Goal: Task Accomplishment & Management: Complete application form

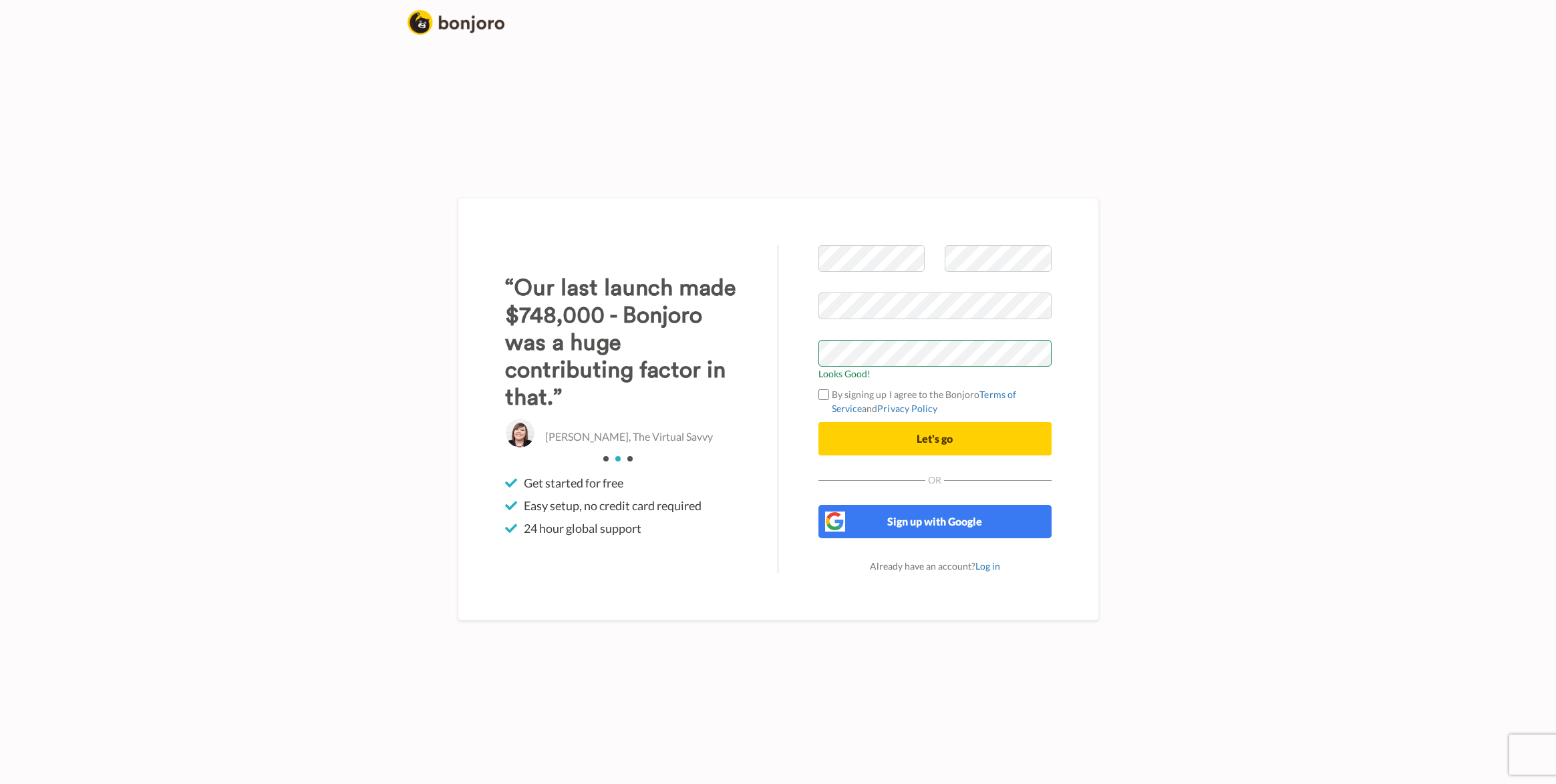
click at [830, 393] on label "By signing up I agree to the Bonjoro Terms of Service and Privacy Policy" at bounding box center [935, 401] width 233 height 28
click at [867, 447] on button "Let's go" at bounding box center [935, 438] width 233 height 33
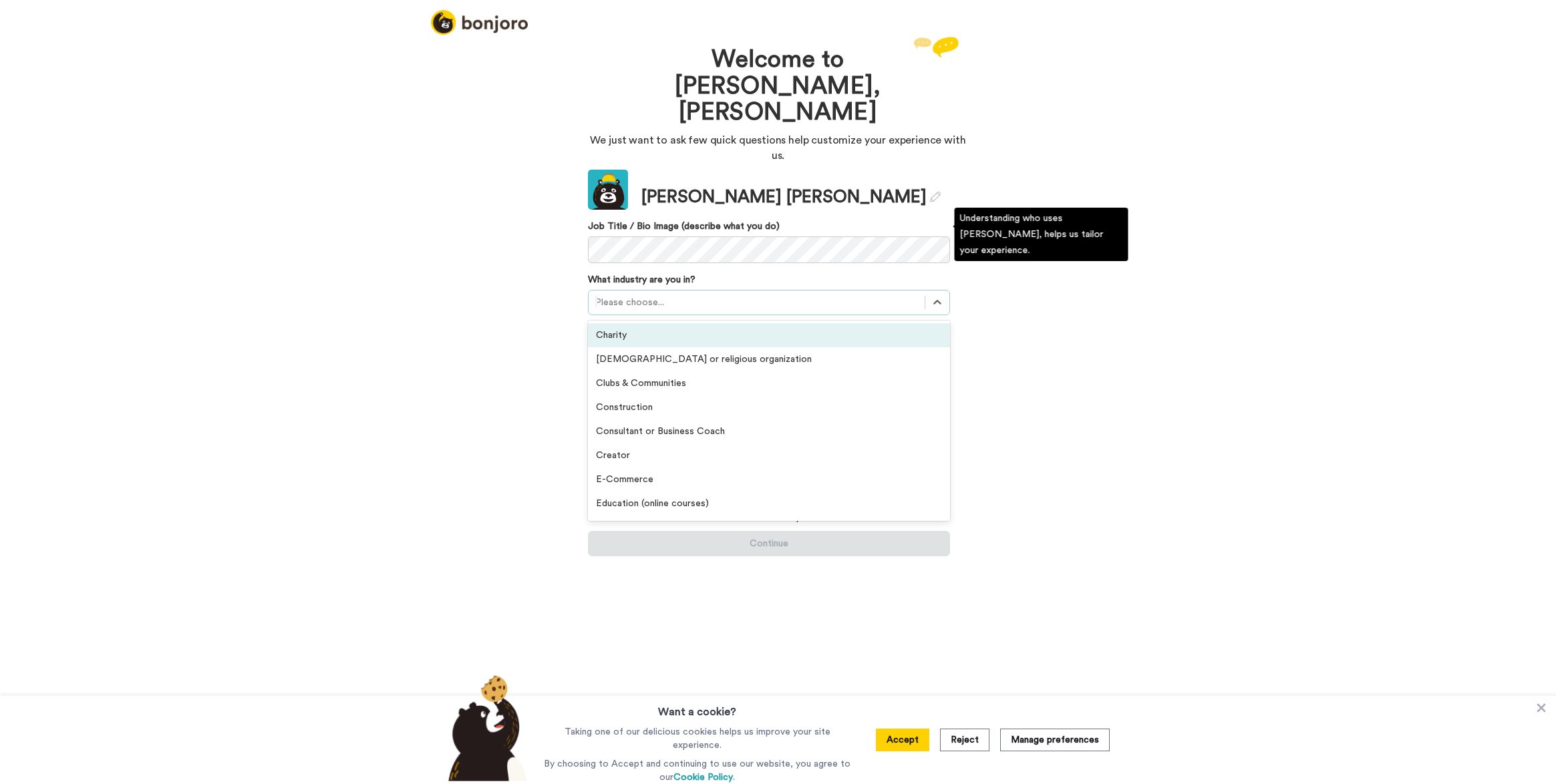
click at [657, 295] on div at bounding box center [756, 303] width 323 height 16
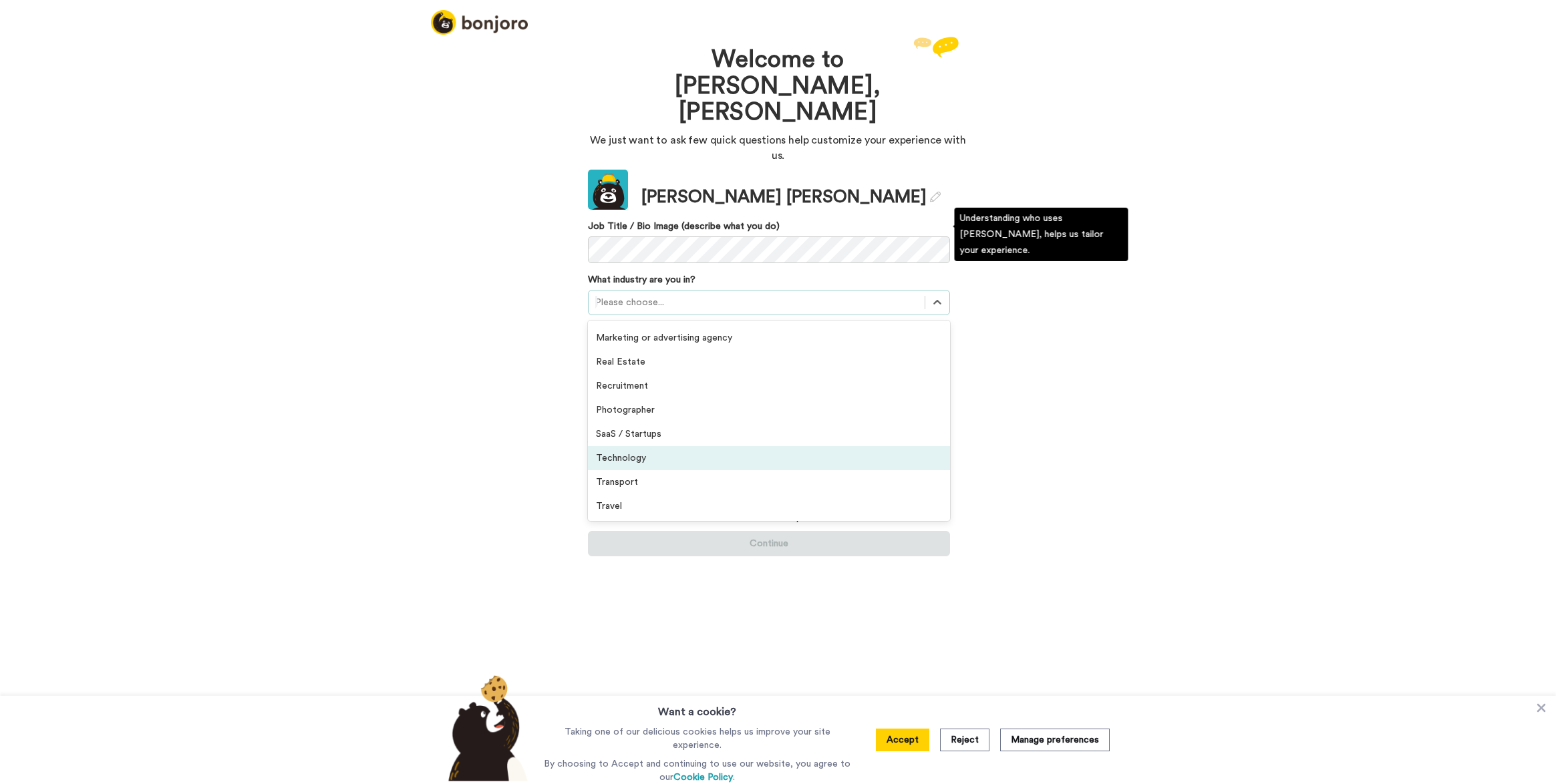
scroll to position [310, 0]
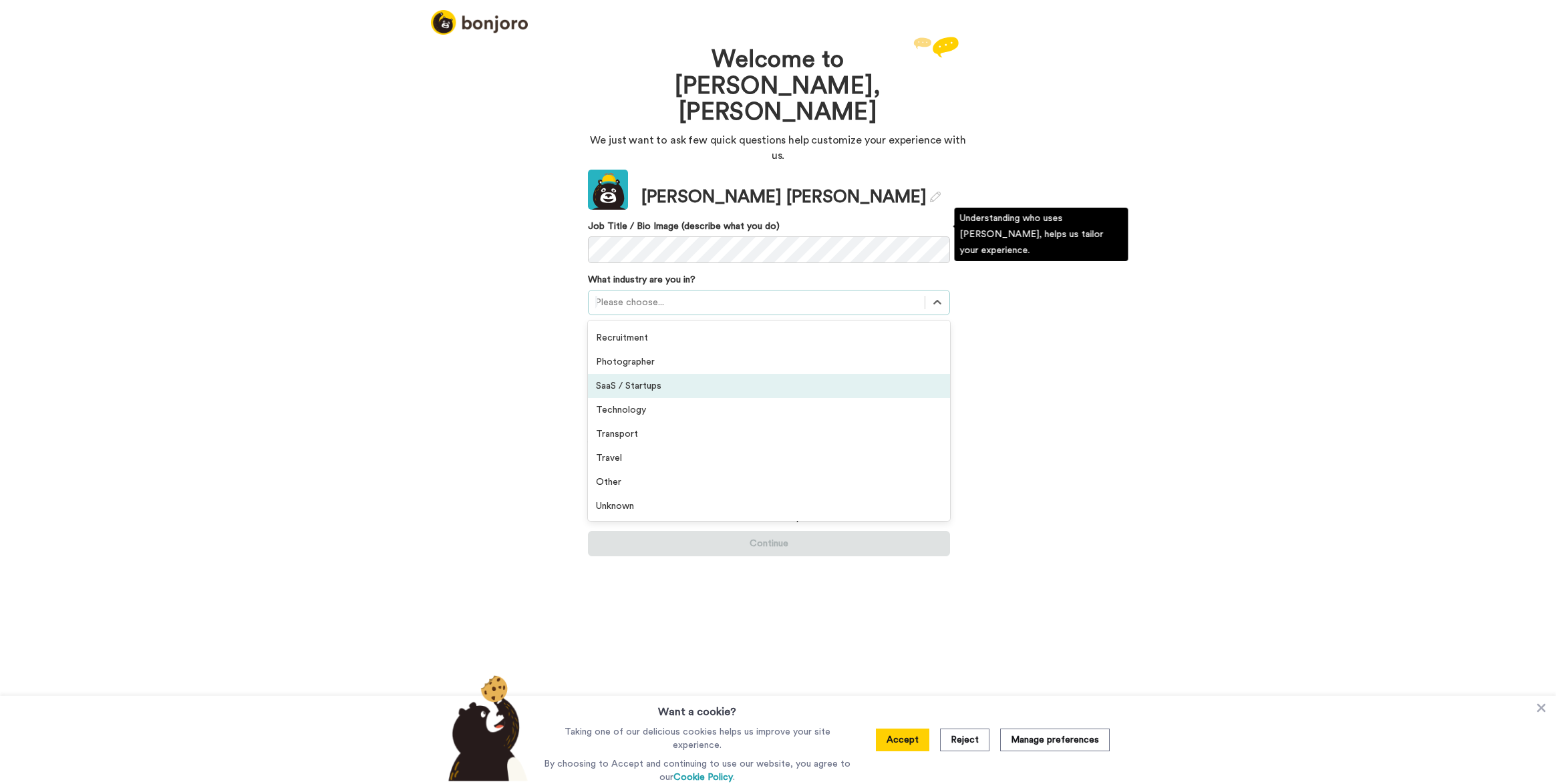
click at [668, 374] on div "SaaS / Startups" at bounding box center [768, 386] width 362 height 24
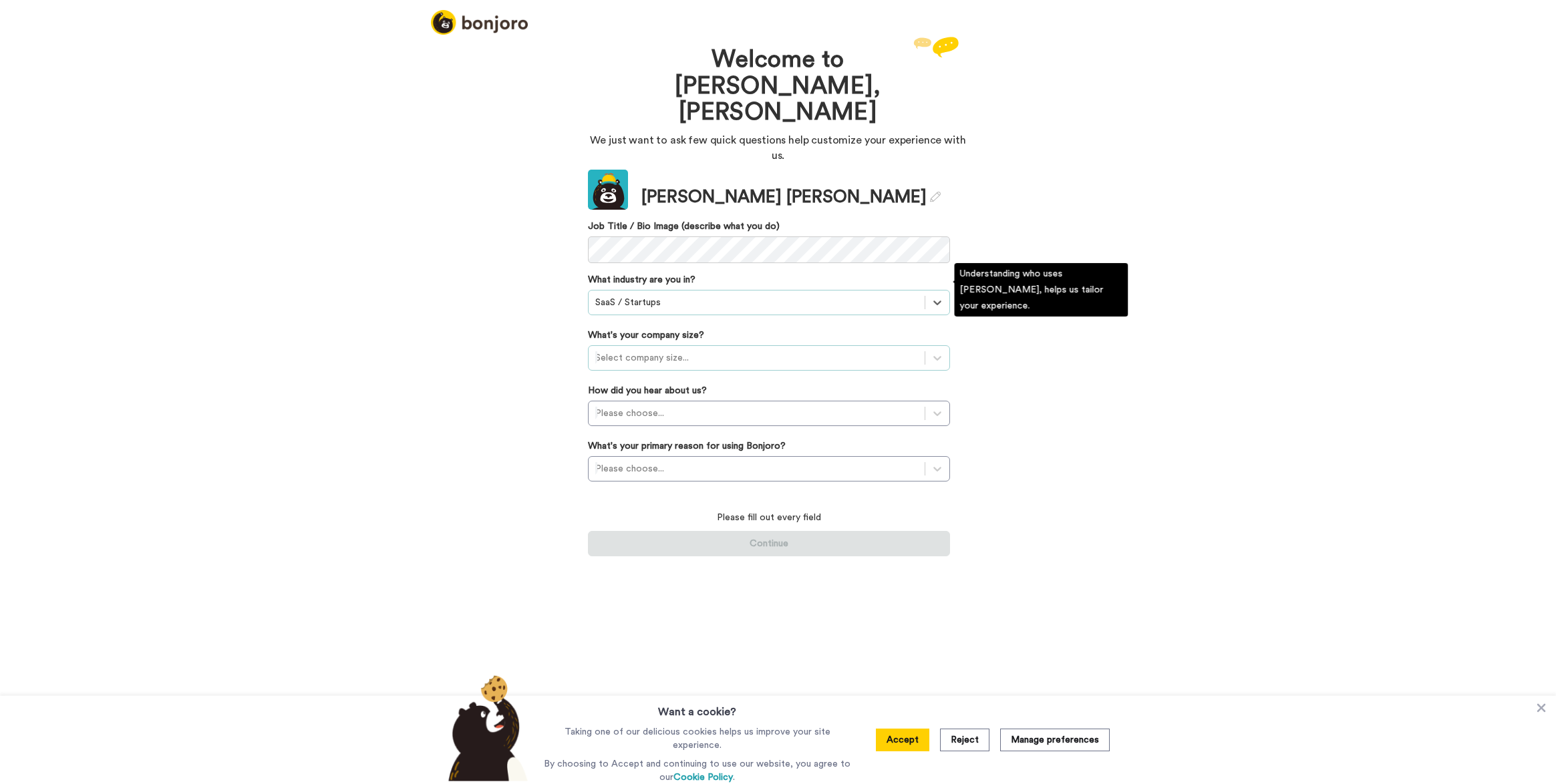
click at [665, 350] on div at bounding box center [756, 358] width 323 height 16
click at [661, 403] on div "11-50 employees" at bounding box center [768, 414] width 362 height 24
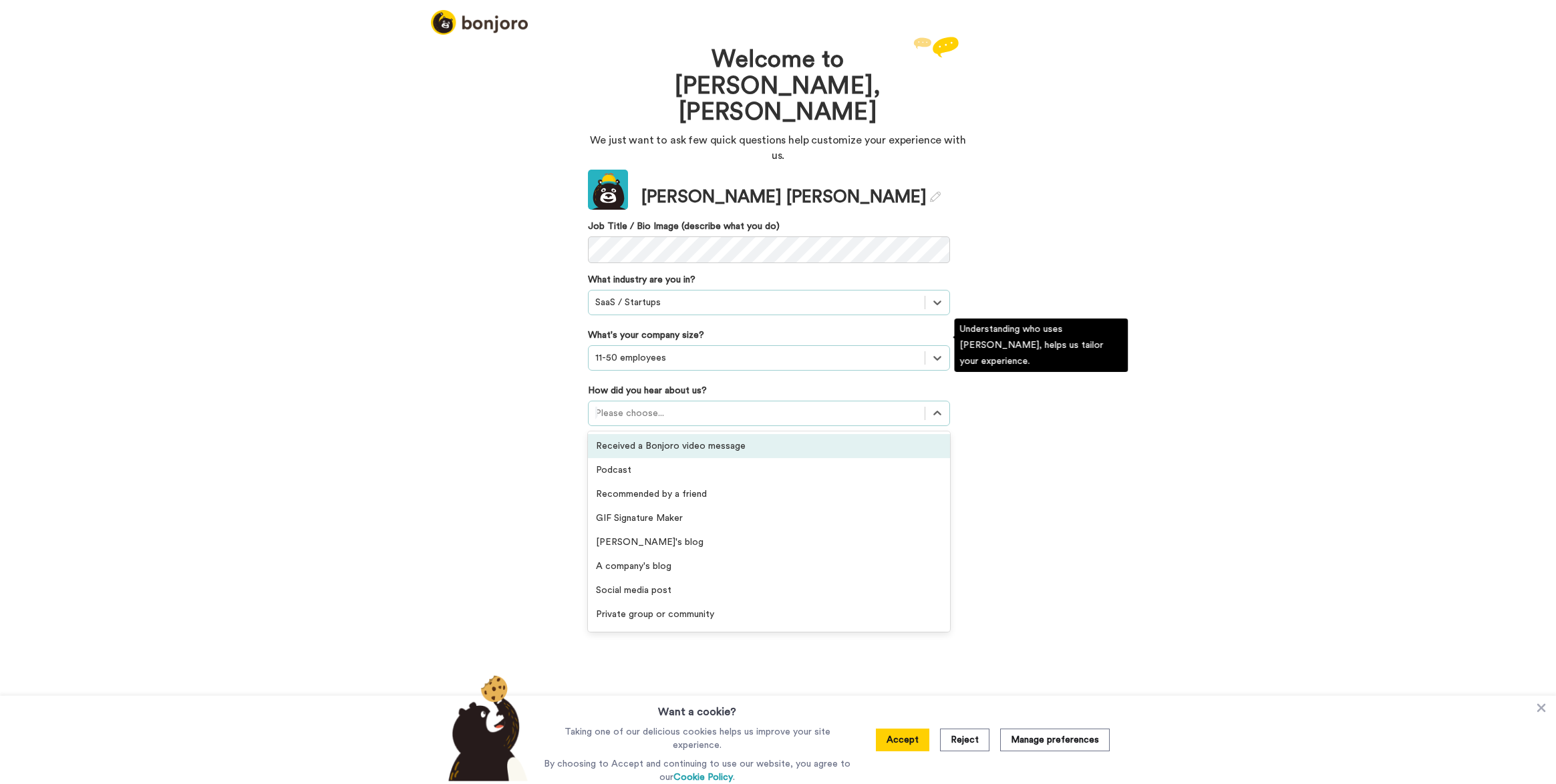
click at [668, 406] on div at bounding box center [756, 414] width 323 height 16
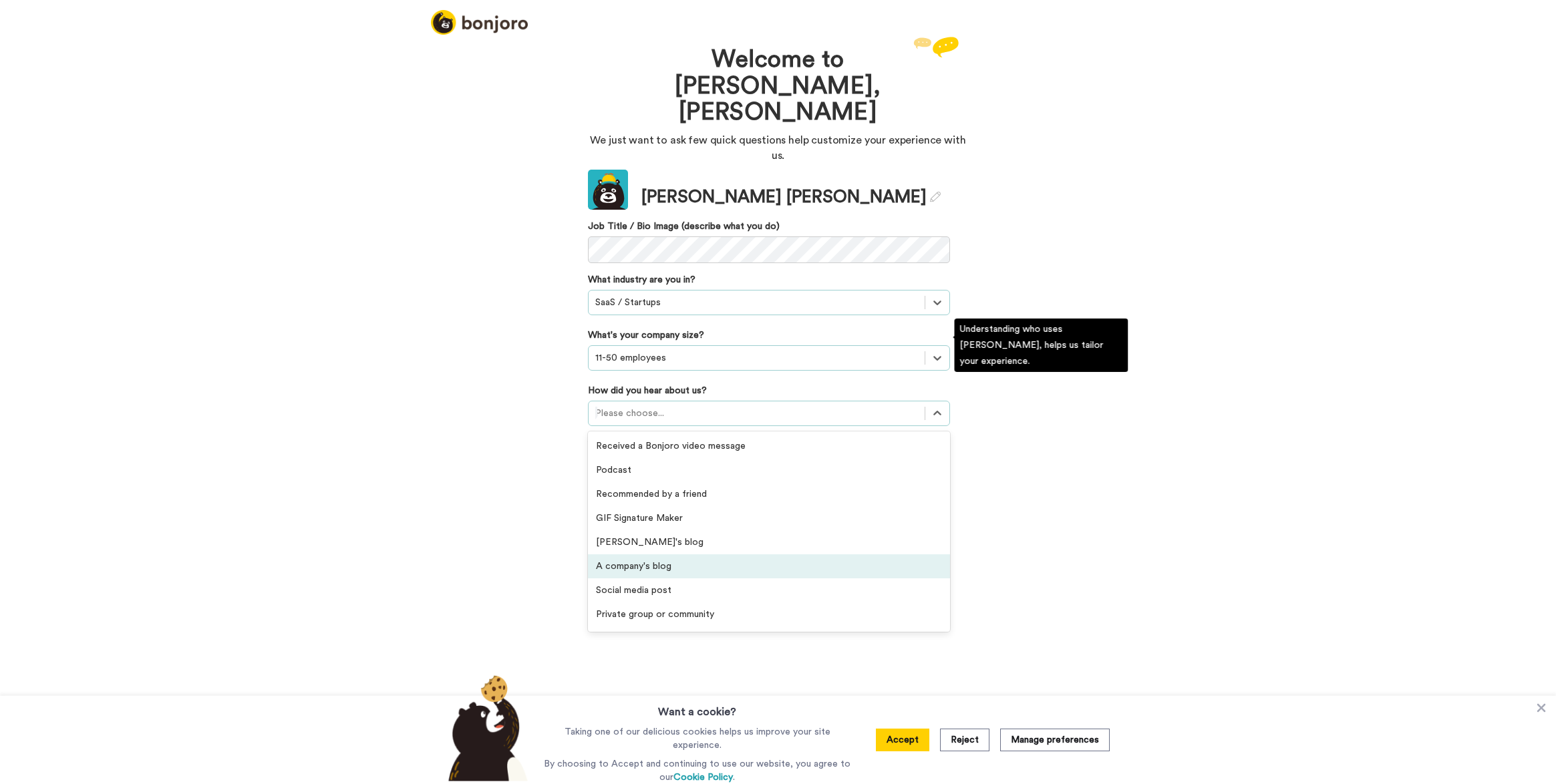
scroll to position [286, 0]
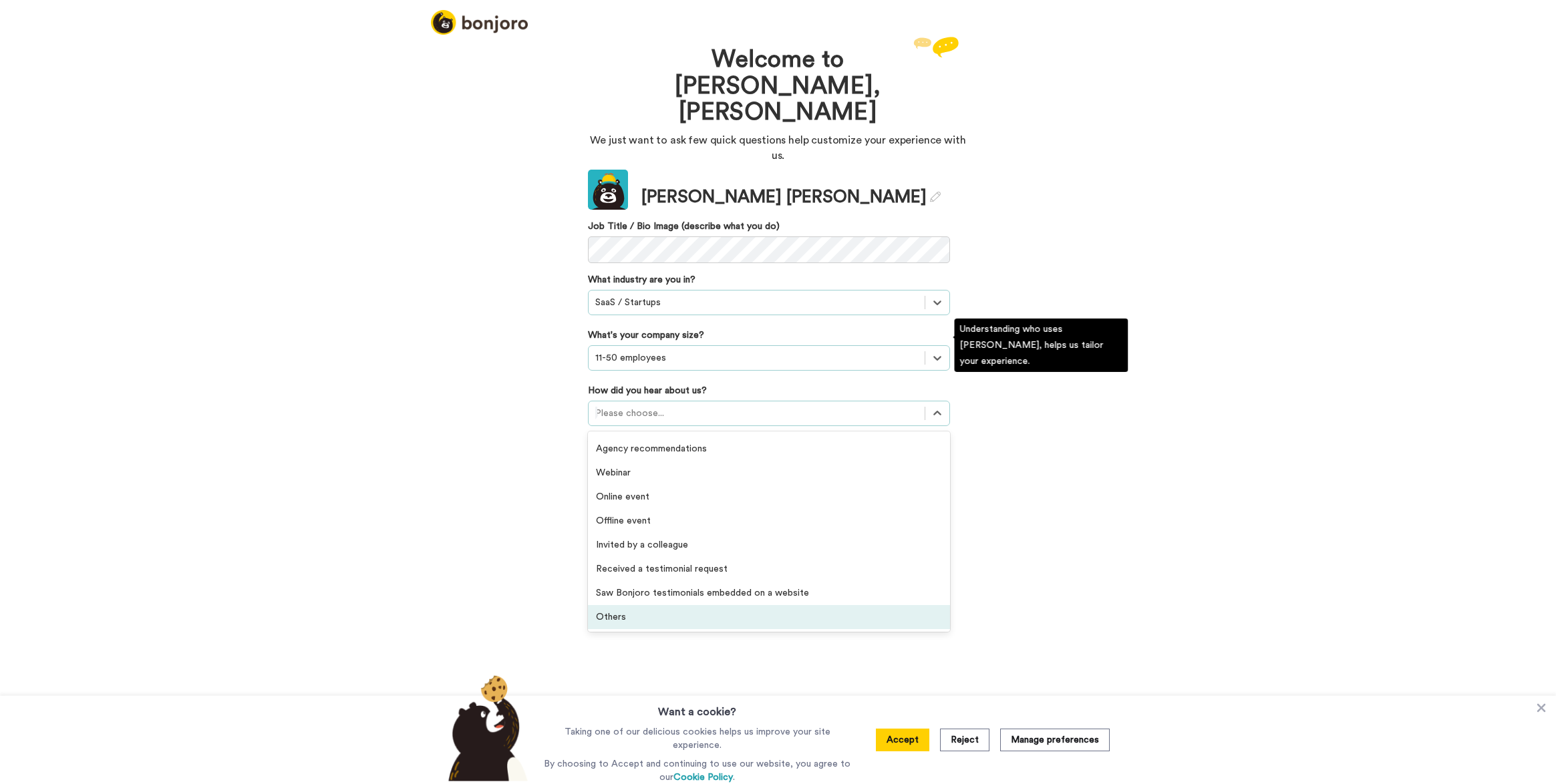
click at [646, 605] on div "Others" at bounding box center [768, 617] width 362 height 24
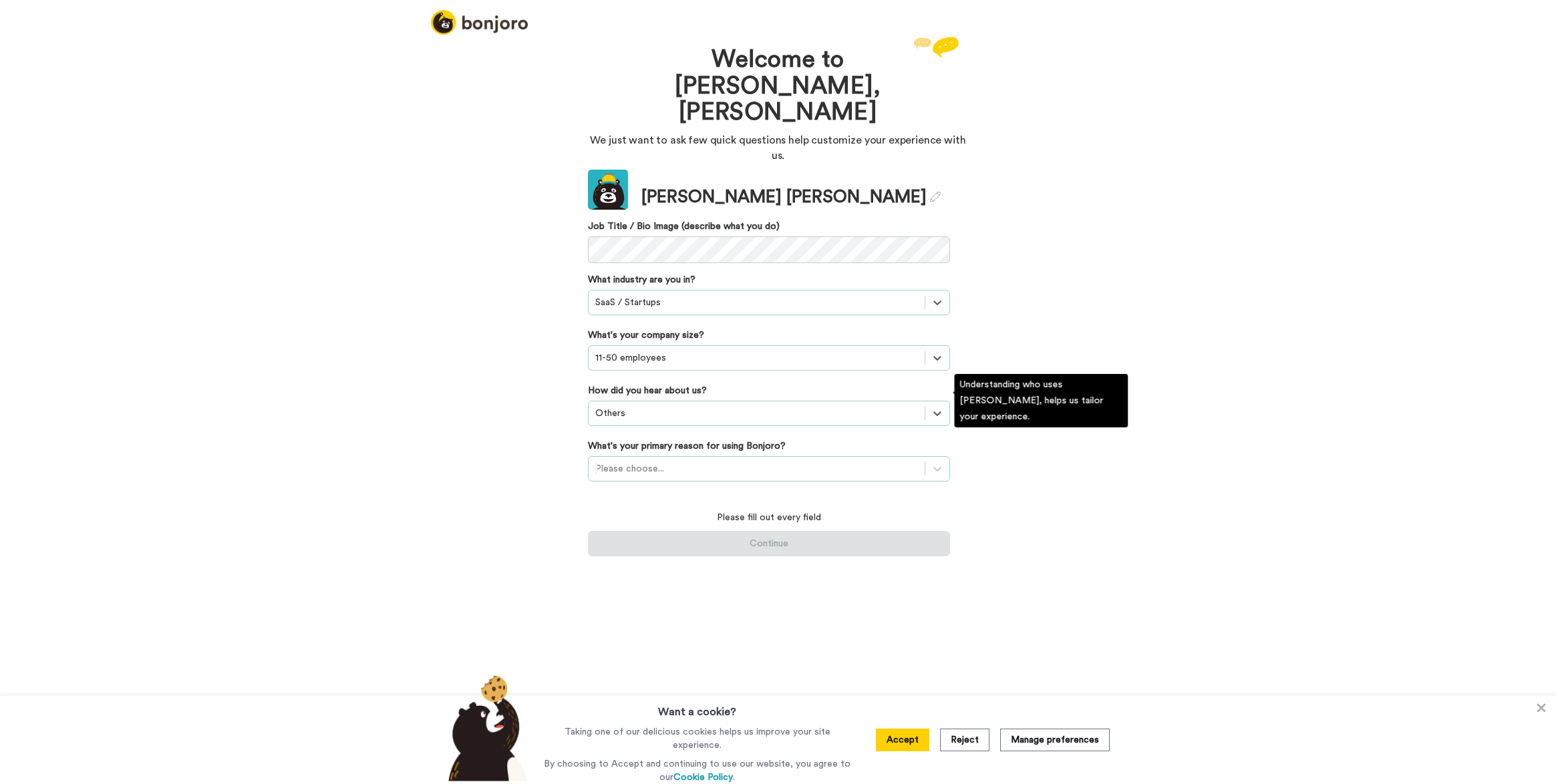
click at [665, 461] on div at bounding box center [756, 469] width 323 height 16
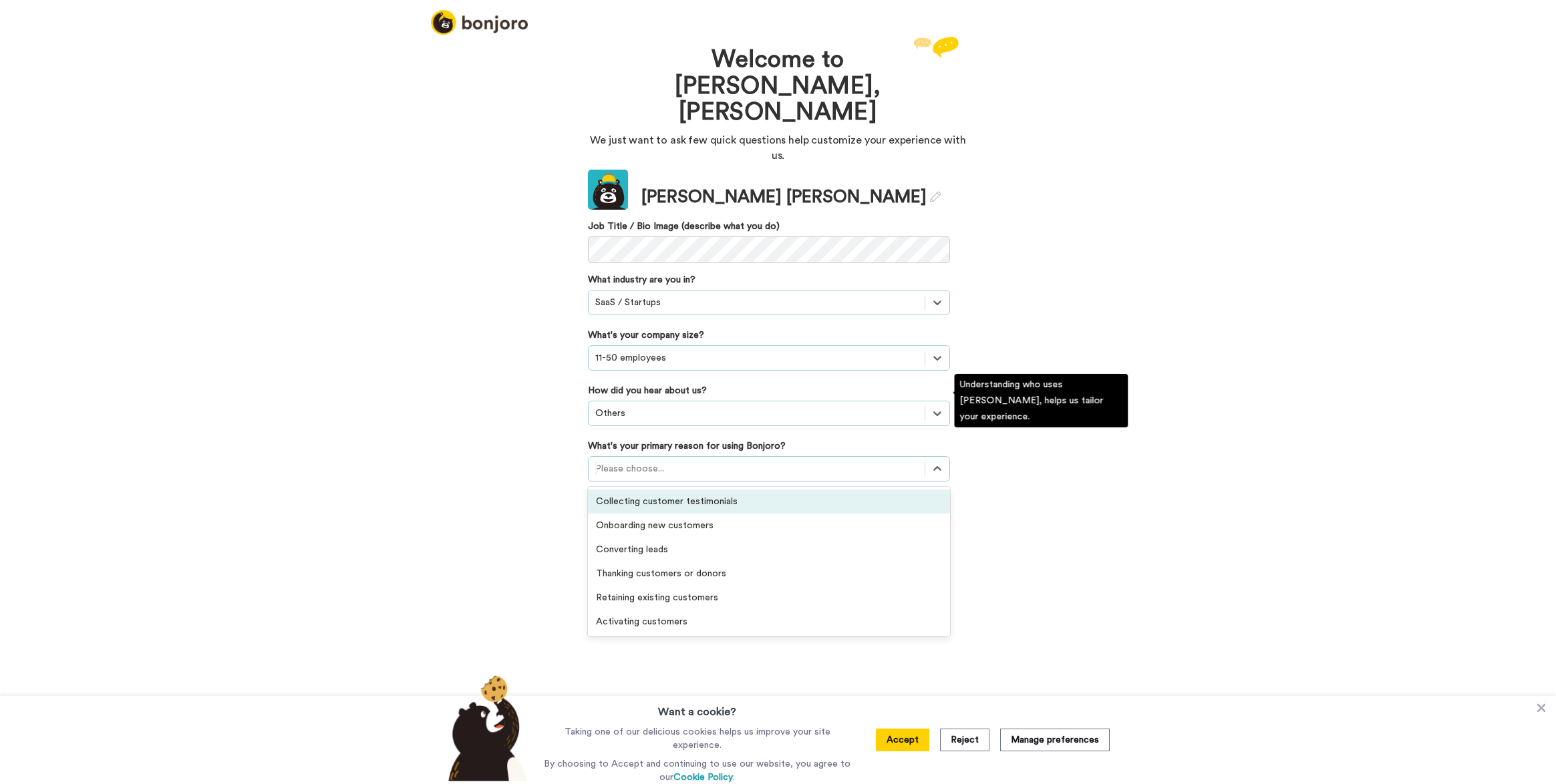
click at [663, 489] on div "Collecting customer testimonials" at bounding box center [768, 501] width 362 height 24
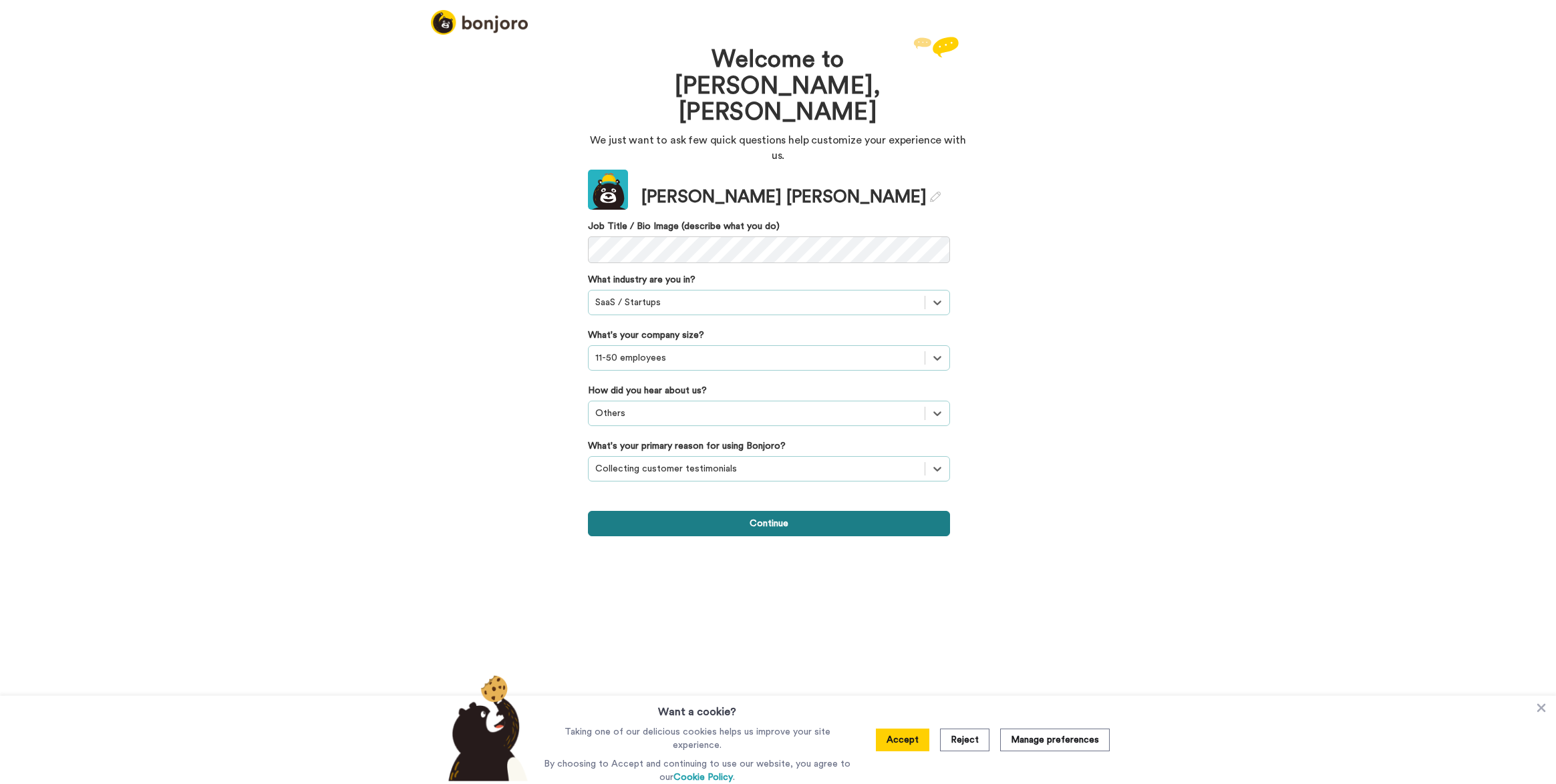
click at [670, 511] on button "Continue" at bounding box center [768, 524] width 362 height 25
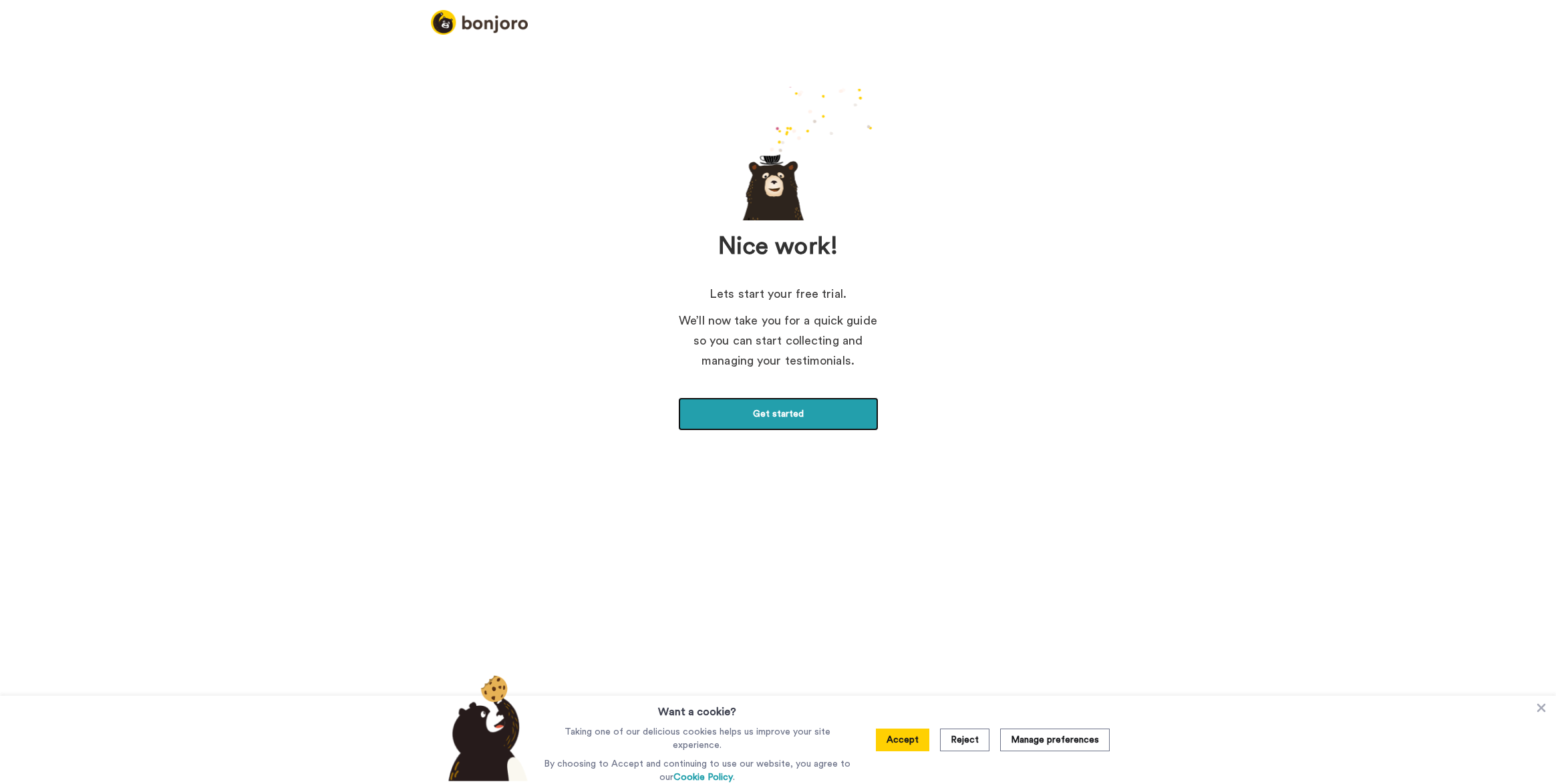
click at [790, 419] on link "Get started" at bounding box center [778, 414] width 200 height 33
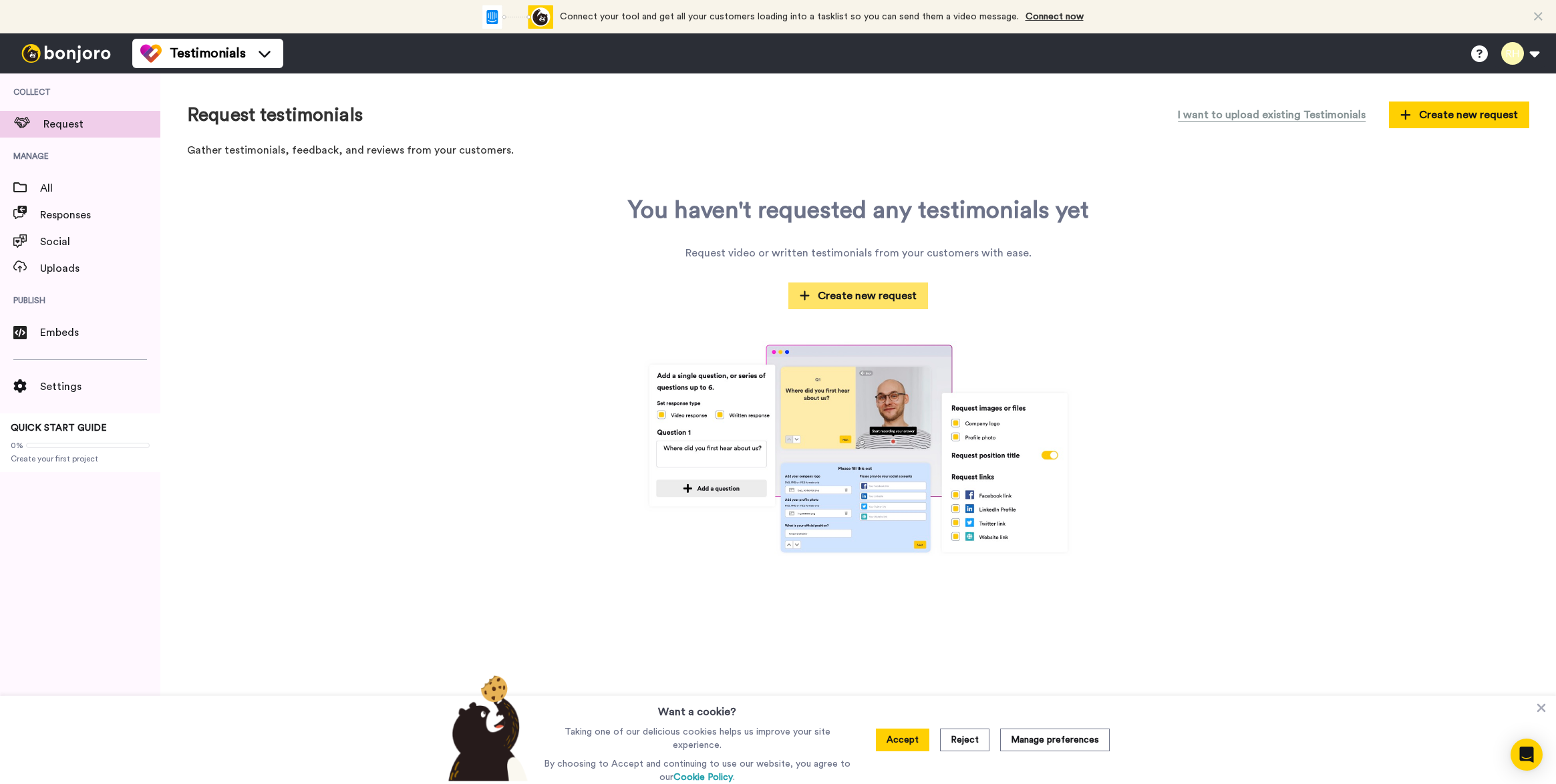
click at [820, 292] on span "Create new request" at bounding box center [858, 296] width 117 height 16
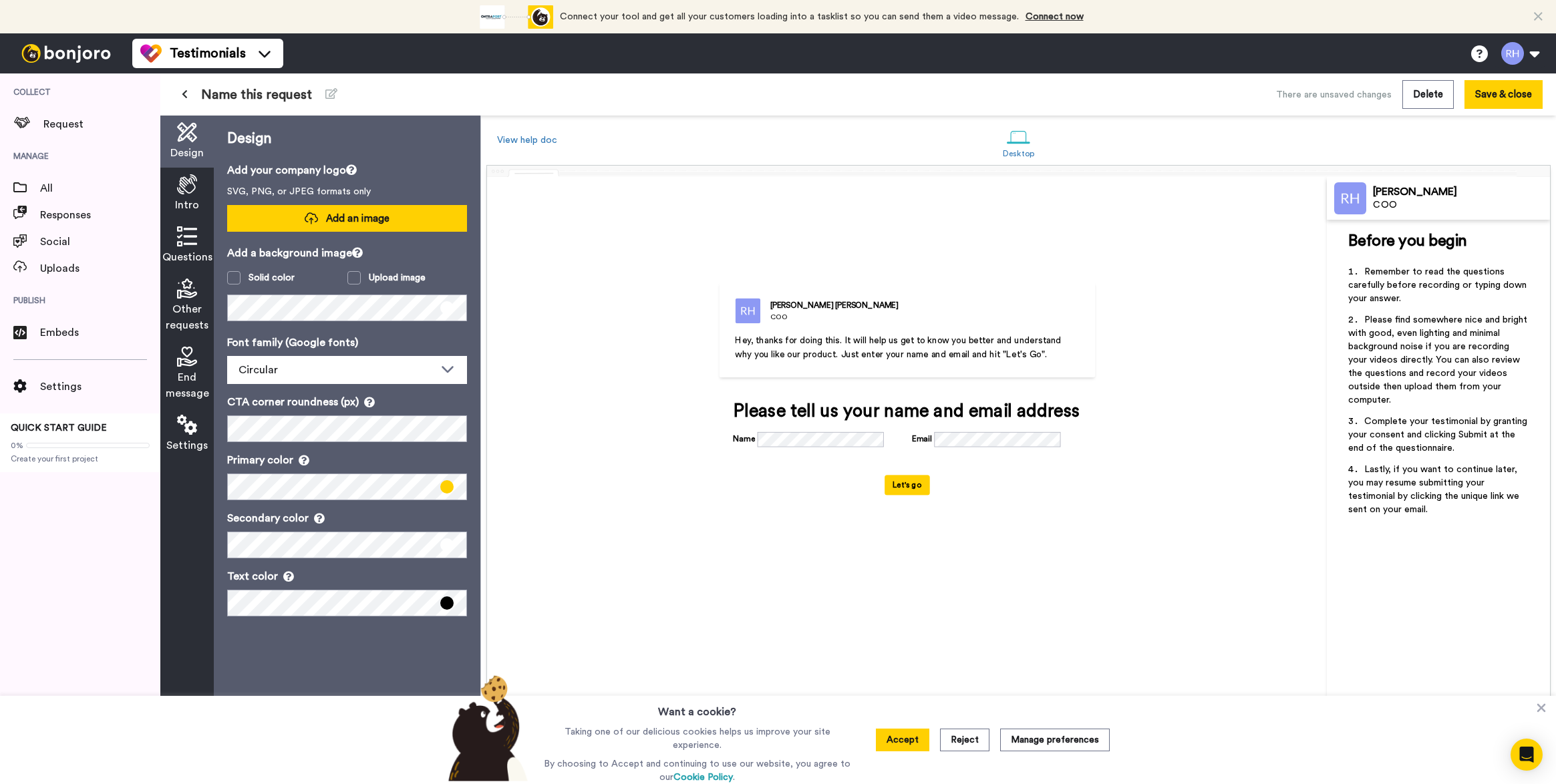
click at [350, 215] on span "Add an image" at bounding box center [357, 219] width 63 height 14
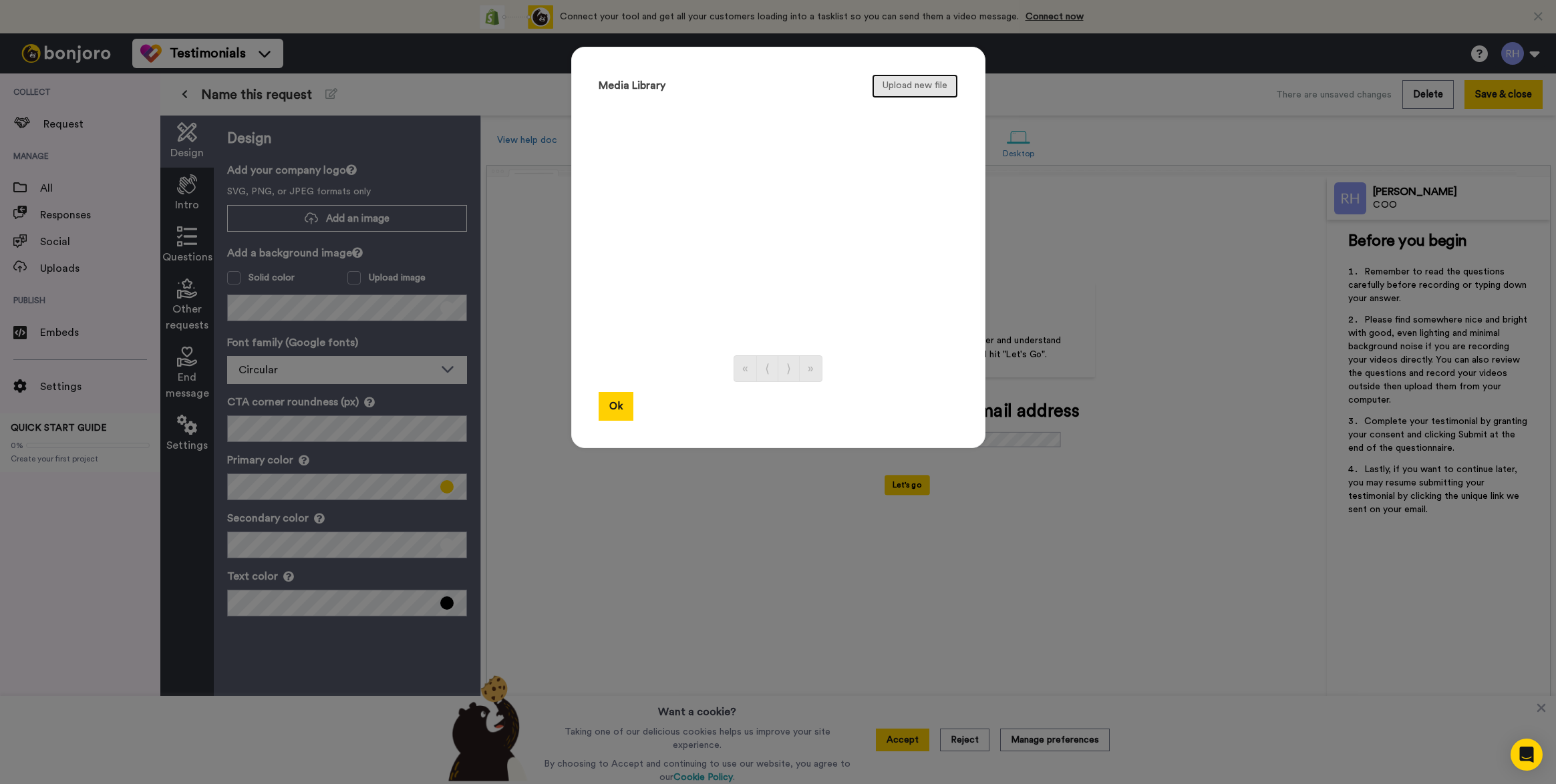
click at [903, 86] on button "Upload new file" at bounding box center [915, 86] width 86 height 24
click at [616, 400] on button "Ok" at bounding box center [616, 406] width 35 height 29
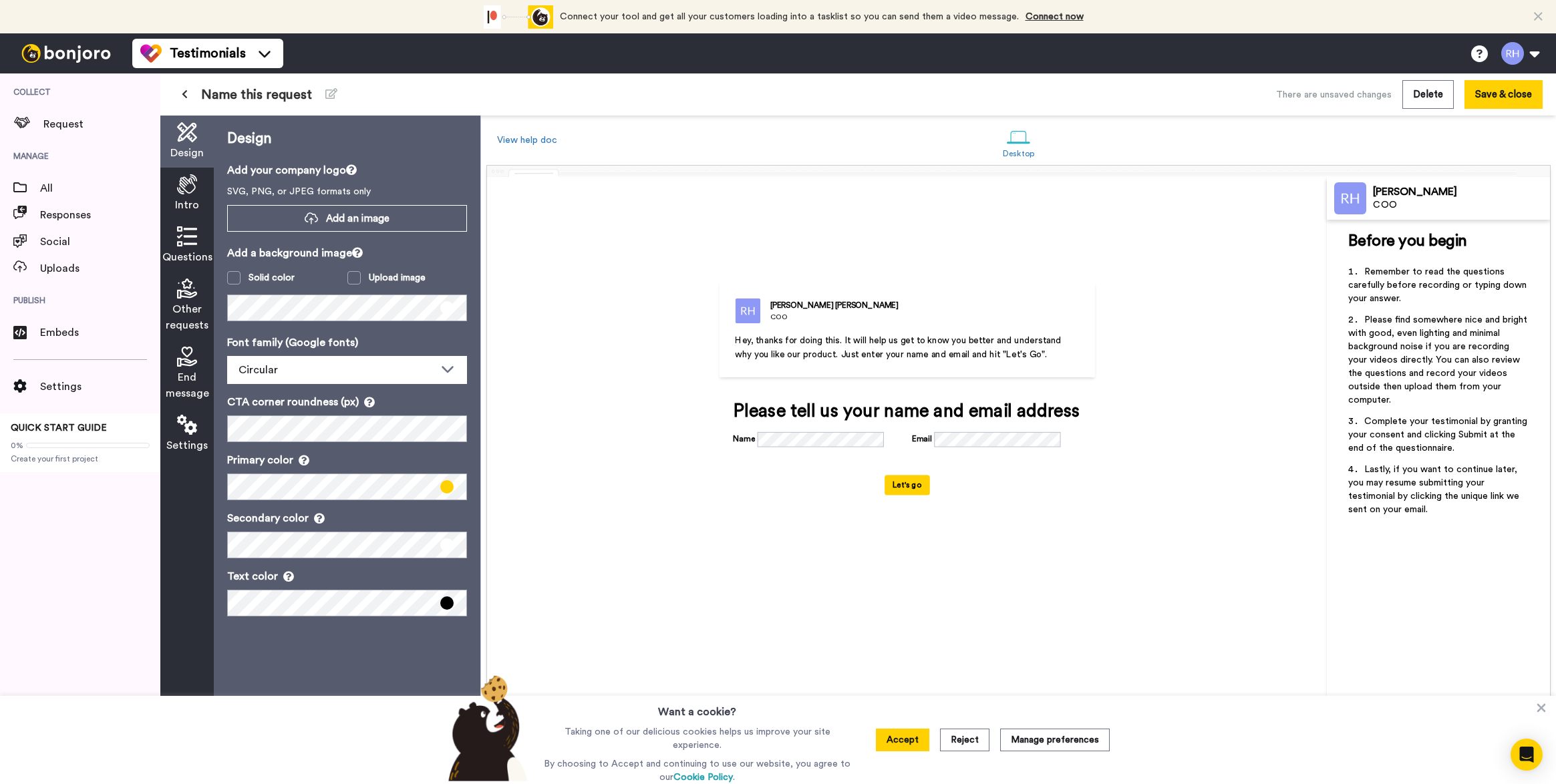
click at [353, 256] on icon at bounding box center [357, 253] width 11 height 11
click at [361, 254] on icon at bounding box center [357, 253] width 11 height 11
click at [230, 280] on span at bounding box center [234, 278] width 14 height 14
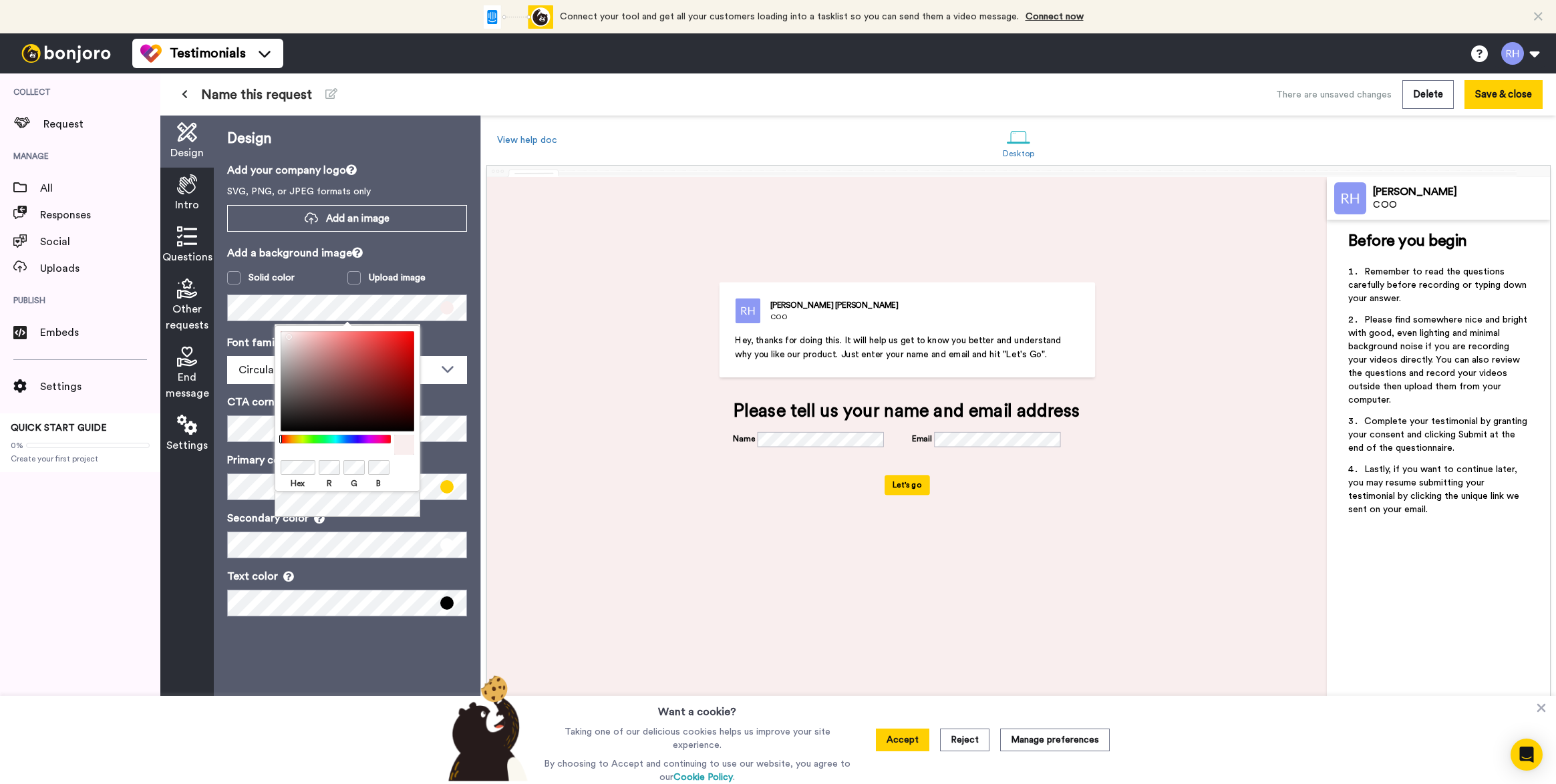
click at [286, 334] on div at bounding box center [347, 381] width 134 height 100
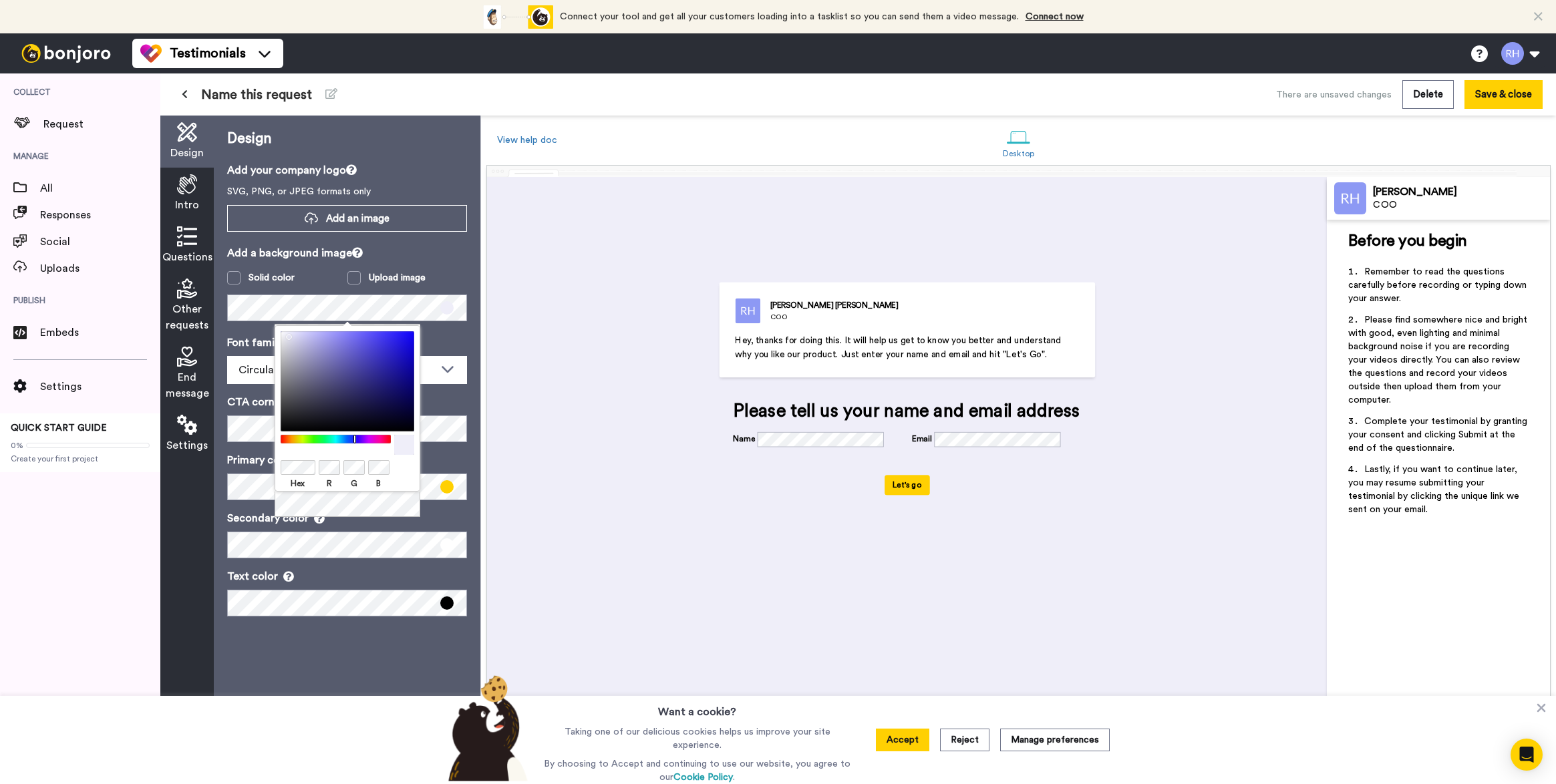
click at [355, 438] on div at bounding box center [335, 439] width 115 height 9
click at [451, 341] on p "Font family (Google fonts)" at bounding box center [347, 343] width 240 height 16
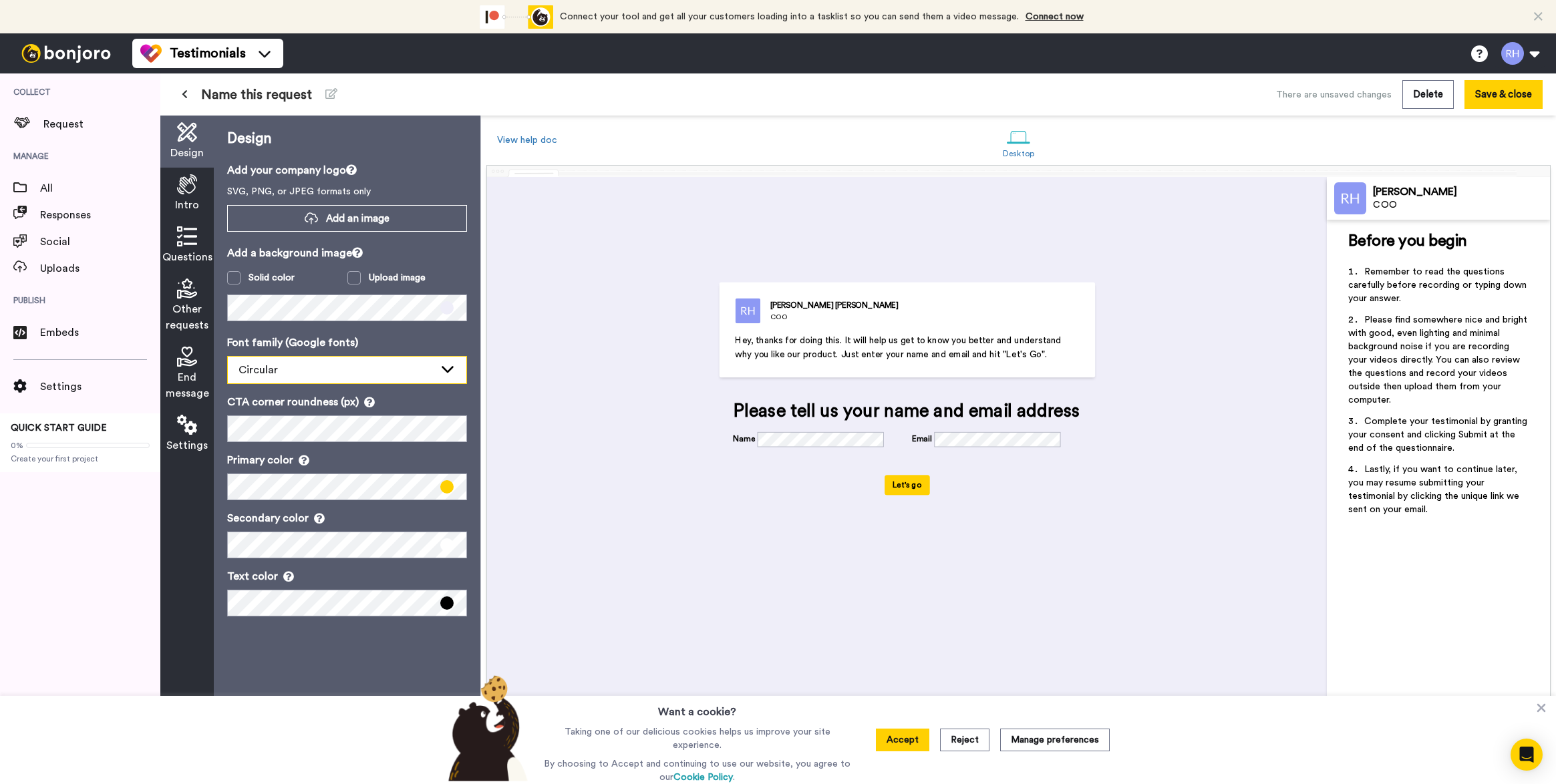
click at [430, 370] on div "Circular" at bounding box center [336, 370] width 196 height 16
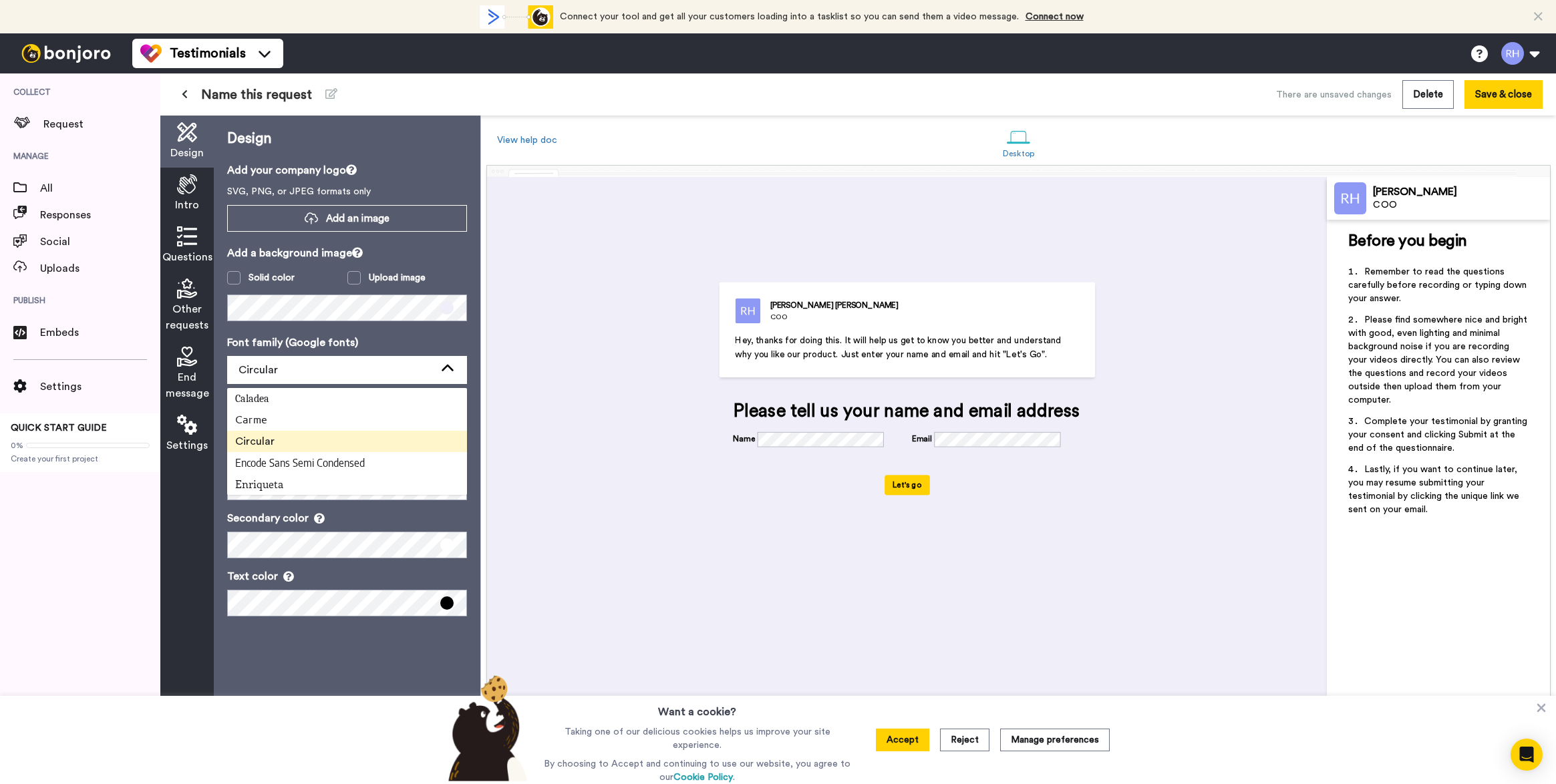
scroll to position [232, 0]
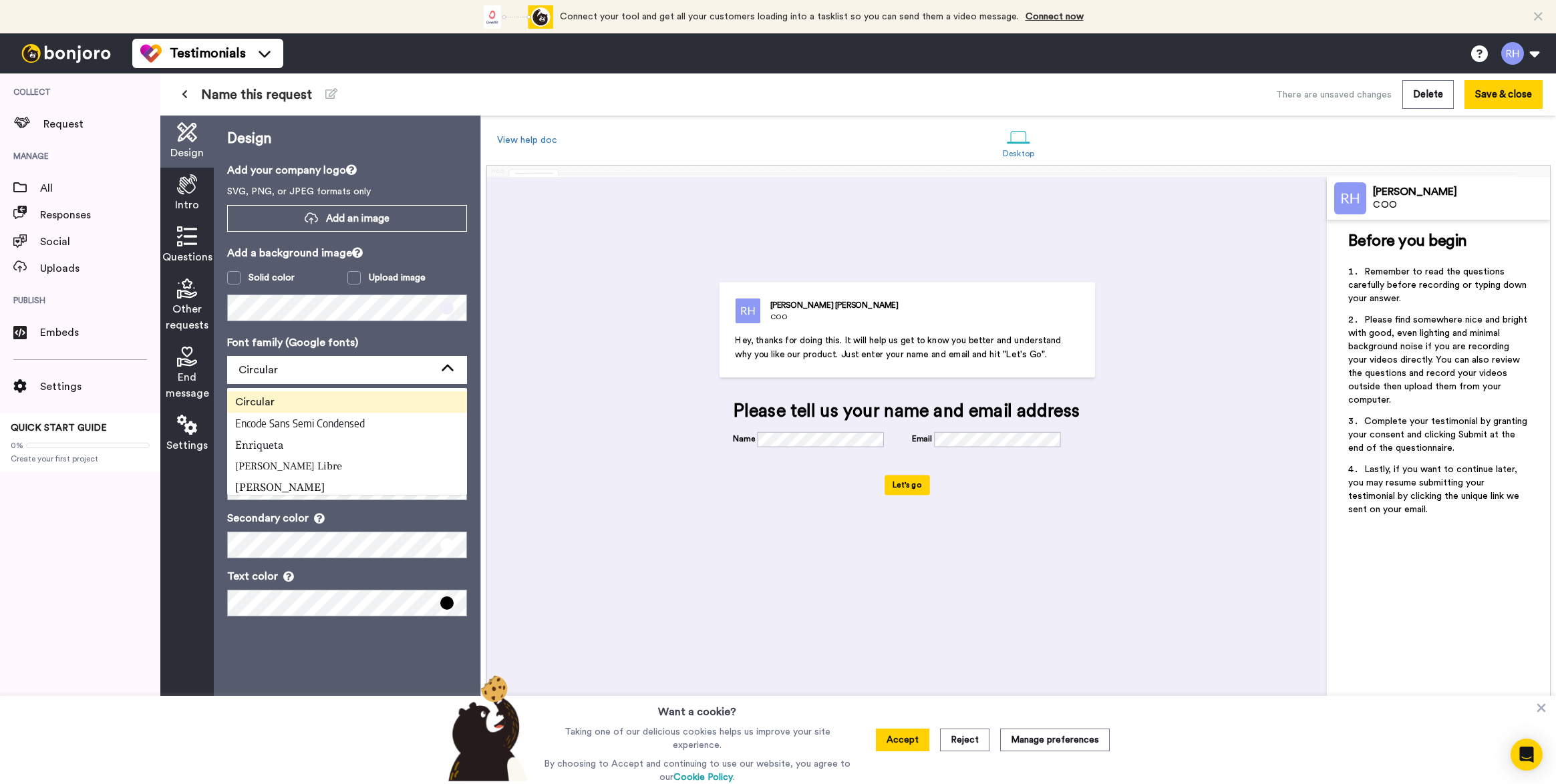
click at [367, 402] on Std "Circular" at bounding box center [347, 402] width 240 height 21
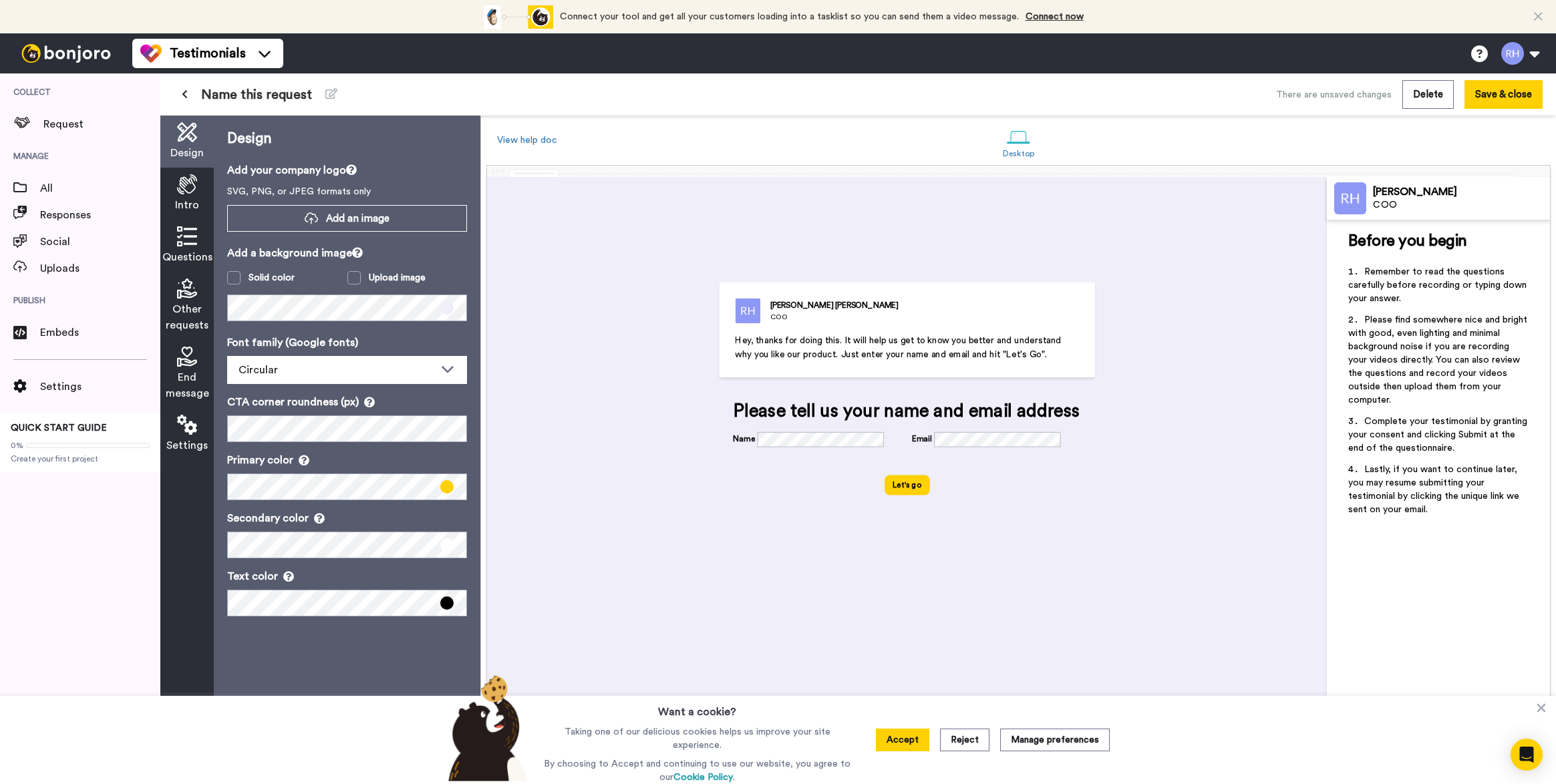
click at [412, 393] on div "Font family (Google fonts) Circular Abhaya Libre Alegreya Aleo Arapey Asap Cond…" at bounding box center [347, 475] width 240 height 282
click at [418, 410] on p "CTA corner roundness (px)" at bounding box center [347, 402] width 240 height 16
click at [378, 402] on p "CTA corner roundness (px)" at bounding box center [347, 402] width 240 height 16
click at [374, 402] on p "CTA corner roundness (px)" at bounding box center [347, 402] width 240 height 16
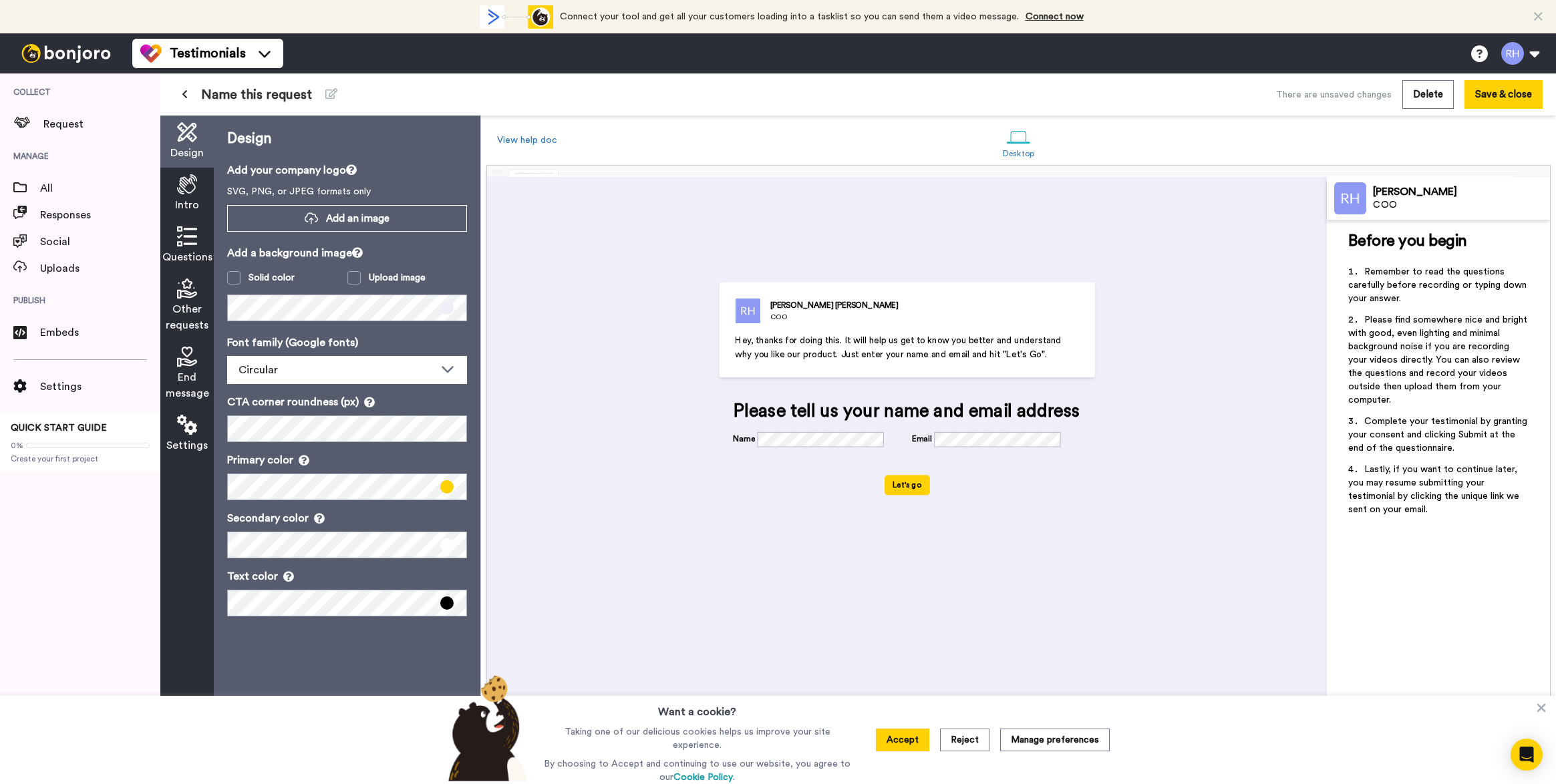
click at [371, 402] on icon at bounding box center [370, 402] width 11 height 11
click at [366, 402] on icon at bounding box center [370, 402] width 11 height 11
click at [349, 408] on p "CTA corner roundness (px)" at bounding box center [347, 402] width 240 height 16
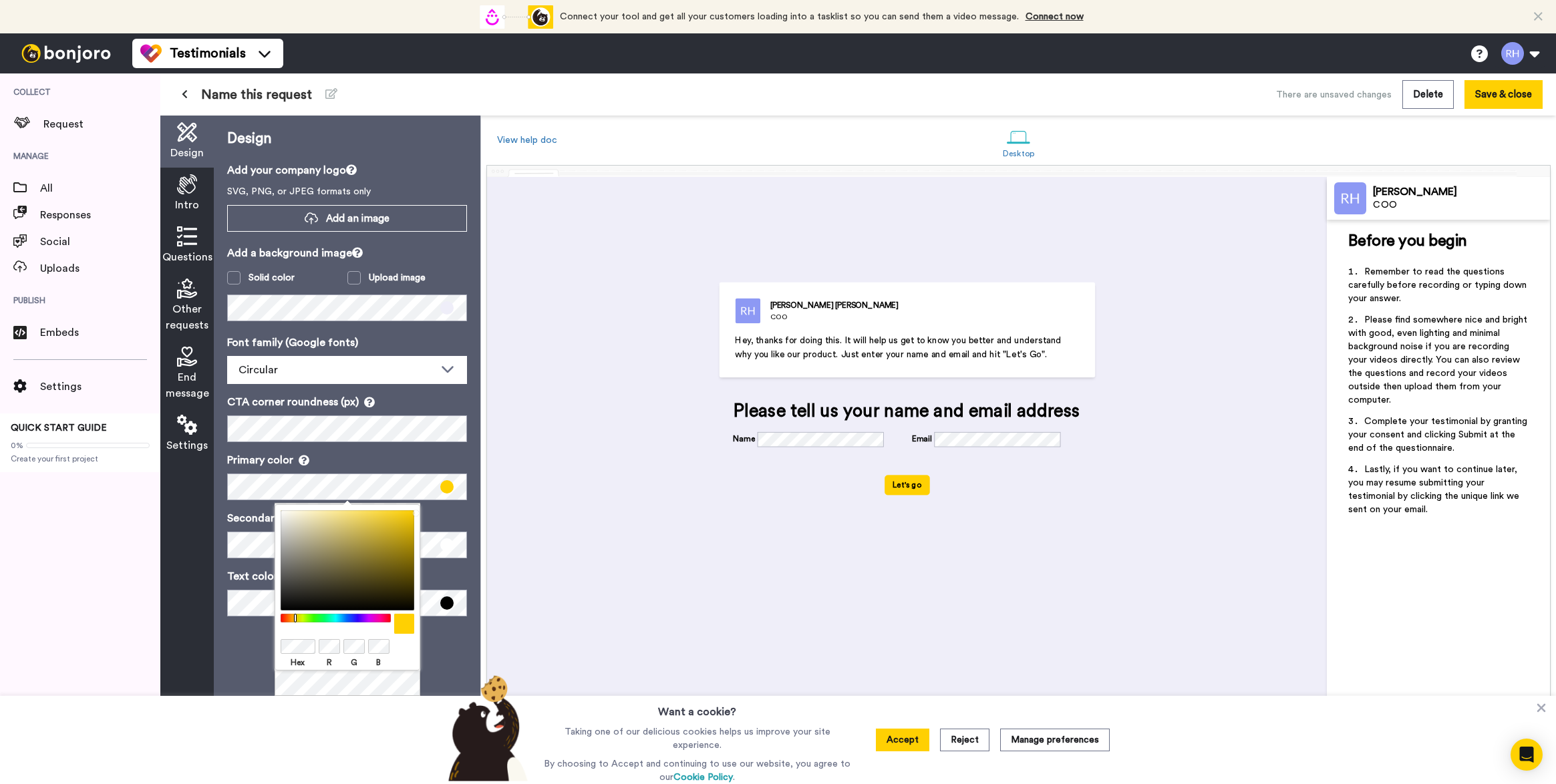
click at [355, 618] on div at bounding box center [335, 618] width 115 height 9
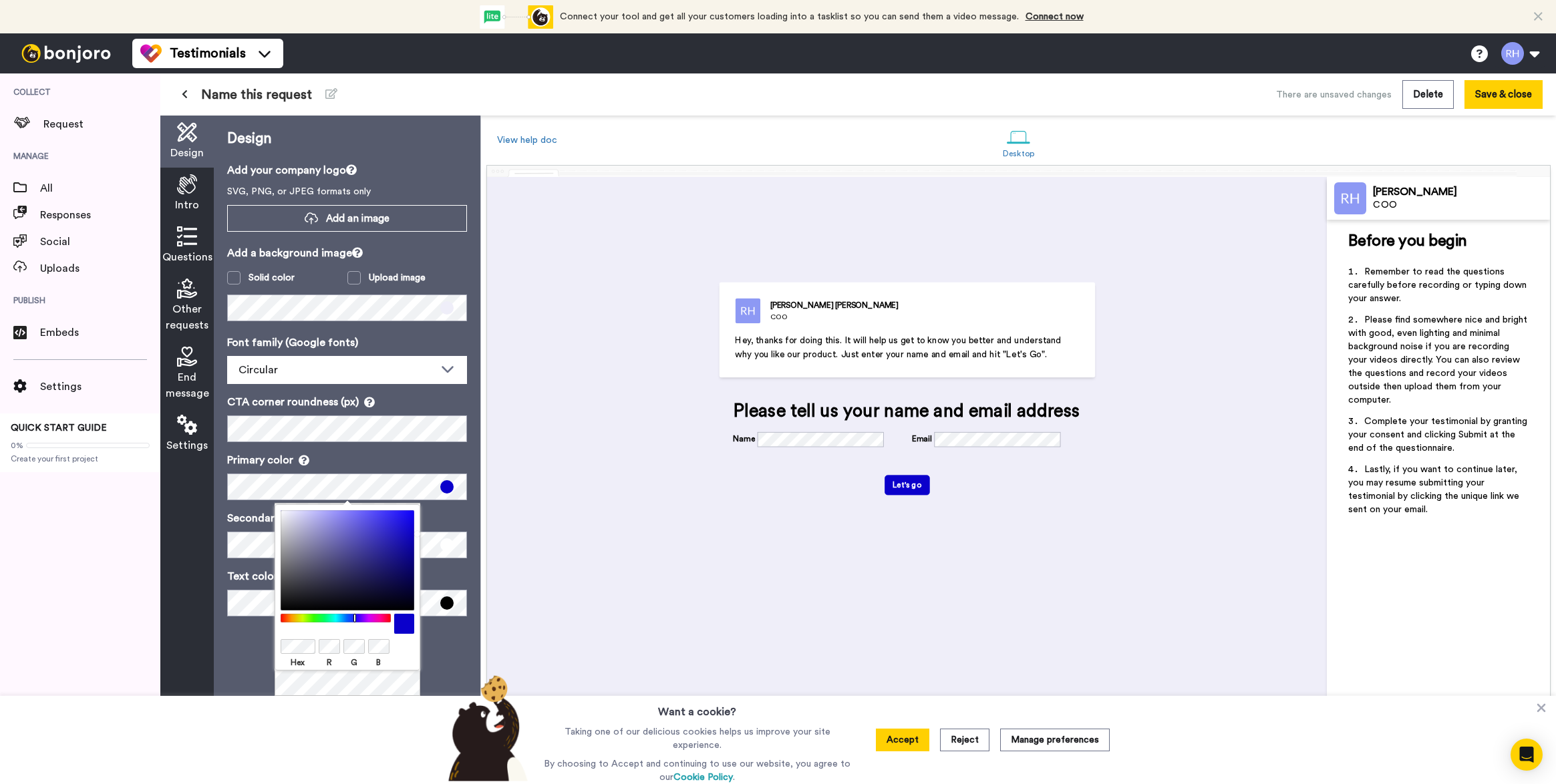
drag, startPoint x: 373, startPoint y: 546, endPoint x: 418, endPoint y: 531, distance: 47.4
click at [414, 531] on div at bounding box center [347, 560] width 134 height 100
click at [349, 619] on div at bounding box center [335, 618] width 115 height 9
click at [350, 618] on div at bounding box center [335, 618] width 115 height 9
drag, startPoint x: 368, startPoint y: 552, endPoint x: 398, endPoint y: 546, distance: 30.6
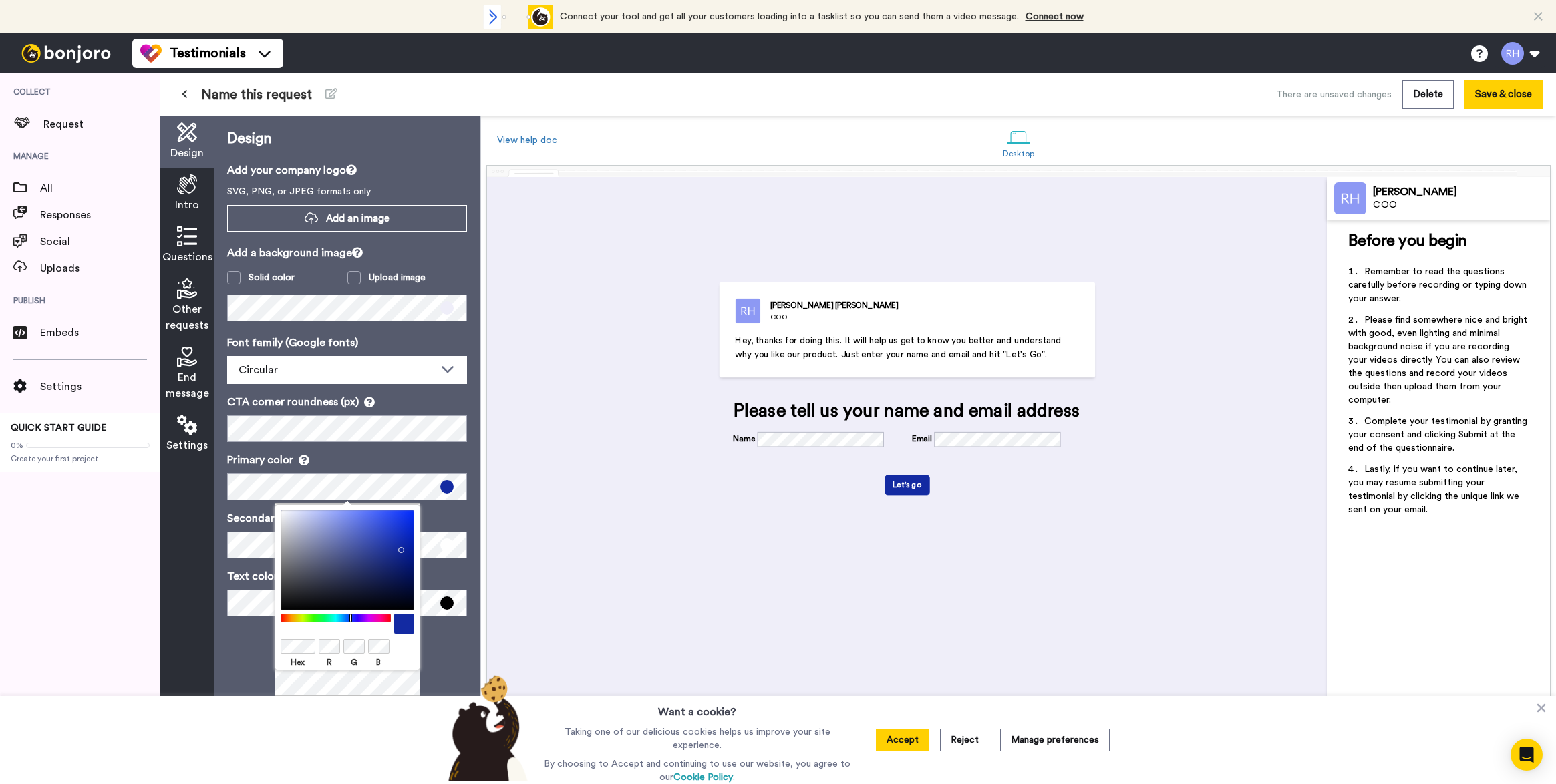
click at [398, 546] on div at bounding box center [347, 560] width 134 height 100
click at [407, 522] on div at bounding box center [347, 560] width 134 height 100
click at [413, 516] on div at bounding box center [347, 560] width 134 height 100
click at [380, 517] on div at bounding box center [347, 560] width 134 height 100
click at [382, 513] on div at bounding box center [347, 560] width 134 height 100
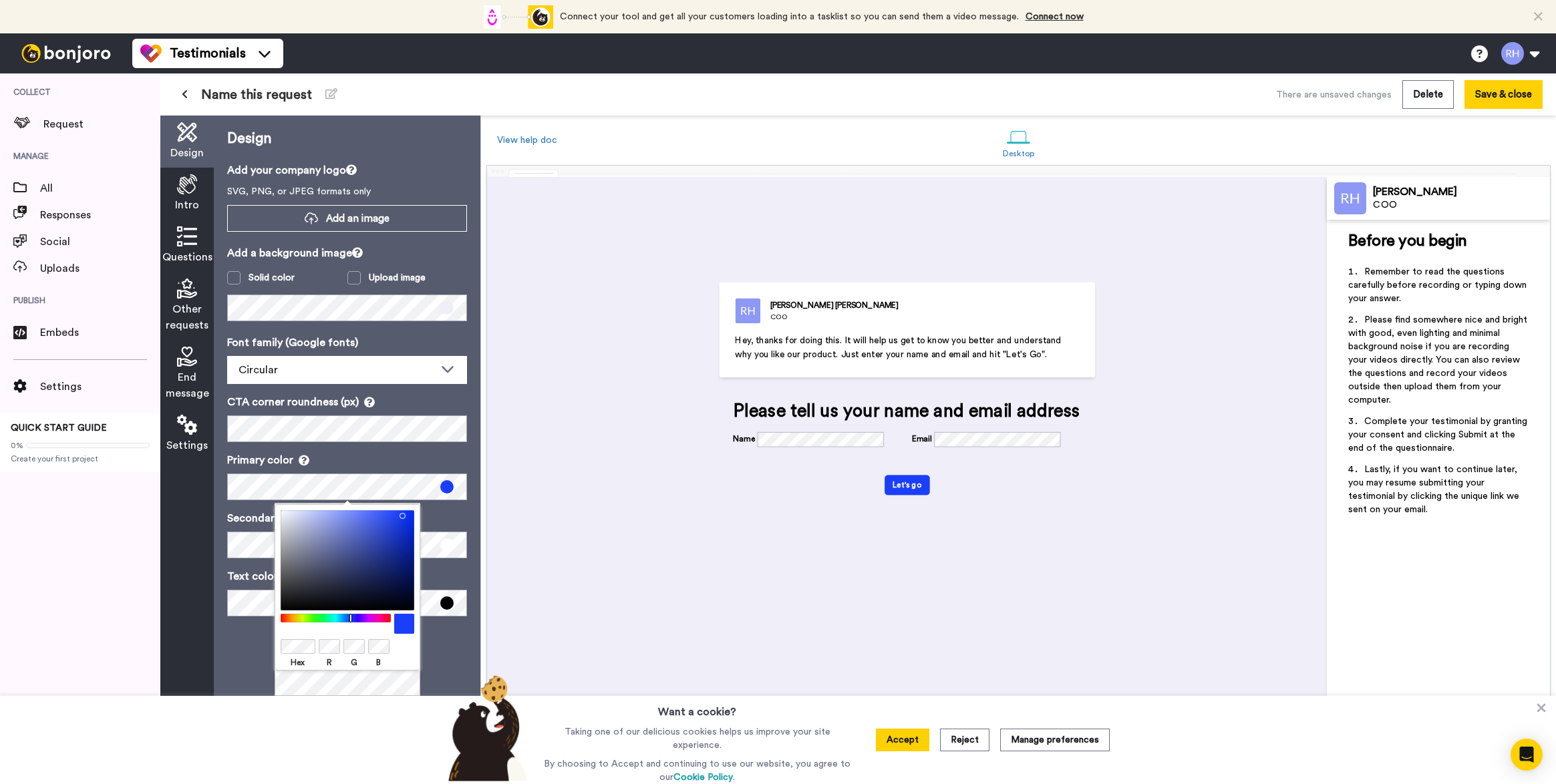
click at [400, 513] on div at bounding box center [347, 560] width 134 height 100
click at [421, 456] on p "Primary color" at bounding box center [347, 460] width 240 height 16
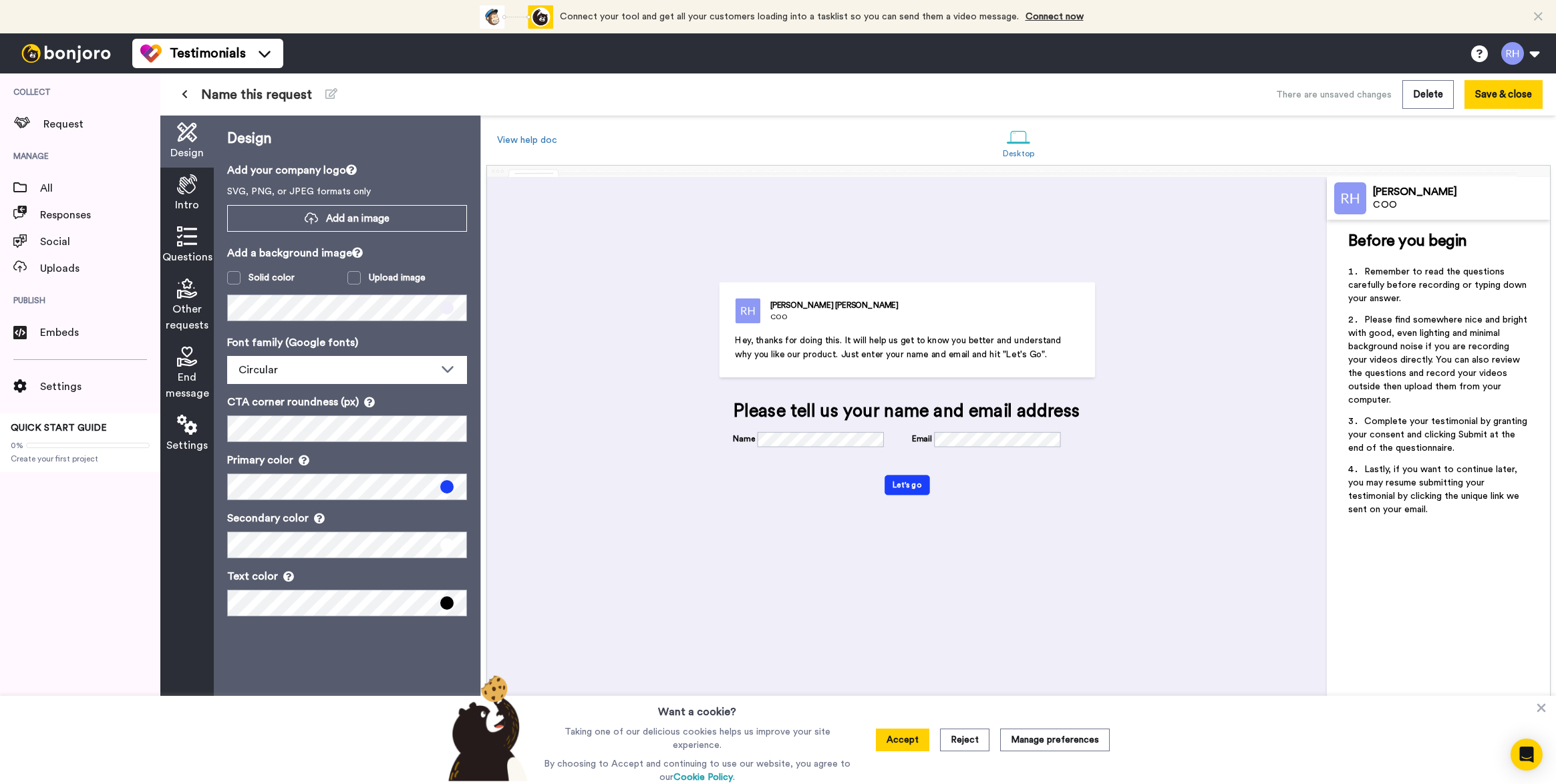
click at [315, 522] on icon at bounding box center [319, 518] width 11 height 11
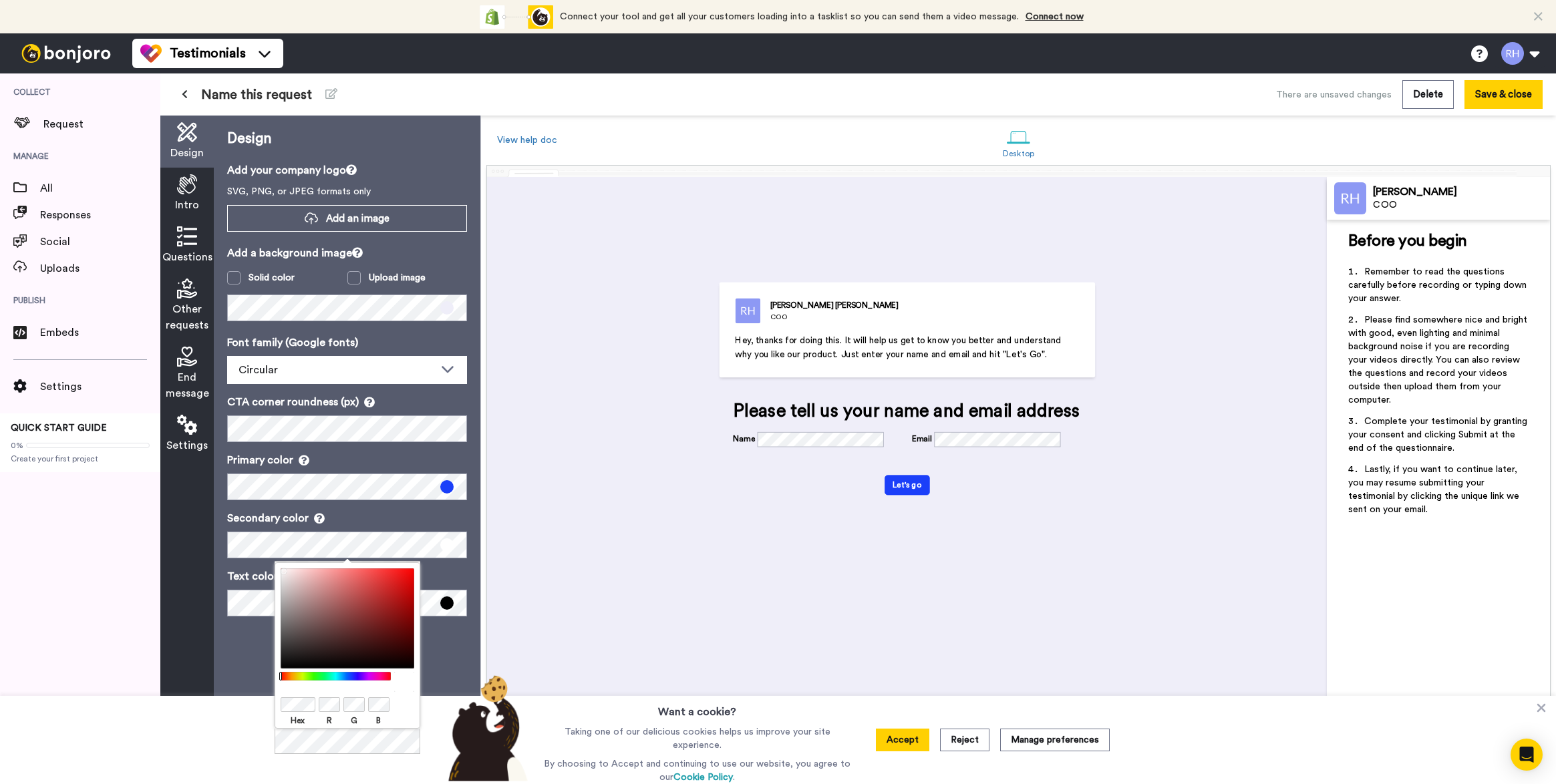
click at [346, 676] on div at bounding box center [335, 676] width 115 height 9
click at [361, 676] on div at bounding box center [335, 676] width 115 height 9
click at [354, 676] on div at bounding box center [335, 676] width 115 height 9
click at [349, 677] on div at bounding box center [335, 676] width 115 height 9
click at [350, 552] on body "Connect your tool now! Connect your tool and get all your customers loading int…" at bounding box center [778, 392] width 1556 height 784
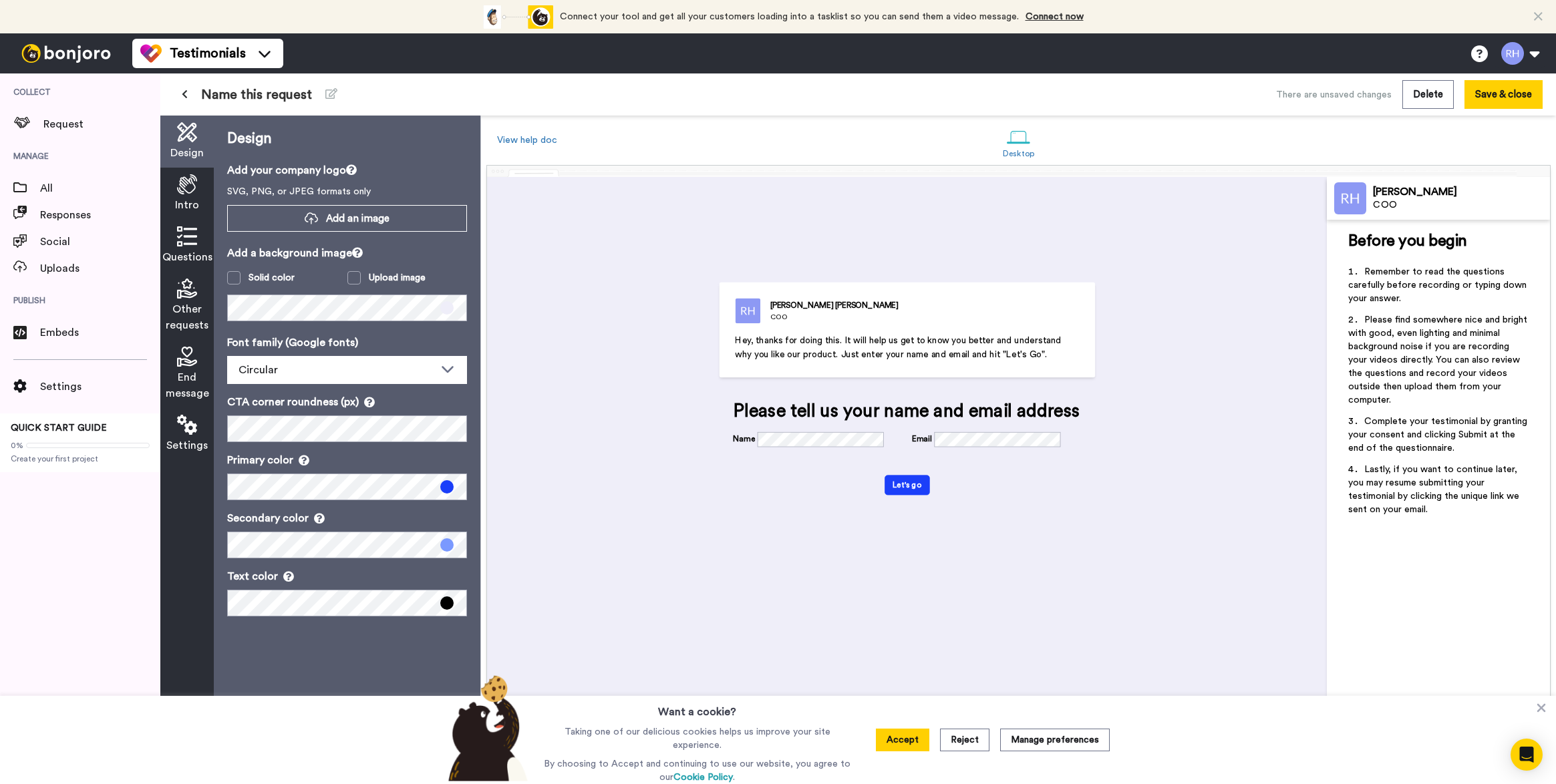
click at [376, 520] on p "Secondary color" at bounding box center [347, 519] width 240 height 16
click at [448, 608] on span at bounding box center [447, 603] width 14 height 14
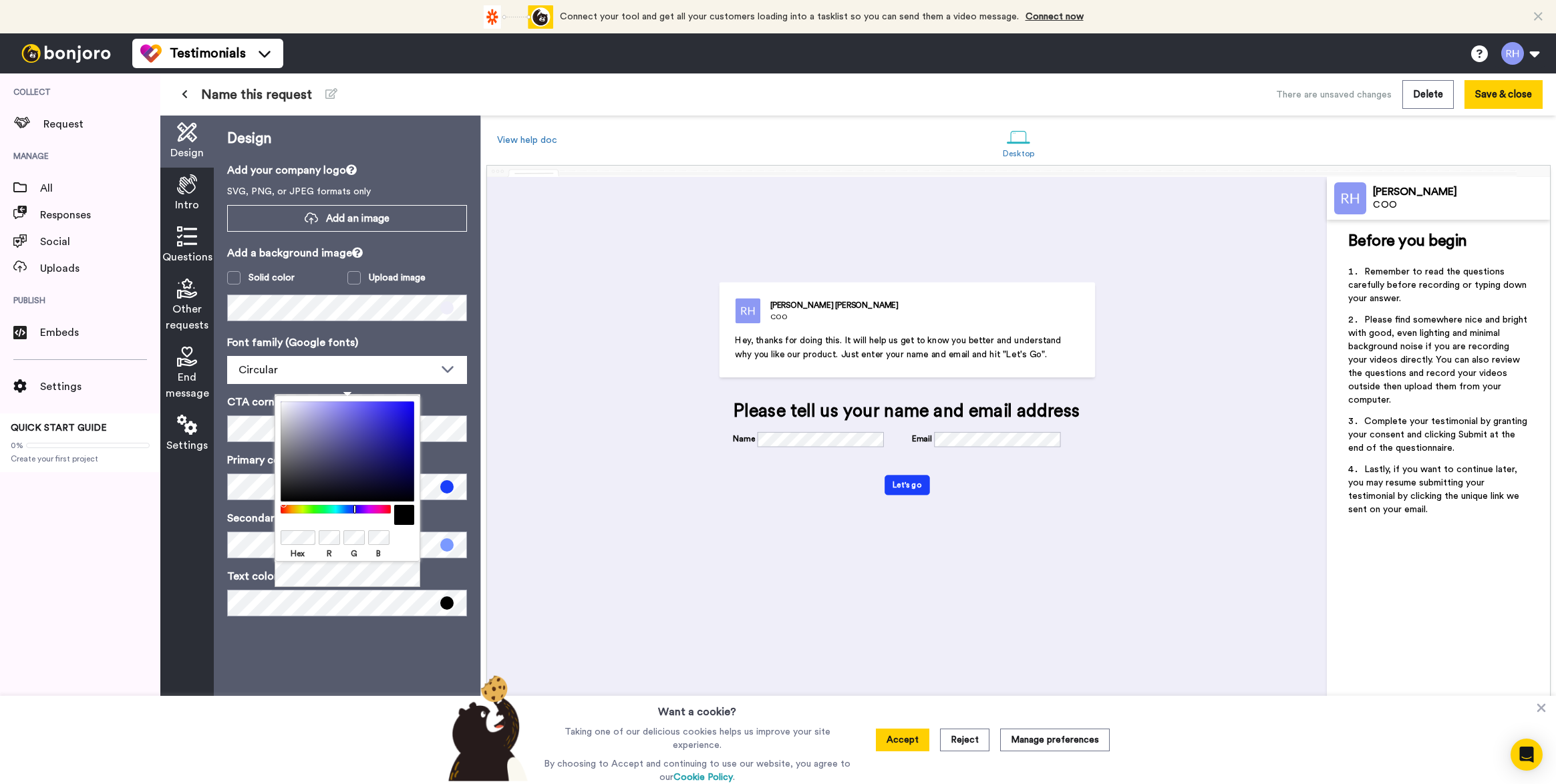
click at [355, 509] on div at bounding box center [335, 509] width 115 height 9
drag, startPoint x: 383, startPoint y: 453, endPoint x: 408, endPoint y: 484, distance: 39.8
click at [408, 484] on div at bounding box center [347, 451] width 134 height 100
click at [415, 470] on div "Hex R G B" at bounding box center [348, 479] width 146 height 166
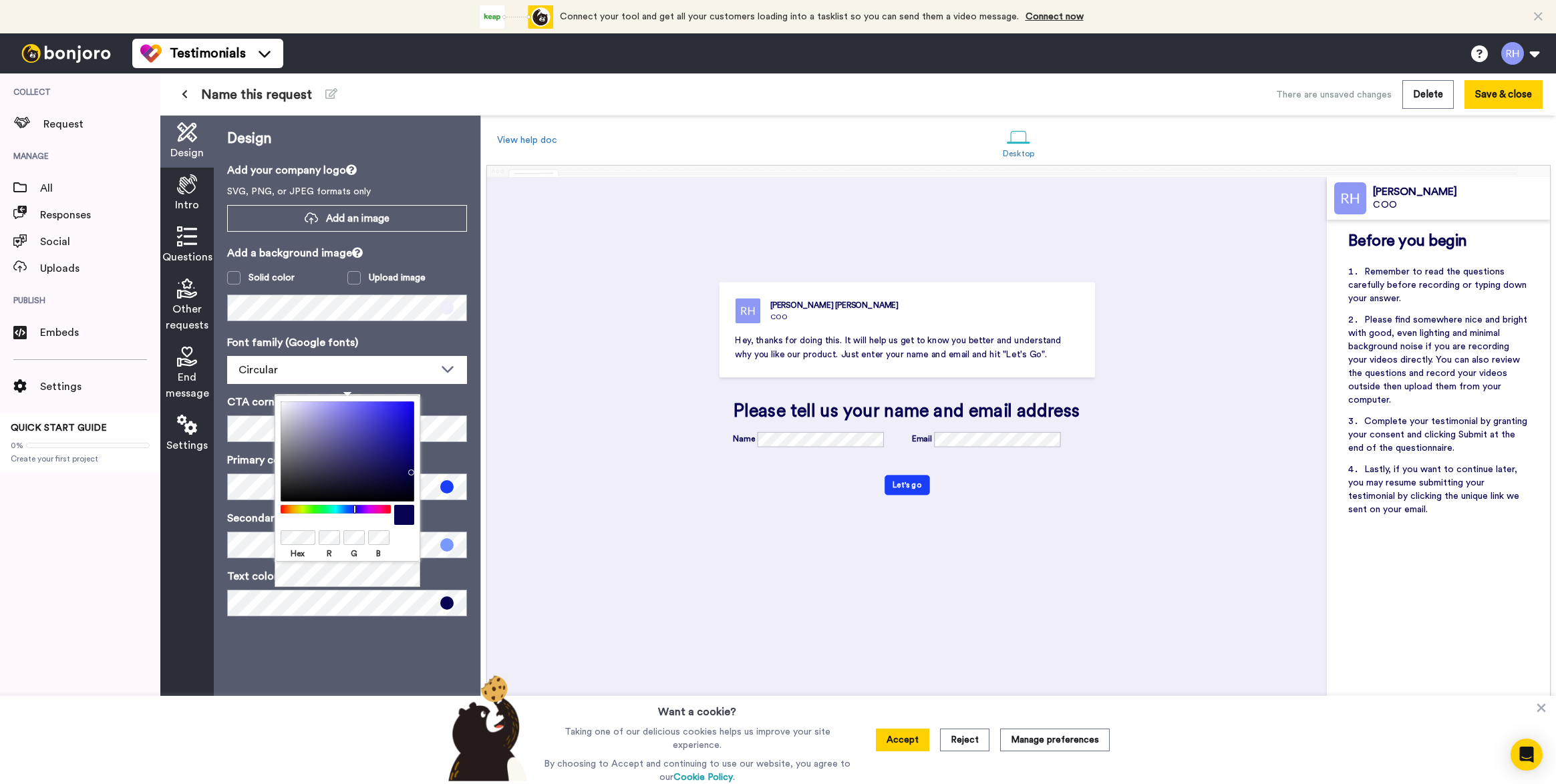
click at [408, 470] on div at bounding box center [347, 451] width 134 height 100
click at [421, 579] on p "Text color" at bounding box center [347, 577] width 240 height 16
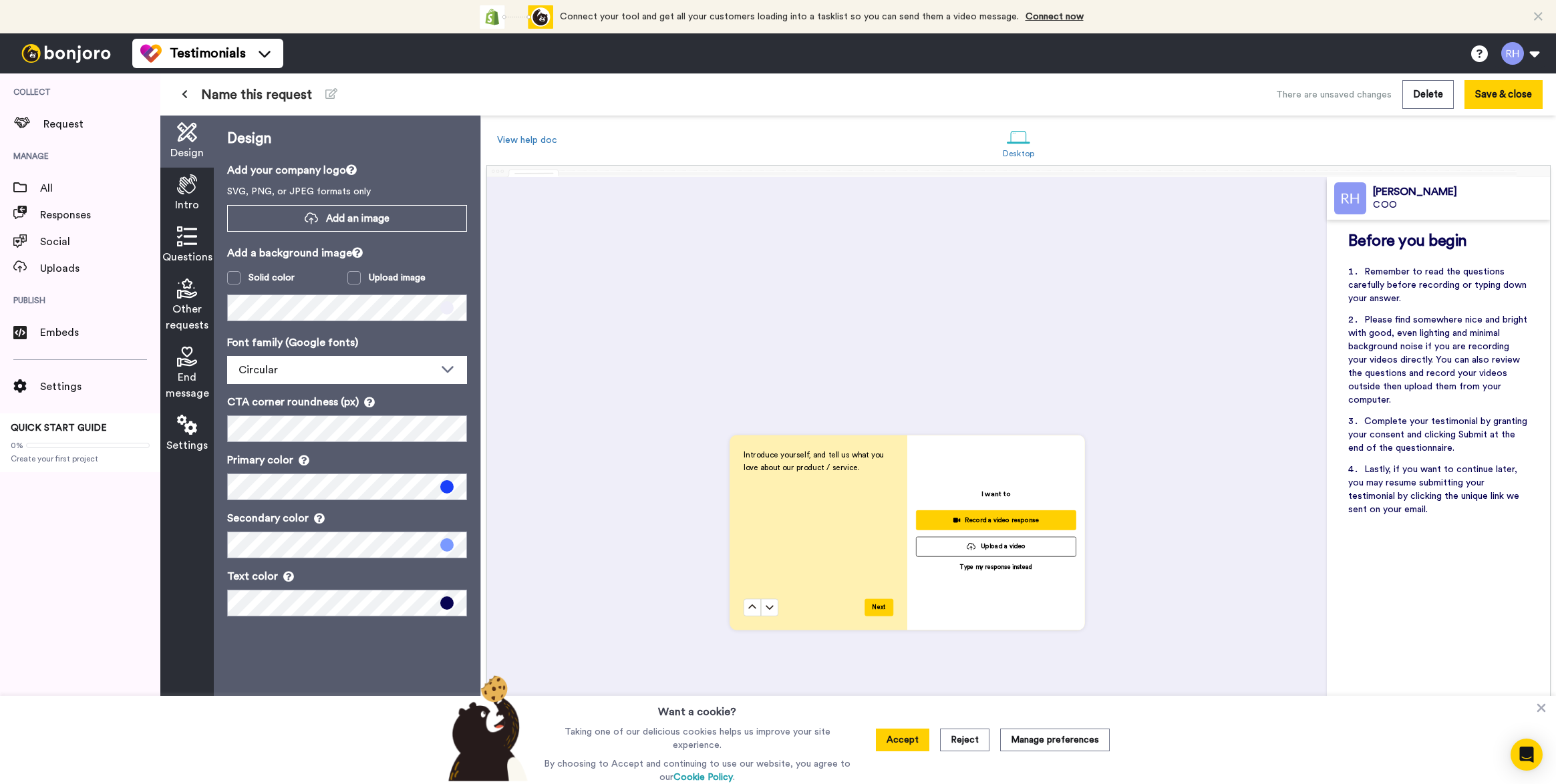
scroll to position [0, 0]
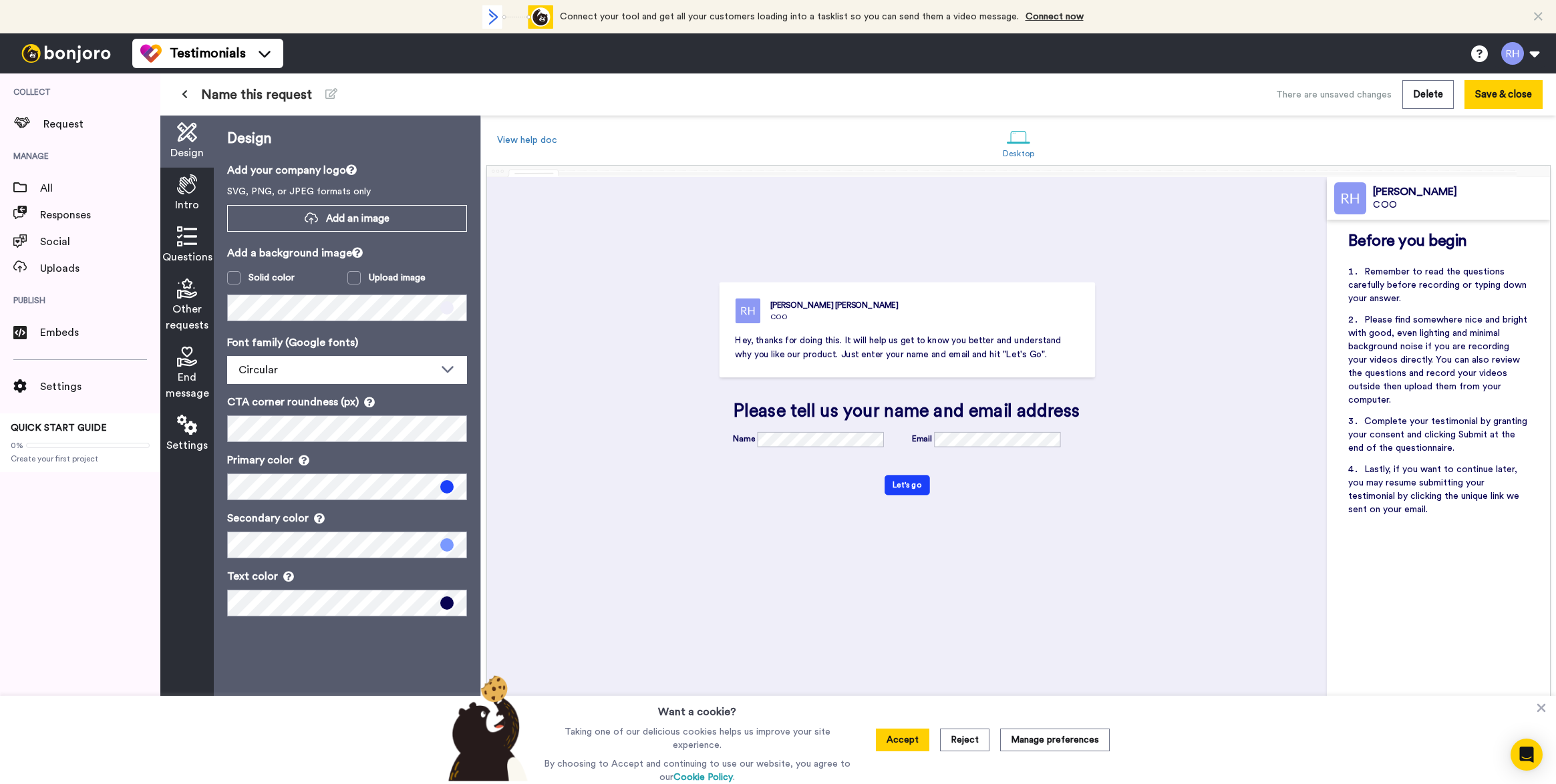
click at [197, 190] on div "Intro" at bounding box center [187, 194] width 53 height 52
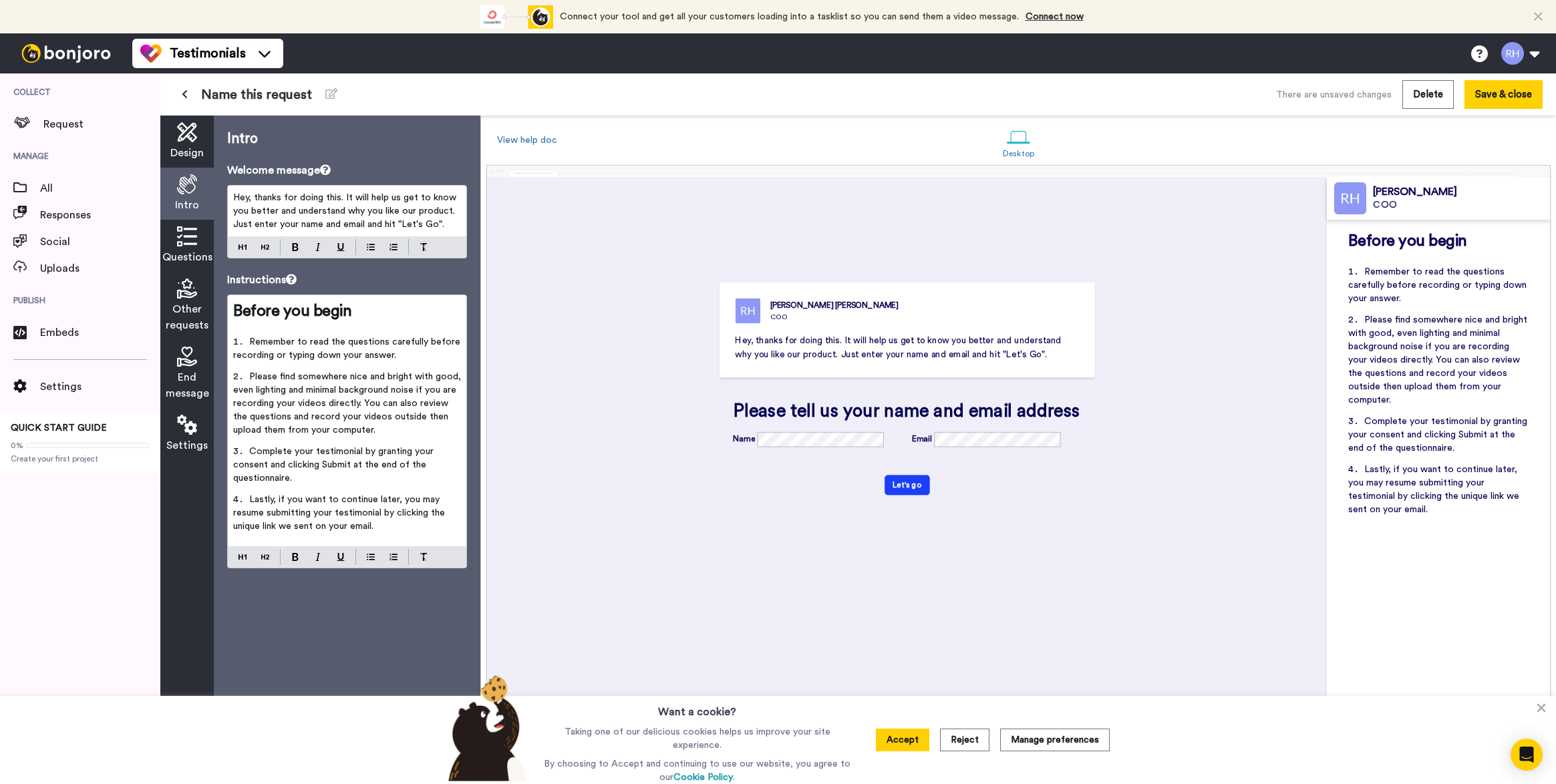
click at [332, 209] on span "Hey, thanks for doing this. It will help us get to know you better and understa…" at bounding box center [346, 211] width 226 height 36
click at [355, 217] on span "Hey, thanks for doing this. It will help us get to know you better and understa…" at bounding box center [346, 211] width 226 height 36
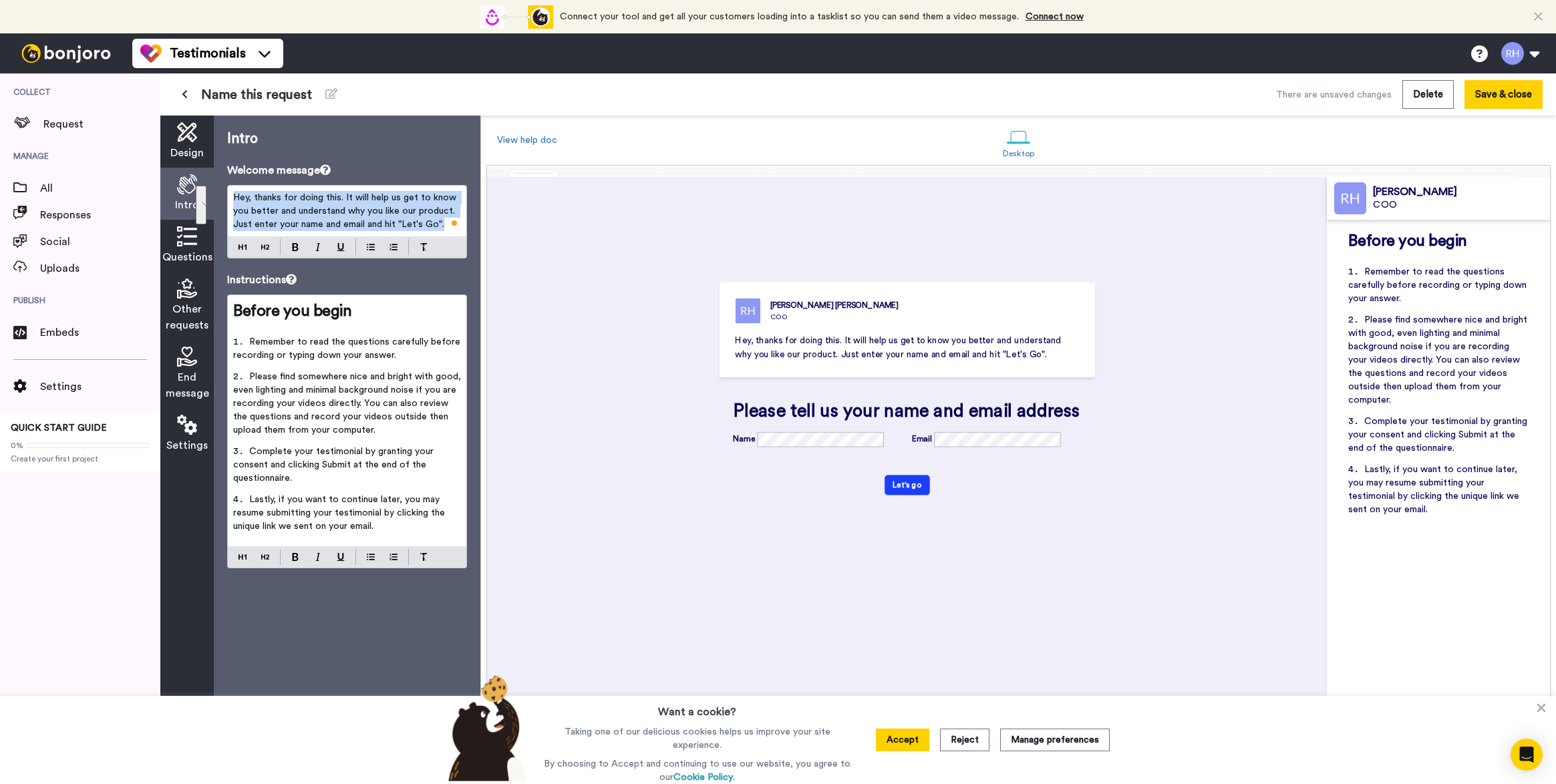
drag, startPoint x: 445, startPoint y: 227, endPoint x: 147, endPoint y: 160, distance: 305.4
click at [147, 160] on div "Collect Request Manage All Responses Social Uploads Publish Embeds Settings QUI…" at bounding box center [778, 429] width 1556 height 710
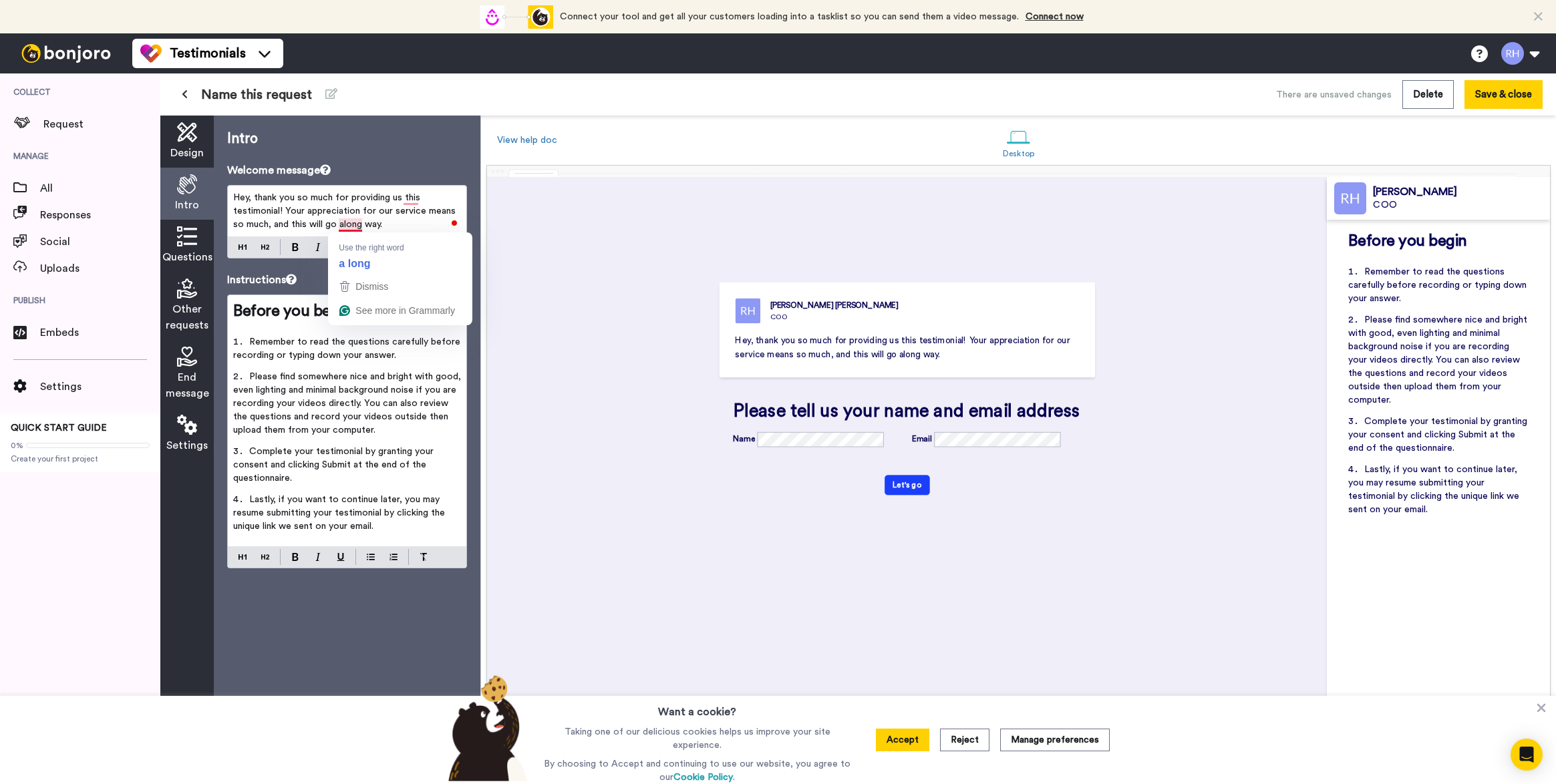
click at [343, 225] on span "Hey, thank you so much for providing us this testimonial! Your appreciation for…" at bounding box center [346, 211] width 225 height 36
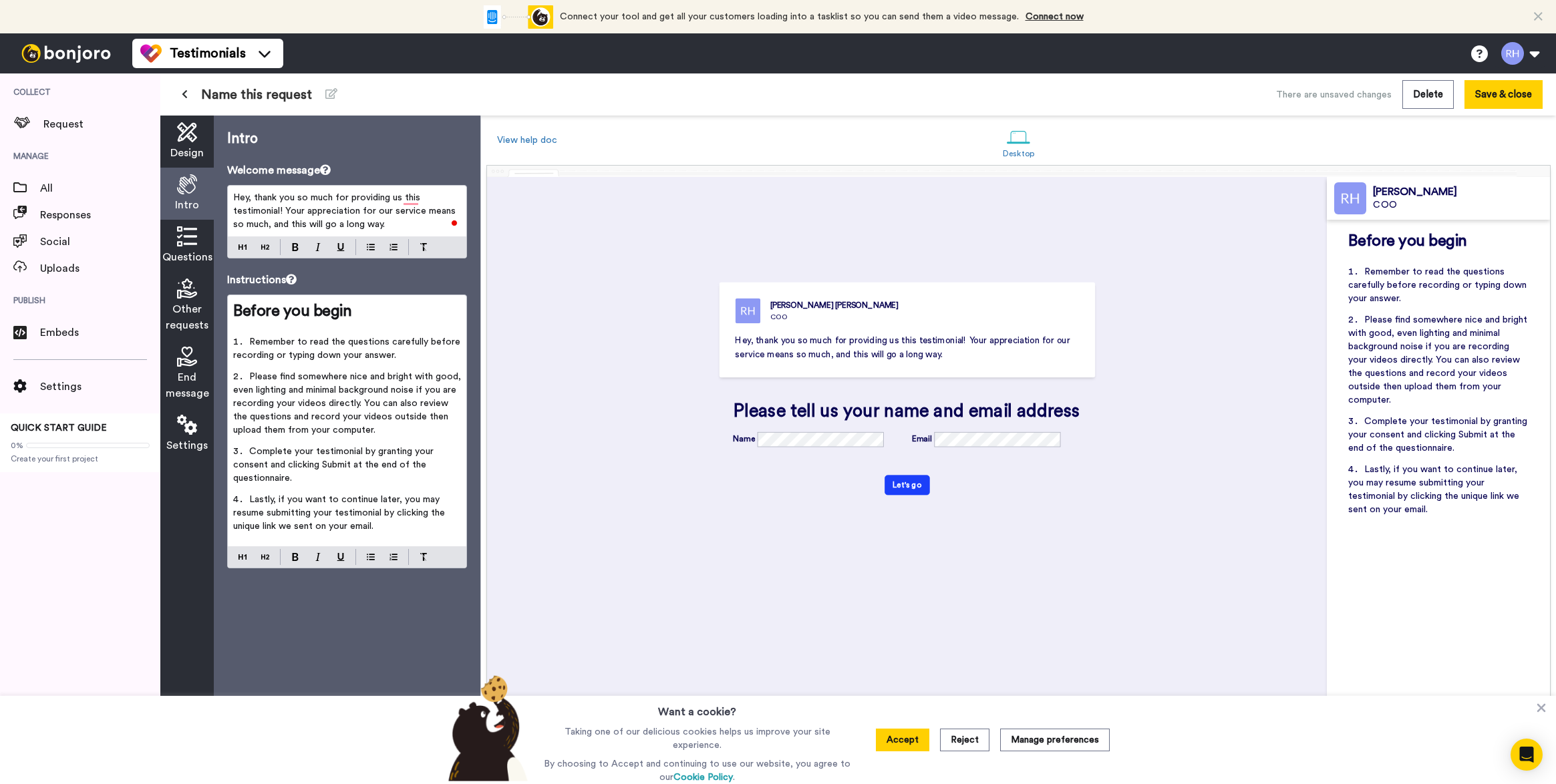
click at [417, 225] on p "Hey, thank you so much for providing us this testimonial! Your appreciation for…" at bounding box center [347, 211] width 228 height 40
click at [409, 193] on span "Hey, thank you so much for providing us this testimonial! Your appreciation for…" at bounding box center [346, 211] width 225 height 36
click at [414, 227] on p "Hey, thank you so much for providing us with this testimonial! Your appreciatio…" at bounding box center [347, 211] width 228 height 40
click at [285, 213] on span "Hey, thank you so much for providing us with this testimonial! Your appreciatio…" at bounding box center [346, 211] width 225 height 36
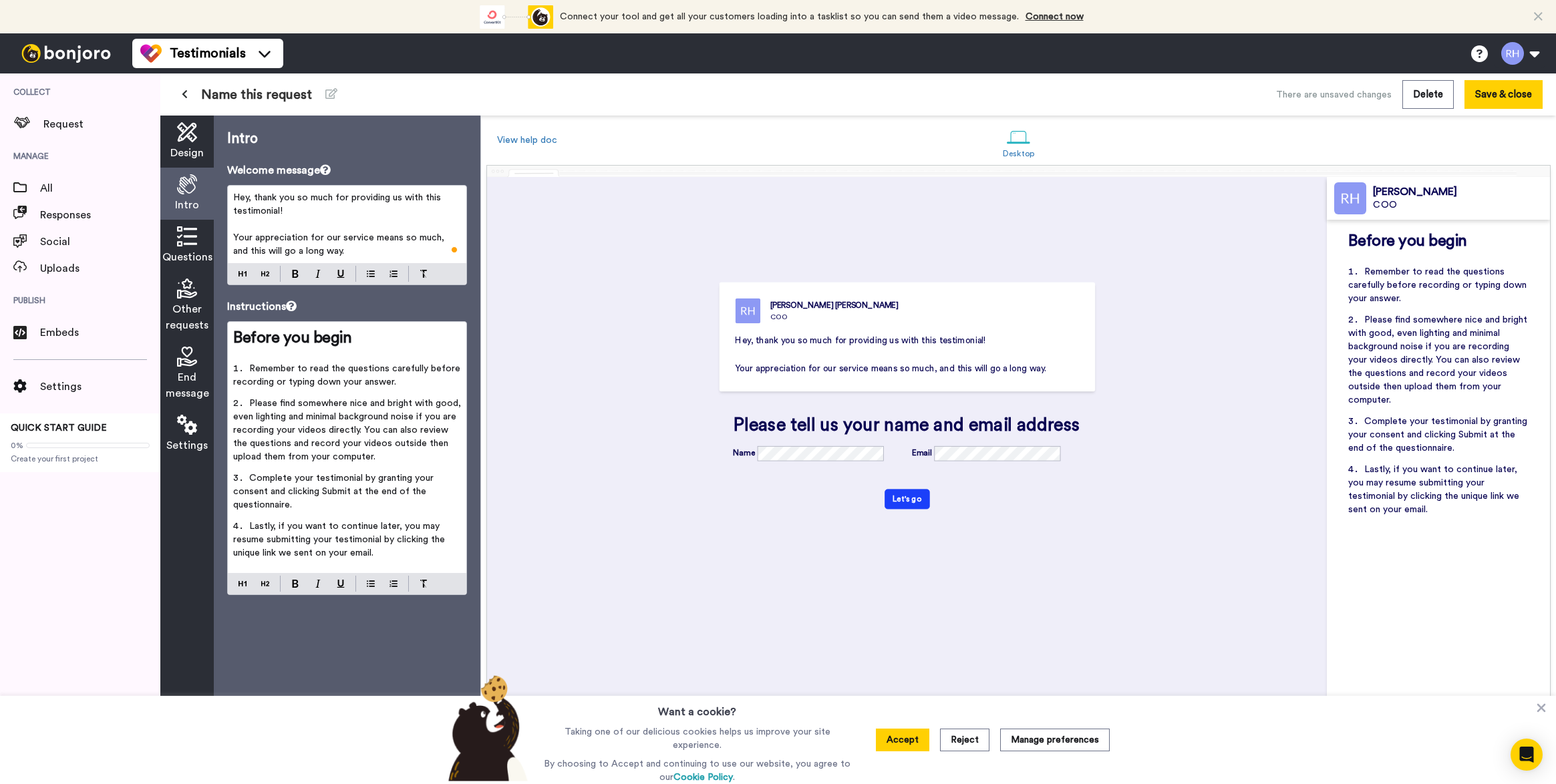
click at [295, 309] on icon at bounding box center [291, 306] width 11 height 11
click at [279, 307] on p "Instructions" at bounding box center [347, 307] width 240 height 16
click at [414, 386] on li "Remember to read the questions carefully before recording or typing down your a…" at bounding box center [347, 379] width 228 height 35
drag, startPoint x: 422, startPoint y: 387, endPoint x: 275, endPoint y: 380, distance: 147.2
click at [274, 380] on li "Remember to read the questions carefully before recording or typing down your a…" at bounding box center [347, 379] width 228 height 35
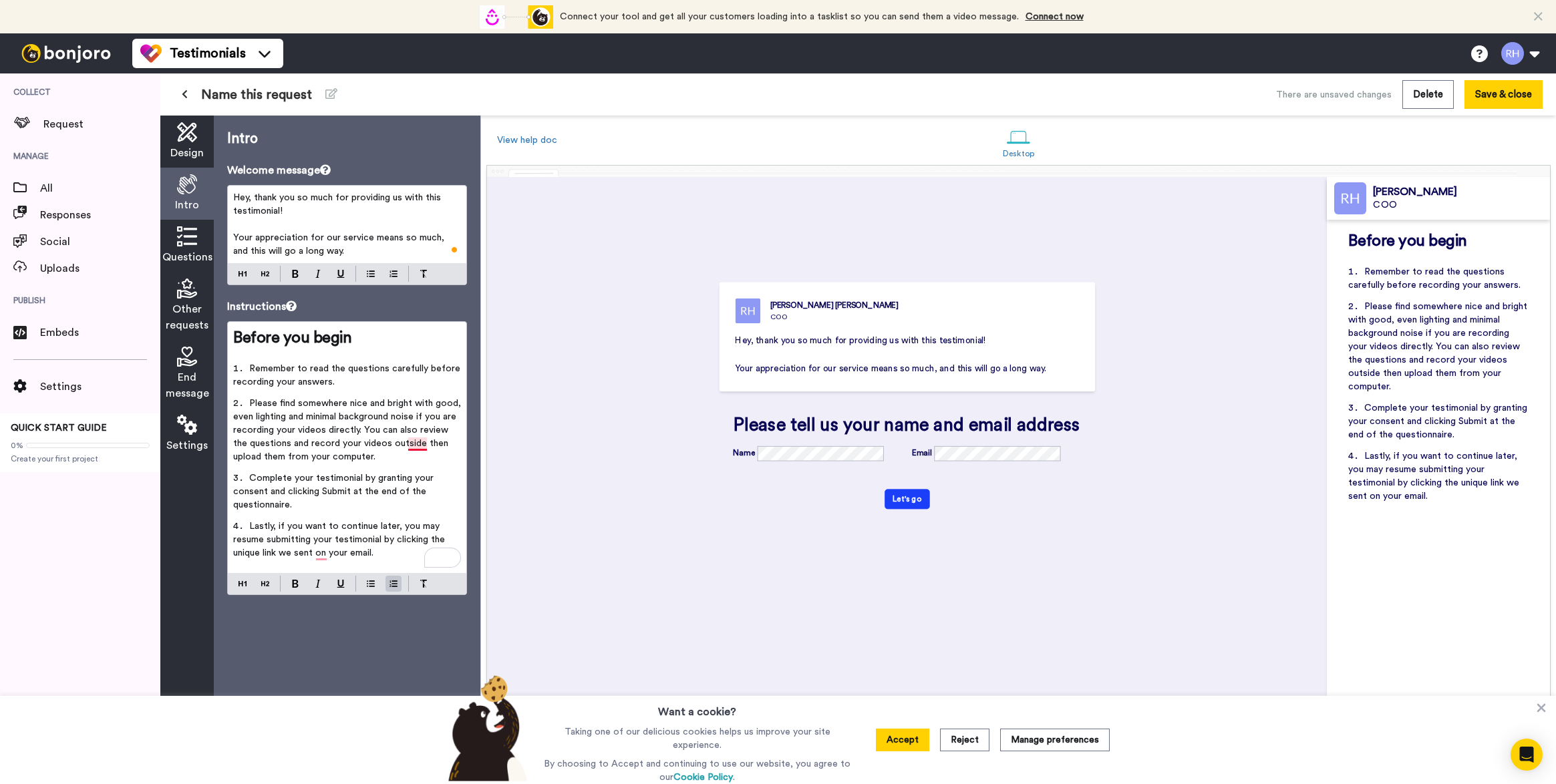
click at [413, 447] on span "Please find somewhere nice and bright with good, even lighting and minimal back…" at bounding box center [348, 430] width 230 height 63
click at [405, 449] on span "Please find somewhere nice and bright with good, even lighting and minimal back…" at bounding box center [348, 430] width 230 height 63
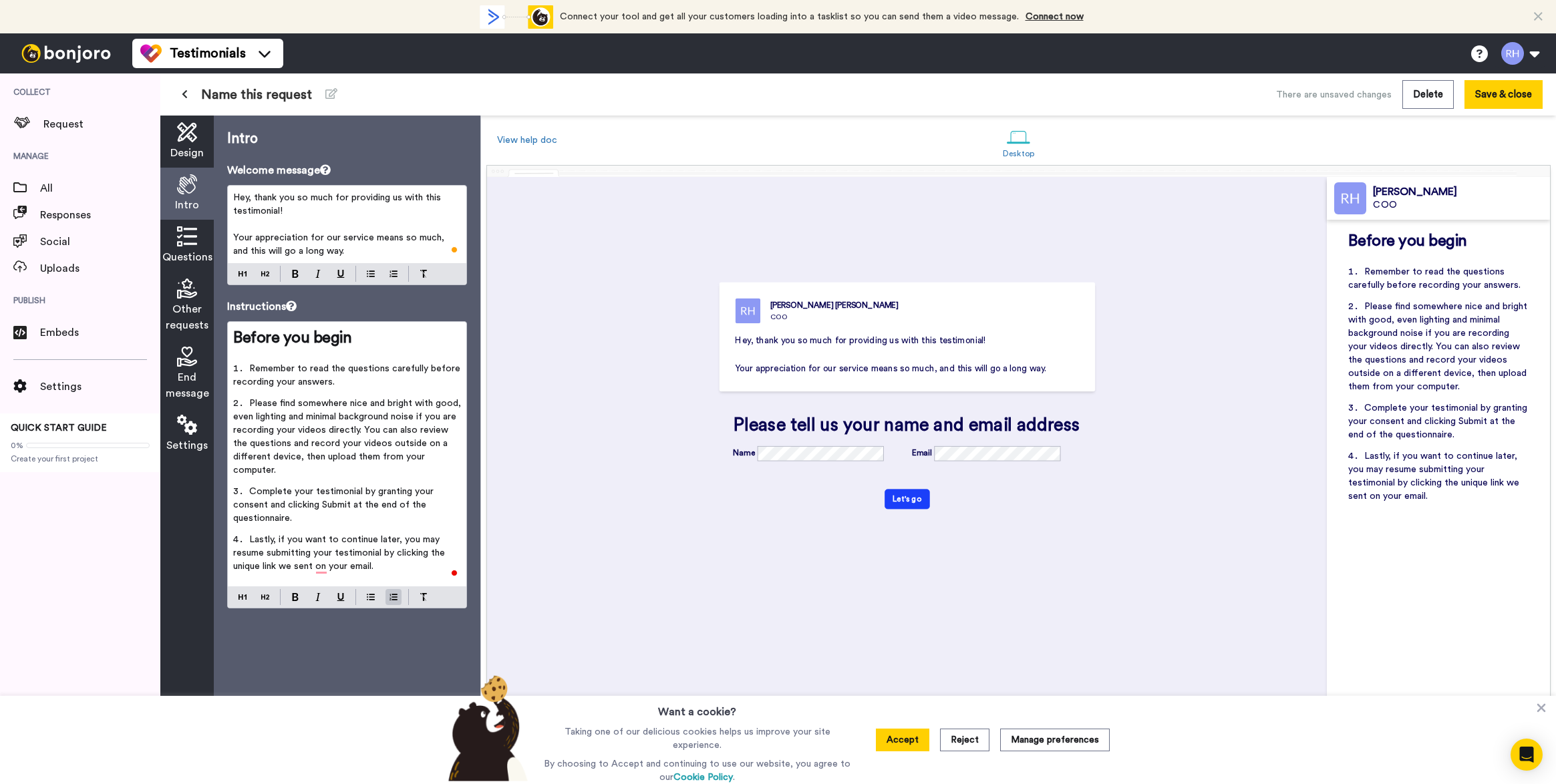
click at [406, 468] on li "Please find somewhere nice and bright with good, even lighting and minimal back…" at bounding box center [347, 440] width 228 height 88
click at [371, 524] on li "Complete your testimonial by granting your consent and clicking Submit at the e…" at bounding box center [347, 509] width 228 height 48
click at [316, 472] on li "Please find somewhere nice and bright with good, even lighting and minimal back…" at bounding box center [347, 440] width 228 height 88
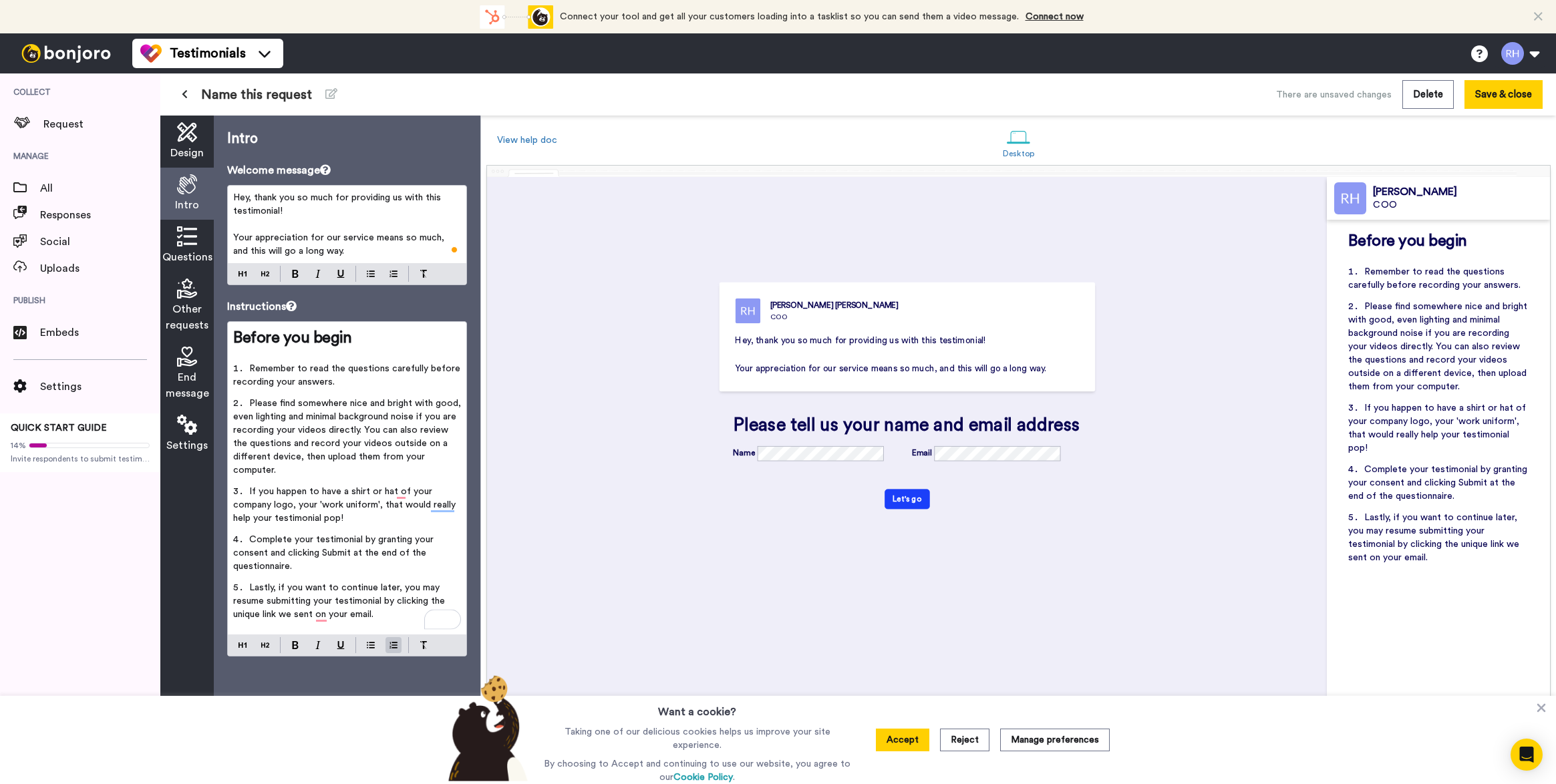
click at [361, 568] on li "Complete your testimonial by granting your consent and clicking Submit at the e…" at bounding box center [347, 557] width 228 height 48
click at [438, 511] on li "If you happen to have a shirt or hat of your company logo, your 'work uniform',…" at bounding box center [347, 509] width 228 height 48
click at [439, 507] on span "If you happen to have a shirt or hat of your company logo, your 'work uniform',…" at bounding box center [346, 504] width 225 height 36
click at [378, 519] on li "If you happen to have a shirt or hat of your company logo, your 'work uniform',…" at bounding box center [347, 509] width 228 height 48
click at [365, 575] on li "Complete your testimonial by granting your consent and clicking Submit at the e…" at bounding box center [347, 557] width 228 height 48
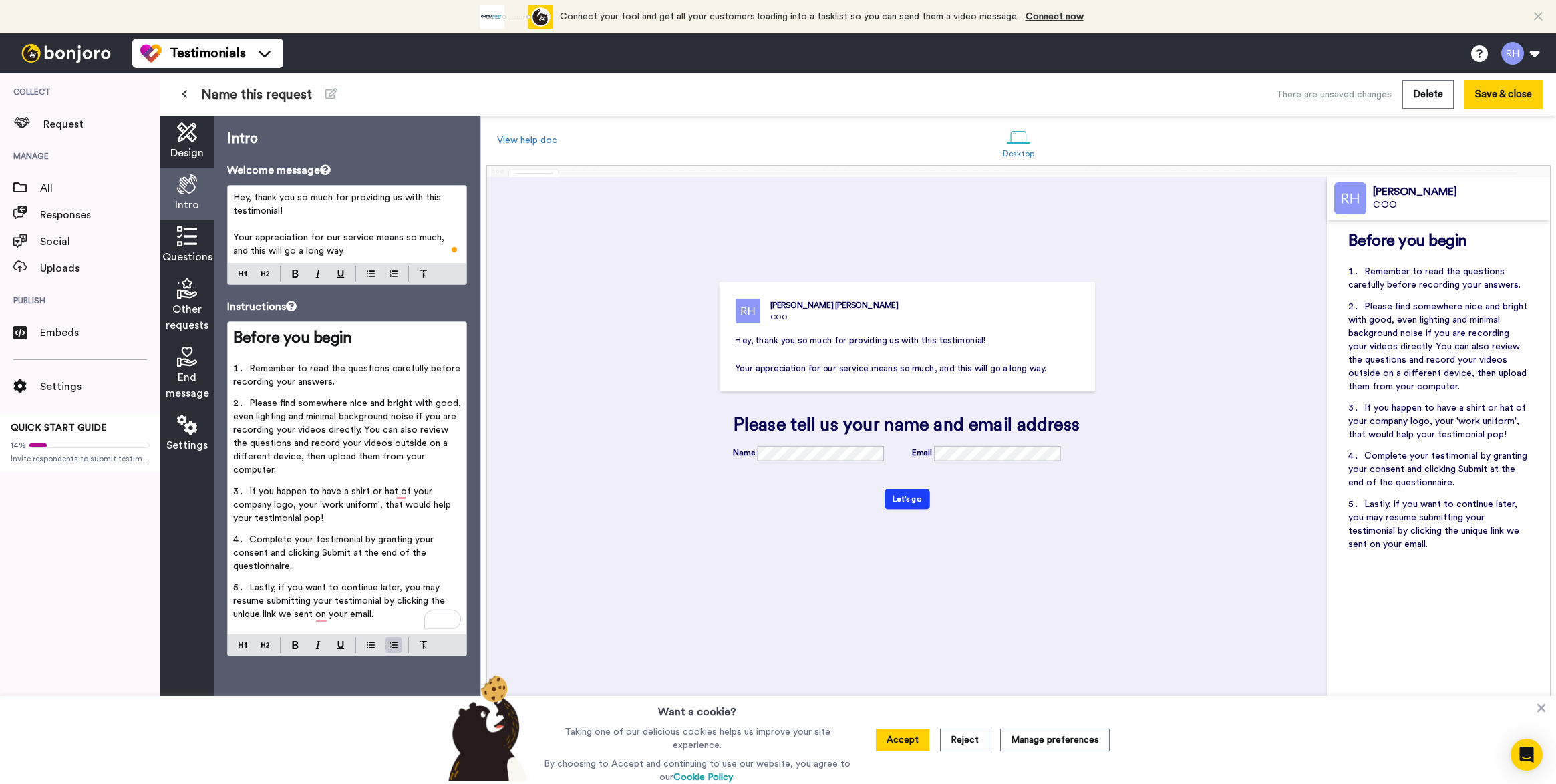
click at [393, 602] on span "Lastly, if you want to continue later, you may resume submitting your testimoni…" at bounding box center [340, 601] width 215 height 36
click at [318, 612] on span "Lastly, if you want to continue later, you may resume submitting your testimoni…" at bounding box center [340, 601] width 215 height 36
click at [384, 617] on li "Lastly, if you want to continue later, you may resume submitting your testimoni…" at bounding box center [347, 605] width 228 height 48
click at [184, 245] on icon at bounding box center [187, 236] width 20 height 20
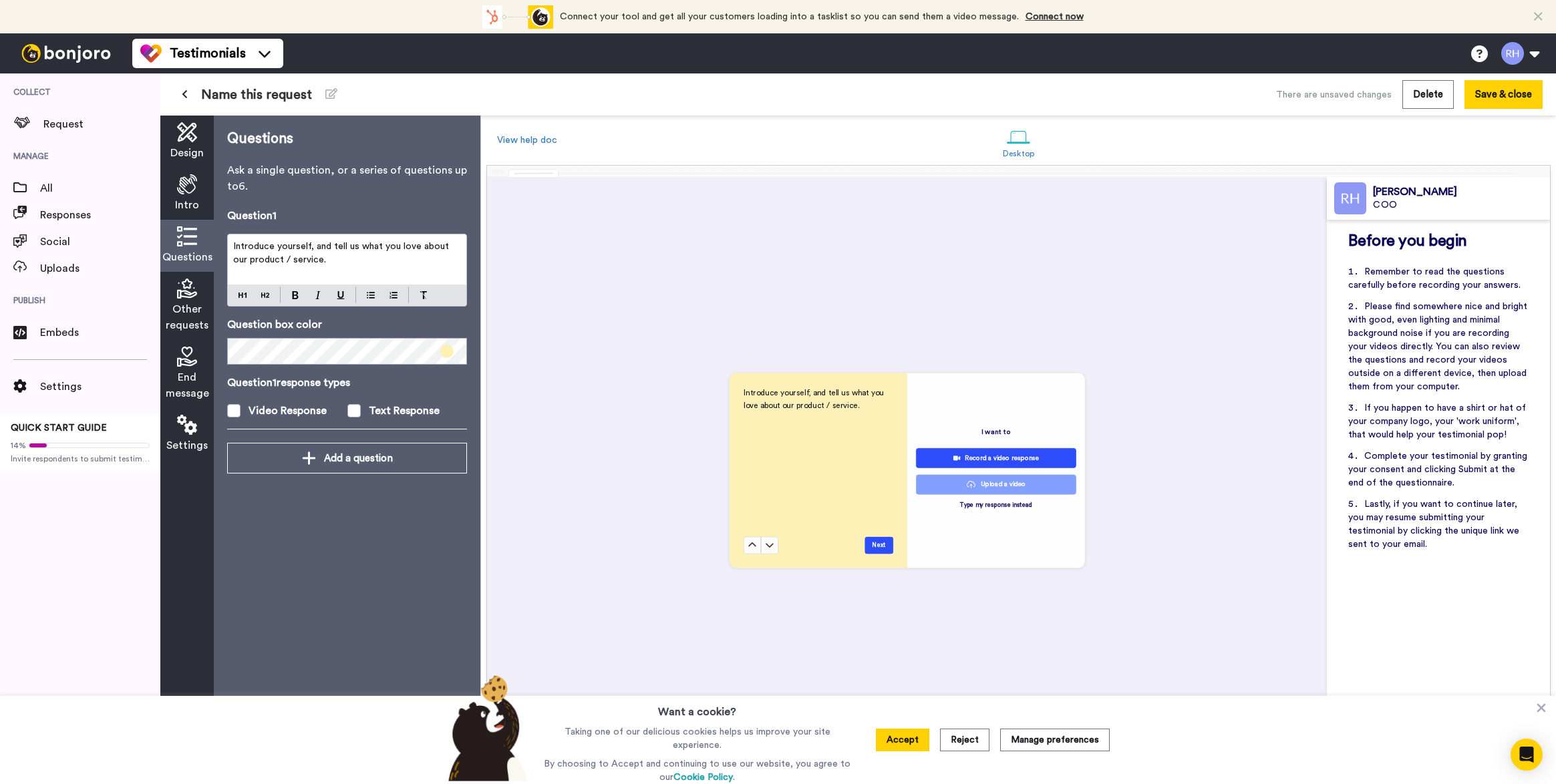
scroll to position [586, 0]
click at [402, 262] on p "Introduce yourself, and tell us what you love about our product / service." at bounding box center [347, 253] width 228 height 27
click at [169, 194] on div "Intro" at bounding box center [187, 194] width 53 height 52
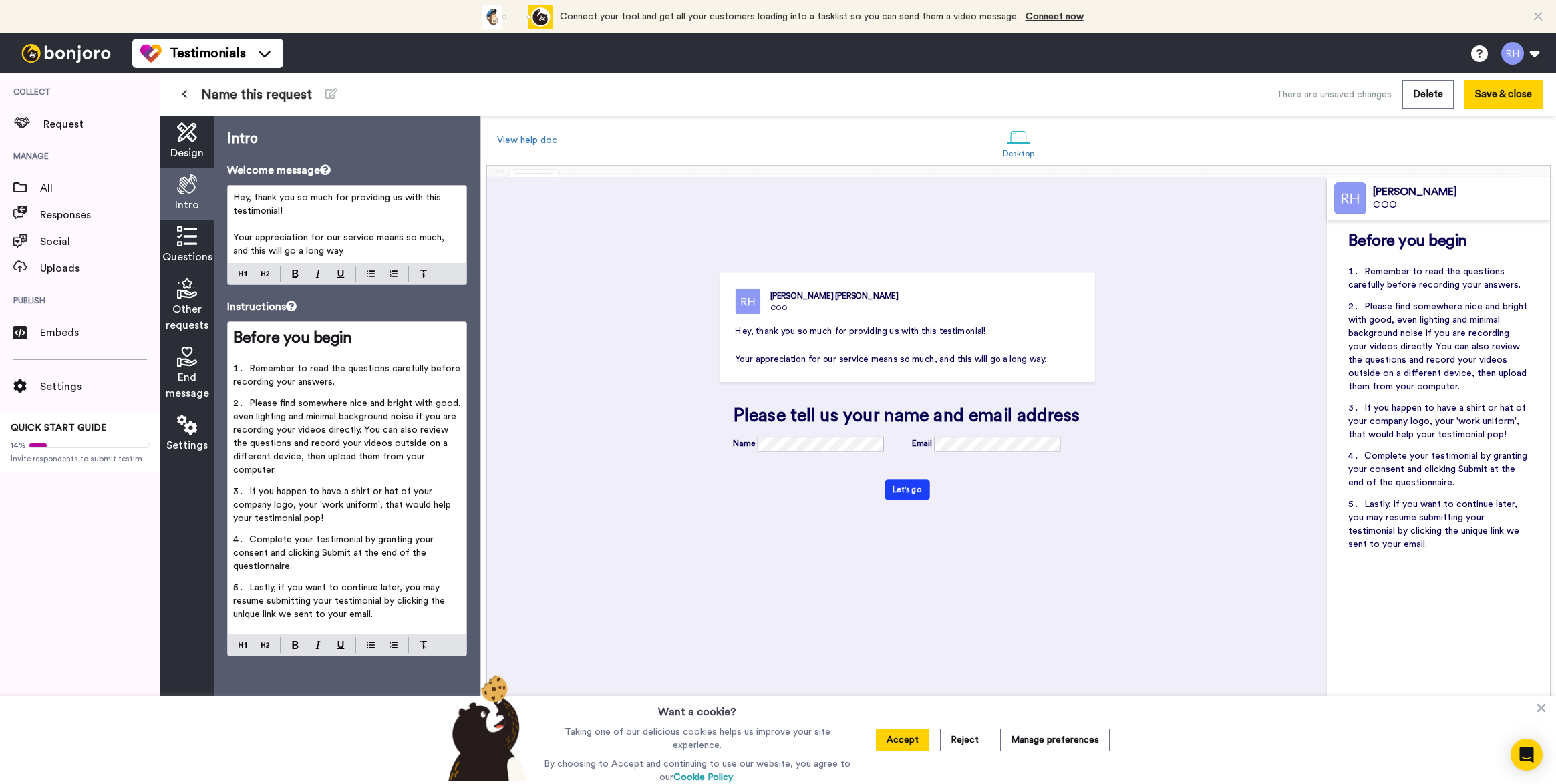
scroll to position [9, 0]
click at [185, 250] on span "Questions" at bounding box center [187, 257] width 50 height 16
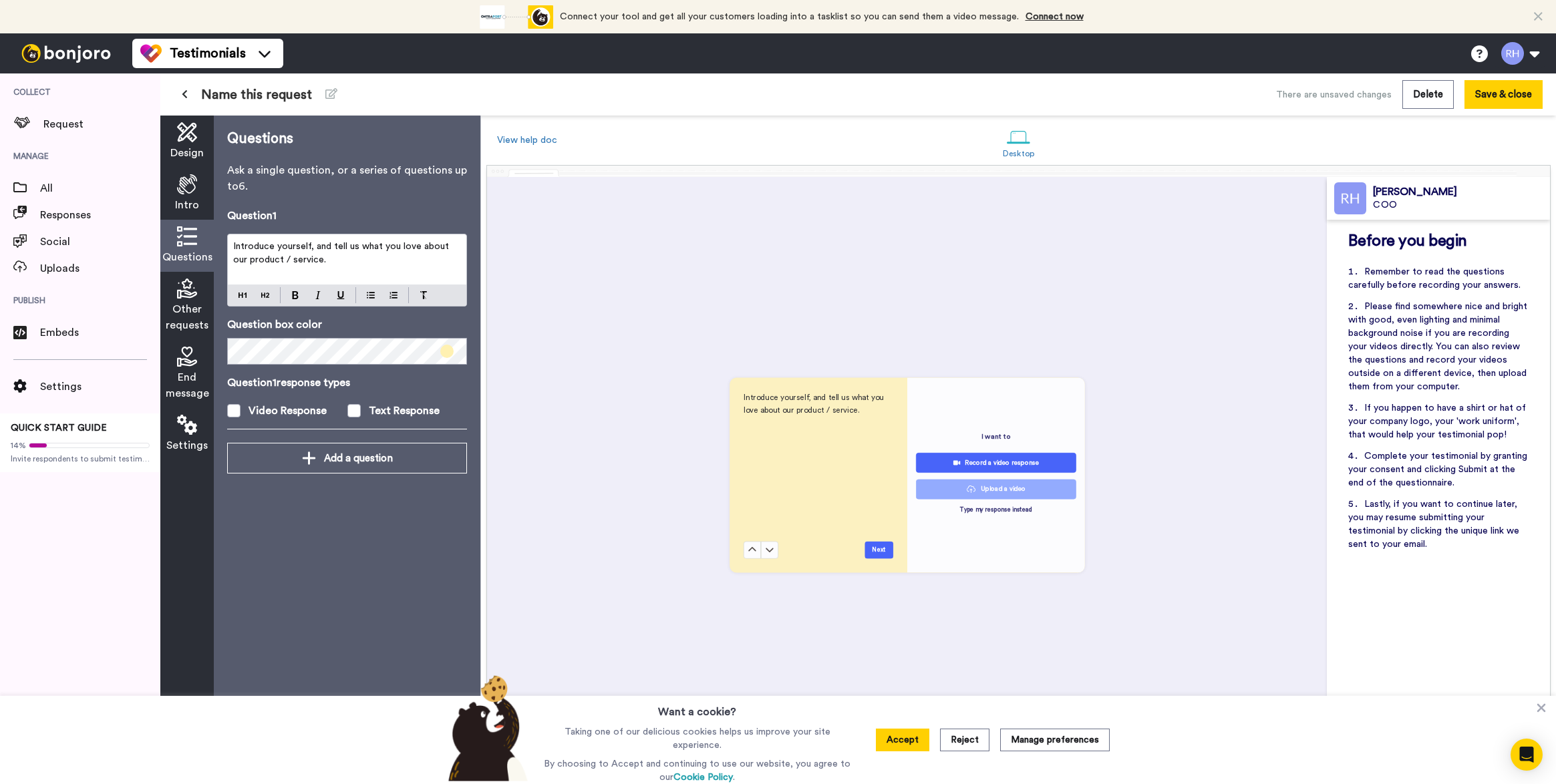
scroll to position [586, 0]
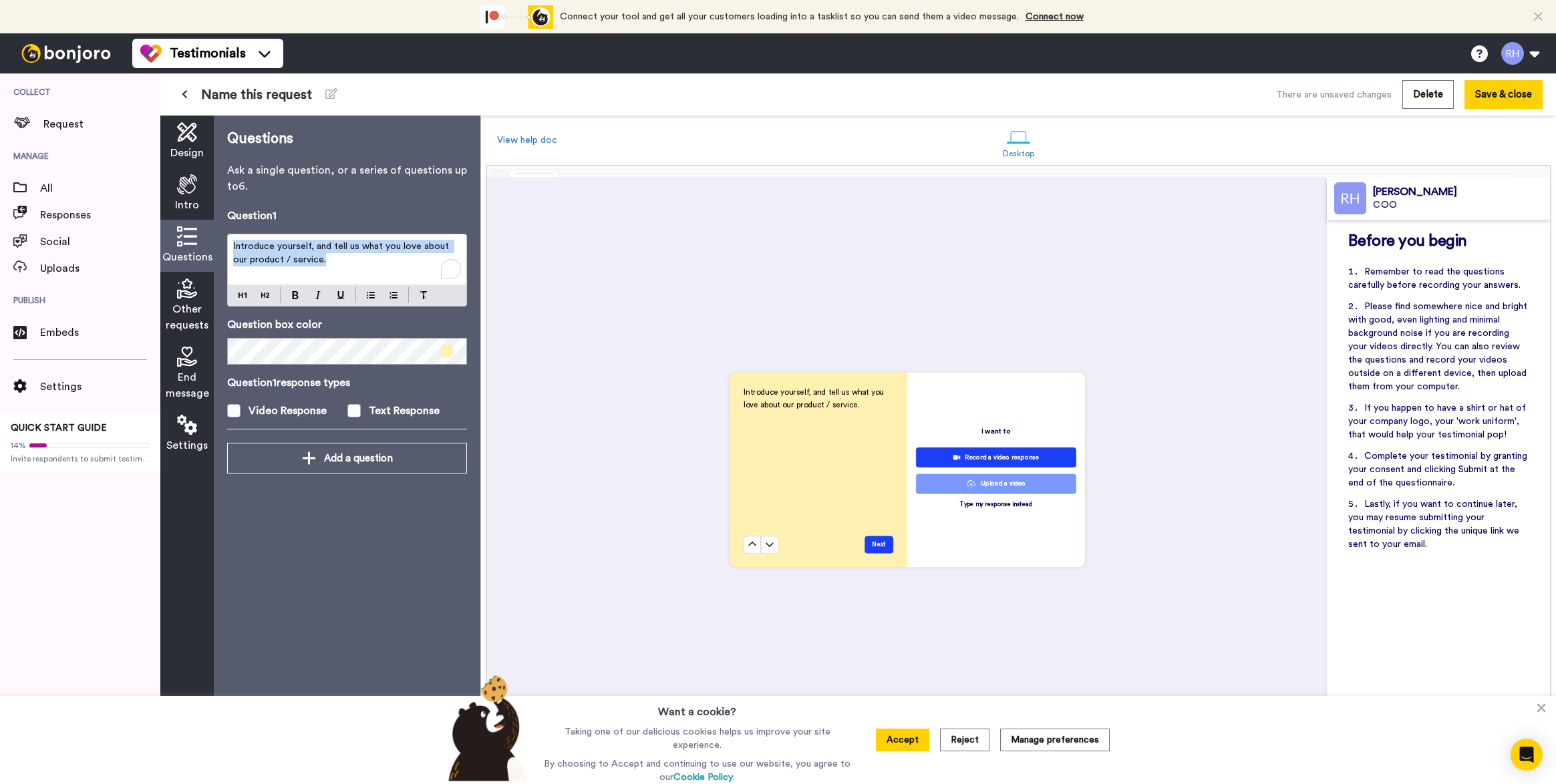
drag, startPoint x: 339, startPoint y: 274, endPoint x: 166, endPoint y: 215, distance: 182.8
click at [166, 215] on div "Design Intro Questions Other requests End message Settings Questions Ask a sing…" at bounding box center [320, 449] width 320 height 669
click at [363, 266] on p "Introduce yourself, and tell us what you love about our product / service." at bounding box center [347, 253] width 228 height 27
drag, startPoint x: 372, startPoint y: 266, endPoint x: 315, endPoint y: 250, distance: 59.2
click at [315, 250] on p "Introduce yourself, and tell us what you love about our product / service." at bounding box center [347, 253] width 228 height 27
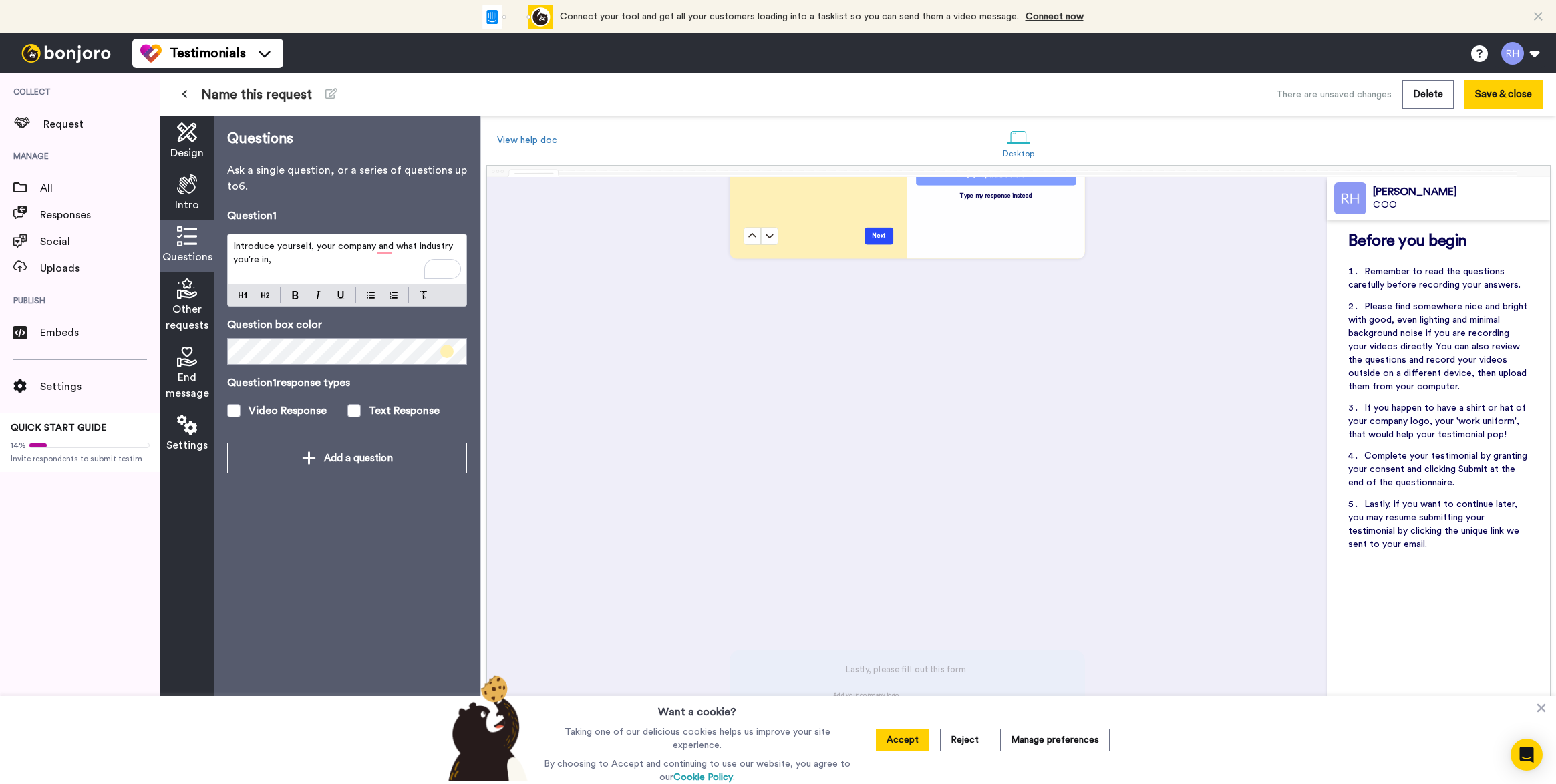
scroll to position [893, 0]
click at [383, 250] on span "Introduce yourself, your company and what industry you're in," at bounding box center [344, 253] width 222 height 22
drag, startPoint x: 323, startPoint y: 258, endPoint x: 315, endPoint y: 250, distance: 11.3
click at [315, 250] on p "Introduce yourself, your company, and what industry you're in," at bounding box center [347, 253] width 228 height 27
click at [369, 303] on div at bounding box center [347, 295] width 239 height 21
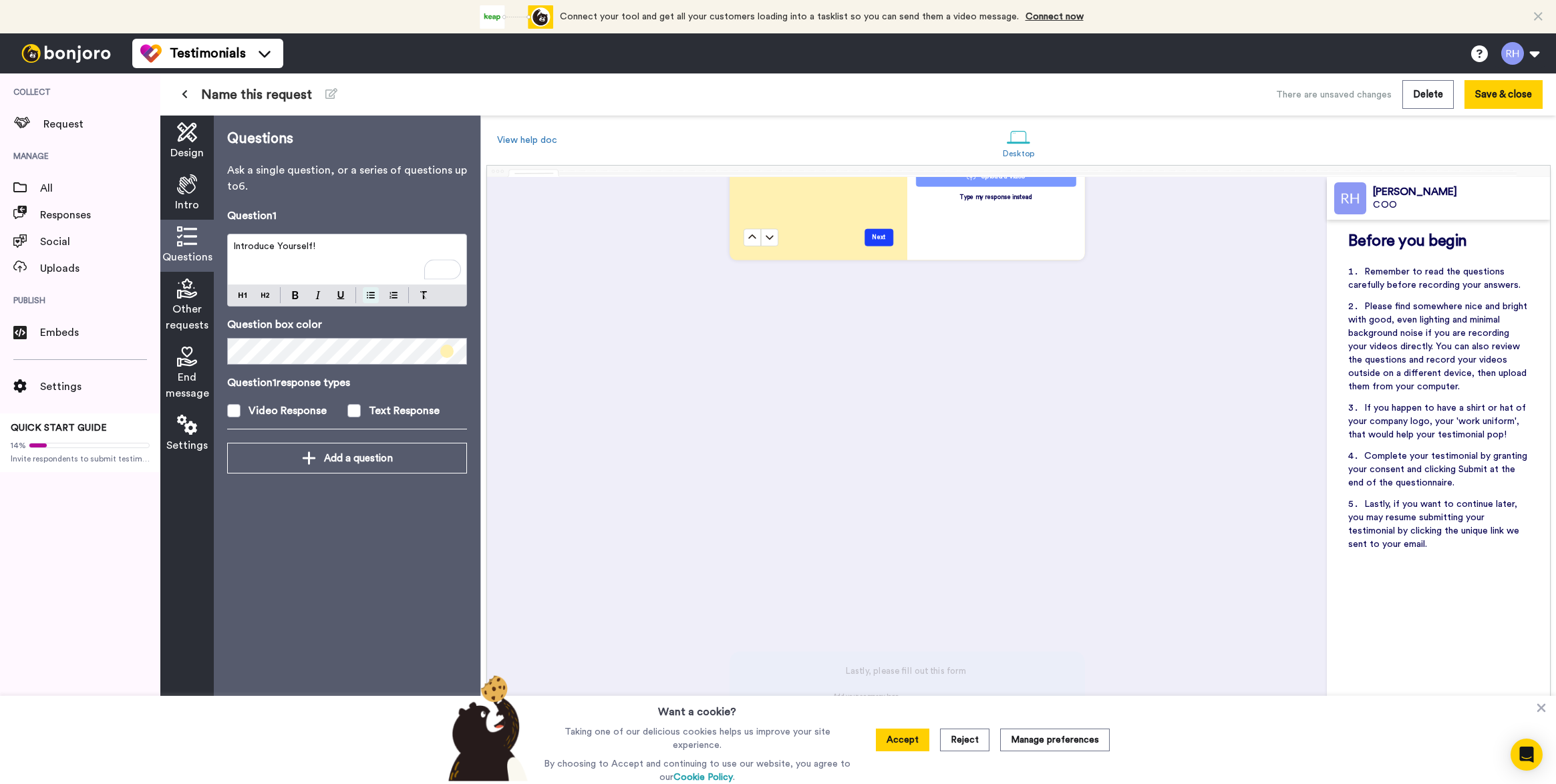
click at [369, 301] on button at bounding box center [371, 295] width 16 height 16
click at [359, 260] on li "﻿" at bounding box center [347, 260] width 228 height 14
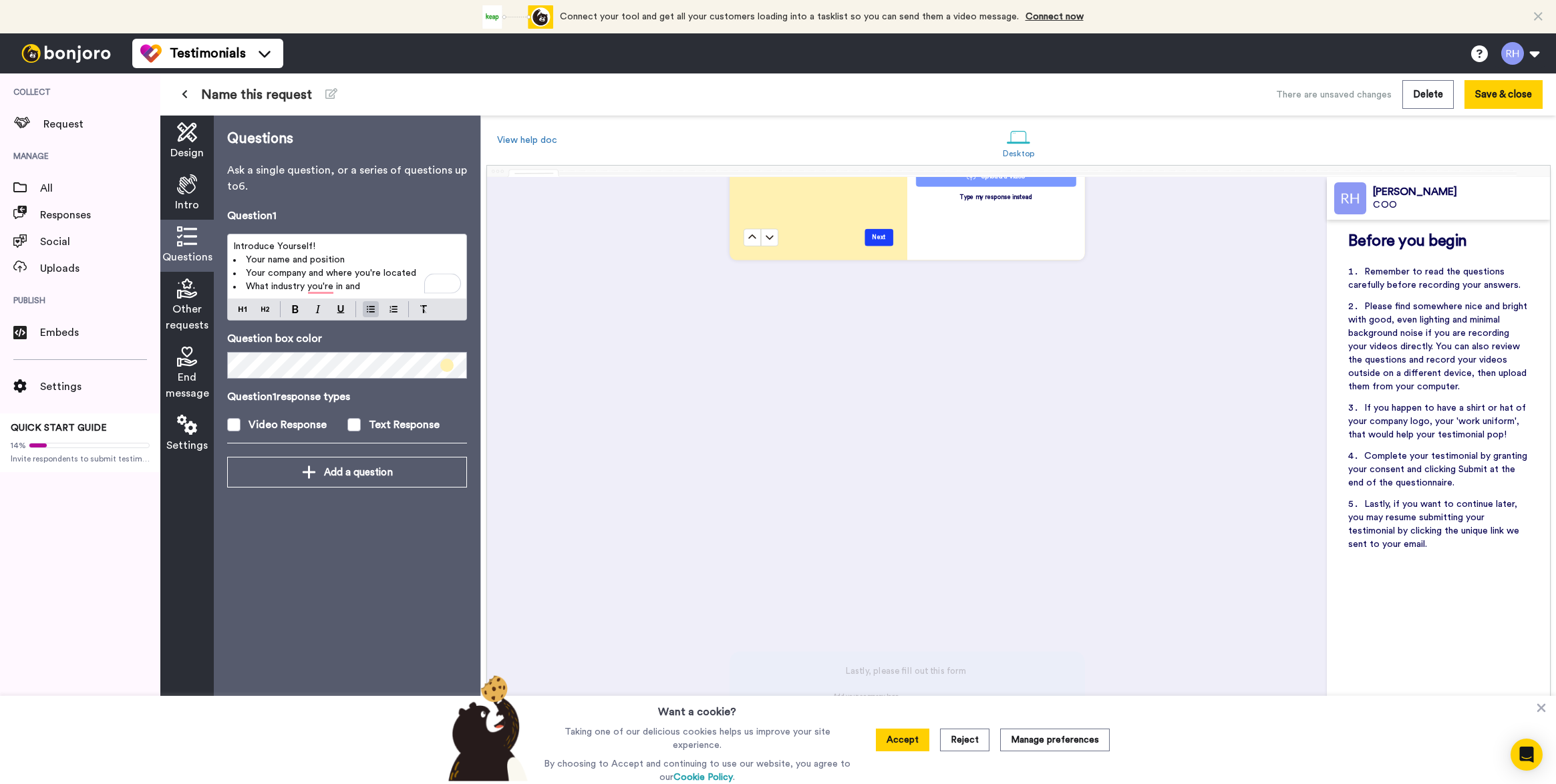
click at [332, 288] on span "What industry you're in and" at bounding box center [303, 286] width 115 height 10
click at [361, 288] on span "What industry you are in and" at bounding box center [305, 286] width 119 height 10
click at [380, 288] on li "What industry you are in and" at bounding box center [347, 287] width 228 height 14
click at [397, 255] on li "Your name and position" at bounding box center [347, 260] width 228 height 14
click at [315, 287] on span "What industry are you in and the" at bounding box center [314, 286] width 136 height 10
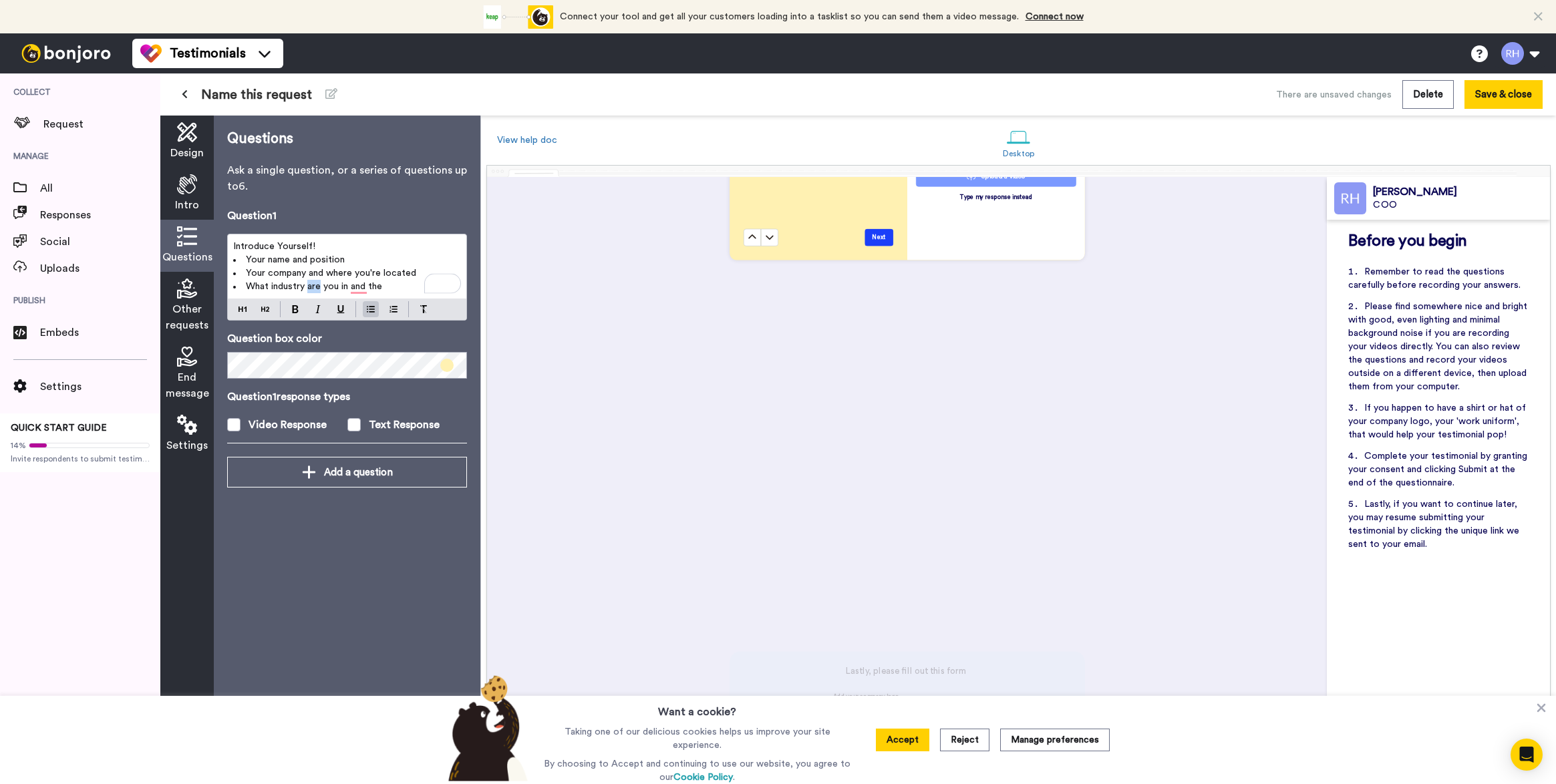
click at [315, 287] on span "What industry are you in and the" at bounding box center [314, 286] width 136 height 10
drag, startPoint x: 390, startPoint y: 287, endPoint x: 308, endPoint y: 289, distance: 82.0
click at [308, 289] on li "What industry you in and the" at bounding box center [347, 287] width 228 height 14
click at [305, 274] on span "Your company and where you're located" at bounding box center [331, 273] width 170 height 10
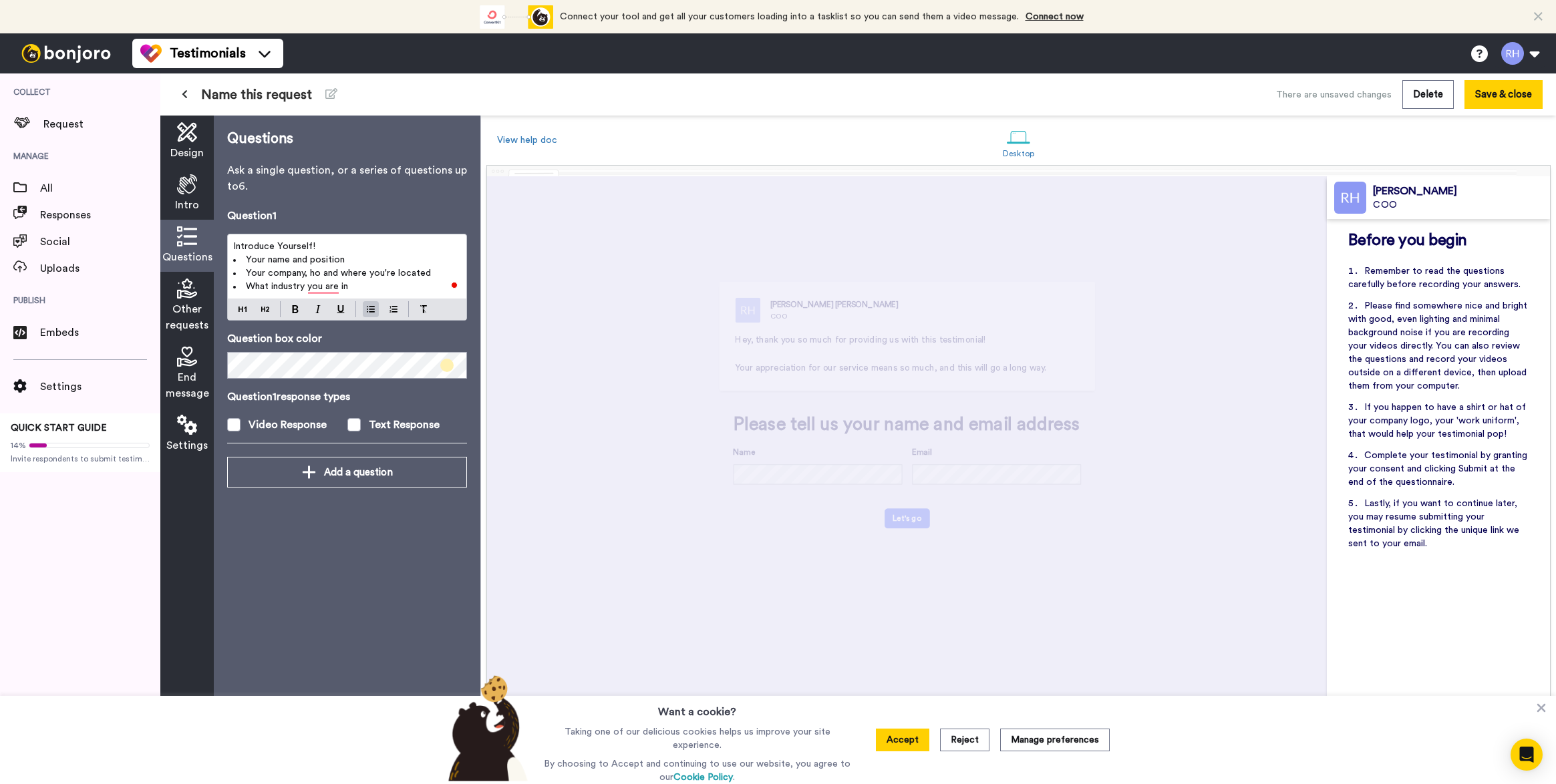
scroll to position [893, 0]
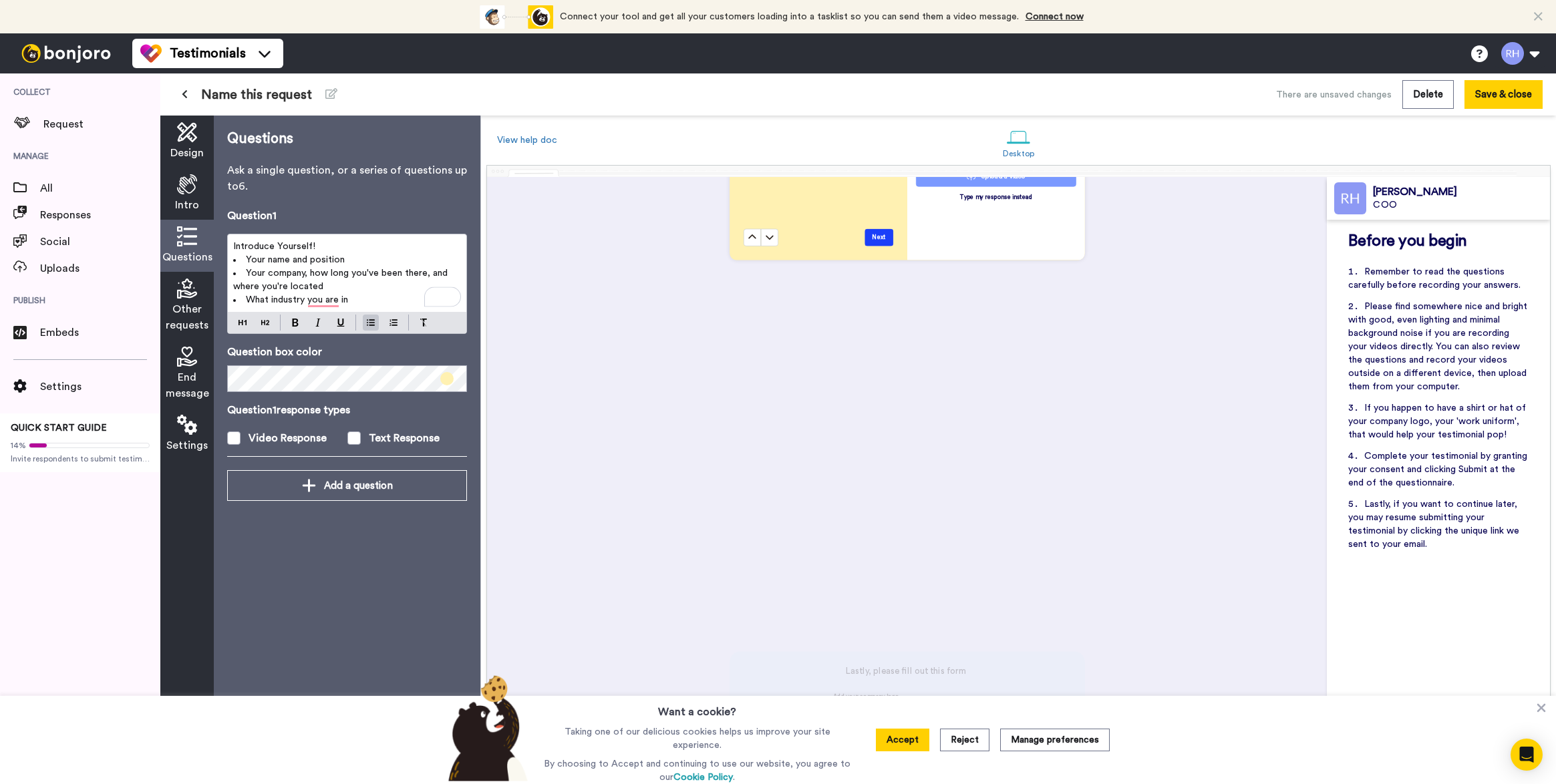
click at [376, 301] on li "What industry you are in" at bounding box center [347, 300] width 228 height 14
click at [341, 303] on span "What industry you are in" at bounding box center [297, 300] width 102 height 10
click at [369, 302] on li "What industry you are in" at bounding box center [347, 300] width 228 height 14
click at [295, 242] on span "Introduce Yourself!" at bounding box center [274, 247] width 83 height 10
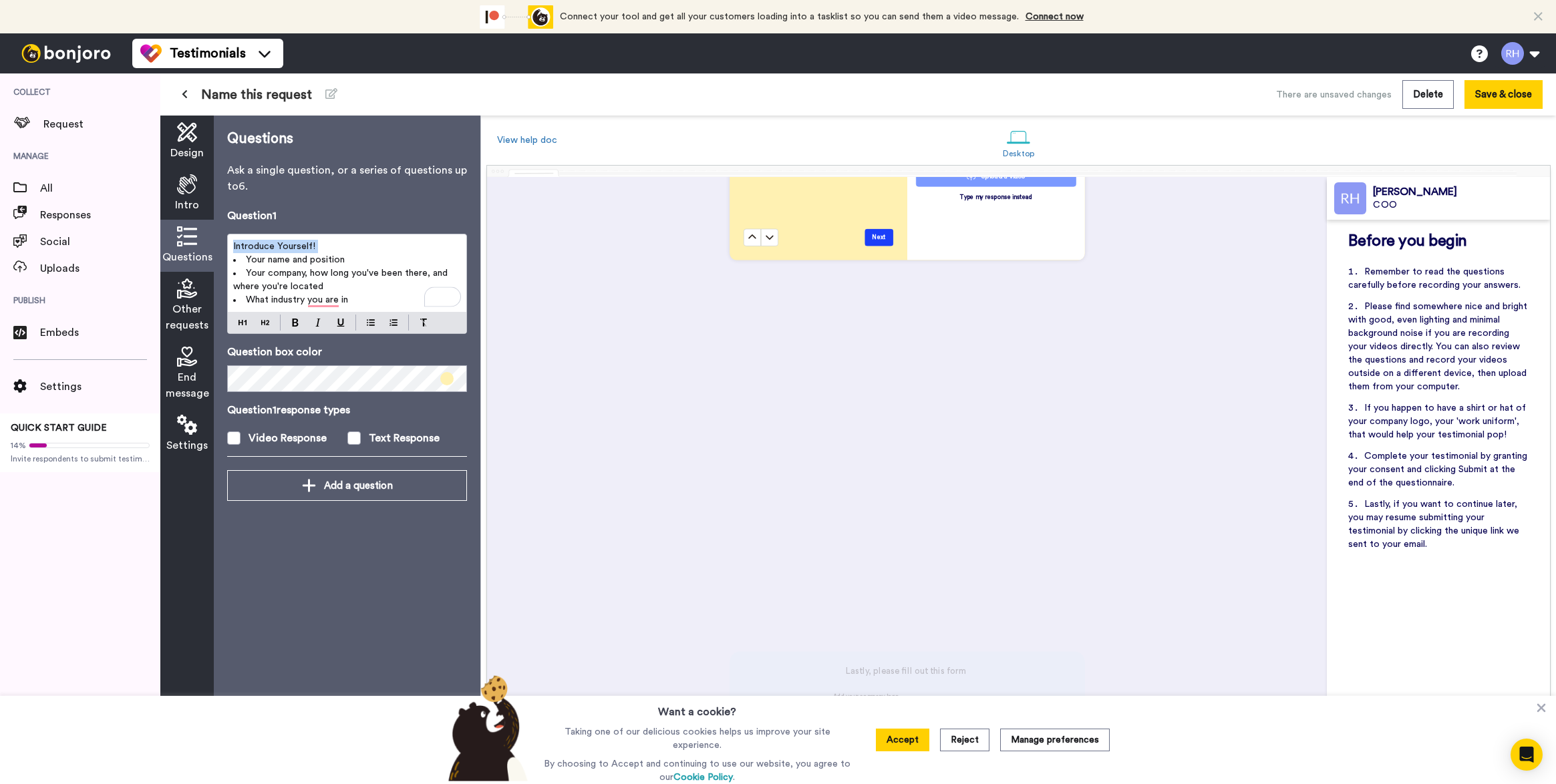
click at [295, 242] on span "Introduce Yourself!" at bounding box center [274, 247] width 83 height 10
click at [346, 253] on li "Your name and position" at bounding box center [347, 260] width 228 height 14
click at [361, 293] on li "What industry you are in" at bounding box center [347, 300] width 228 height 14
click at [445, 380] on span at bounding box center [447, 379] width 14 height 14
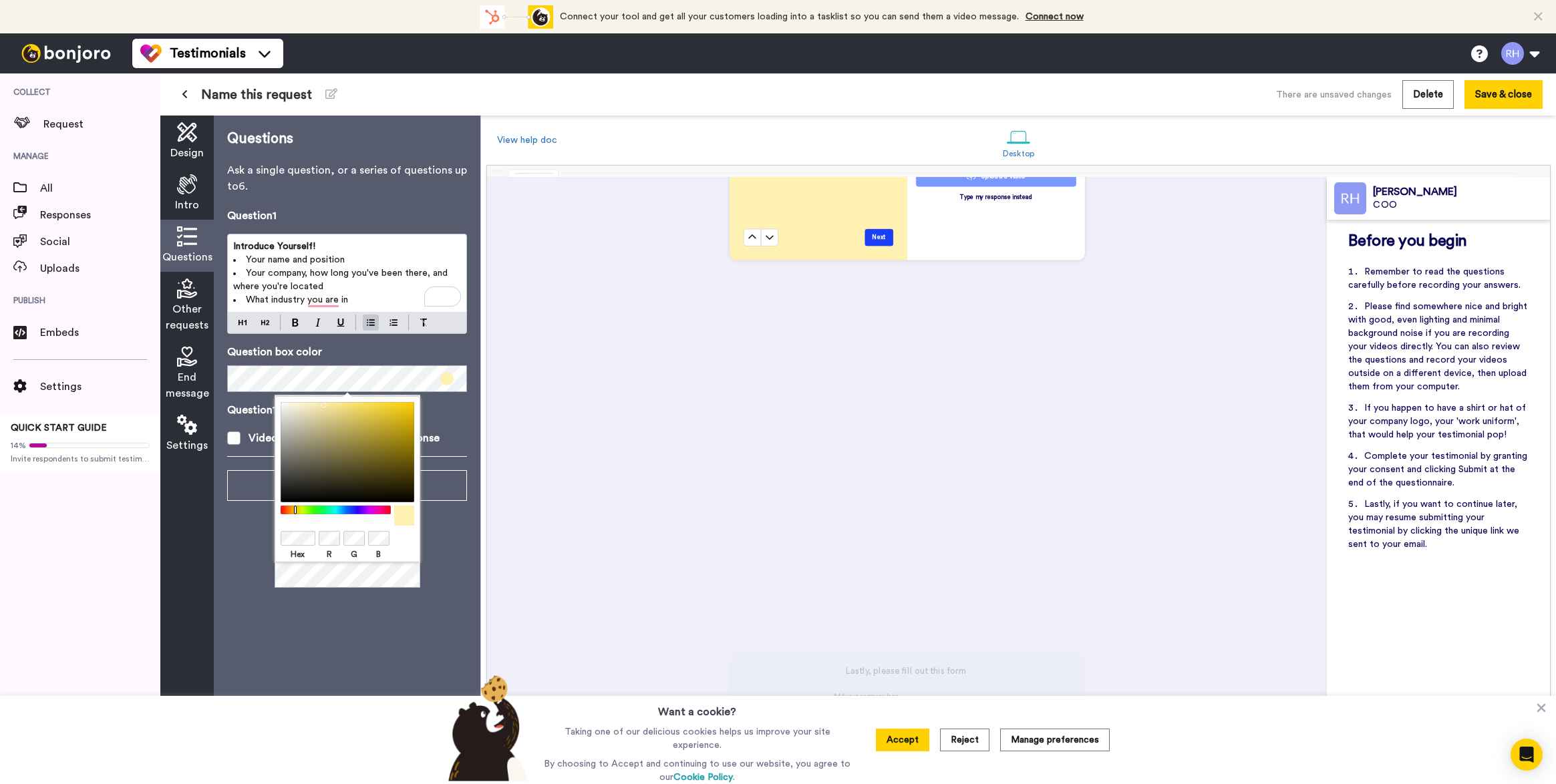
click at [353, 507] on div at bounding box center [335, 510] width 115 height 9
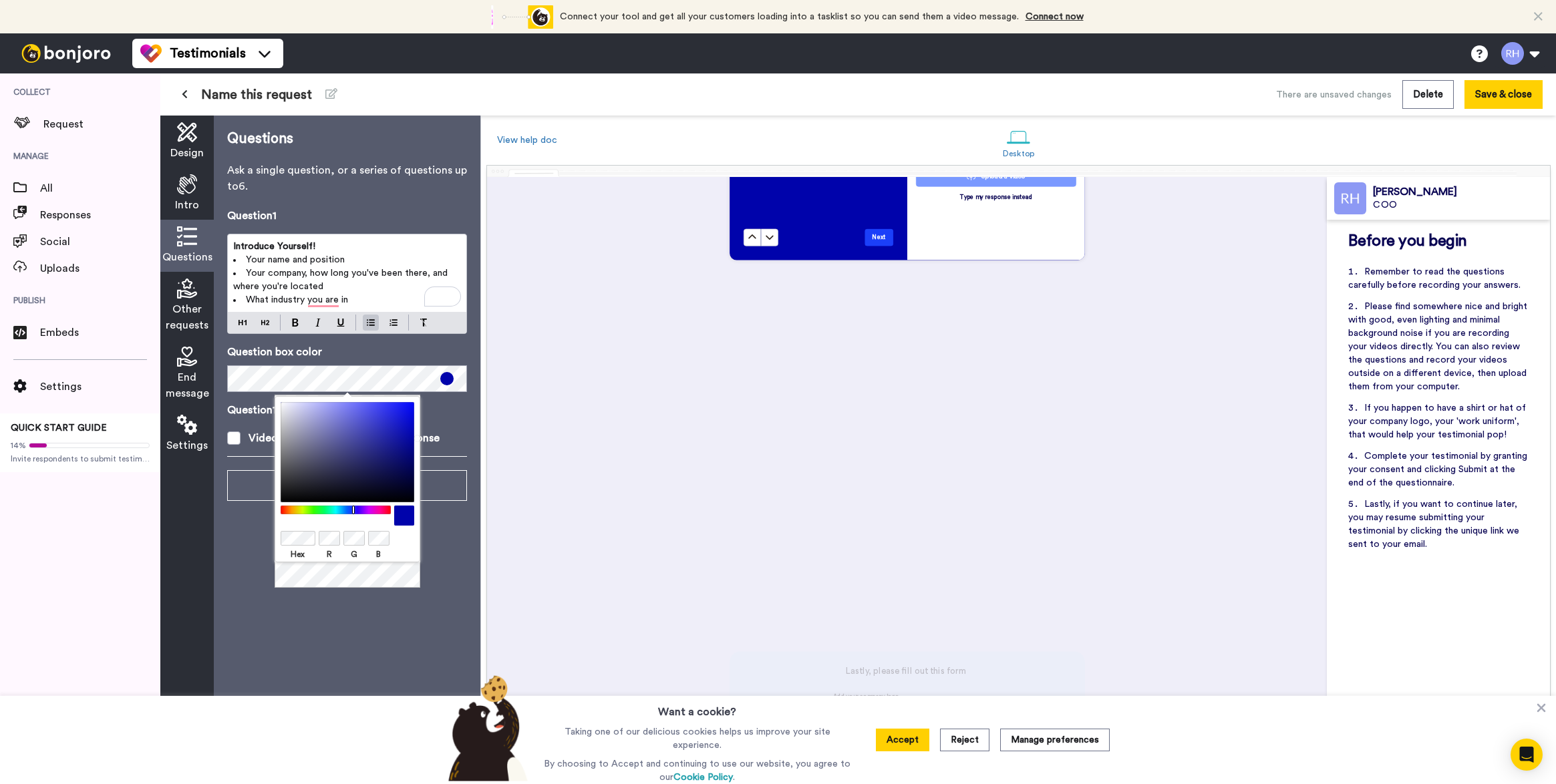
drag, startPoint x: 394, startPoint y: 455, endPoint x: 450, endPoint y: 436, distance: 59.1
click at [450, 436] on body "Connect your tool now! Connect your tool and get all your customers loading int…" at bounding box center [778, 392] width 1556 height 784
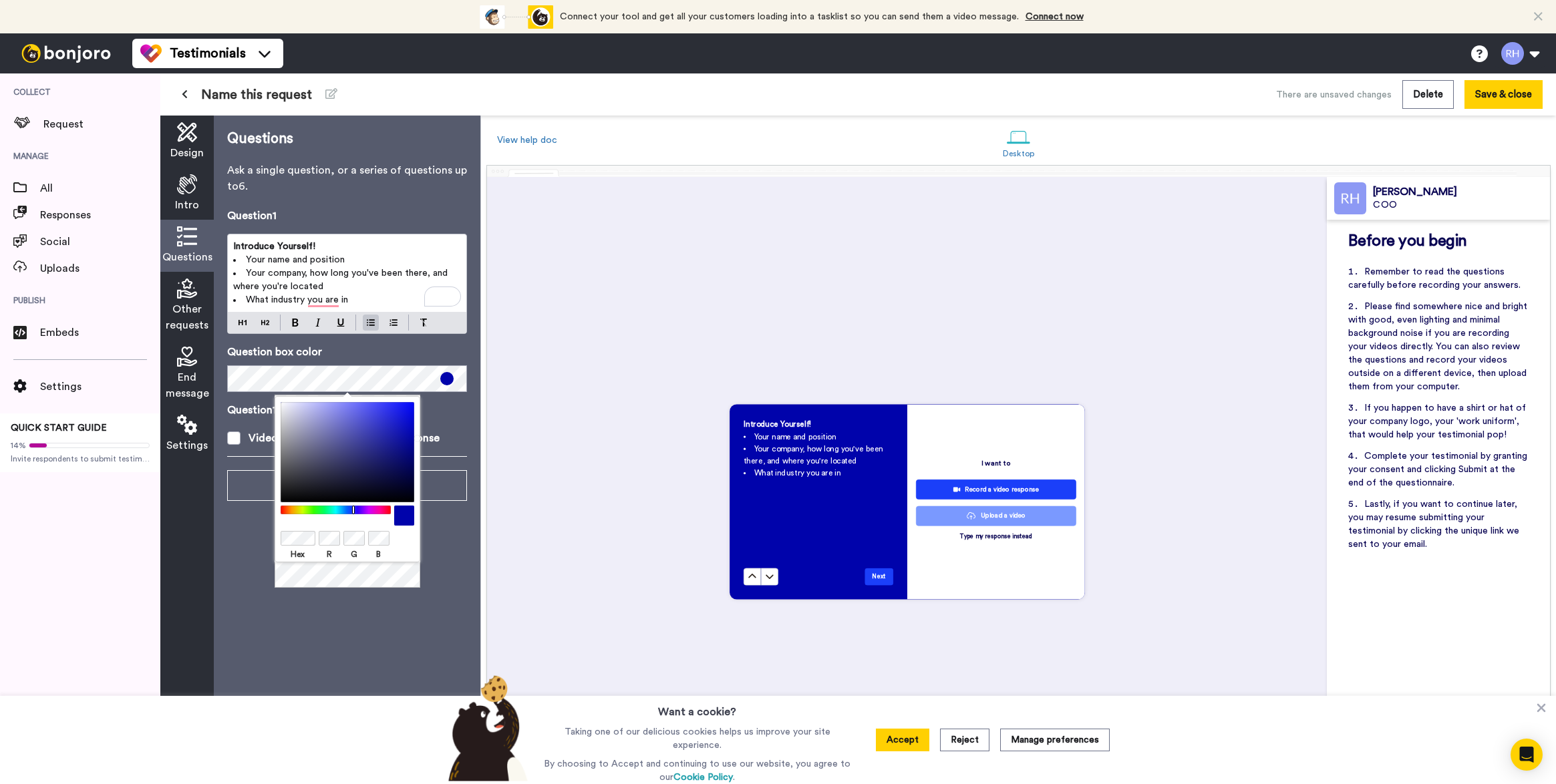
scroll to position [593, 0]
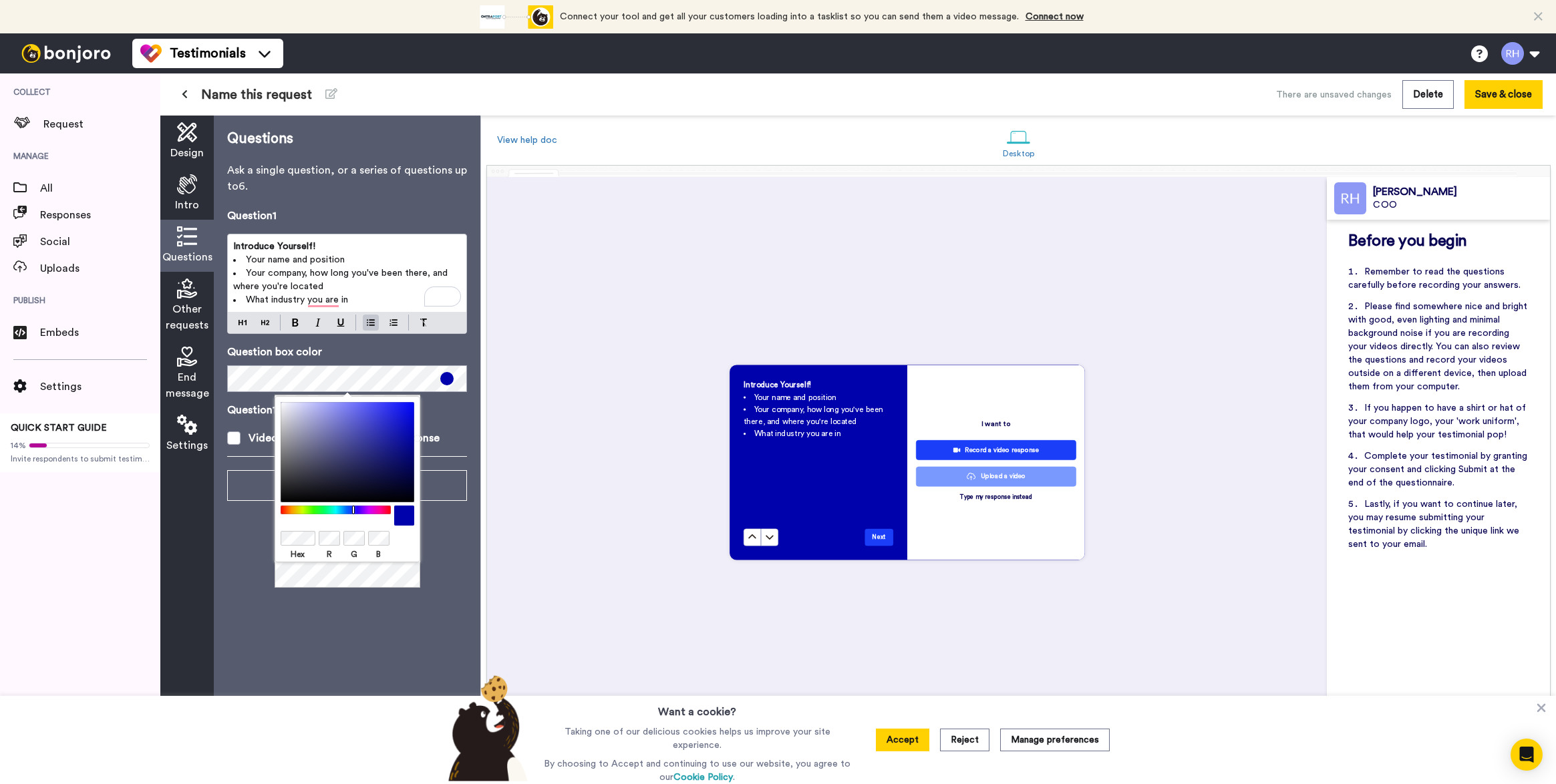
click at [460, 408] on p "Question 1 response types" at bounding box center [347, 410] width 240 height 16
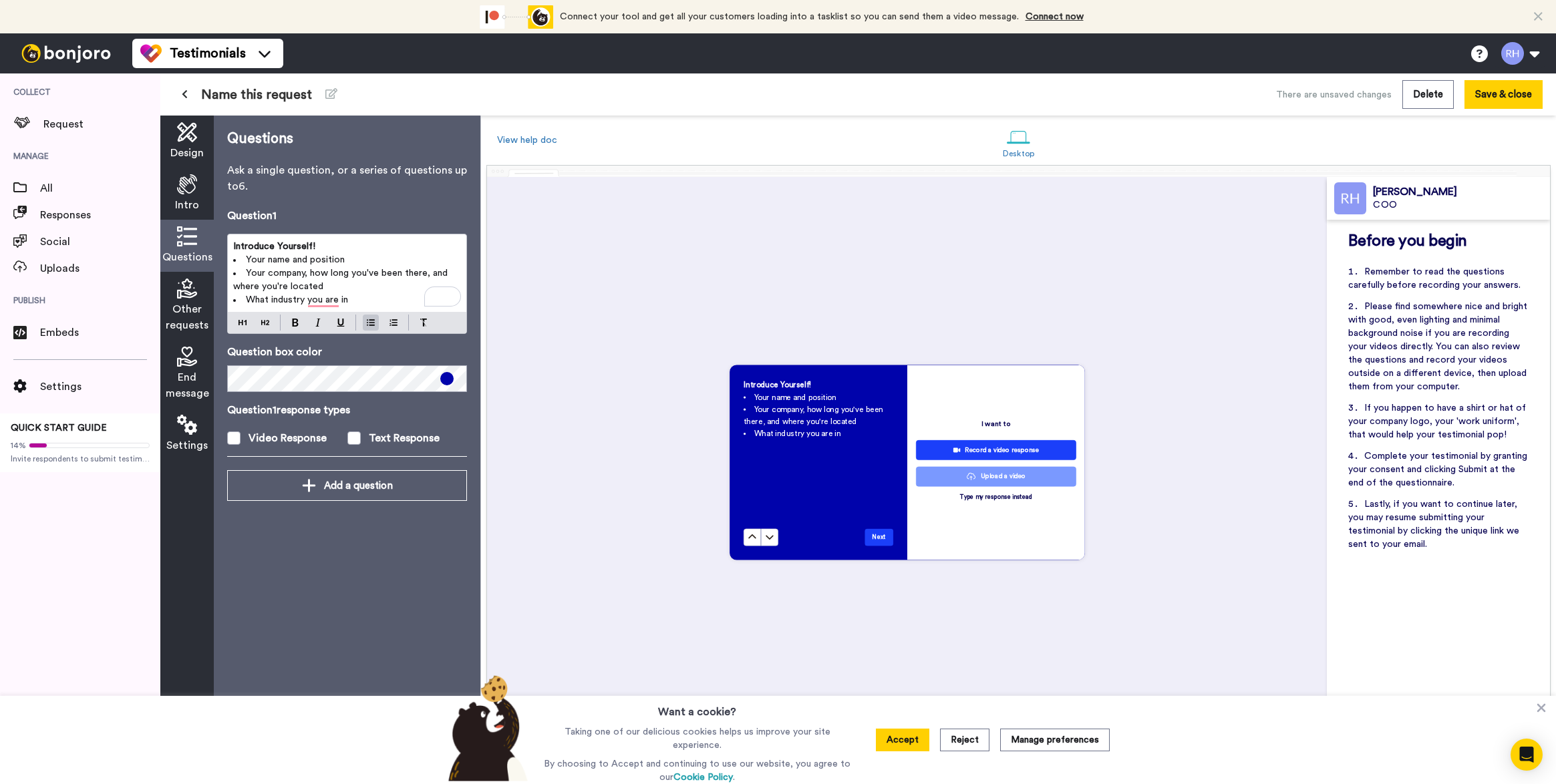
click at [449, 385] on span at bounding box center [447, 379] width 14 height 14
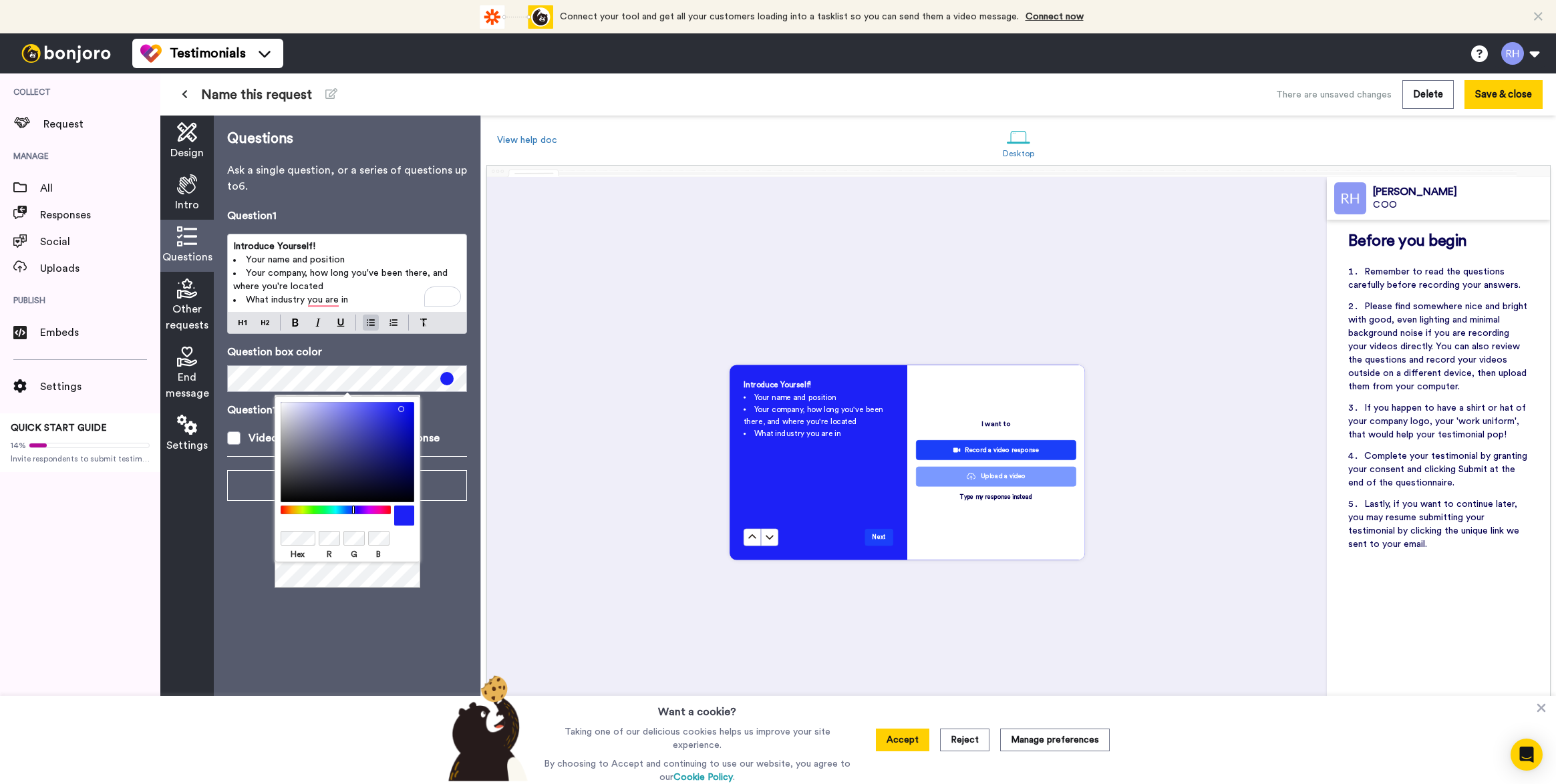
drag, startPoint x: 402, startPoint y: 423, endPoint x: 398, endPoint y: 406, distance: 17.5
click at [398, 406] on div at bounding box center [347, 452] width 134 height 100
click at [444, 417] on p "Question 1 response types" at bounding box center [347, 410] width 240 height 16
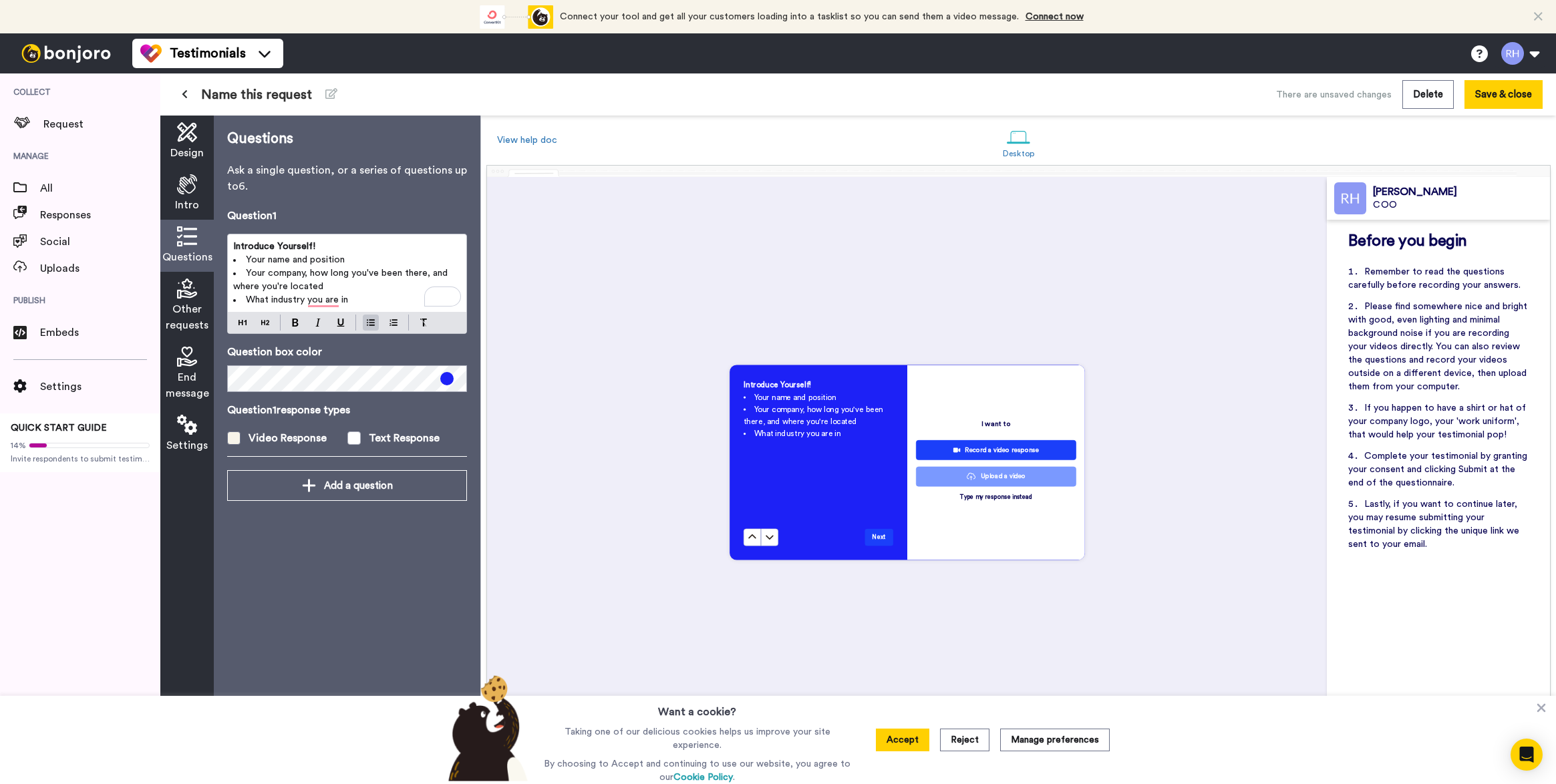
click at [233, 436] on span at bounding box center [234, 438] width 14 height 14
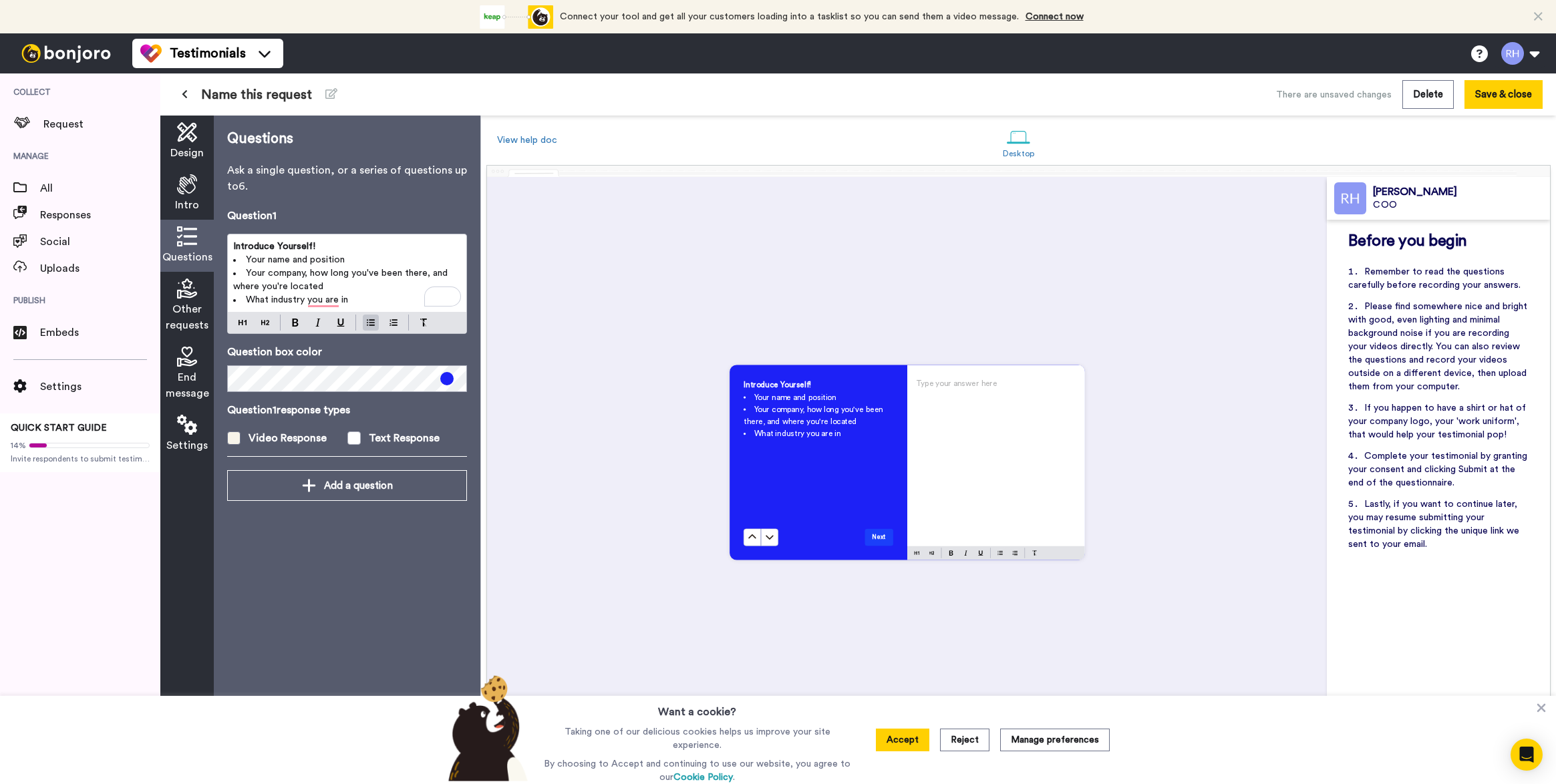
click at [233, 440] on span at bounding box center [234, 438] width 14 height 14
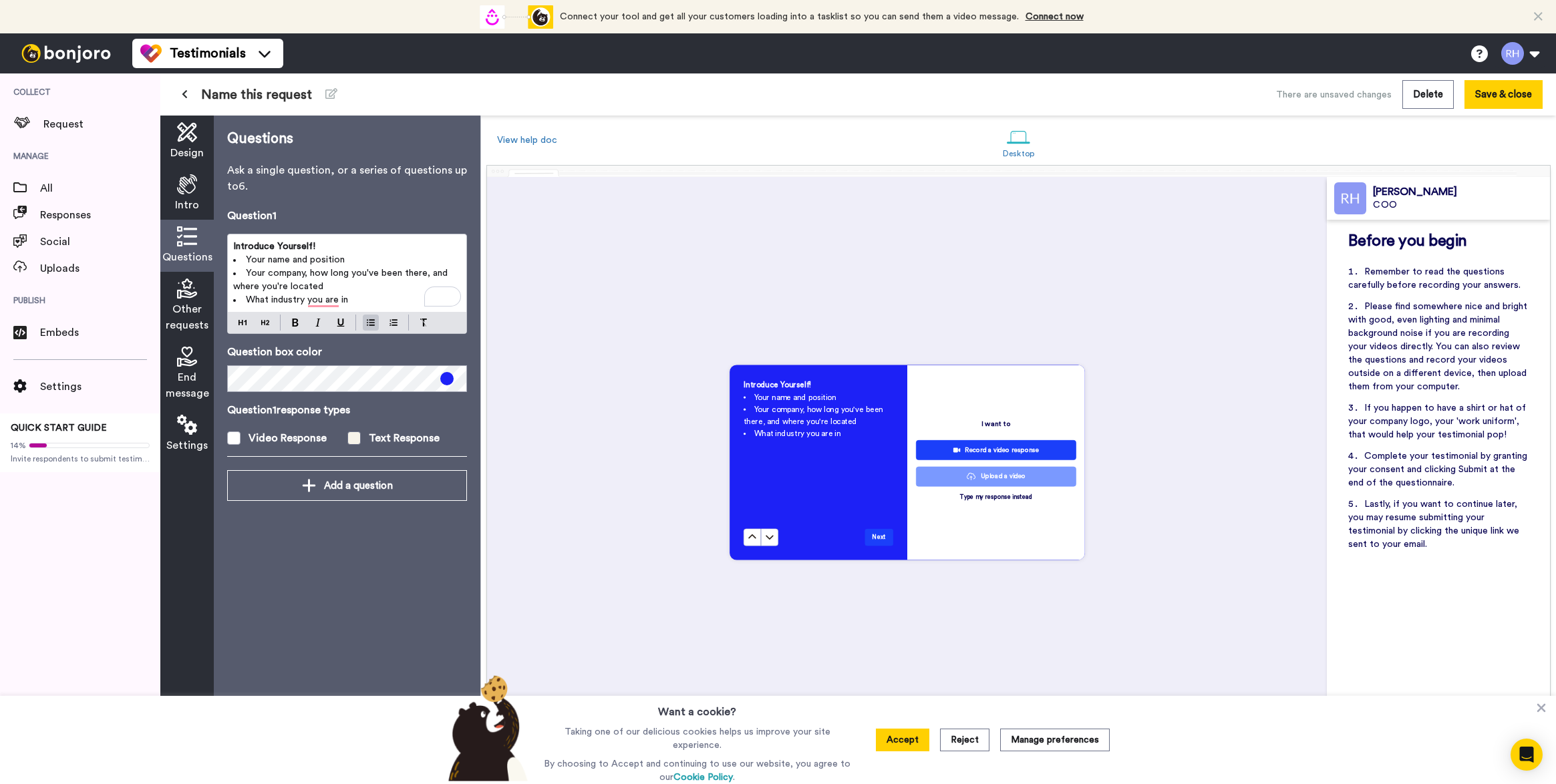
click at [354, 437] on span at bounding box center [354, 438] width 14 height 14
click at [357, 438] on span at bounding box center [354, 438] width 14 height 14
click at [332, 301] on span "What industry you are in" at bounding box center [297, 300] width 102 height 10
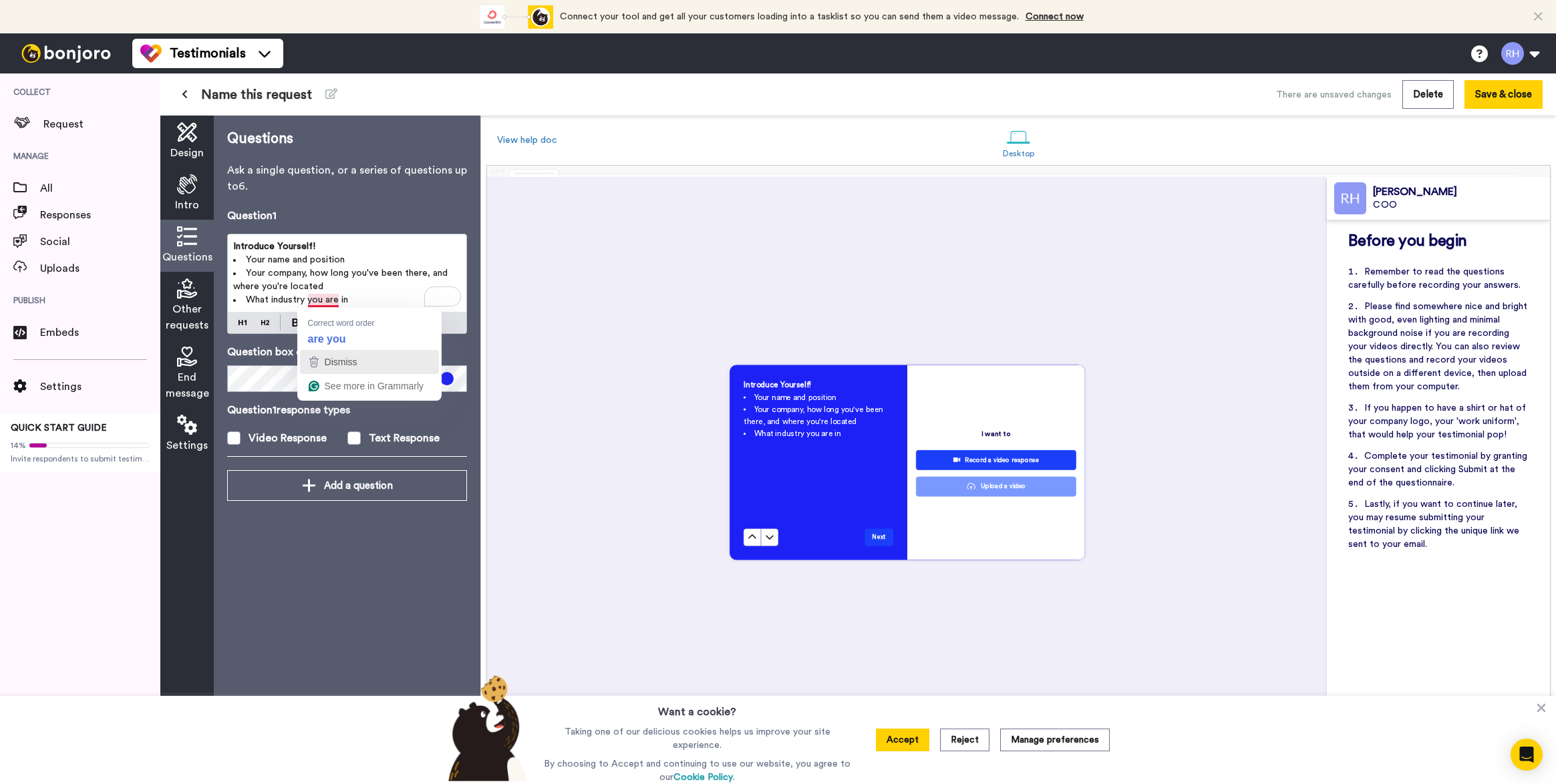
click at [346, 366] on span "Dismiss" at bounding box center [341, 362] width 33 height 11
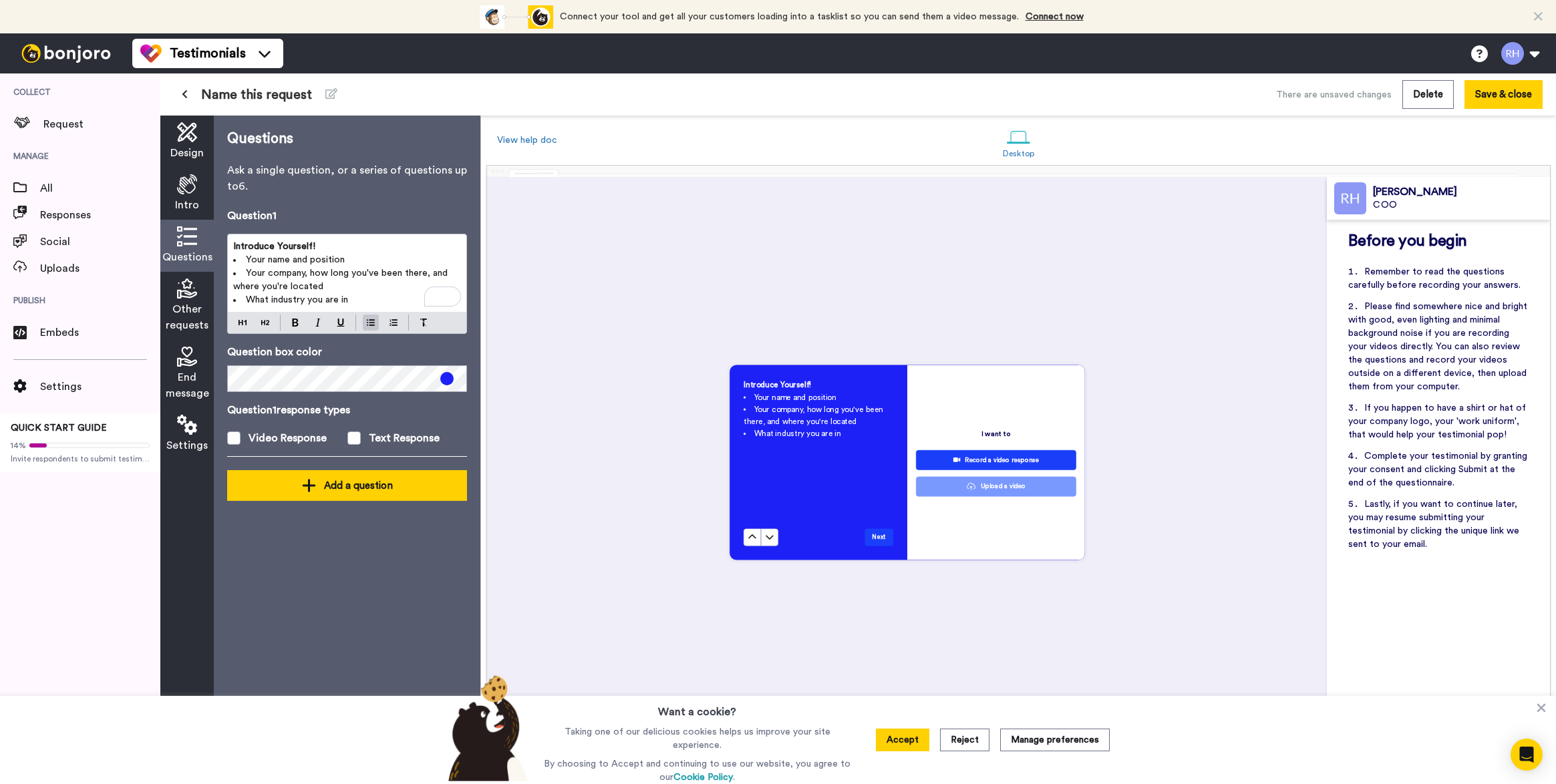
click at [357, 478] on div "Add a question" at bounding box center [347, 486] width 218 height 16
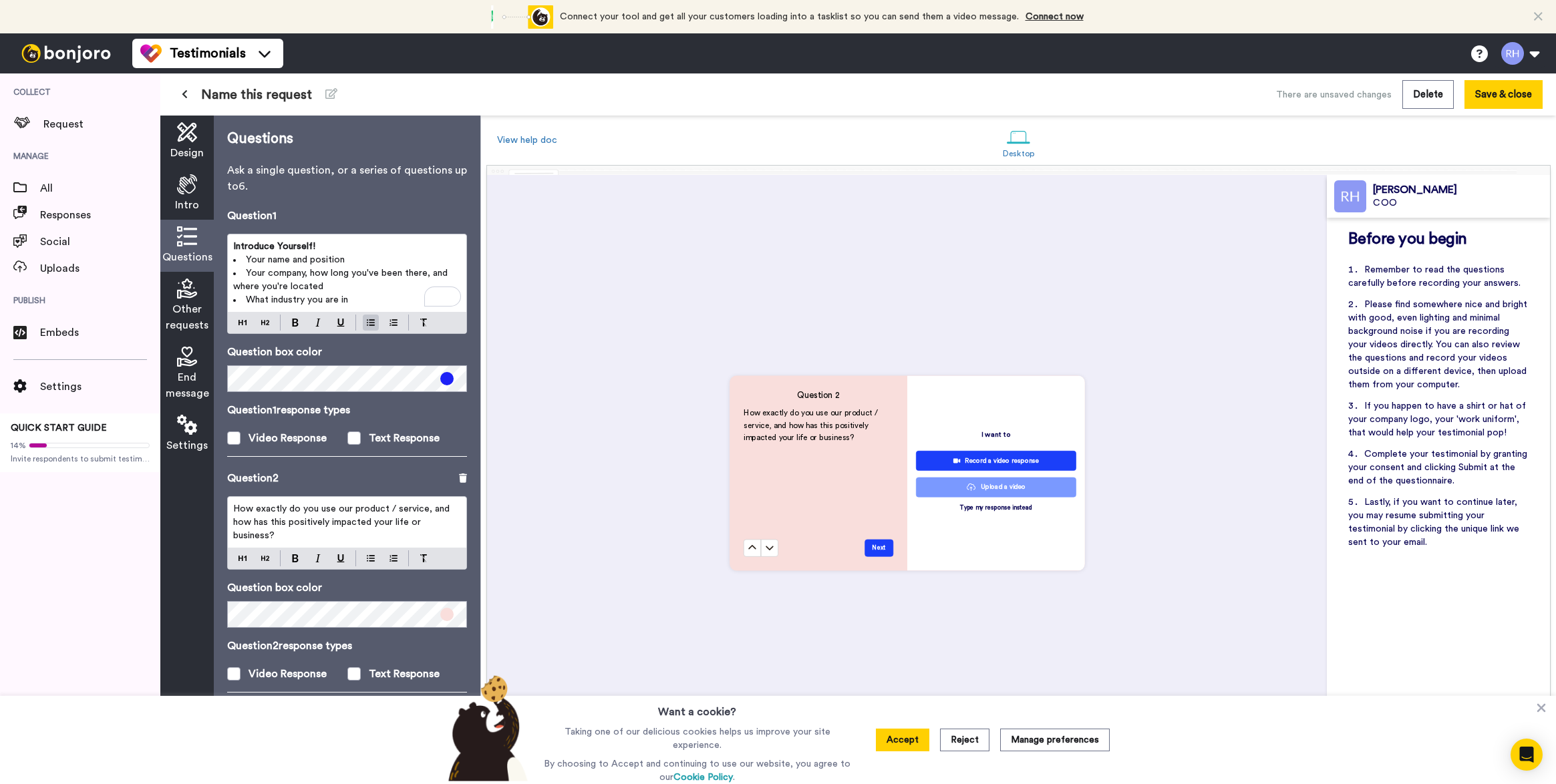
scroll to position [1210, 0]
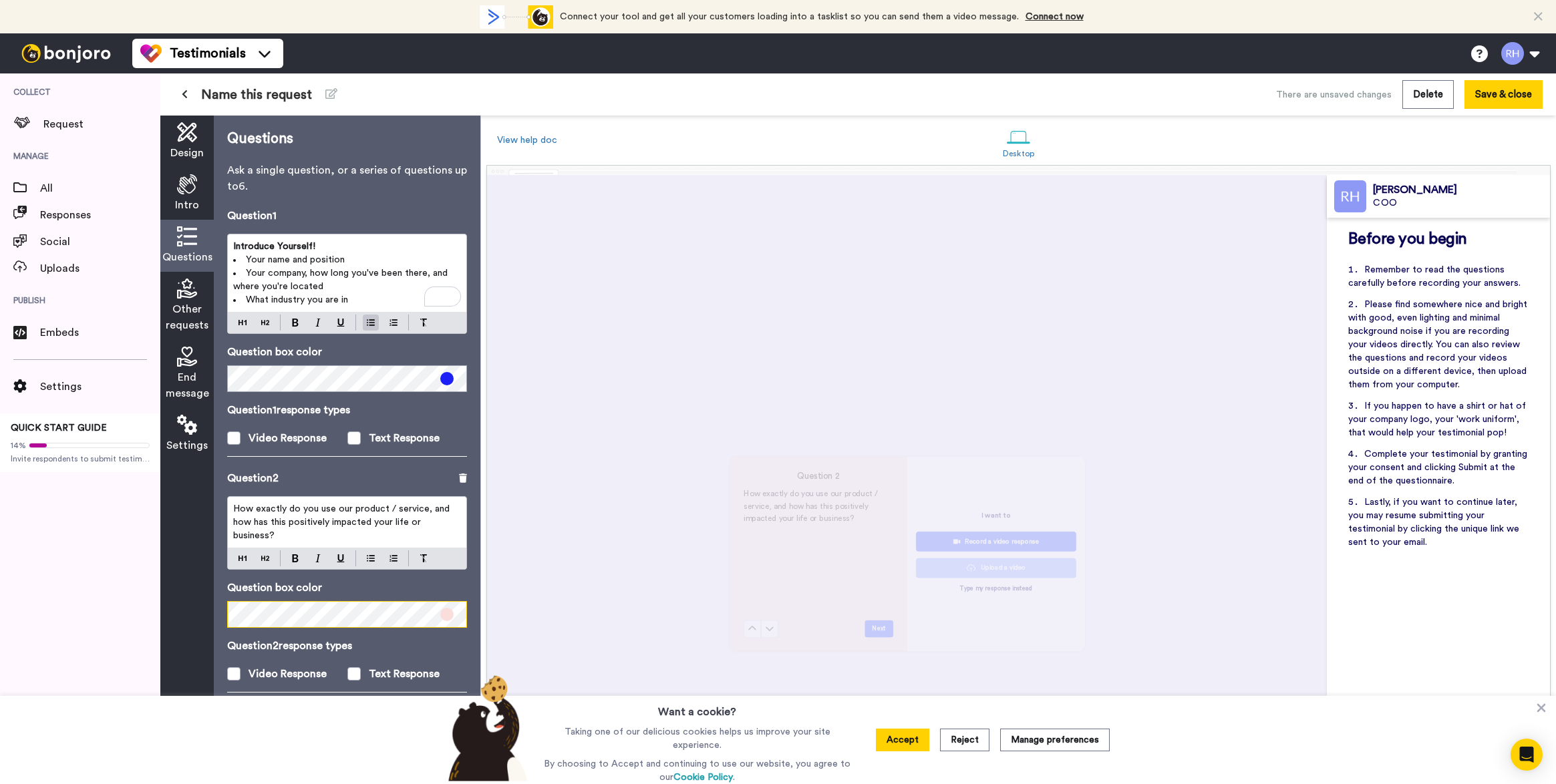
click at [288, 620] on body "Connect your tool now! Connect your tool and get all your customers loading int…" at bounding box center [778, 392] width 1556 height 784
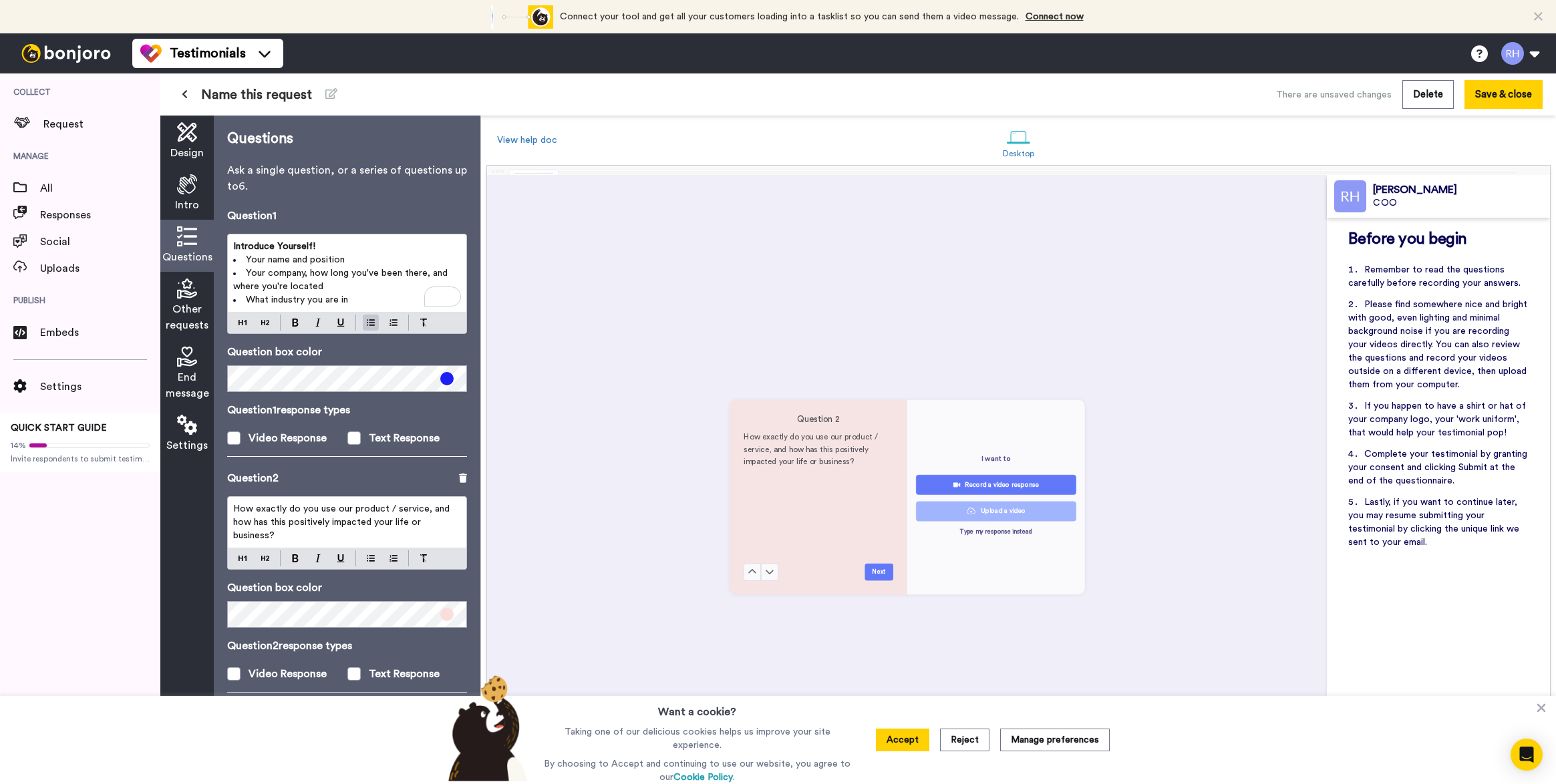
click at [288, 620] on div "Hex R G B" at bounding box center [348, 526] width 146 height 193
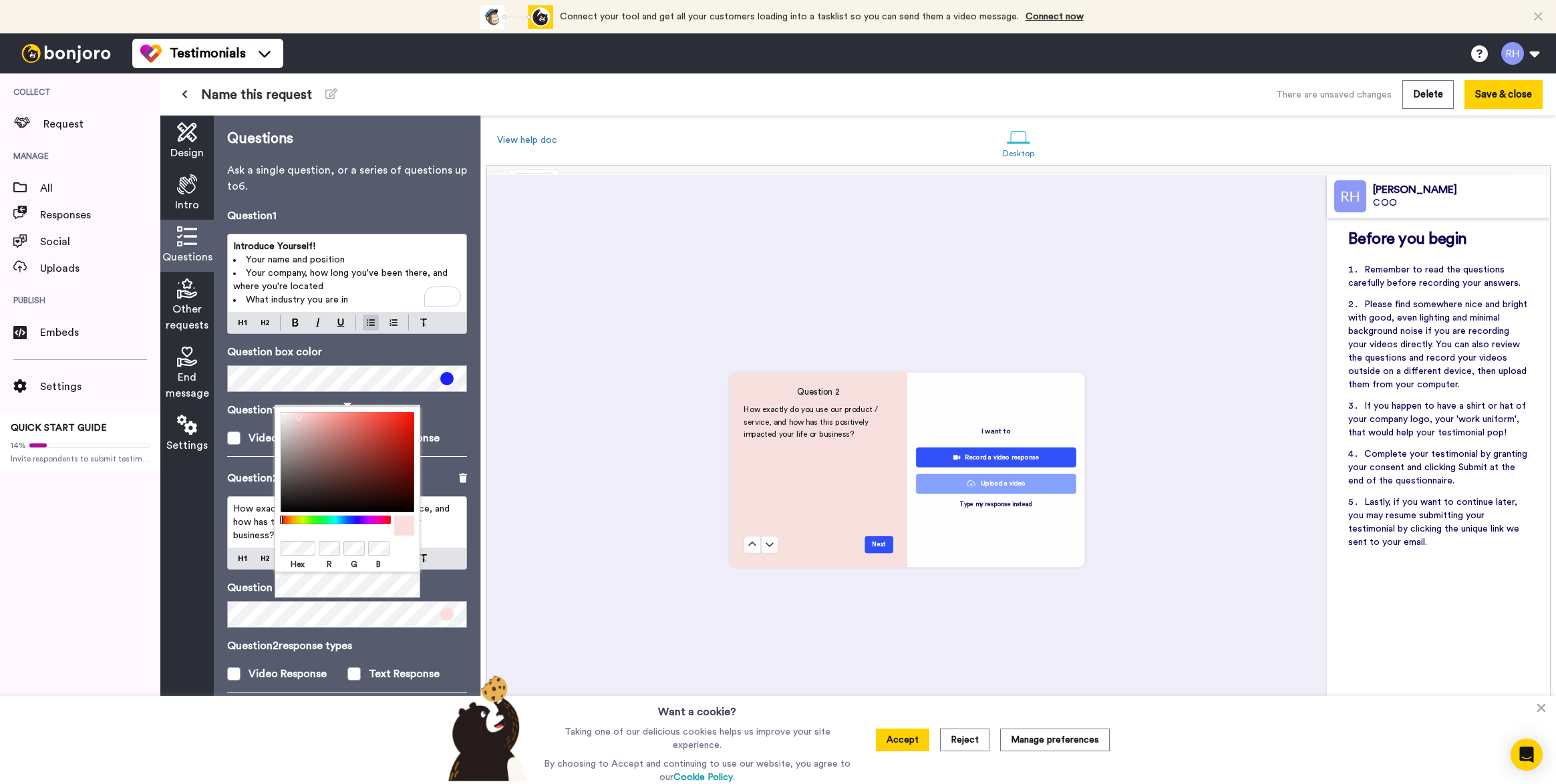
scroll to position [1175, 0]
click at [440, 380] on span at bounding box center [447, 379] width 14 height 14
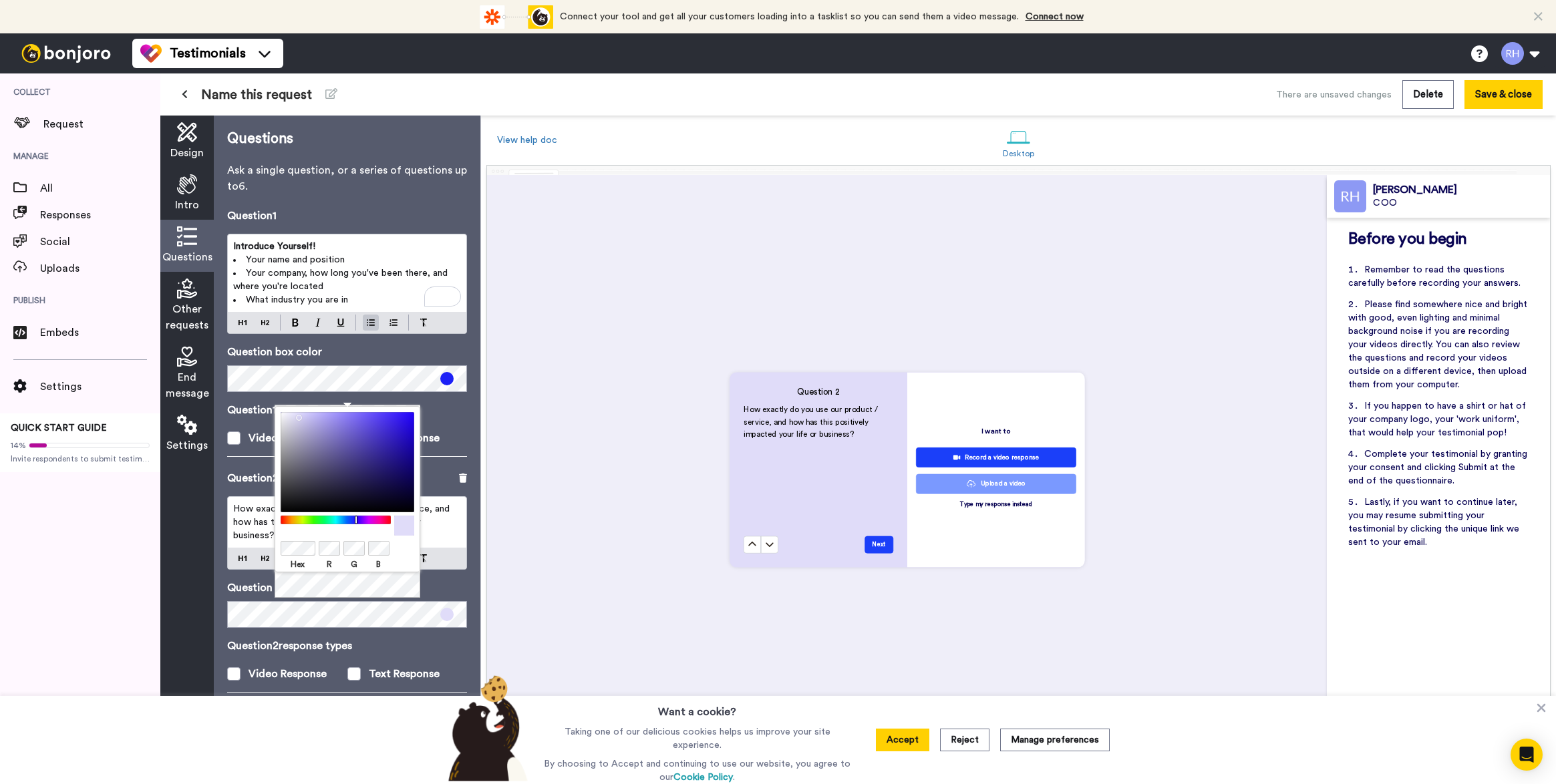
click at [356, 521] on div at bounding box center [335, 519] width 115 height 9
click at [413, 444] on div at bounding box center [347, 462] width 134 height 100
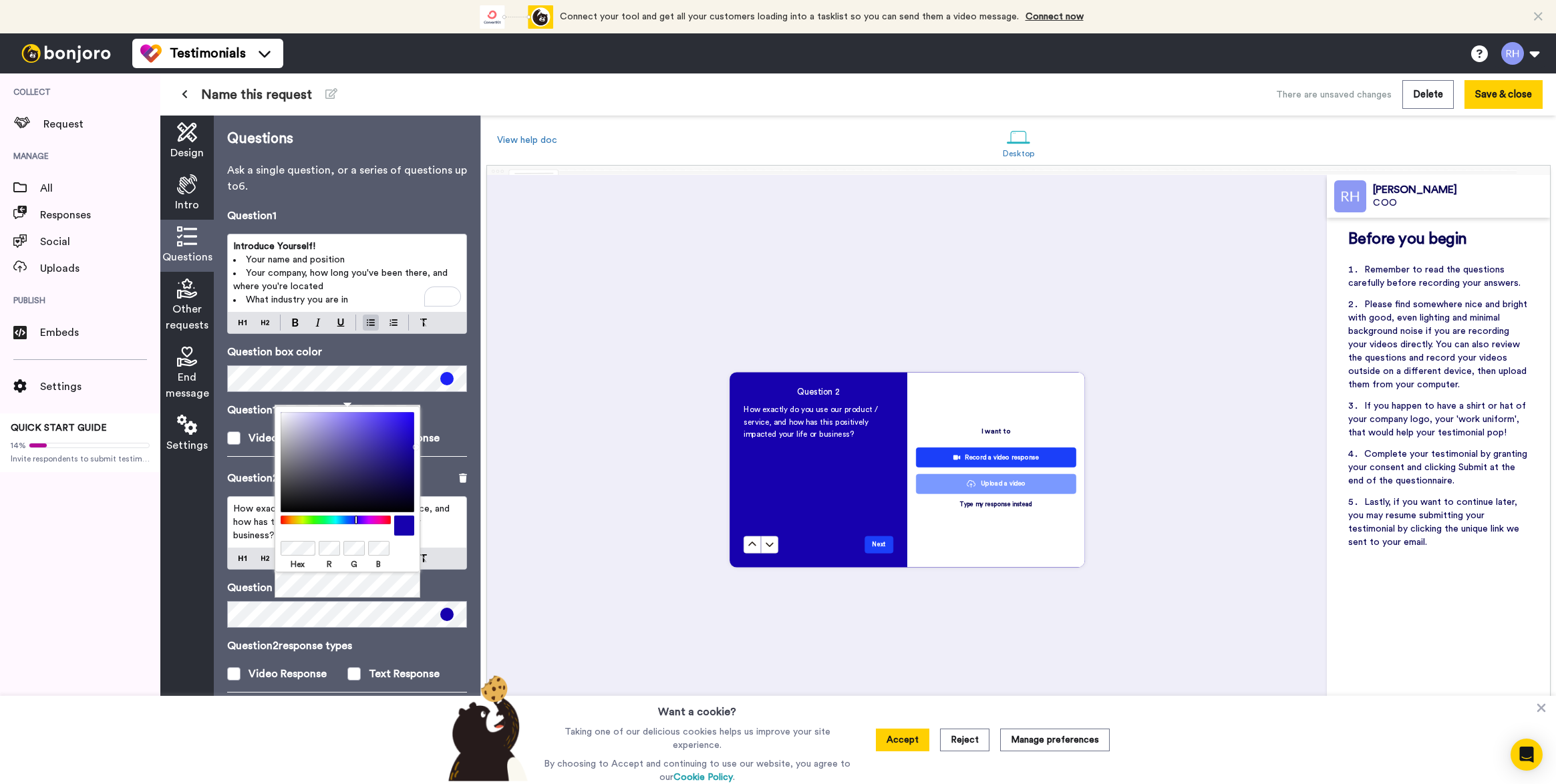
click at [405, 433] on div at bounding box center [347, 462] width 134 height 100
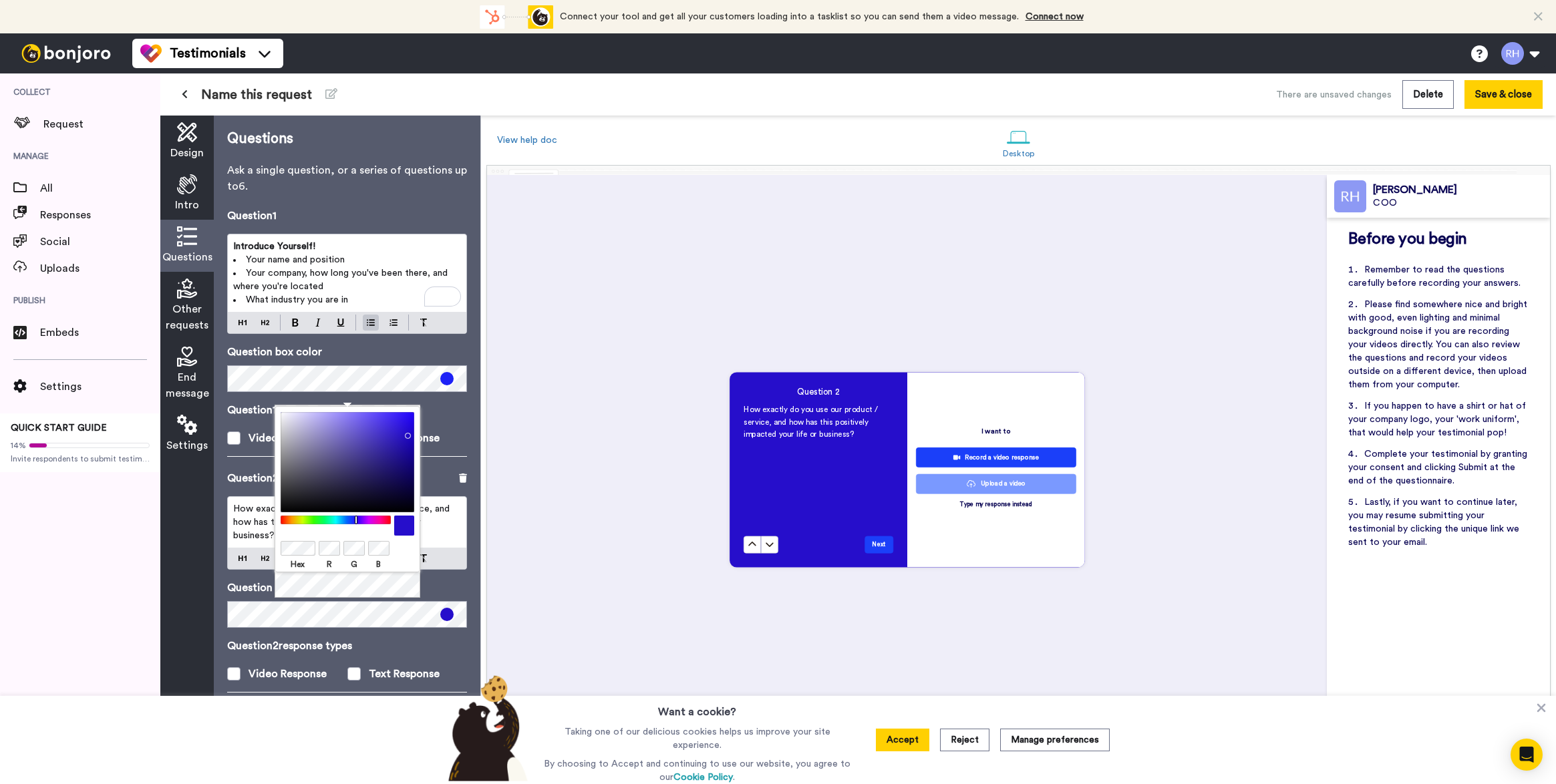
click at [404, 421] on div at bounding box center [347, 462] width 134 height 100
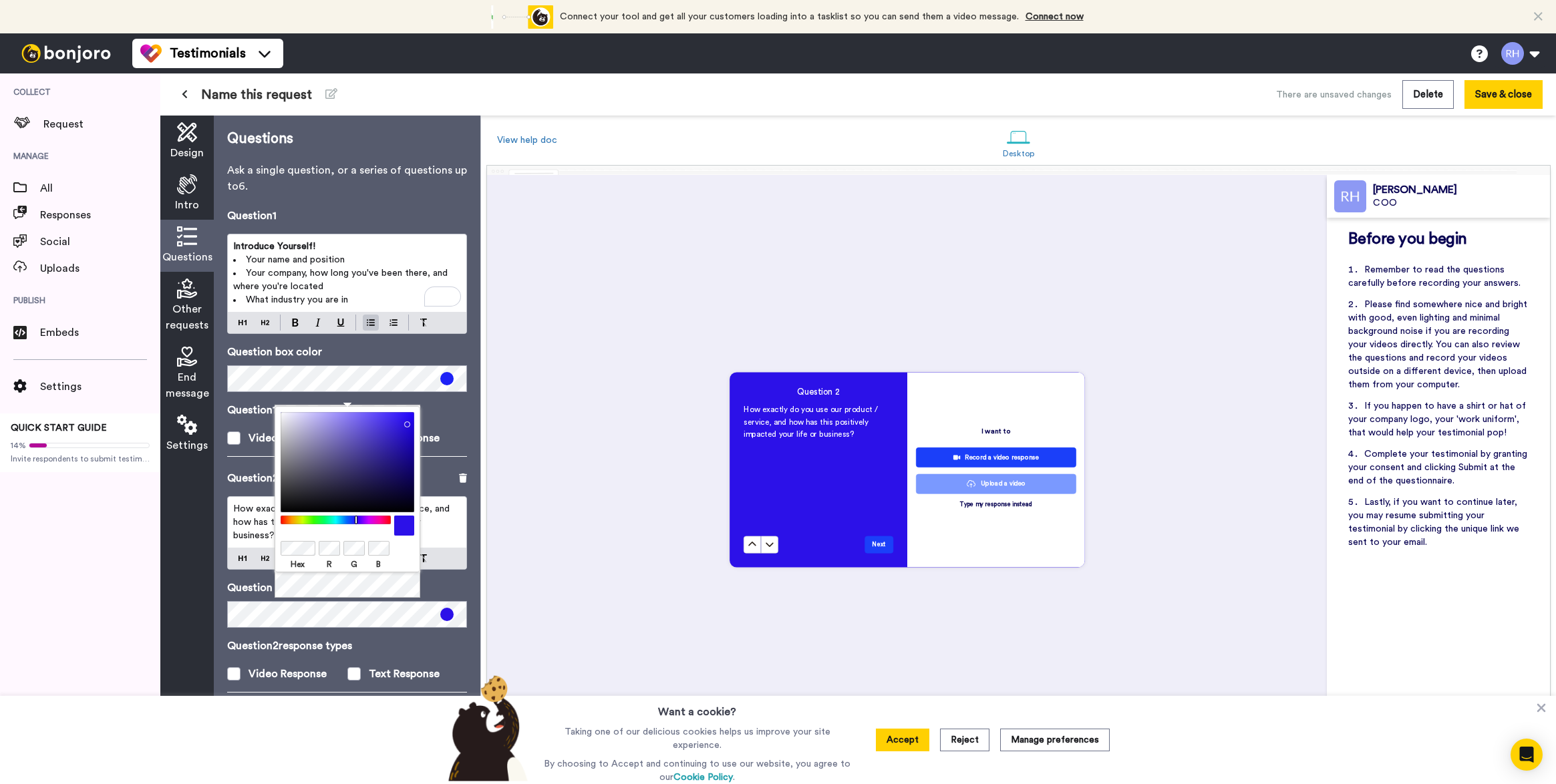
click at [354, 519] on div at bounding box center [335, 519] width 115 height 9
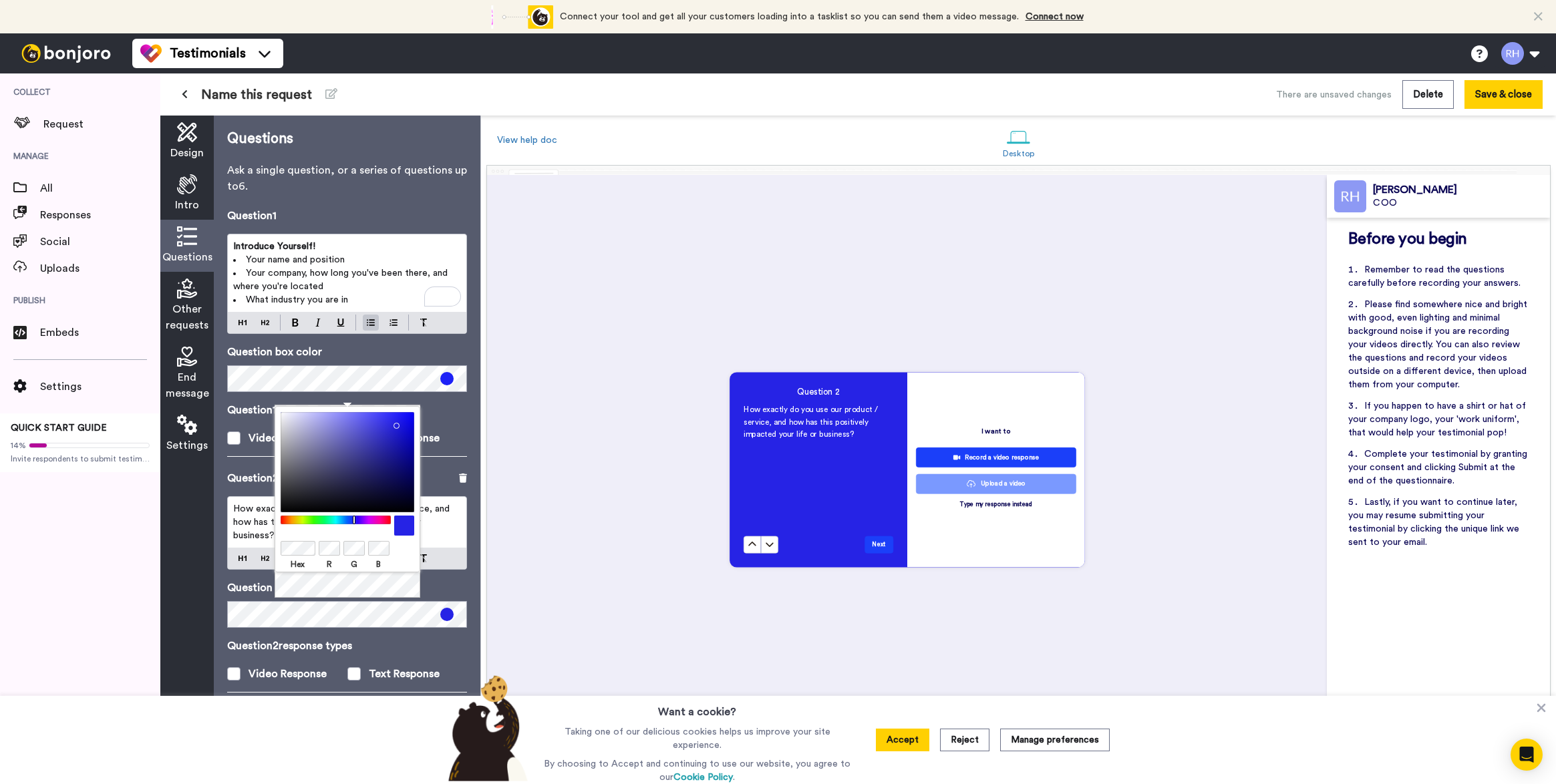
click at [393, 423] on div at bounding box center [347, 462] width 134 height 100
click at [448, 419] on div "Question 1 response types Video Response Text Response" at bounding box center [347, 424] width 240 height 44
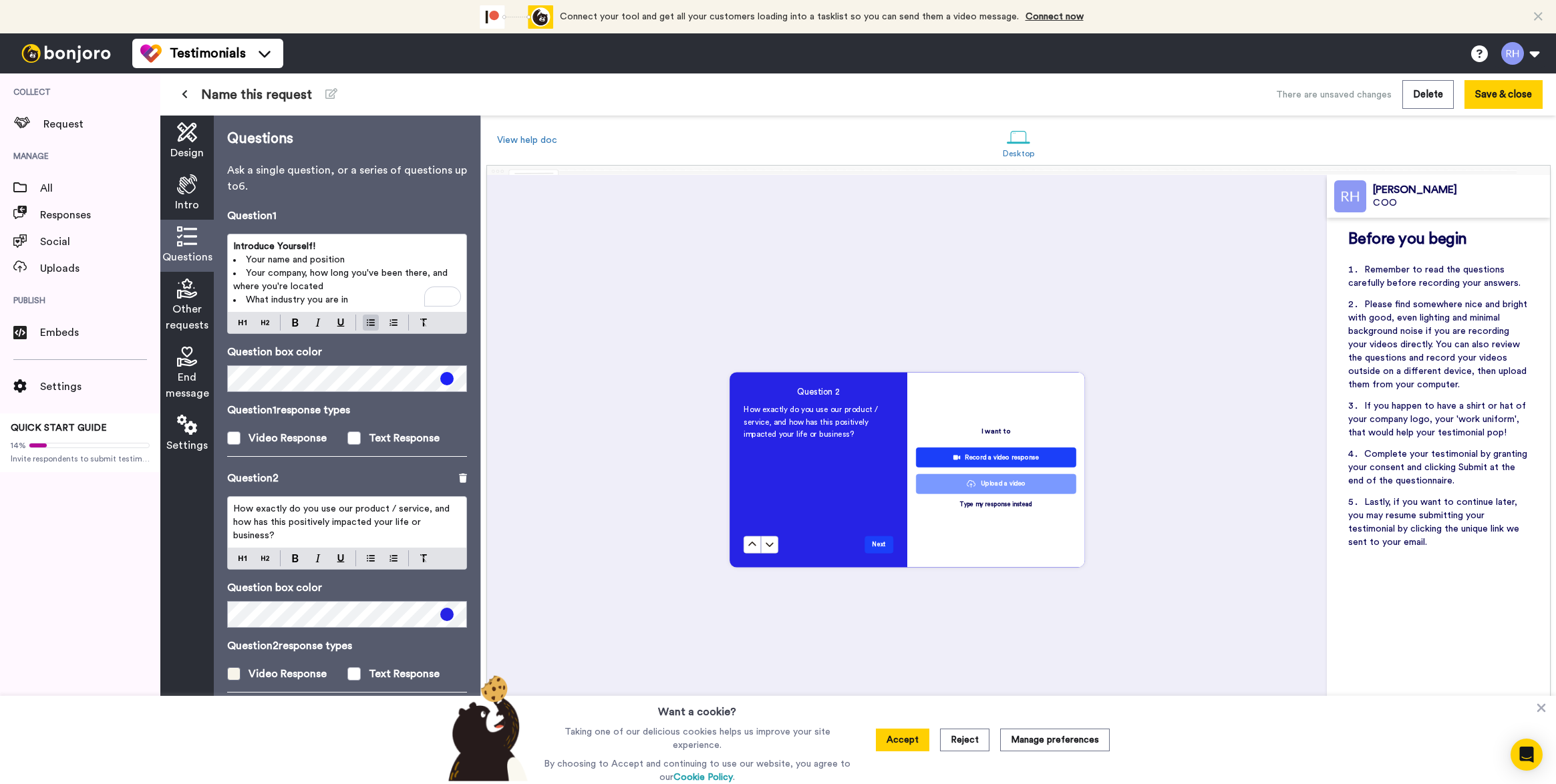
click at [278, 670] on div "Video Response" at bounding box center [287, 674] width 78 height 16
click at [278, 672] on div "Video Response" at bounding box center [287, 674] width 78 height 16
click at [359, 672] on span at bounding box center [354, 674] width 14 height 14
click at [383, 498] on div "How exactly do you use our product / service, and how has this positively impac…" at bounding box center [347, 522] width 239 height 50
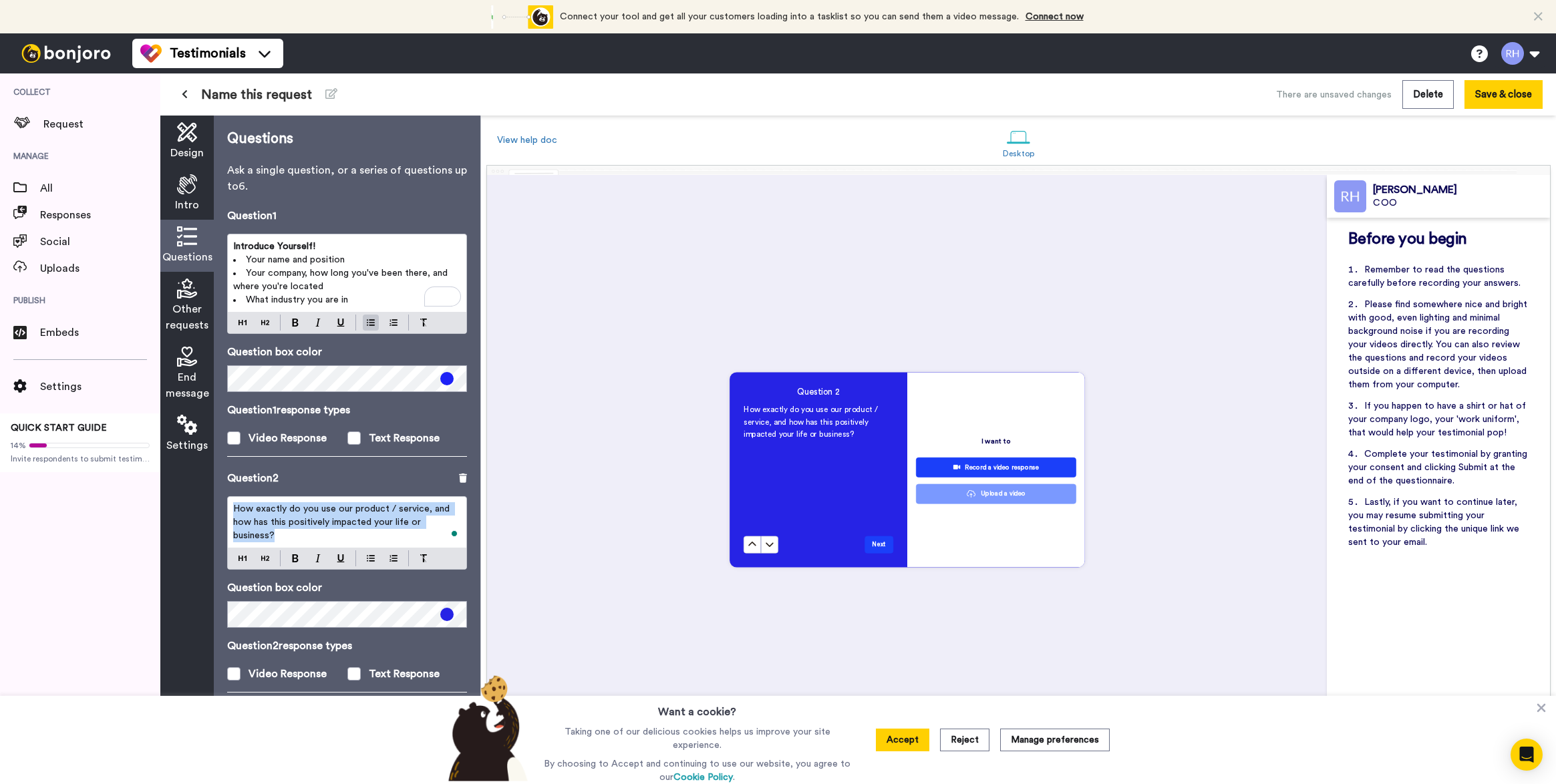
click at [383, 498] on div "How exactly do you use our product / service, and how has this positively impac…" at bounding box center [347, 522] width 239 height 50
drag, startPoint x: 303, startPoint y: 523, endPoint x: 232, endPoint y: 520, distance: 71.1
click at [232, 520] on div "Life Before VIDISKY Before VIDISKY, what were your biggest safety/security conc…" at bounding box center [347, 522] width 239 height 50
click at [371, 557] on img at bounding box center [371, 558] width 8 height 11
click at [376, 524] on span "What were your biggest safety/security concerns?" at bounding box center [326, 528] width 185 height 22
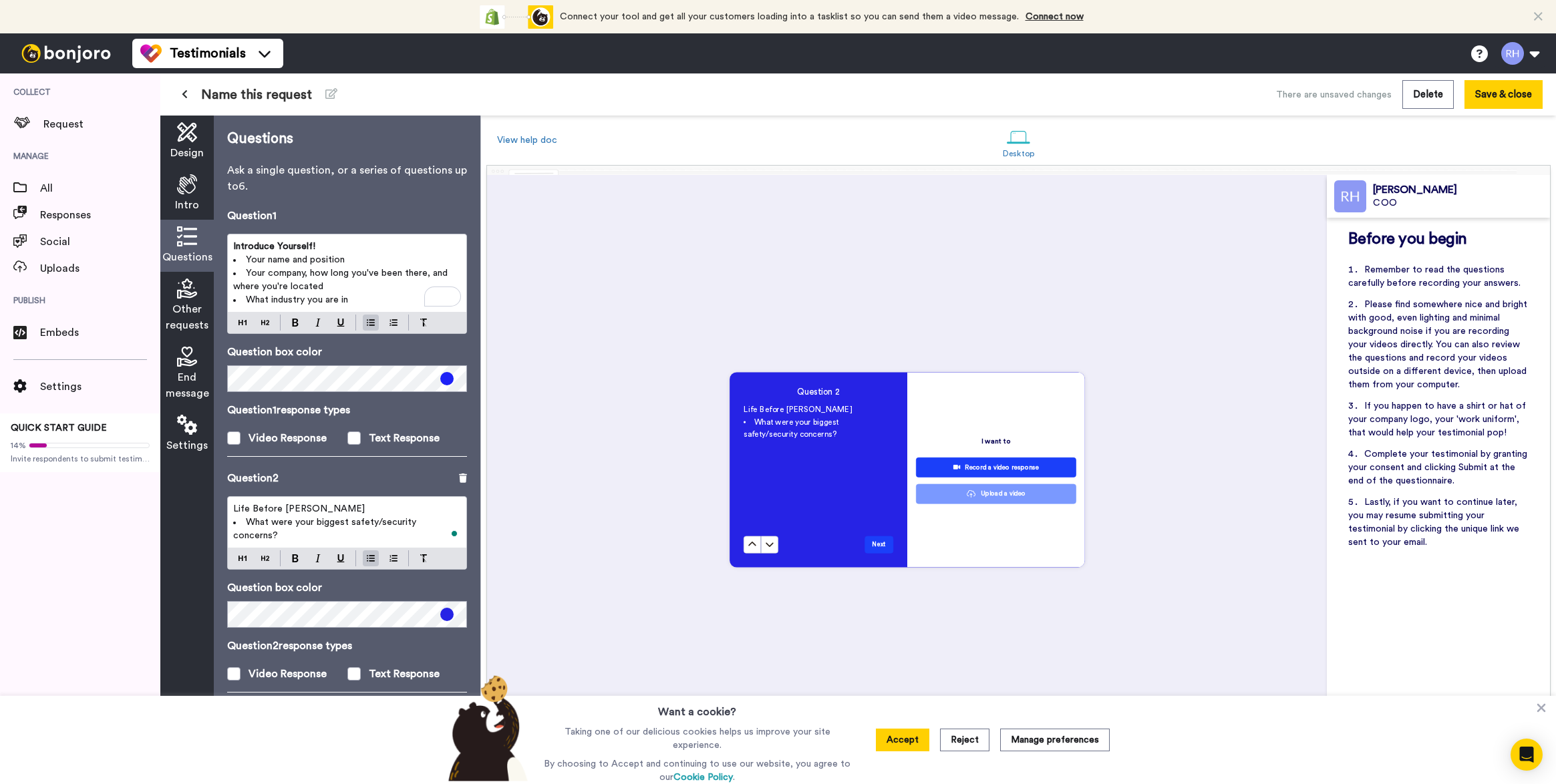
click at [377, 524] on span "What were your biggest safety/security concerns?" at bounding box center [326, 528] width 185 height 22
click at [450, 524] on li "What were your biggest security concerns?" at bounding box center [347, 522] width 228 height 14
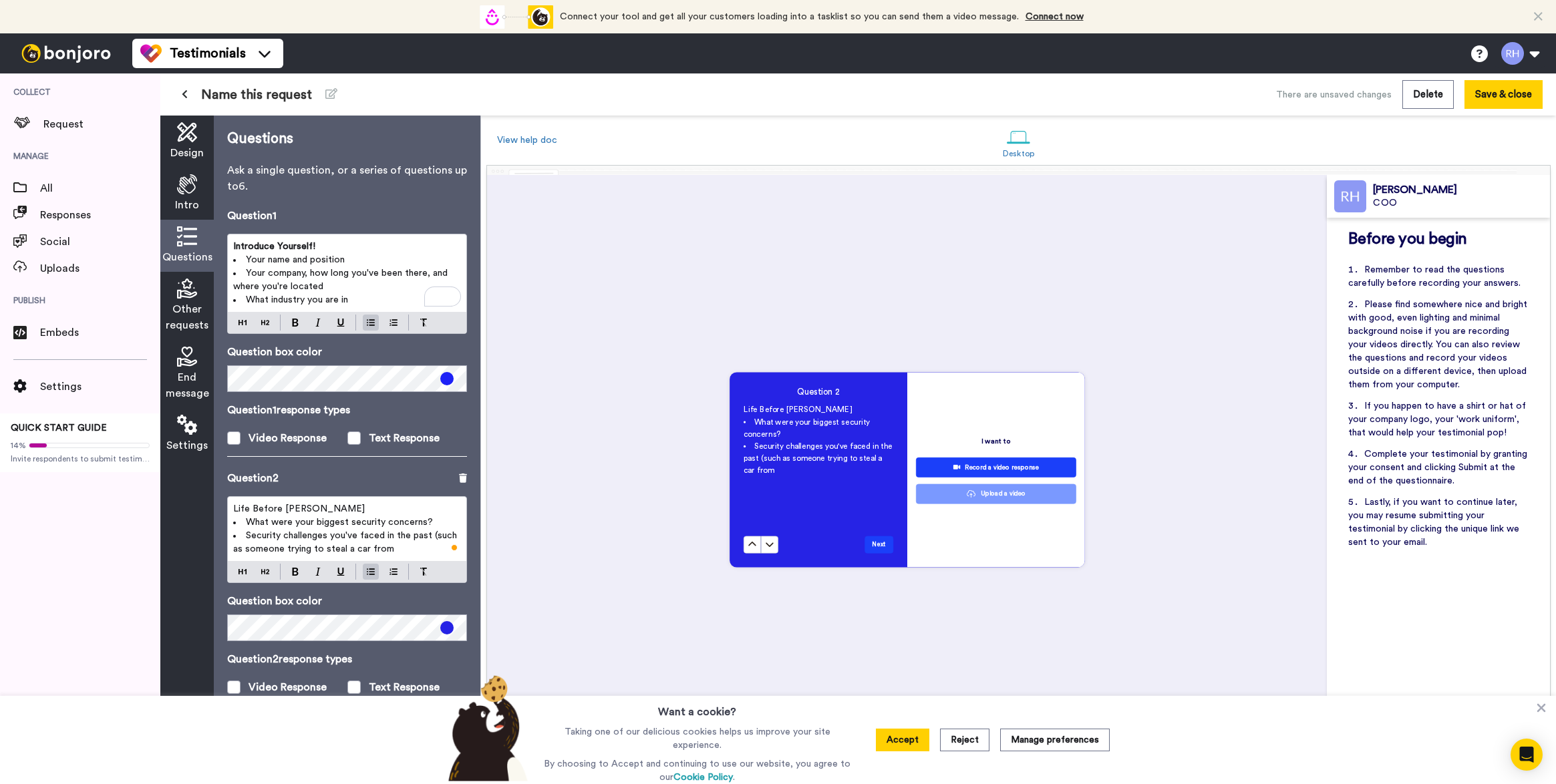
click at [248, 539] on span "Security challenges you've faced in the past (such as someone trying to steal a…" at bounding box center [346, 542] width 226 height 22
click at [273, 550] on span "Any specific security challenges you've faced in the past (such as someone tryi…" at bounding box center [345, 542] width 224 height 22
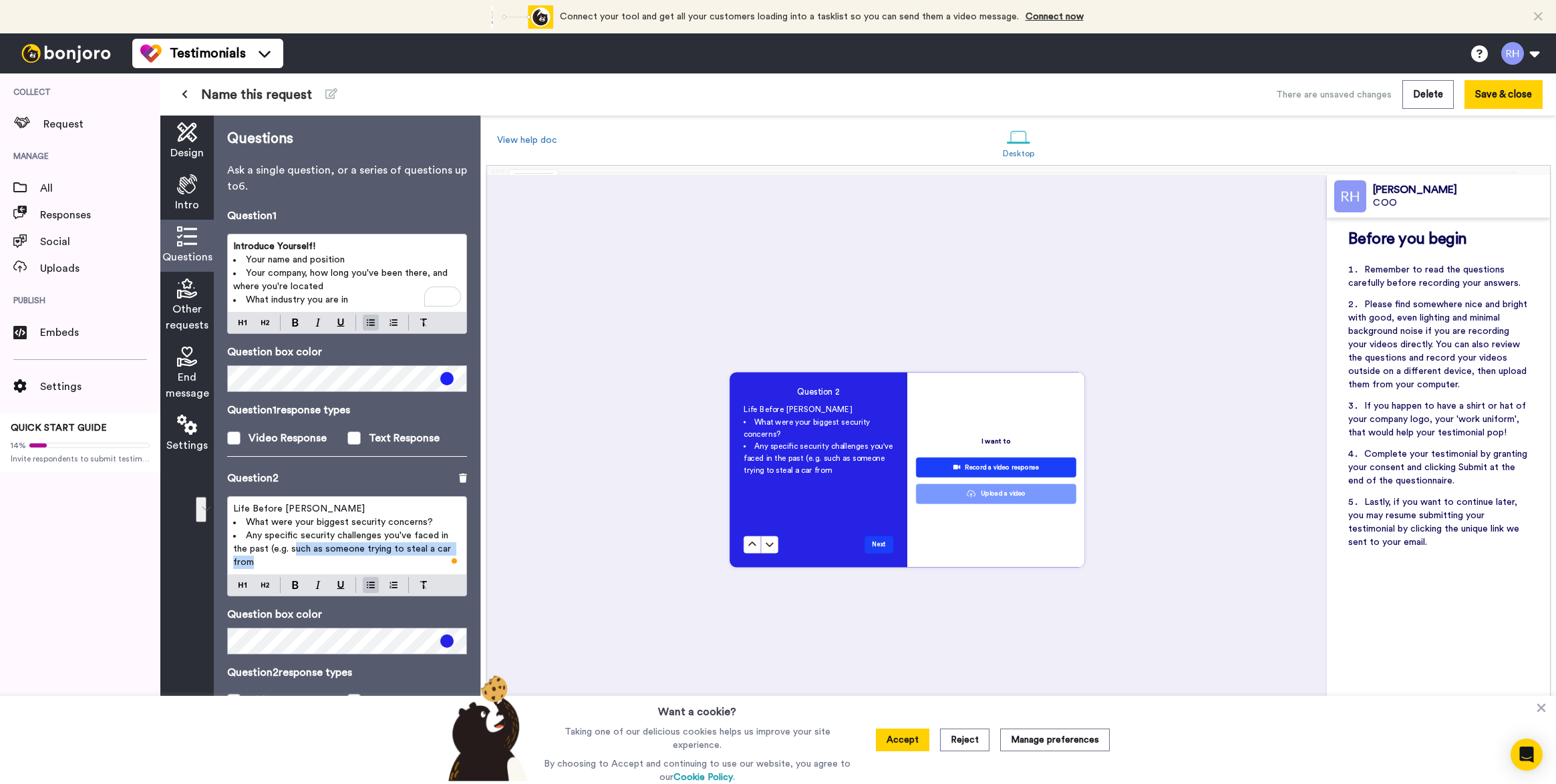
drag, startPoint x: 311, startPoint y: 558, endPoint x: 295, endPoint y: 552, distance: 17.1
click at [295, 552] on li "Any specific security challenges you've faced in the past (e.g. such as someone…" at bounding box center [347, 549] width 228 height 40
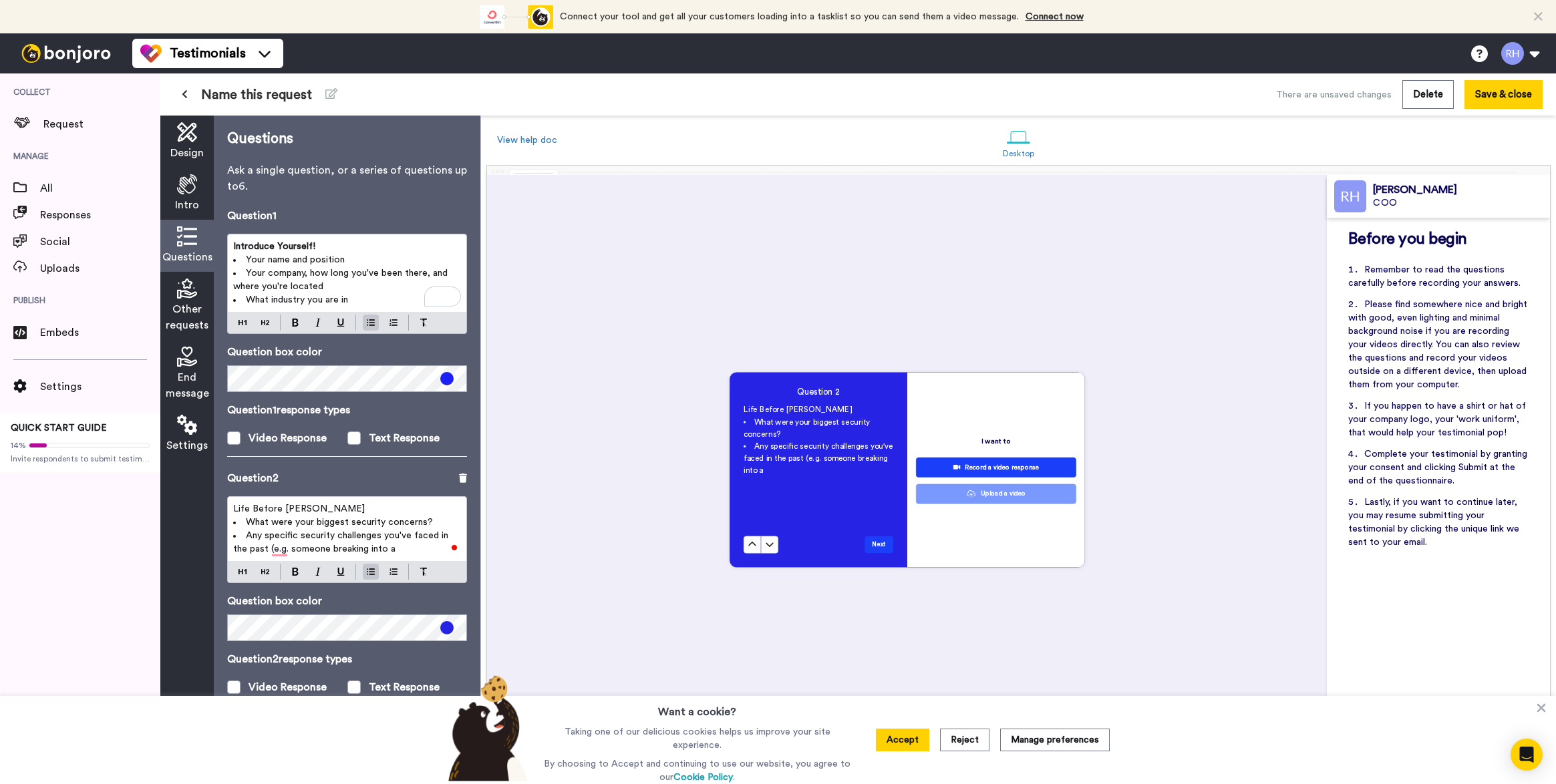
click at [380, 535] on span "Any specific security challenges you've faced in the past (e.g. someone breakin…" at bounding box center [342, 542] width 218 height 22
click at [431, 548] on li "Any specific security challenge(s) you've faced in the past (e.g. someone break…" at bounding box center [347, 542] width 228 height 27
click at [297, 507] on span "Life Before [PERSON_NAME]" at bounding box center [299, 509] width 132 height 10
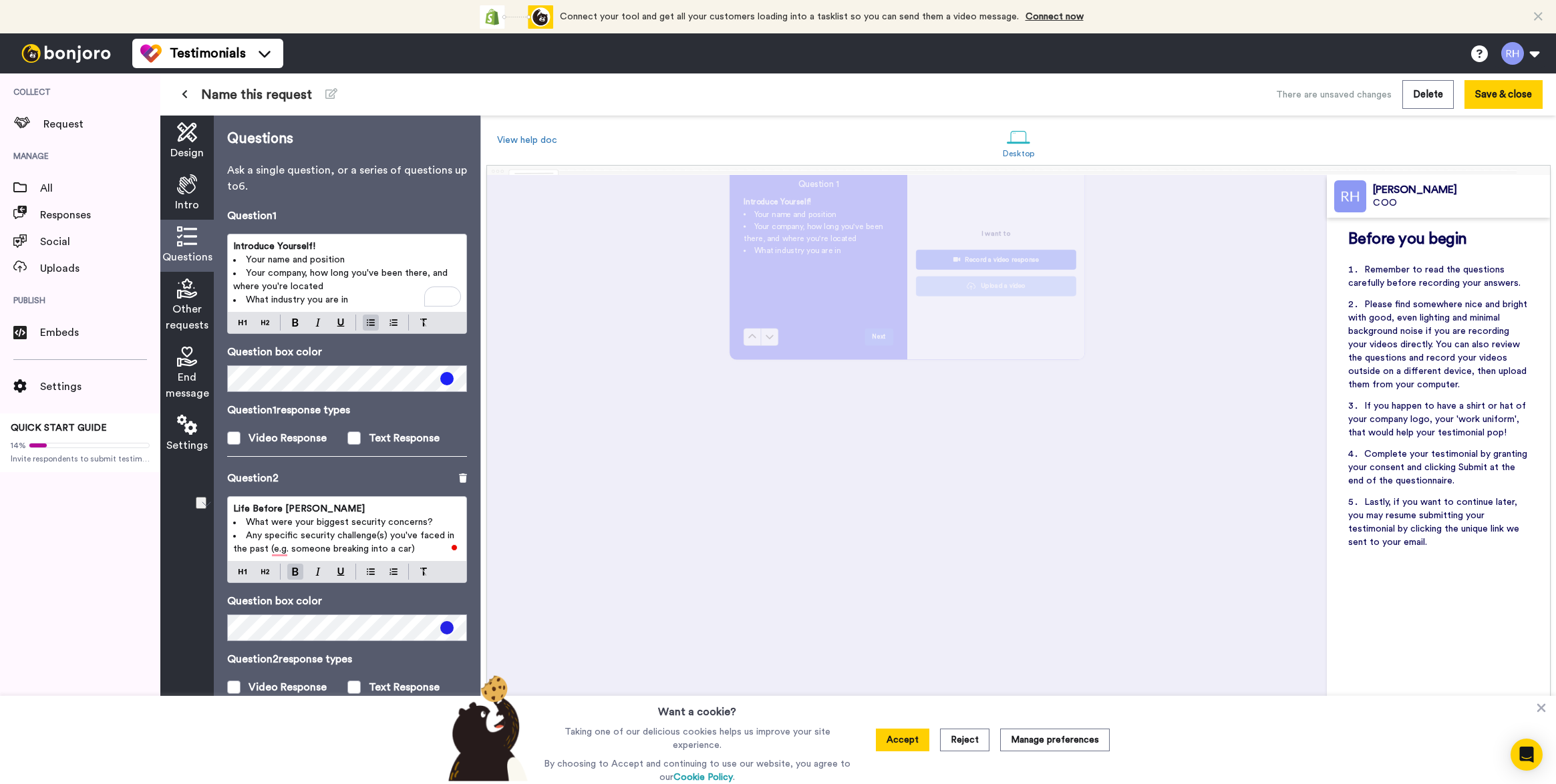
click at [346, 248] on p "Introduce Yourself!" at bounding box center [347, 247] width 228 height 14
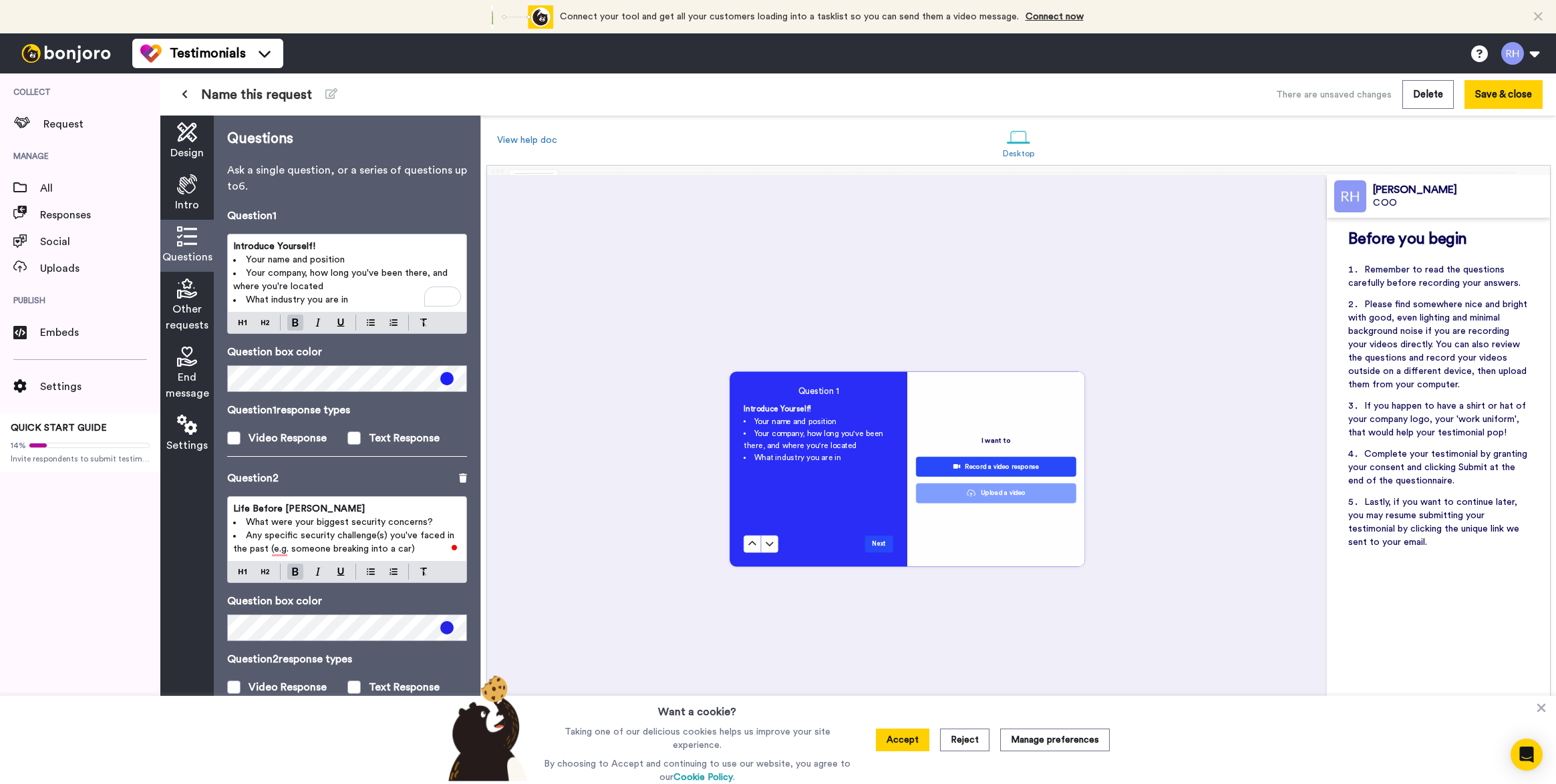
scroll to position [588, 0]
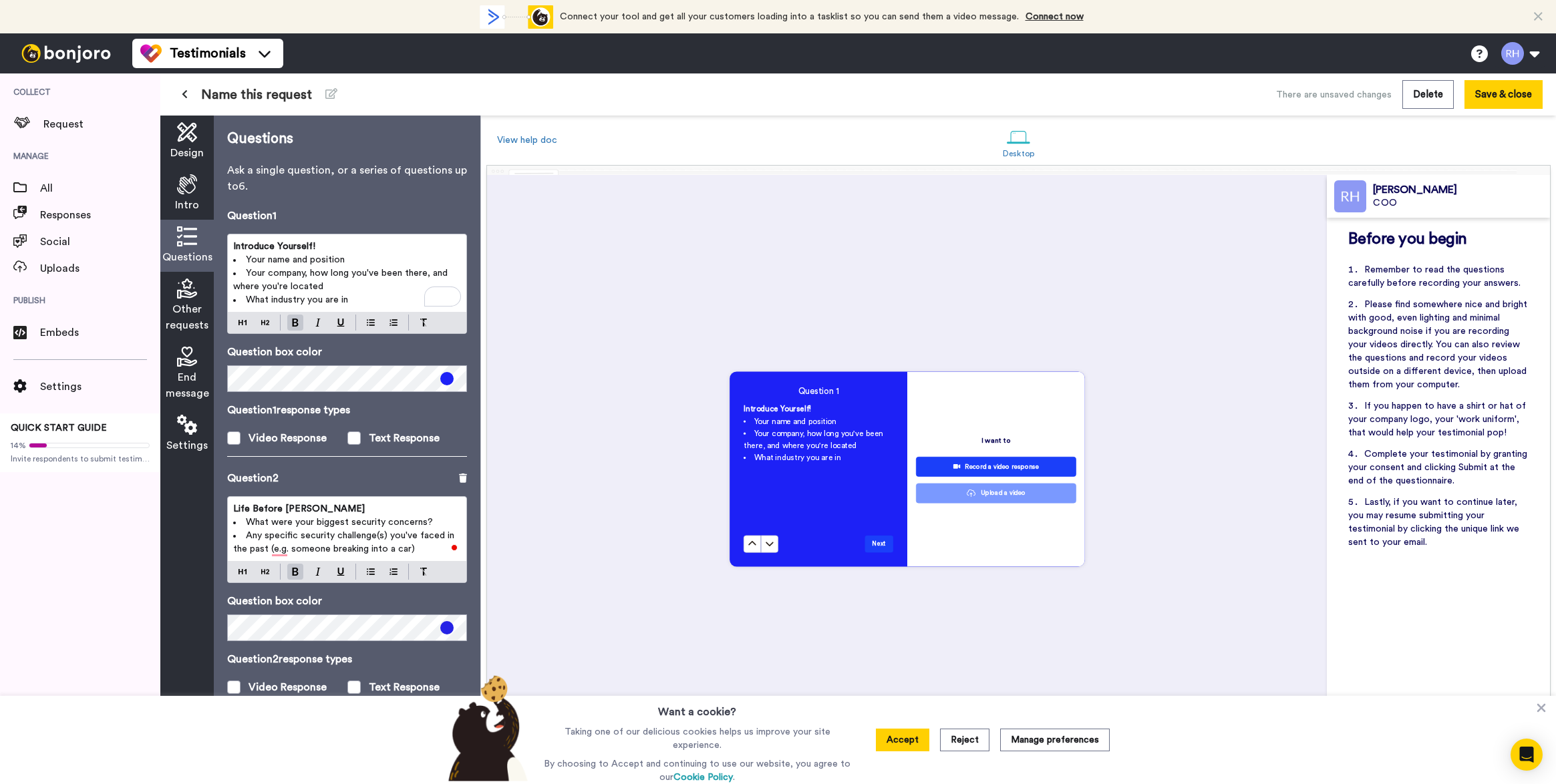
click at [319, 247] on p "Introduce Yourself!" at bounding box center [347, 247] width 228 height 14
click at [374, 463] on div "Question 1 Introduce Yourself Your name and position Your company, how long you…" at bounding box center [347, 339] width 240 height 262
click at [365, 297] on li "What industry you are in" at bounding box center [347, 300] width 228 height 14
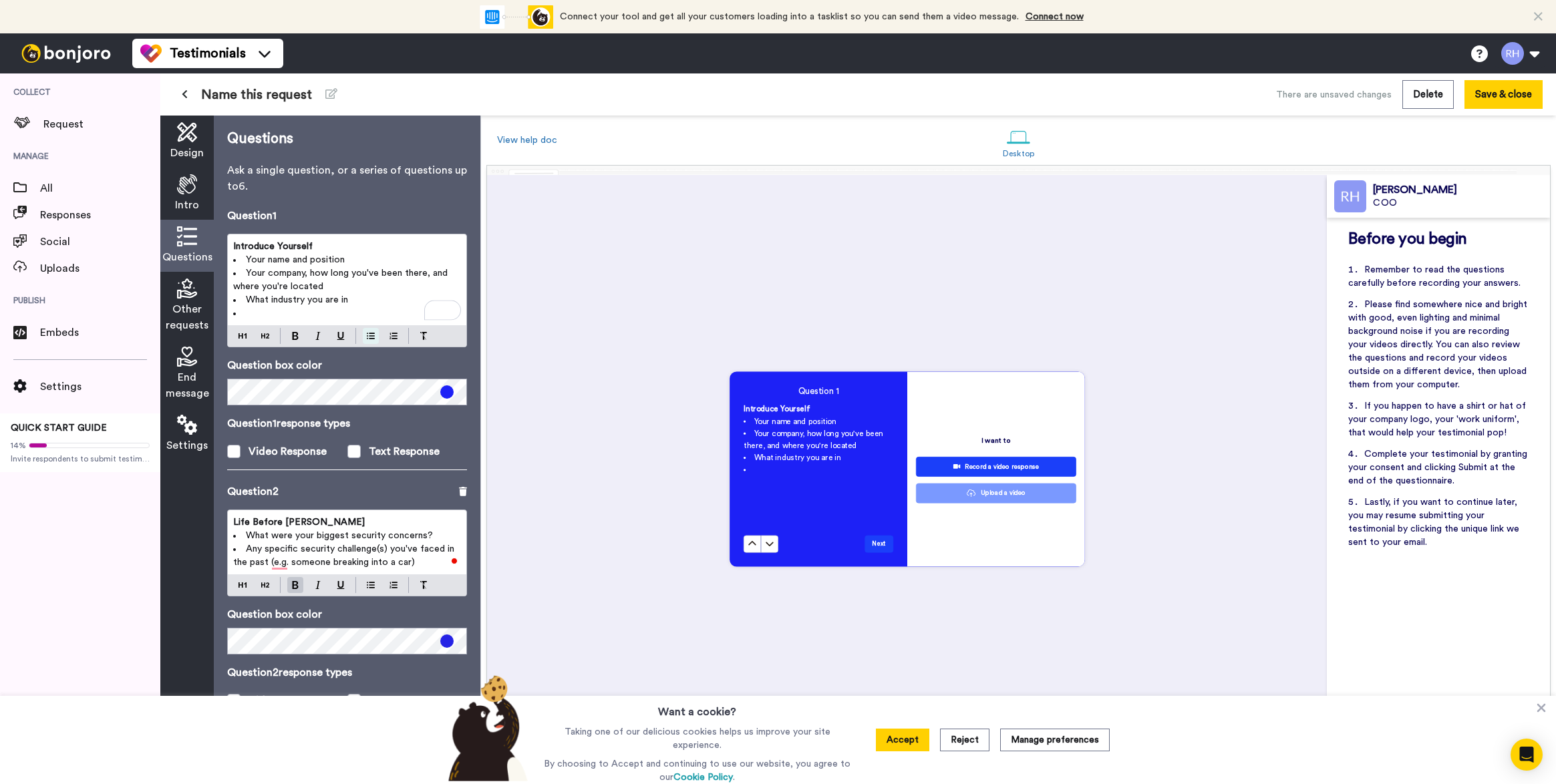
click at [369, 337] on img at bounding box center [371, 336] width 8 height 11
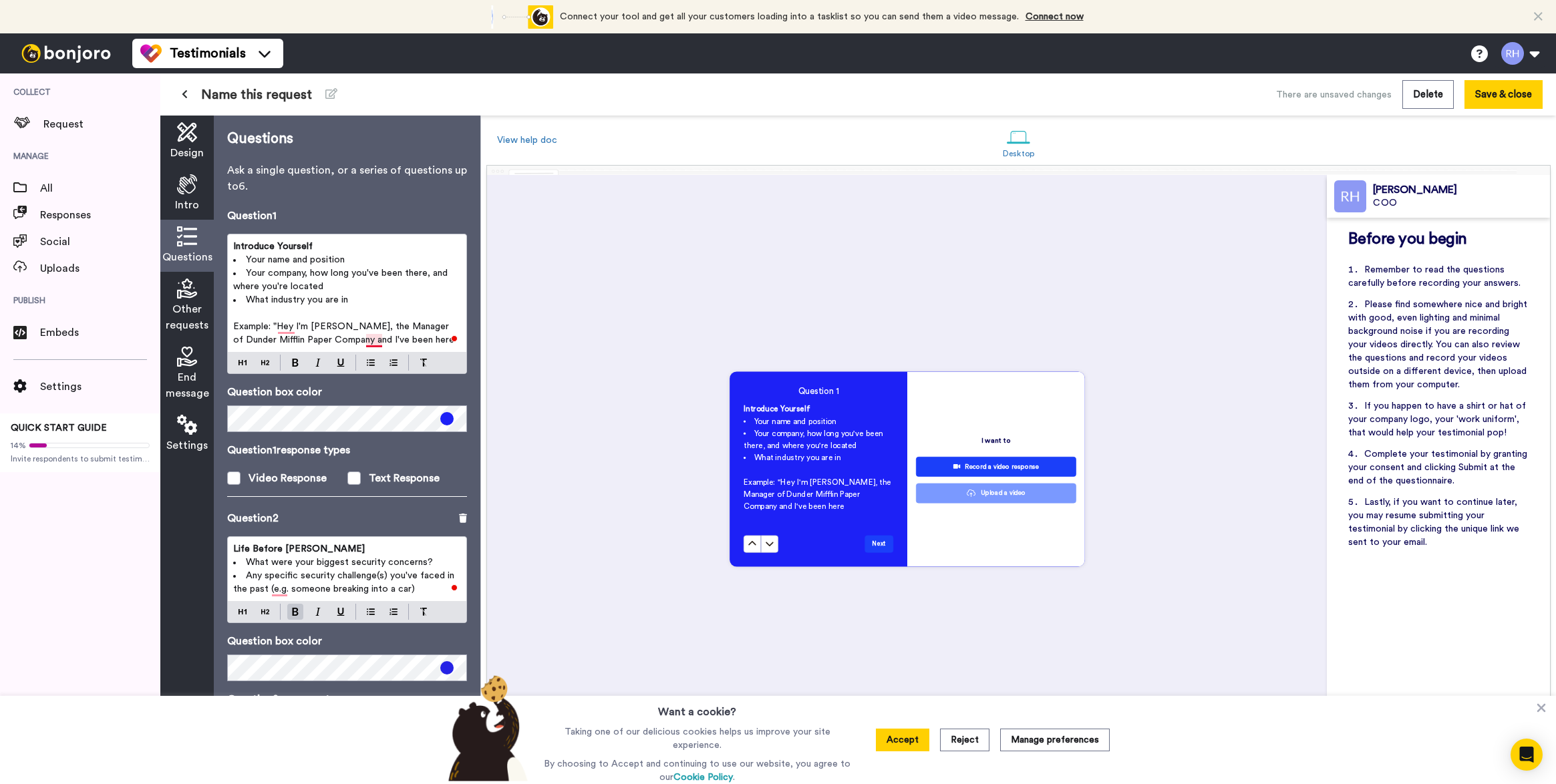
click at [368, 344] on span "Example: "Hey I'm Michael Scott, the Manager of Dunder Mifflin Paper Company an…" at bounding box center [344, 333] width 221 height 22
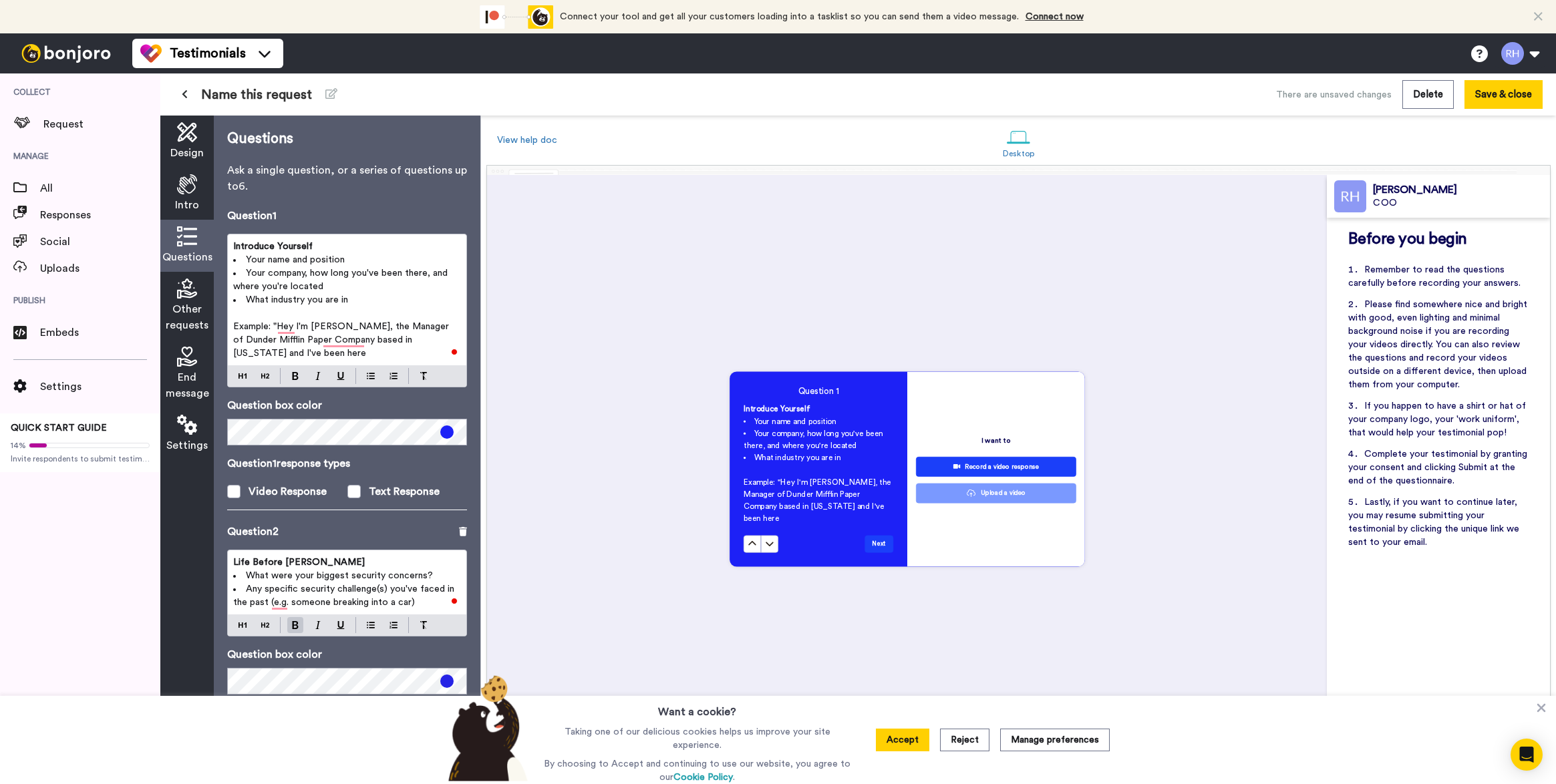
click at [385, 355] on p "Example: "Hey I'm Michael Scott, the Manager of Dunder Mifflin Paper Company ba…" at bounding box center [347, 340] width 228 height 40
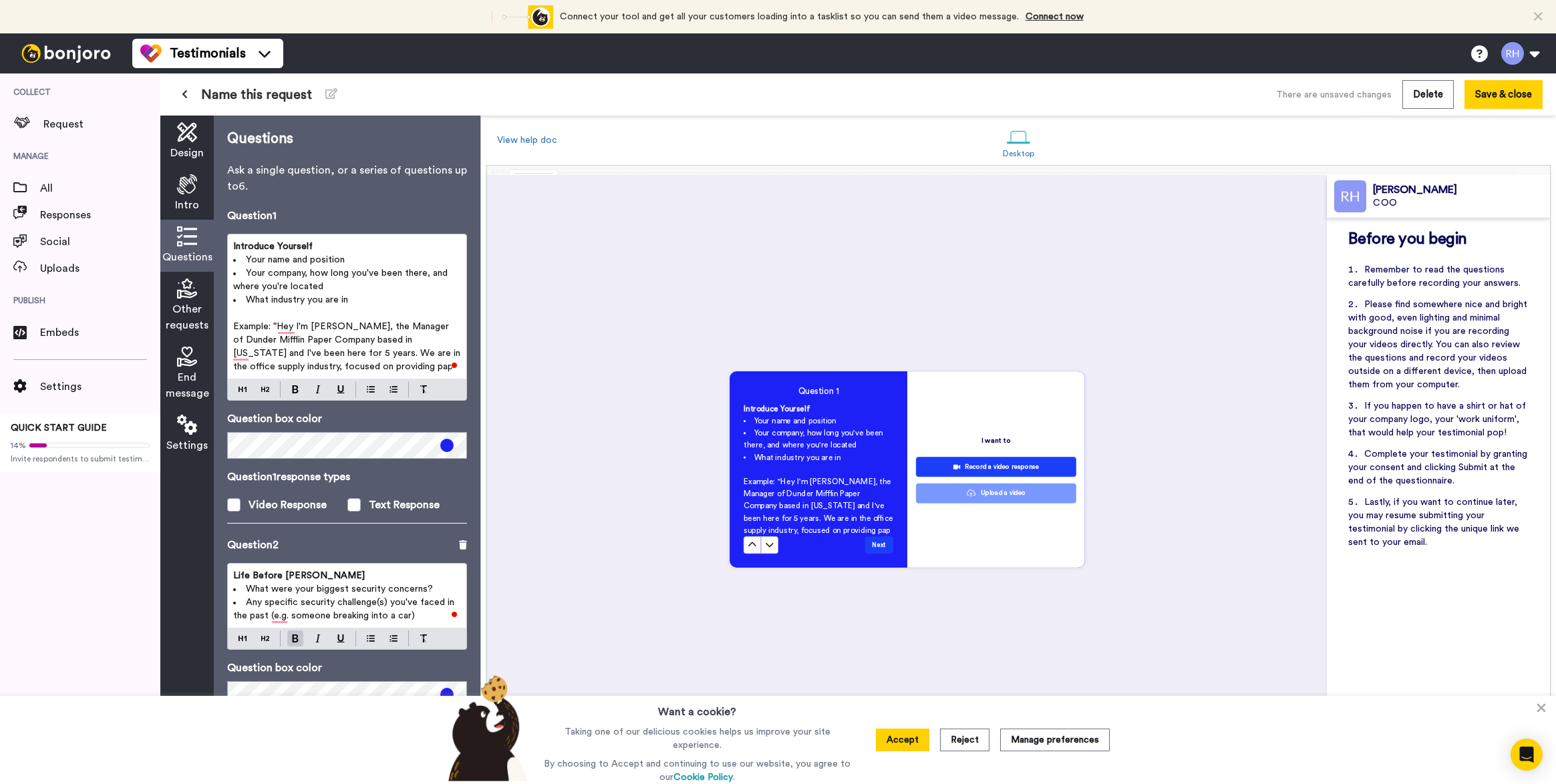
scroll to position [581, 0]
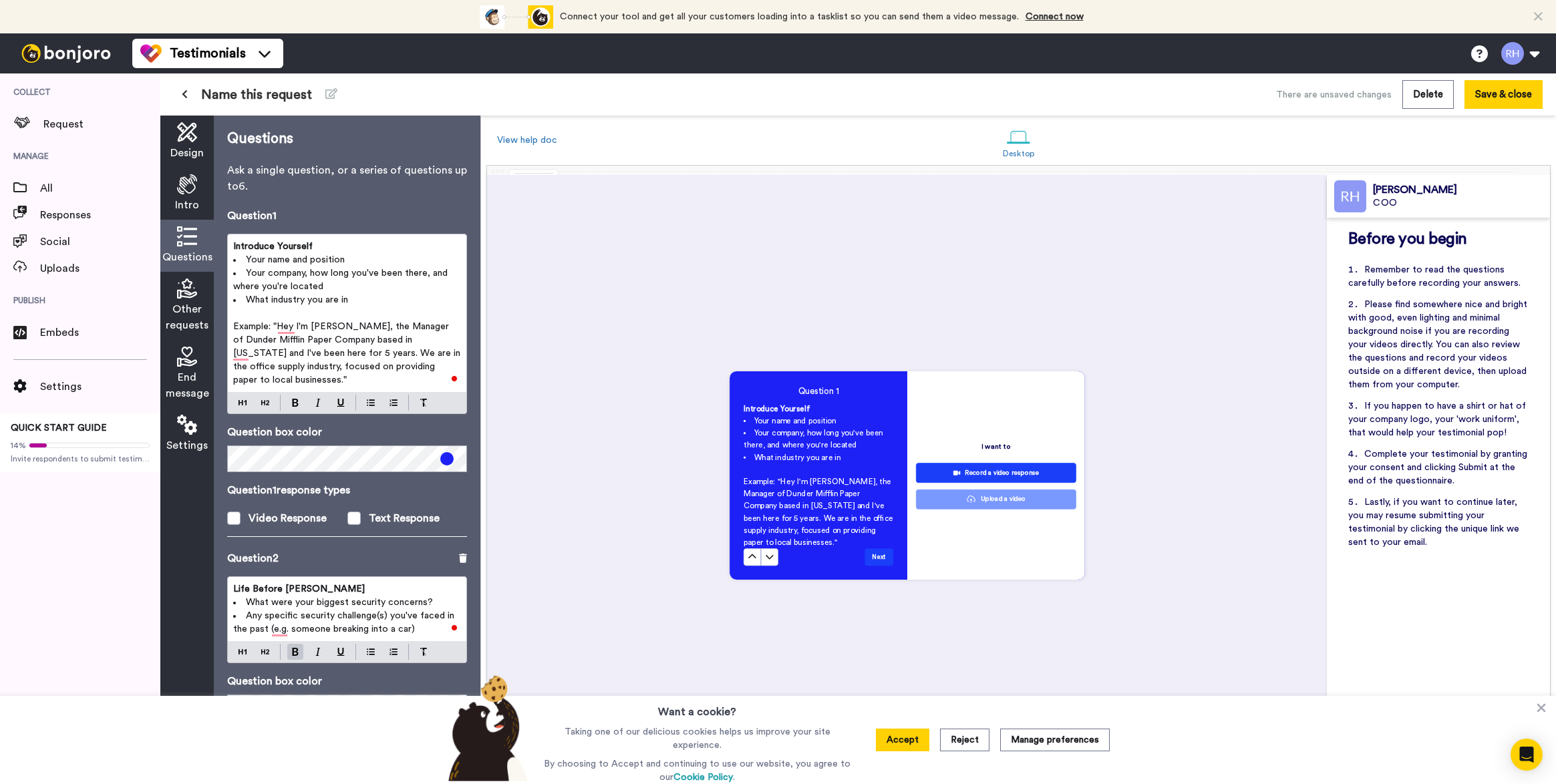
click at [257, 327] on span "Example: "Hey I'm Michael Scott, the Manager of Dunder Mifflin Paper Company ba…" at bounding box center [348, 353] width 230 height 63
click at [238, 359] on p "Example: "Hey I'm Michael Scott, the Manager of Dunder Mifflin Paper Company ba…" at bounding box center [347, 353] width 228 height 67
click at [280, 327] on span "Example: "Hey I'm Michael Scott, the Manager of Dunder Mifflin Paper Company ba…" at bounding box center [344, 353] width 223 height 63
click at [333, 368] on span "Example: "Hey, I'm Michael Scott, the Manager of Dunder Mifflin Paper Company b…" at bounding box center [344, 353] width 223 height 63
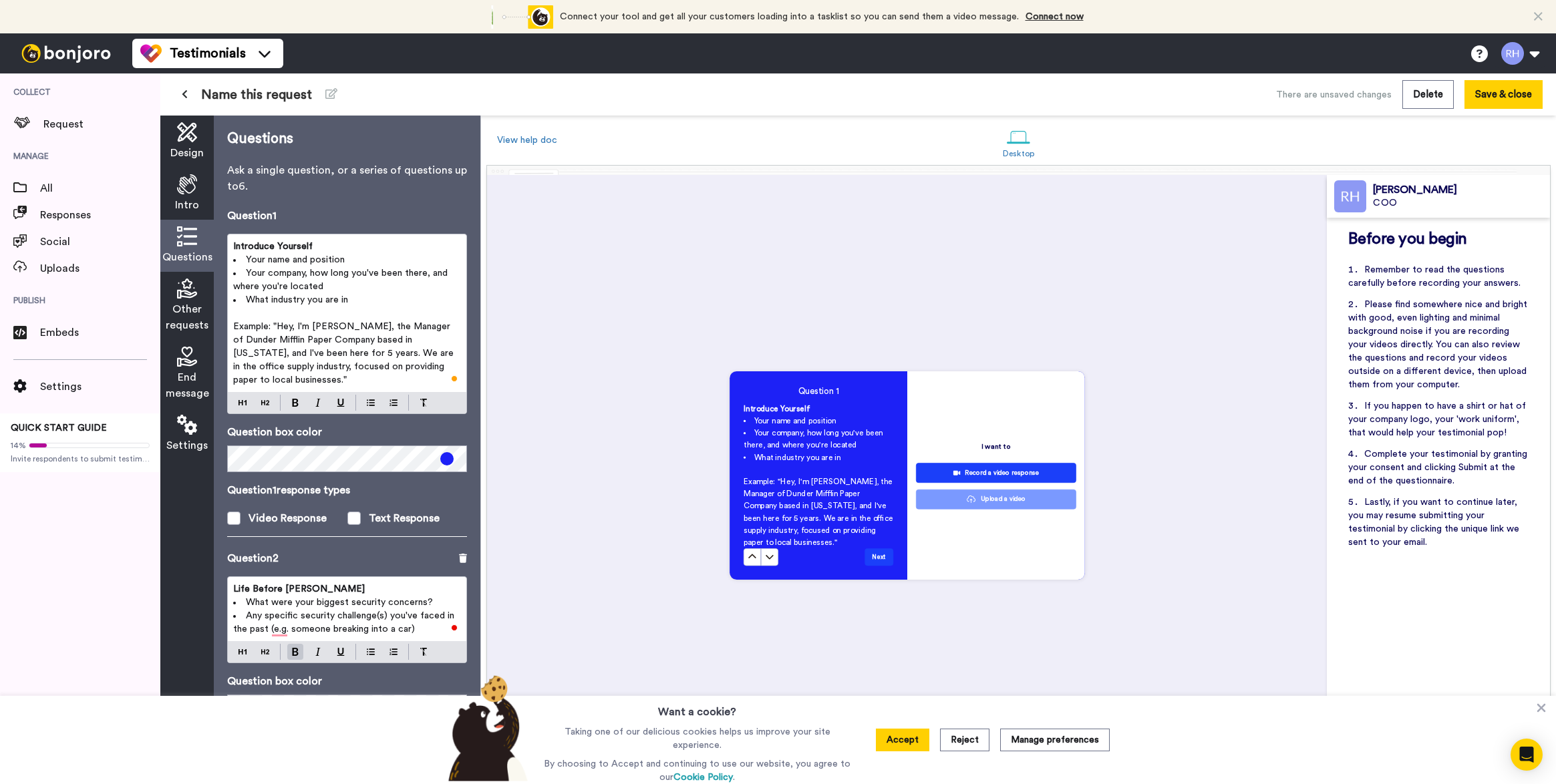
click at [325, 383] on p "Example: "Hey, I'm Michael Scott, the Manager of Dunder Mifflin Paper Company b…" at bounding box center [347, 353] width 228 height 67
drag, startPoint x: 319, startPoint y: 382, endPoint x: 235, endPoint y: 325, distance: 101.5
click at [235, 325] on p "Example: "Hey, I'm Michael Scott, the Manager of Dunder Mifflin Paper Company b…" at bounding box center [347, 353] width 228 height 67
click at [275, 245] on span "Introduce Yourself" at bounding box center [273, 247] width 80 height 10
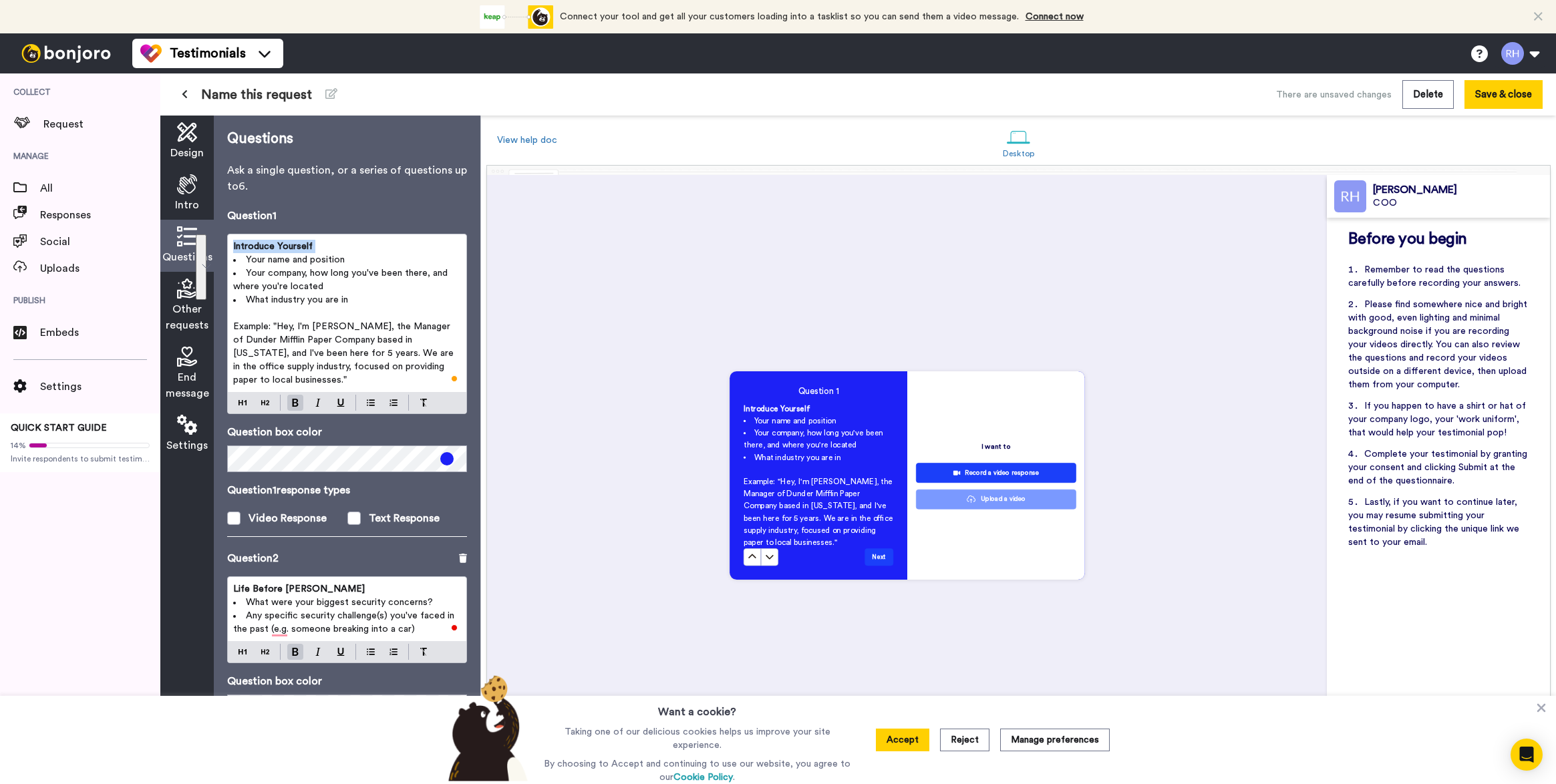
click at [275, 245] on span "Introduce Yourself" at bounding box center [273, 247] width 80 height 10
click at [245, 407] on div at bounding box center [347, 402] width 239 height 21
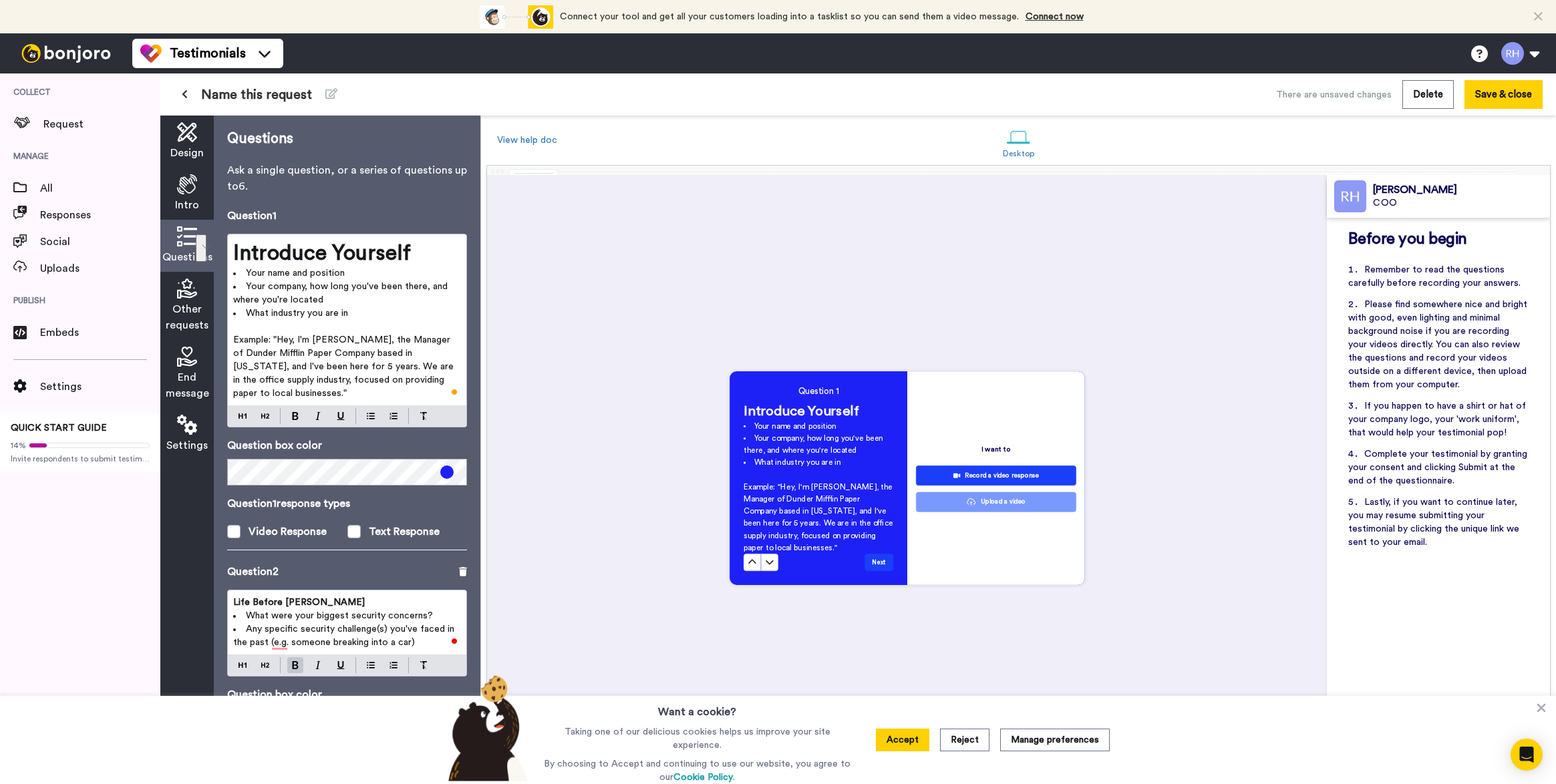
click at [274, 339] on span "Example: "Hey, I'm Michael Scott, the Manager of Dunder Mifflin Paper Company b…" at bounding box center [344, 367] width 223 height 63
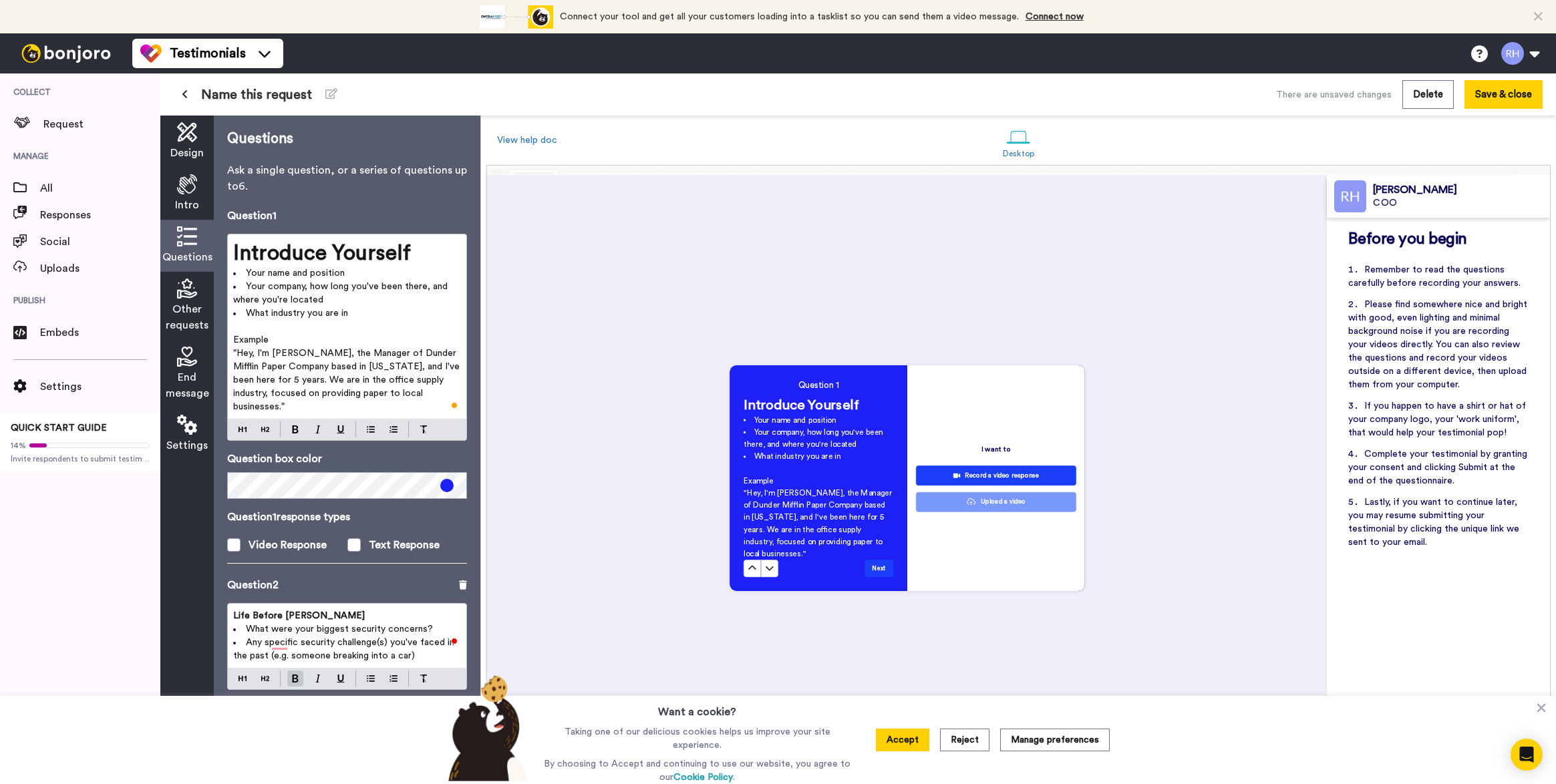
scroll to position [573, 0]
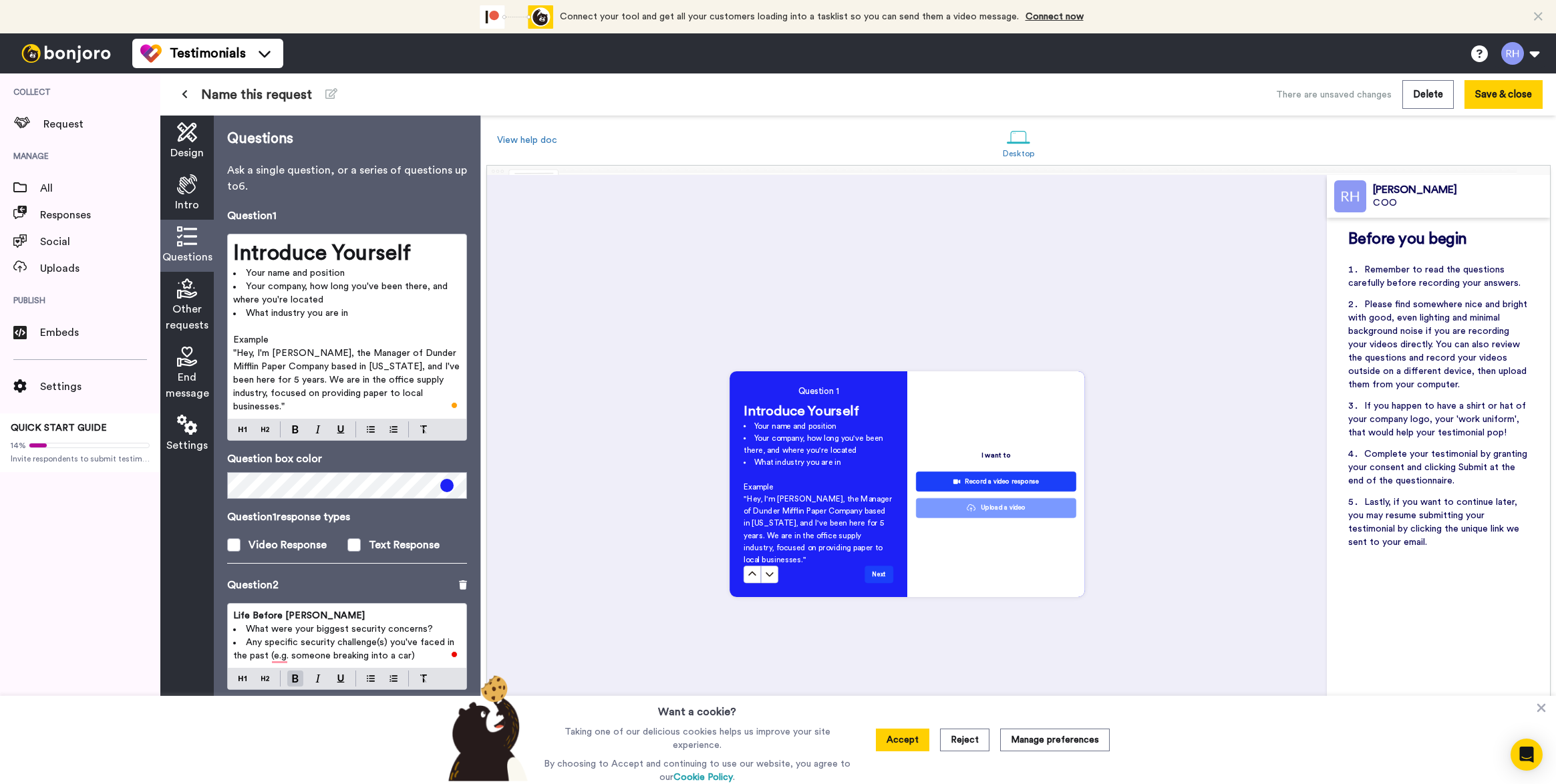
click at [270, 337] on p "Example" at bounding box center [347, 340] width 228 height 14
click at [264, 338] on span "Example" at bounding box center [251, 340] width 35 height 10
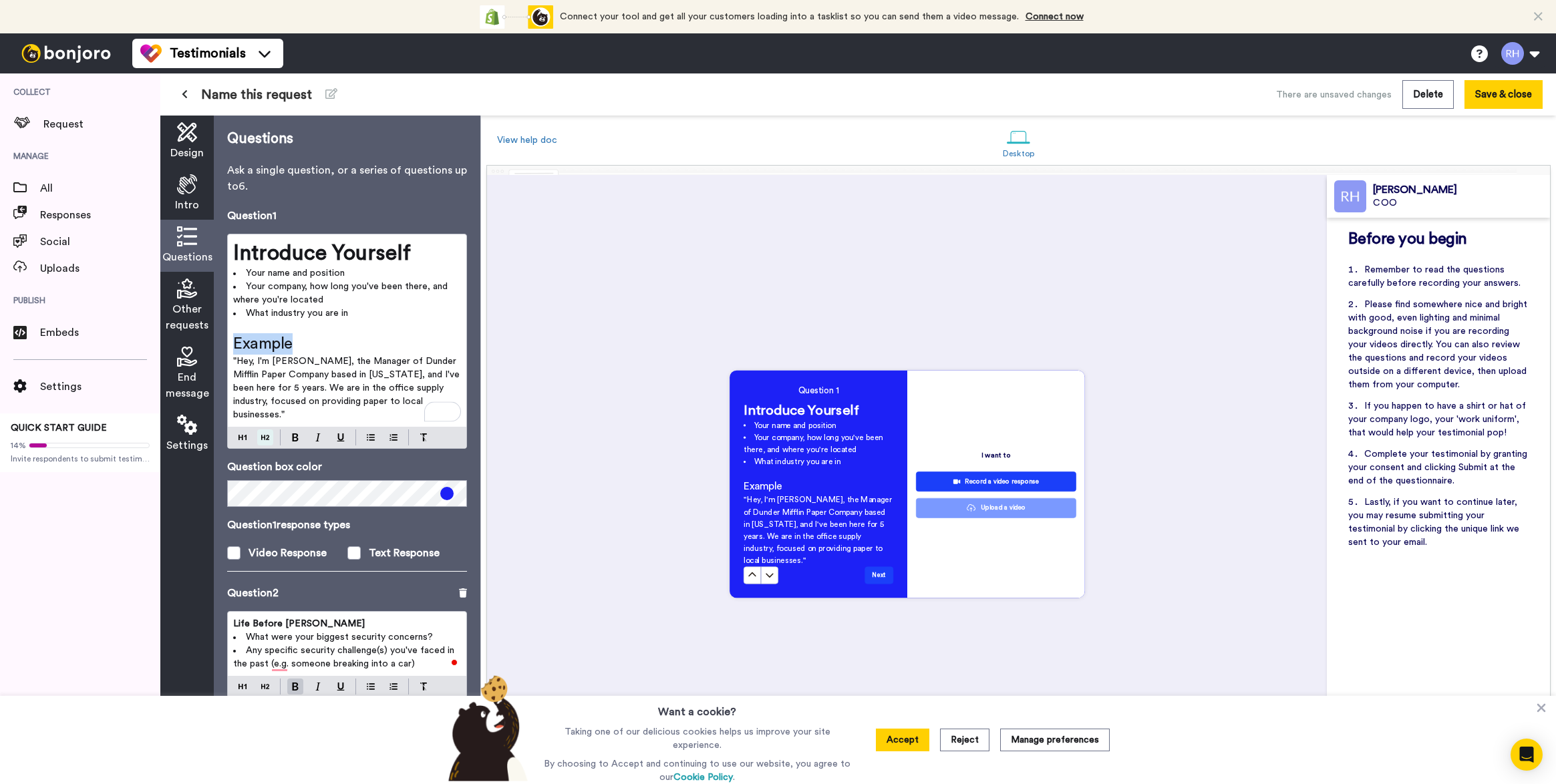
click at [260, 434] on button at bounding box center [265, 438] width 16 height 16
click at [321, 389] on span ""Hey, I'm [PERSON_NAME], the Manager of Dunder Mifflin Paper Company based in […" at bounding box center [348, 388] width 229 height 63
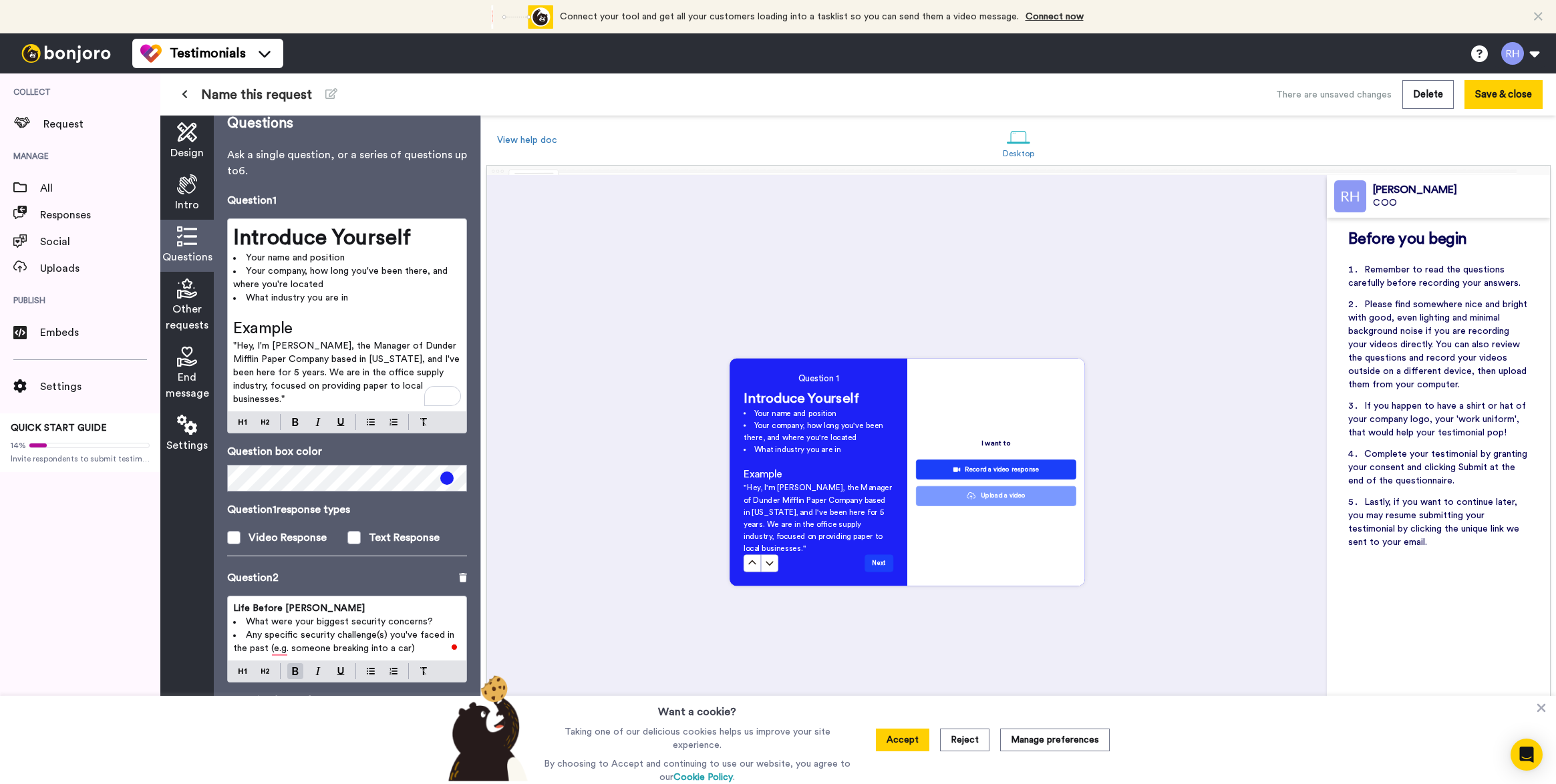
scroll to position [0, 0]
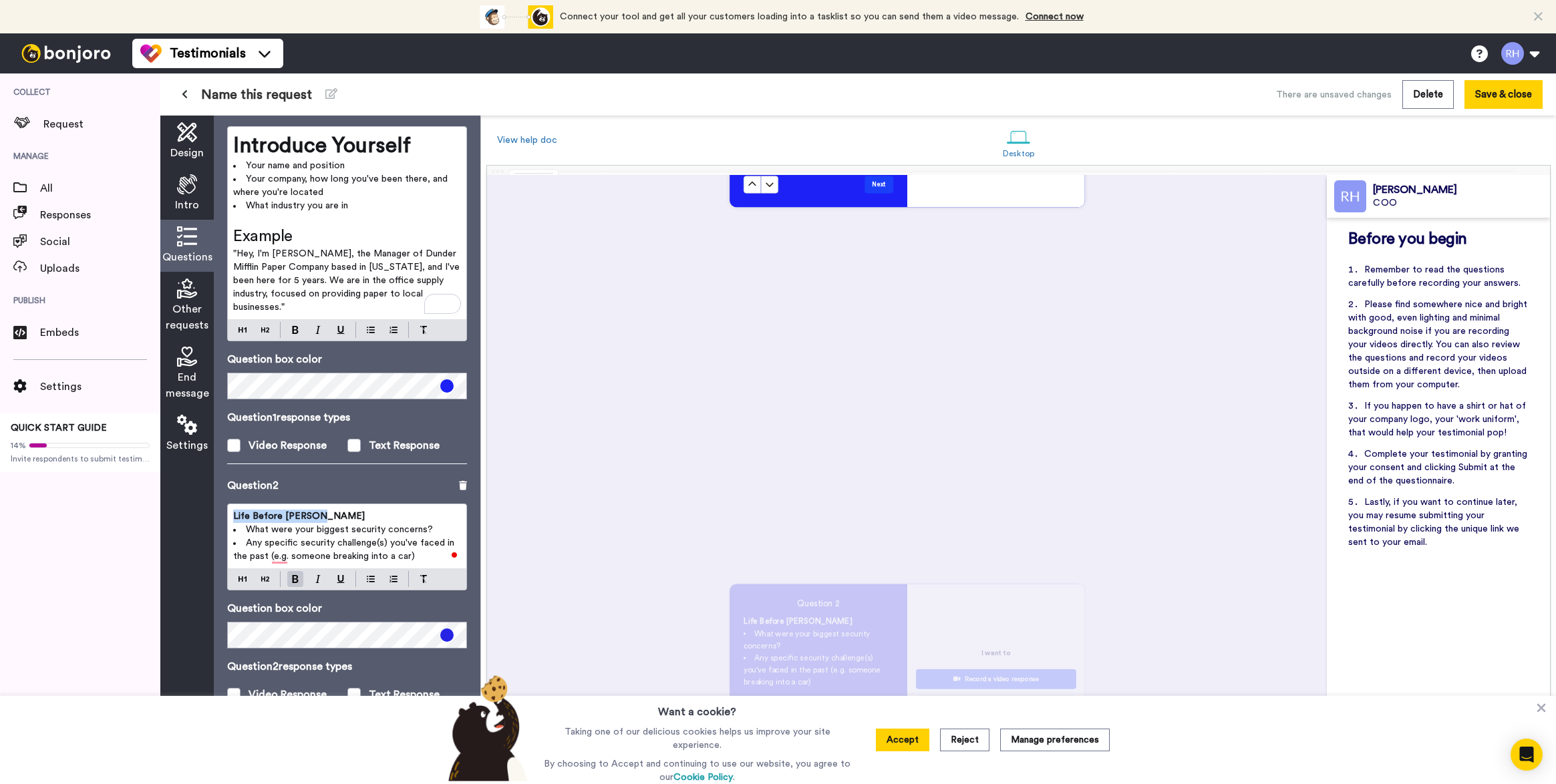
click at [423, 558] on li "Any specific security challenge(s) you've faced in the past (e.g. someone break…" at bounding box center [347, 549] width 228 height 27
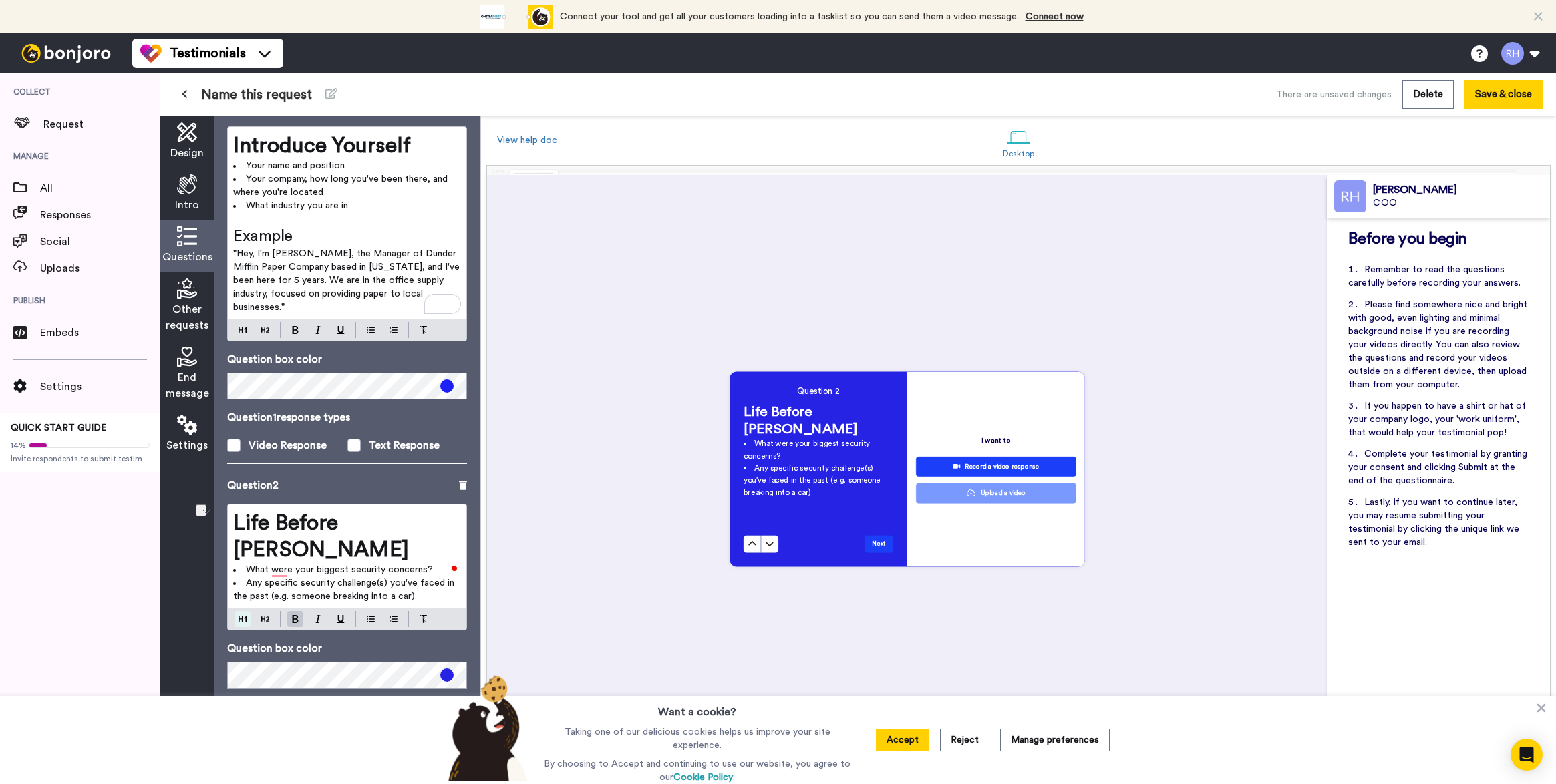
click at [248, 575] on div "Life Before VIDISKY What were your biggest security concerns? Any specific secu…" at bounding box center [347, 567] width 240 height 127
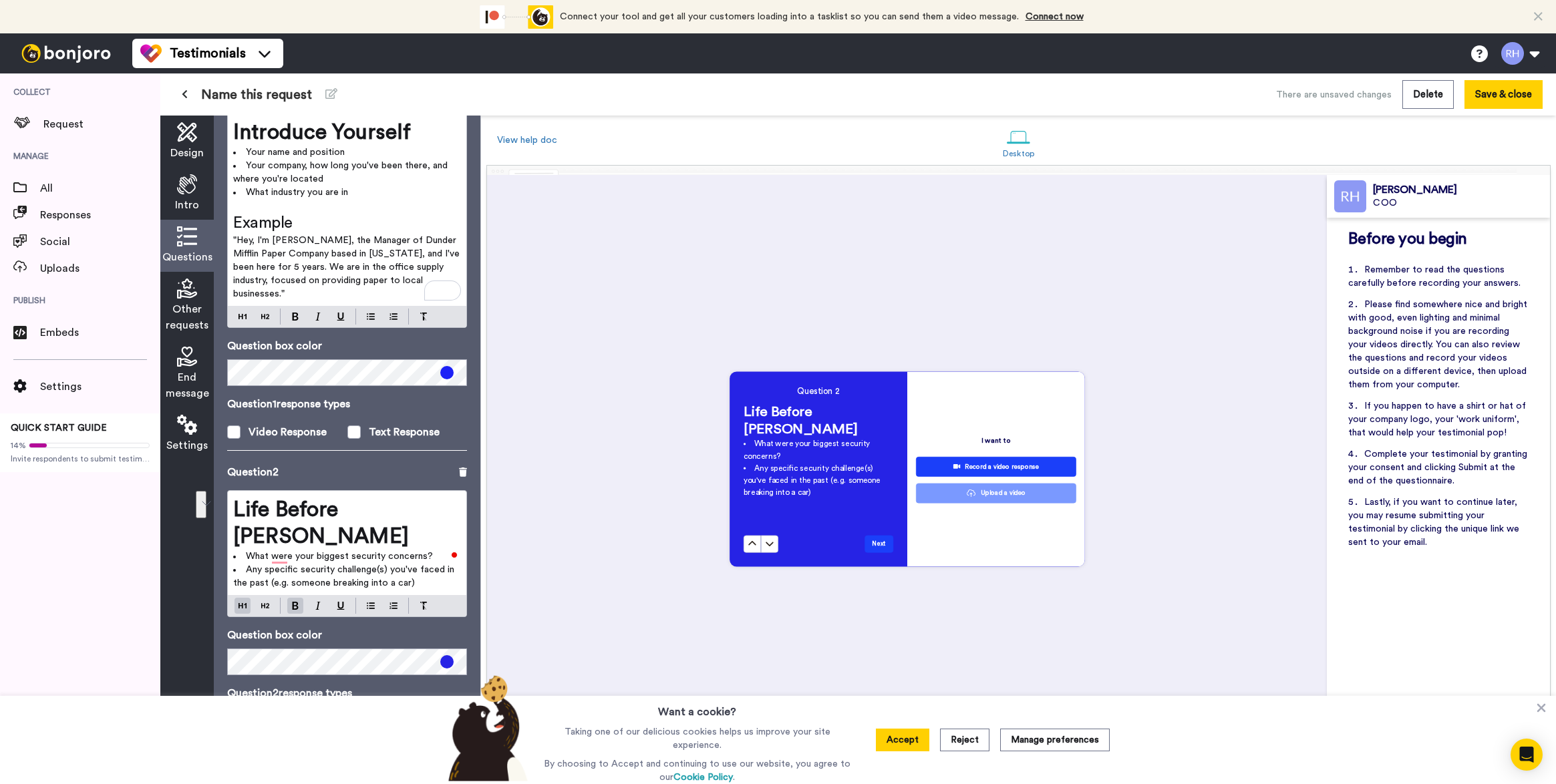
click at [420, 563] on li "Any specific security challenge(s) you've faced in the past (e.g. someone break…" at bounding box center [347, 576] width 228 height 27
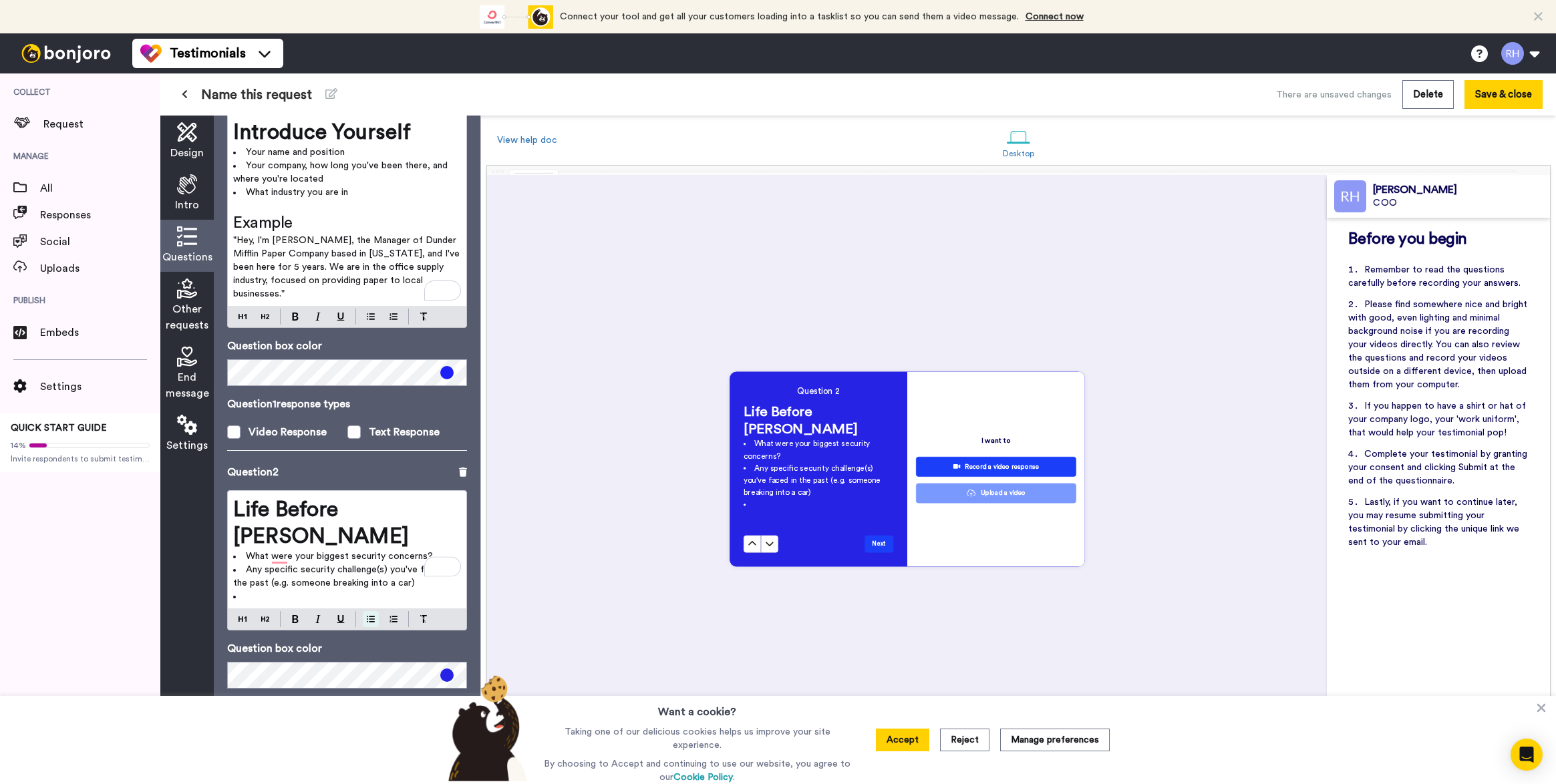
click at [368, 614] on img at bounding box center [371, 619] width 8 height 11
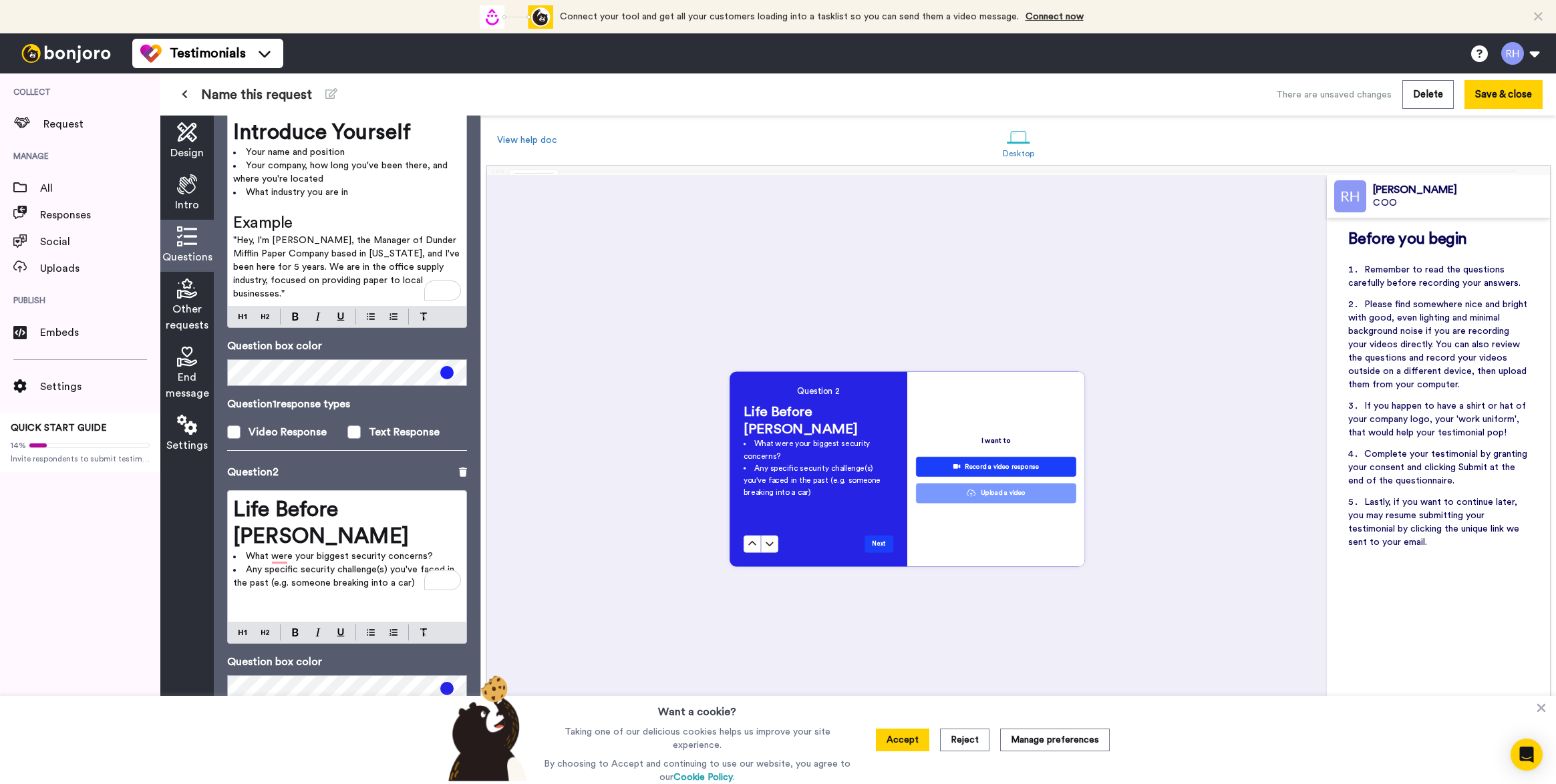
click at [271, 222] on span "Example" at bounding box center [263, 223] width 59 height 16
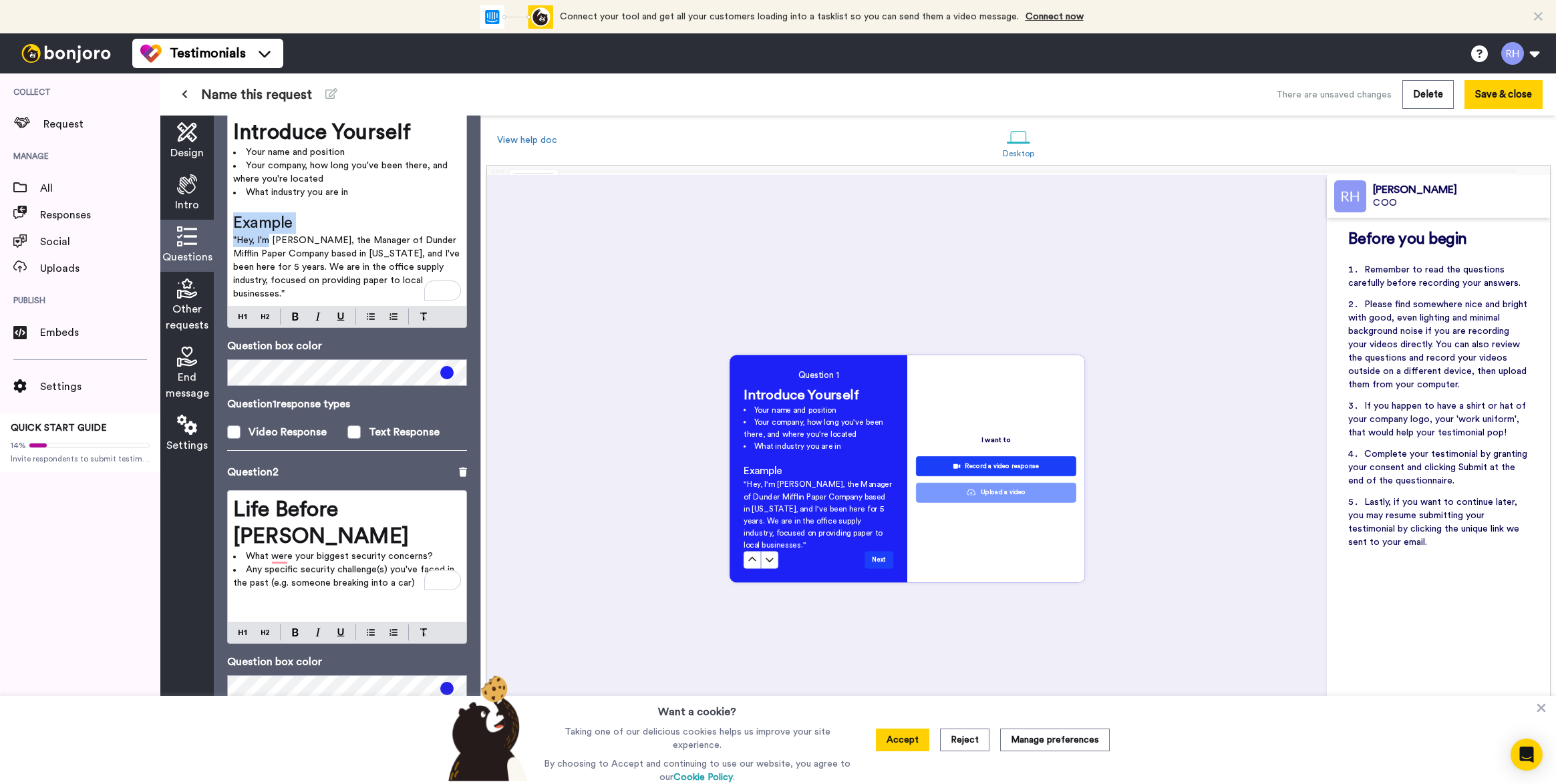
drag, startPoint x: 268, startPoint y: 243, endPoint x: 219, endPoint y: 223, distance: 52.9
click at [219, 223] on div "Questions Ask a single question, or a series of questions up to 6 . Question 1 …" at bounding box center [347, 449] width 267 height 669
copy div "Example "Hey, I'm"
click at [250, 590] on p "﻿" at bounding box center [347, 597] width 228 height 14
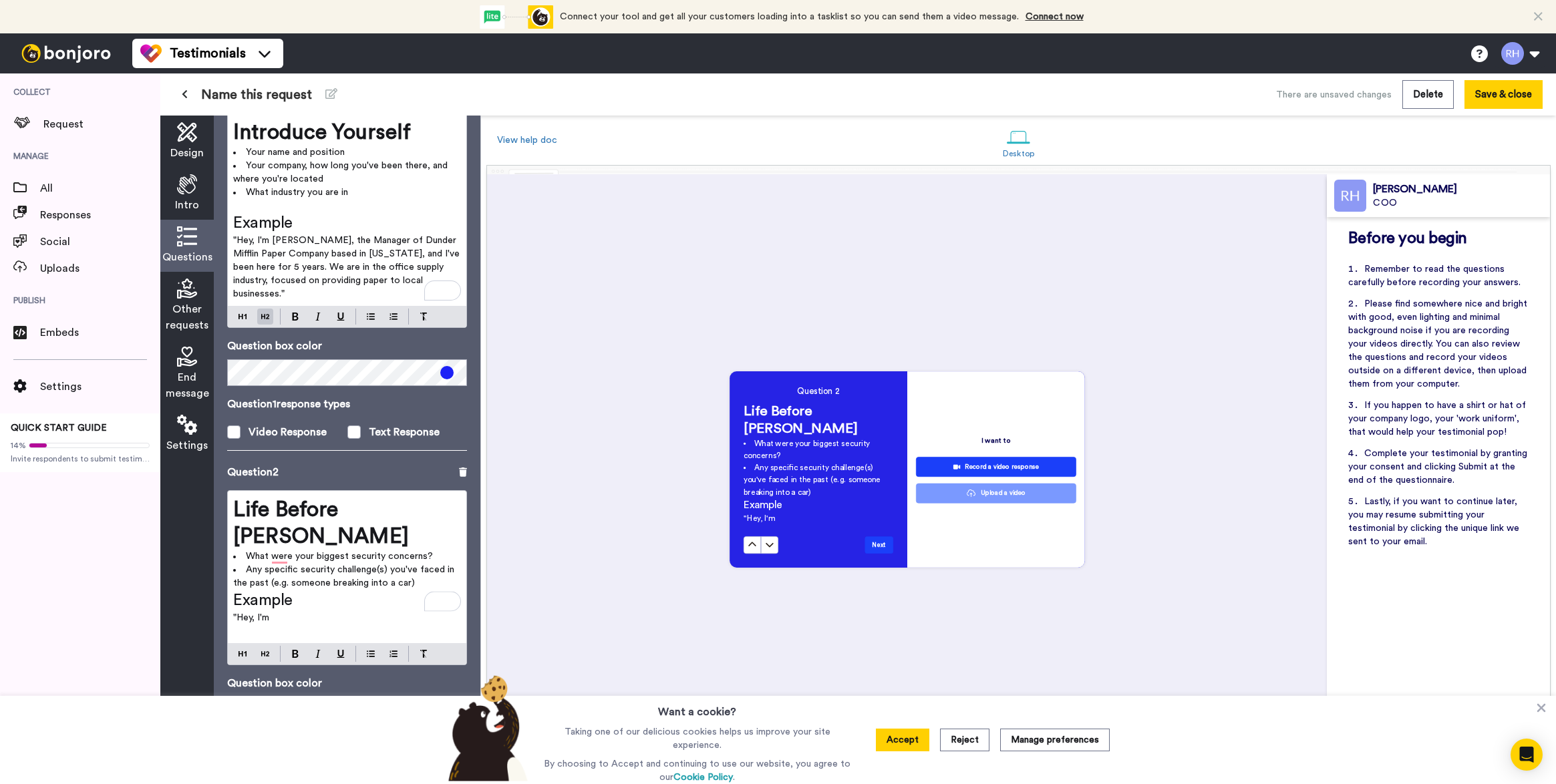
click at [236, 592] on span "Example" at bounding box center [263, 601] width 59 height 16
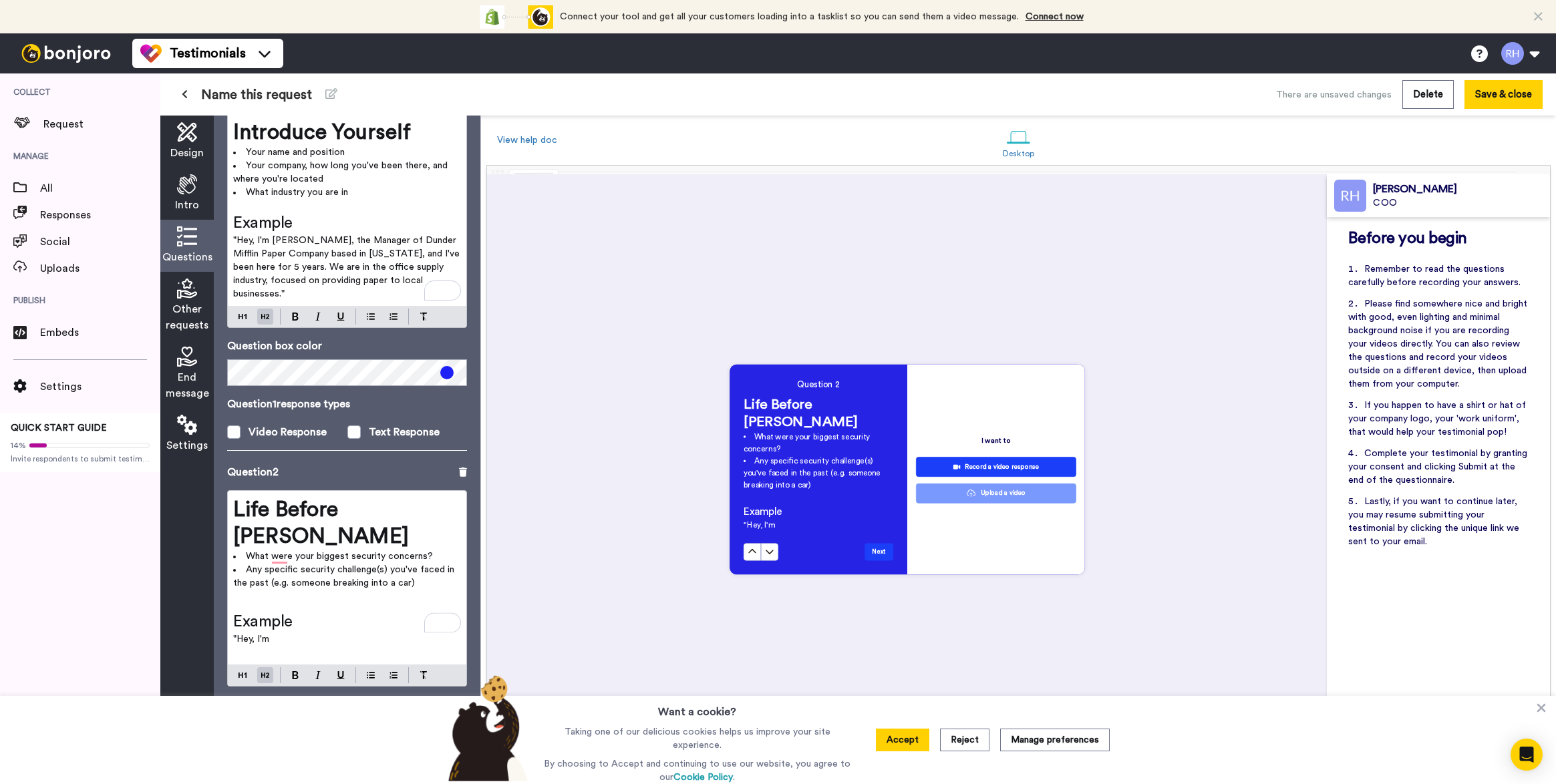
click at [284, 633] on p ""Hey, I'm" at bounding box center [347, 639] width 228 height 14
drag, startPoint x: 307, startPoint y: 619, endPoint x: 239, endPoint y: 616, distance: 68.1
click at [239, 616] on div "Life Before VIDISKY What were your biggest security concerns? Any specific secu…" at bounding box center [347, 577] width 239 height 174
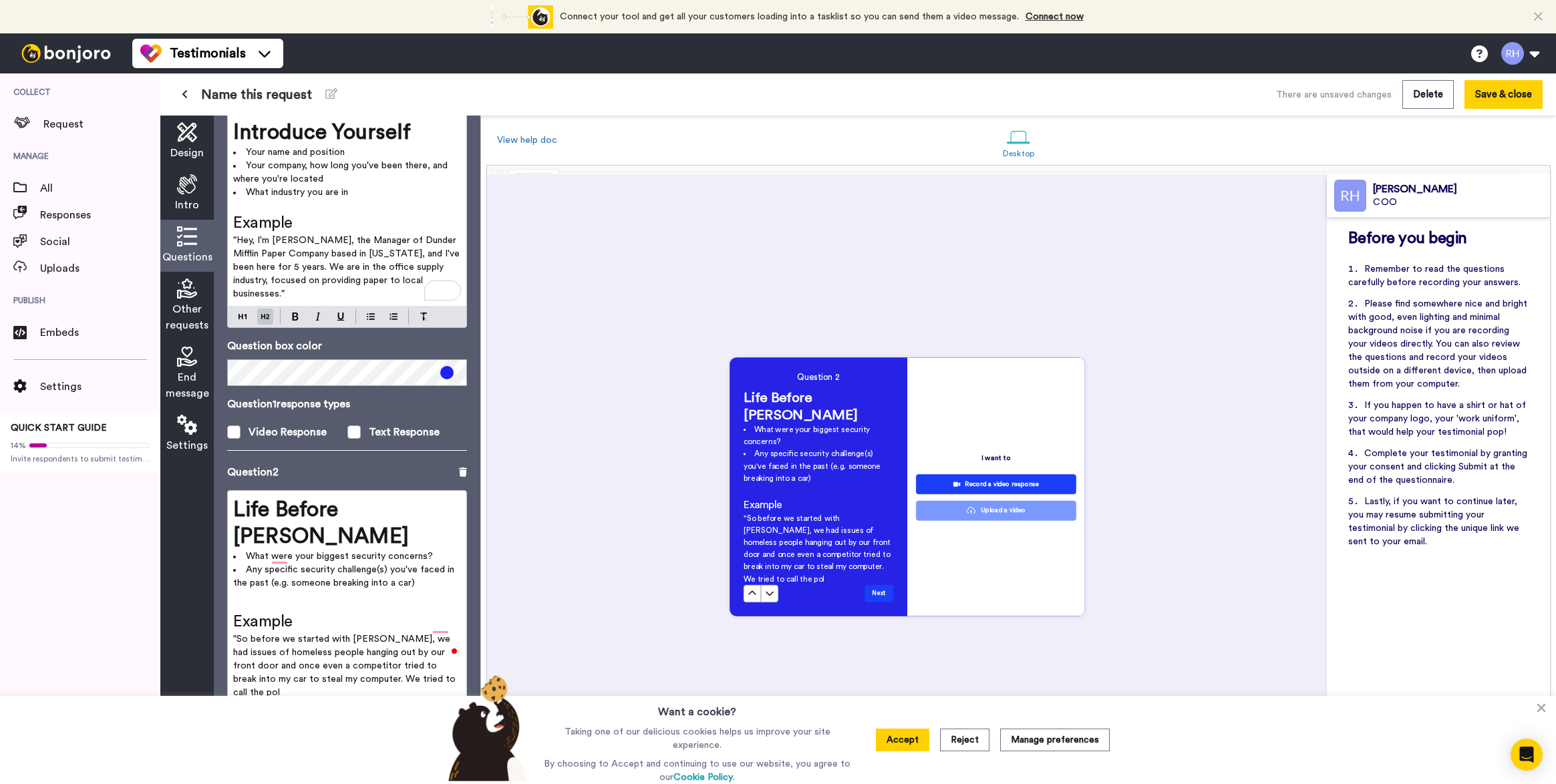
scroll to position [1153, 0]
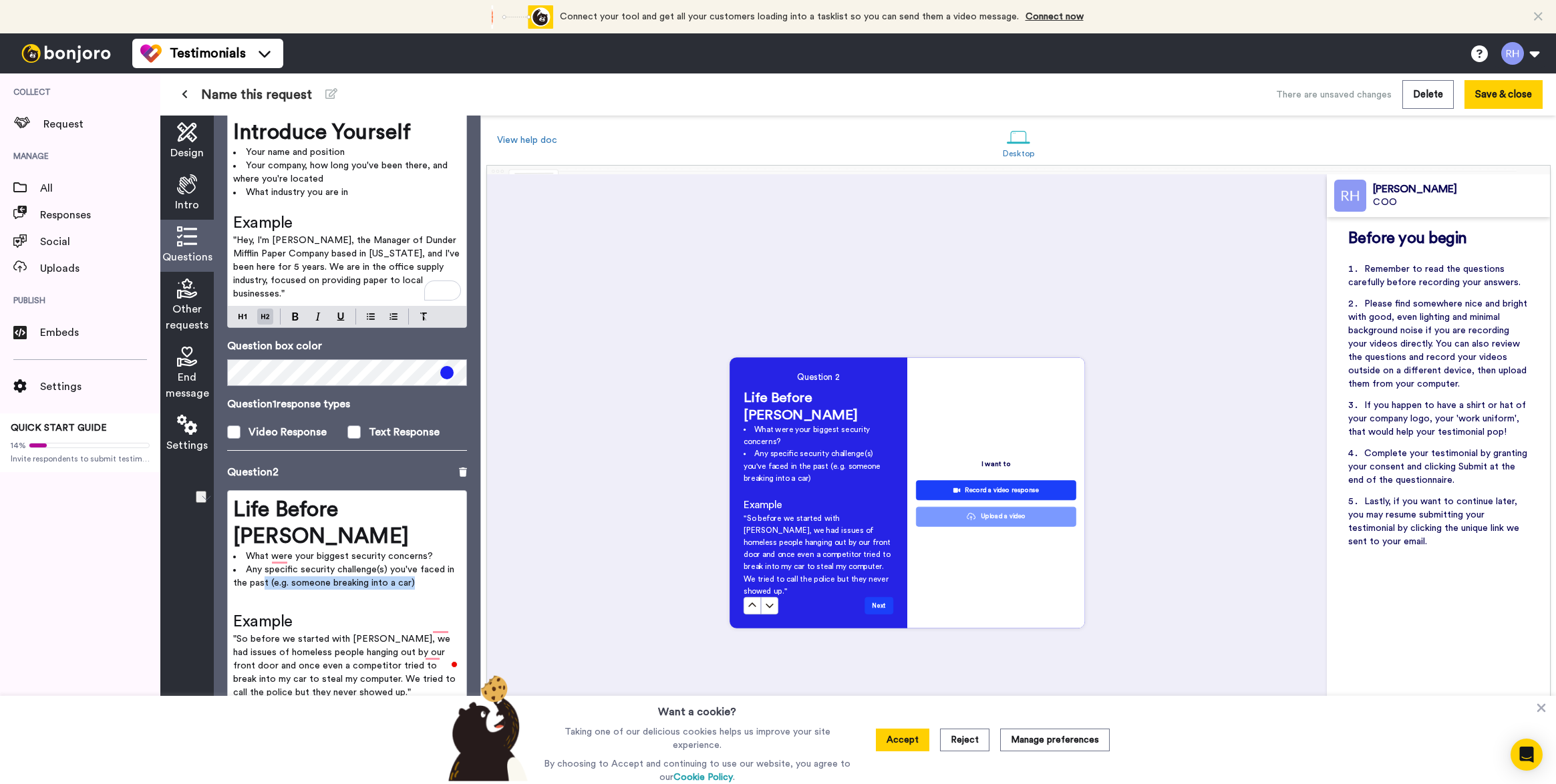
drag, startPoint x: 430, startPoint y: 561, endPoint x: 263, endPoint y: 560, distance: 167.0
click at [263, 563] on li "Any specific security challenge(s) you've faced in the past (e.g. someone break…" at bounding box center [347, 576] width 228 height 27
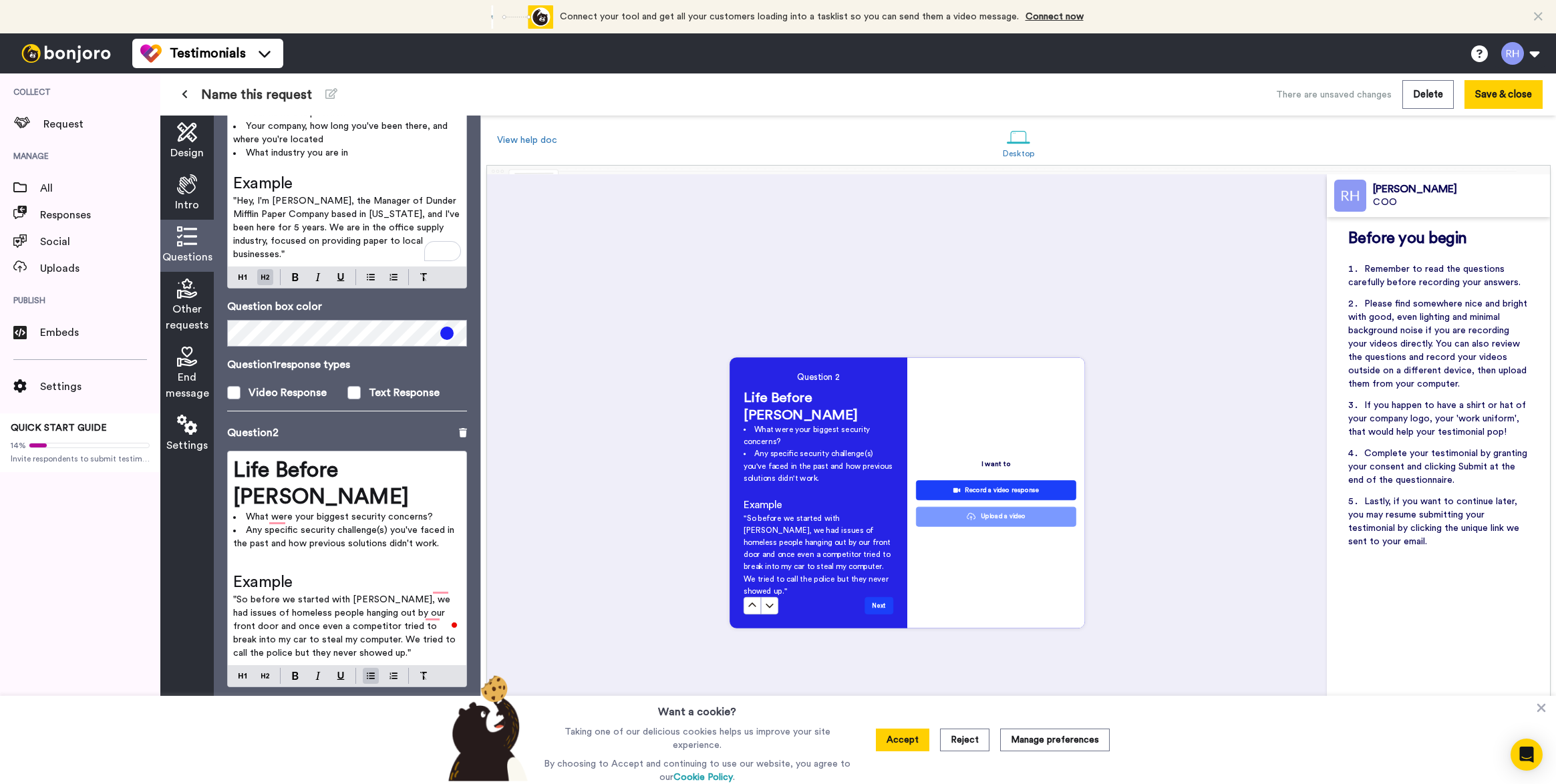
scroll to position [166, 0]
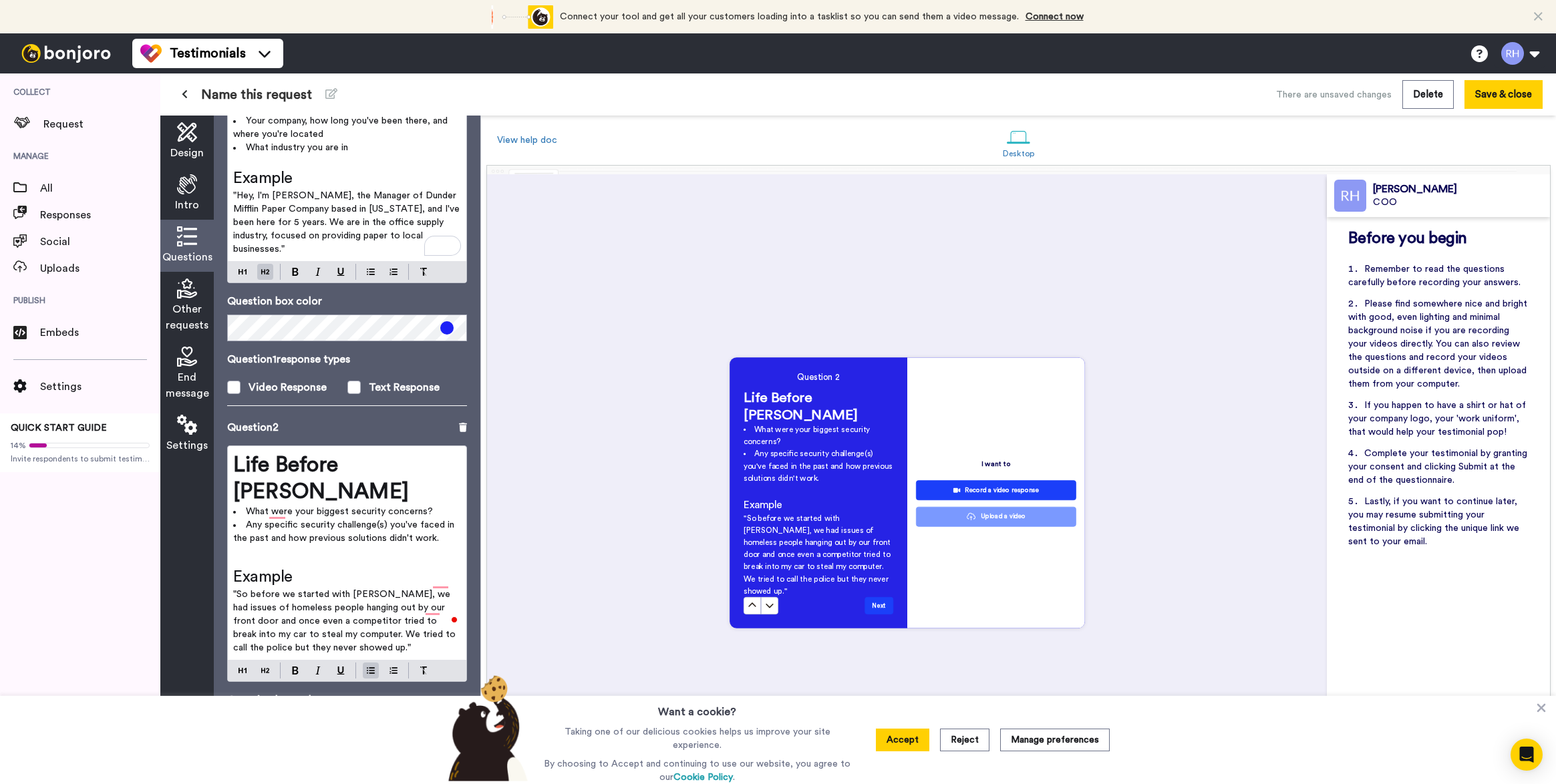
click at [273, 520] on span "Any specific security challenge(s) you've faced in the past and how previous so…" at bounding box center [345, 531] width 224 height 22
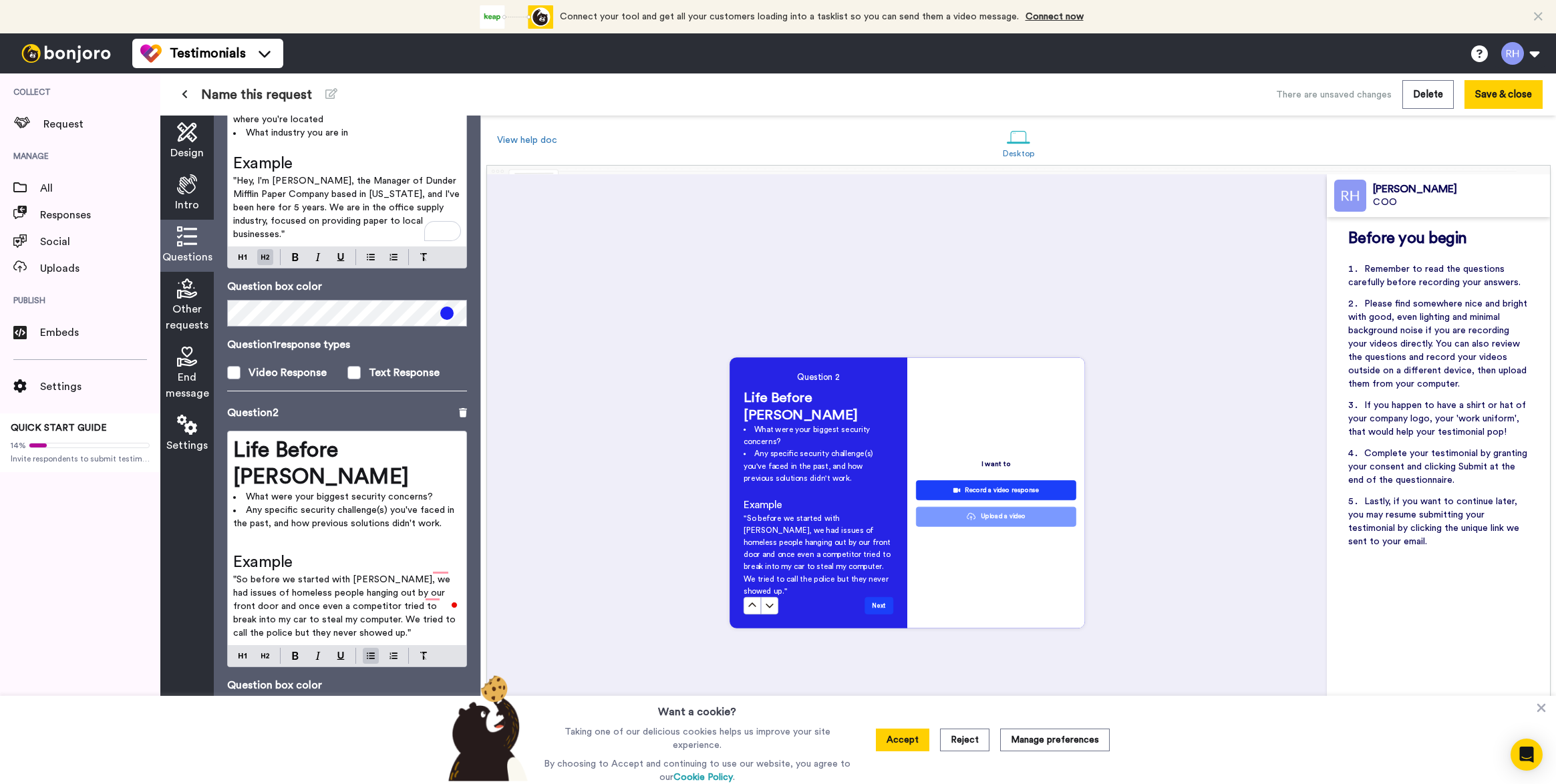
scroll to position [230, 0]
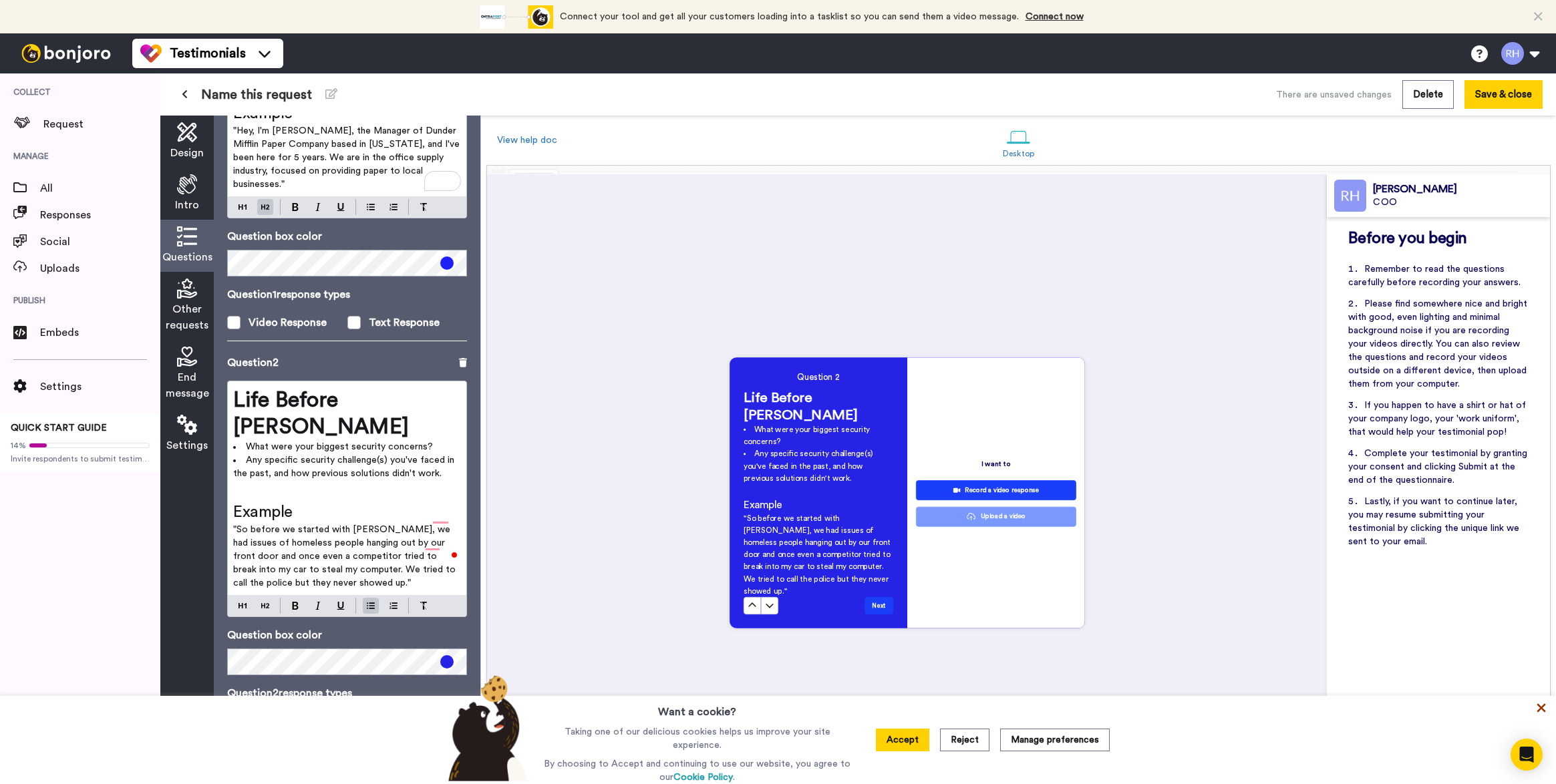
click at [1540, 708] on icon at bounding box center [1541, 708] width 9 height 9
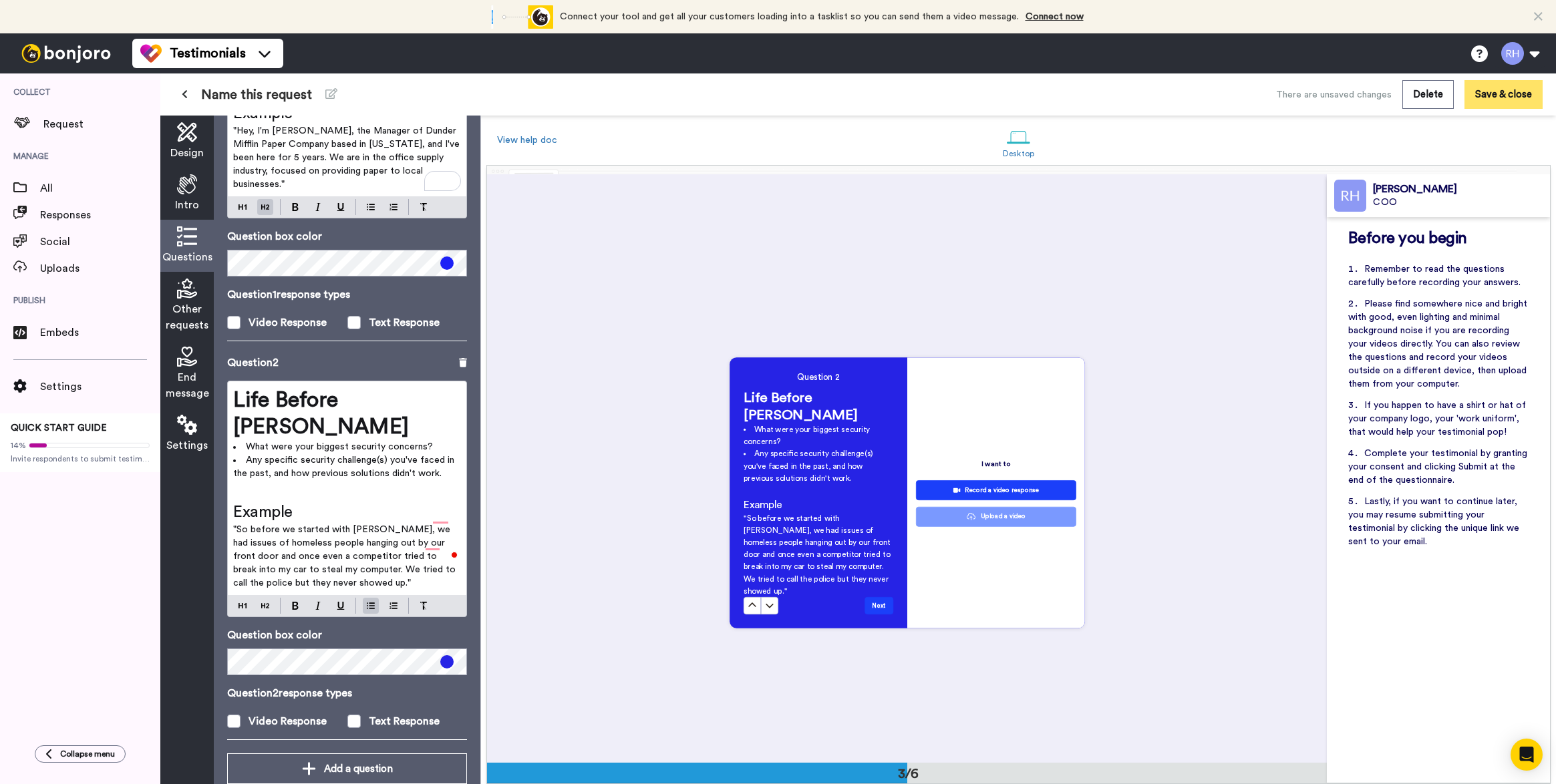
click at [1484, 93] on button "Save & close" at bounding box center [1503, 95] width 78 height 29
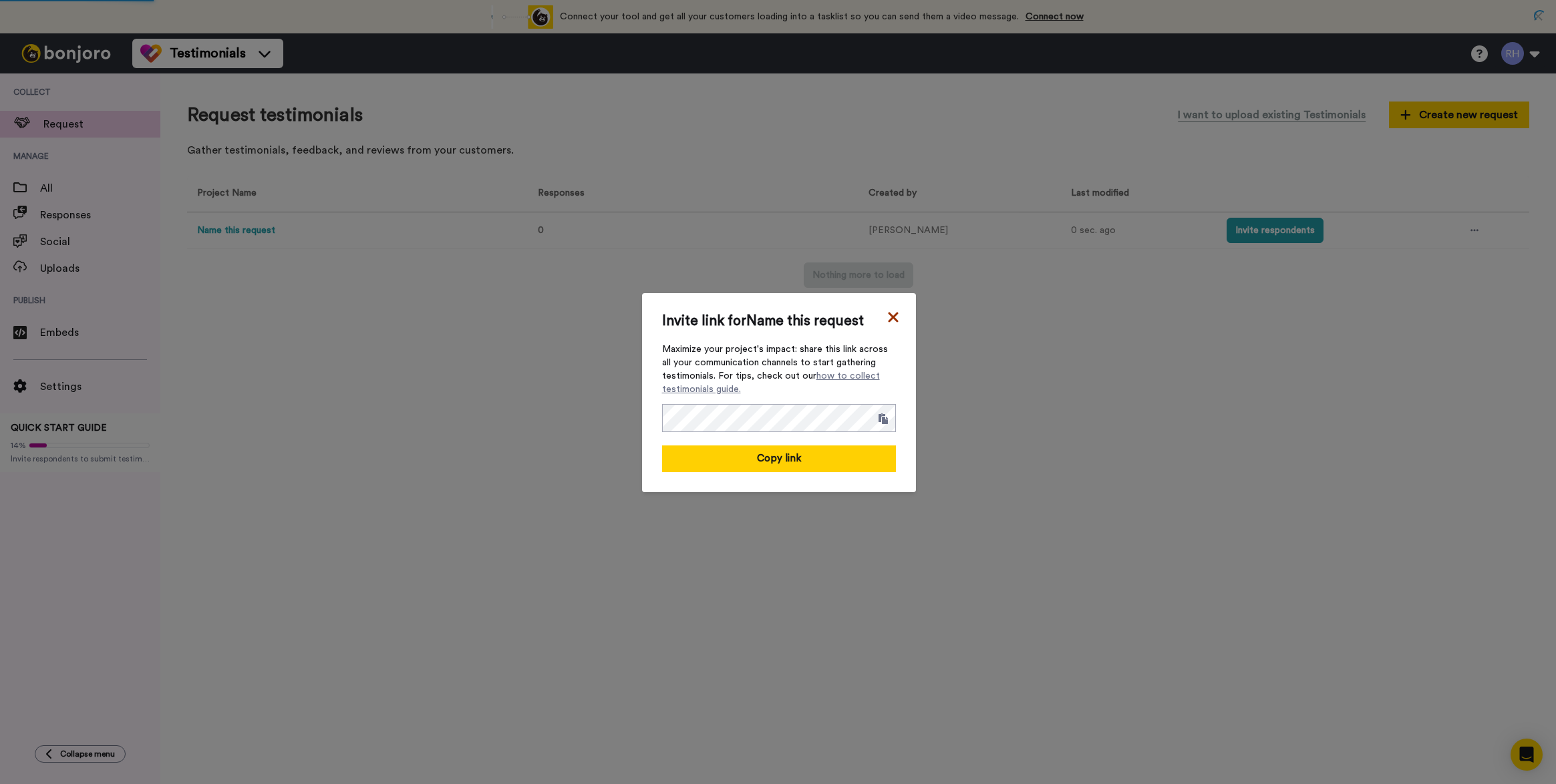
click at [890, 318] on icon at bounding box center [893, 318] width 14 height 16
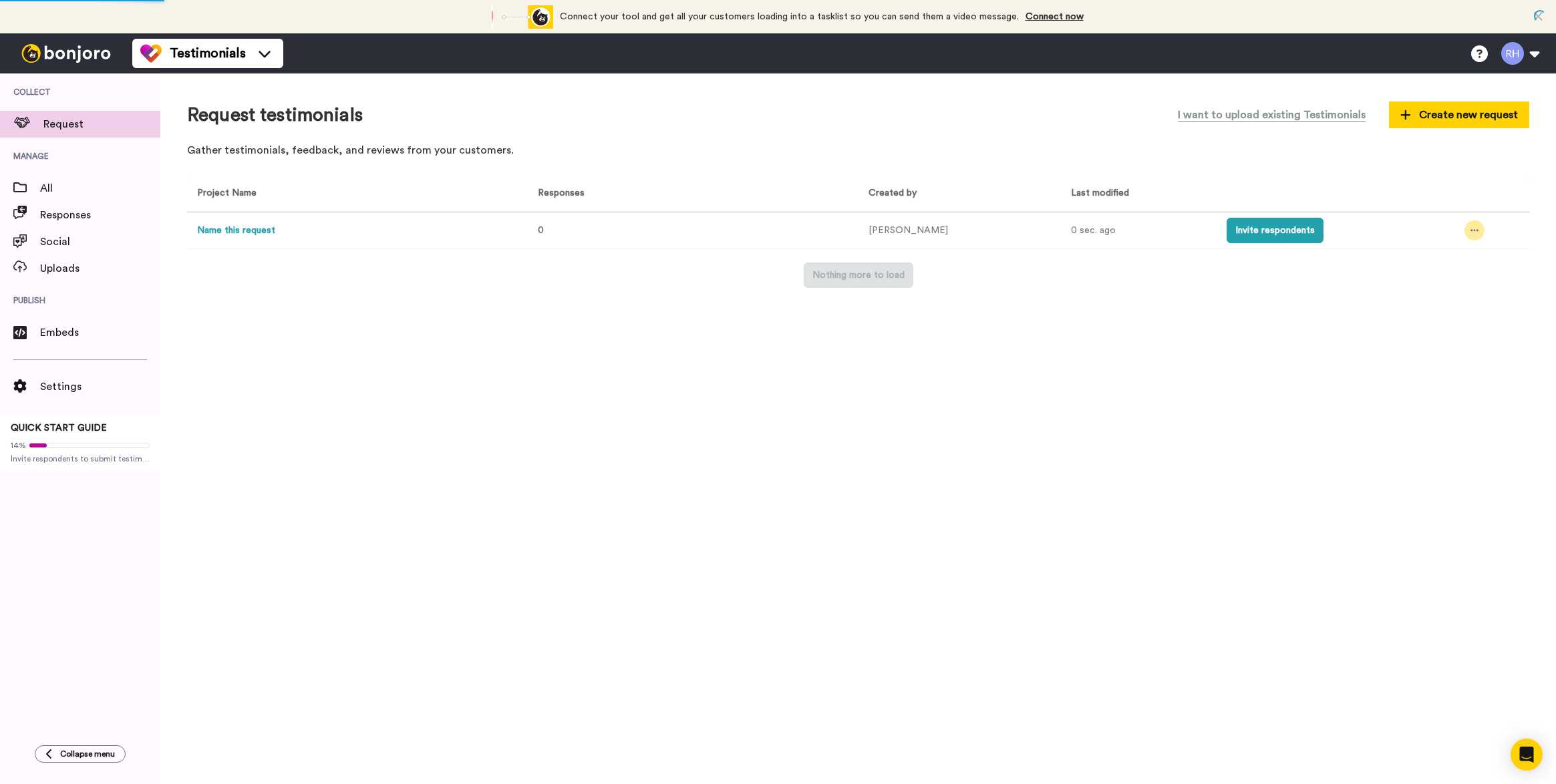
click at [1469, 236] on div at bounding box center [1474, 230] width 20 height 20
click at [1401, 332] on icon at bounding box center [1400, 327] width 12 height 10
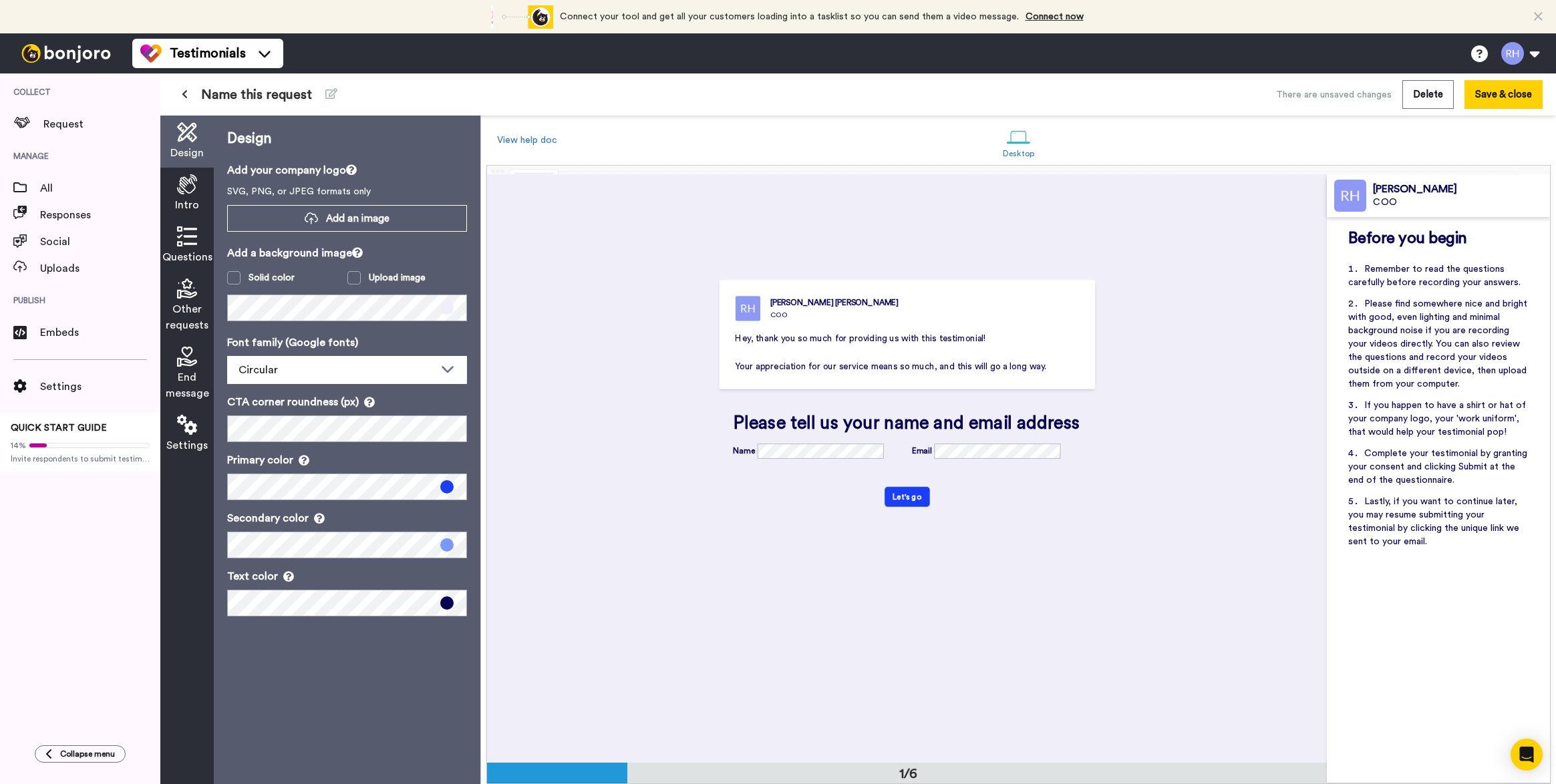
click at [192, 249] on span "Questions" at bounding box center [187, 257] width 50 height 16
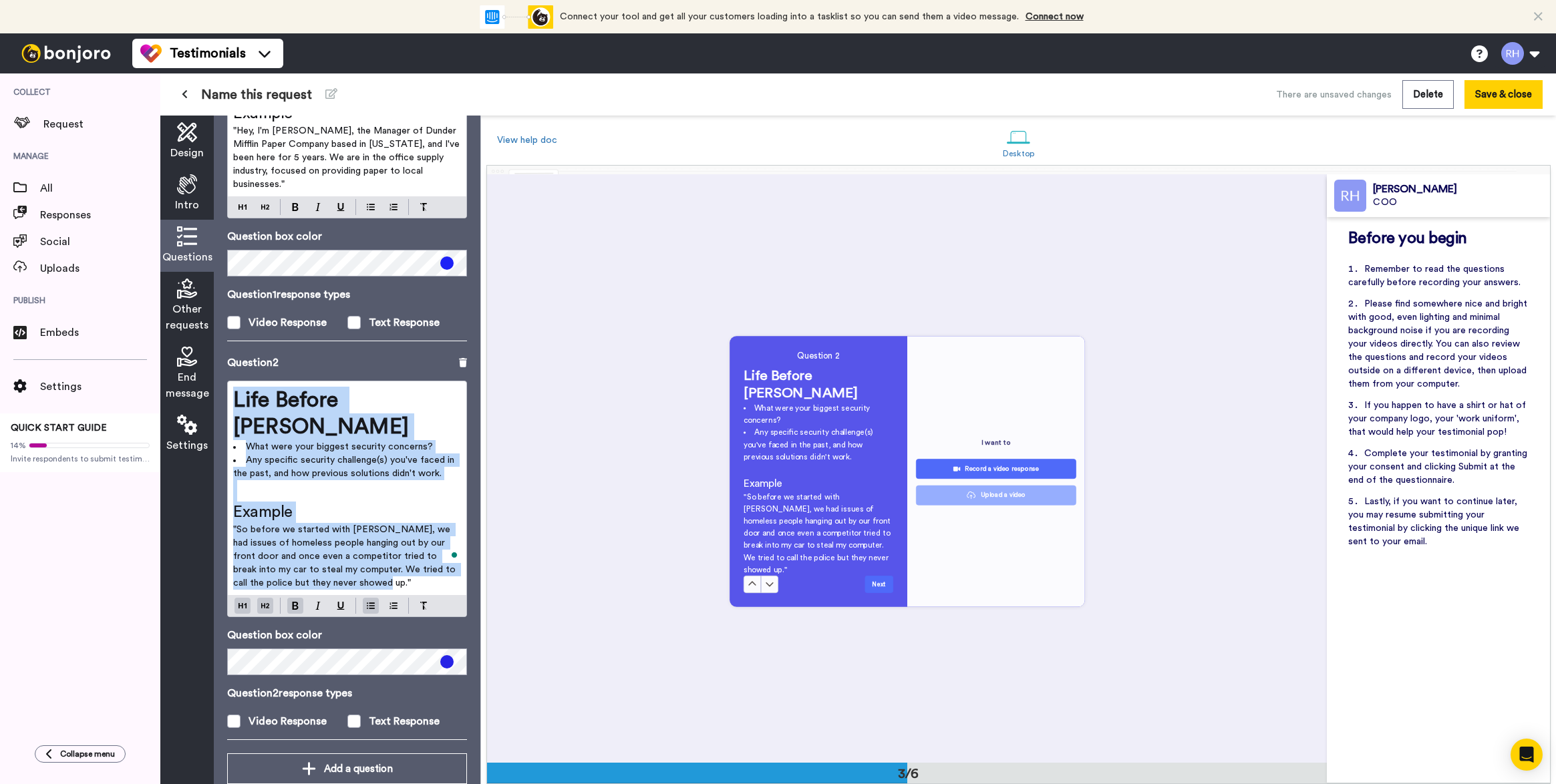
drag, startPoint x: 361, startPoint y: 567, endPoint x: 194, endPoint y: 375, distance: 254.5
click at [194, 375] on div "Design Intro Questions Other requests End message Settings Questions Ask a sing…" at bounding box center [320, 449] width 320 height 669
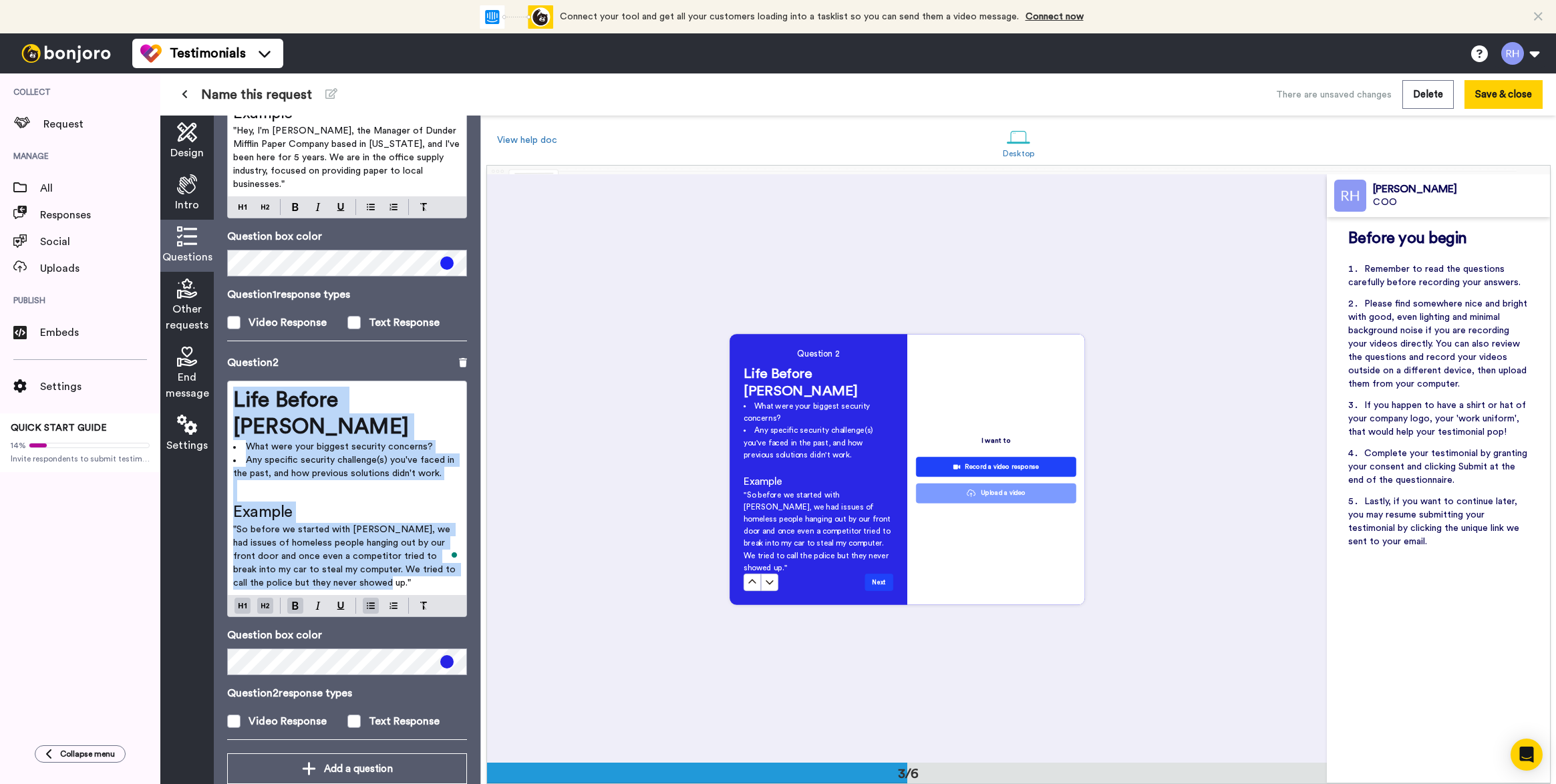
copy div "Life Before VIDISKY What were your biggest security concerns? Any specific secu…"
click at [332, 761] on div "Add a question" at bounding box center [347, 769] width 218 height 16
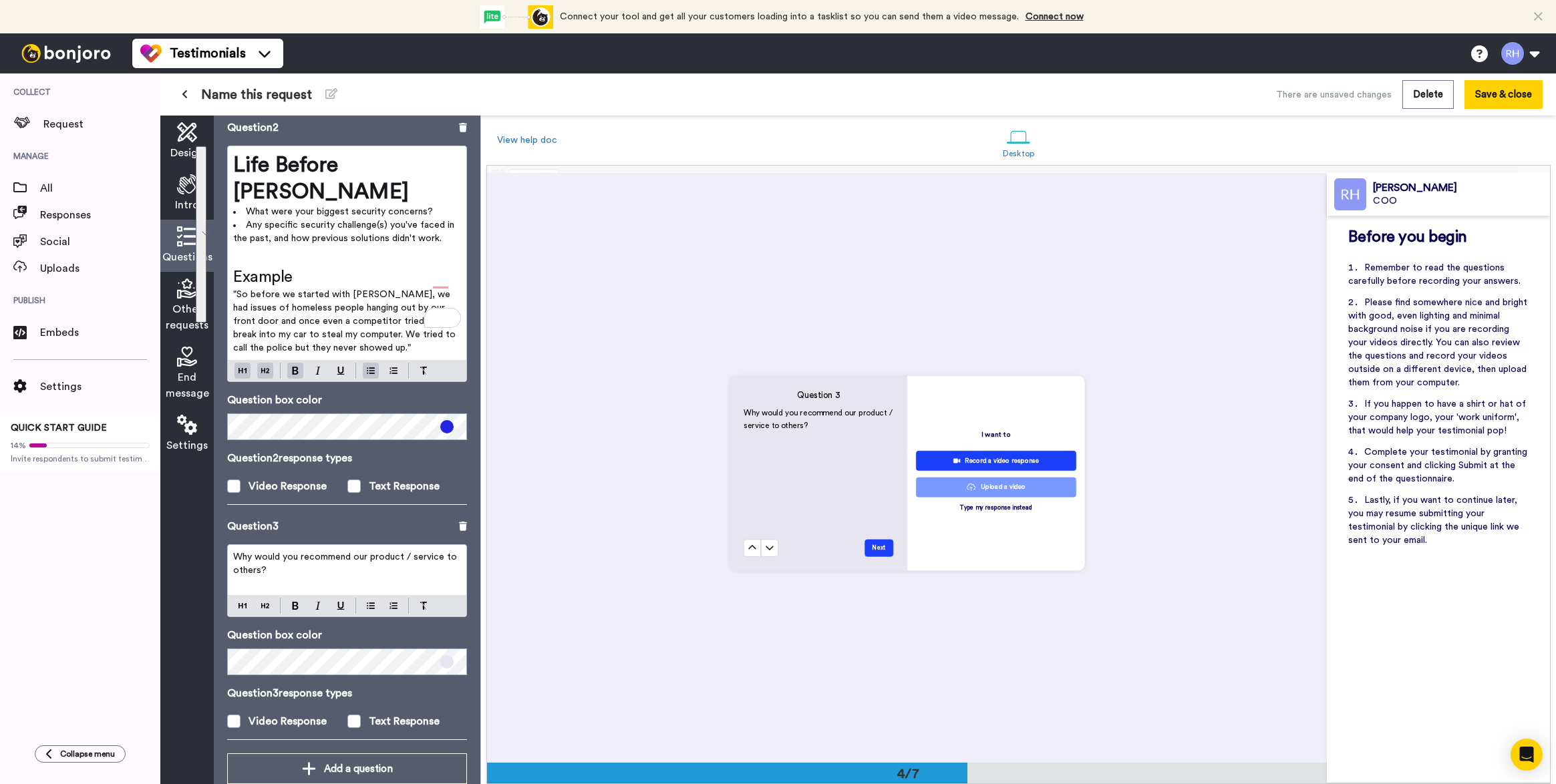
click at [327, 550] on p "Why would you recommend our product / service to others?" at bounding box center [347, 563] width 228 height 27
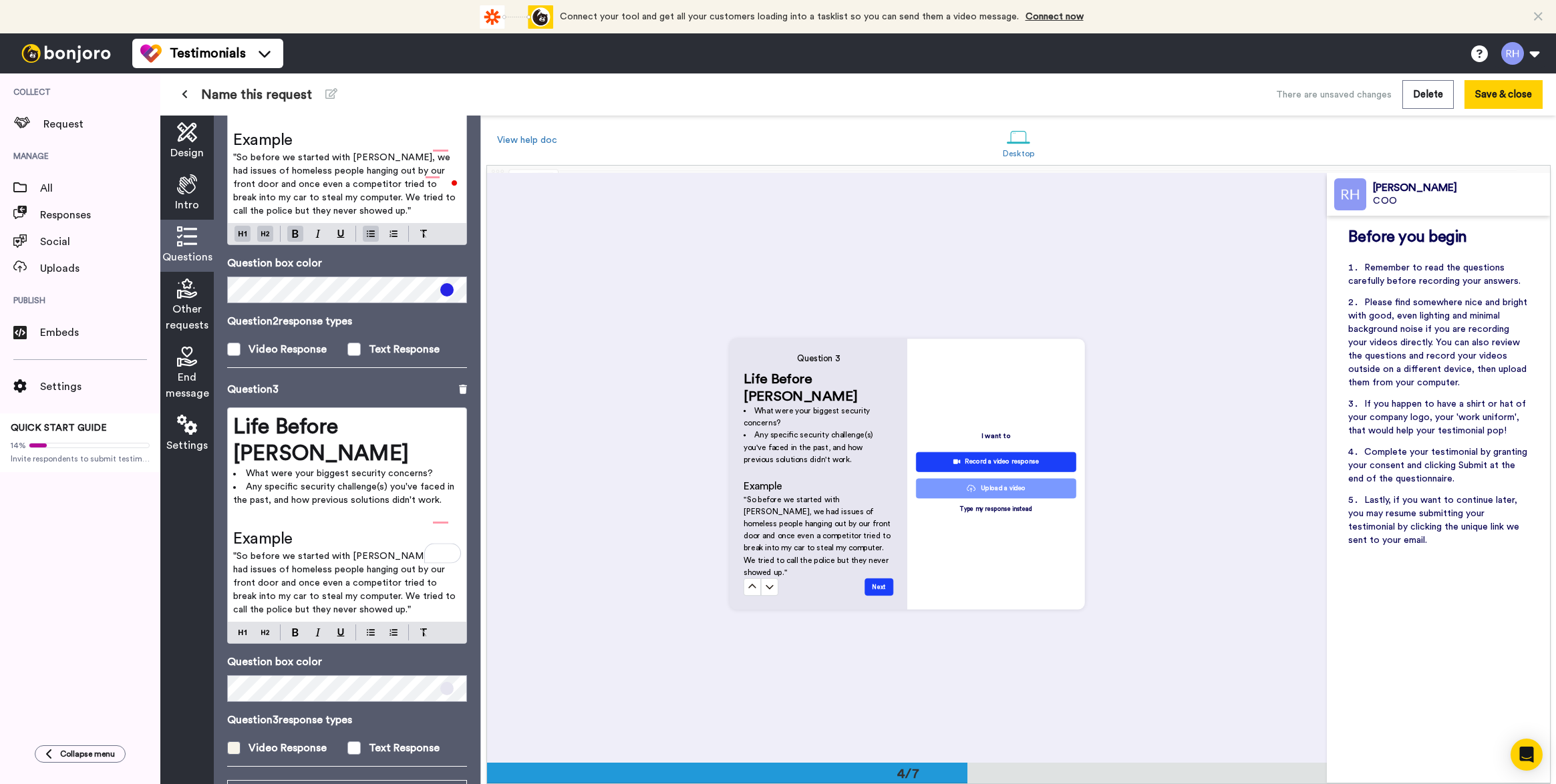
click at [274, 740] on div "Video Response" at bounding box center [287, 749] width 78 height 16
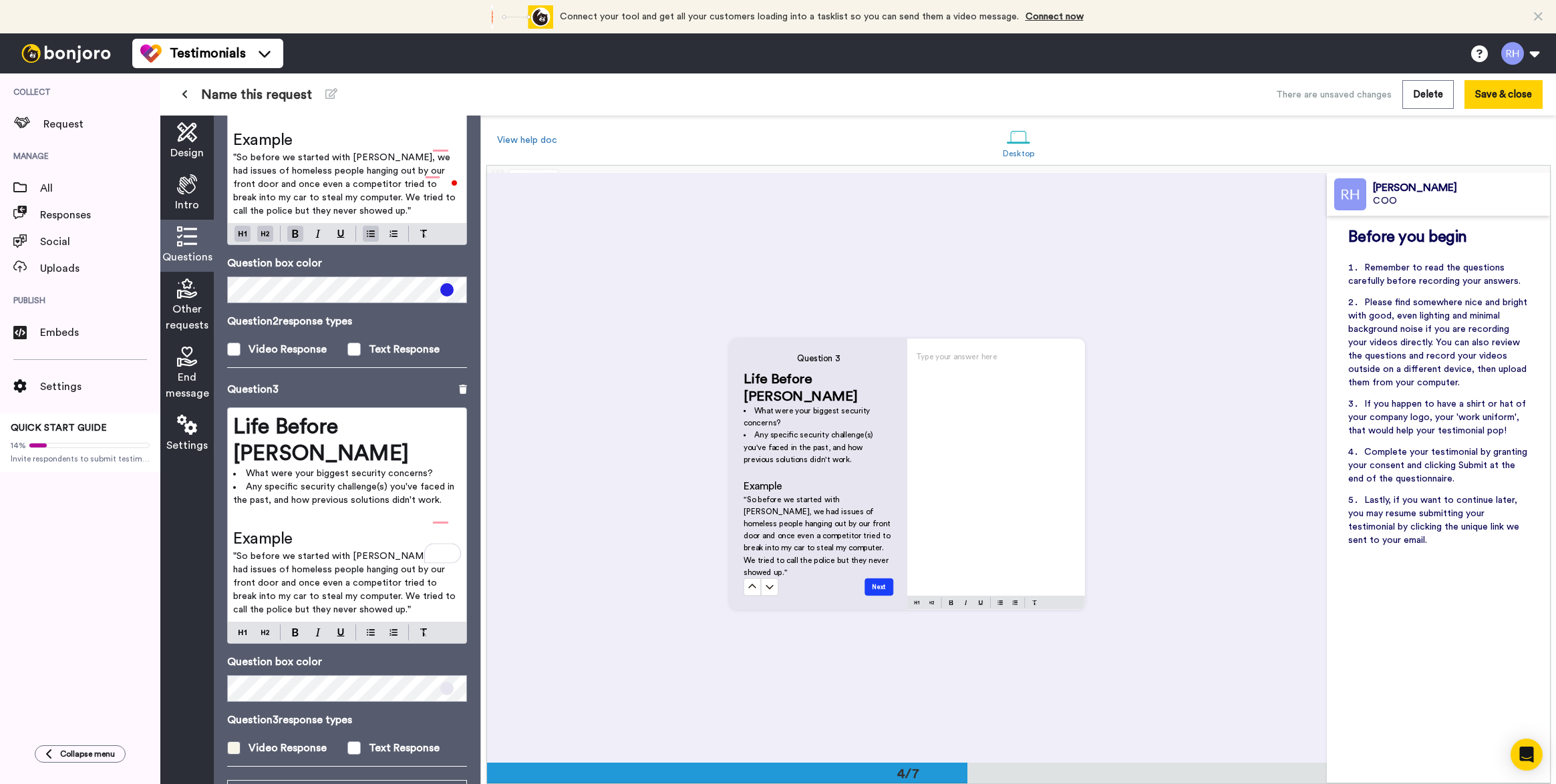
click at [274, 740] on div "Video Response" at bounding box center [287, 749] width 78 height 16
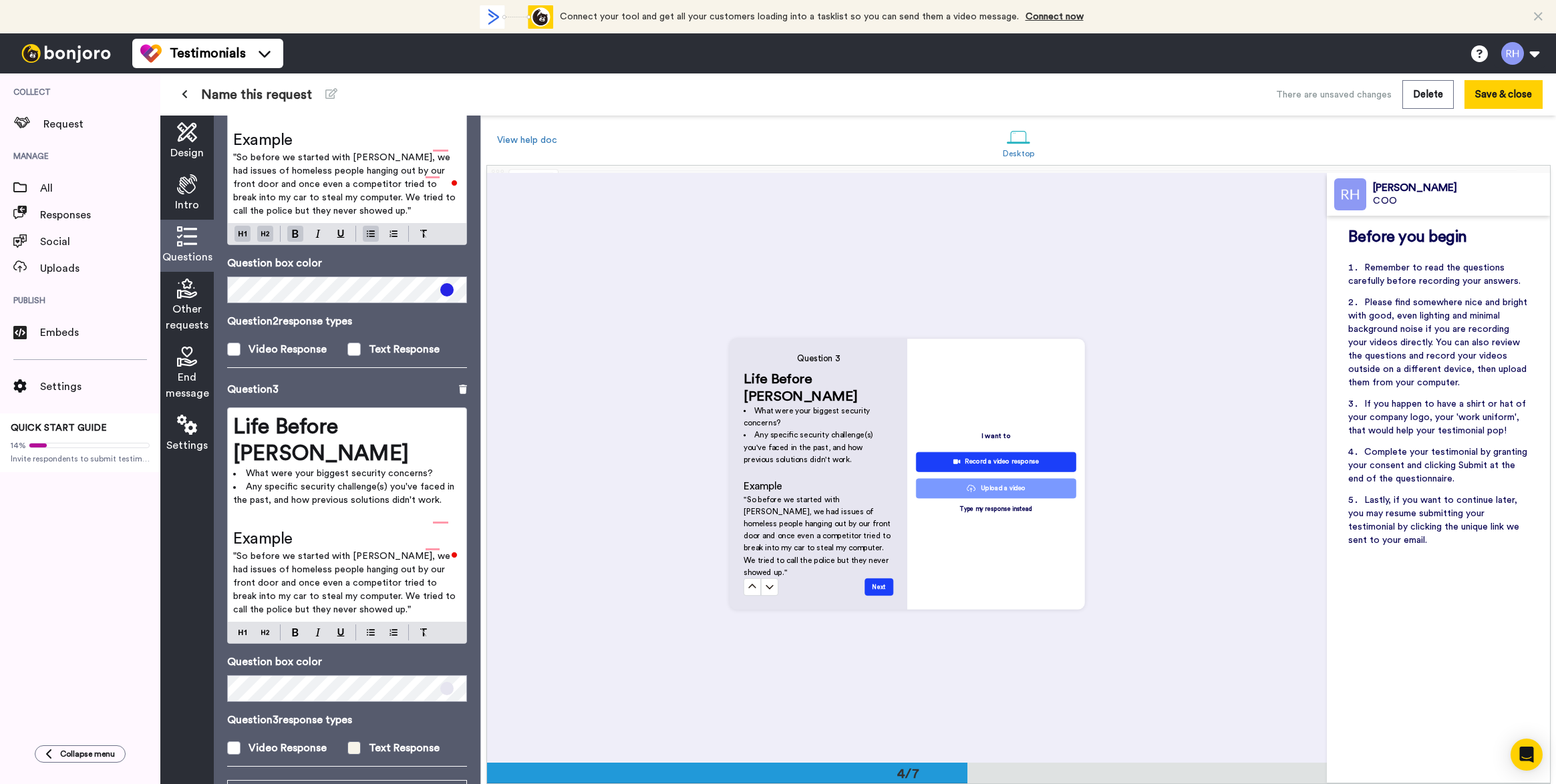
click at [410, 740] on div "Text Response" at bounding box center [404, 749] width 71 height 16
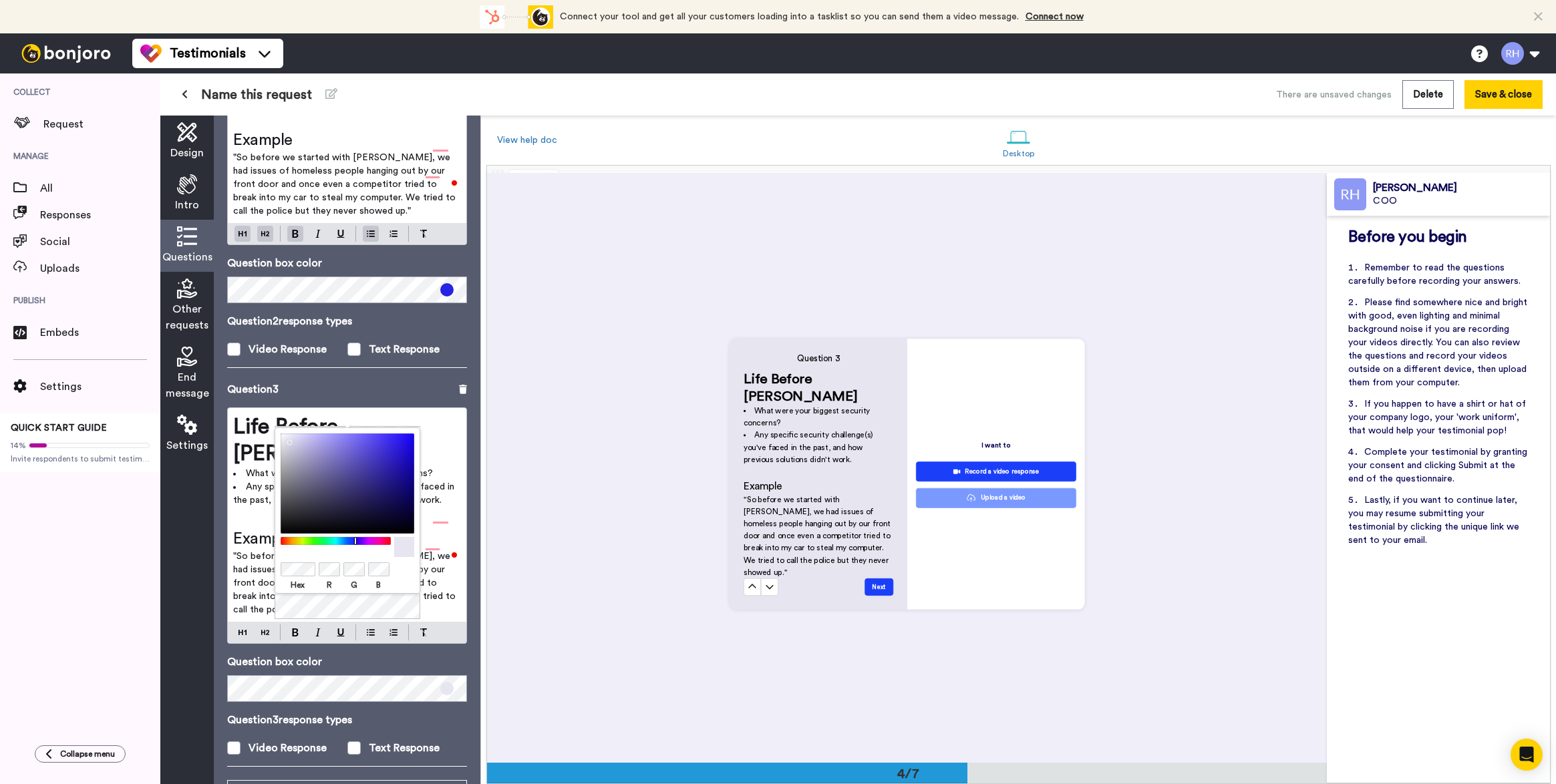
click at [445, 682] on span at bounding box center [447, 689] width 14 height 14
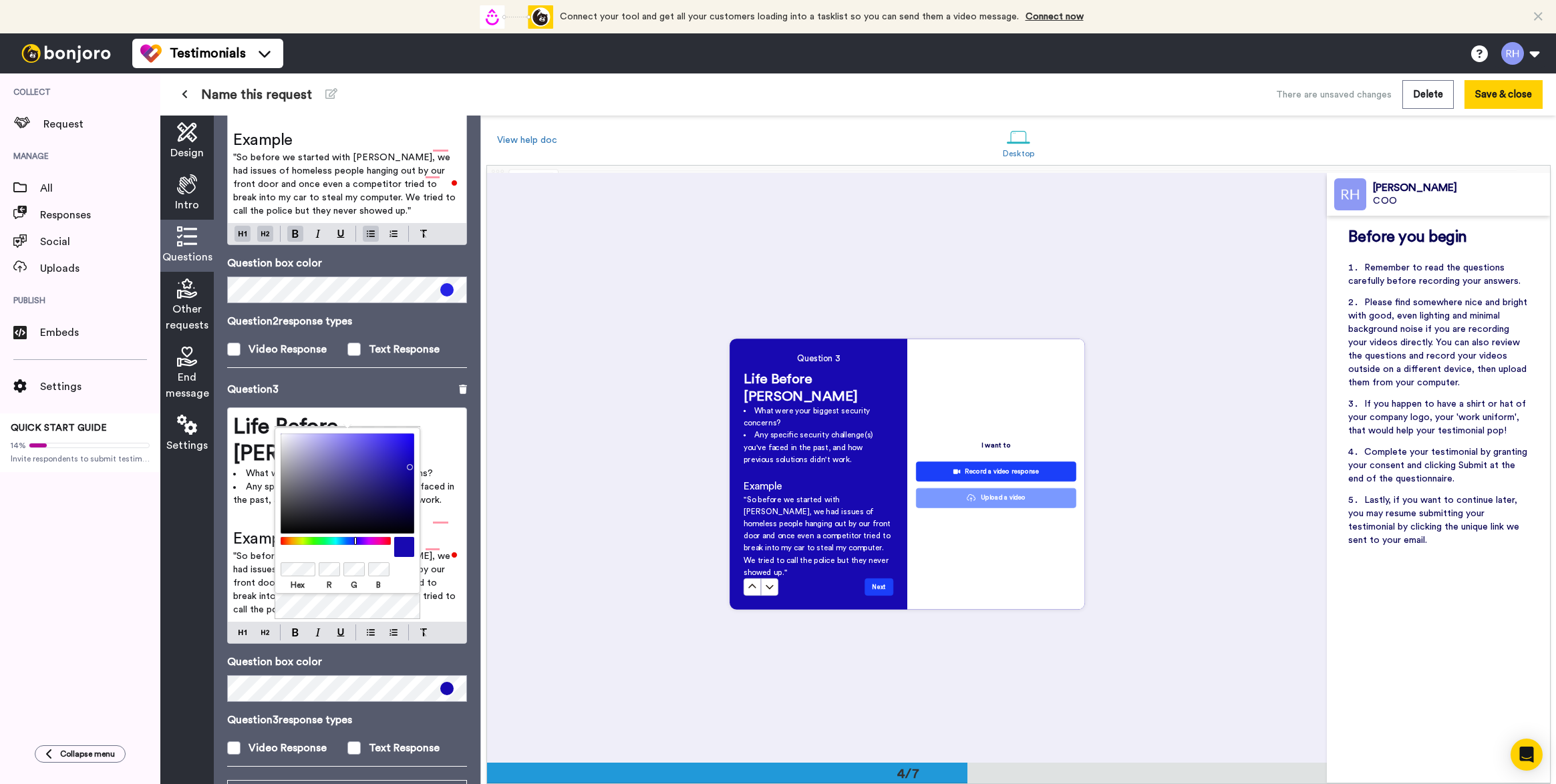
click at [407, 464] on div at bounding box center [347, 483] width 134 height 100
click at [422, 654] on p "Question box color" at bounding box center [347, 662] width 240 height 16
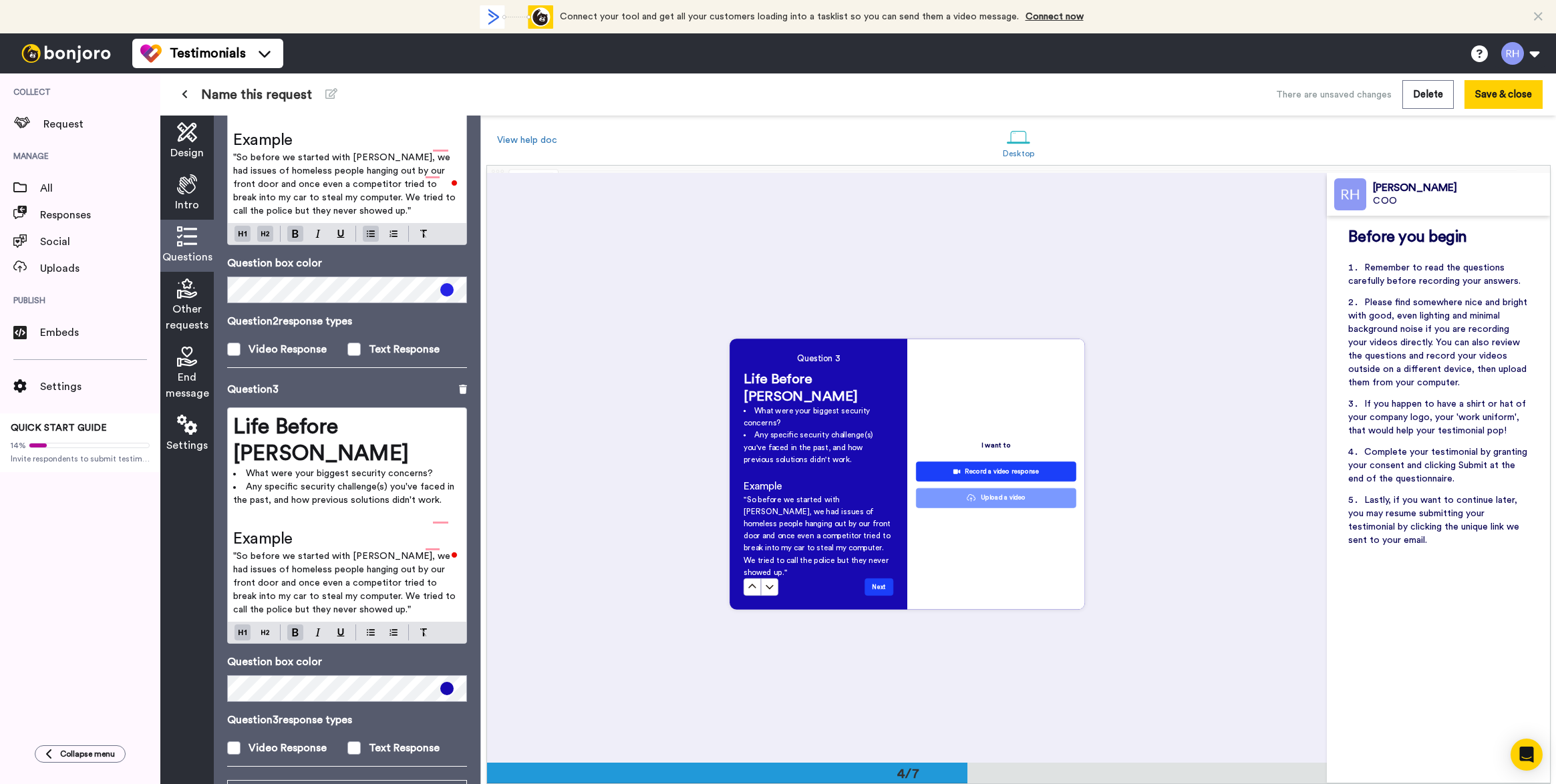
click at [316, 416] on span "Life Before [PERSON_NAME]" at bounding box center [321, 440] width 176 height 48
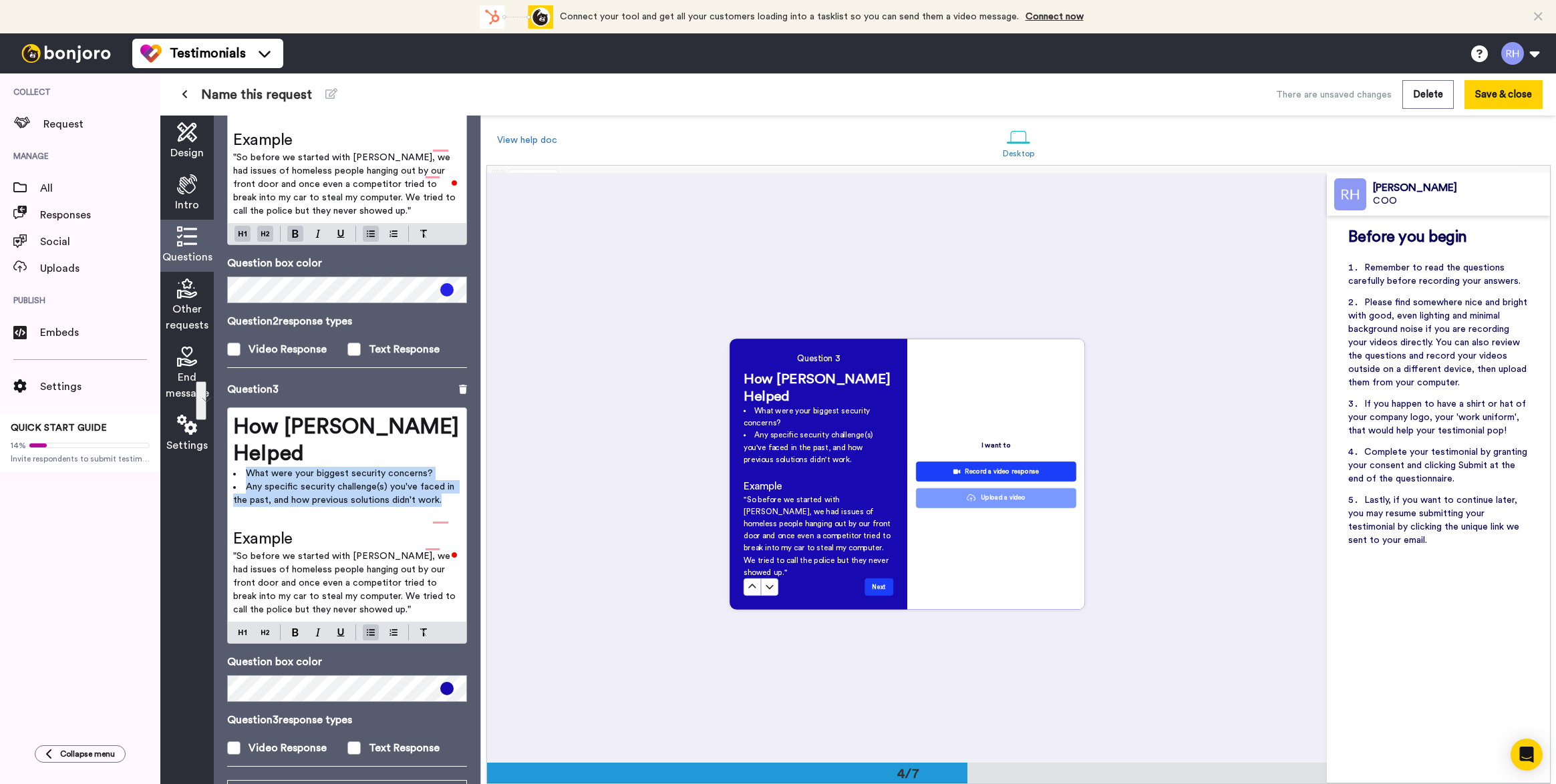
drag, startPoint x: 438, startPoint y: 449, endPoint x: 250, endPoint y: 418, distance: 190.5
click at [250, 467] on ul "What were your biggest security concerns? Any specific security challenge(s) yo…" at bounding box center [347, 487] width 228 height 40
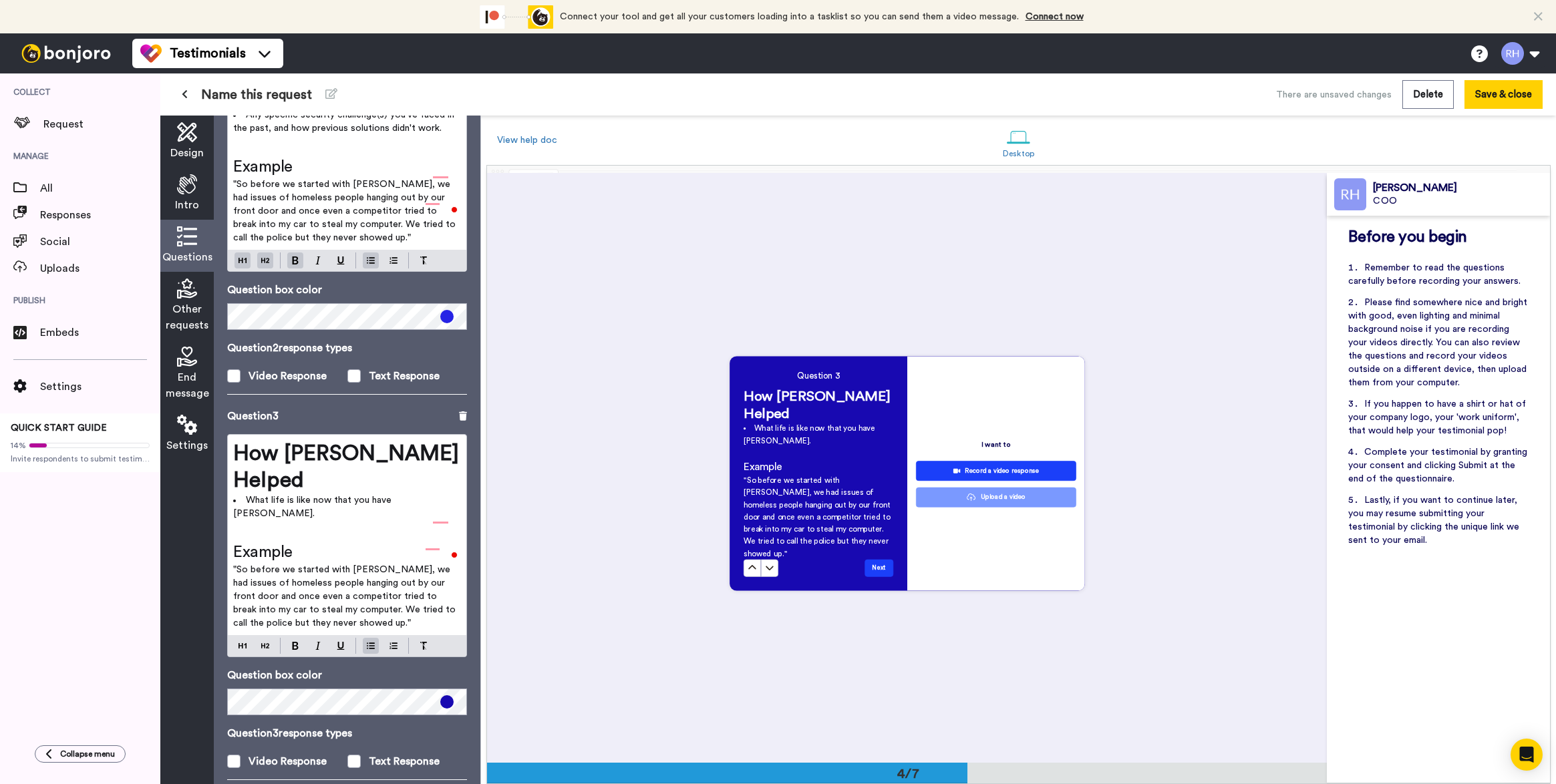
scroll to position [1764, 0]
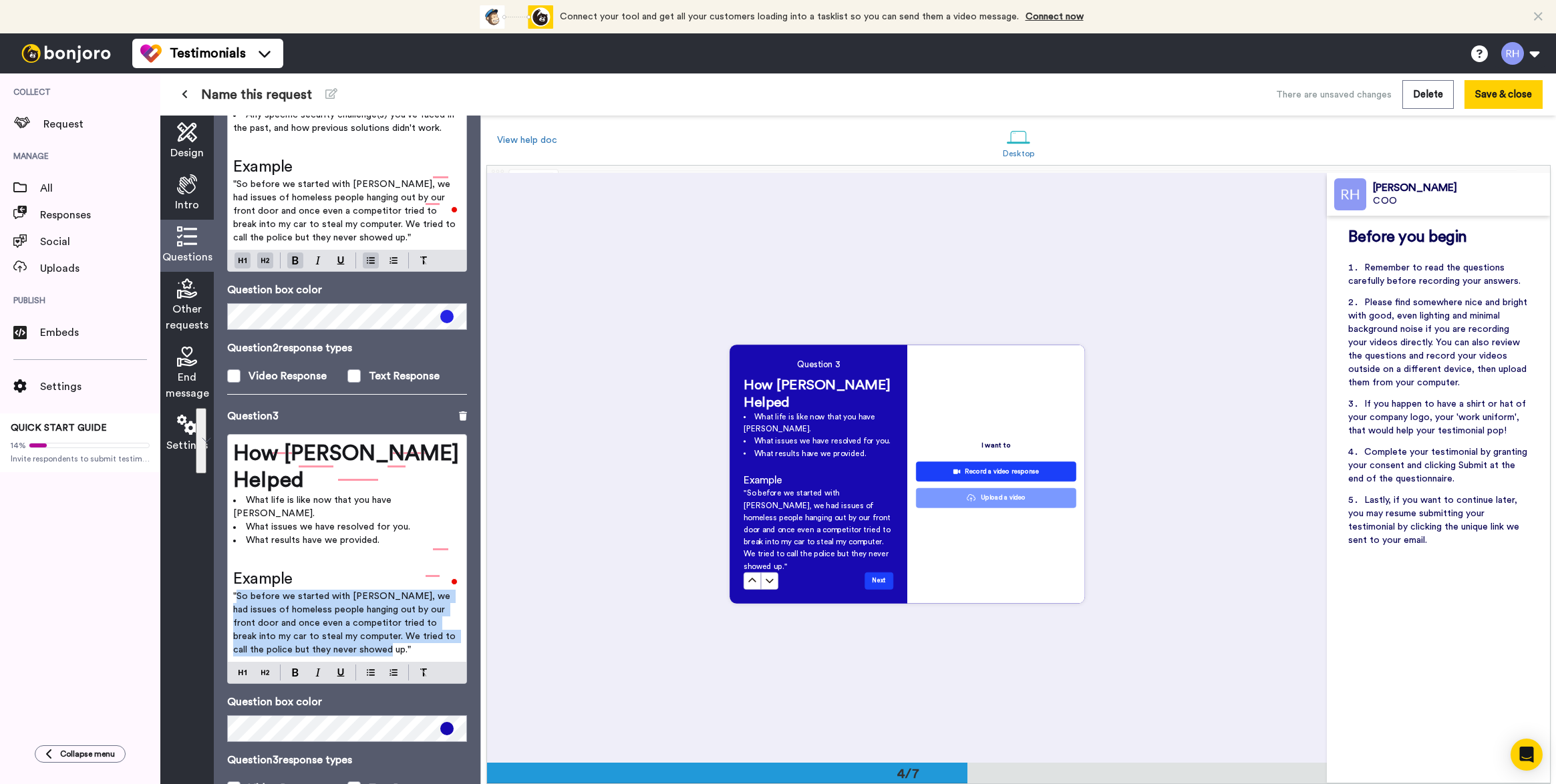
drag, startPoint x: 340, startPoint y: 582, endPoint x: 237, endPoint y: 527, distance: 116.8
click at [237, 590] on p ""So before we started with [PERSON_NAME], we had issues of homeless people hang…" at bounding box center [347, 623] width 228 height 67
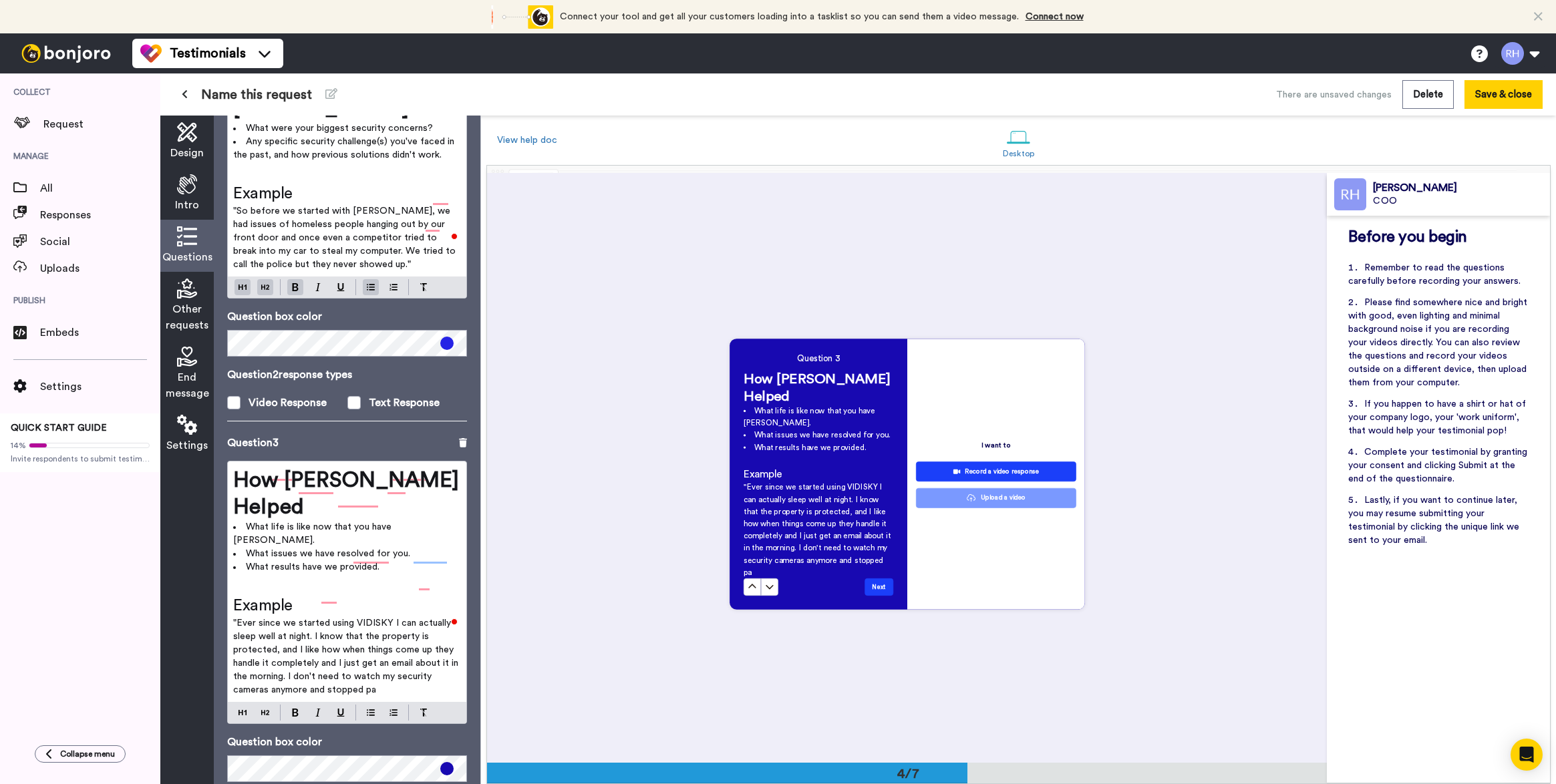
scroll to position [1765, 0]
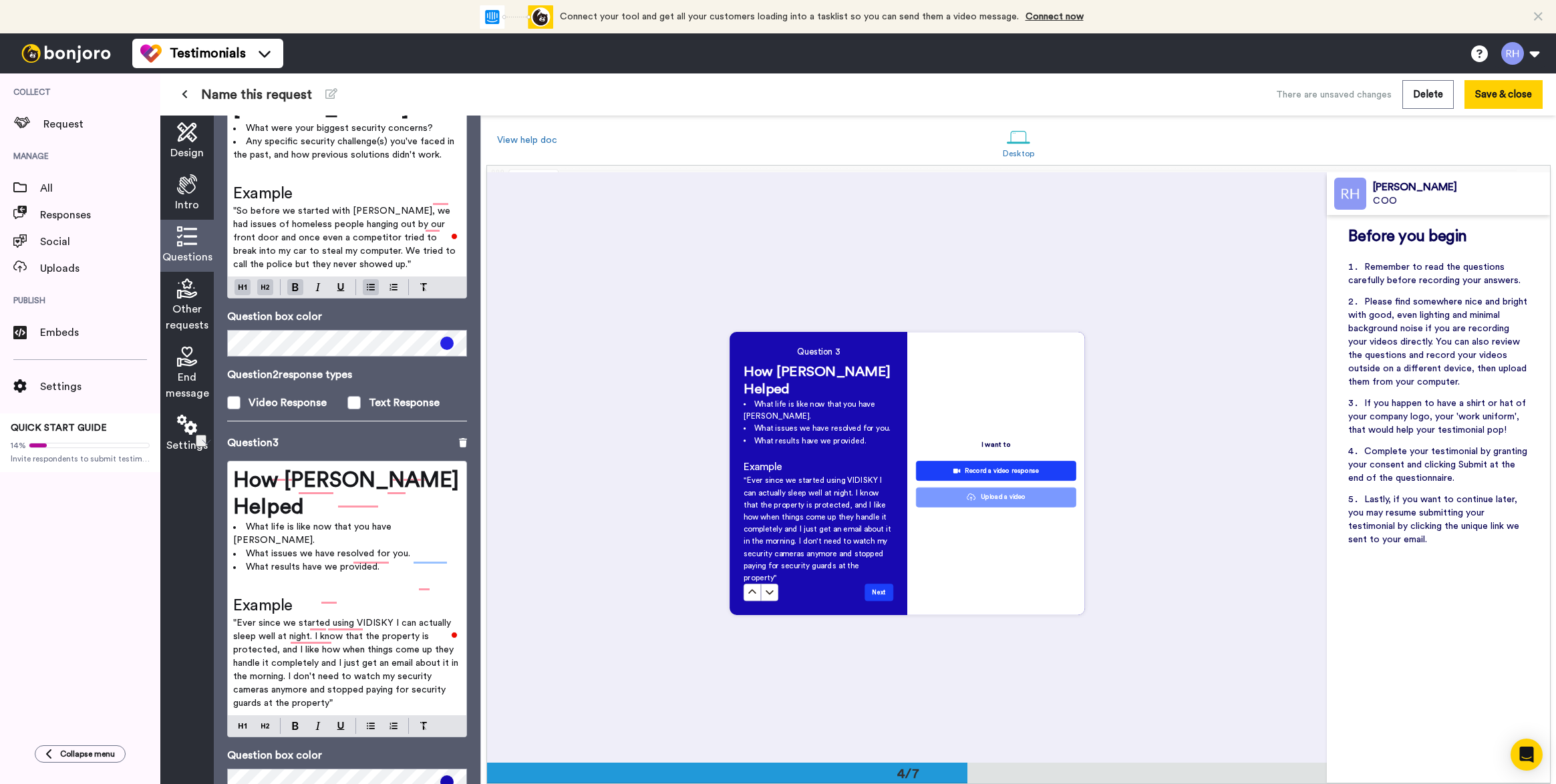
drag, startPoint x: 350, startPoint y: 633, endPoint x: 262, endPoint y: 642, distance: 88.5
click at [262, 642] on p ""Ever since we started using VIDISKY I can actually sleep well at night. I know…" at bounding box center [347, 663] width 228 height 93
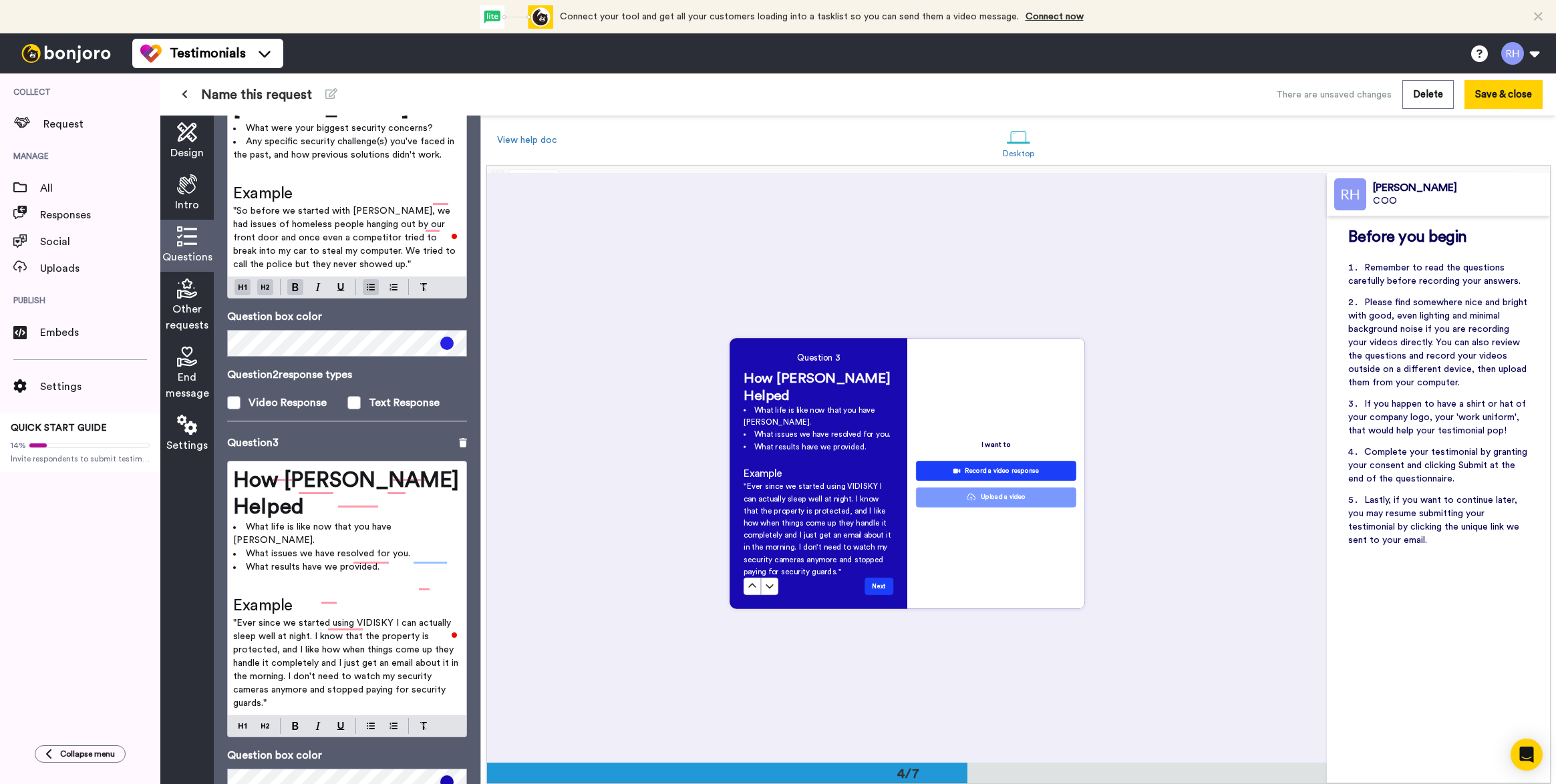
click at [339, 629] on span ""Ever since we started using VIDISKY I can actually sleep well at night. I know…" at bounding box center [347, 663] width 228 height 89
click at [320, 633] on p ""Ever since we started using VIDISKY I can actually sleep well at night. I know…" at bounding box center [347, 663] width 228 height 93
drag, startPoint x: 336, startPoint y: 635, endPoint x: 289, endPoint y: 610, distance: 53.2
click at [289, 616] on p ""Ever since we started using VIDISKY I can actually sleep well at night. I know…" at bounding box center [347, 663] width 228 height 93
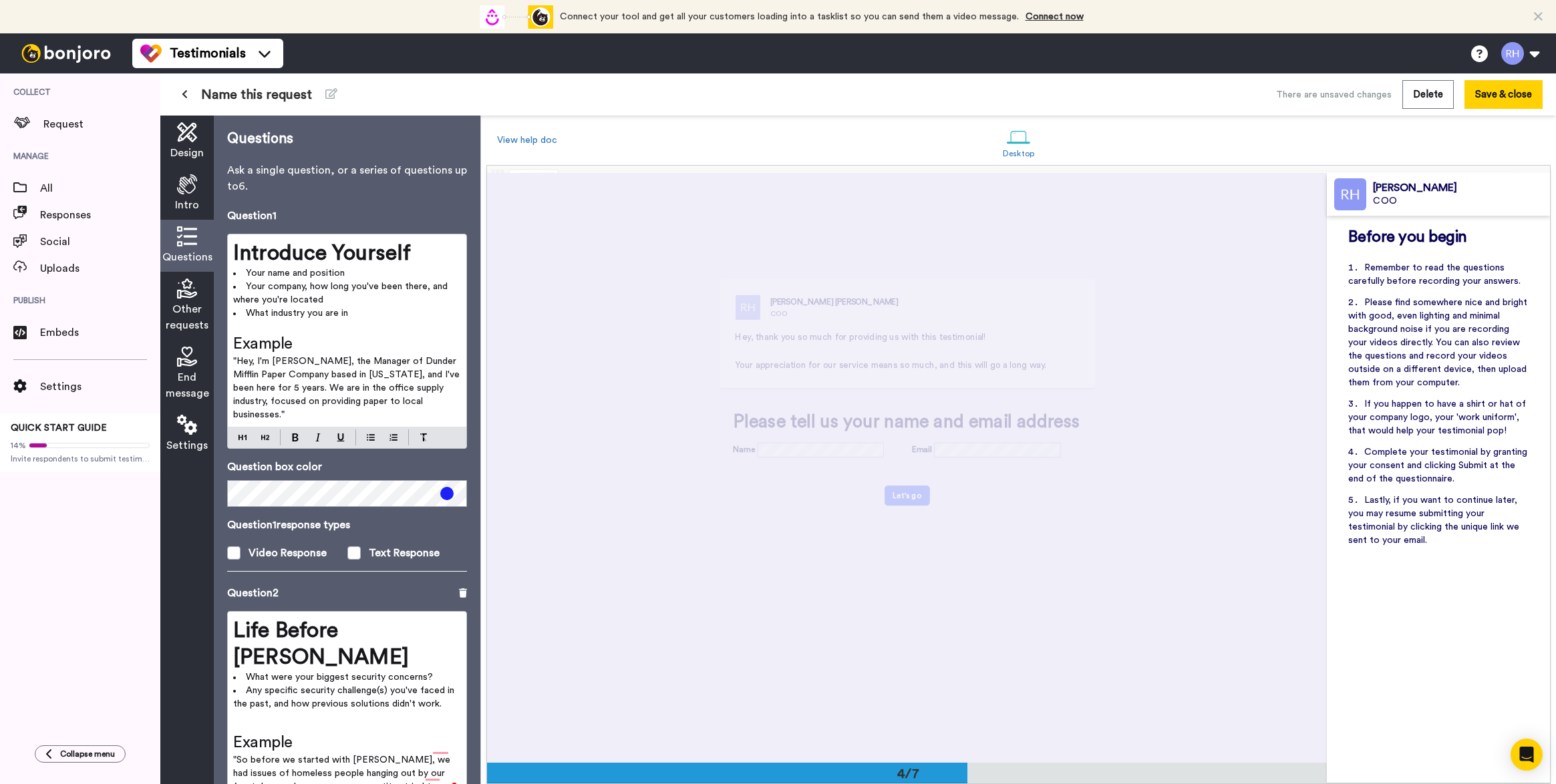
scroll to position [549, 0]
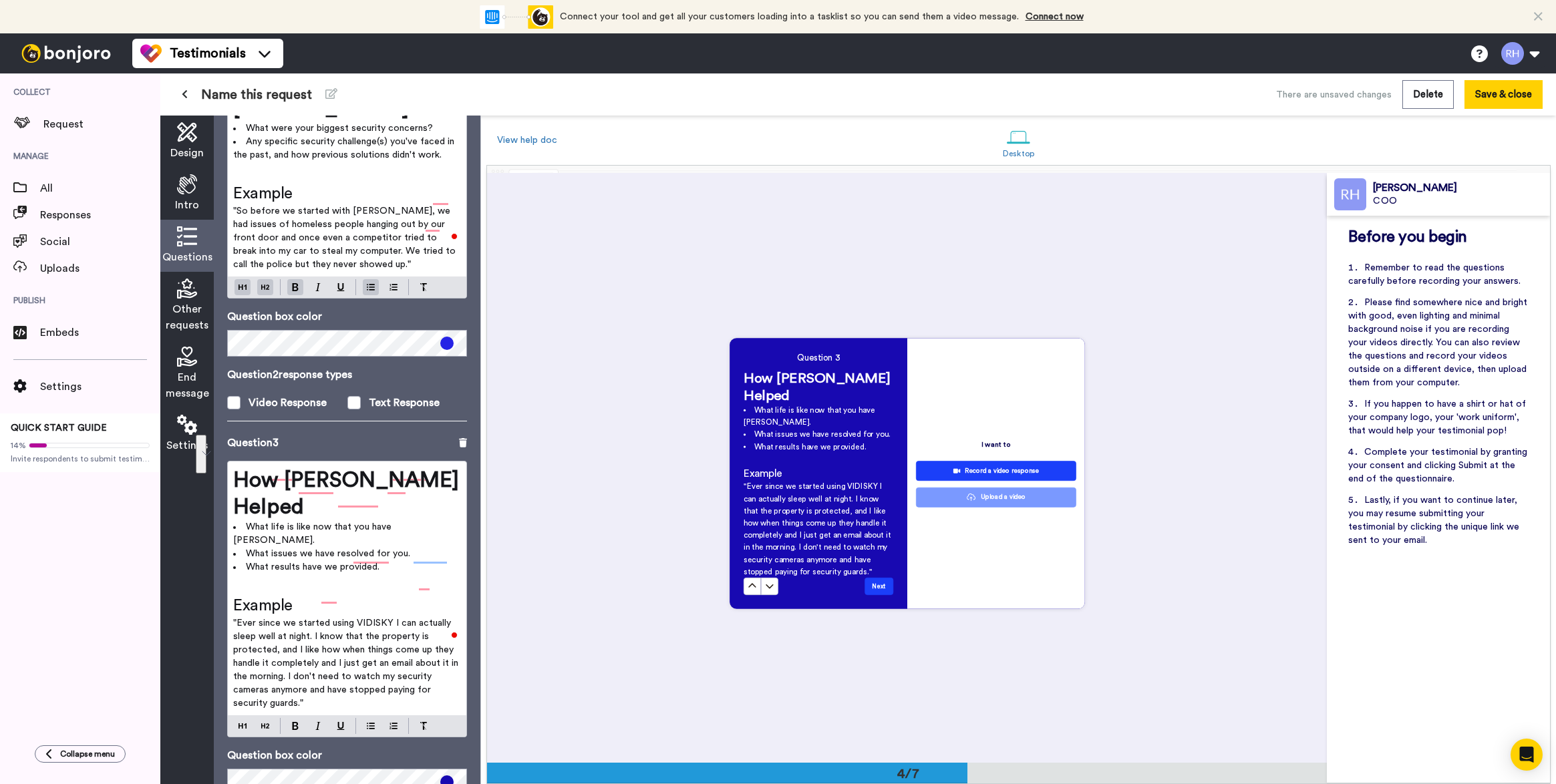
click at [356, 562] on span "What results have we provided." at bounding box center [313, 567] width 134 height 10
click at [440, 520] on li "What life is like now that you have [PERSON_NAME]." at bounding box center [347, 533] width 228 height 27
click at [430, 547] on li "What issues we have resolved for you." at bounding box center [347, 554] width 228 height 14
click at [425, 560] on li "What results have we provided." at bounding box center [347, 567] width 228 height 14
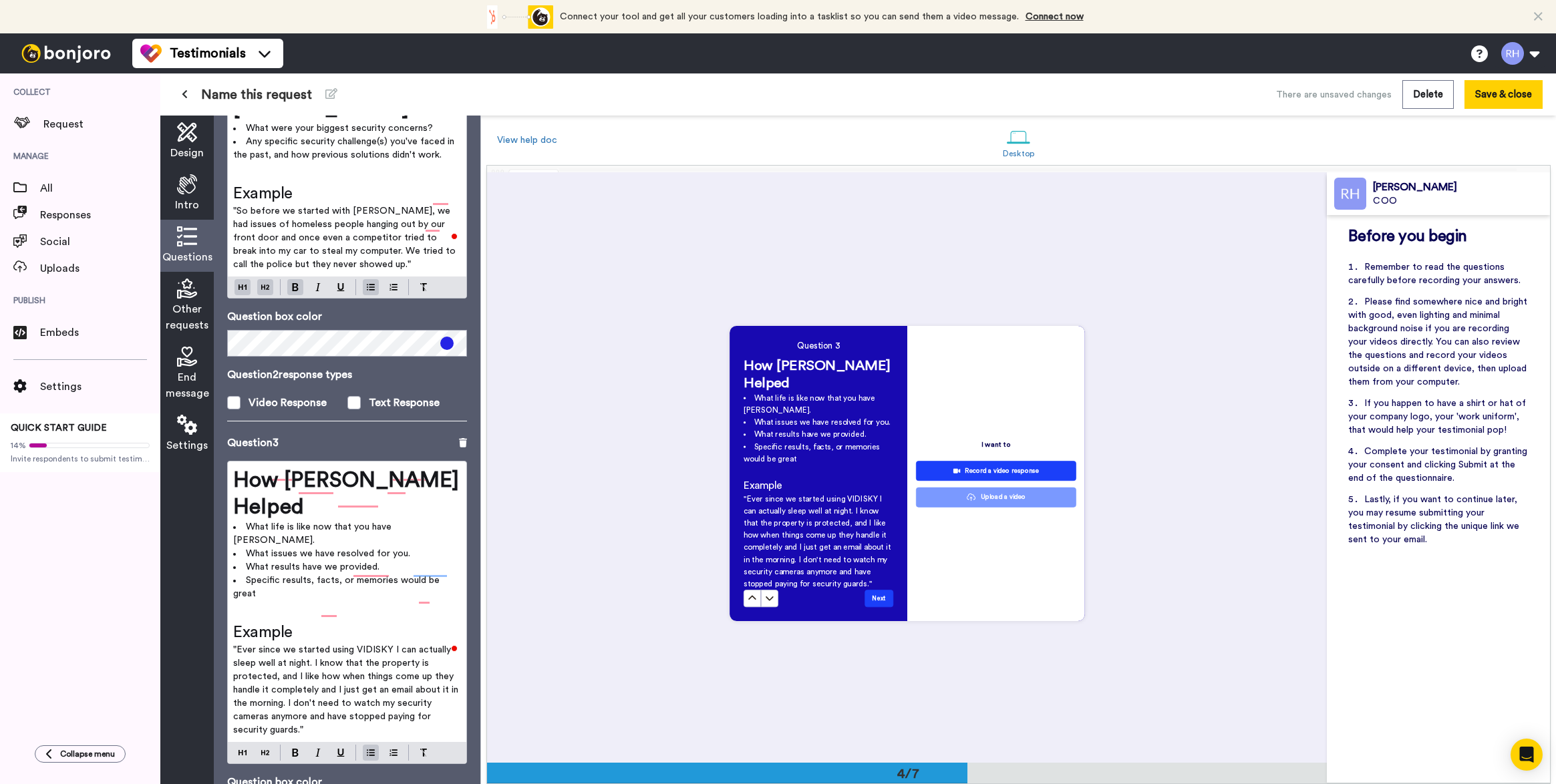
click at [323, 576] on span "Specific results, facts, or memories would be great" at bounding box center [338, 587] width 209 height 22
click at [300, 576] on span "Specific results, facts, or memories would be great" at bounding box center [338, 587] width 209 height 22
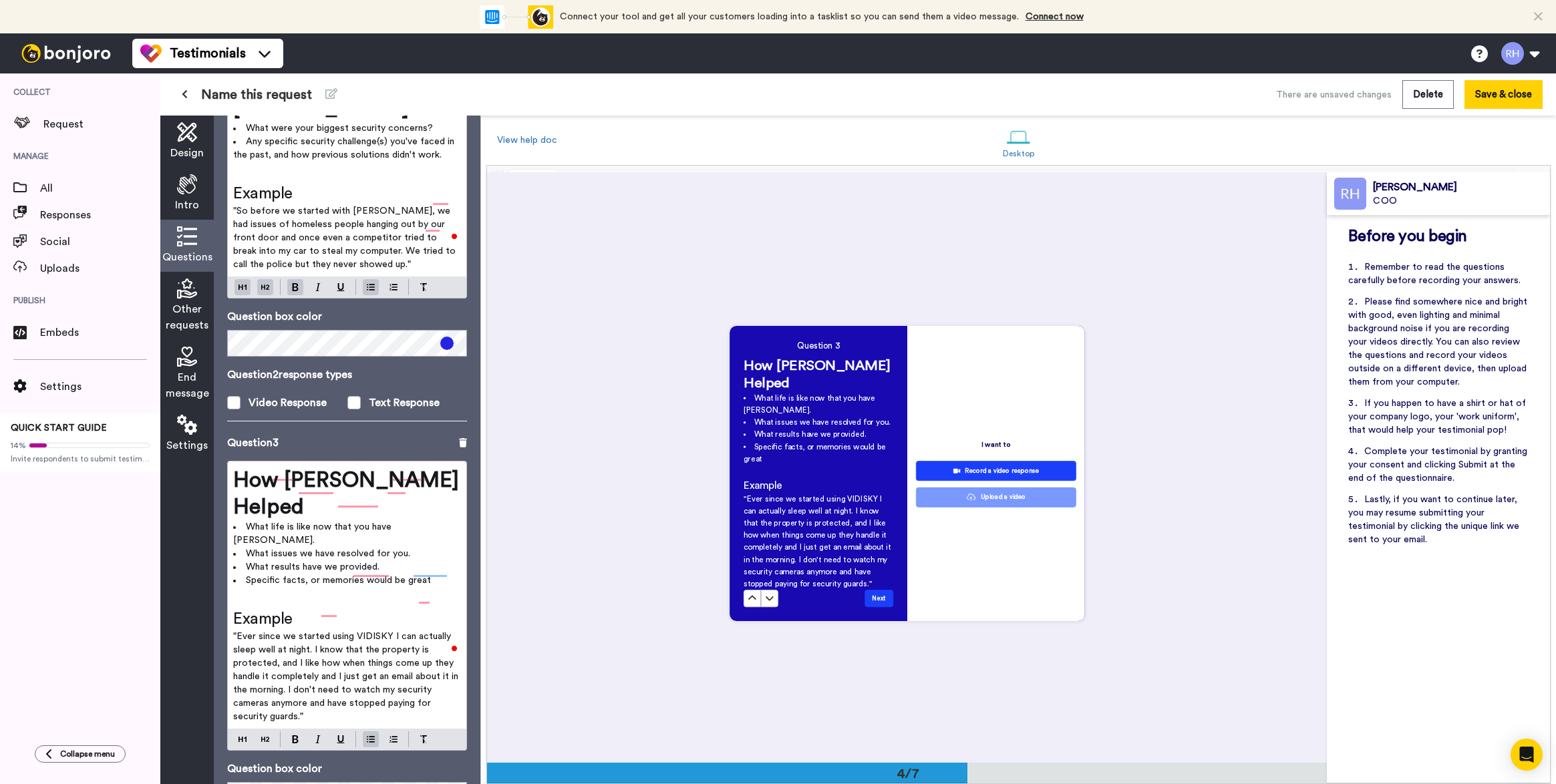
click at [303, 576] on span "Specific facts, or memories would be great" at bounding box center [338, 581] width 185 height 10
click at [307, 576] on span "Specific facts, or memories would be great" at bounding box center [338, 581] width 185 height 10
click at [438, 574] on li "Specific facts or memories would be great" at bounding box center [347, 581] width 228 height 14
click at [294, 549] on span "What issues we have resolved for you." at bounding box center [328, 554] width 164 height 10
click at [310, 549] on span "What issues we have resolved for you." at bounding box center [328, 554] width 164 height 10
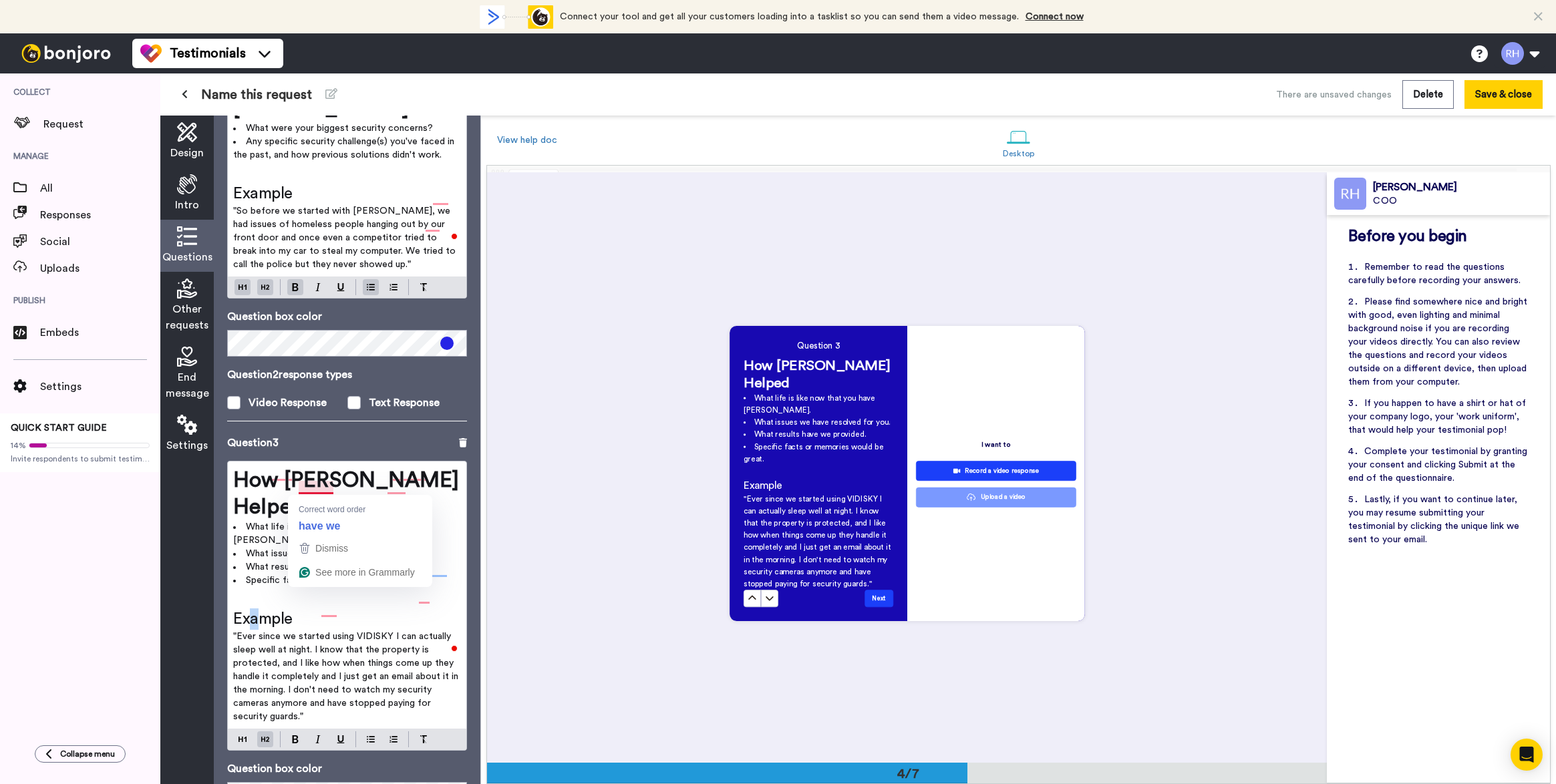
click at [254, 611] on span "Example" at bounding box center [263, 619] width 59 height 16
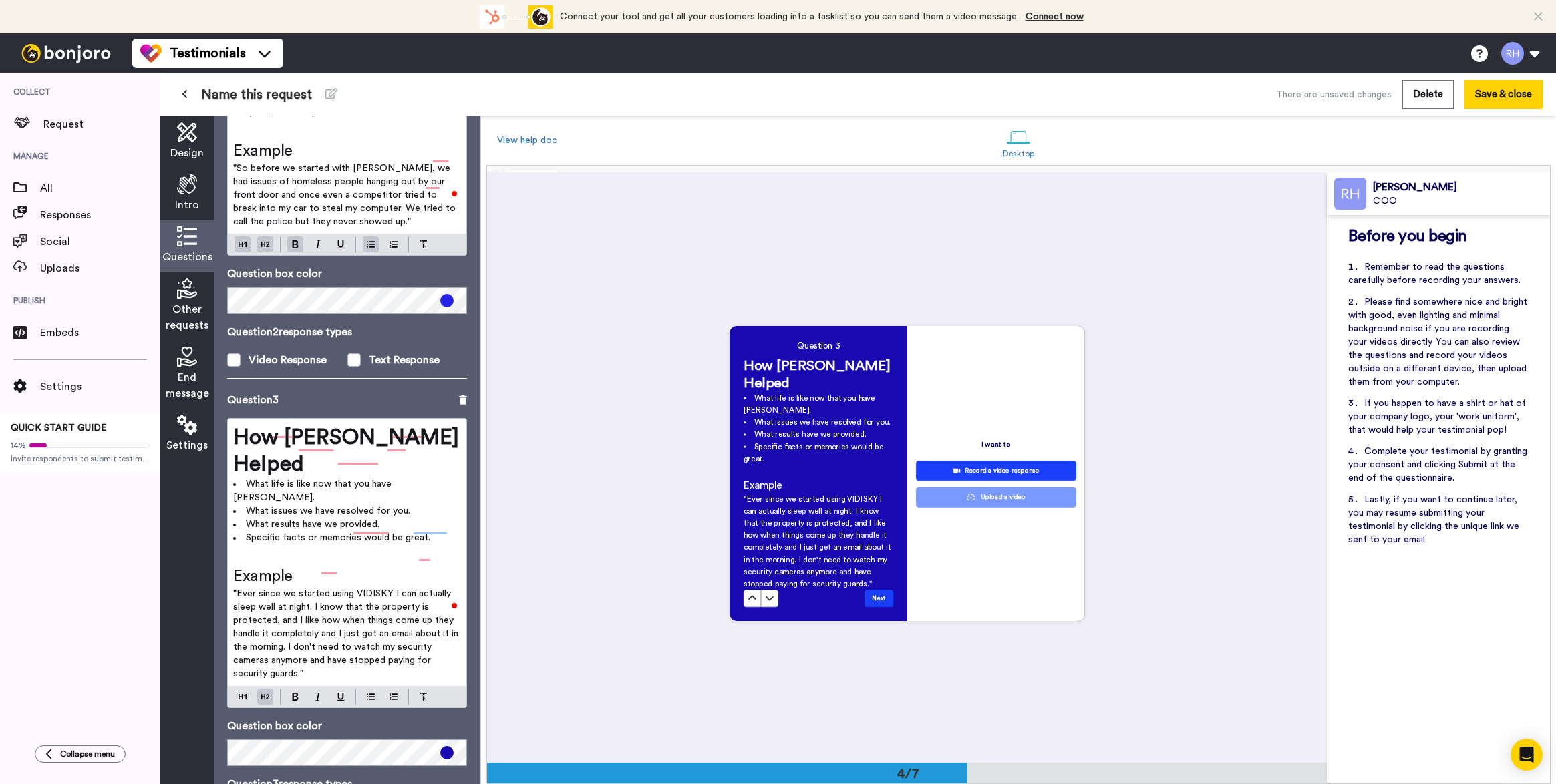
click at [344, 613] on p ""Ever since we started using VIDISKY I can actually sleep well at night. I know…" at bounding box center [347, 633] width 228 height 93
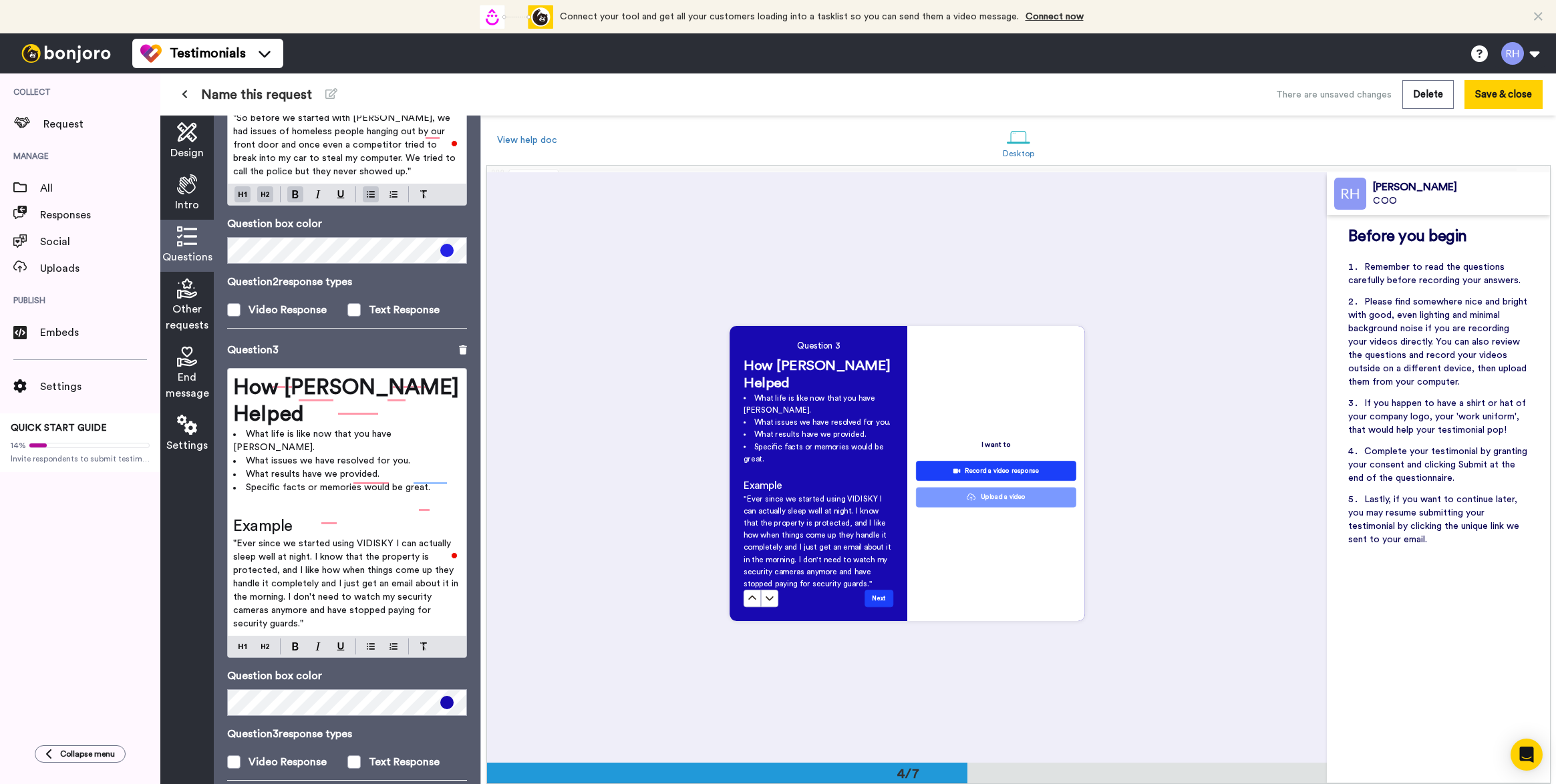
scroll to position [0, 0]
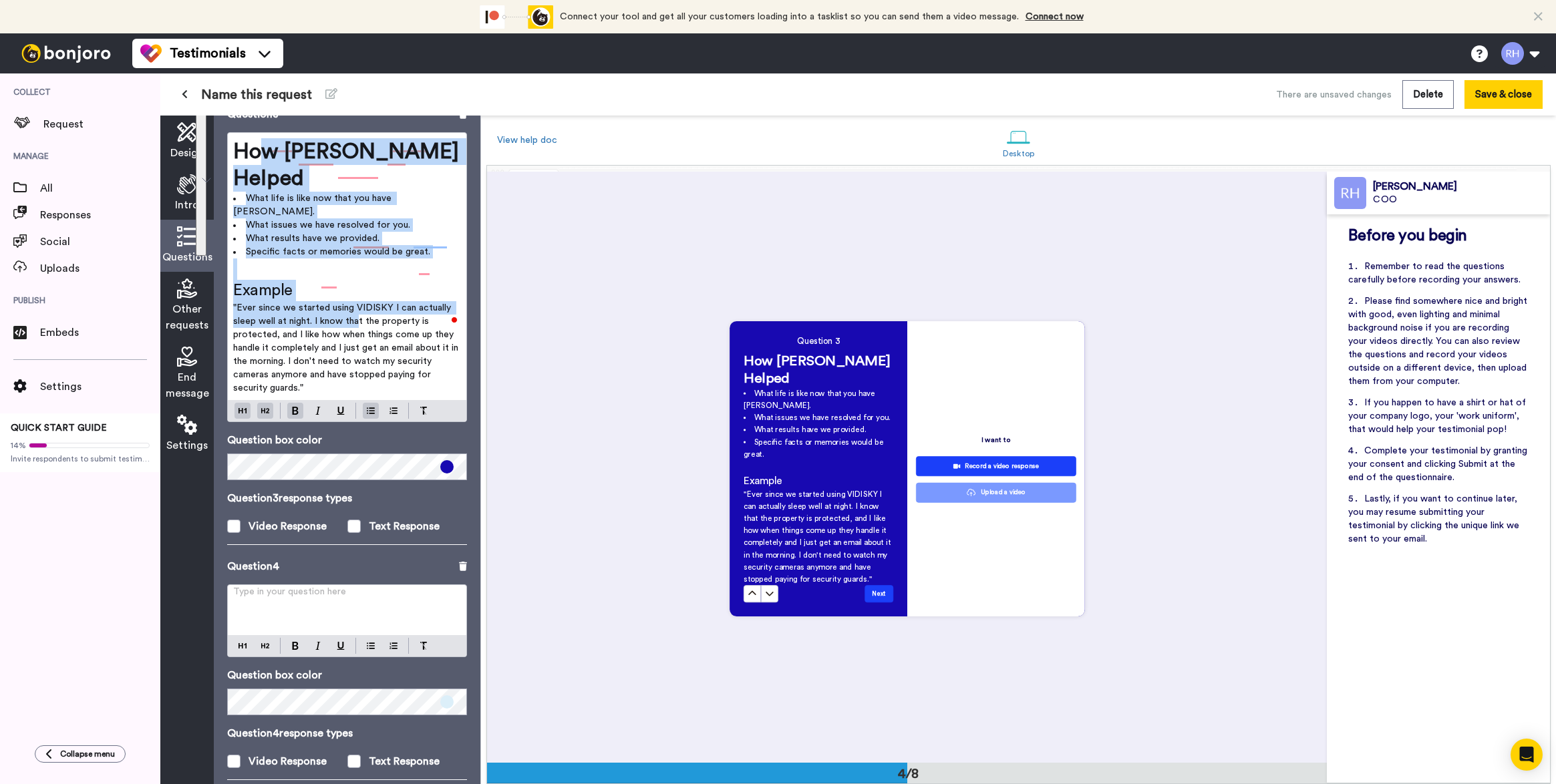
drag, startPoint x: 359, startPoint y: 258, endPoint x: 228, endPoint y: 142, distance: 175.0
click at [228, 142] on div "How VIDISKY Helped What life is like now that you have VIDISKY. What issues we …" at bounding box center [347, 267] width 239 height 267
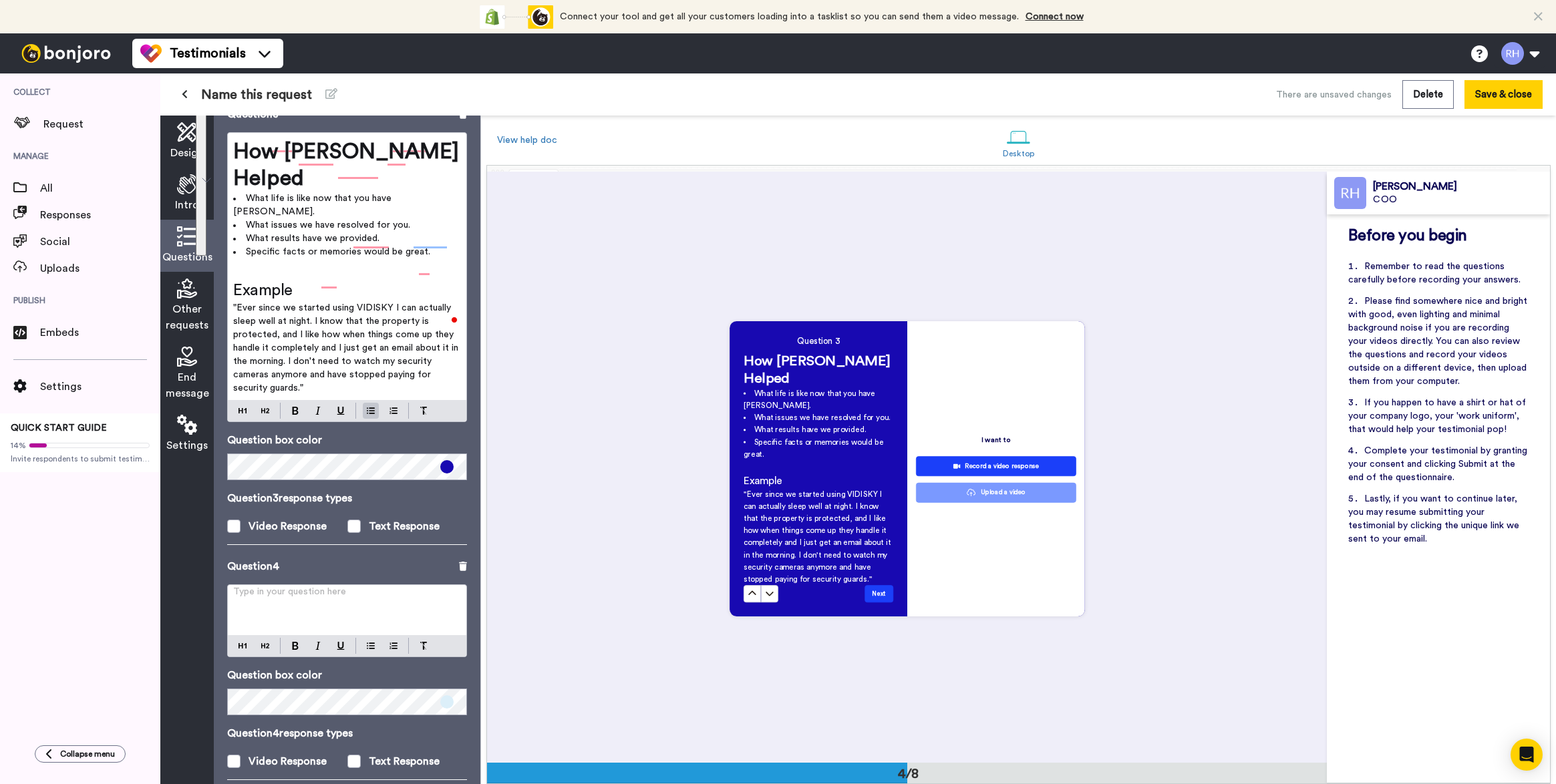
click at [310, 234] on span "What results have we provided." at bounding box center [313, 239] width 134 height 10
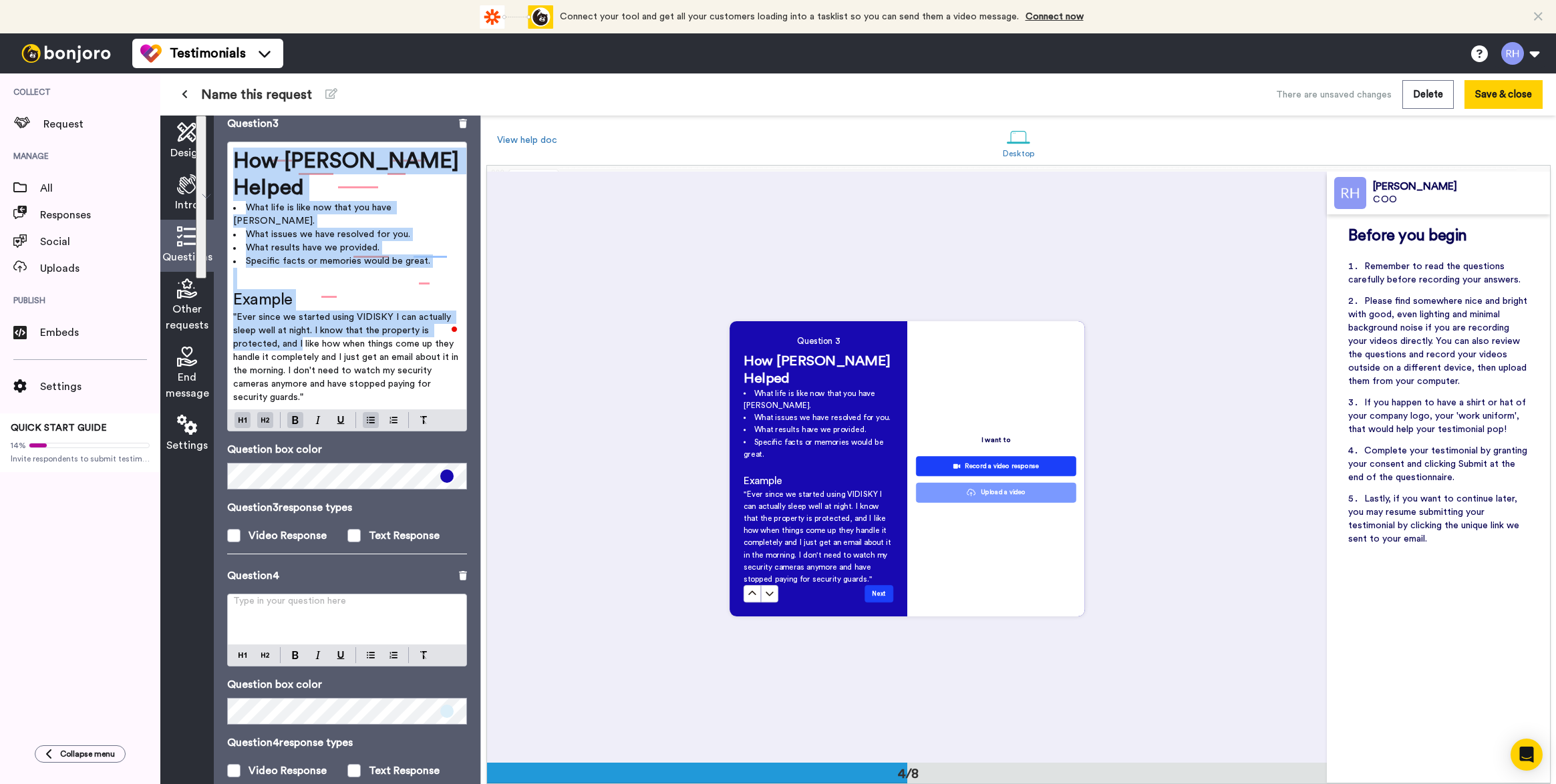
drag, startPoint x: 300, startPoint y: 271, endPoint x: 222, endPoint y: 121, distance: 169.1
click at [222, 121] on div "Questions Ask a single question, or a series of questions up to 6 . Question 1 …" at bounding box center [347, 449] width 267 height 669
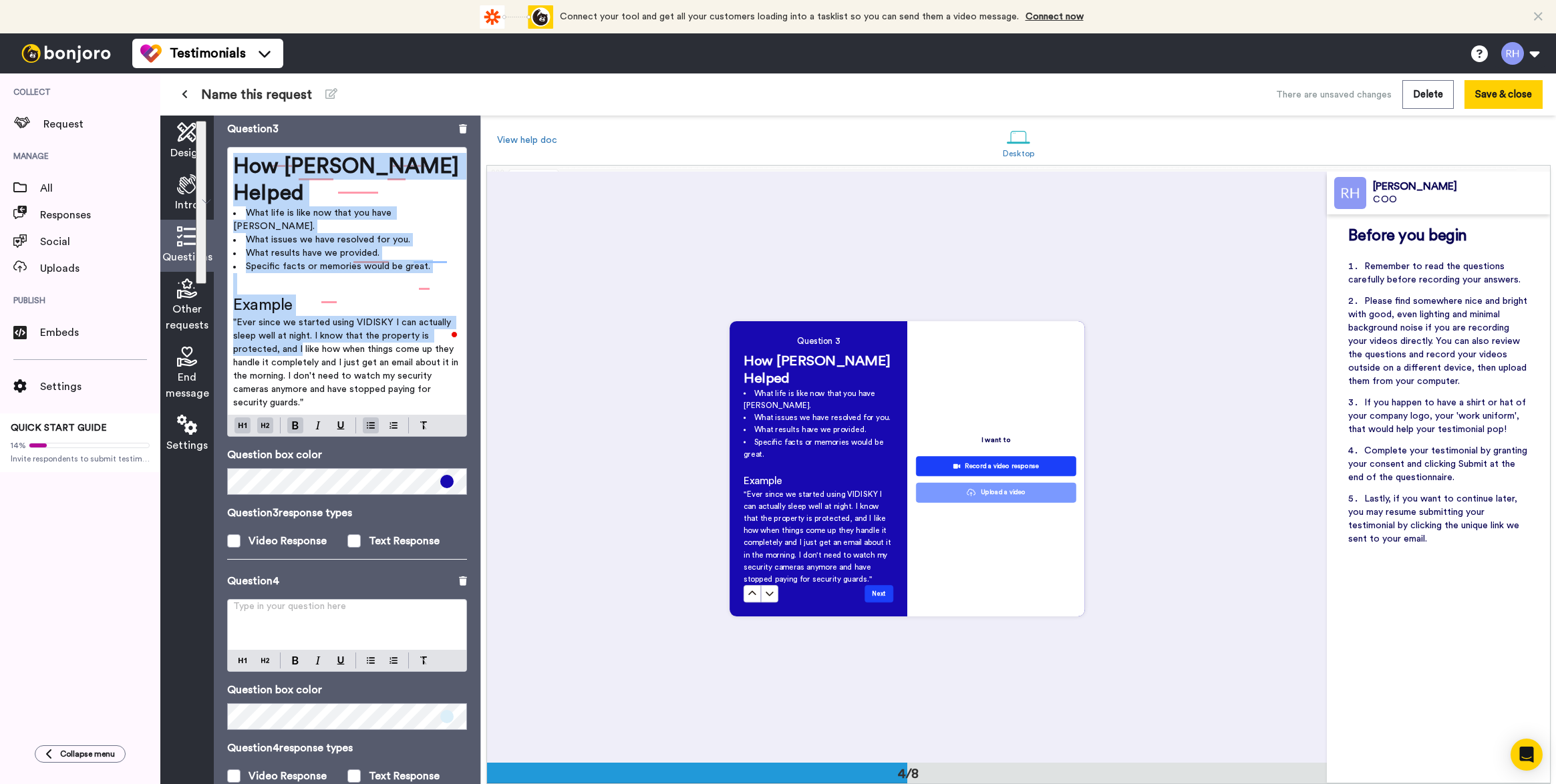
copy div "How VIDISKY Helped What life is like now that you have VIDISKY. What issues we …"
click at [293, 600] on div "Type in your question here ﻿" at bounding box center [347, 624] width 239 height 50
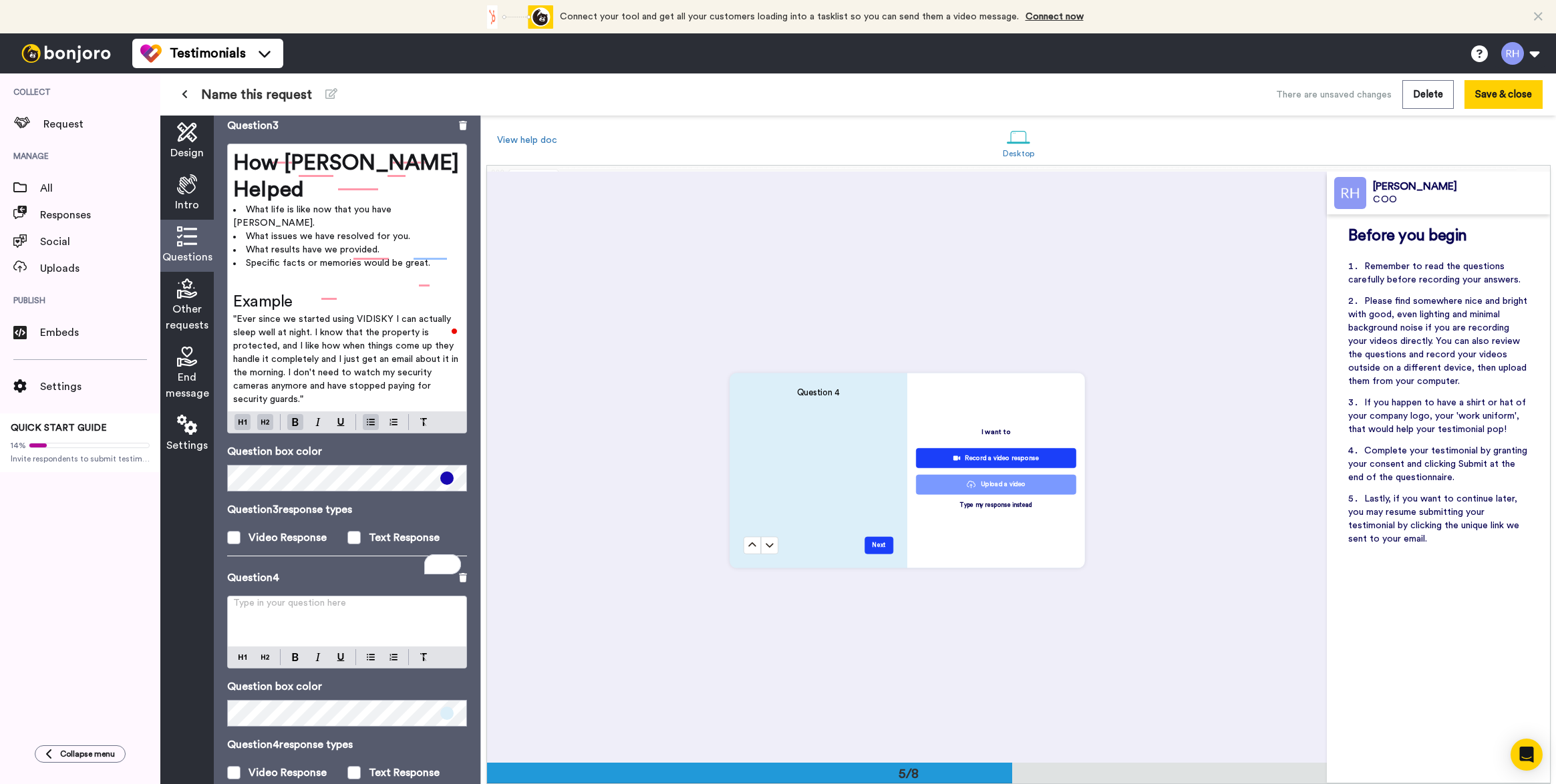
click at [294, 602] on p "Type in your question here ﻿" at bounding box center [347, 609] width 228 height 14
paste div "To enrich screen reader interactions, please activate Accessibility in Grammarl…"
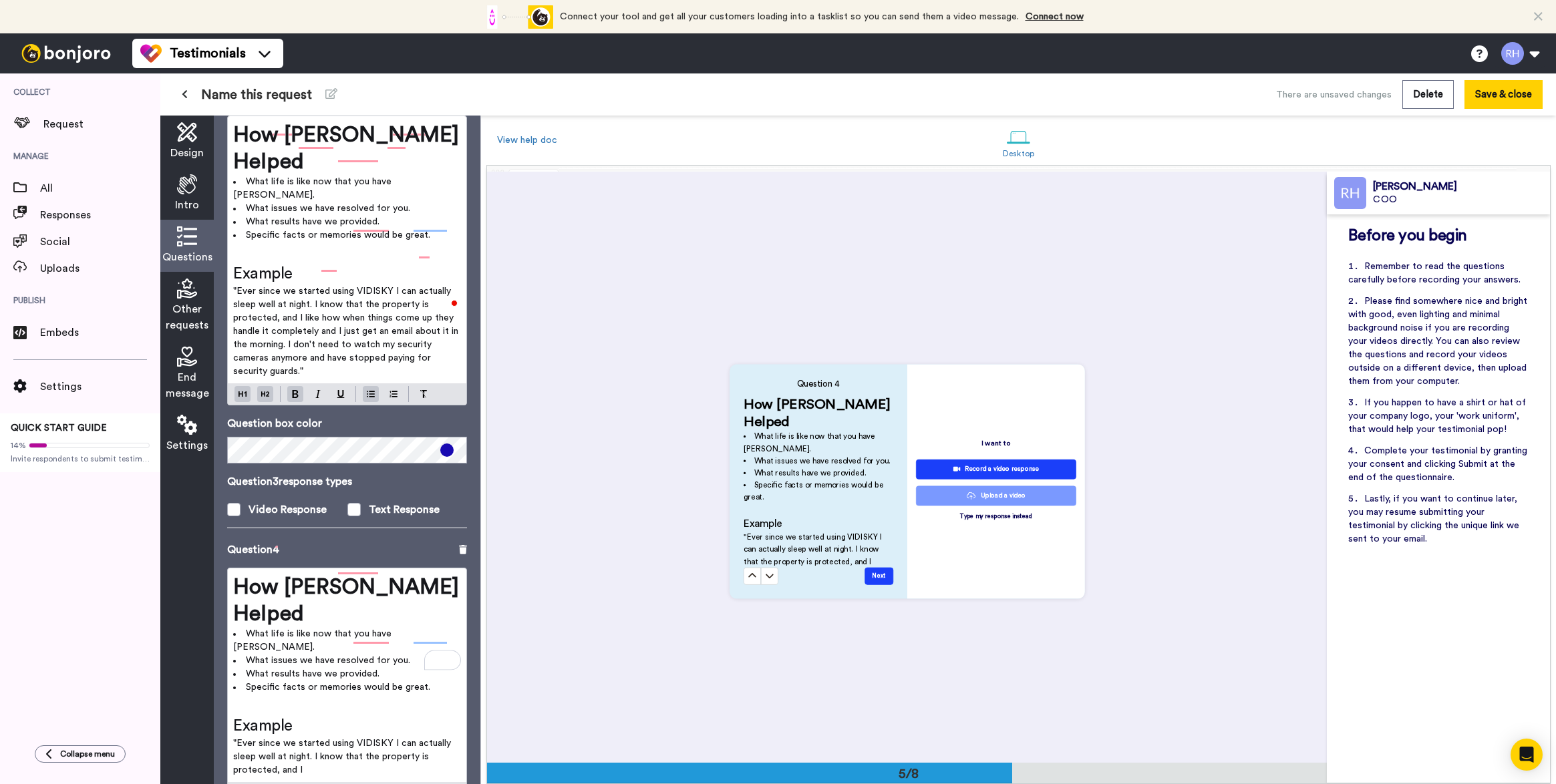
click at [299, 577] on span "How VIDISKY Helped" at bounding box center [349, 601] width 232 height 48
click at [299, 577] on span "How [PERSON_NAME] Helped" at bounding box center [349, 601] width 232 height 48
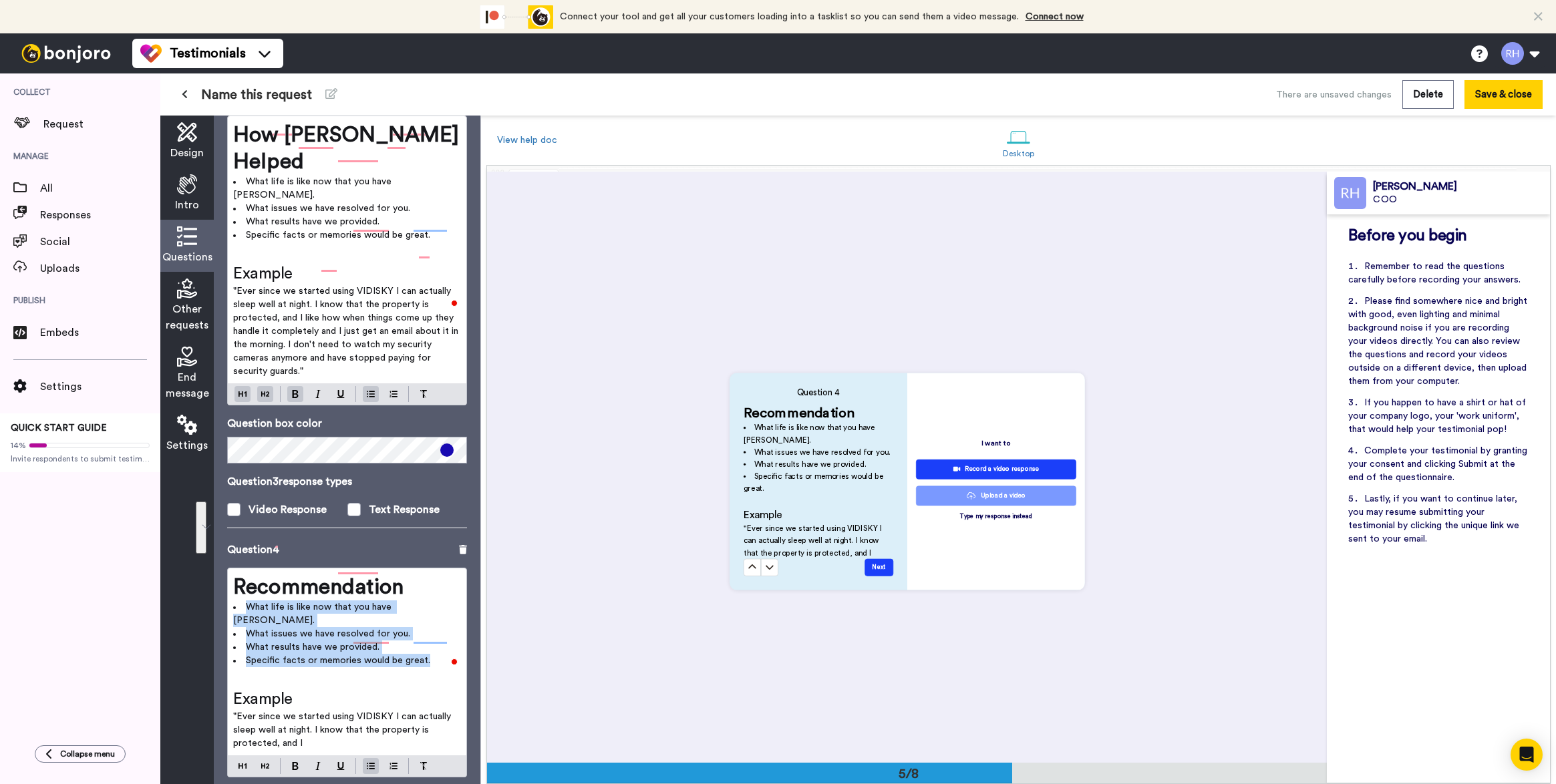
drag, startPoint x: 452, startPoint y: 586, endPoint x: 248, endPoint y: 535, distance: 210.3
click at [248, 601] on ul "What life is like now that you have VIDISKY. What issues we have resolved for y…" at bounding box center [347, 634] width 228 height 67
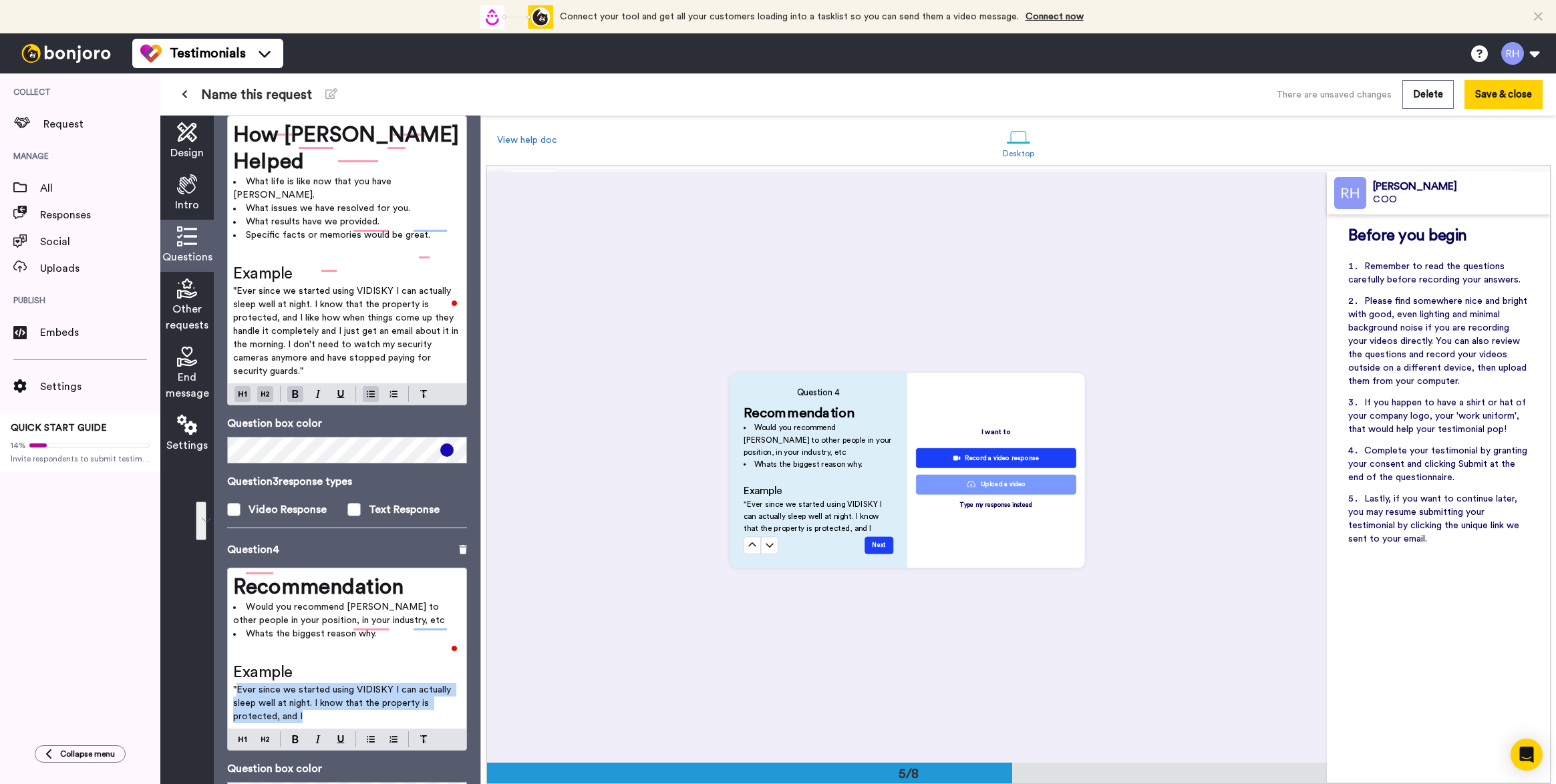
drag, startPoint x: 331, startPoint y: 649, endPoint x: 239, endPoint y: 623, distance: 95.6
click at [239, 683] on p ""Ever since we started using VIDISKY I can actually sleep well at night. I know…" at bounding box center [347, 703] width 228 height 40
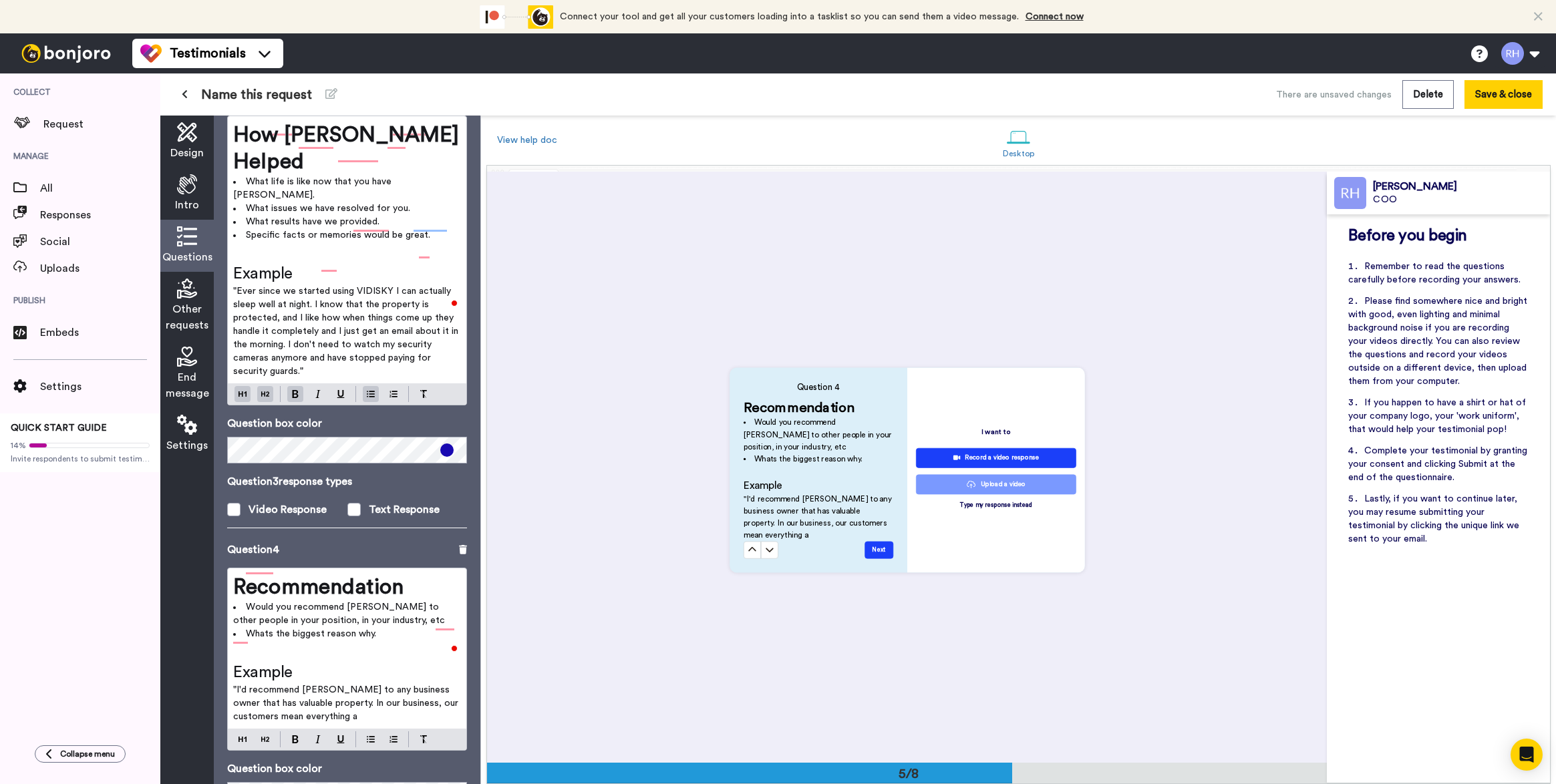
scroll to position [2356, 0]
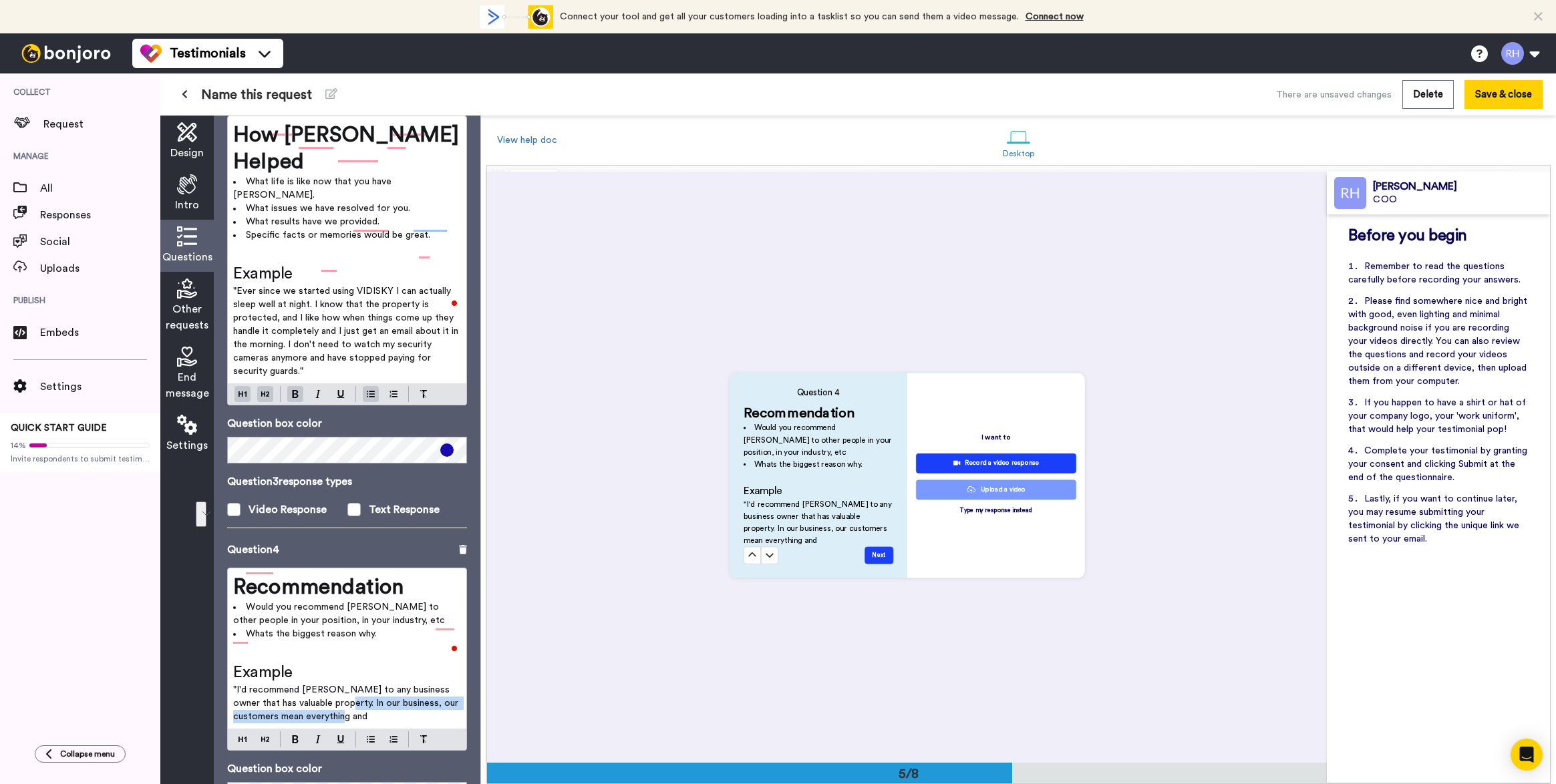
drag, startPoint x: 391, startPoint y: 649, endPoint x: 327, endPoint y: 641, distance: 64.5
click at [327, 683] on p ""I'd recommend VIDISKY to any business owner that has valuable property. In our…" at bounding box center [347, 703] width 228 height 40
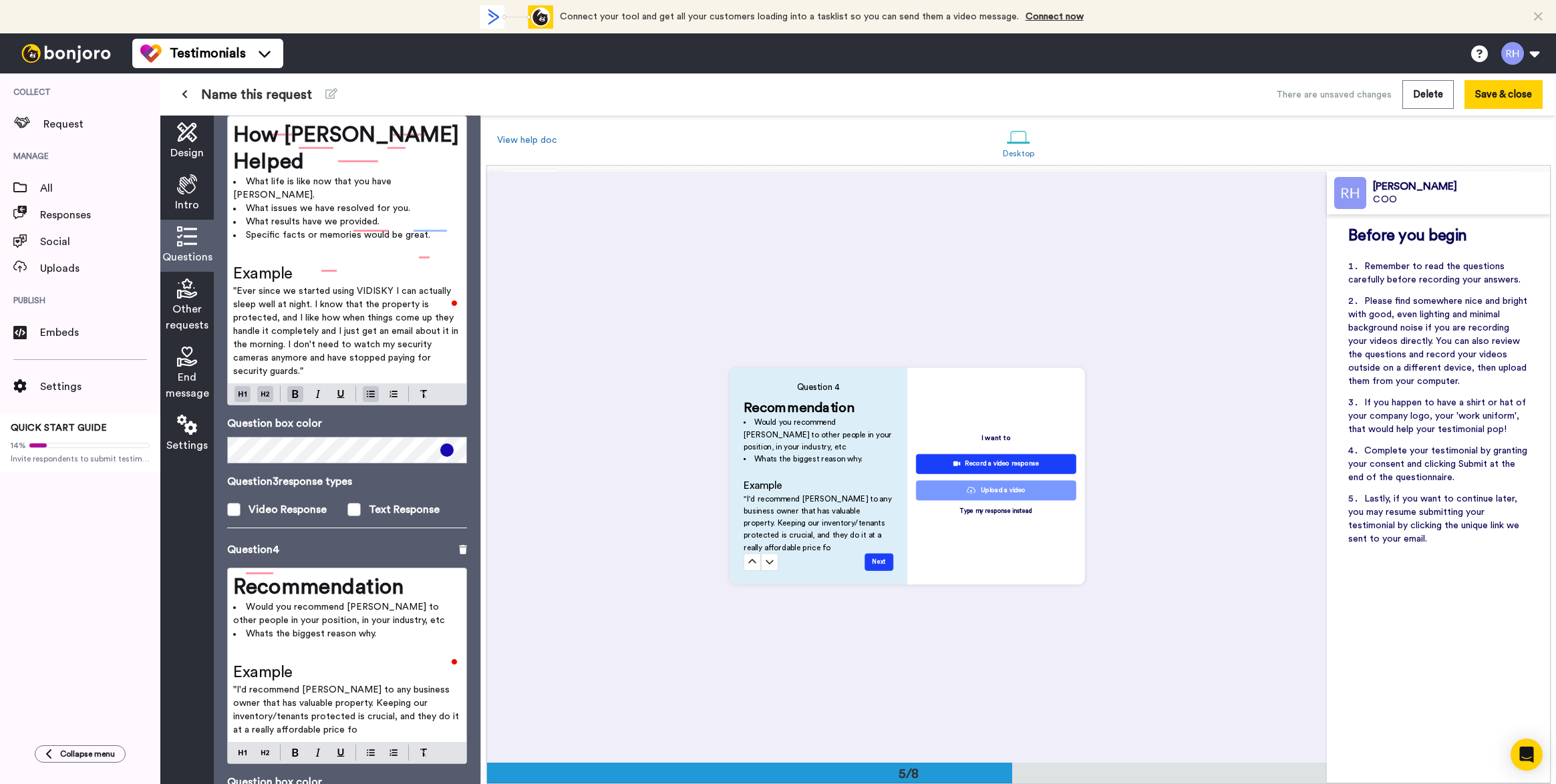
scroll to position [2351, 0]
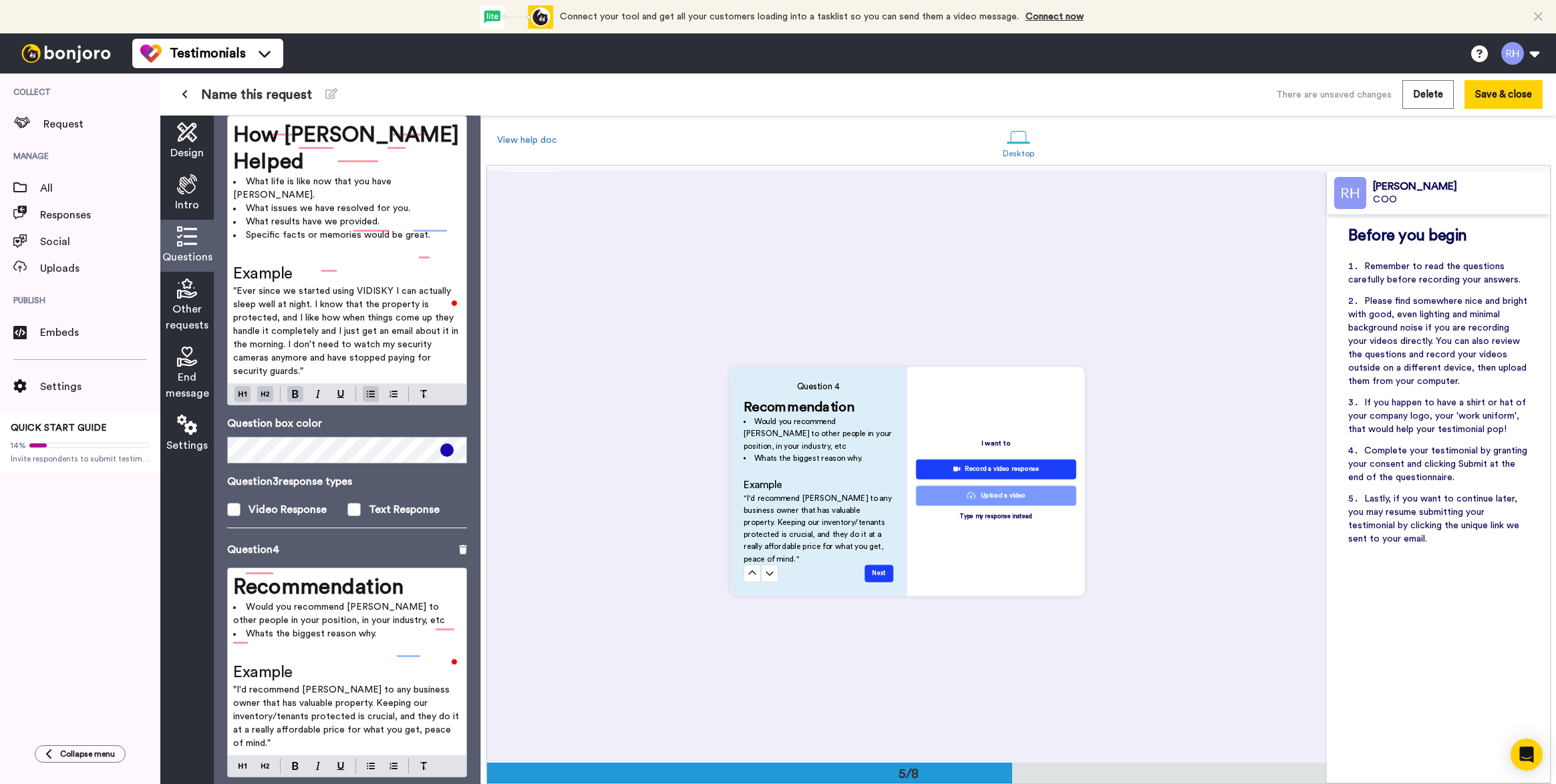
click at [581, 594] on div "Question 4 Recommendation Would you recommend VIDISKY to other people in your p…" at bounding box center [907, 481] width 840 height 591
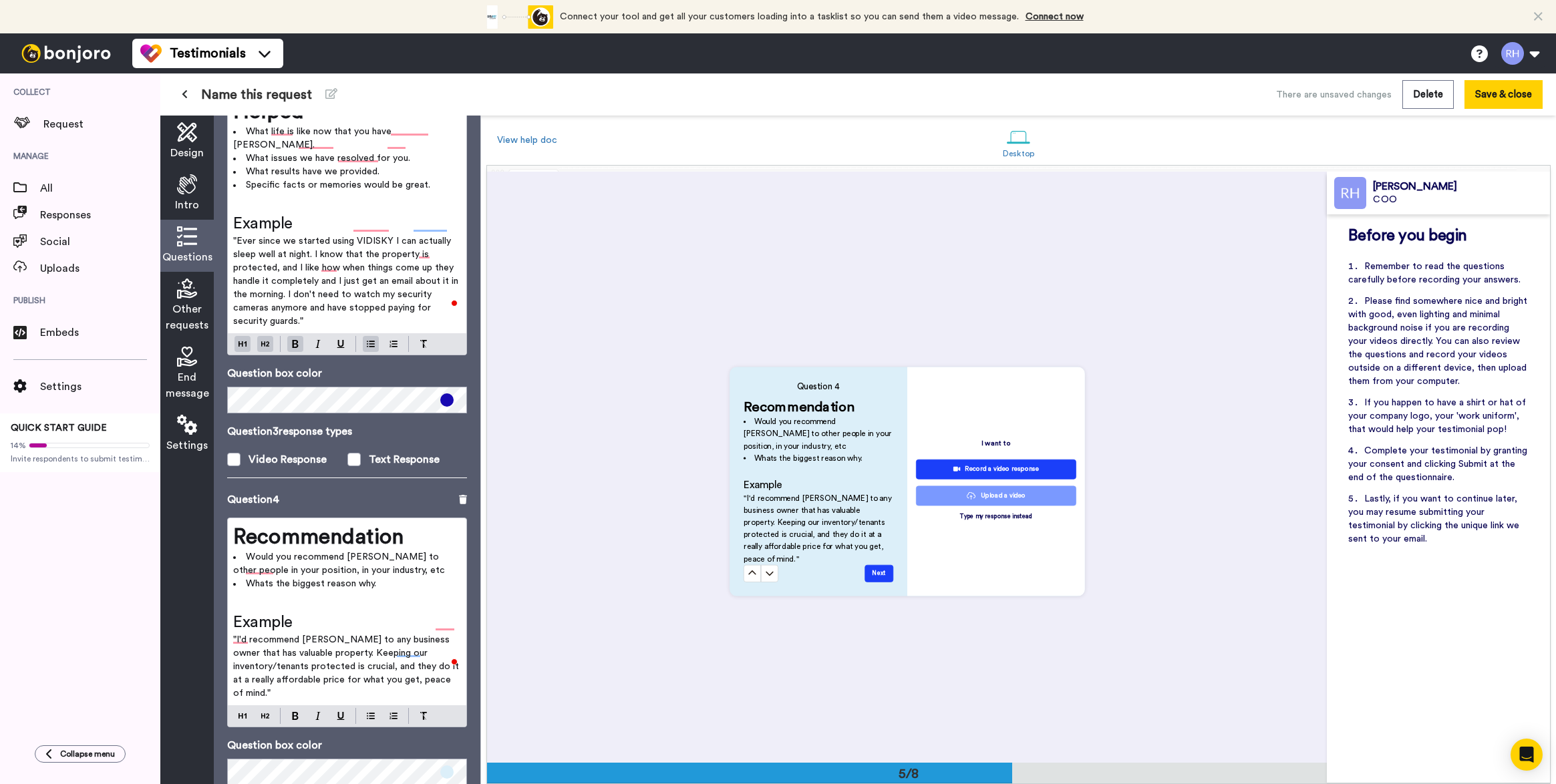
scroll to position [944, 0]
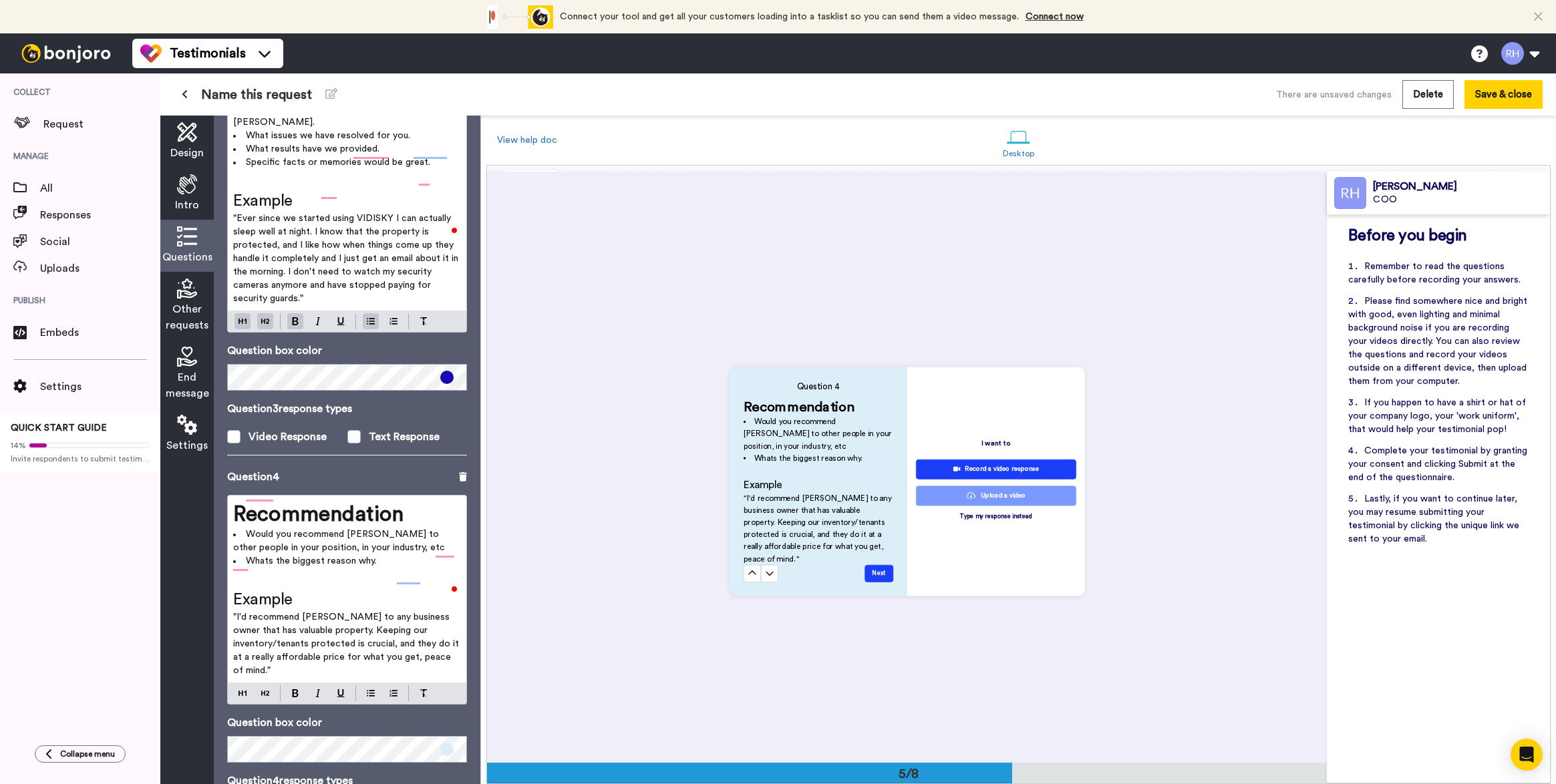
click at [445, 742] on span at bounding box center [447, 749] width 14 height 14
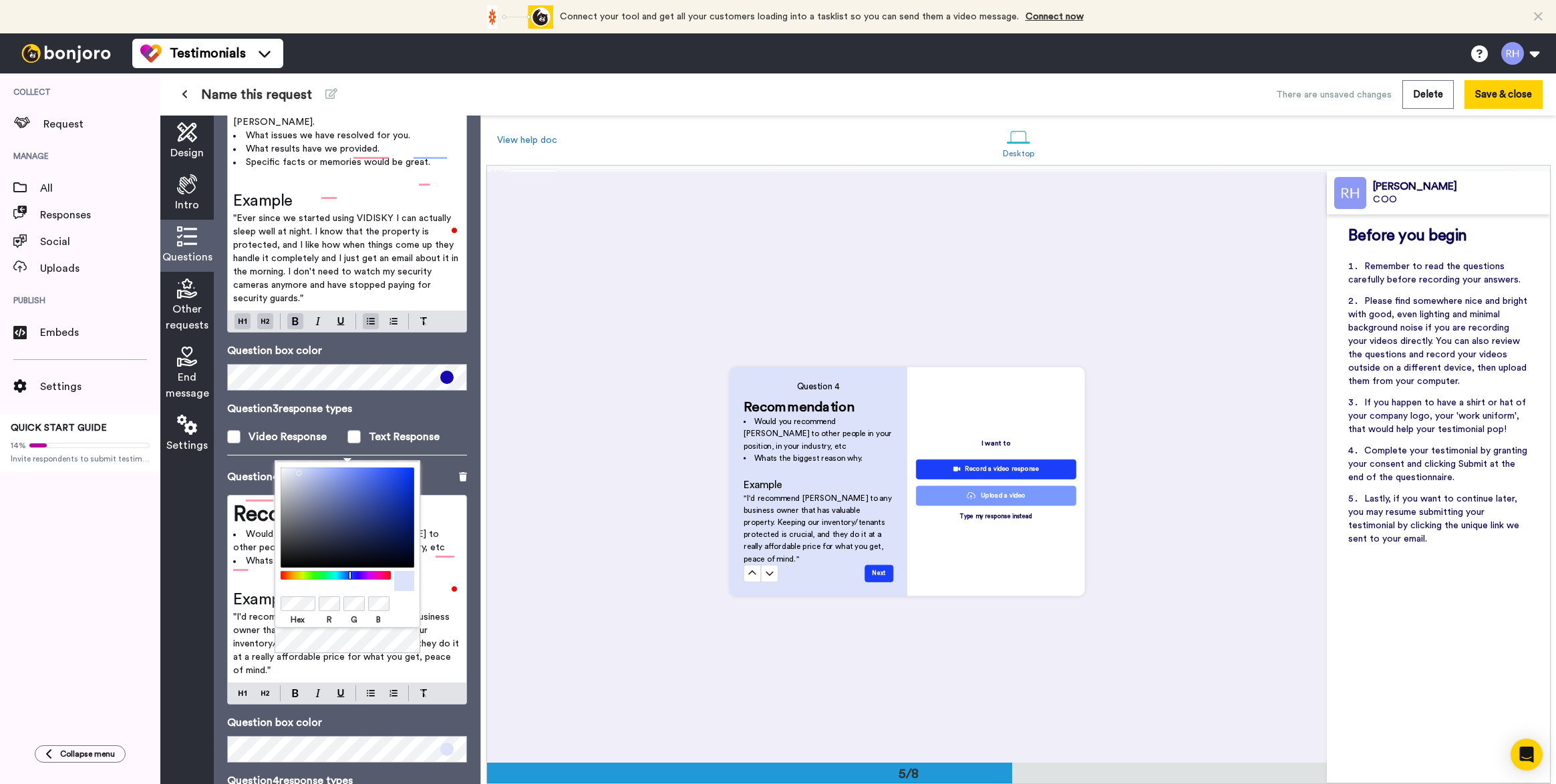
click at [350, 579] on div at bounding box center [335, 575] width 115 height 9
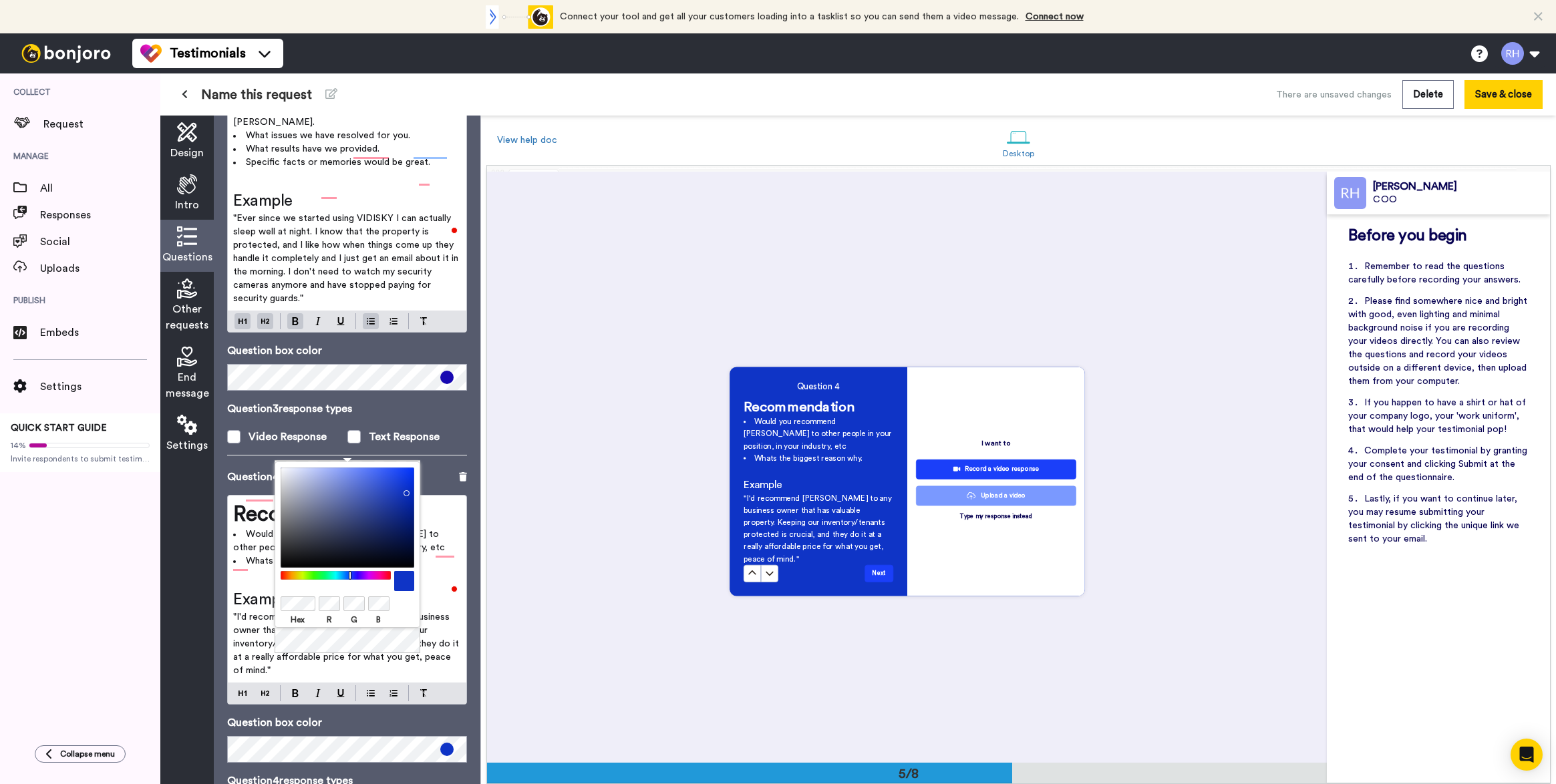
click at [404, 490] on div at bounding box center [347, 517] width 134 height 100
click at [558, 631] on div "Question 4 Recommendation Would you recommend VIDISKY to other people in your p…" at bounding box center [907, 481] width 840 height 591
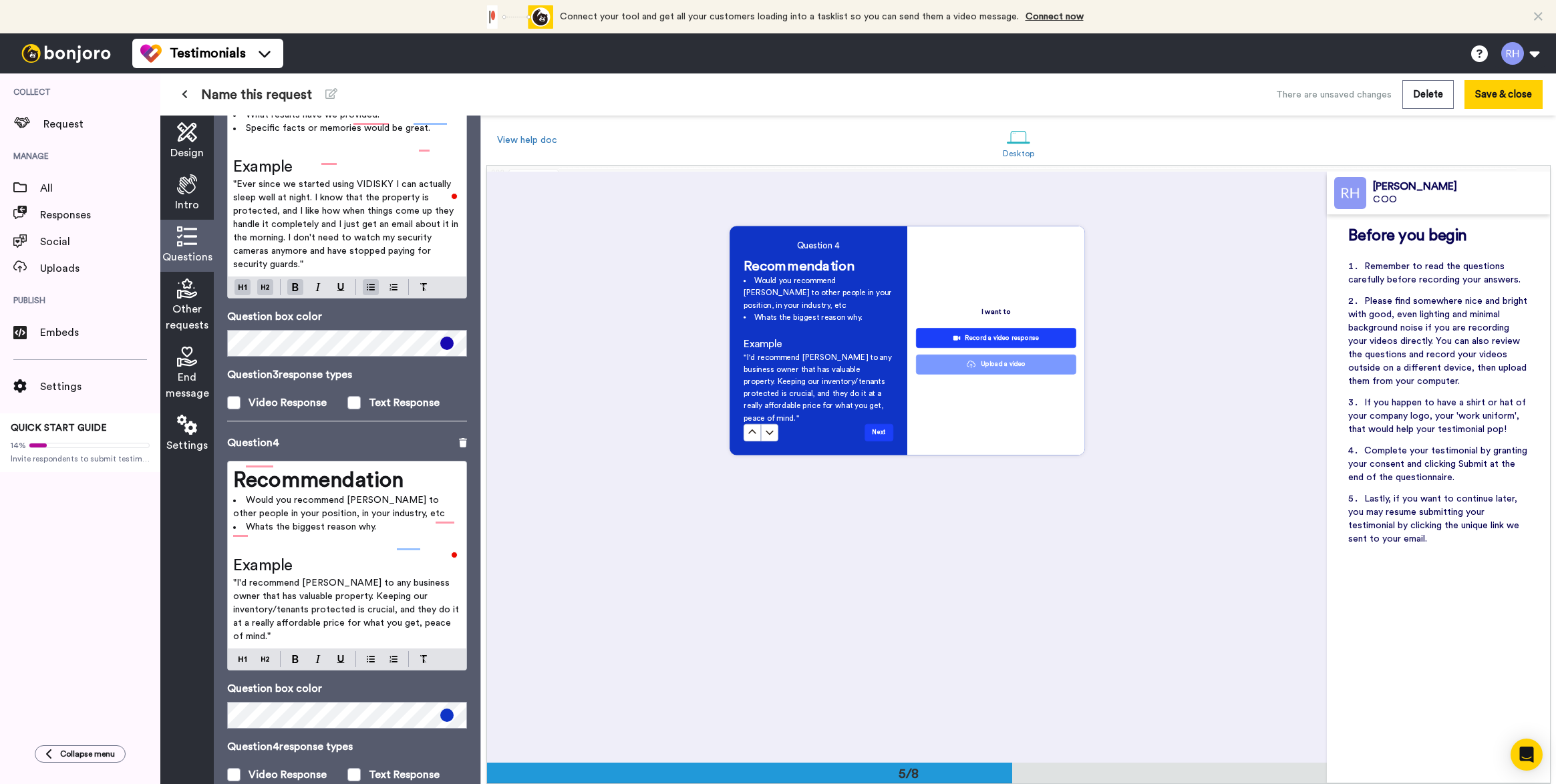
click at [195, 307] on span "Other requests" at bounding box center [187, 317] width 43 height 32
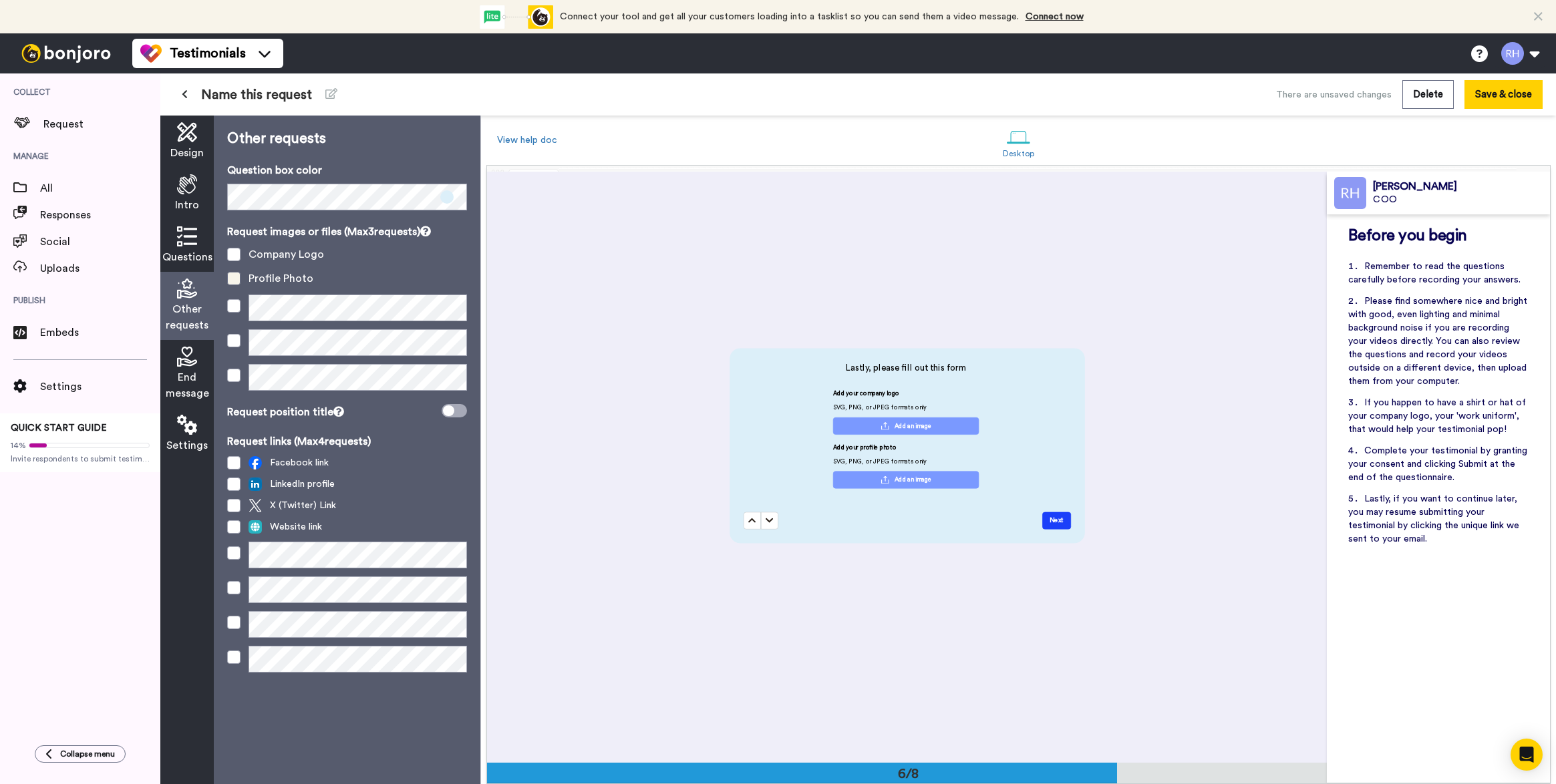
click at [232, 274] on span at bounding box center [234, 279] width 14 height 14
click at [233, 251] on span at bounding box center [234, 254] width 14 height 14
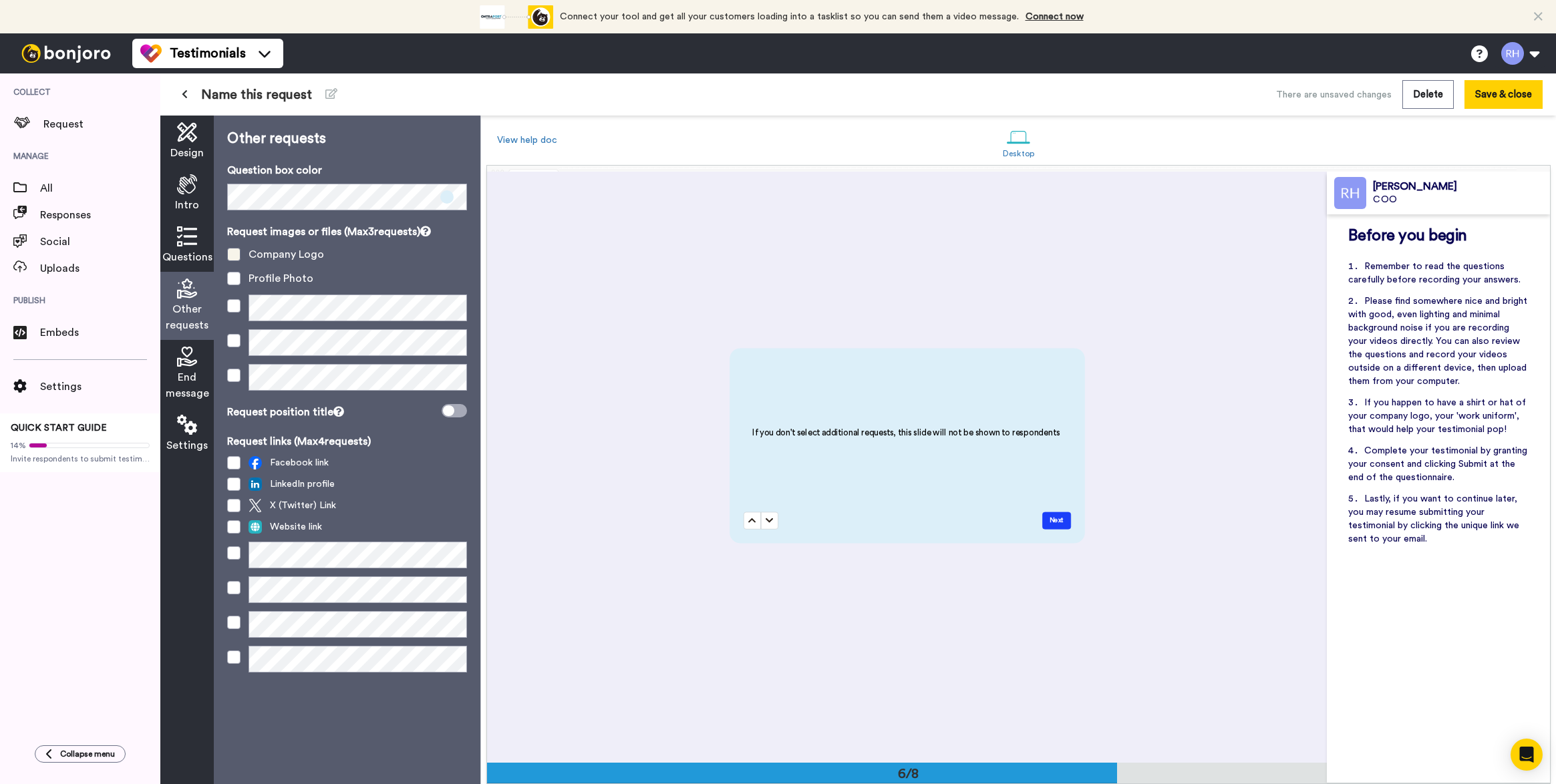
click at [233, 251] on span at bounding box center [234, 254] width 14 height 14
click at [239, 255] on span at bounding box center [234, 254] width 14 height 14
click at [196, 347] on icon at bounding box center [187, 356] width 20 height 20
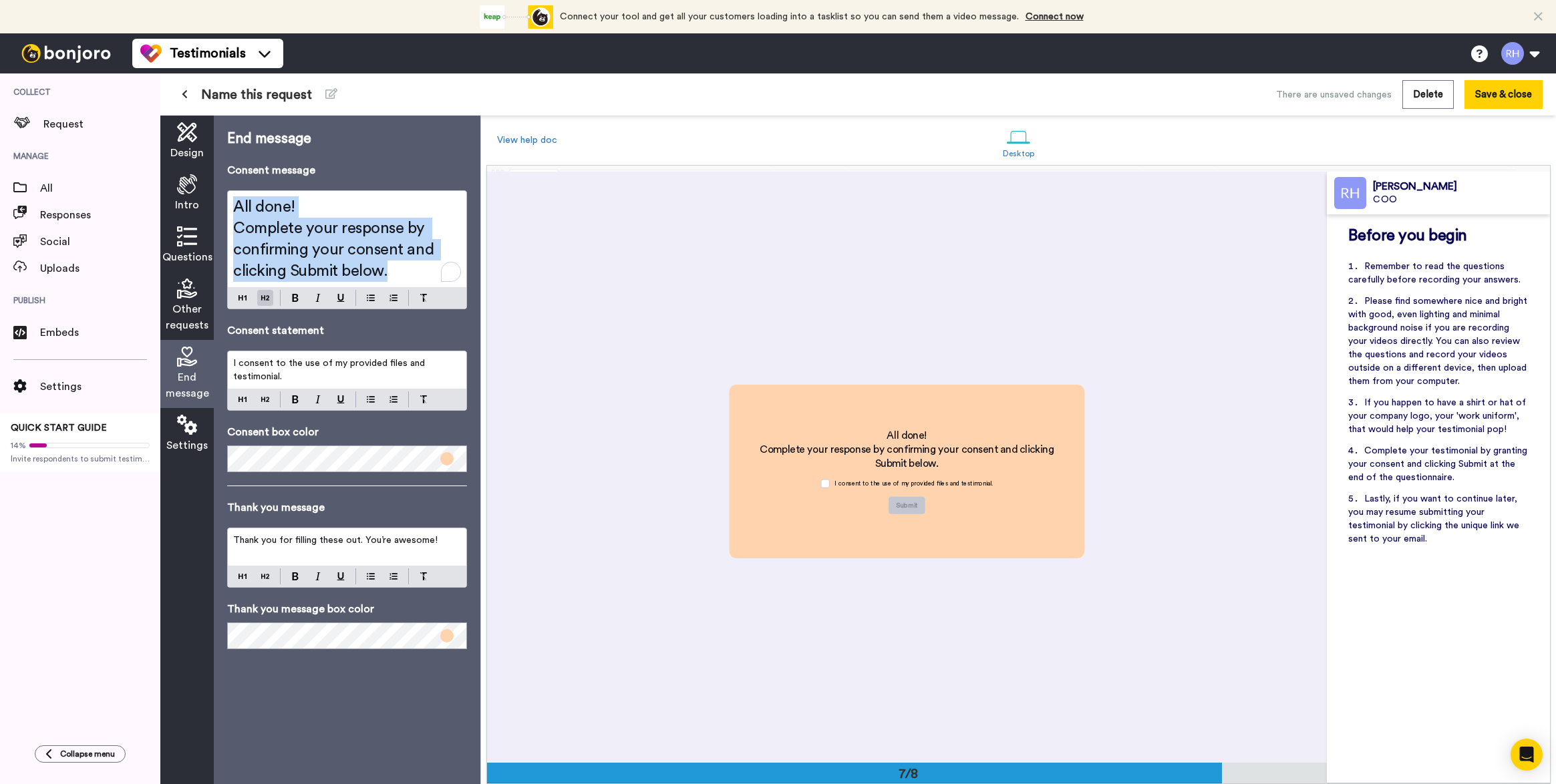
drag, startPoint x: 415, startPoint y: 267, endPoint x: 183, endPoint y: 164, distance: 253.8
click at [183, 164] on div "Design Intro Questions Other requests End message Settings End message Consent …" at bounding box center [320, 449] width 320 height 669
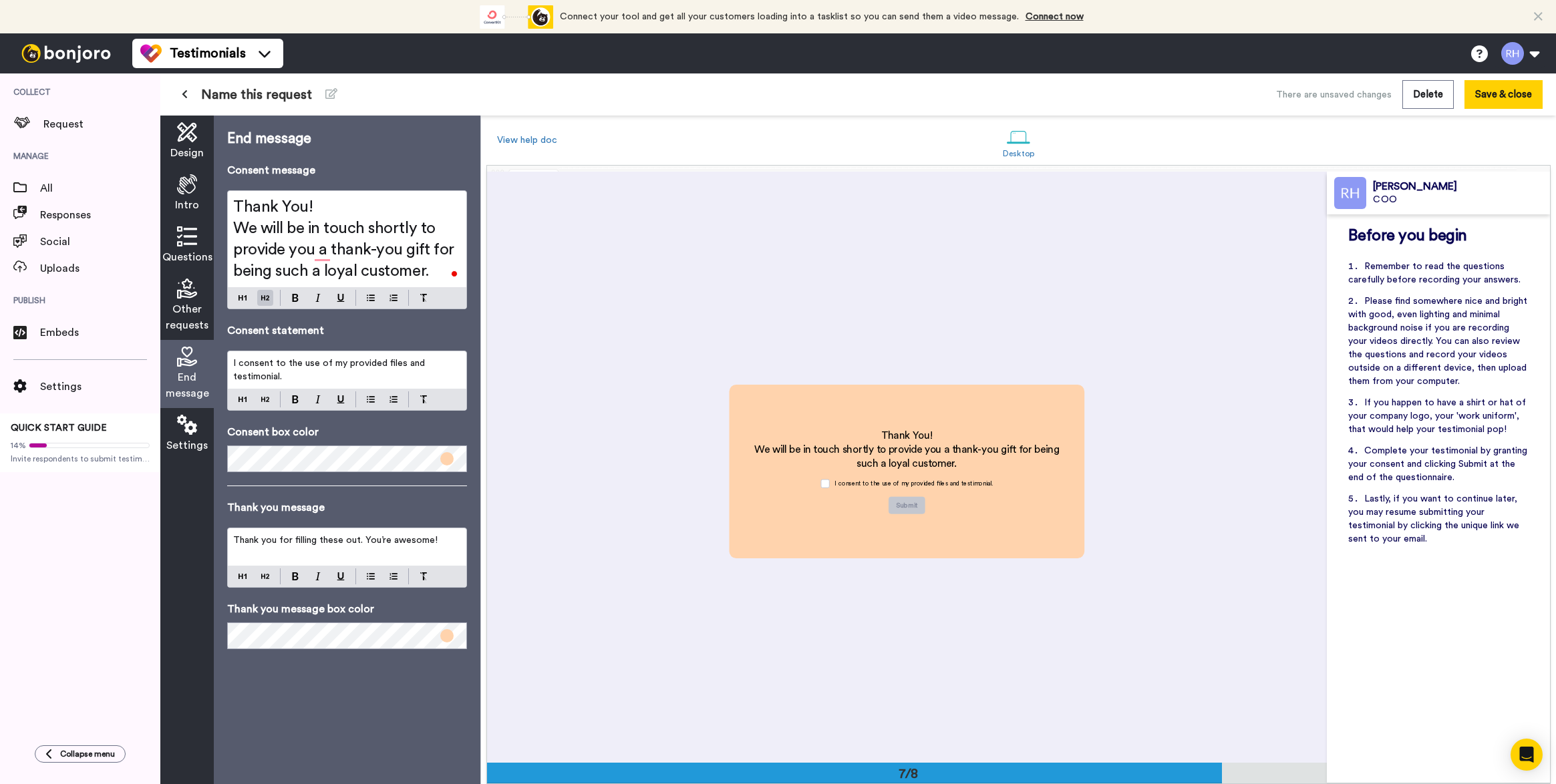
click at [324, 247] on span "We will be in touch shortly to provide you a thank-you gift for being such a lo…" at bounding box center [345, 250] width 224 height 59
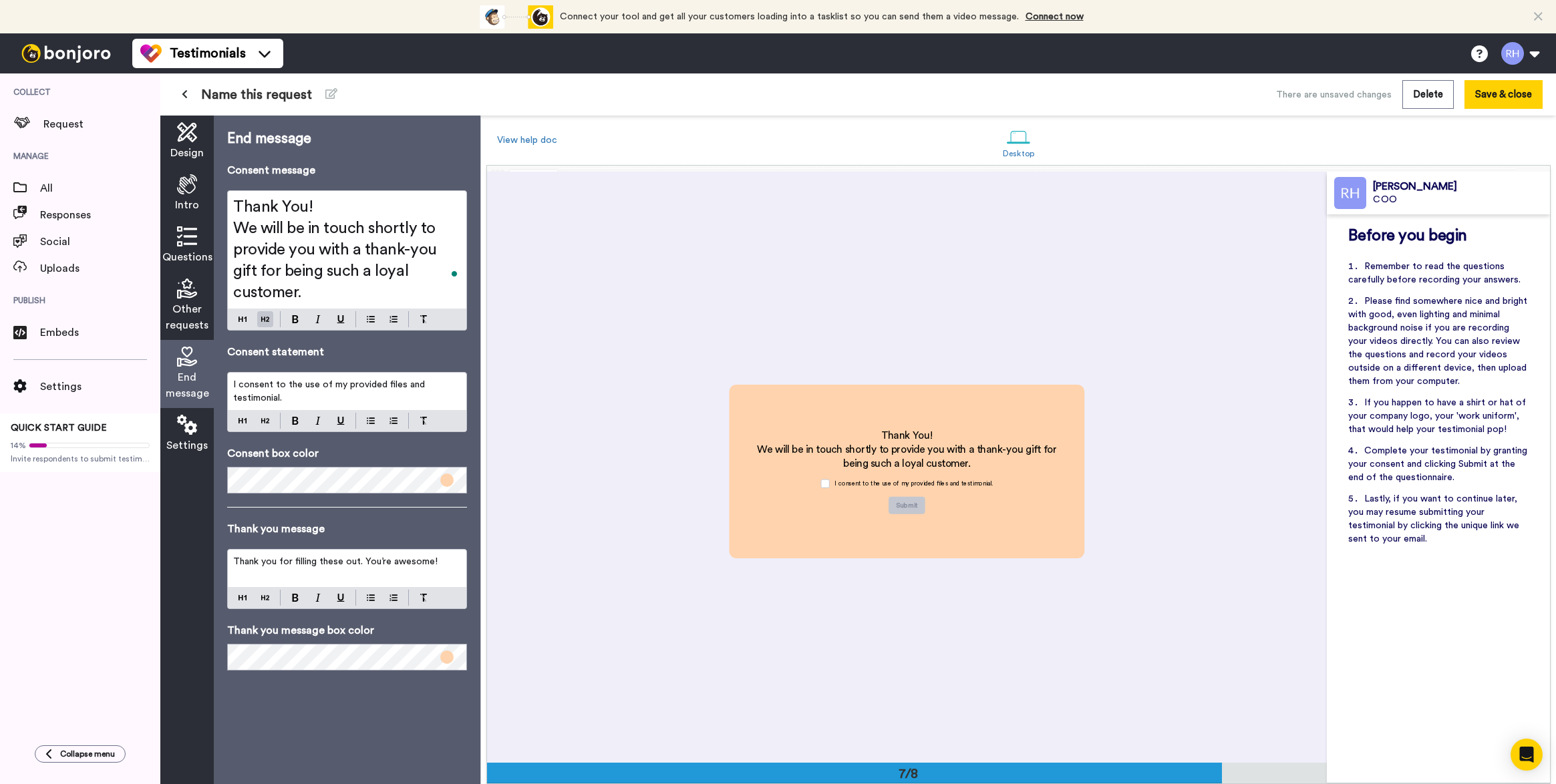
click at [447, 474] on span at bounding box center [447, 481] width 14 height 14
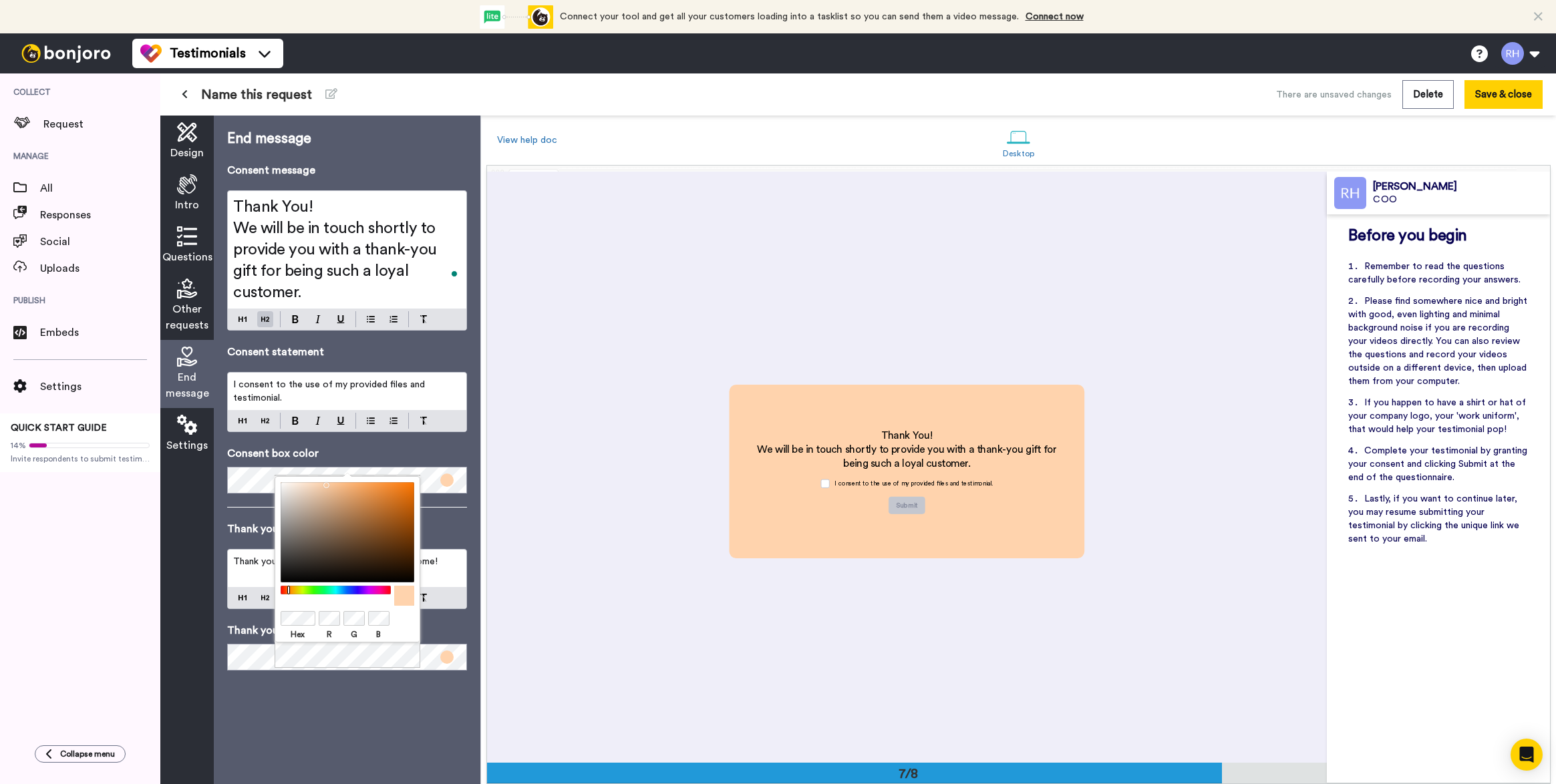
click at [350, 591] on div at bounding box center [335, 590] width 115 height 9
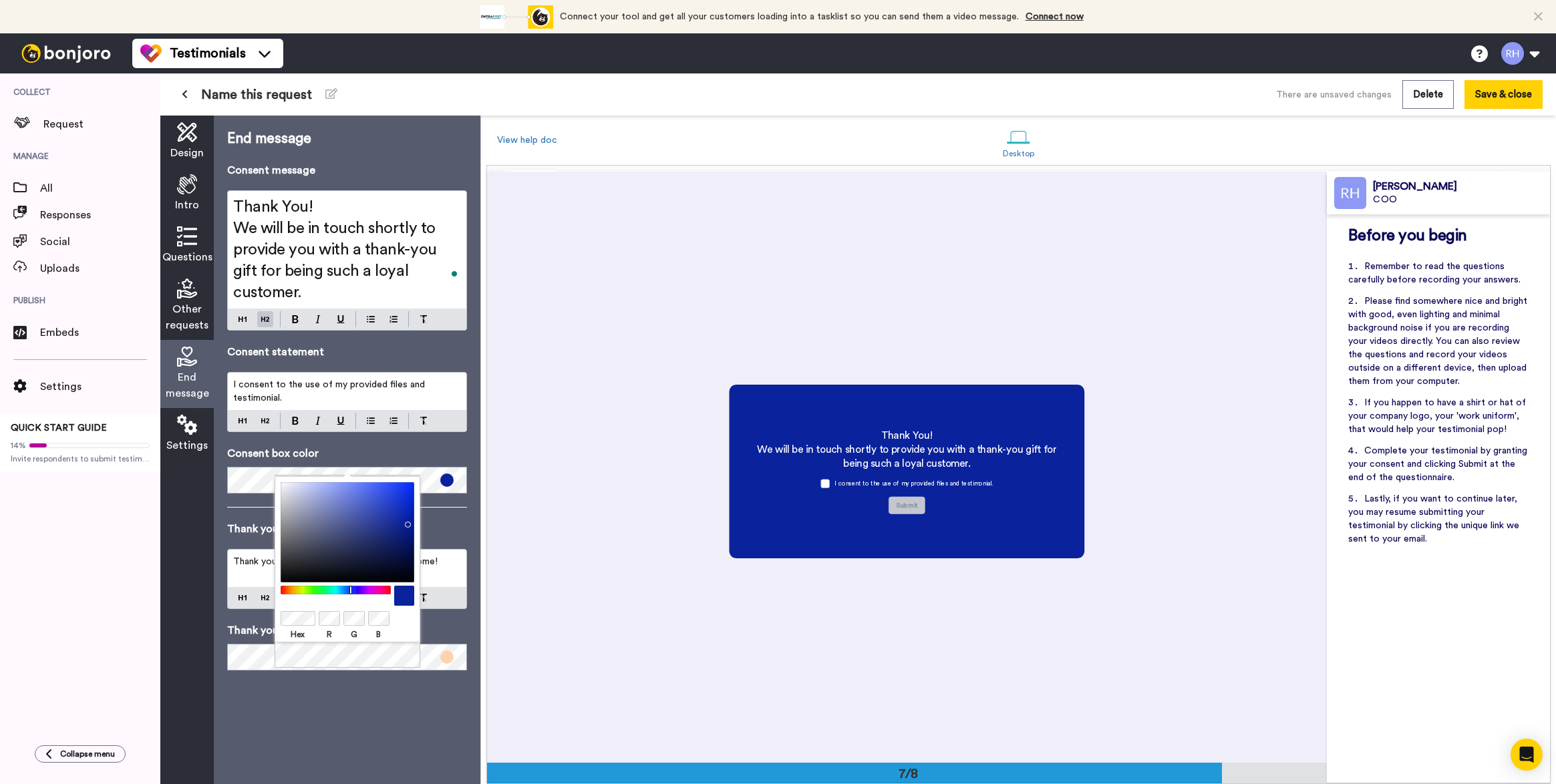
click at [405, 522] on div at bounding box center [347, 532] width 134 height 100
click at [406, 506] on div at bounding box center [347, 532] width 134 height 100
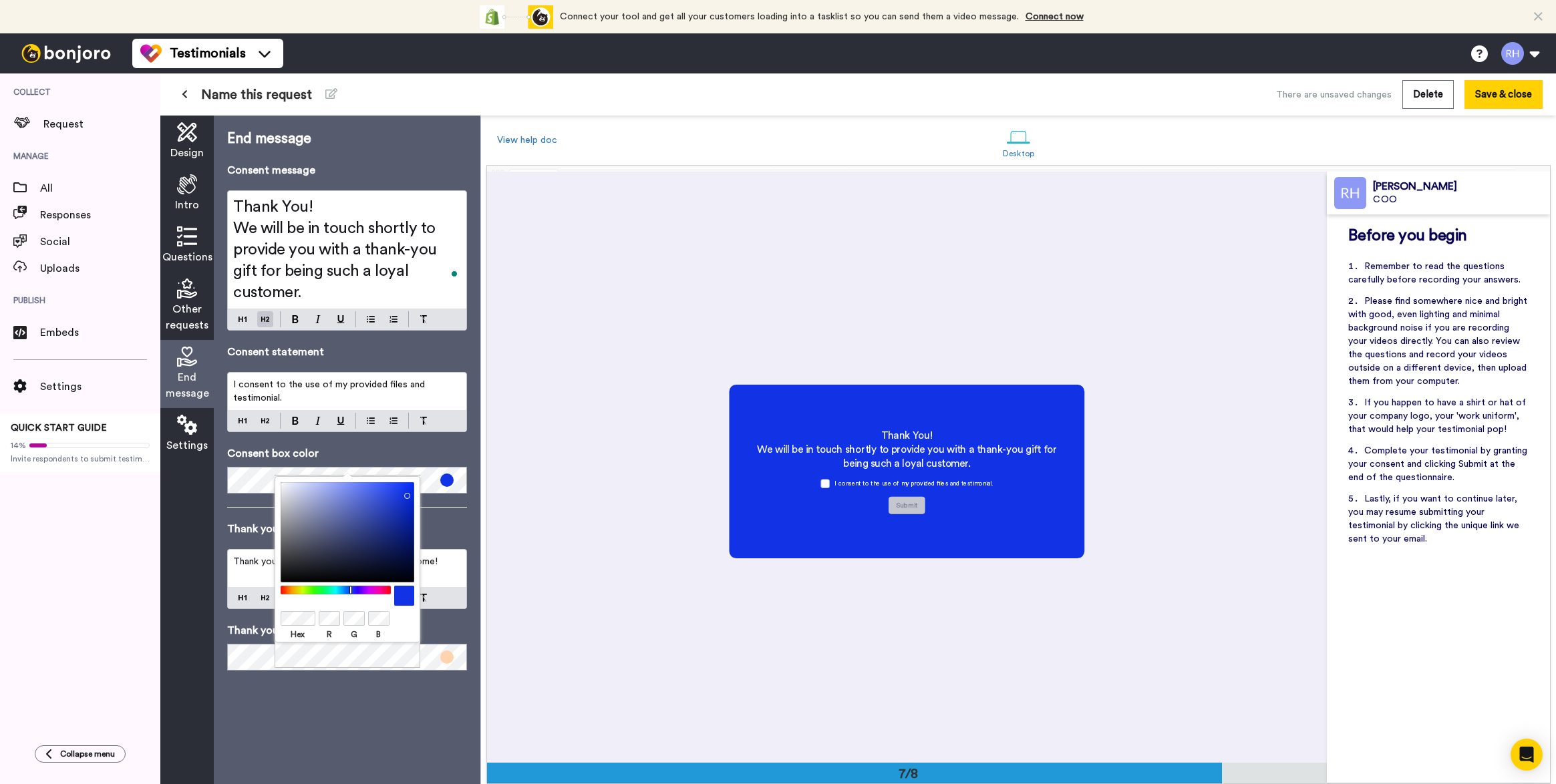
click at [404, 493] on div at bounding box center [347, 532] width 134 height 100
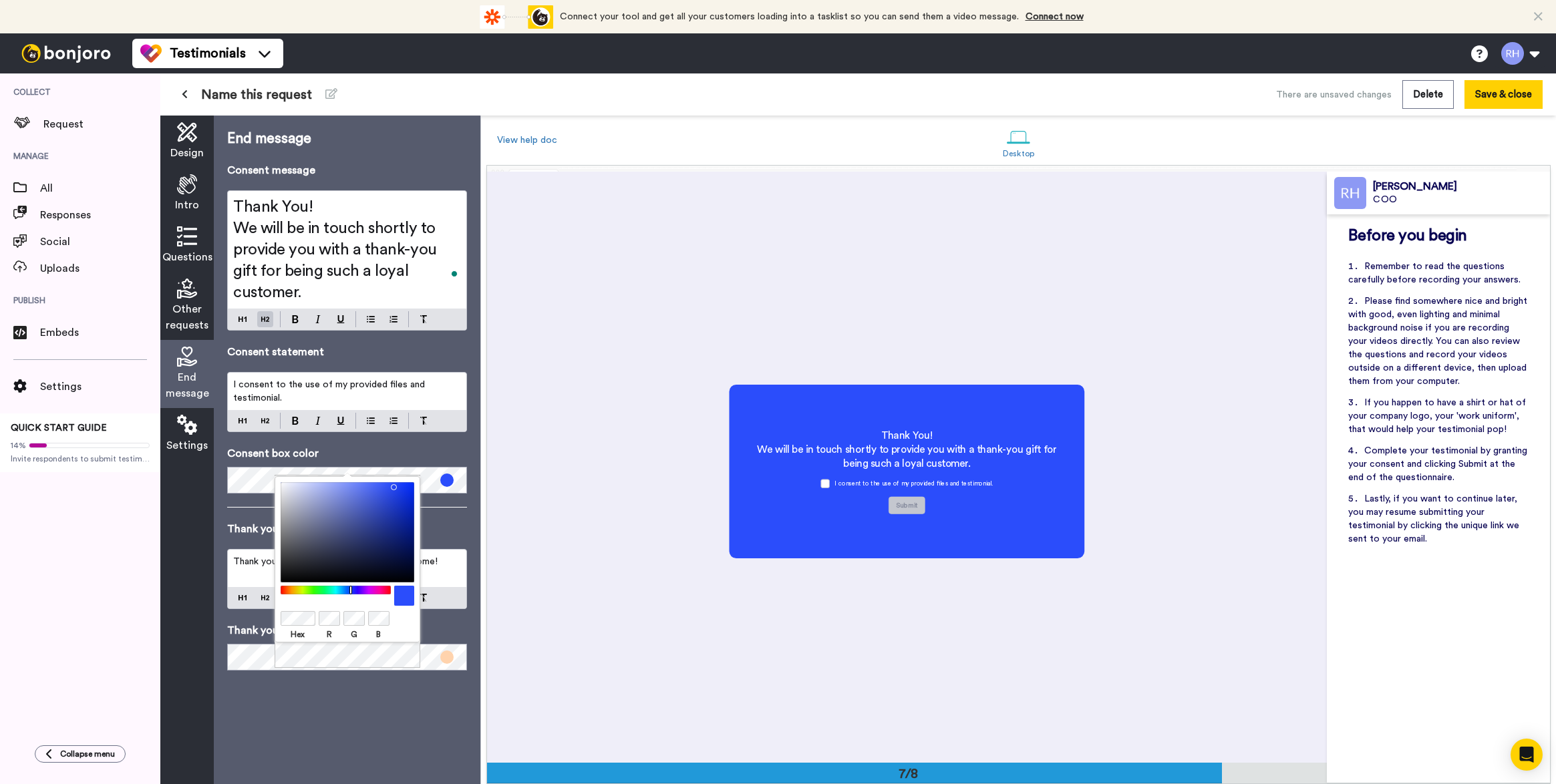
click at [391, 484] on div at bounding box center [347, 532] width 134 height 100
click at [460, 446] on p "Consent box color" at bounding box center [347, 454] width 240 height 16
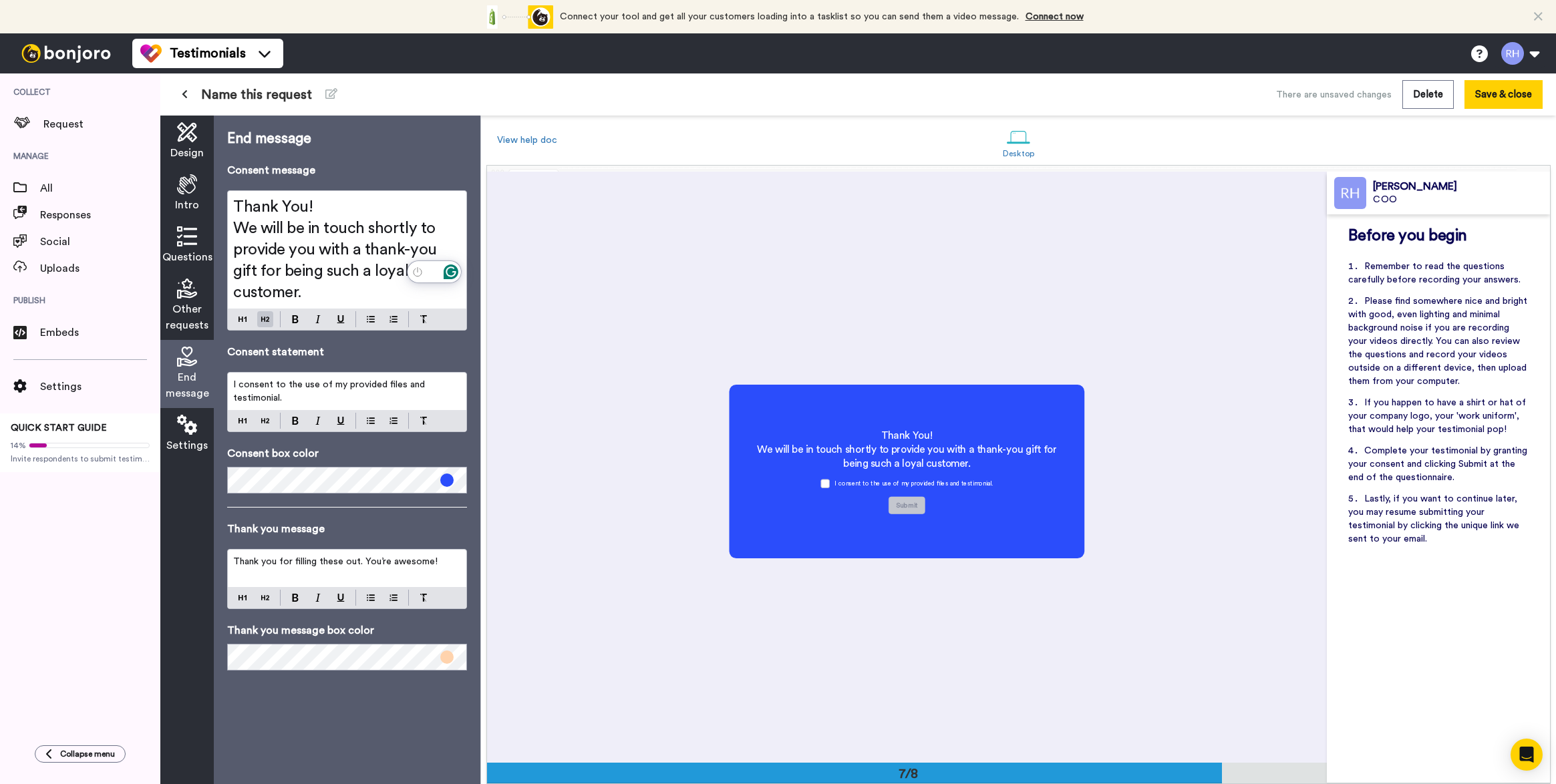
drag, startPoint x: 449, startPoint y: 271, endPoint x: 260, endPoint y: 207, distance: 199.5
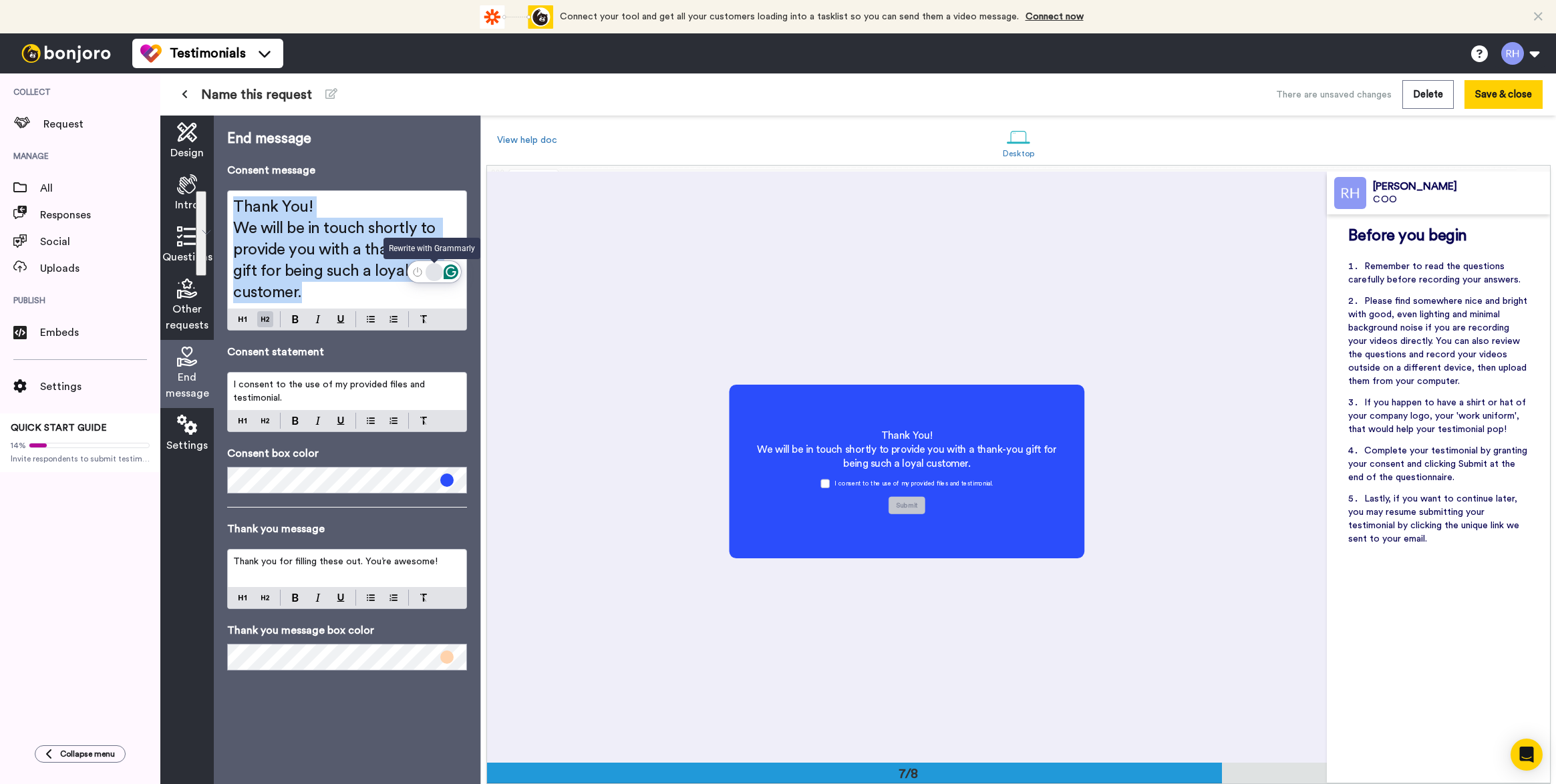
drag, startPoint x: 233, startPoint y: 206, endPoint x: 438, endPoint y: 280, distance: 217.9
click at [438, 280] on html "Connect your tool now! Connect your tool and get all your customers loading int…" at bounding box center [778, 392] width 1556 height 784
copy div "Thank You! We will be in touch shortly to provide you with a thank-you gift for…"
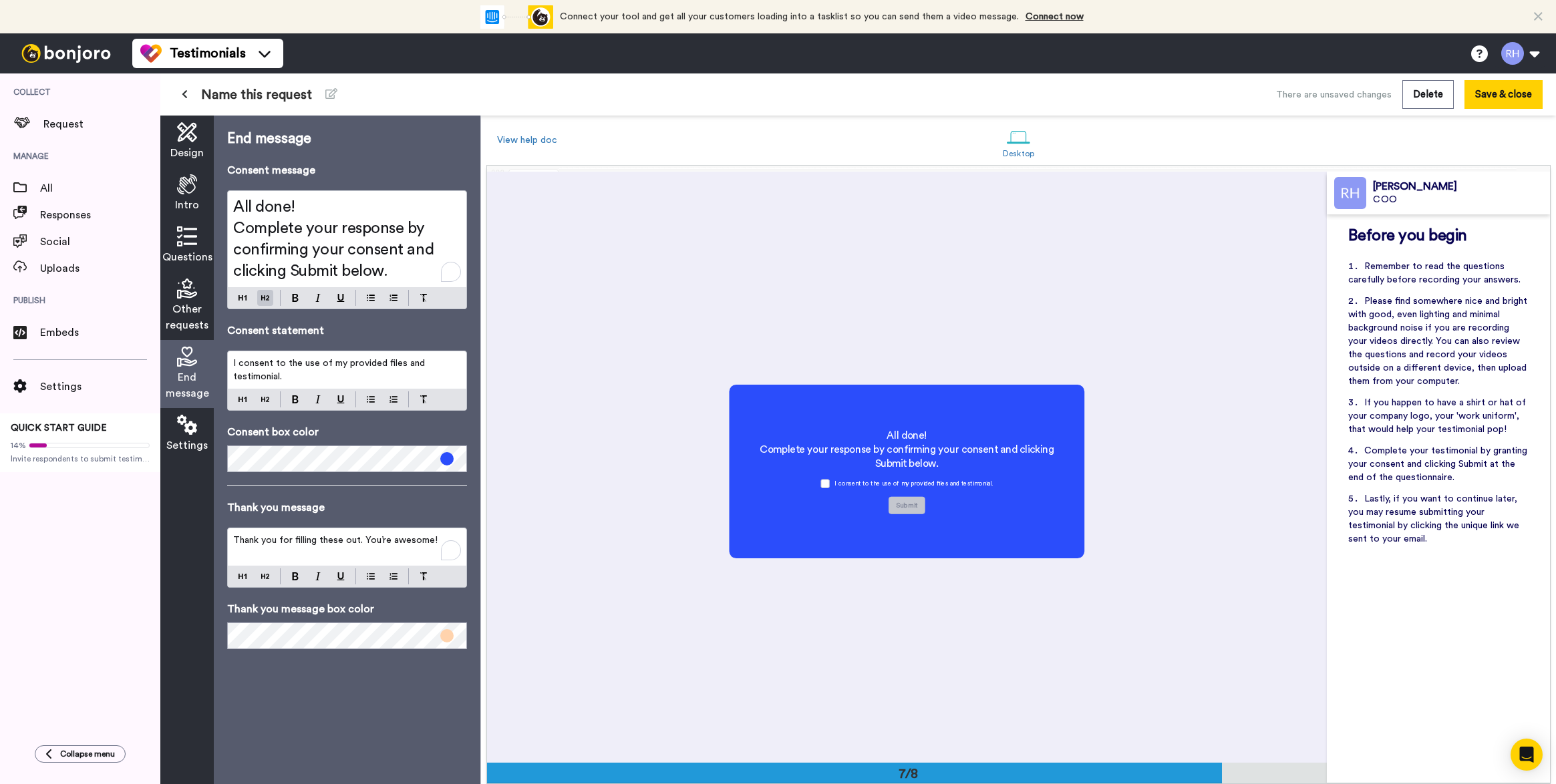
click at [331, 543] on span "Thank you for filling these out. You’re awesome!" at bounding box center [335, 541] width 205 height 10
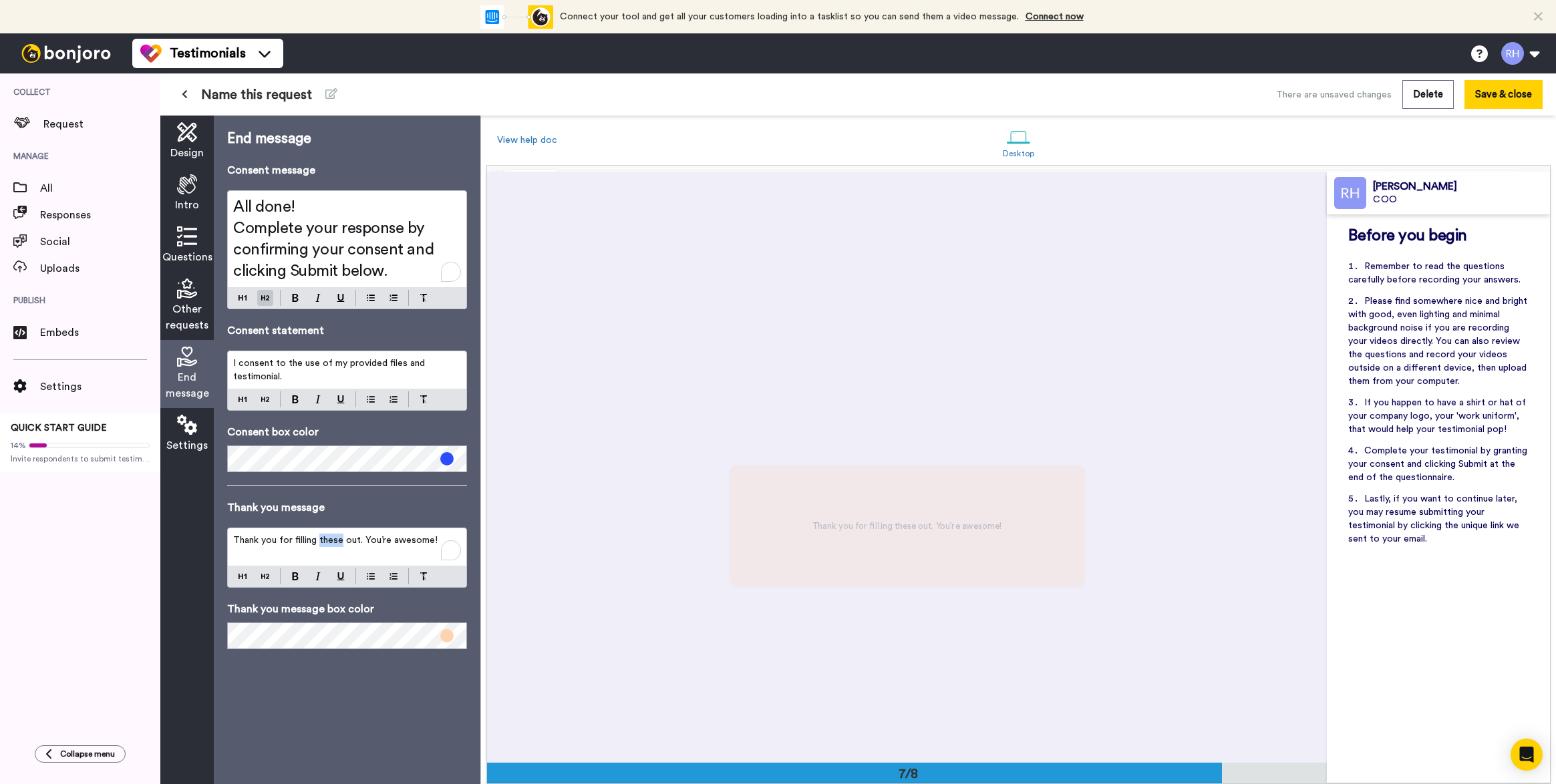
click at [331, 543] on span "Thank you for filling these out. You’re awesome!" at bounding box center [335, 541] width 205 height 10
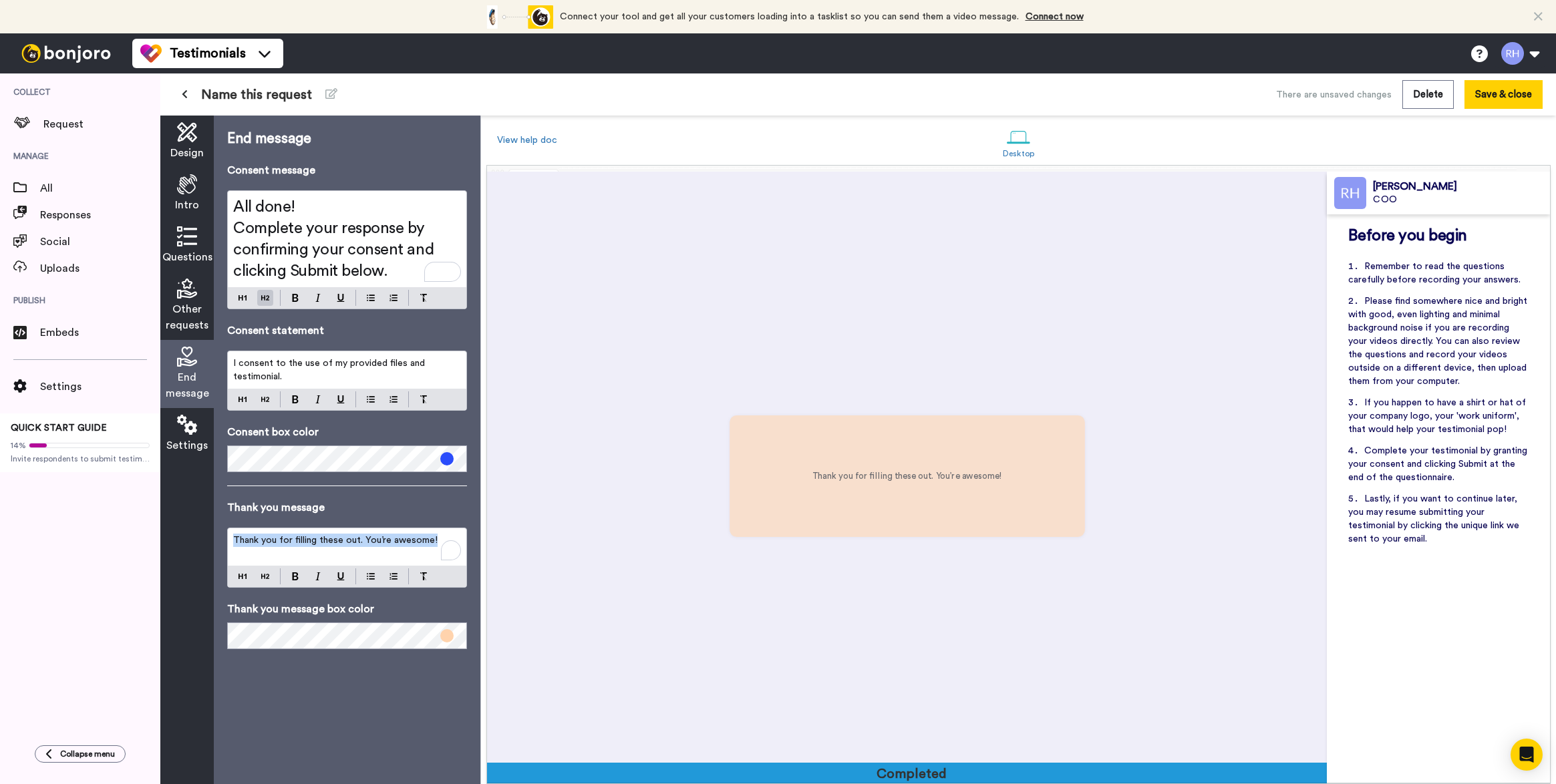
click at [331, 543] on span "Thank you for filling these out. You’re awesome!" at bounding box center [335, 541] width 205 height 10
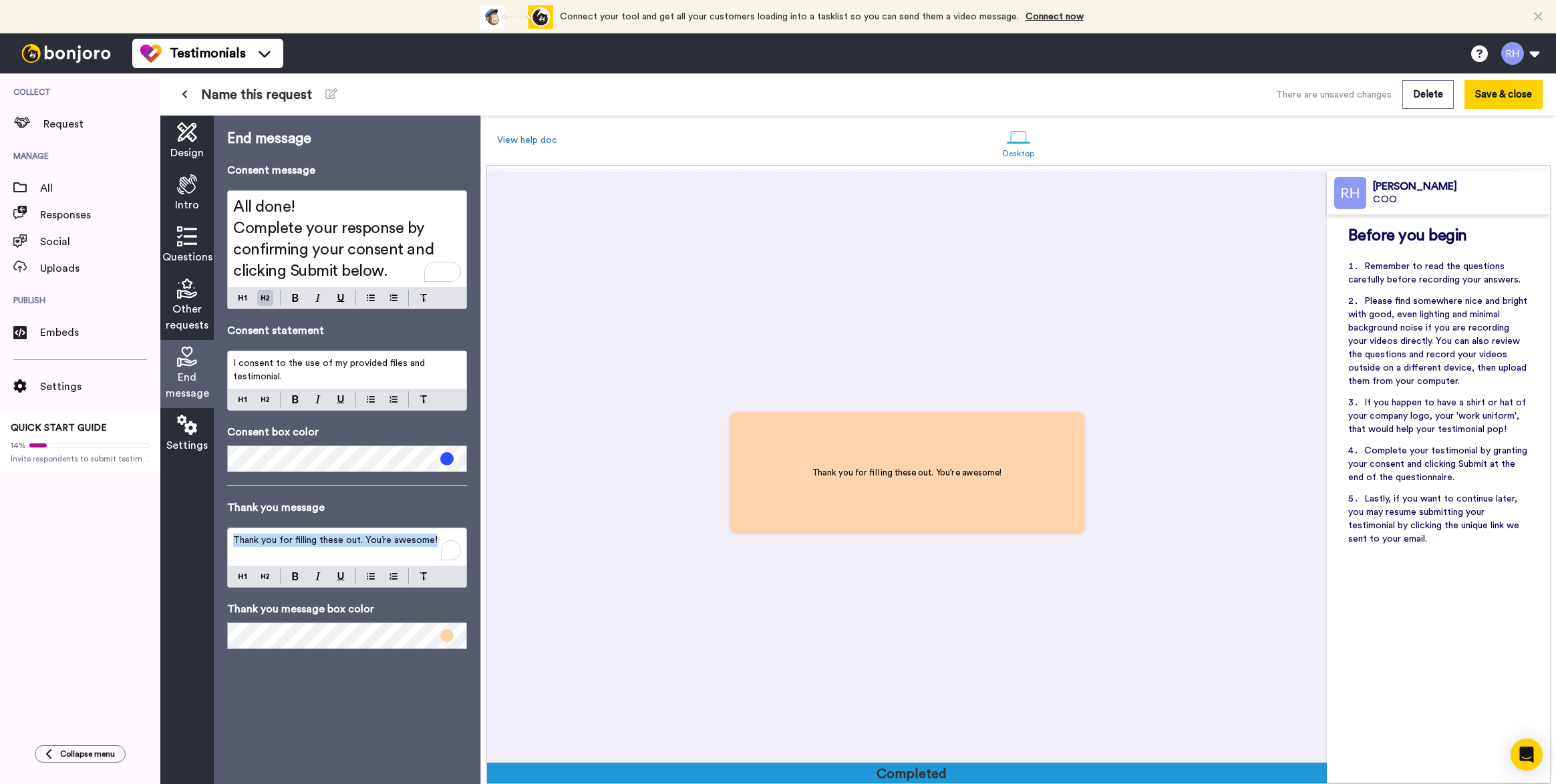
scroll to position [4133, 0]
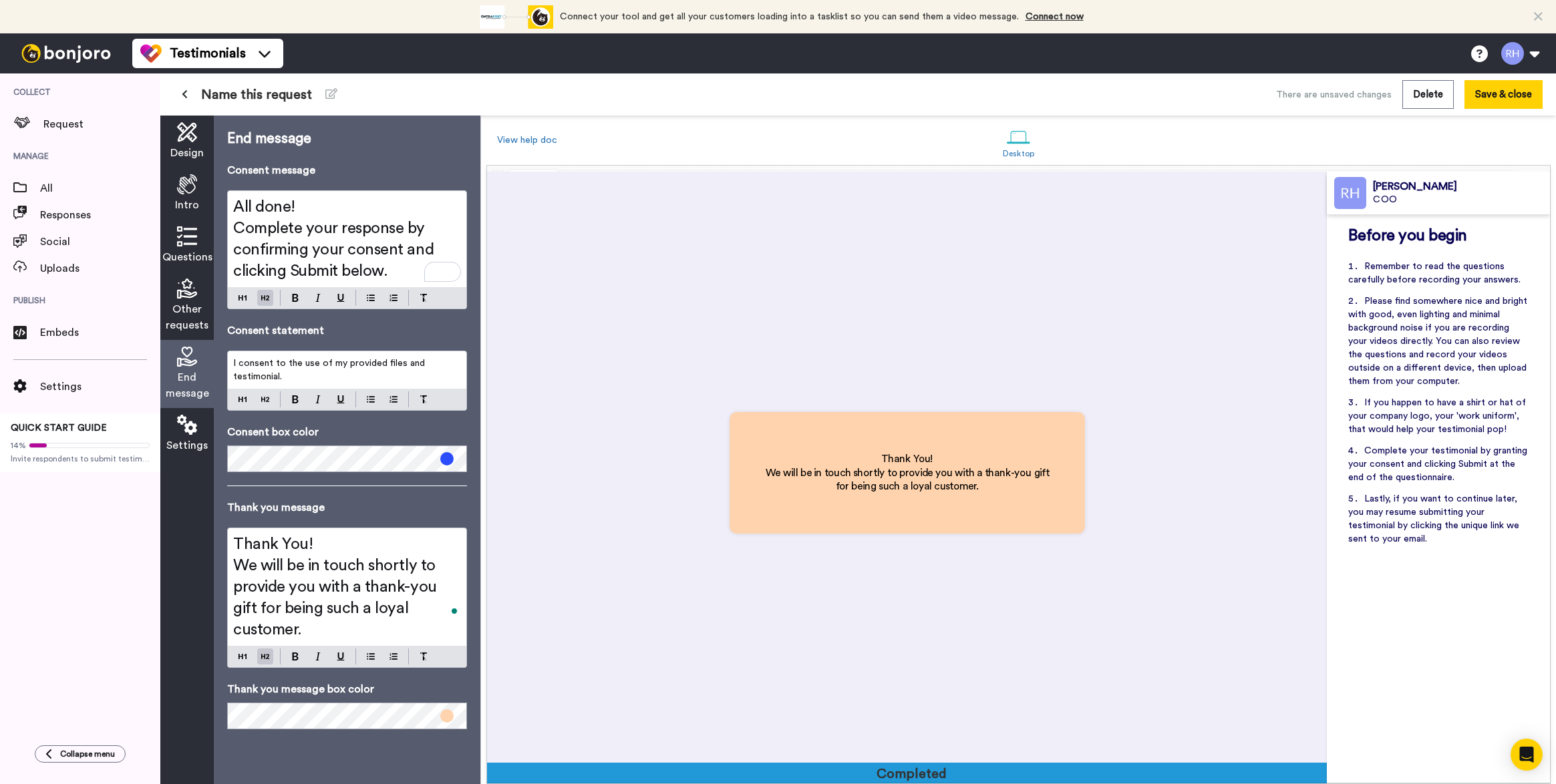
click at [445, 710] on span at bounding box center [447, 717] width 14 height 14
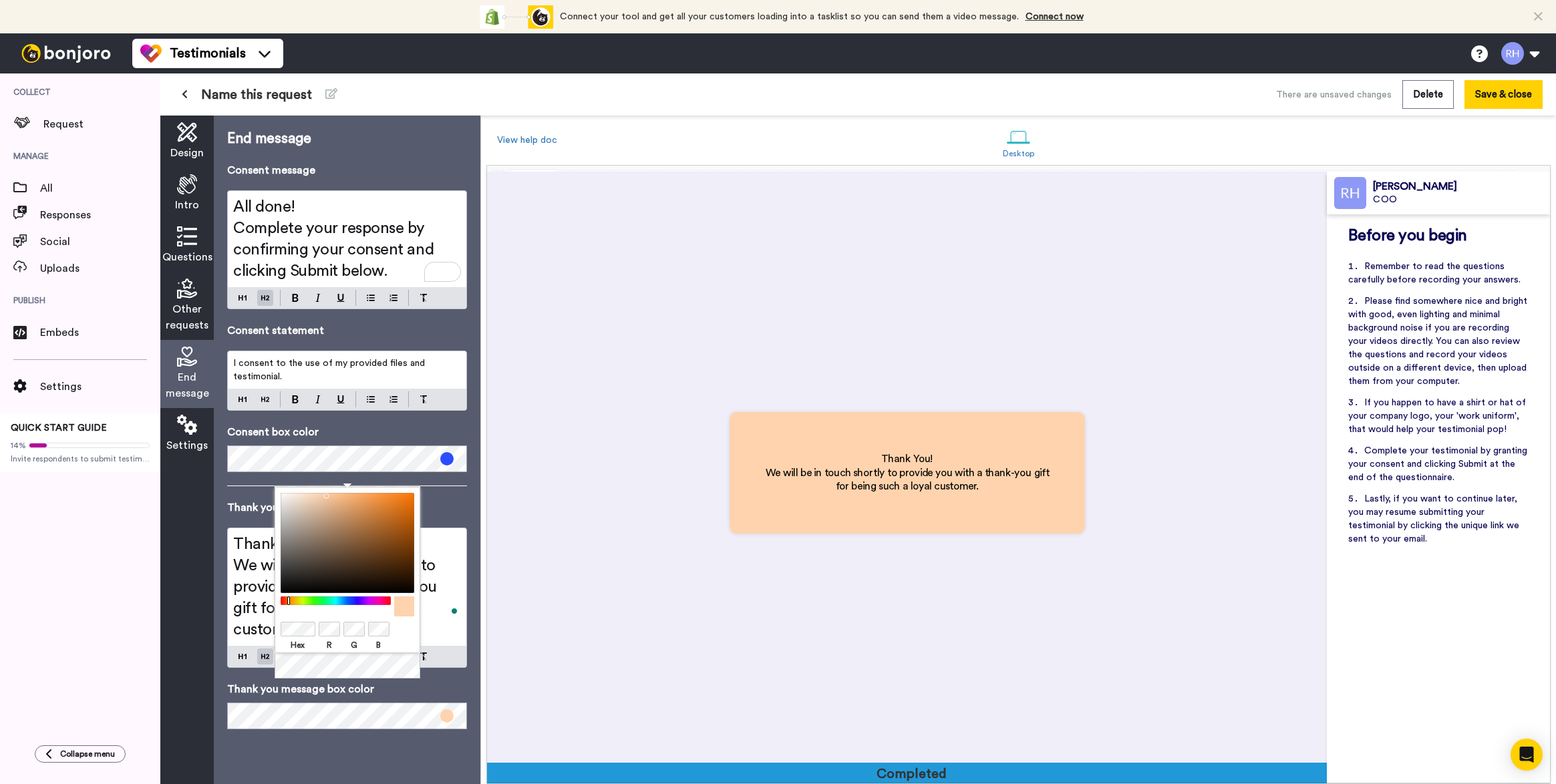
click at [353, 599] on div at bounding box center [335, 601] width 115 height 9
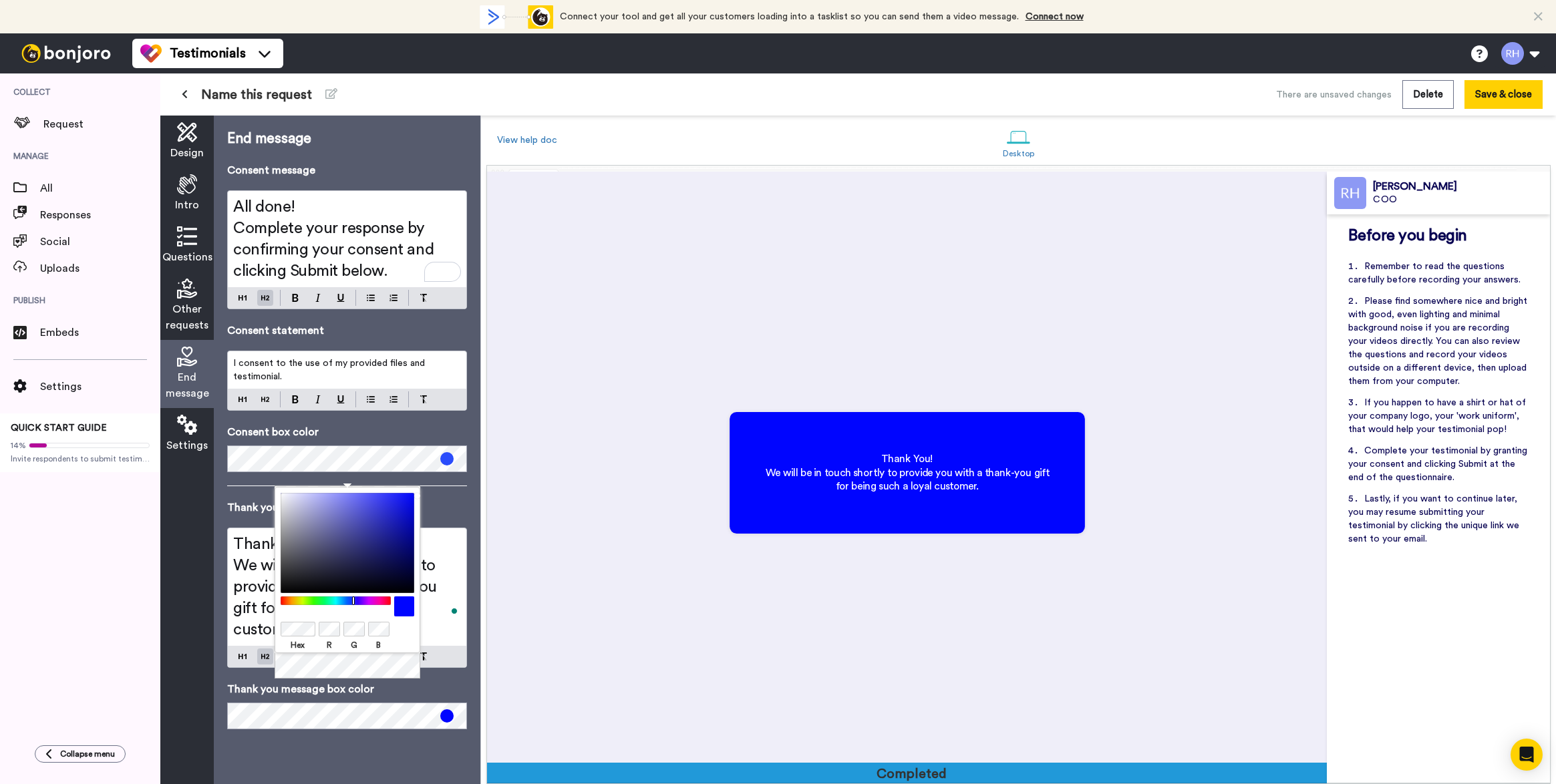
click at [437, 466] on body "Connect your tool now! Connect your tool and get all your customers loading int…" at bounding box center [778, 392] width 1556 height 784
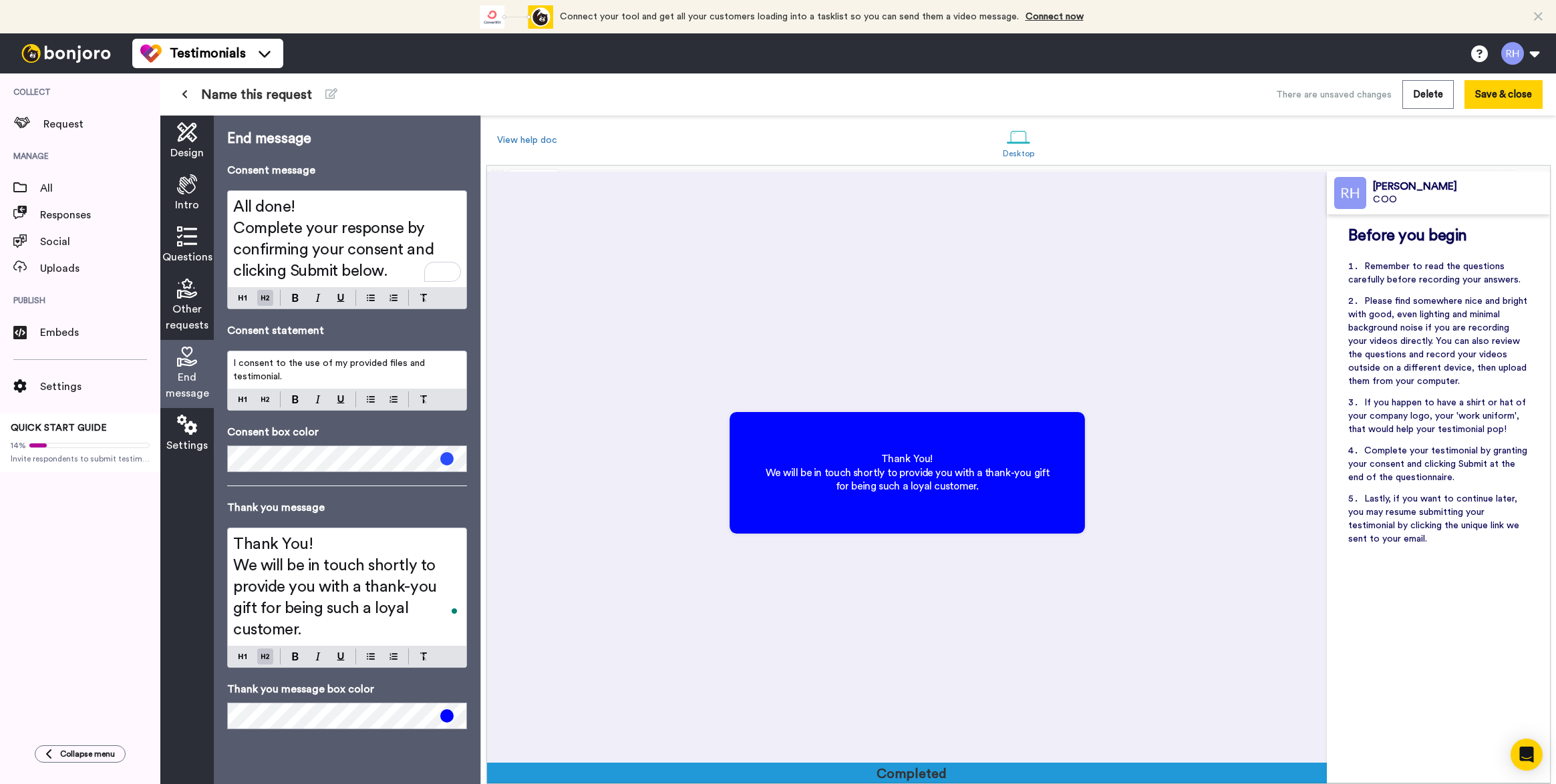
click at [346, 429] on p "Consent box color" at bounding box center [347, 432] width 240 height 16
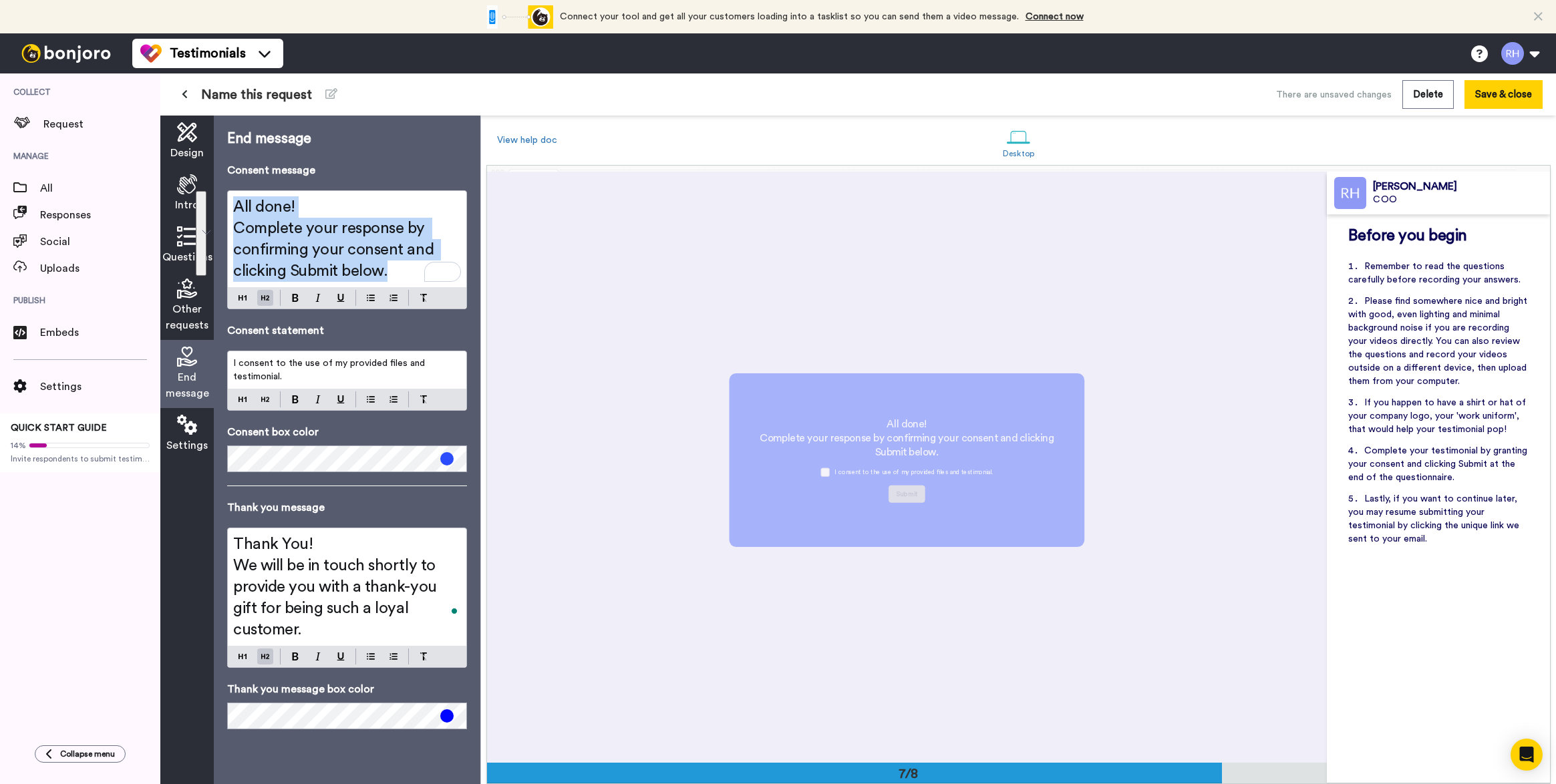
click at [392, 270] on h2 "Complete your response by confirming your consent and clicking Submit below." at bounding box center [347, 250] width 228 height 64
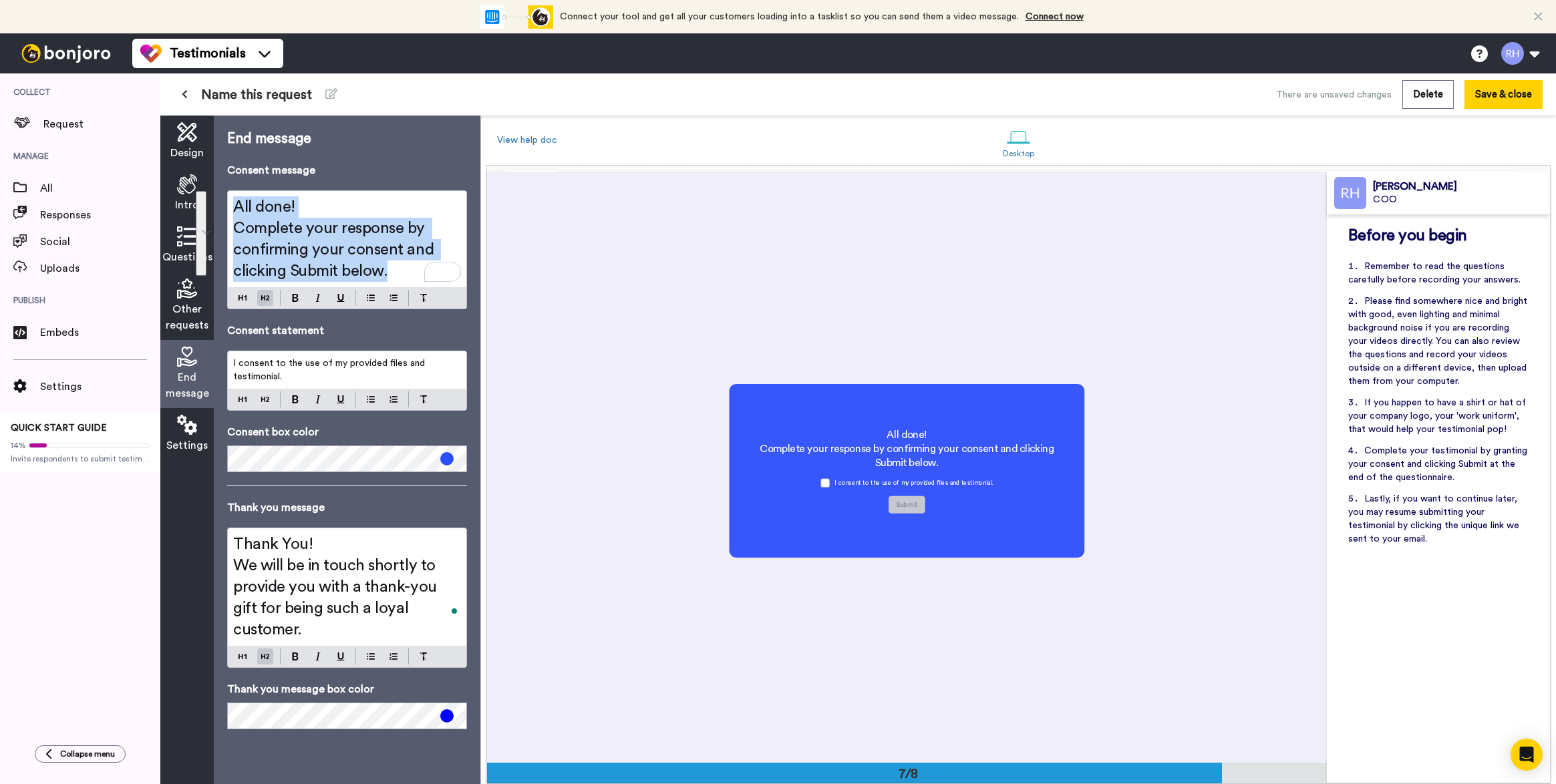
scroll to position [3543, 0]
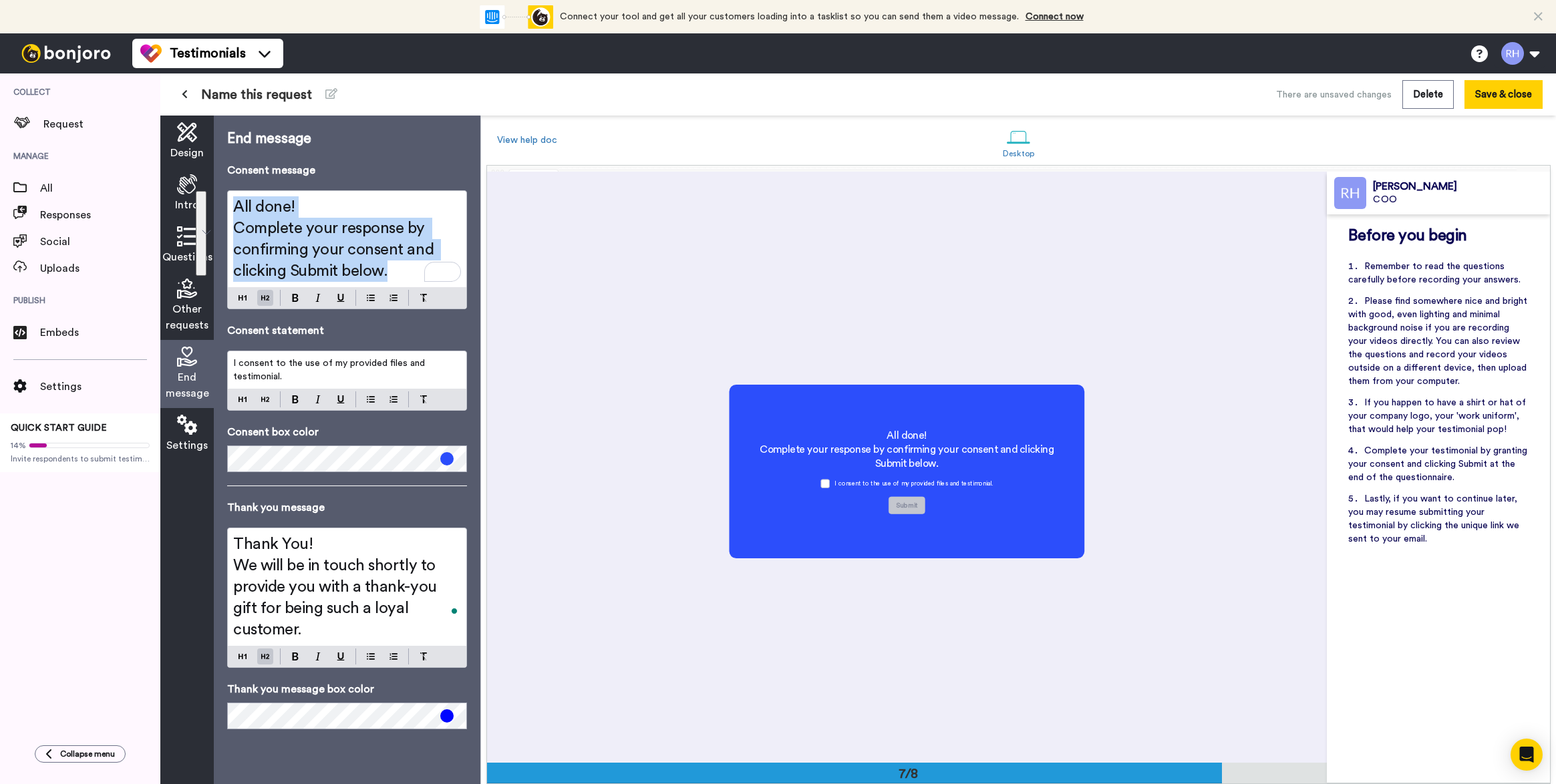
click at [393, 271] on h2 "Complete your response by confirming your consent and clicking Submit below." at bounding box center [347, 250] width 228 height 64
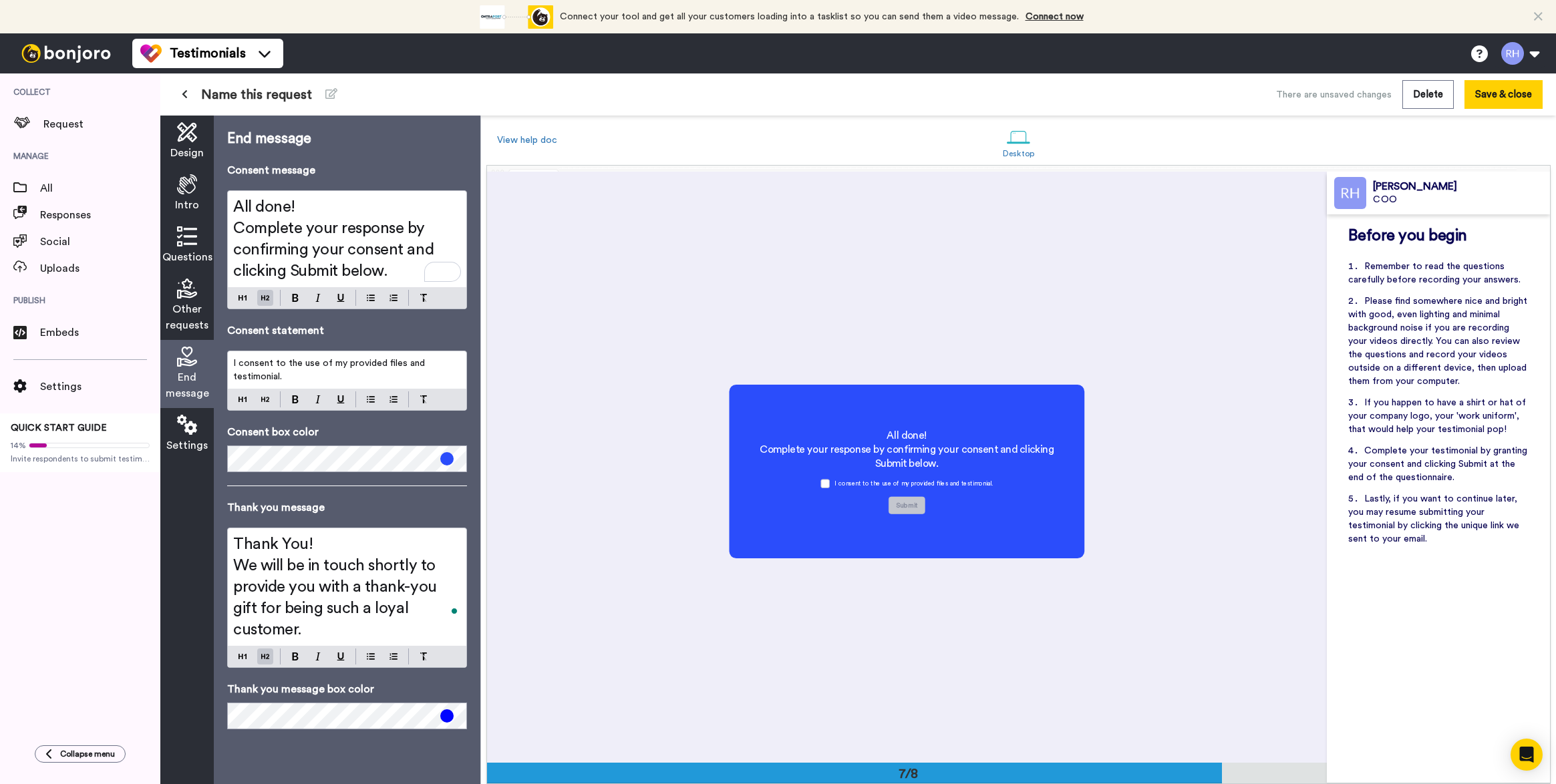
click at [447, 460] on span at bounding box center [447, 459] width 14 height 14
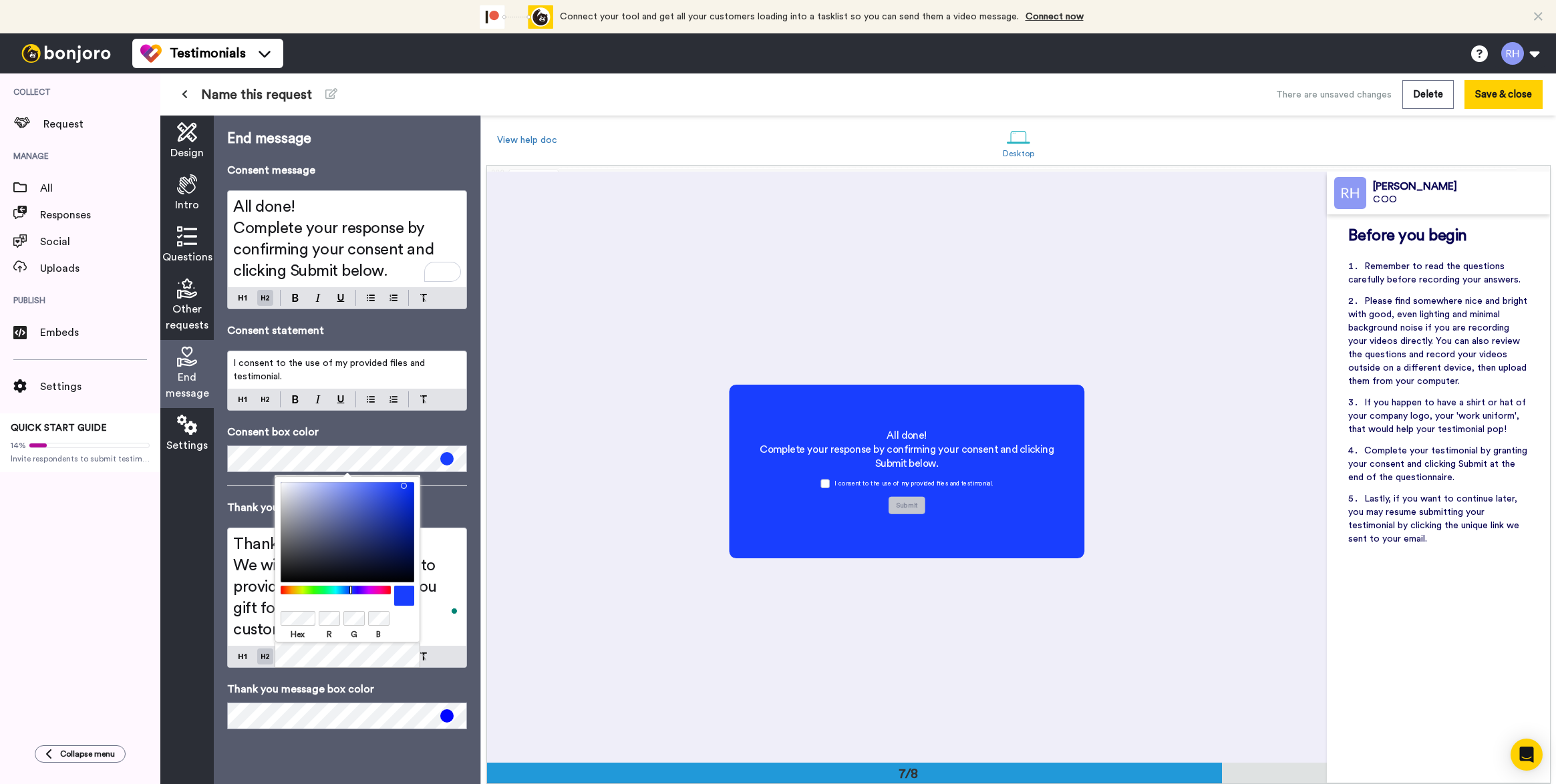
click at [401, 483] on div at bounding box center [347, 532] width 134 height 100
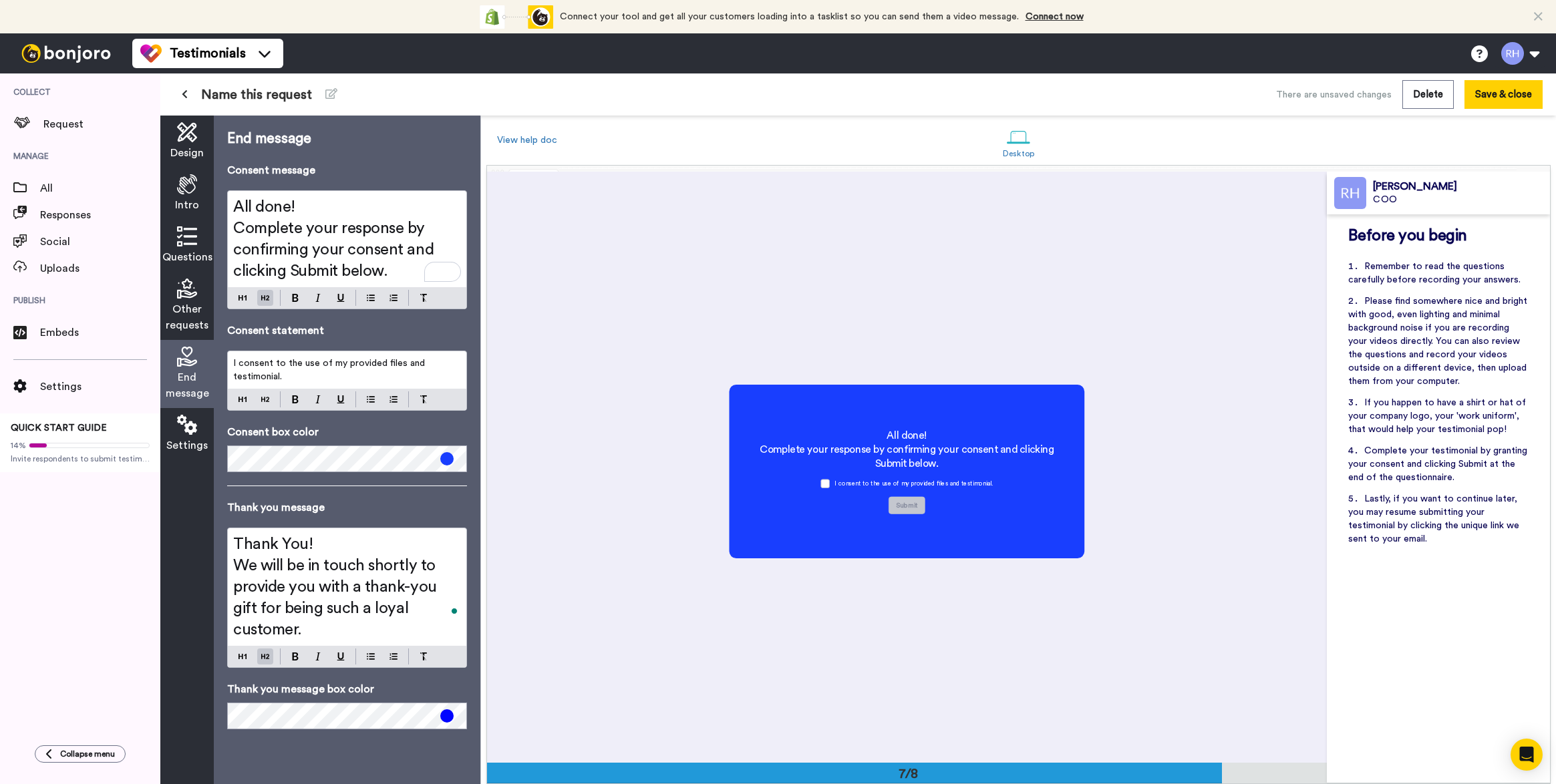
click at [402, 344] on div "Consent statement I consent to the use of my provided files and testimonial." at bounding box center [347, 366] width 240 height 88
drag, startPoint x: 318, startPoint y: 209, endPoint x: 220, endPoint y: 198, distance: 98.6
click at [220, 198] on div "End message Consent message All done! Complete your response by confirming your…" at bounding box center [347, 449] width 267 height 669
drag, startPoint x: 290, startPoint y: 269, endPoint x: 238, endPoint y: 247, distance: 56.5
click at [238, 247] on span "Complete your response by confirming your consent and clicking Submit below." at bounding box center [335, 250] width 205 height 59
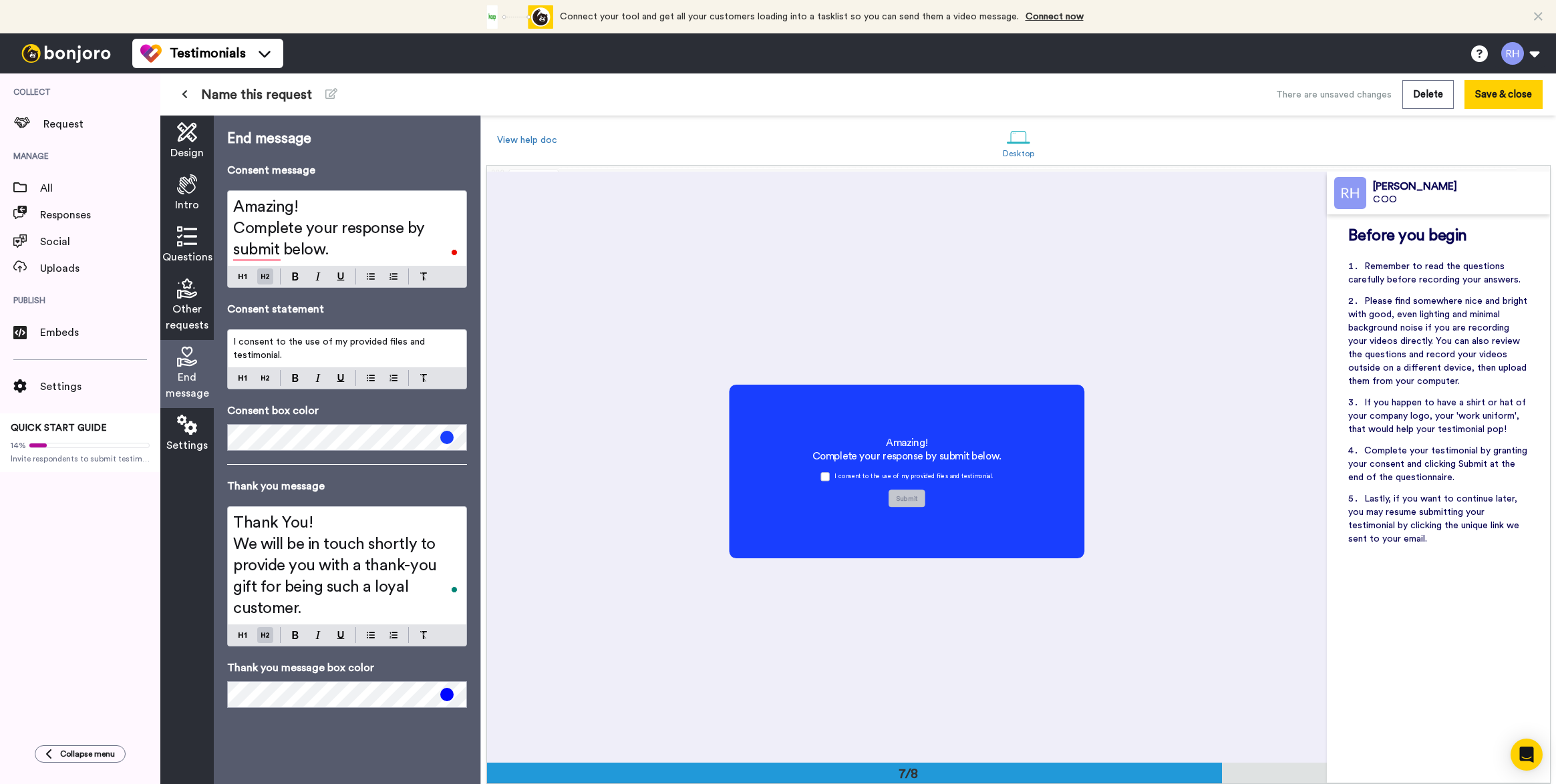
click at [280, 248] on span "Complete your response by submit below." at bounding box center [331, 239] width 196 height 37
click at [373, 248] on h2 "Complete your response by submitting below." at bounding box center [347, 239] width 228 height 43
click at [347, 351] on p "I consent to the use of my provided files and testimonial." at bounding box center [347, 348] width 228 height 27
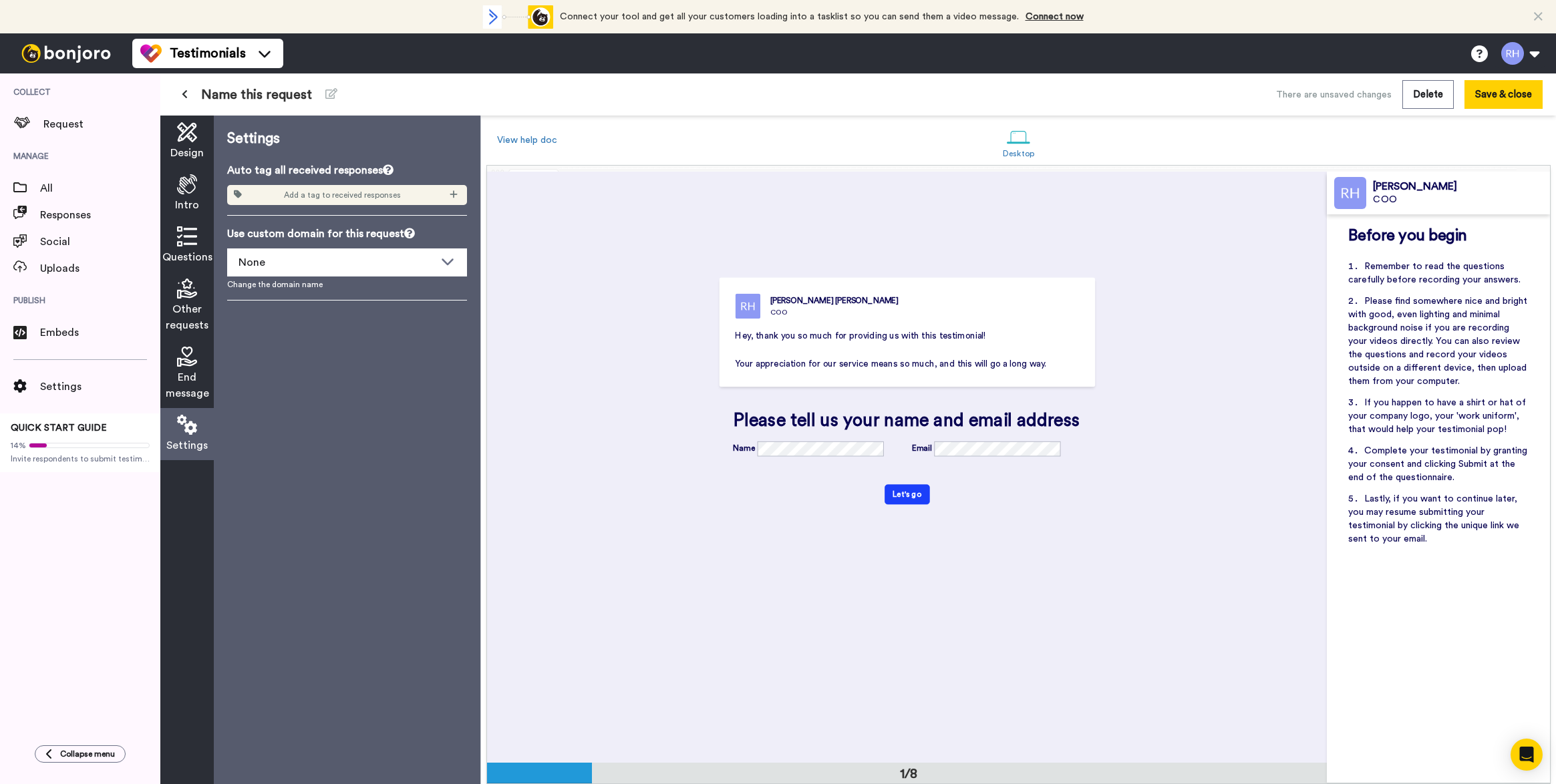
click at [385, 170] on icon at bounding box center [388, 170] width 11 height 11
click at [456, 192] on icon at bounding box center [453, 194] width 8 height 10
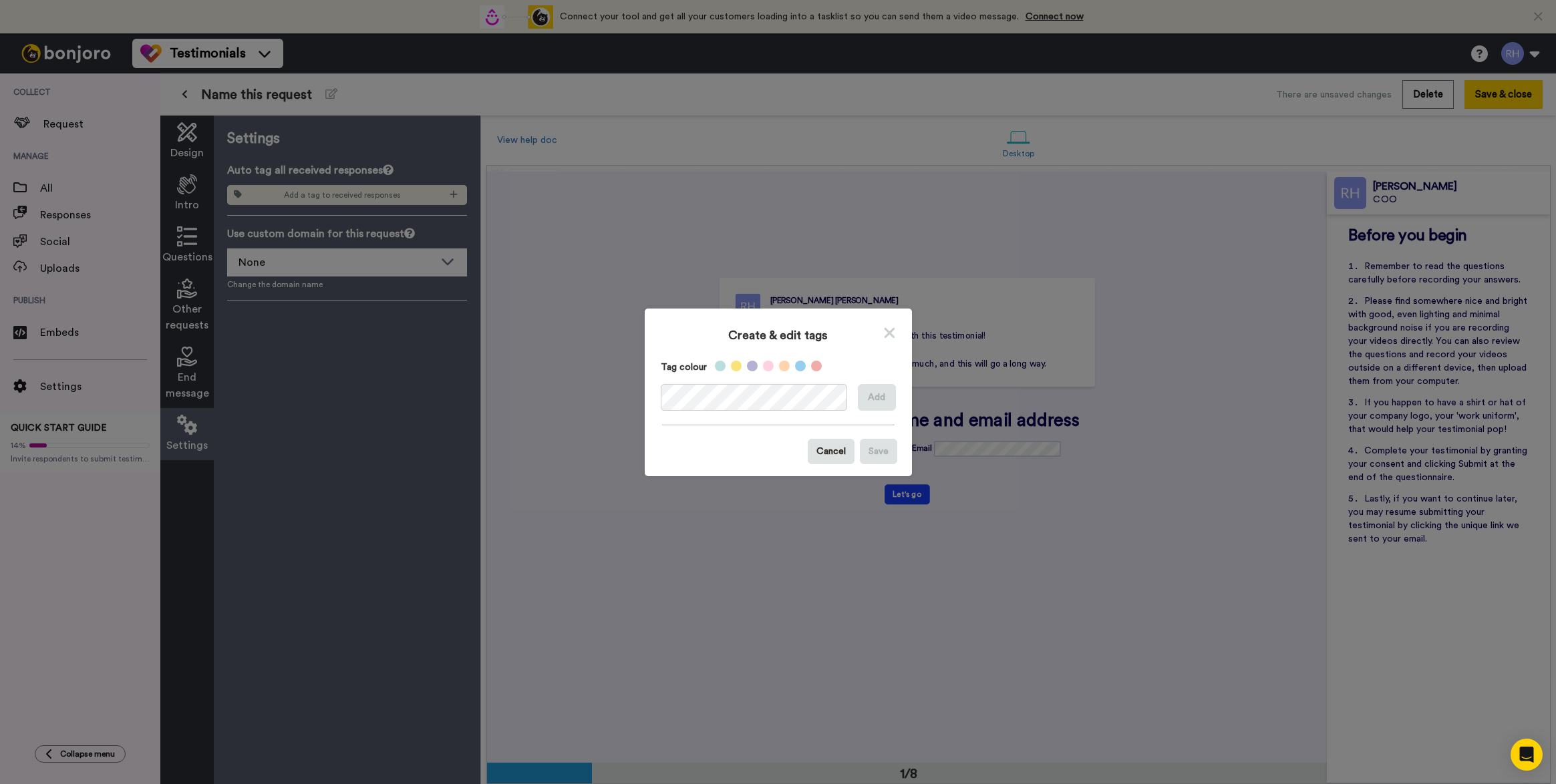
click at [883, 331] on icon at bounding box center [889, 333] width 13 height 16
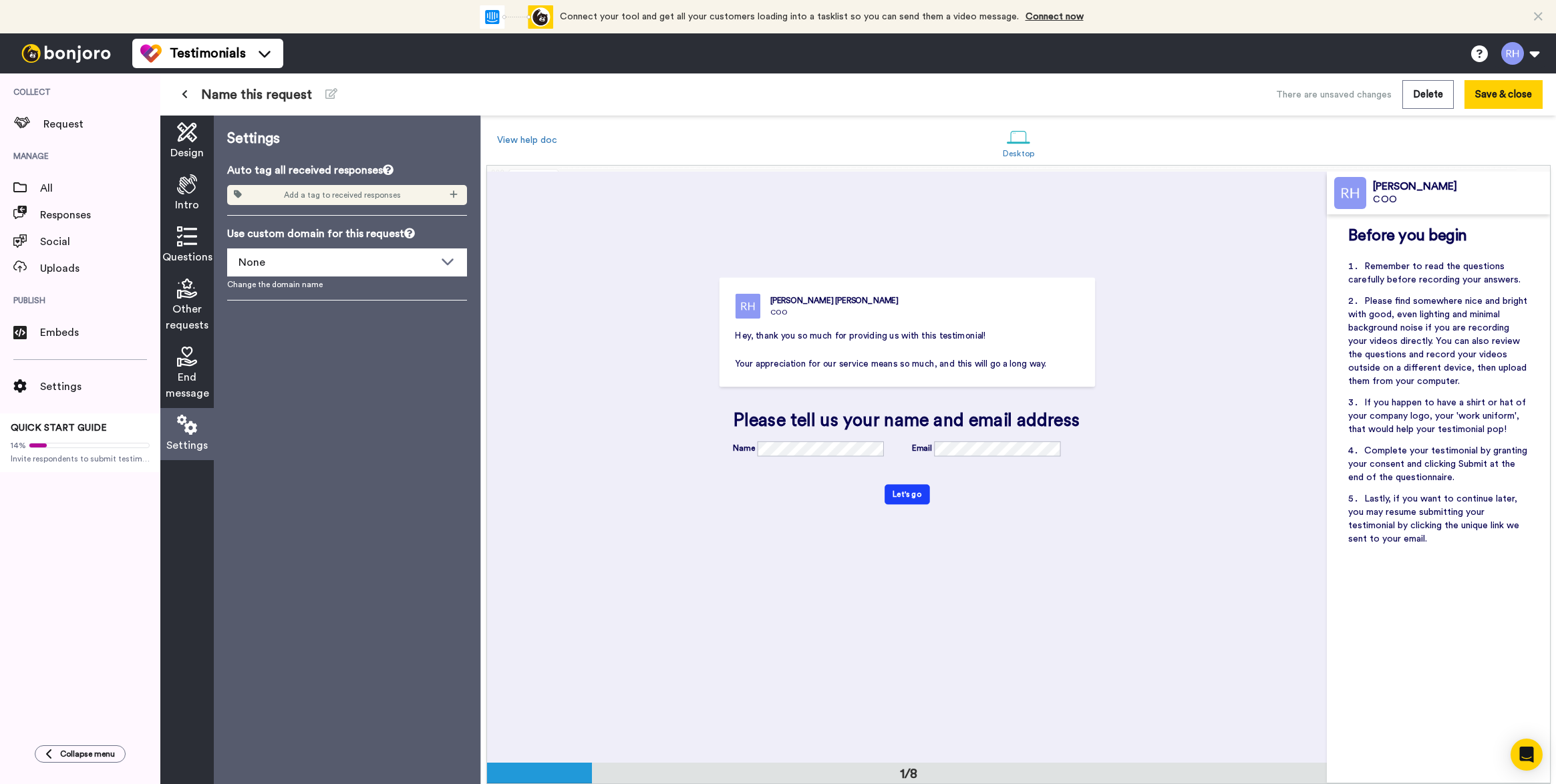
click at [207, 363] on div "End message" at bounding box center [187, 374] width 53 height 68
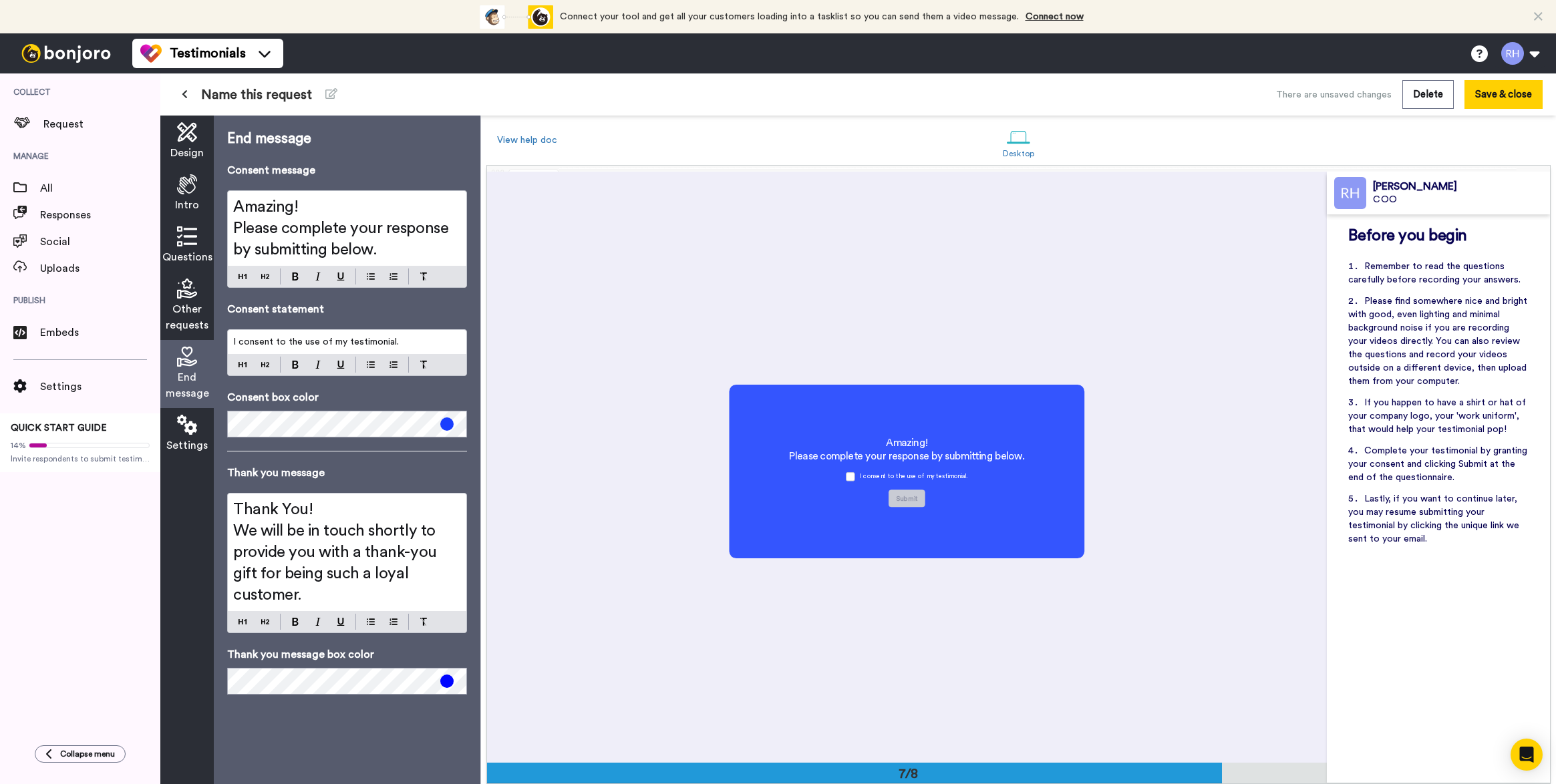
click at [182, 307] on span "Other requests" at bounding box center [187, 317] width 43 height 32
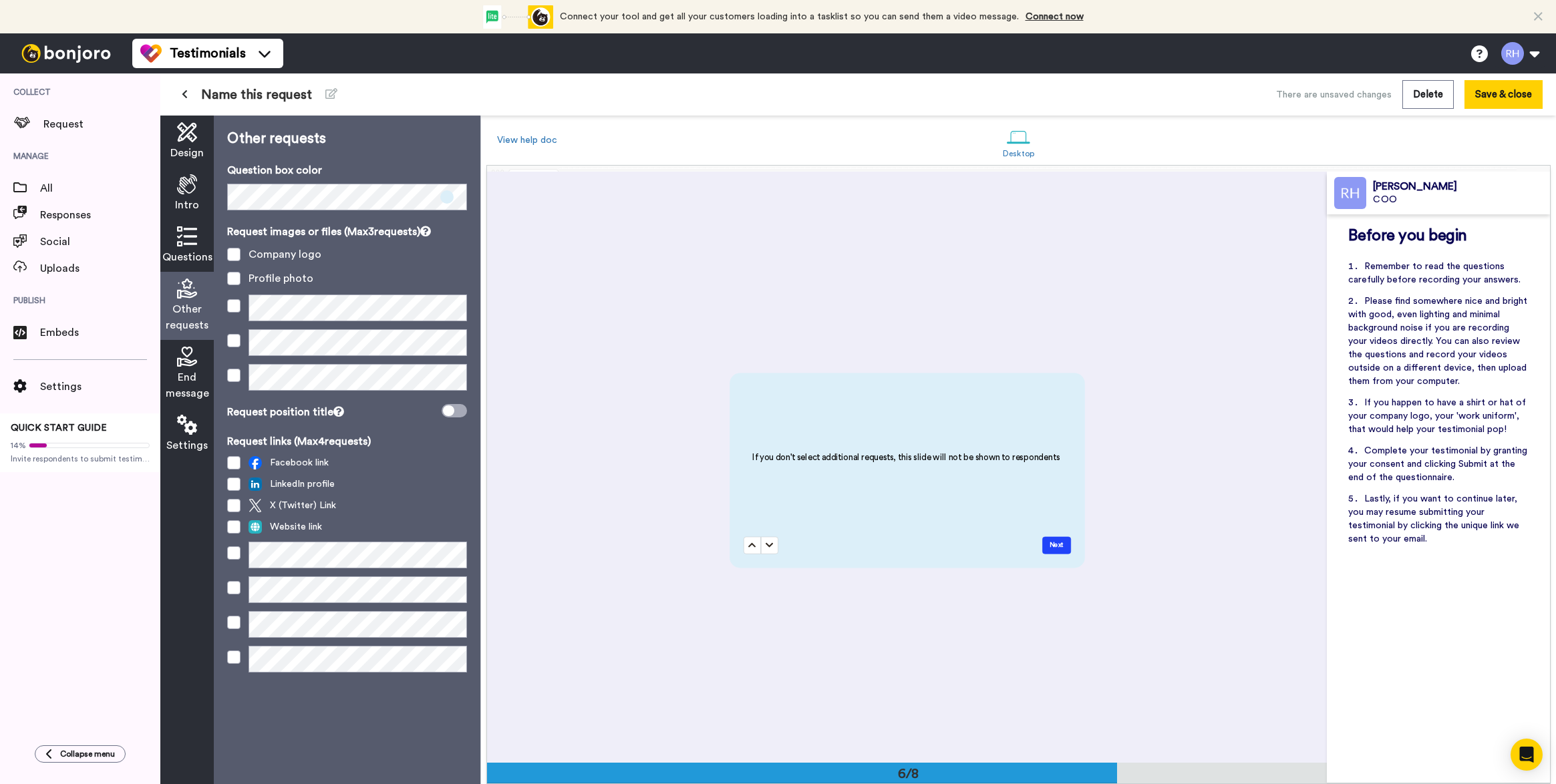
scroll to position [2953, 0]
click at [446, 406] on icon at bounding box center [449, 411] width 12 height 11
click at [449, 408] on span at bounding box center [454, 411] width 25 height 14
click at [1520, 98] on button "Save & close" at bounding box center [1503, 95] width 78 height 29
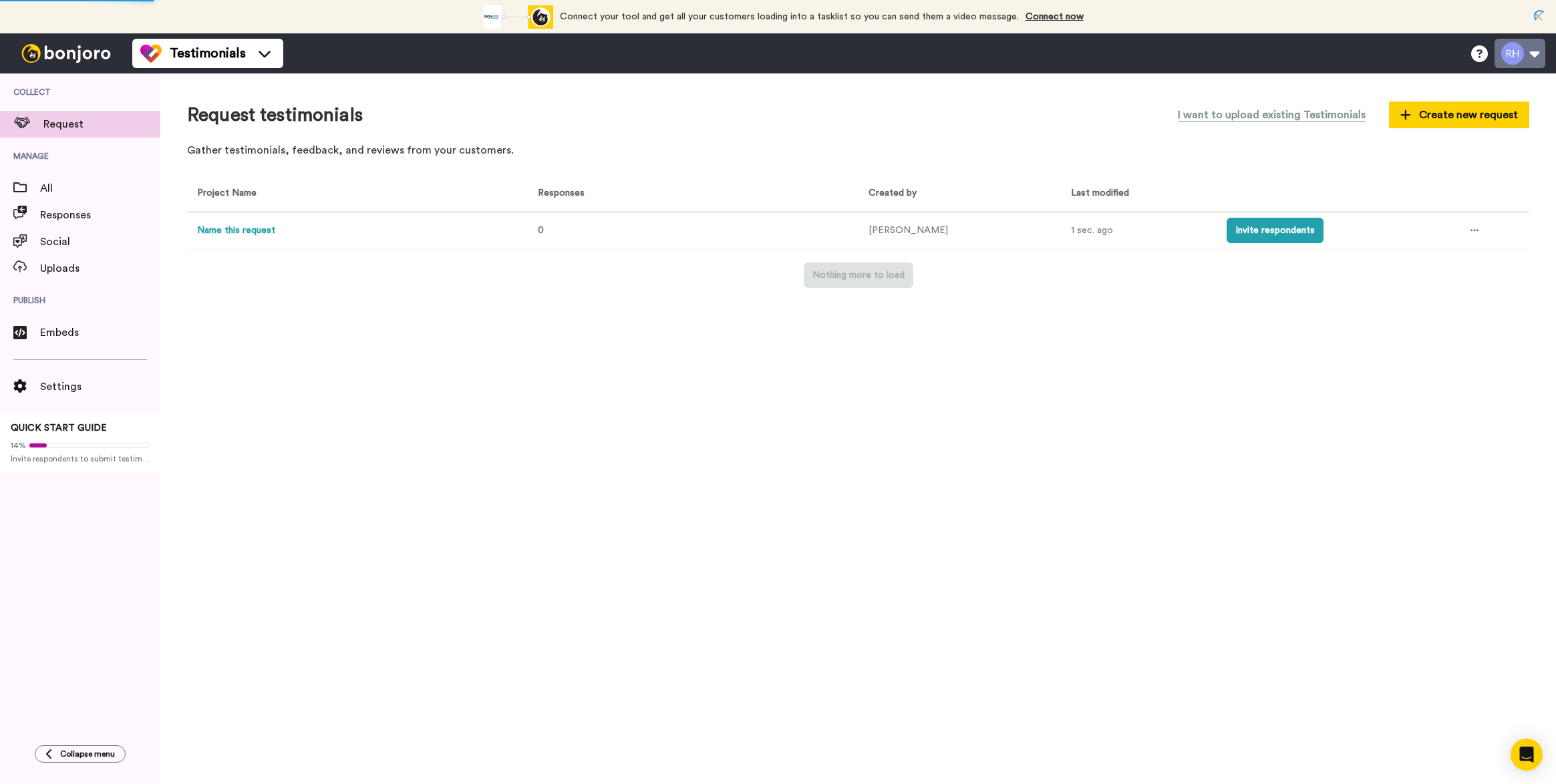
click at [1516, 54] on button at bounding box center [1520, 53] width 50 height 29
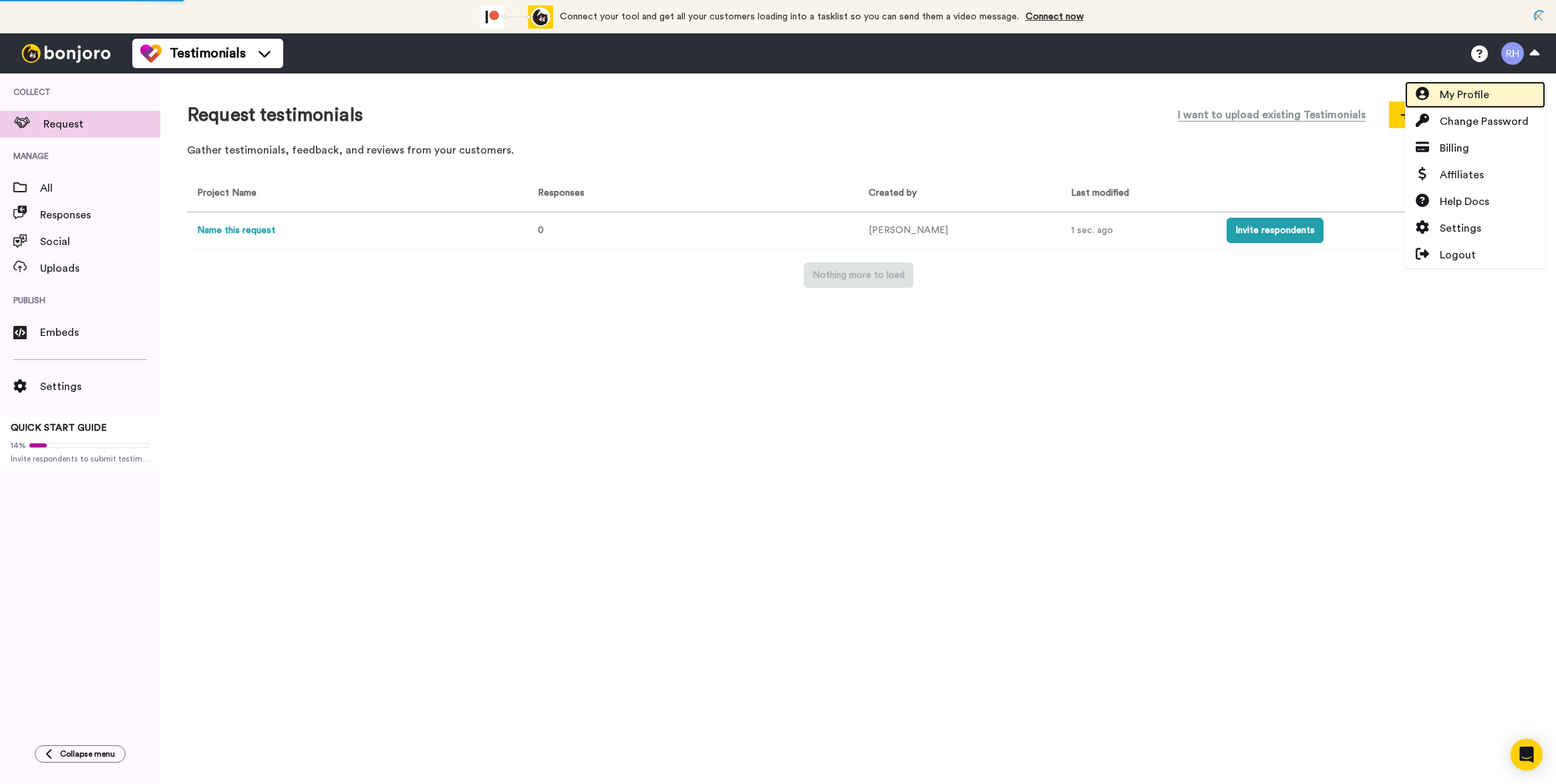
click at [1474, 93] on span "My Profile" at bounding box center [1464, 95] width 50 height 16
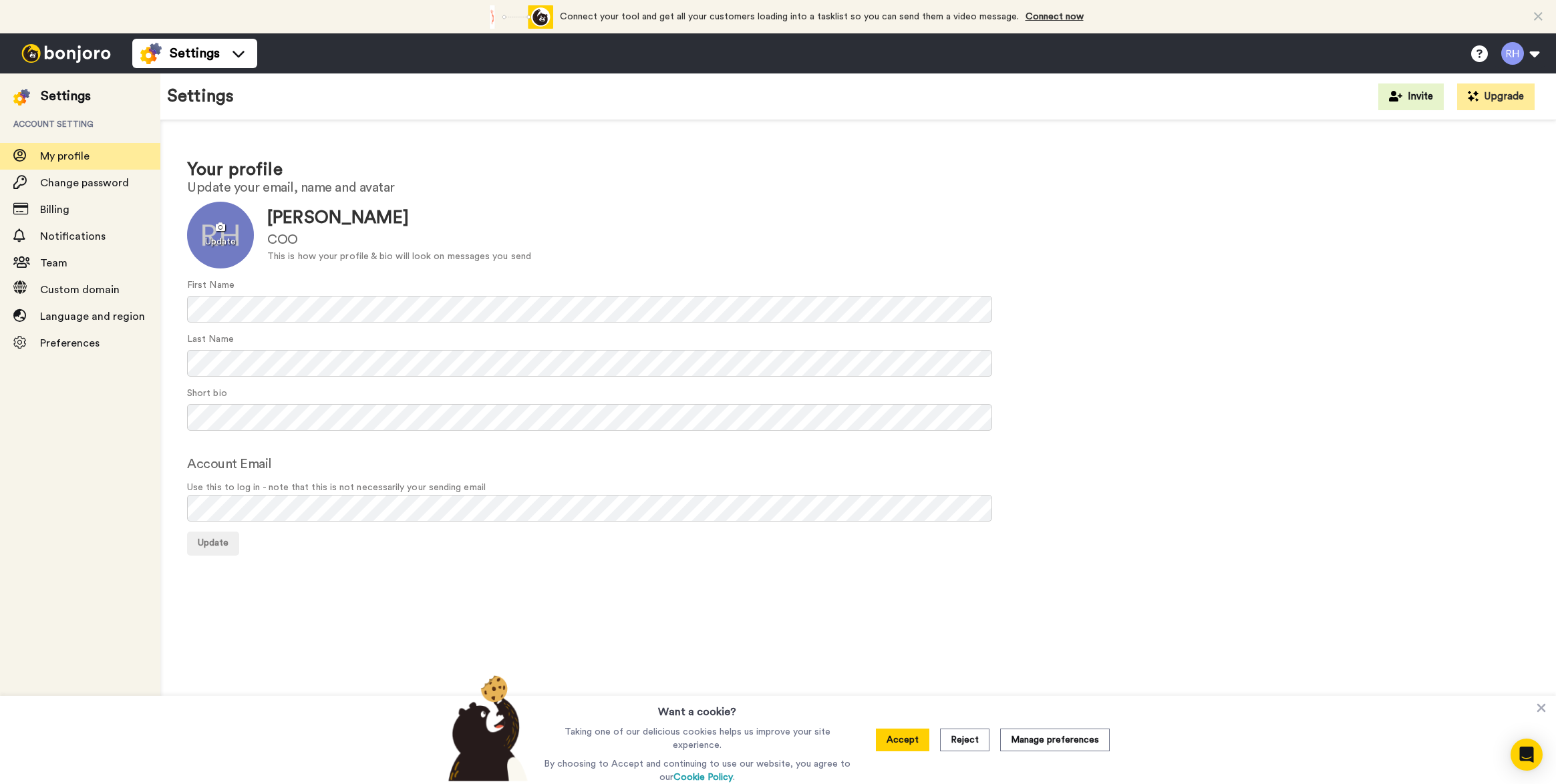
click at [247, 232] on div at bounding box center [220, 235] width 67 height 67
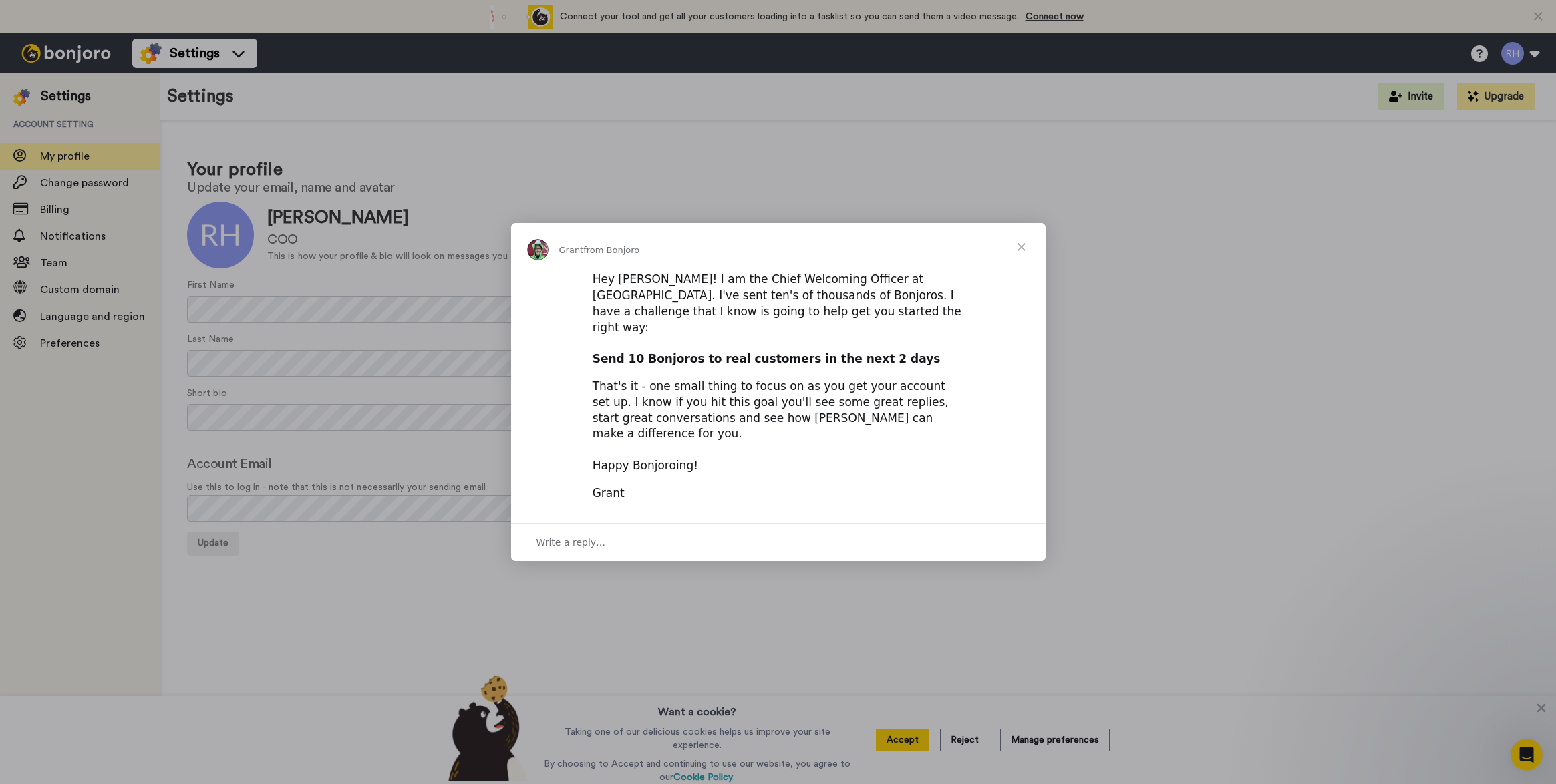
click at [1021, 259] on span "Close" at bounding box center [1021, 247] width 48 height 48
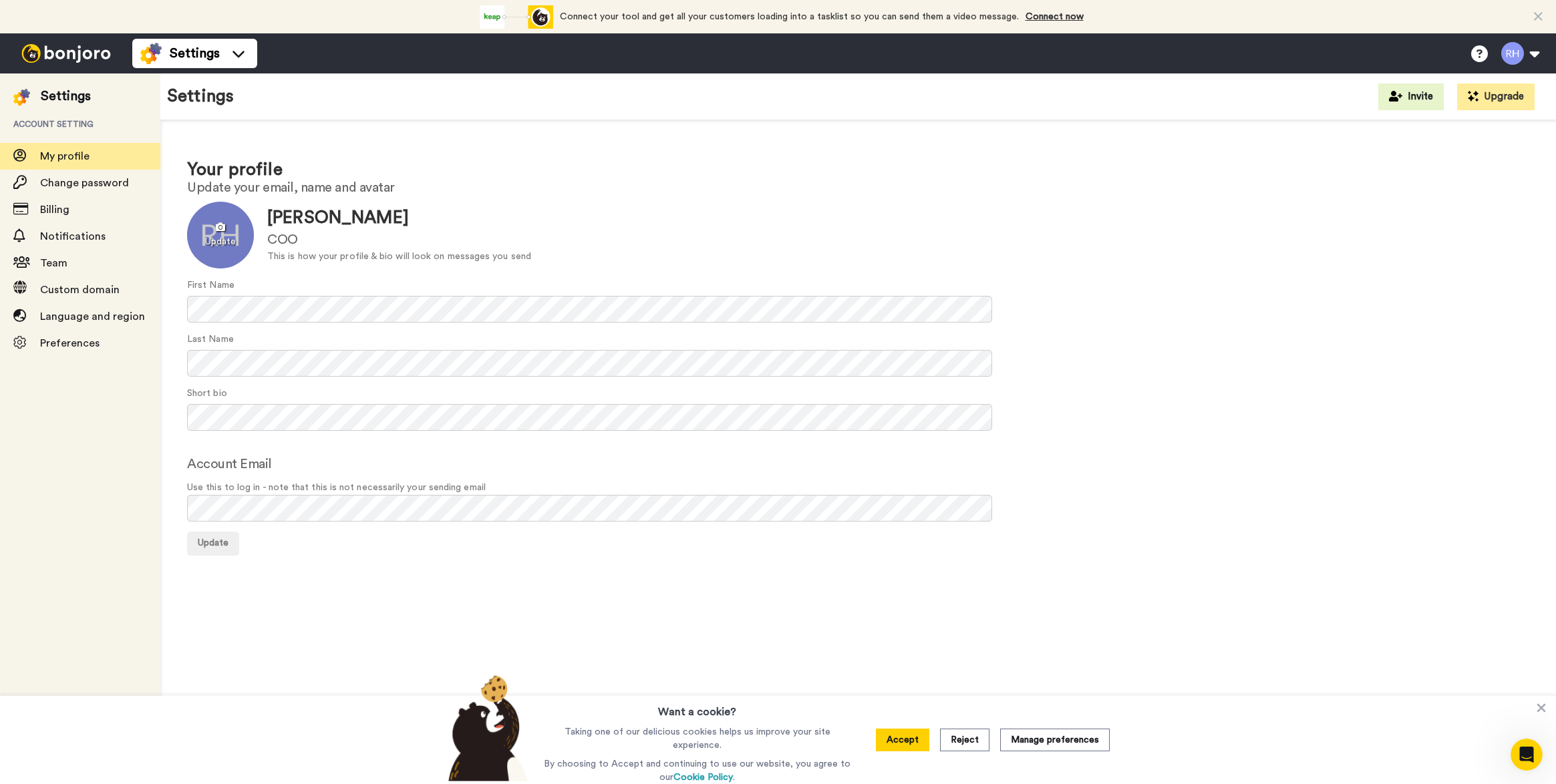
click at [222, 235] on div at bounding box center [220, 235] width 67 height 67
click at [231, 236] on div at bounding box center [220, 235] width 67 height 67
click at [217, 233] on div at bounding box center [220, 235] width 67 height 67
click at [230, 541] on button "Update" at bounding box center [213, 543] width 52 height 24
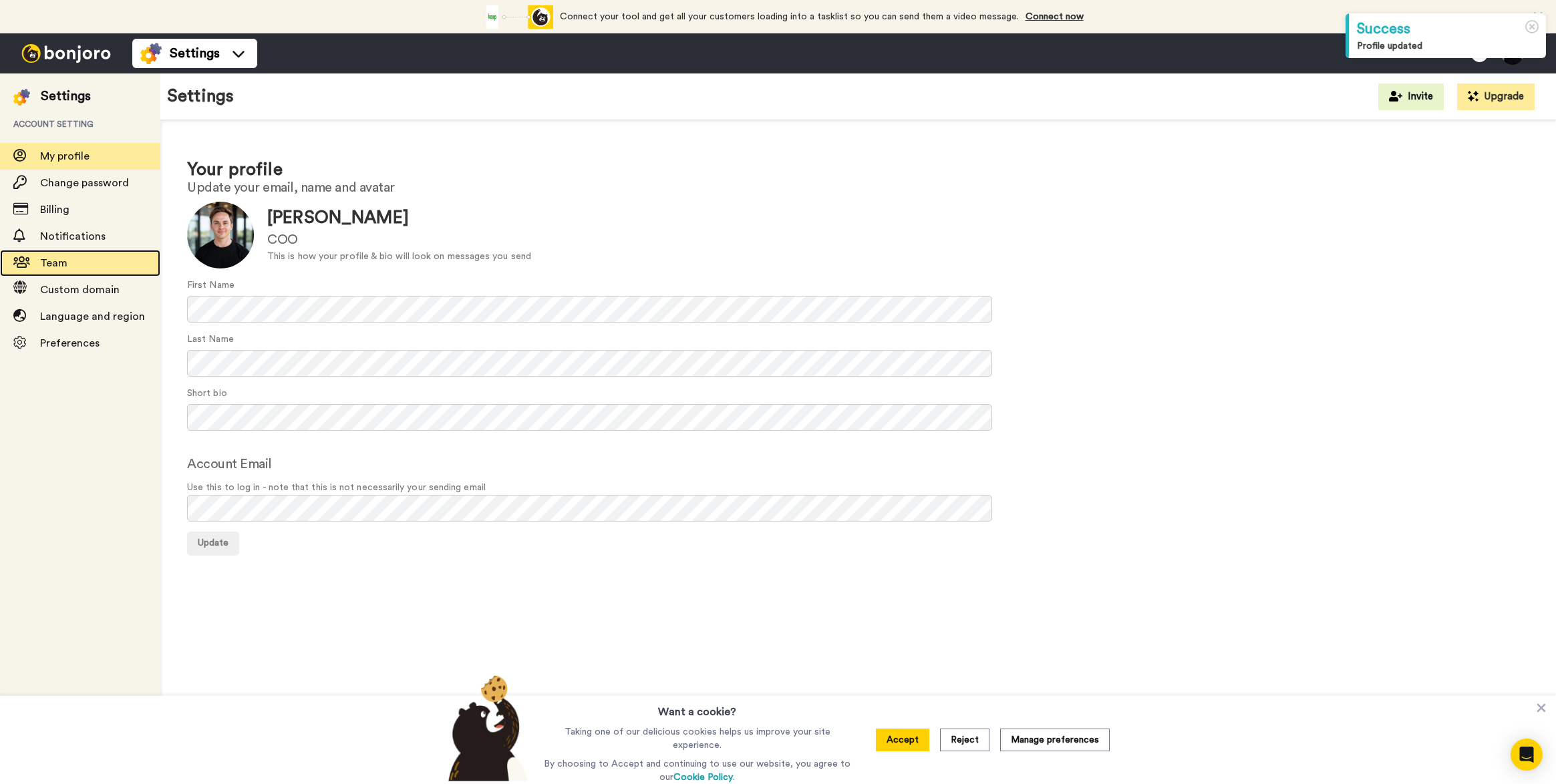
click at [78, 254] on div "Team" at bounding box center [80, 262] width 160 height 27
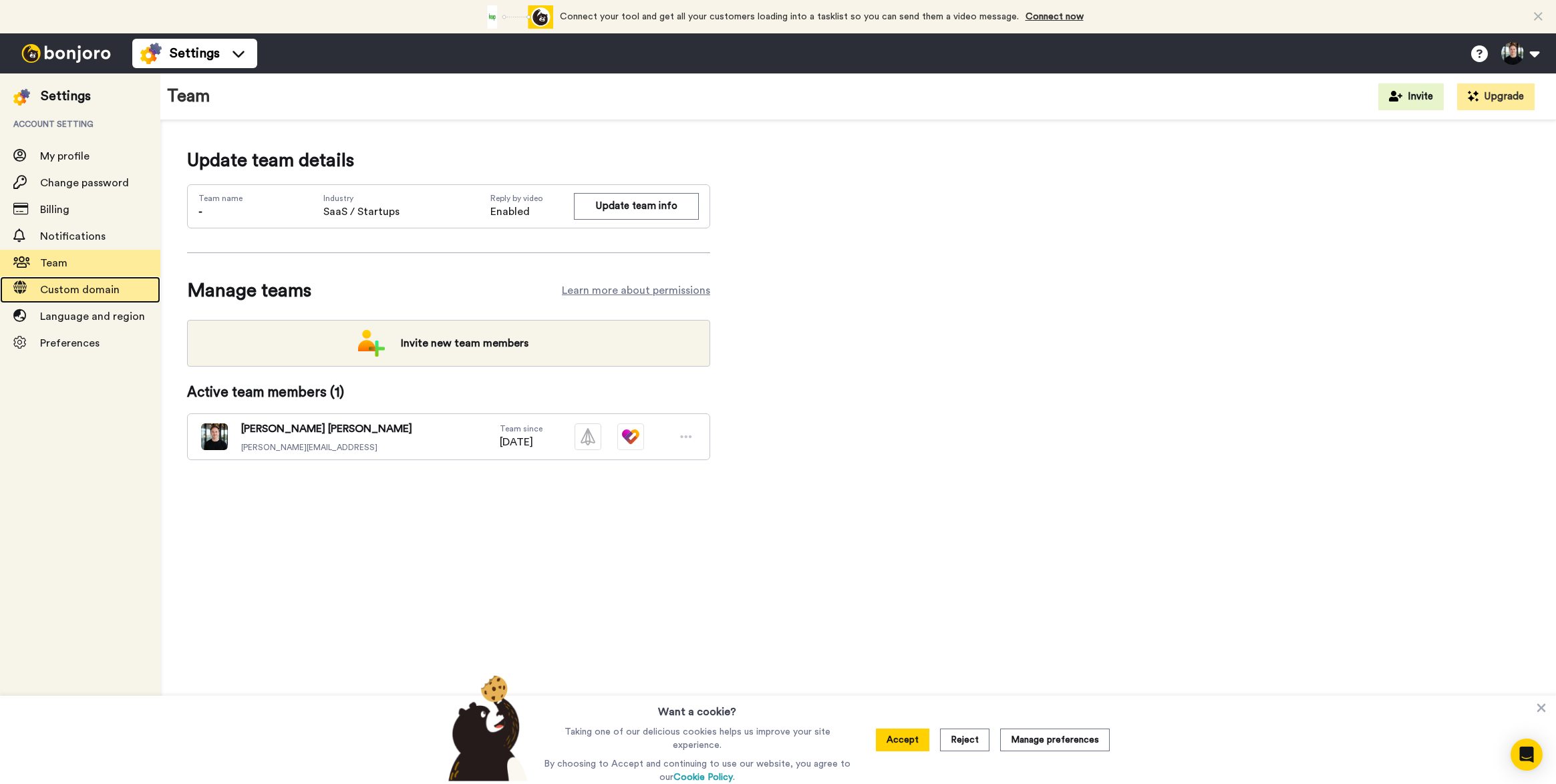
click at [80, 295] on span "Custom domain" at bounding box center [80, 290] width 80 height 11
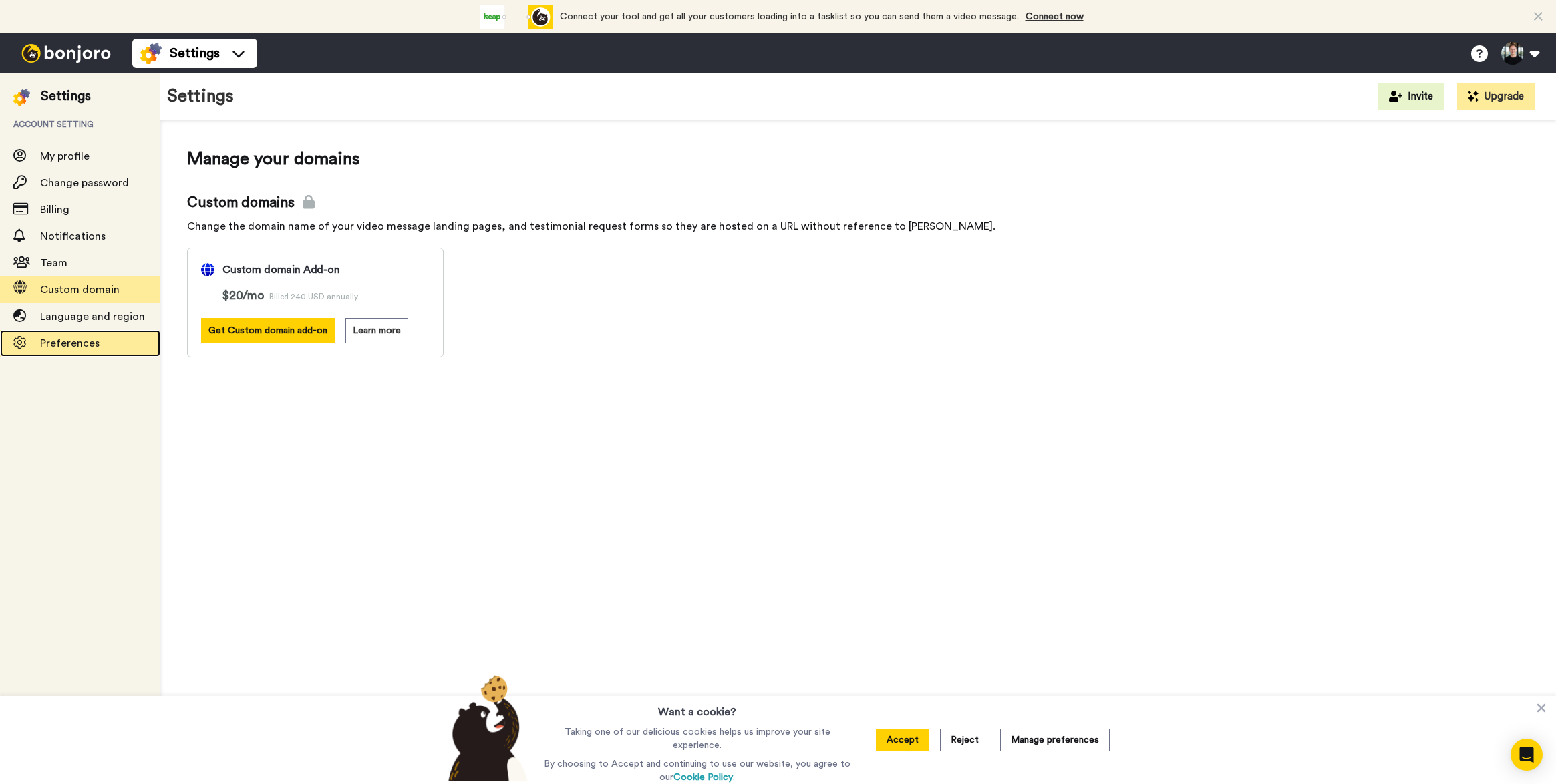
click at [88, 333] on div "Preferences" at bounding box center [80, 343] width 160 height 27
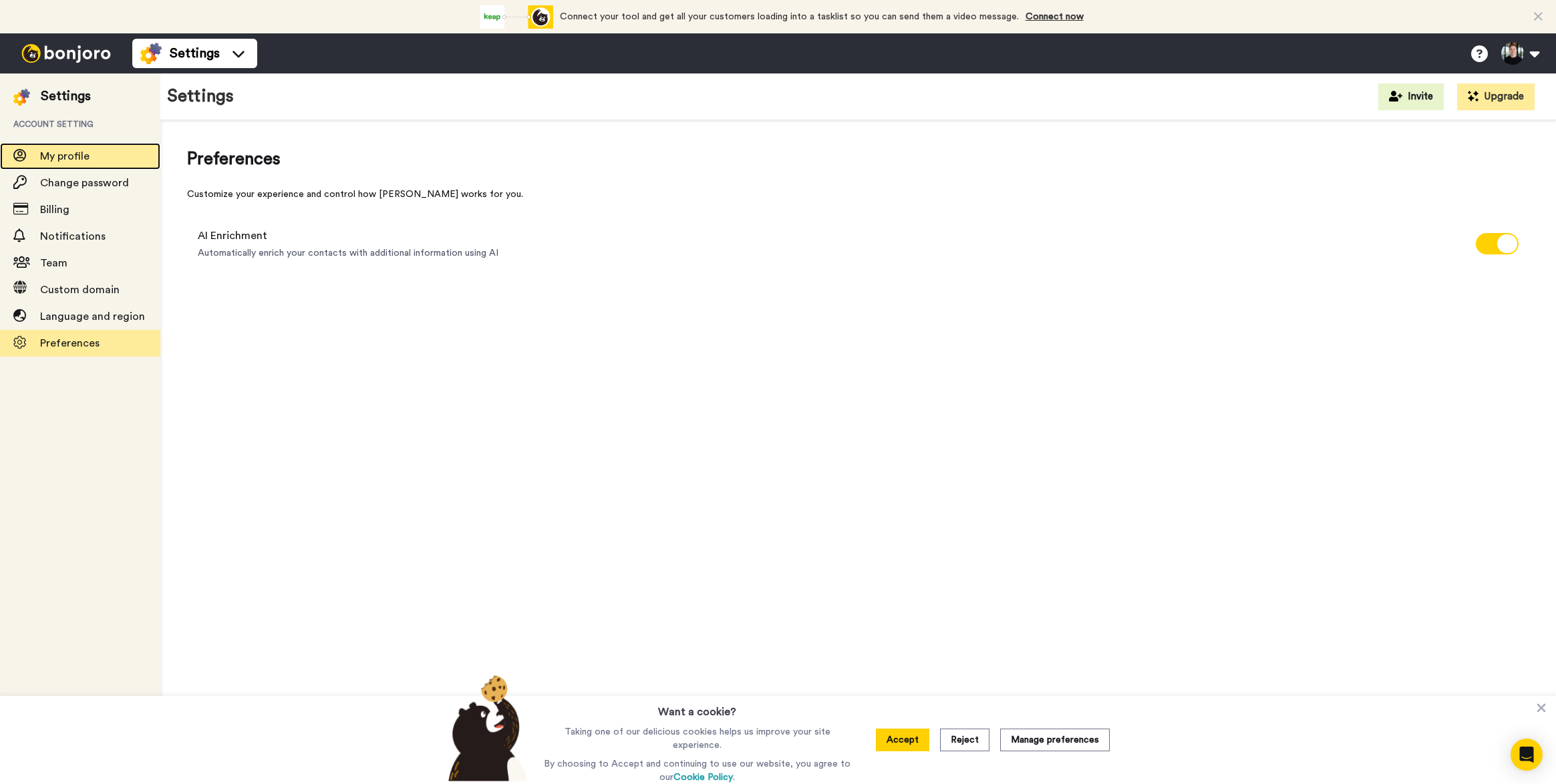
click at [75, 158] on span "My profile" at bounding box center [65, 156] width 50 height 11
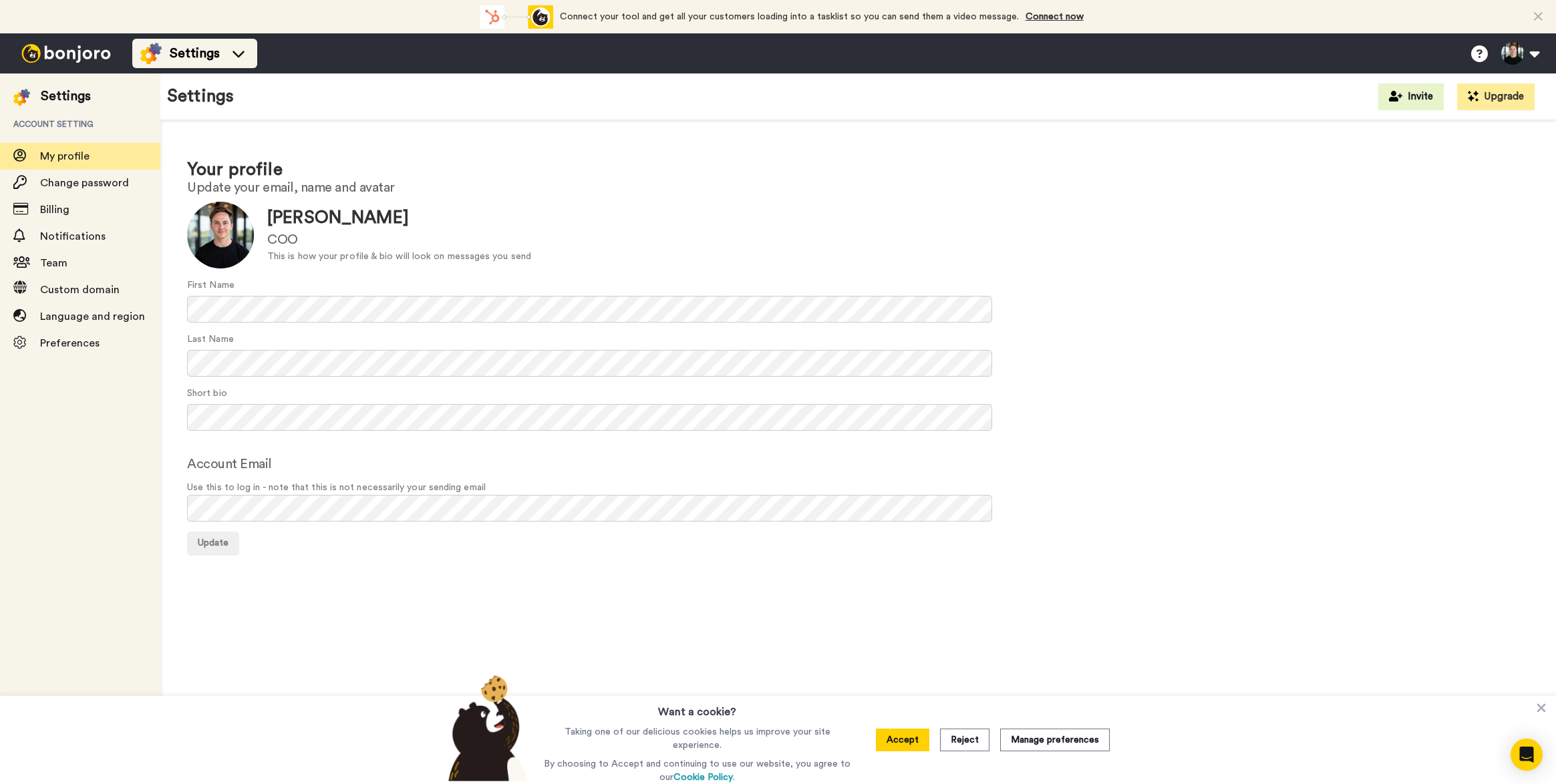
click at [225, 48] on div "Settings" at bounding box center [195, 53] width 109 height 21
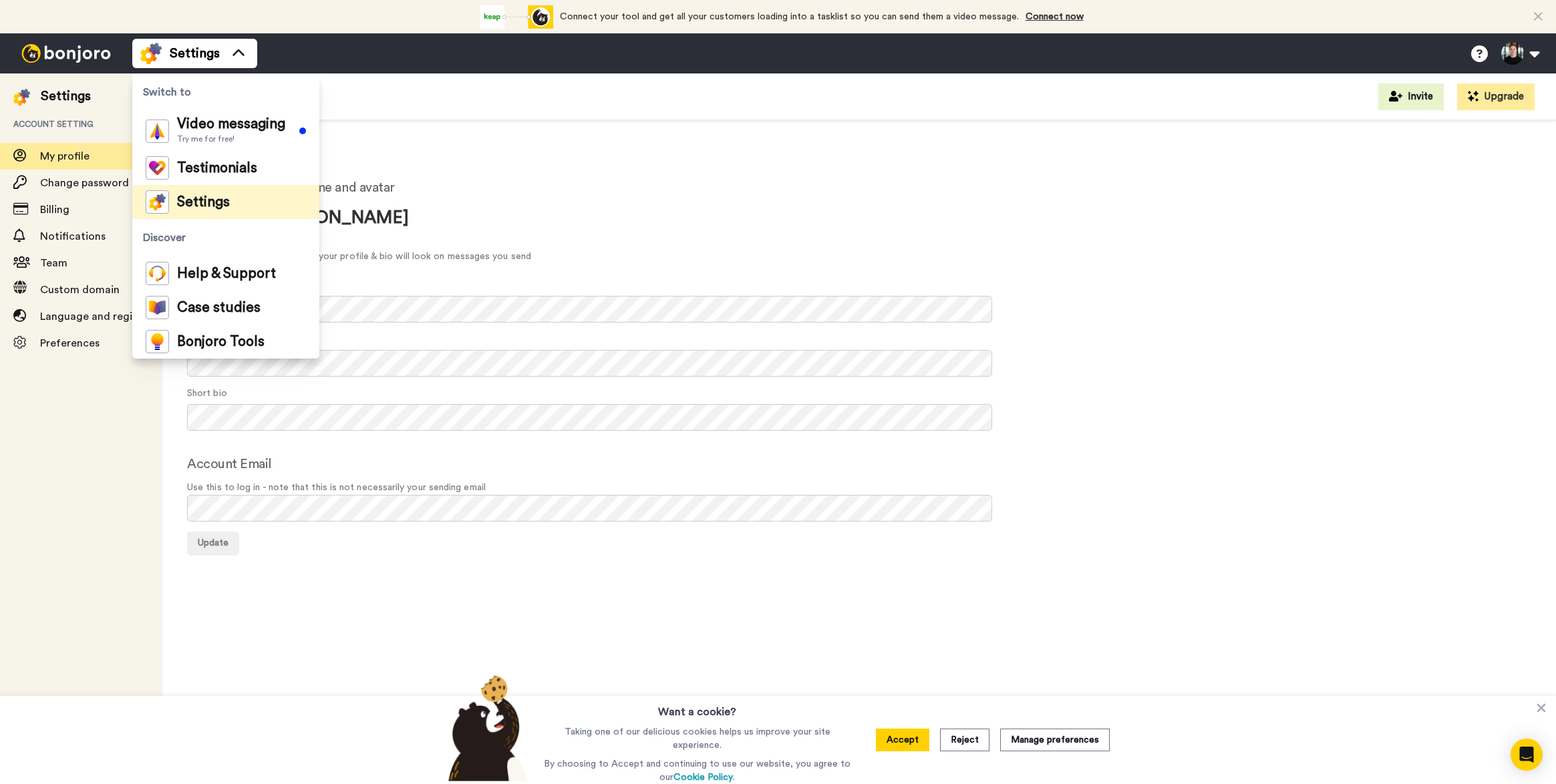
click at [78, 38] on div at bounding box center [66, 53] width 132 height 40
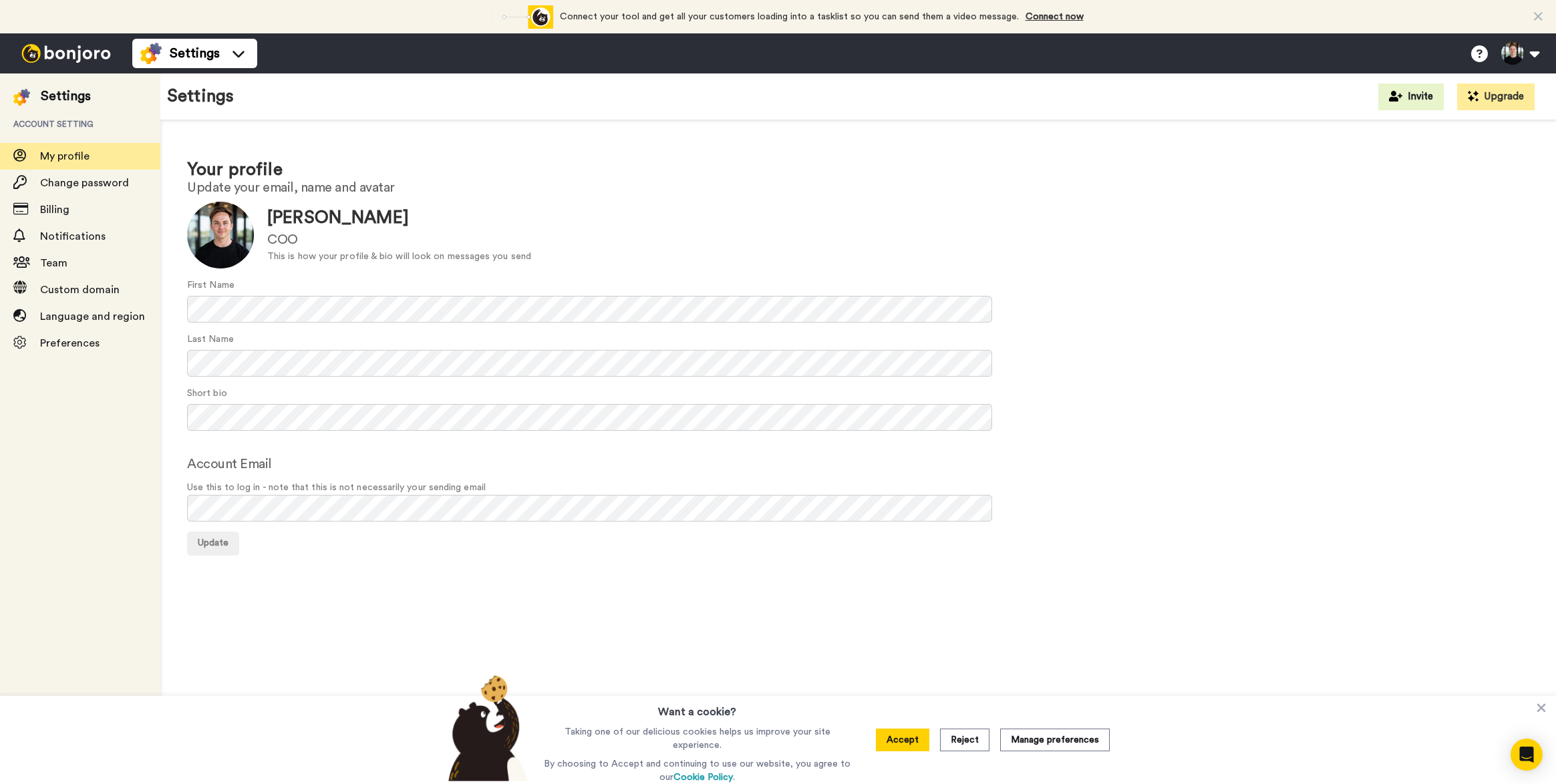
click at [74, 55] on img at bounding box center [66, 53] width 100 height 18
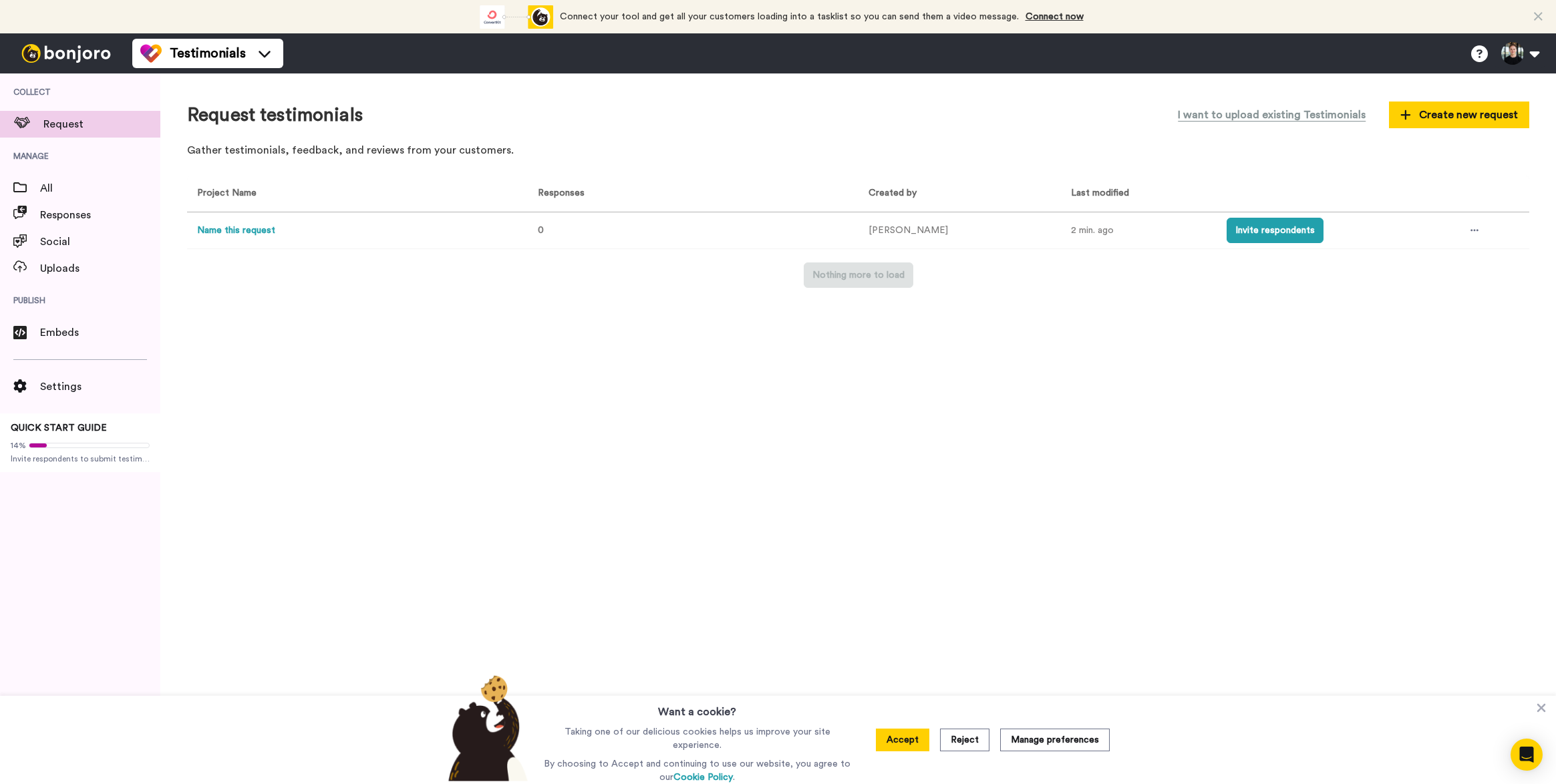
click at [258, 232] on button "Name this request" at bounding box center [236, 230] width 78 height 14
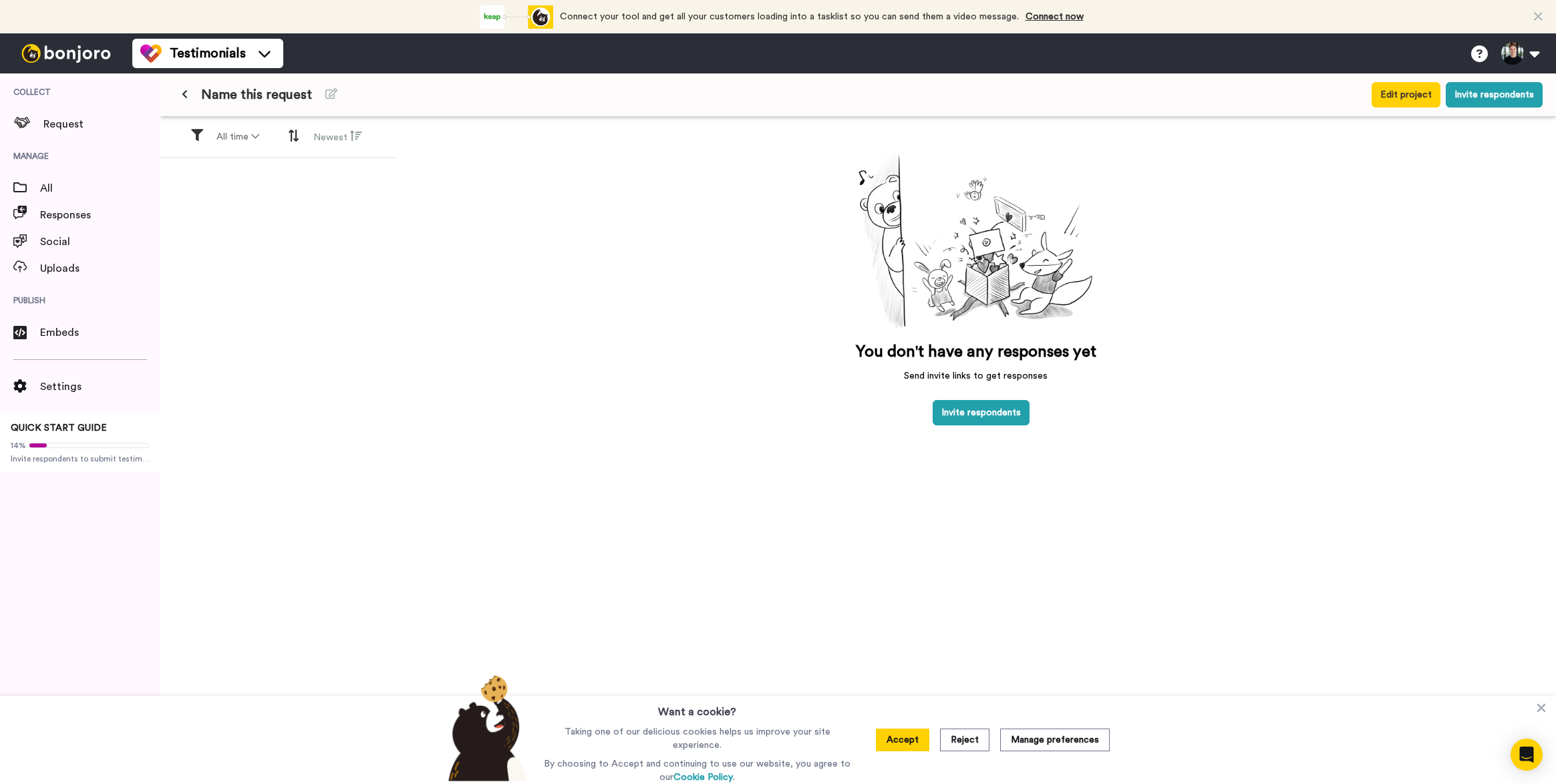
drag, startPoint x: 989, startPoint y: 412, endPoint x: 543, endPoint y: 331, distance: 453.3
click at [543, 331] on div "You don't have any responses yet Send invite links to get responses Invite resp…" at bounding box center [976, 472] width 1161 height 710
click at [263, 102] on span "Name this request" at bounding box center [256, 94] width 111 height 18
click at [327, 95] on icon at bounding box center [331, 93] width 12 height 11
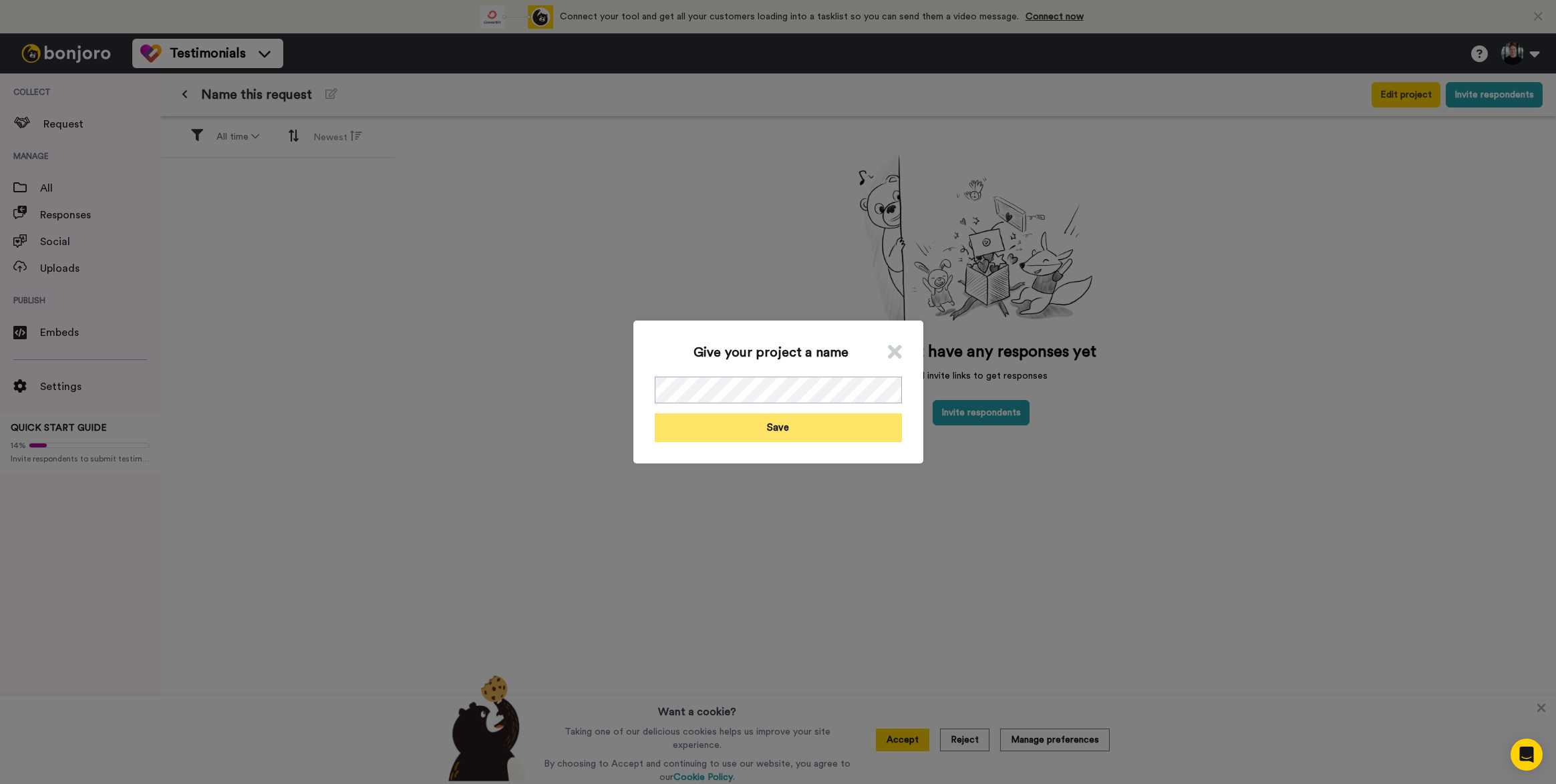
click at [759, 434] on button "Save" at bounding box center [778, 427] width 248 height 29
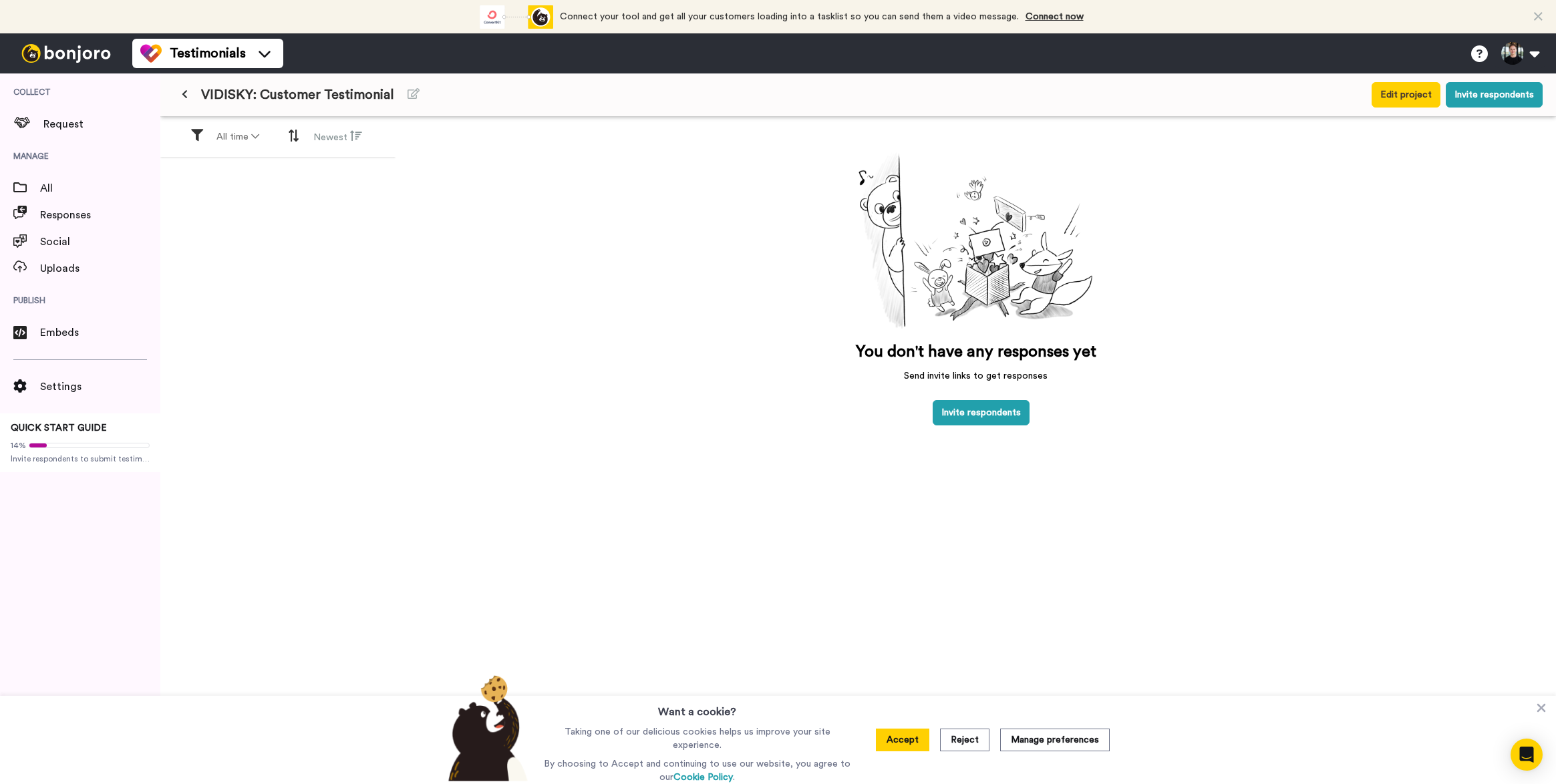
click at [749, 490] on div "You don't have any responses yet Send invite links to get responses Invite resp…" at bounding box center [976, 472] width 1161 height 710
click at [966, 419] on button "Invite respondents" at bounding box center [981, 412] width 97 height 25
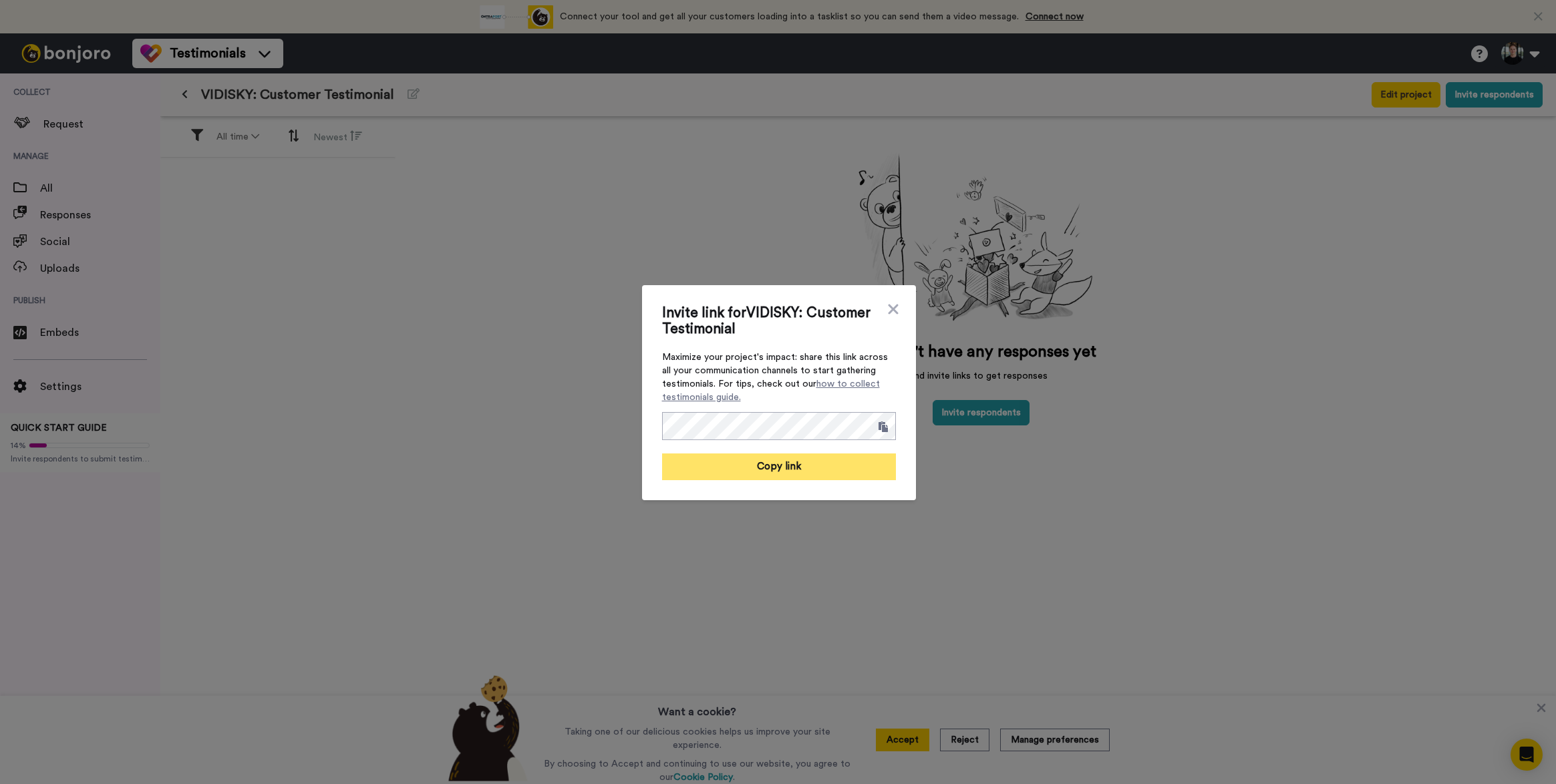
click at [841, 464] on button "Copy link" at bounding box center [779, 466] width 234 height 27
click at [841, 387] on link "how to collect testimonials guide." at bounding box center [770, 391] width 218 height 22
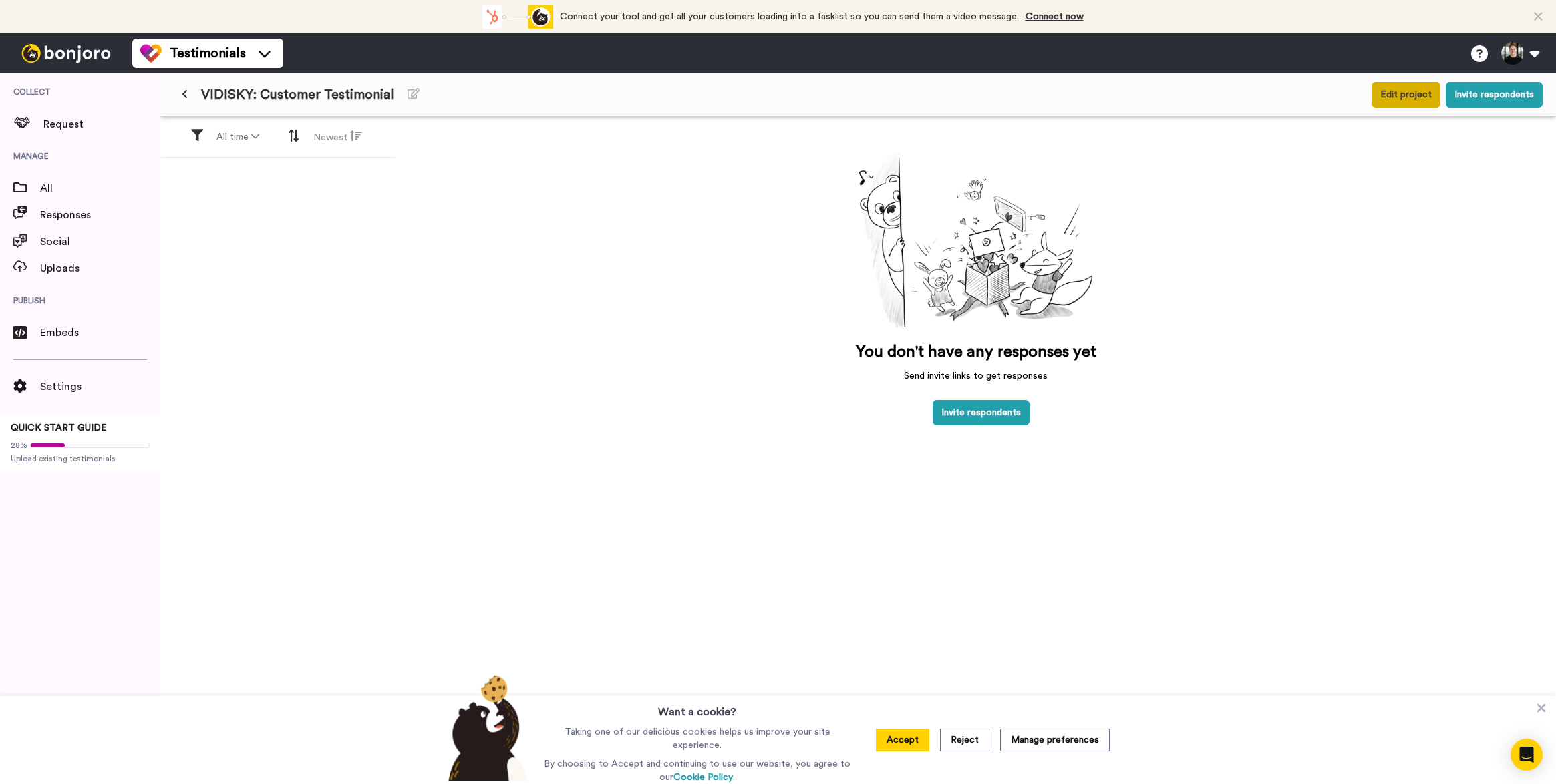
click at [1426, 99] on button "Edit project" at bounding box center [1405, 95] width 69 height 25
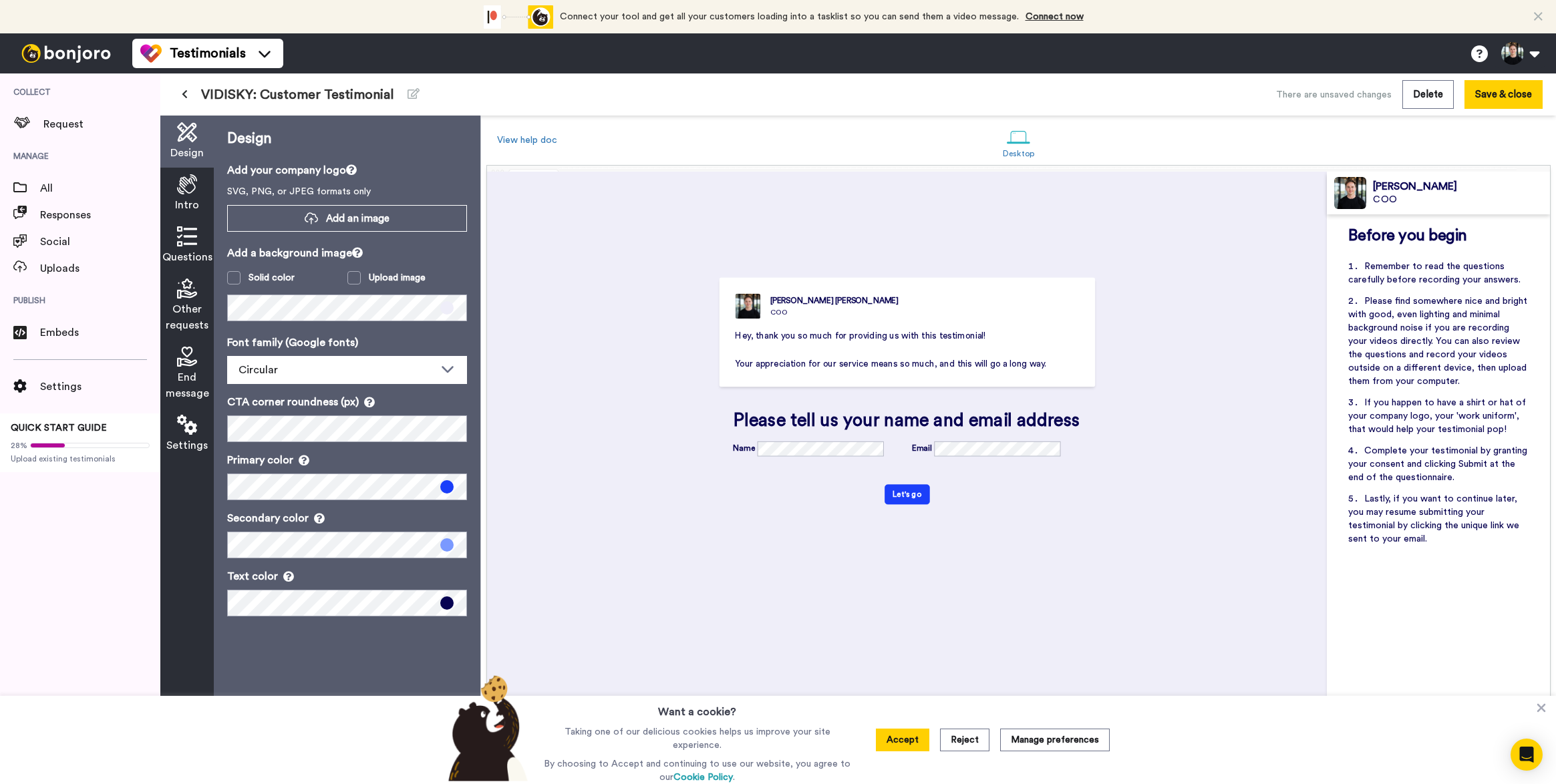
click at [203, 187] on div "Intro" at bounding box center [187, 194] width 53 height 52
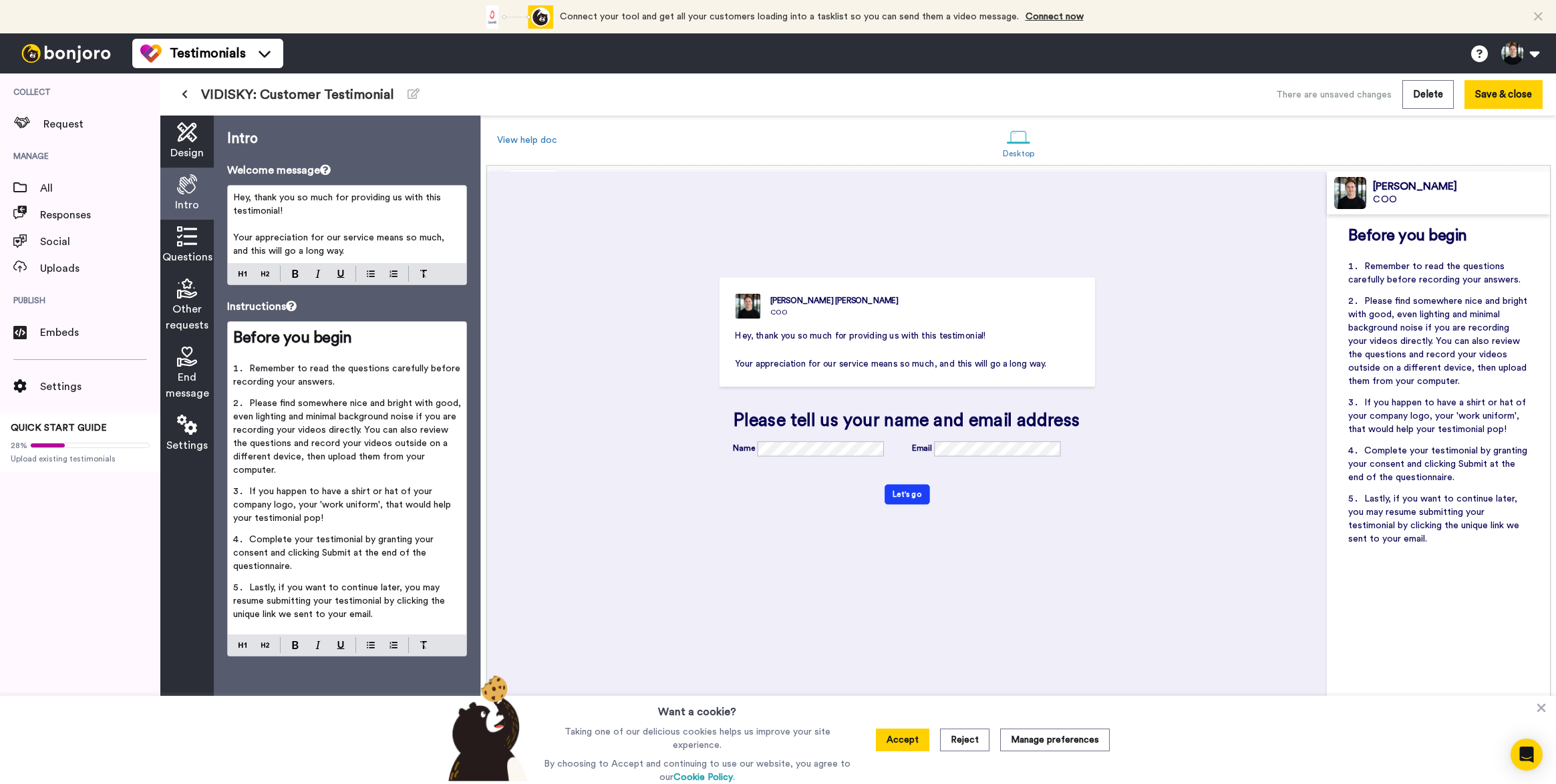
click at [356, 251] on p "Your appreciation for our service means so much, and this will go a long way." at bounding box center [347, 244] width 228 height 27
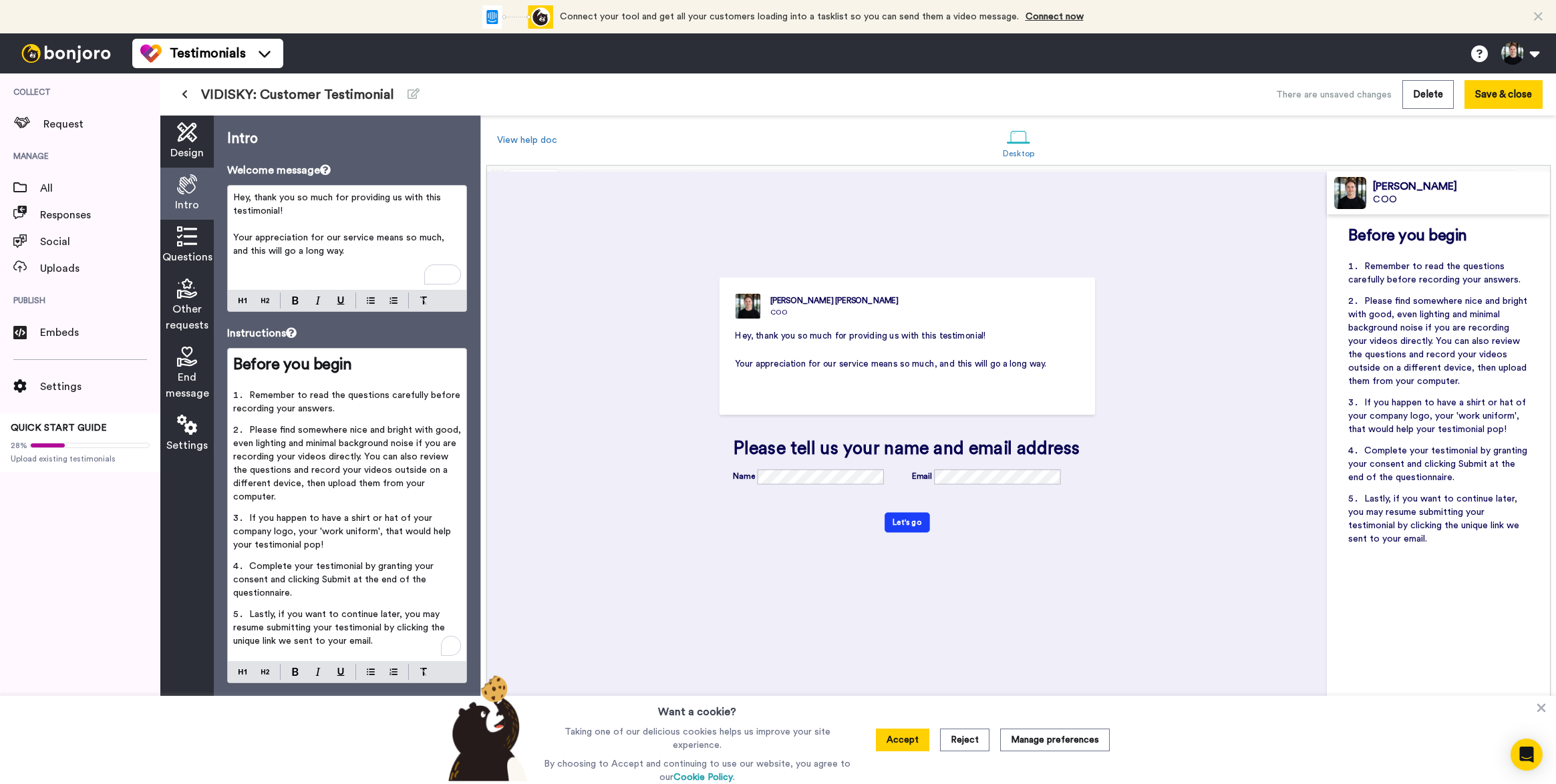
click at [252, 396] on span "Remember to read the questions carefully before recording your answers." at bounding box center [348, 402] width 230 height 22
click at [250, 396] on span "Remember to read the questions carefully before recording your answers." at bounding box center [348, 402] width 230 height 22
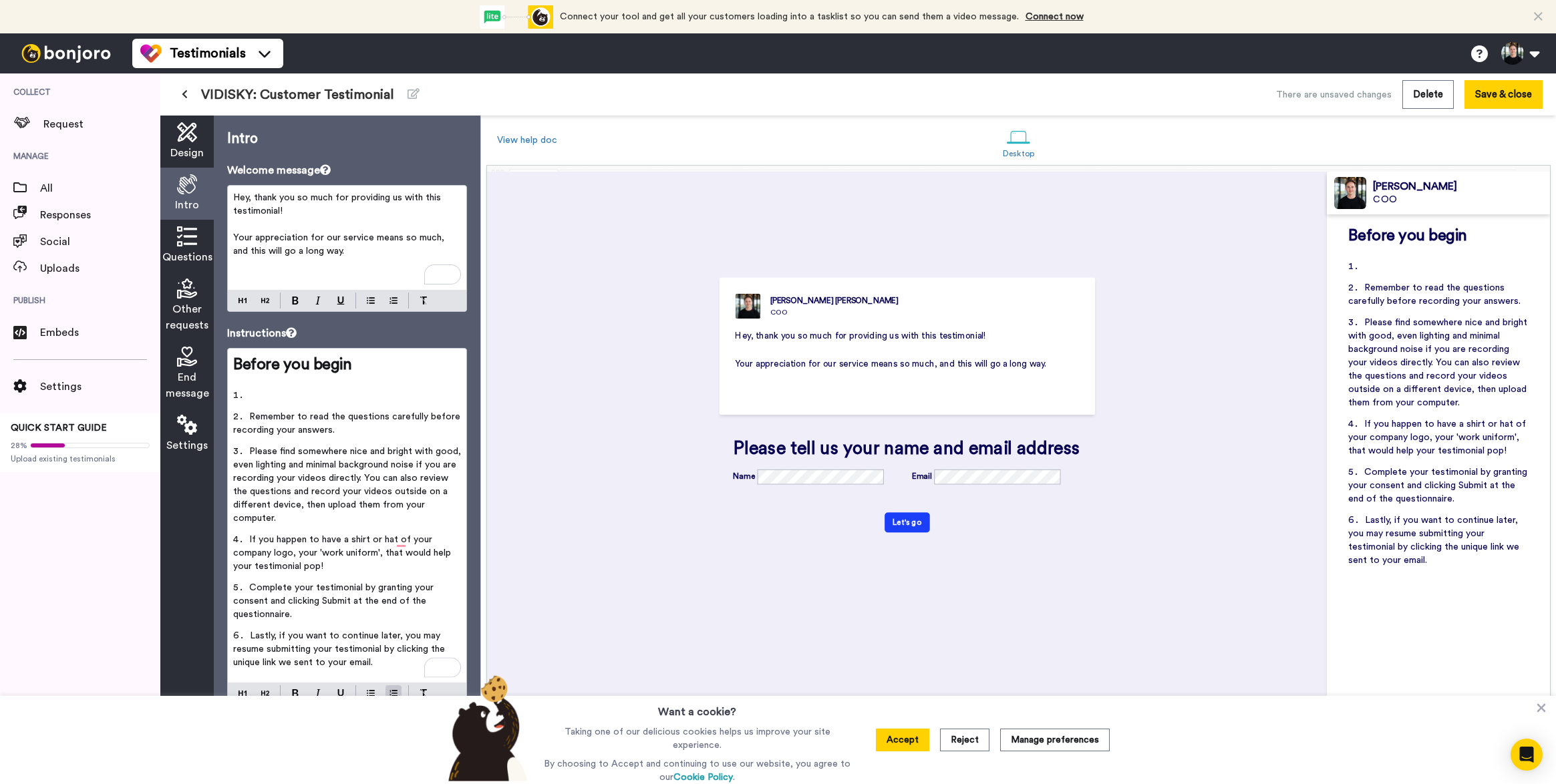
click at [253, 395] on li "﻿" at bounding box center [347, 399] width 228 height 21
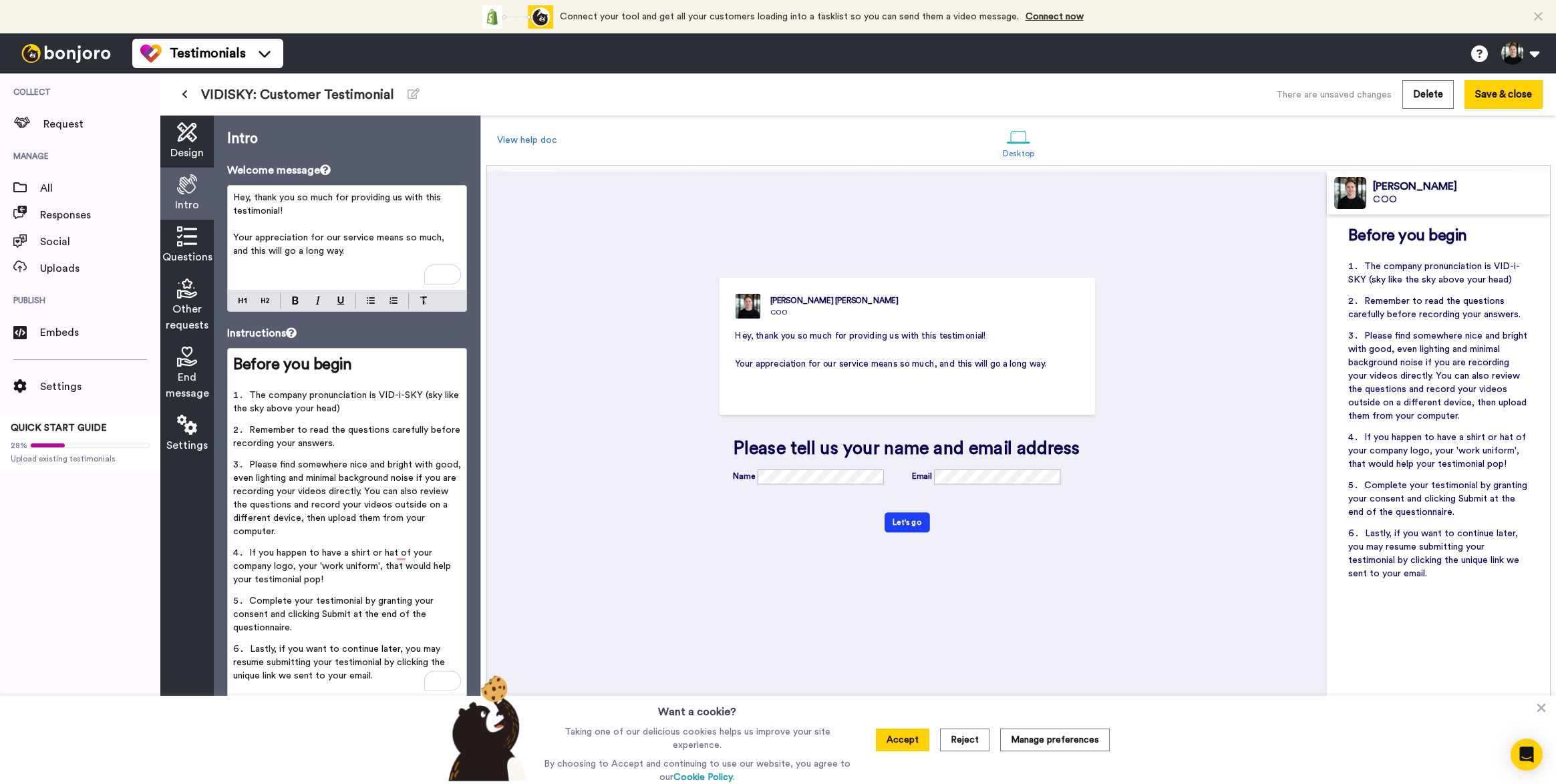
click at [398, 399] on span "The company pronunciation is VID-i-SKY (sky like the sky above your head)" at bounding box center [347, 402] width 228 height 22
click at [399, 399] on span "The company pronunciation is VID-i-SKY (sky like the sky above your head)" at bounding box center [347, 402] width 228 height 22
click at [402, 395] on span "The company pronunciation is VIDi-SKY (sky like the sky above your head)" at bounding box center [345, 402] width 224 height 22
click at [400, 395] on span "The company pronunciation is VIDi-SKY (sky like the sky above your head)" at bounding box center [345, 402] width 224 height 22
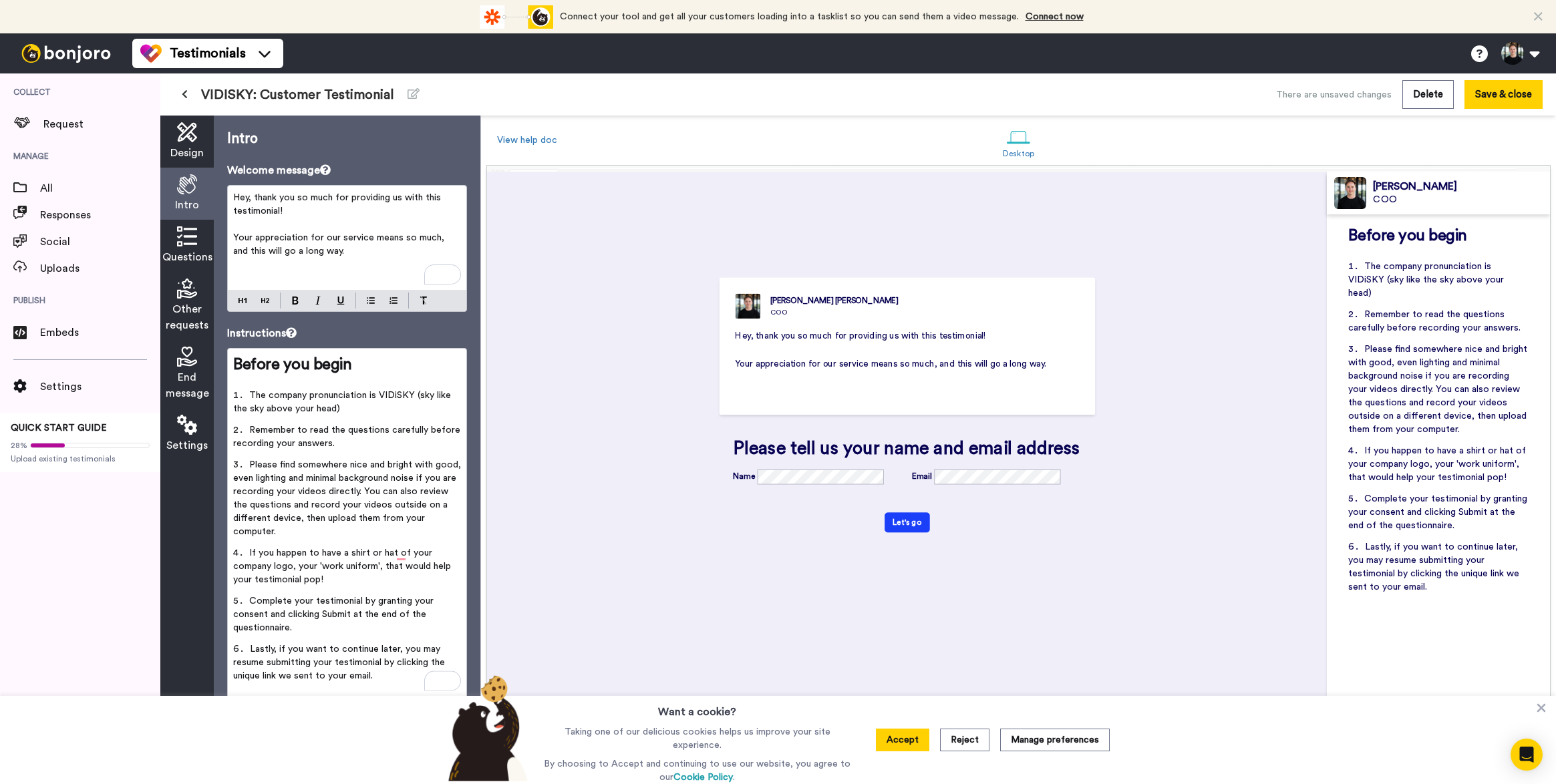
click at [383, 415] on li "The company pronunciation is VIDiSKY (sky like the sky above your head)" at bounding box center [347, 406] width 228 height 35
click at [336, 412] on span "The company pronunciation is VIDiSKY (sky like the sky above your head)" at bounding box center [343, 402] width 220 height 22
click at [260, 410] on span "The company pronunciation is VIDiSKY (sky like the sky above your head)" at bounding box center [343, 402] width 220 height 22
click at [384, 408] on li "The company pronunciation is VIDiSKY (sky like the sky above your head)" at bounding box center [347, 406] width 228 height 35
click at [333, 409] on span "The company pronunciation is VIDiSKY (sky like the sky above your head)" at bounding box center [343, 402] width 220 height 22
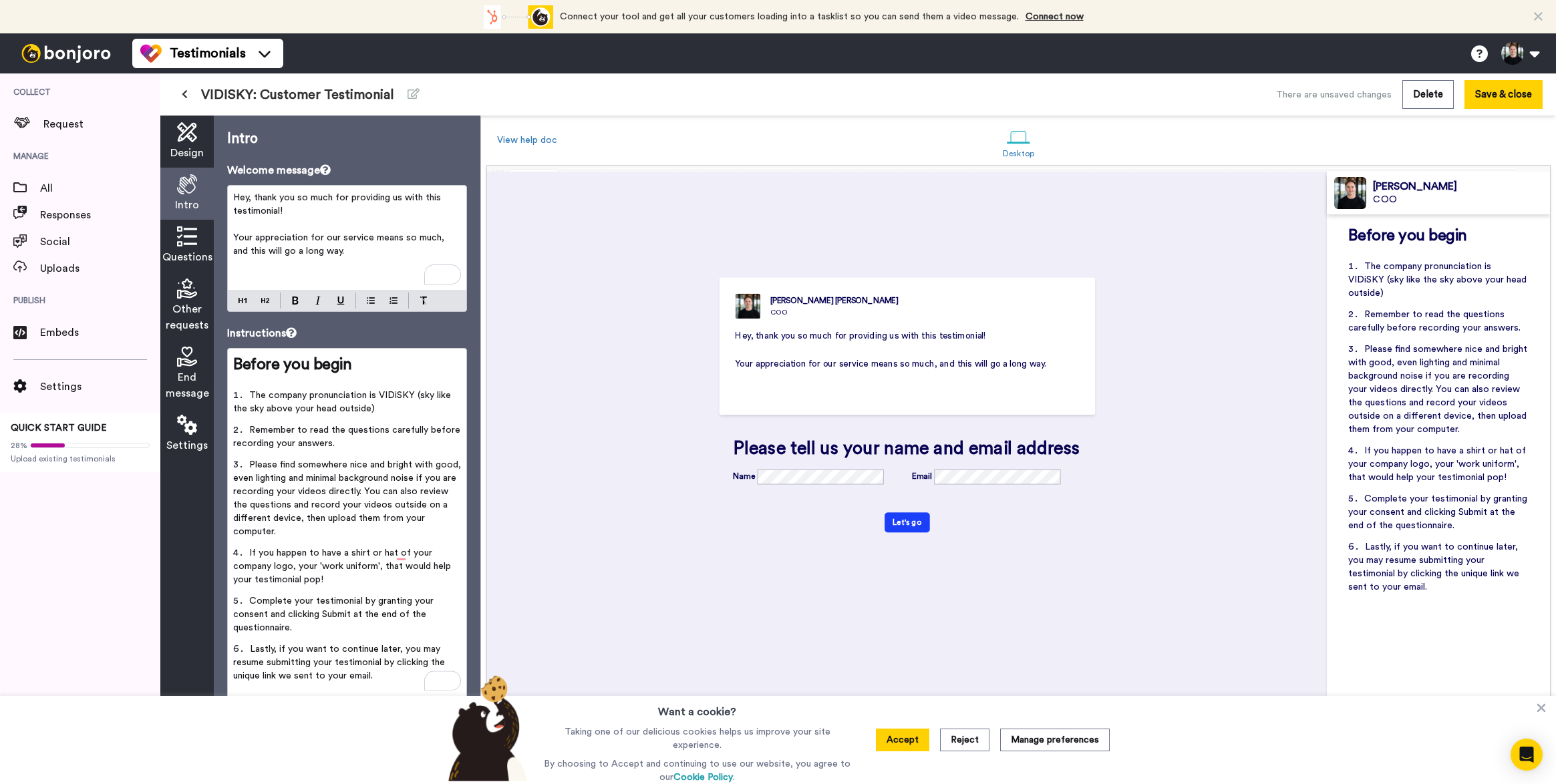
click at [372, 408] on li "The company pronunciation is VIDiSKY (sky like the sky above your head outside)" at bounding box center [347, 406] width 228 height 35
drag, startPoint x: 370, startPoint y: 411, endPoint x: 264, endPoint y: 406, distance: 106.1
click at [264, 406] on span "The company pronunciation is VIDiSKY (sky like the sky above your head outside)" at bounding box center [343, 402] width 220 height 22
click at [419, 395] on span "The company pronunciation is VIDiSKY (sky like the sky outside when you look up…" at bounding box center [343, 402] width 220 height 22
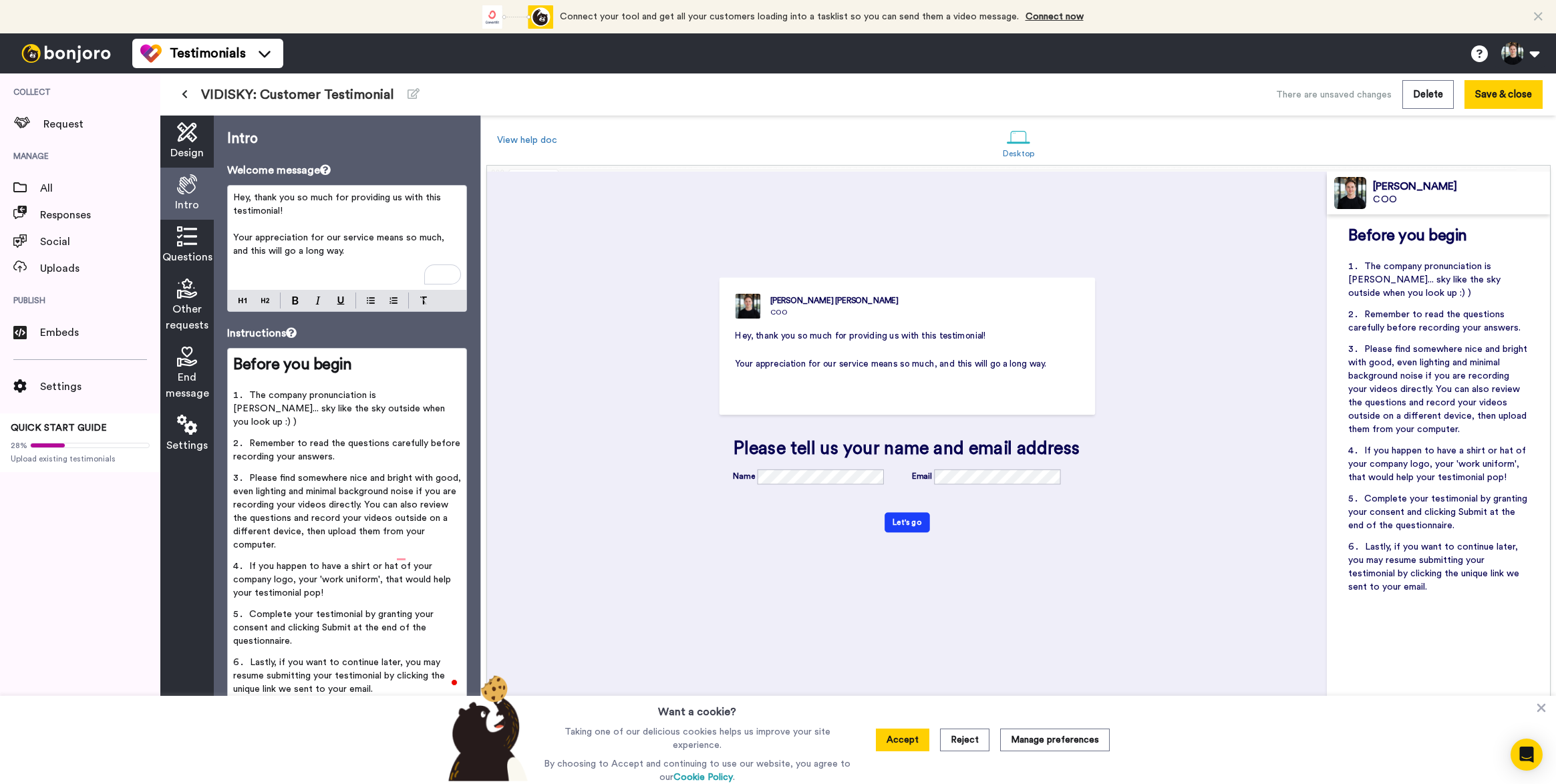
click at [413, 407] on li "The company pronunciation is [PERSON_NAME]... sky like the sky outside when you…" at bounding box center [347, 412] width 228 height 48
click at [571, 436] on div "[PERSON_NAME] COO Hey, thank you so much for providing us with this testimonial…" at bounding box center [907, 467] width 840 height 591
drag, startPoint x: 397, startPoint y: 416, endPoint x: 226, endPoint y: 380, distance: 174.7
click at [227, 380] on div "Before you begin ﻿ The company pronunciation is [PERSON_NAME]... sky like the s…" at bounding box center [347, 539] width 240 height 383
copy div "﻿ The company pronunciation is VIDiSKY... sky like the sky outside when you loo…"
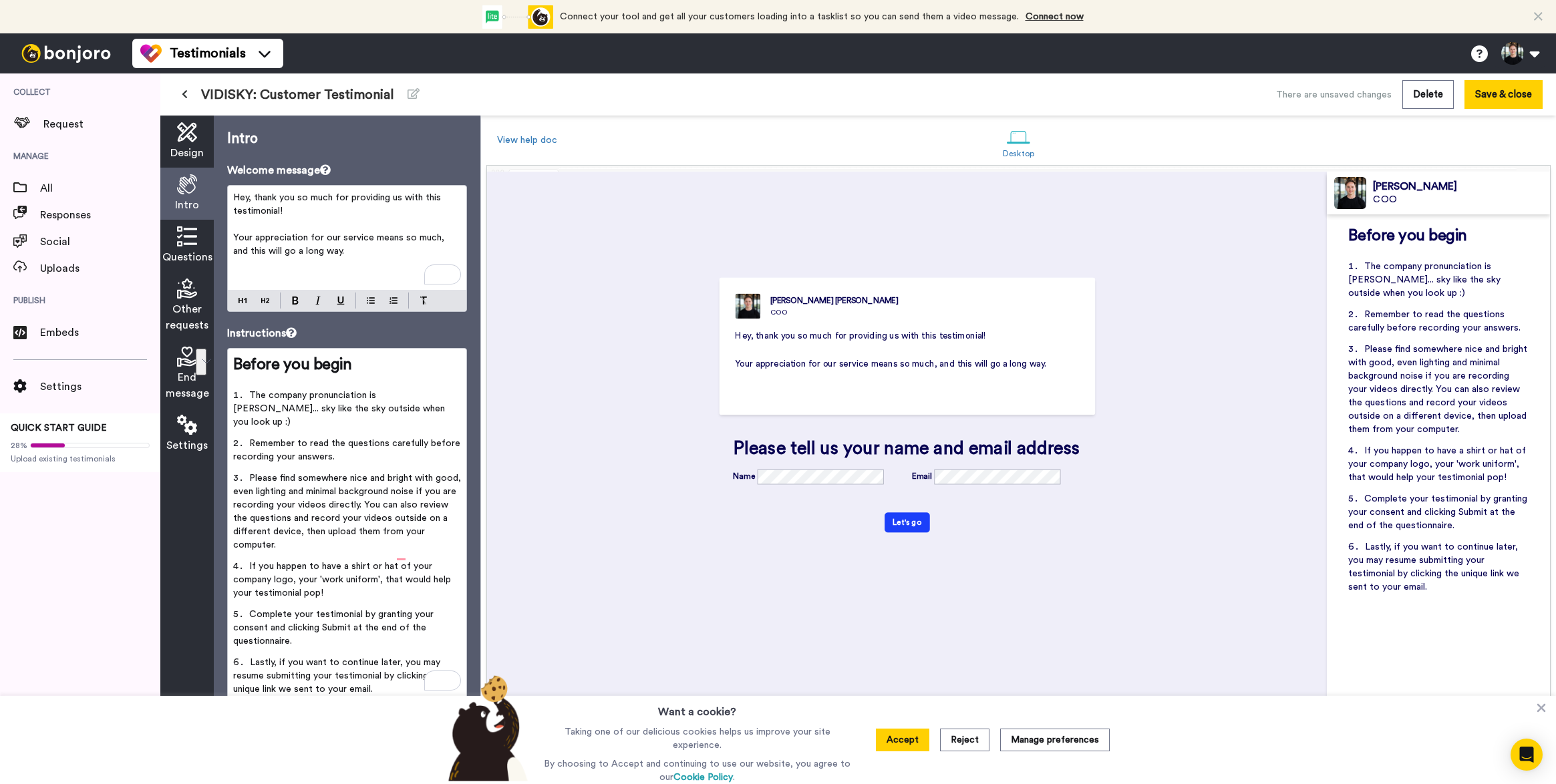
click at [383, 445] on li "Remember to read the questions carefully before recording your answers." at bounding box center [347, 454] width 228 height 35
click at [389, 439] on span "Remember to read the questions carefully before recording your answers." at bounding box center [348, 450] width 230 height 22
click at [353, 474] on span "Please find somewhere nice and bright with good, even lighting and minimal back…" at bounding box center [348, 512] width 230 height 76
click at [240, 479] on span "Please find somewhere nice and bright with good, even lighting and minimal back…" at bounding box center [348, 512] width 230 height 76
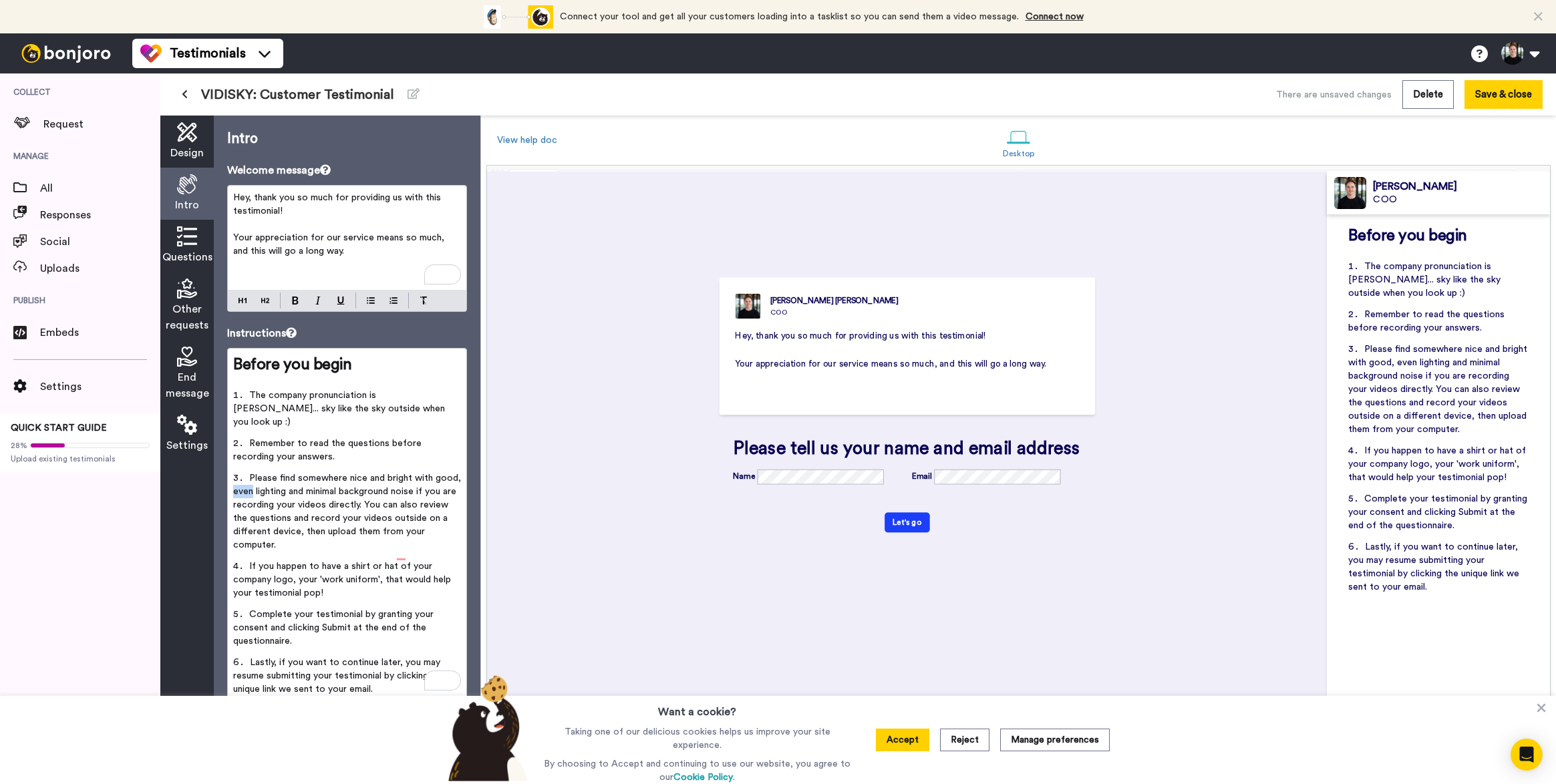
click at [240, 479] on span "Please find somewhere nice and bright with good, even lighting and minimal back…" at bounding box center [348, 512] width 230 height 76
drag, startPoint x: 359, startPoint y: 493, endPoint x: 394, endPoint y: 481, distance: 37.0
click at [394, 481] on span "Please find somewhere nice and bright with good, lighting and minimal backgroun…" at bounding box center [350, 512] width 233 height 76
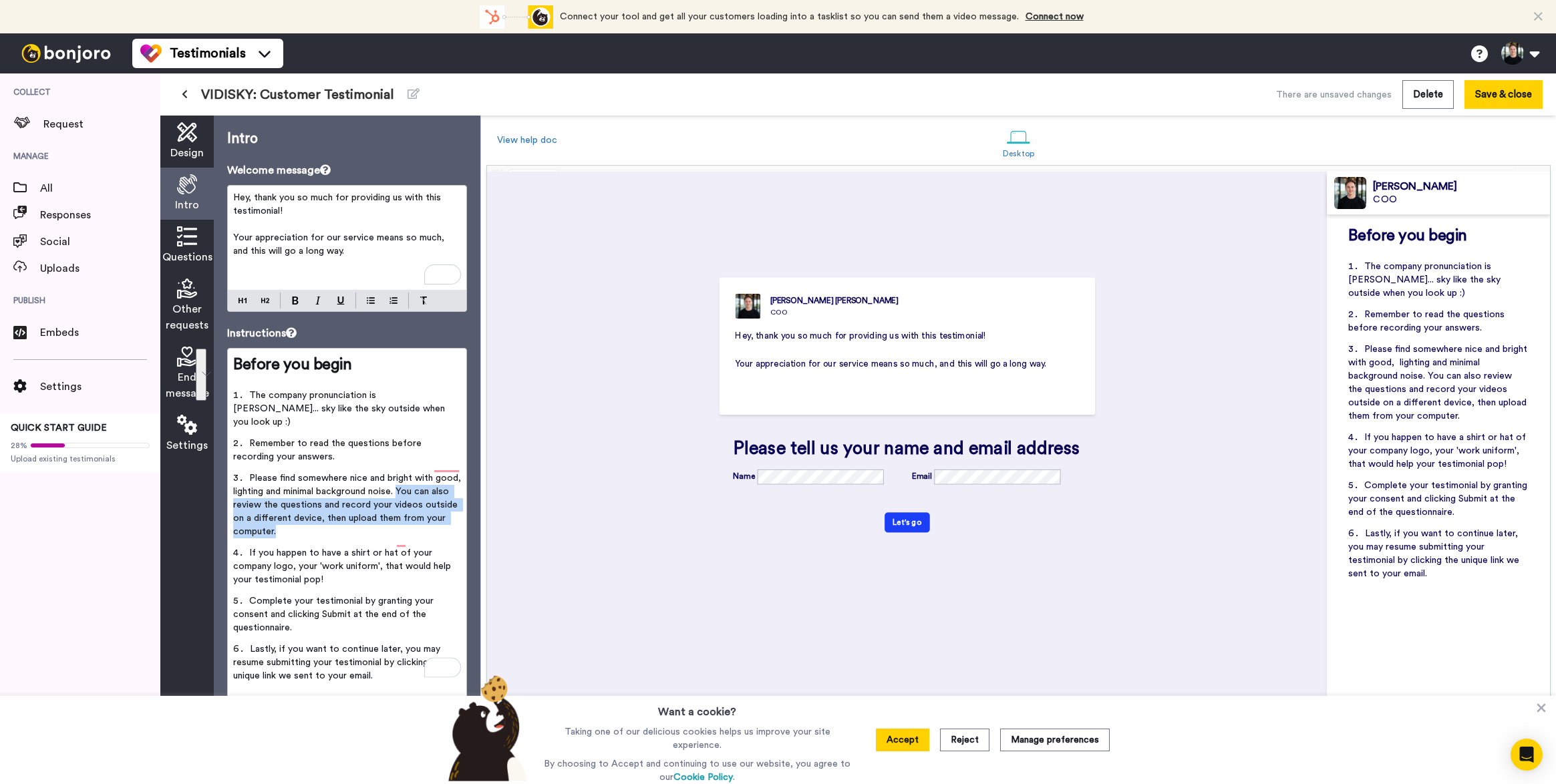
drag, startPoint x: 370, startPoint y: 522, endPoint x: 402, endPoint y: 482, distance: 51.2
click at [402, 482] on li "Please find somewhere nice and bright with good, lighting and minimal backgroun…" at bounding box center [347, 509] width 228 height 75
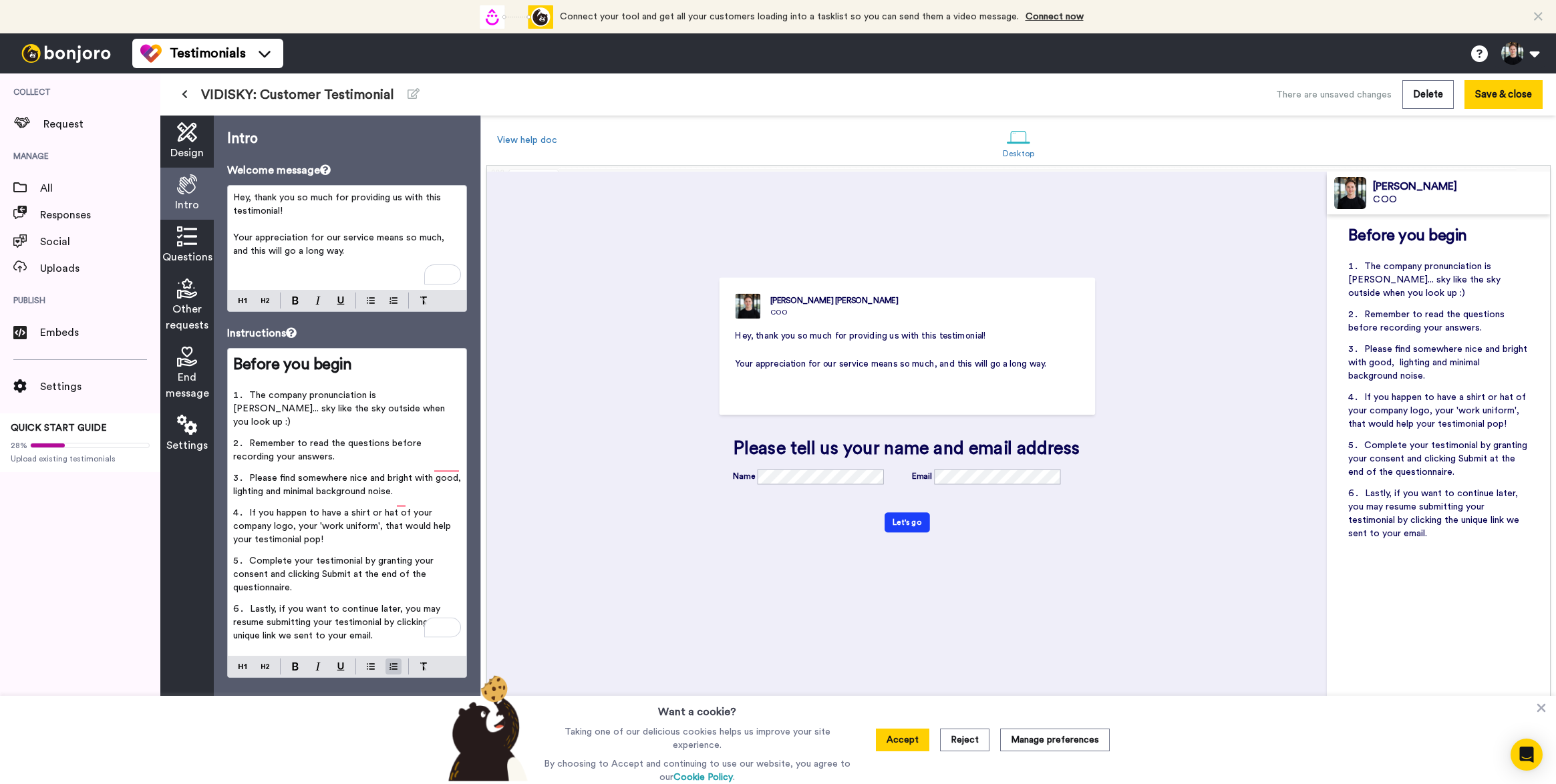
click at [368, 524] on li "If you happen to have a shirt or hat of your company logo, your 'work uniform',…" at bounding box center [347, 530] width 228 height 48
click at [402, 509] on span "If you happen to have a shirt or hat of your company logo, your 'work uniform',…" at bounding box center [343, 526] width 220 height 36
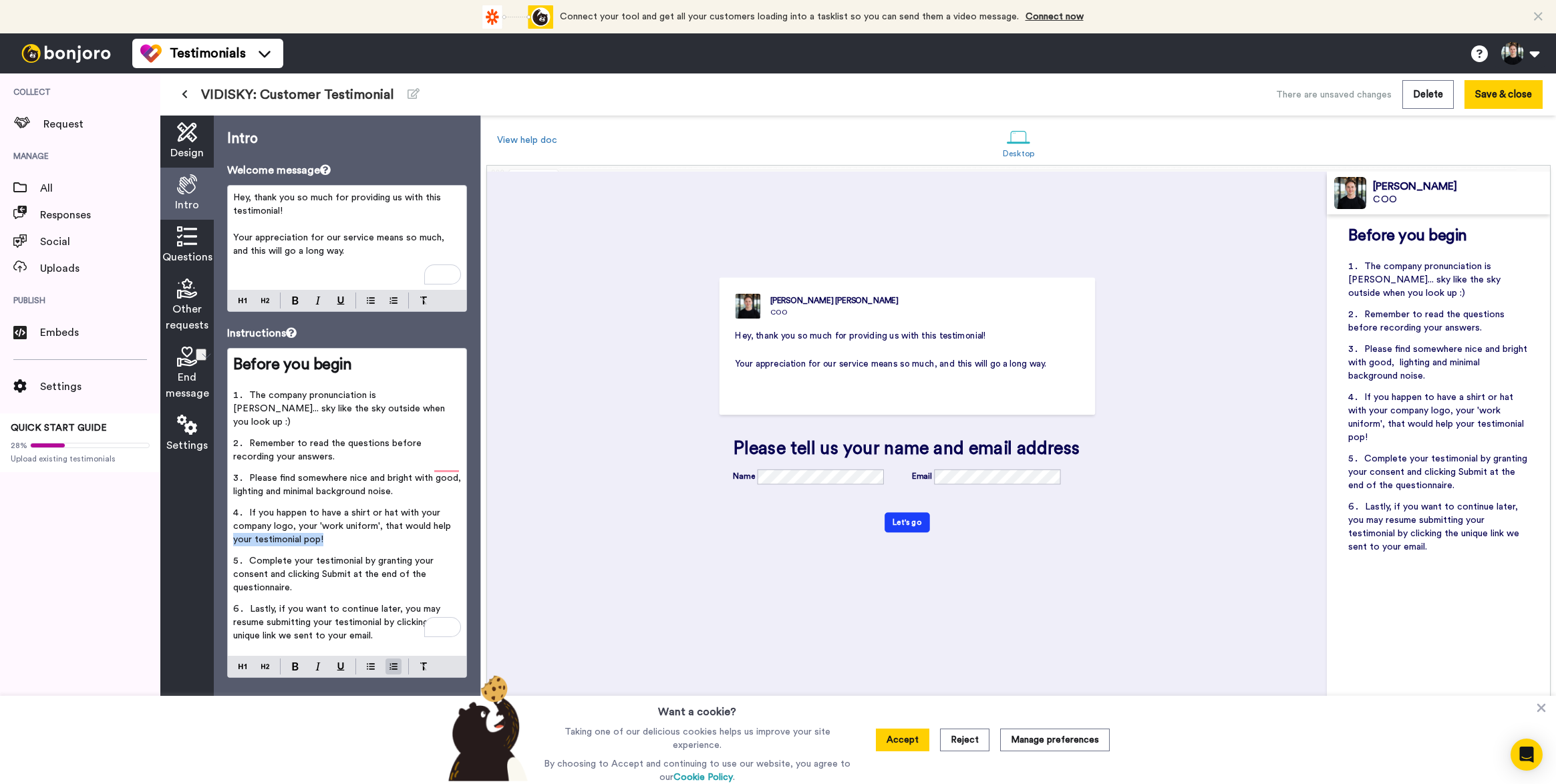
drag, startPoint x: 391, startPoint y: 526, endPoint x: 166, endPoint y: 526, distance: 225.0
click at [166, 526] on div "Design Intro Questions Other requests End message Settings Intro Welcome messag…" at bounding box center [320, 449] width 320 height 669
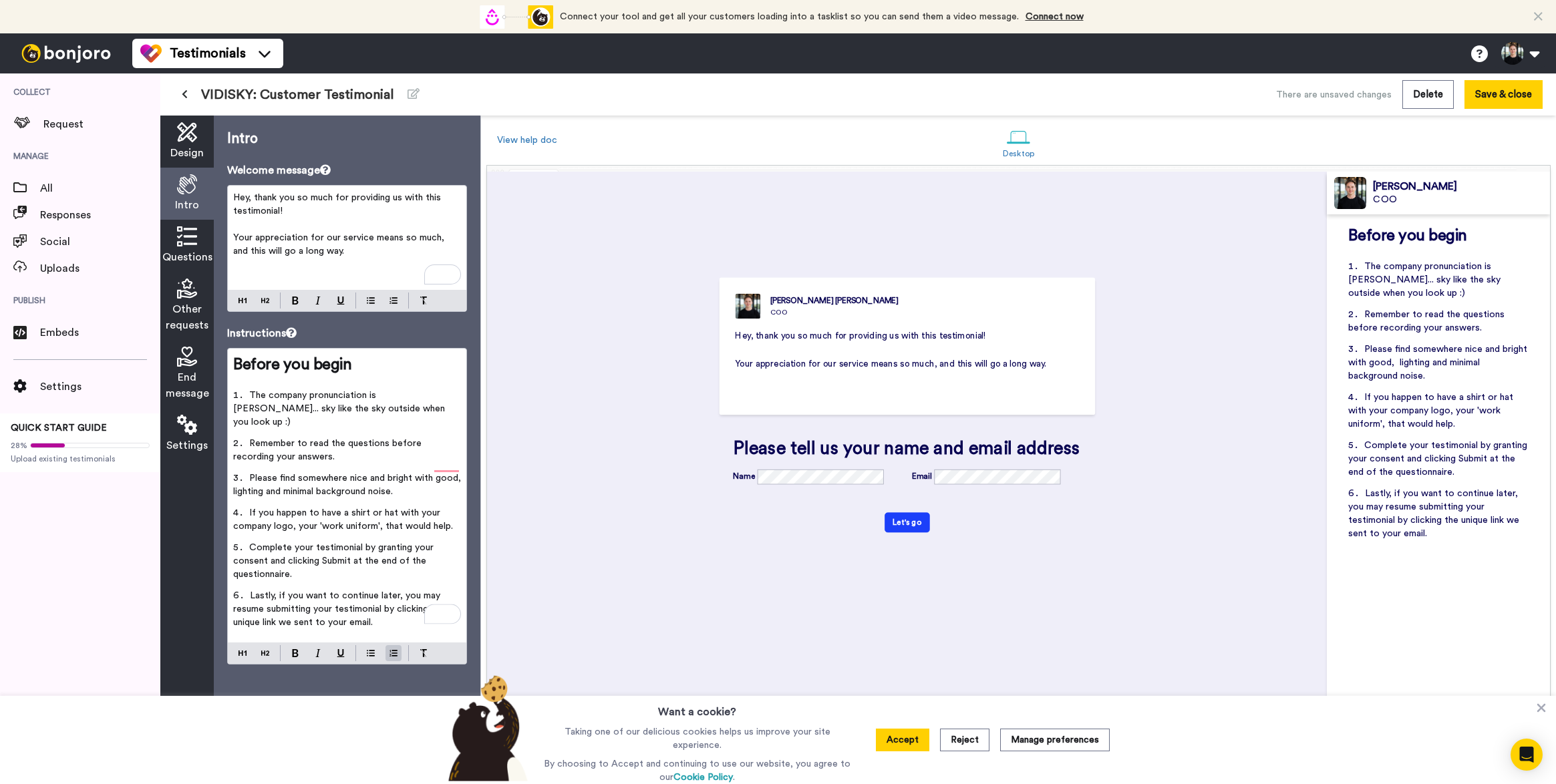
click at [345, 509] on span "If you happen to have a shirt or hat with your company logo, your 'work uniform…" at bounding box center [343, 519] width 220 height 22
click at [331, 509] on span "If you happen to have a shirt or hat with your company logo, your 'work uniform…" at bounding box center [343, 519] width 220 height 22
click at [349, 509] on span "If you happen to have a shirt or hat with your company logo, your 'work uniform…" at bounding box center [343, 519] width 220 height 22
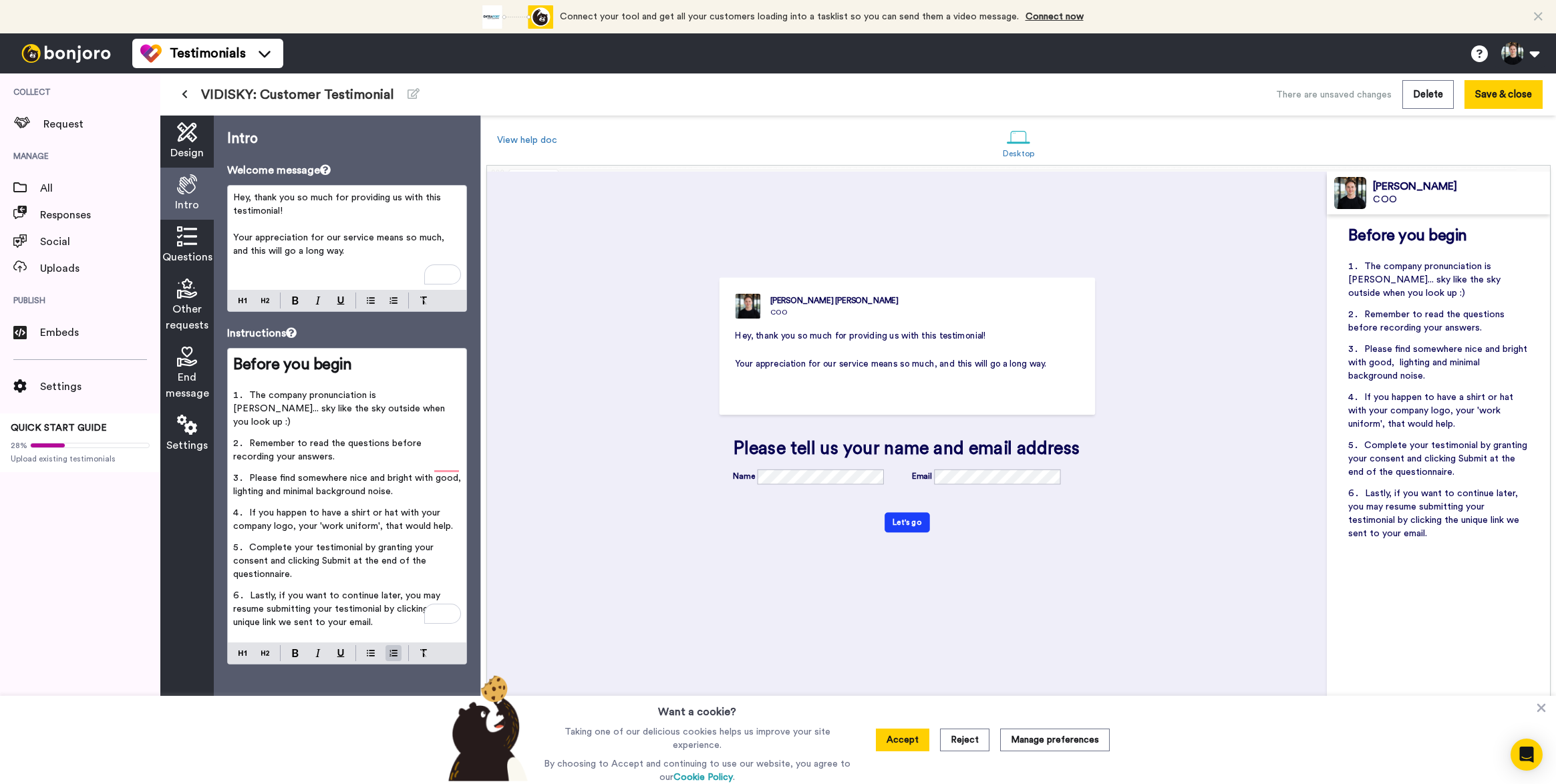
drag, startPoint x: 347, startPoint y: 502, endPoint x: 293, endPoint y: 514, distance: 55.3
click at [293, 514] on span "If you happen to have a shirt or hat with your company logo, your 'work uniform…" at bounding box center [343, 519] width 220 height 22
drag, startPoint x: 293, startPoint y: 514, endPoint x: 350, endPoint y: 495, distance: 60.1
click at [350, 509] on span "If you happen to have a shirt or hat with your company logo, your 'work uniform…" at bounding box center [343, 519] width 220 height 22
click at [362, 521] on li "If you happen to have a shirt or hat with your company logo , your 'work unifor…" at bounding box center [347, 524] width 228 height 35
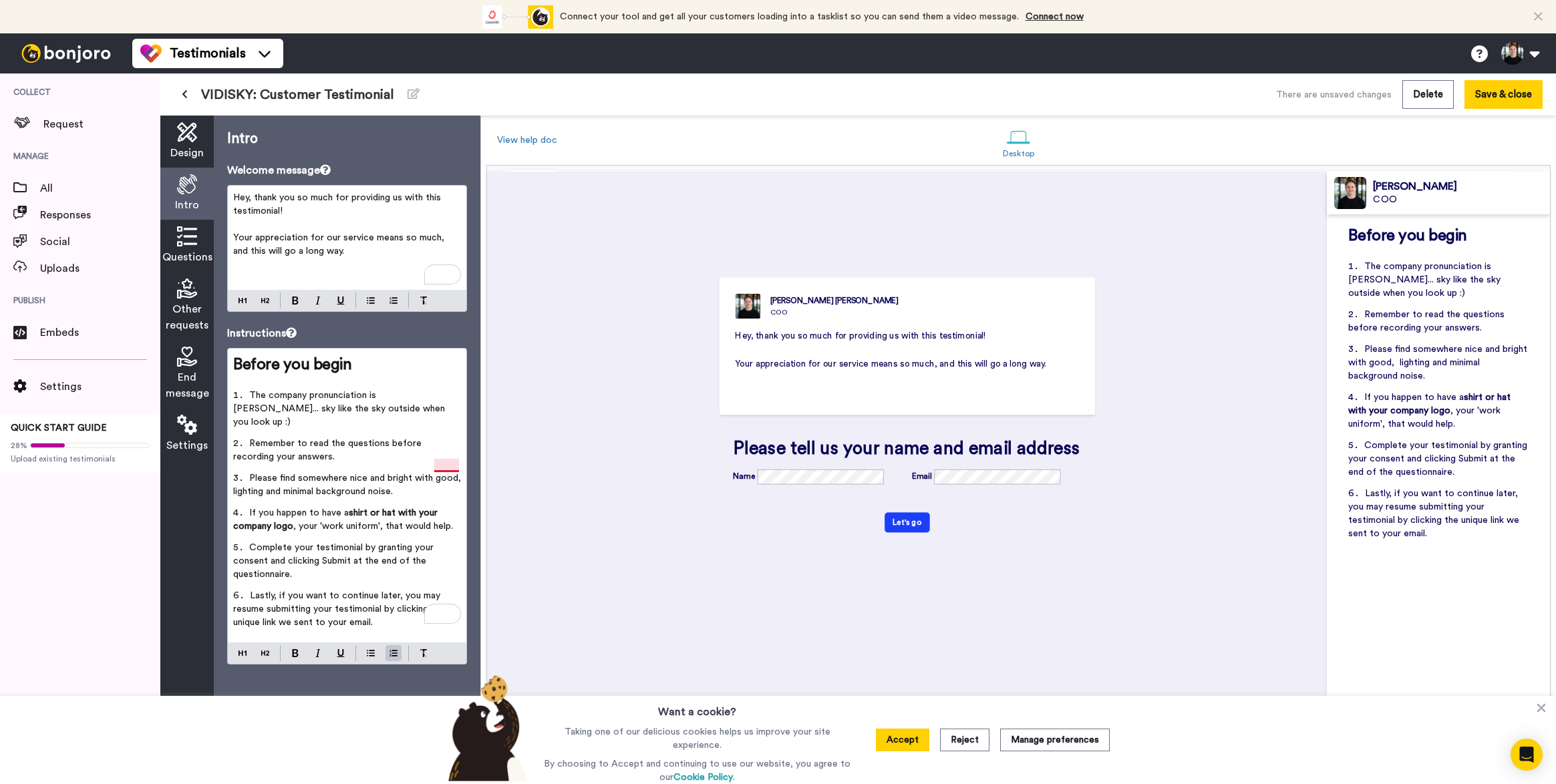
click at [439, 474] on span "Please find somewhere nice and bright with good, lighting and minimal backgroun…" at bounding box center [350, 485] width 233 height 22
drag, startPoint x: 308, startPoint y: 396, endPoint x: 380, endPoint y: 406, distance: 72.7
click at [380, 406] on span "The company pronunciation is [PERSON_NAME]... sky like the sky outside when you…" at bounding box center [340, 408] width 215 height 36
click at [391, 442] on li "Remember to read the questions before recording your answers." at bounding box center [347, 454] width 228 height 35
drag, startPoint x: 336, startPoint y: 563, endPoint x: 219, endPoint y: 539, distance: 119.4
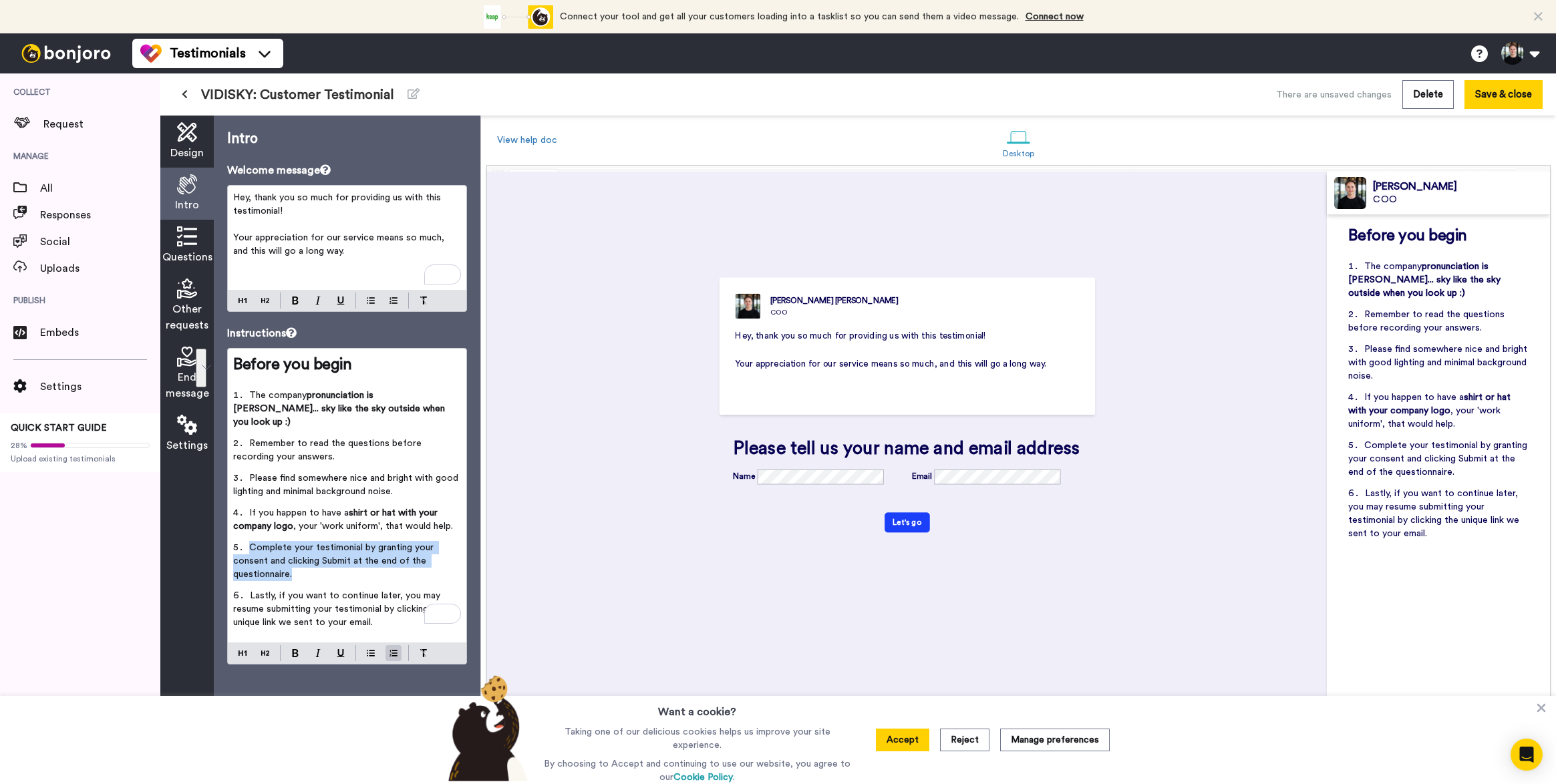
click at [219, 539] on div "Intro Welcome message Hey, thank you so much for providing us with this testimo…" at bounding box center [347, 449] width 267 height 669
click at [342, 555] on li "Complete your testimonial by granting your consent and clicking Submit at the e…" at bounding box center [347, 565] width 228 height 48
drag, startPoint x: 286, startPoint y: 551, endPoint x: 372, endPoint y: 538, distance: 87.0
click at [372, 543] on span "Complete your testimonial by granting your consent and clicking Submit at the e…" at bounding box center [335, 561] width 203 height 36
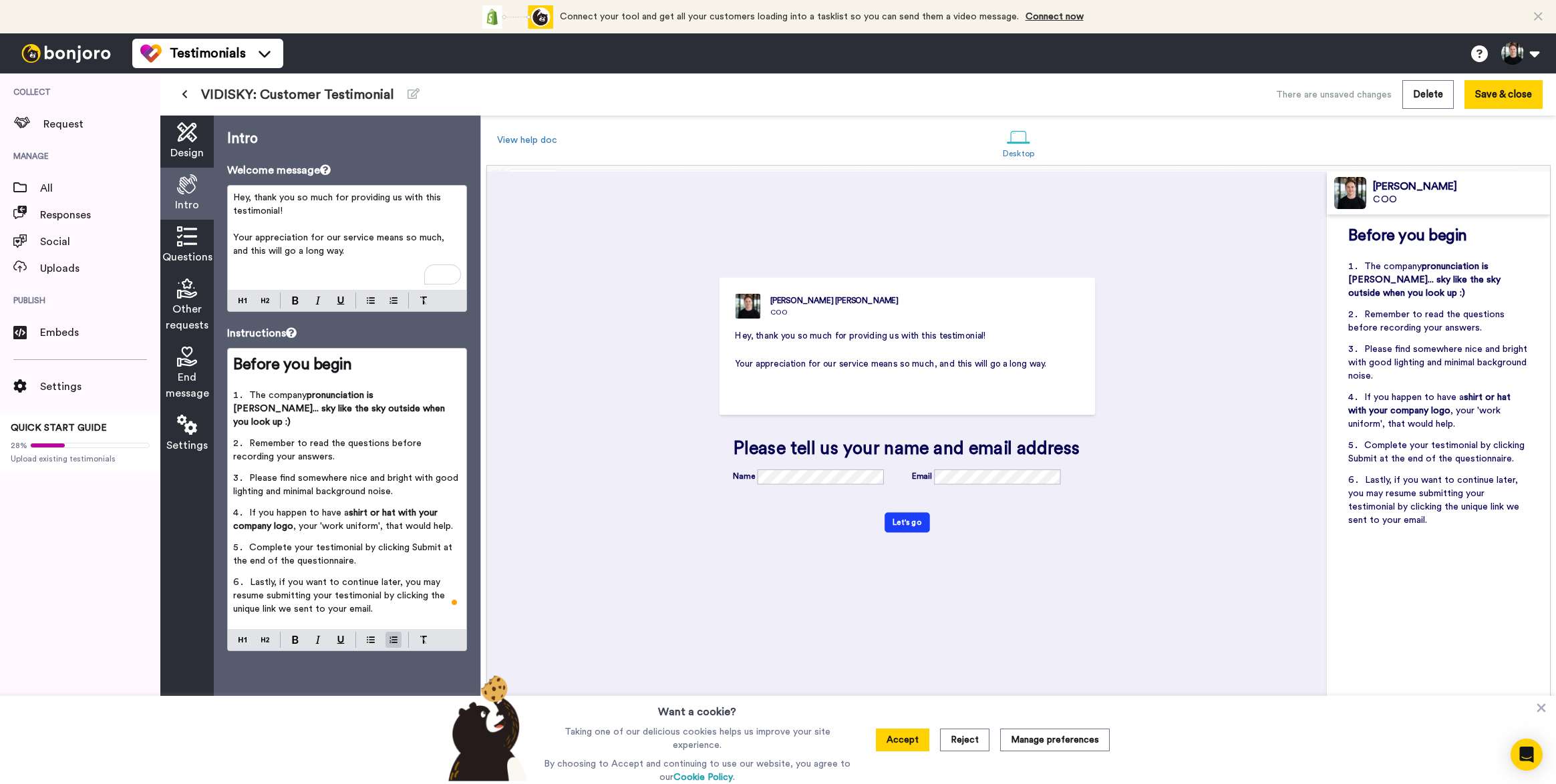
click at [402, 546] on li "Complete your testimonial by clicking Submit at the end of the questionnaire." at bounding box center [347, 558] width 228 height 35
click at [353, 684] on div "Intro Welcome message Hey, thank you so much for providing us with this testimo…" at bounding box center [347, 449] width 267 height 669
click at [331, 265] on p "﻿" at bounding box center [347, 265] width 228 height 14
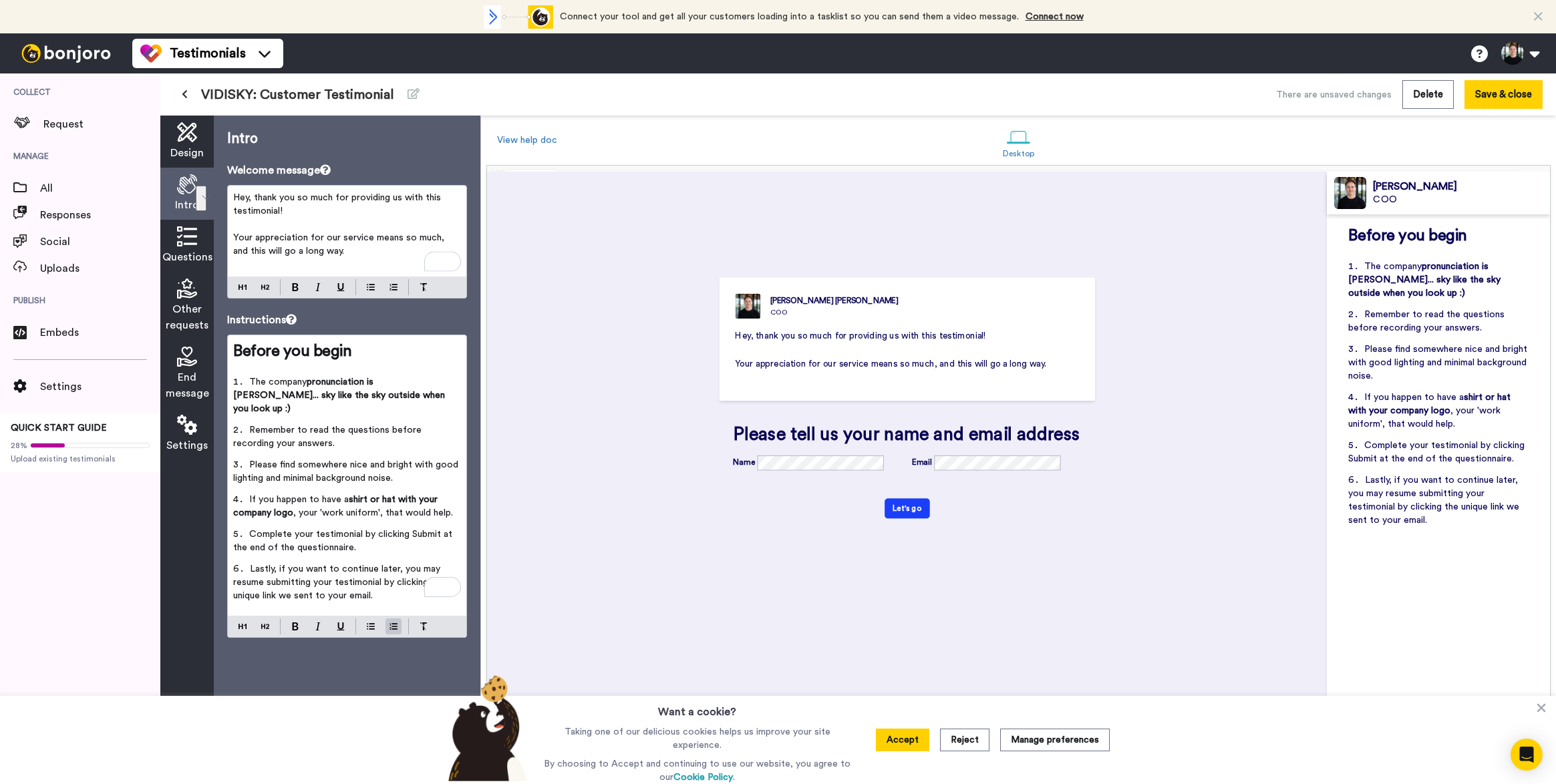
drag, startPoint x: 300, startPoint y: 213, endPoint x: 218, endPoint y: 190, distance: 85.2
click at [218, 190] on div "Intro Welcome message Hey, thank you so much for providing us with this testimo…" at bounding box center [347, 449] width 267 height 669
click at [262, 286] on div "Hey, thank you so much for providing us with this testimonial! ﻿ Your appreciat…" at bounding box center [347, 241] width 240 height 114
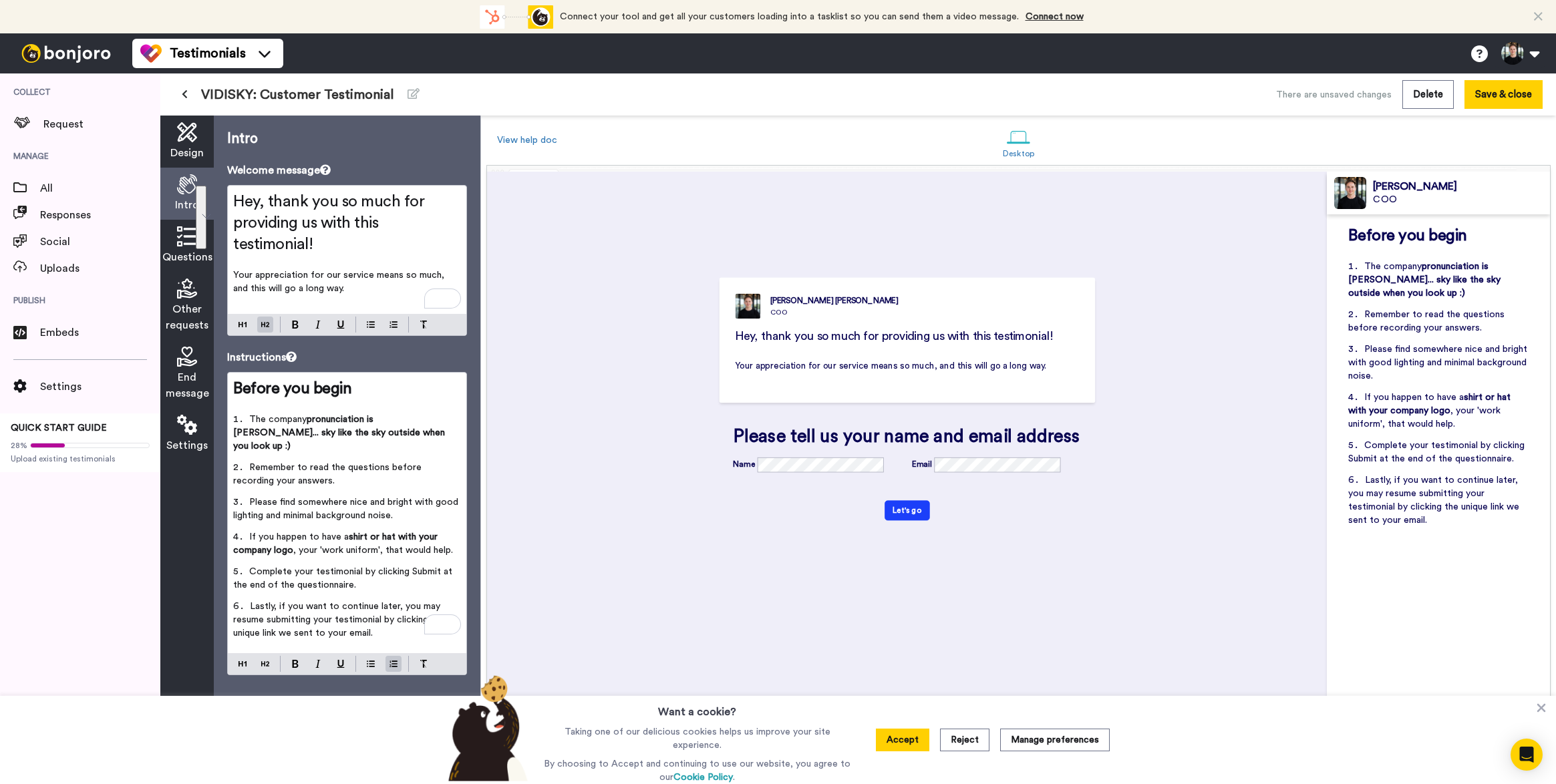
click at [629, 313] on div "[PERSON_NAME] COO Hey, thank you so much for providing us with this testimonial…" at bounding box center [907, 468] width 630 height 444
drag, startPoint x: 408, startPoint y: 438, endPoint x: 233, endPoint y: 412, distance: 176.9
click at [233, 412] on div "Before you begin ﻿ The company pronunciation is [PERSON_NAME]... sky like the s…" at bounding box center [347, 513] width 239 height 280
copy div "﻿ The company pronunciation is VIDiSKY... sky like the sky outside when you loo…"
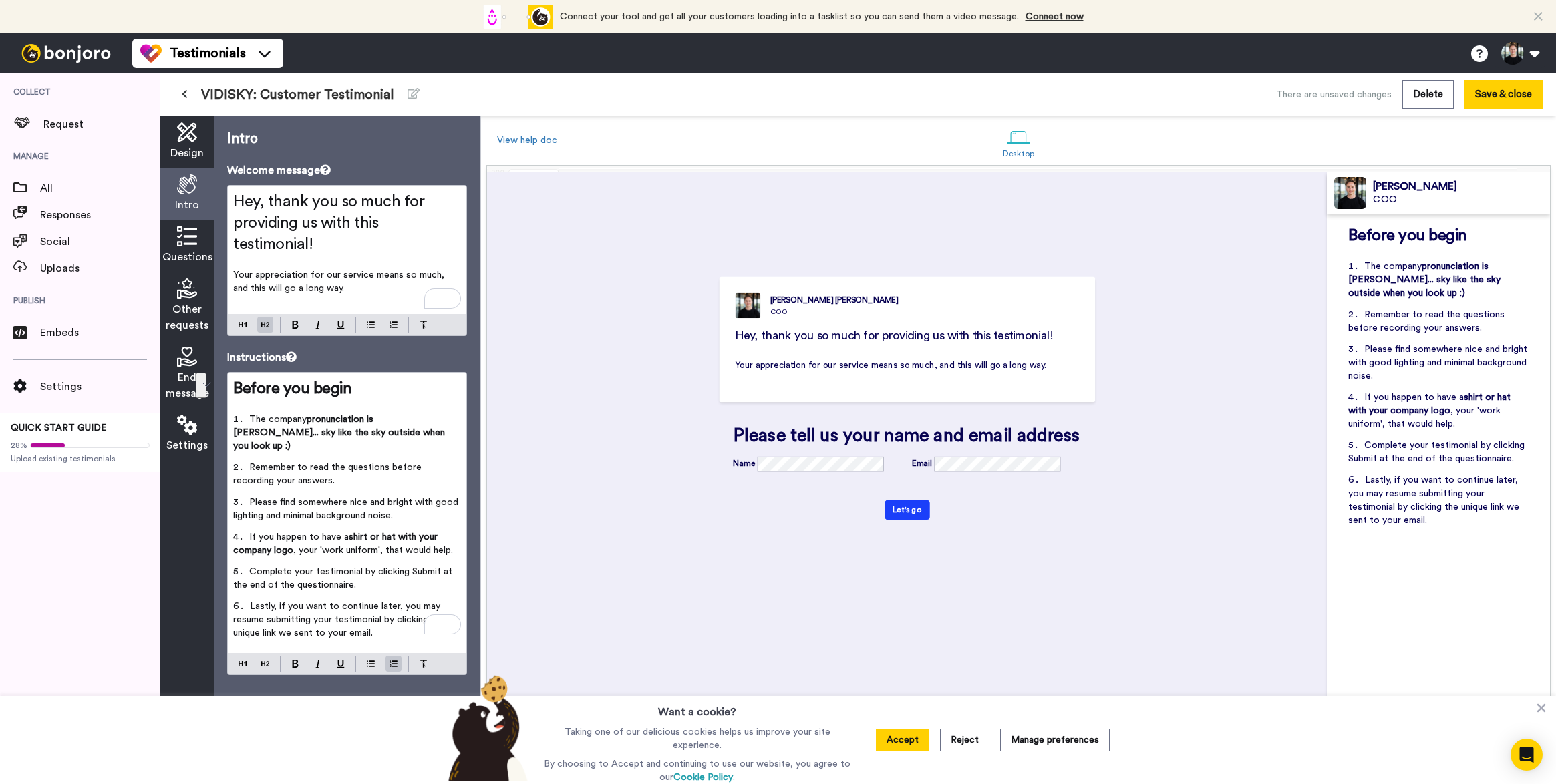
click at [344, 294] on p "Your appreciation for our service means so much, and this will go a long way." at bounding box center [347, 282] width 228 height 27
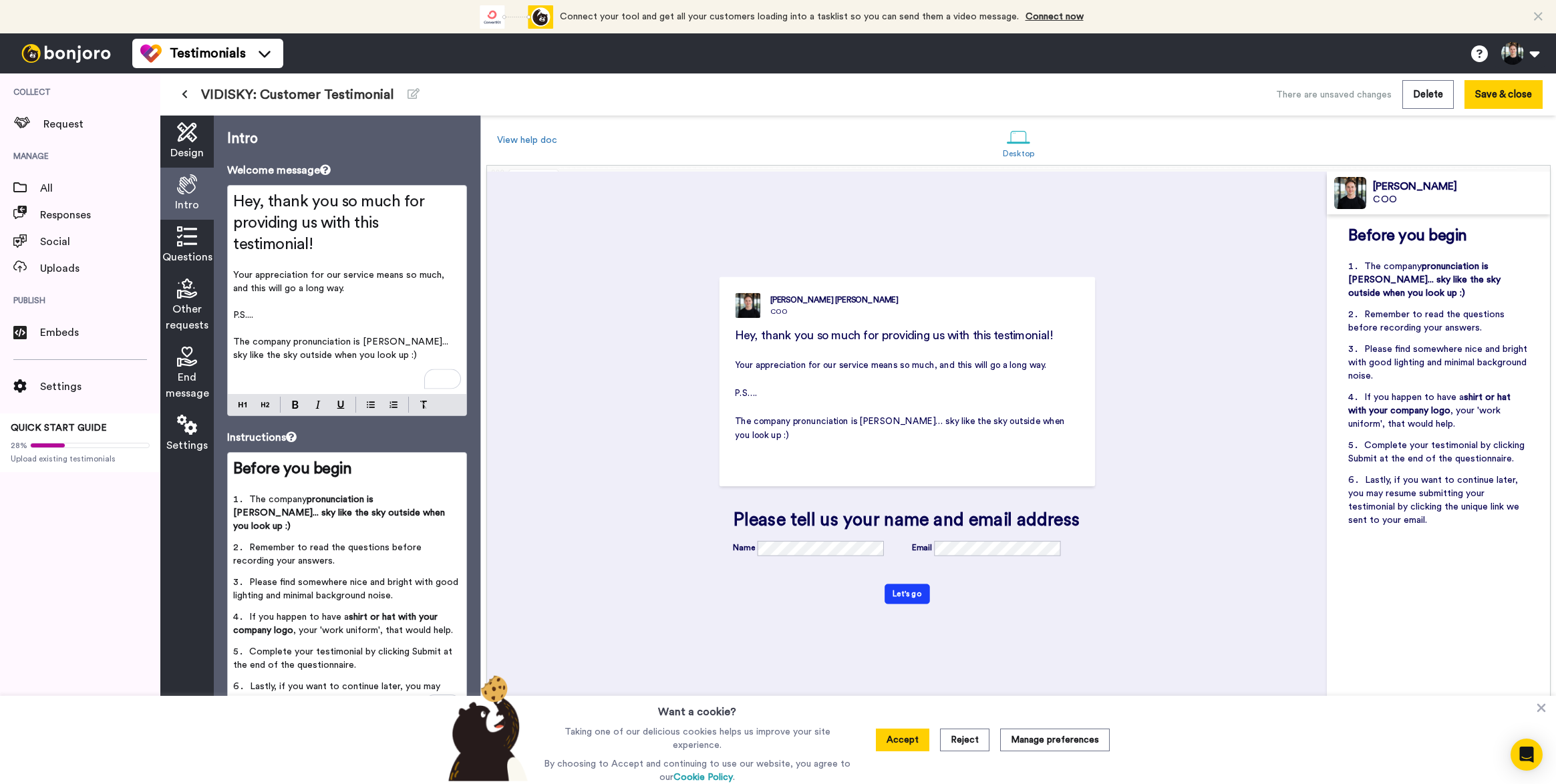
click at [237, 340] on span "The company pronunciation is [PERSON_NAME]... sky like the sky outside when you…" at bounding box center [342, 348] width 218 height 22
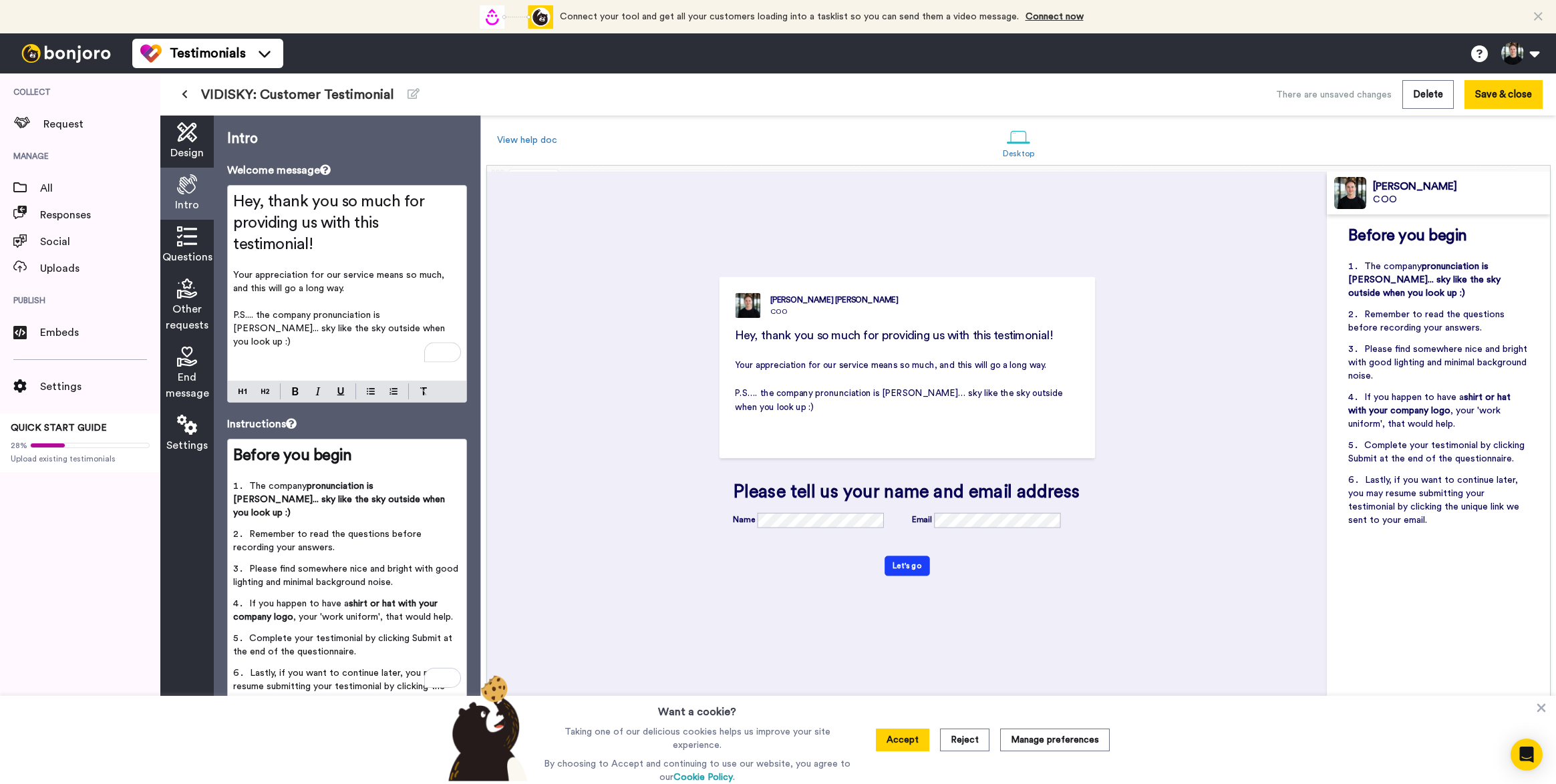
click at [408, 327] on p "P.S.... the company pronunciation is [PERSON_NAME]... sky like the sky outside …" at bounding box center [347, 329] width 228 height 40
click at [413, 331] on p "P.S.... the company pronunciation is [PERSON_NAME]... sky like the sky outside …" at bounding box center [347, 329] width 228 height 40
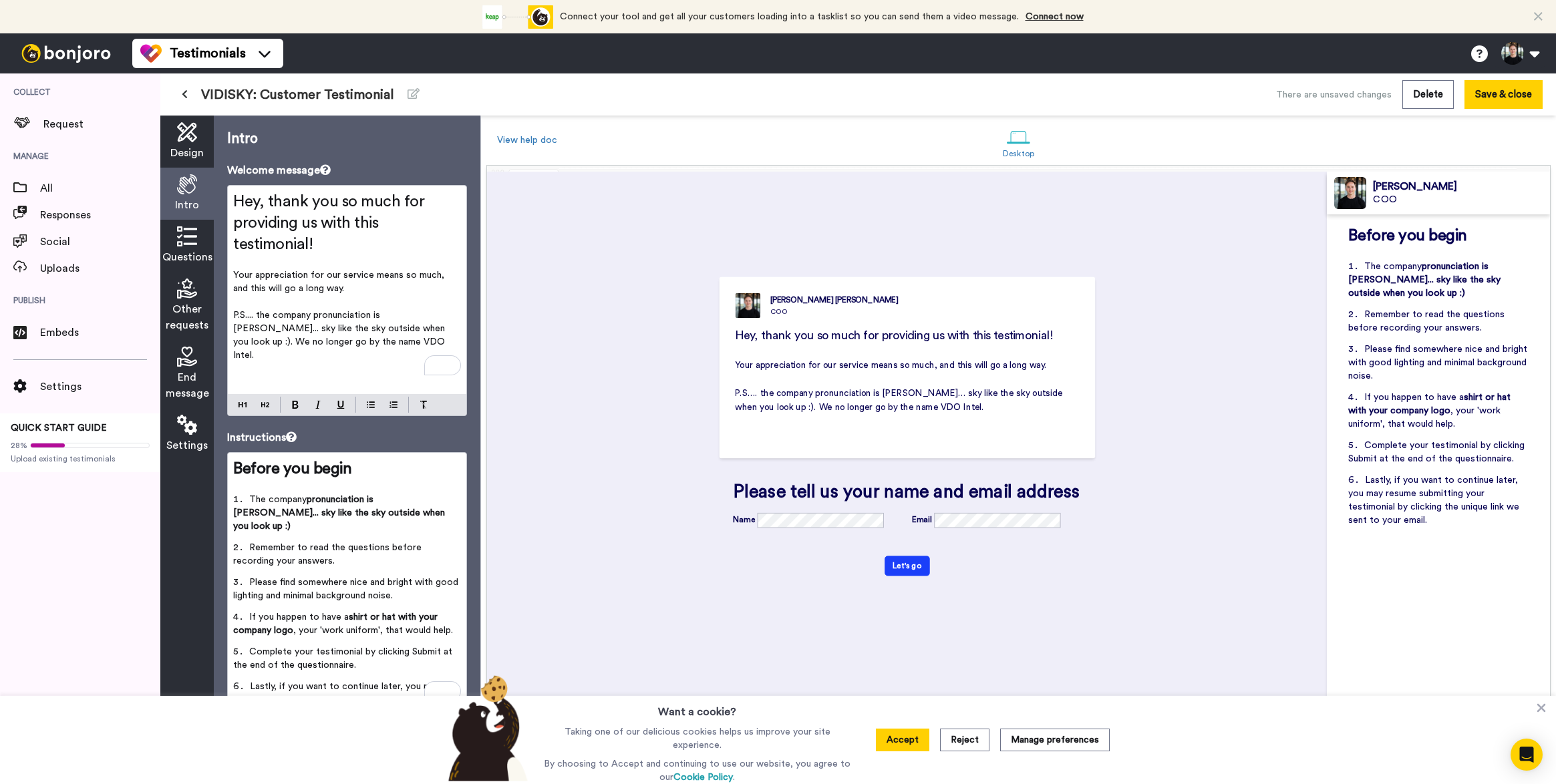
click at [405, 336] on p "P.S.... the company pronunciation is [PERSON_NAME]... sky like the sky outside …" at bounding box center [347, 335] width 228 height 53
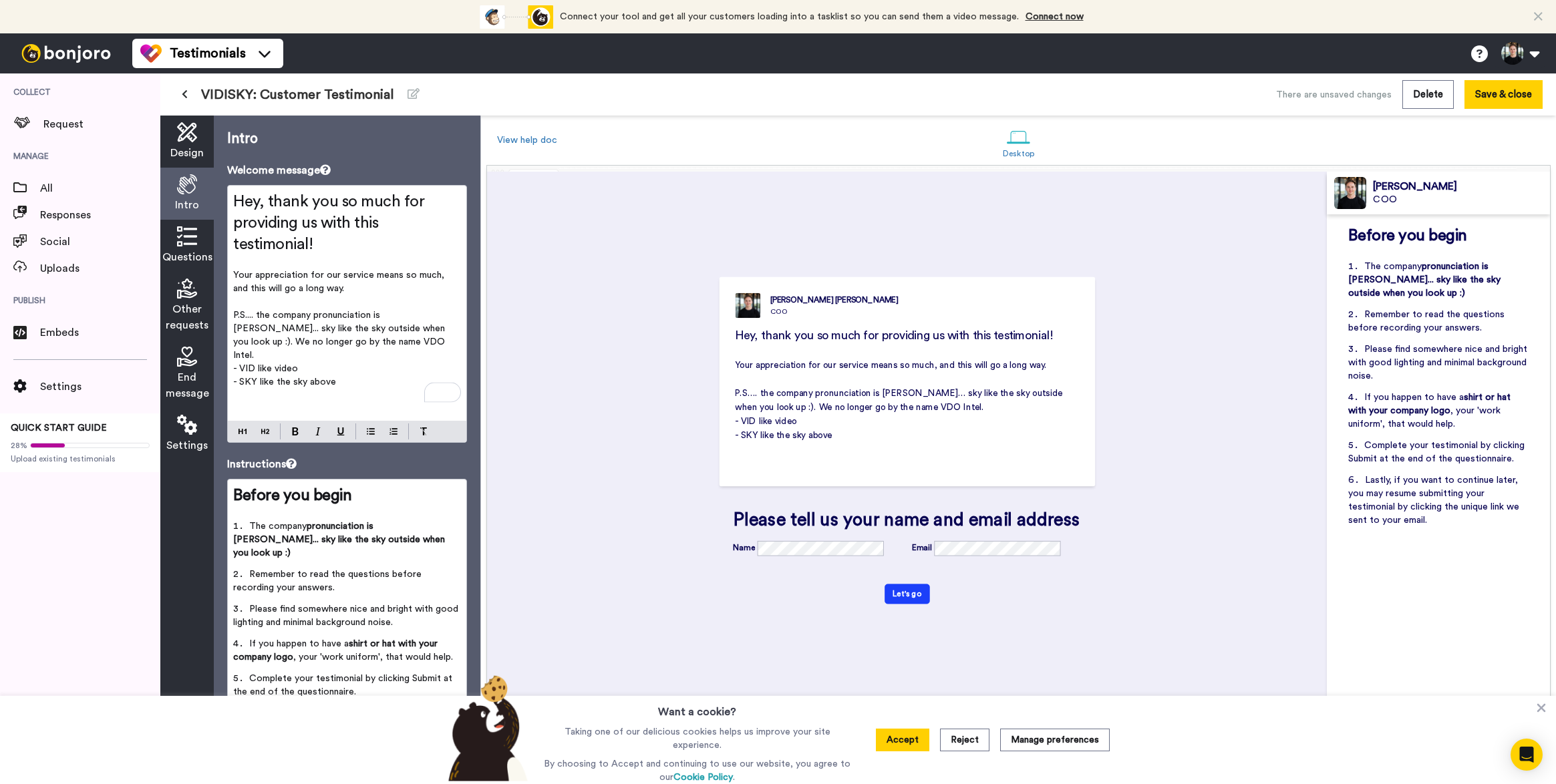
click at [366, 362] on p "- VID like video" at bounding box center [347, 369] width 228 height 14
click at [398, 389] on p "﻿" at bounding box center [347, 395] width 228 height 14
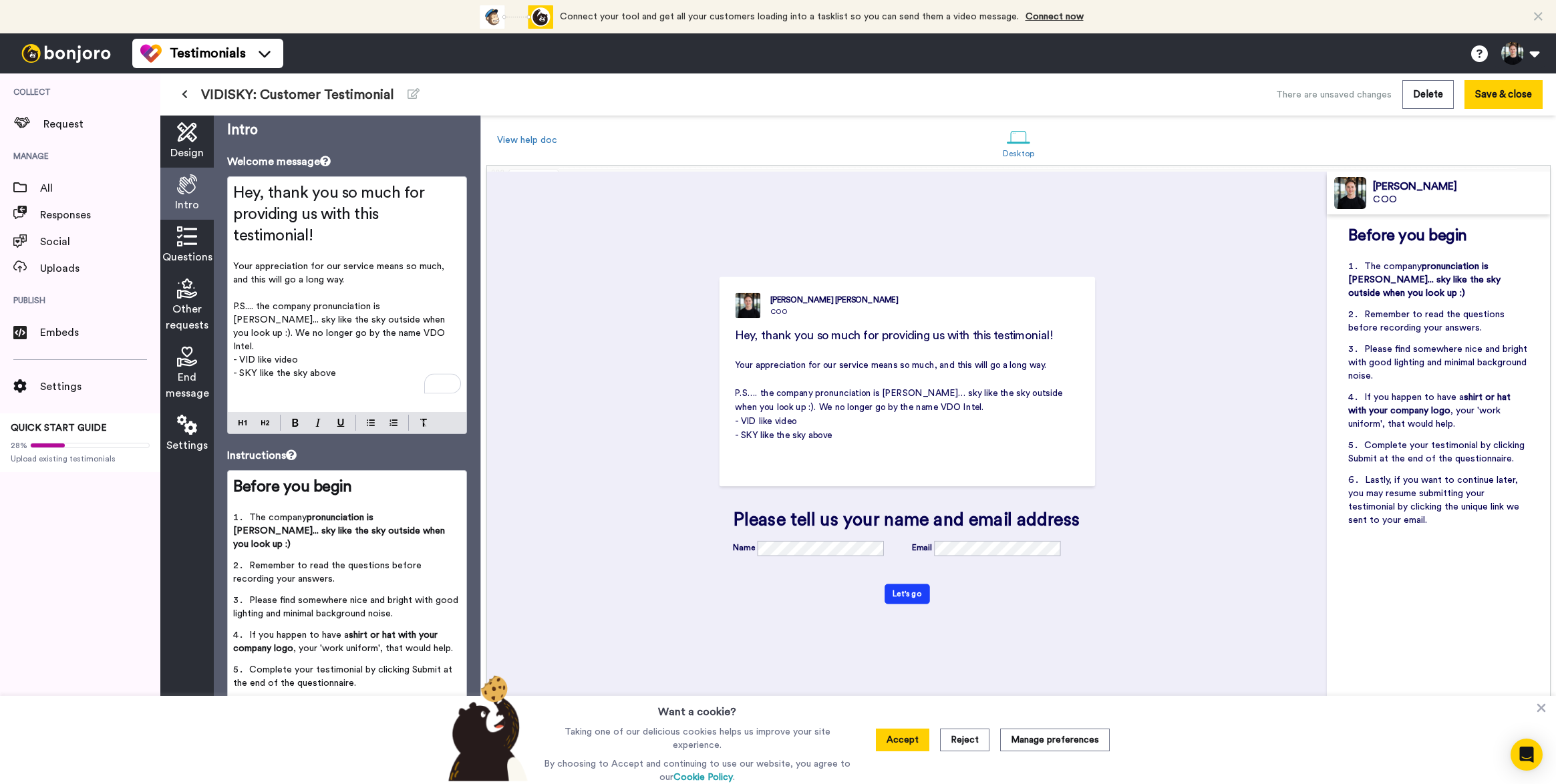
scroll to position [0, 0]
drag, startPoint x: 355, startPoint y: 331, endPoint x: 160, endPoint y: 296, distance: 198.1
click at [160, 296] on div "Design Intro Questions Other requests End message Settings Intro Welcome messag…" at bounding box center [320, 449] width 320 height 669
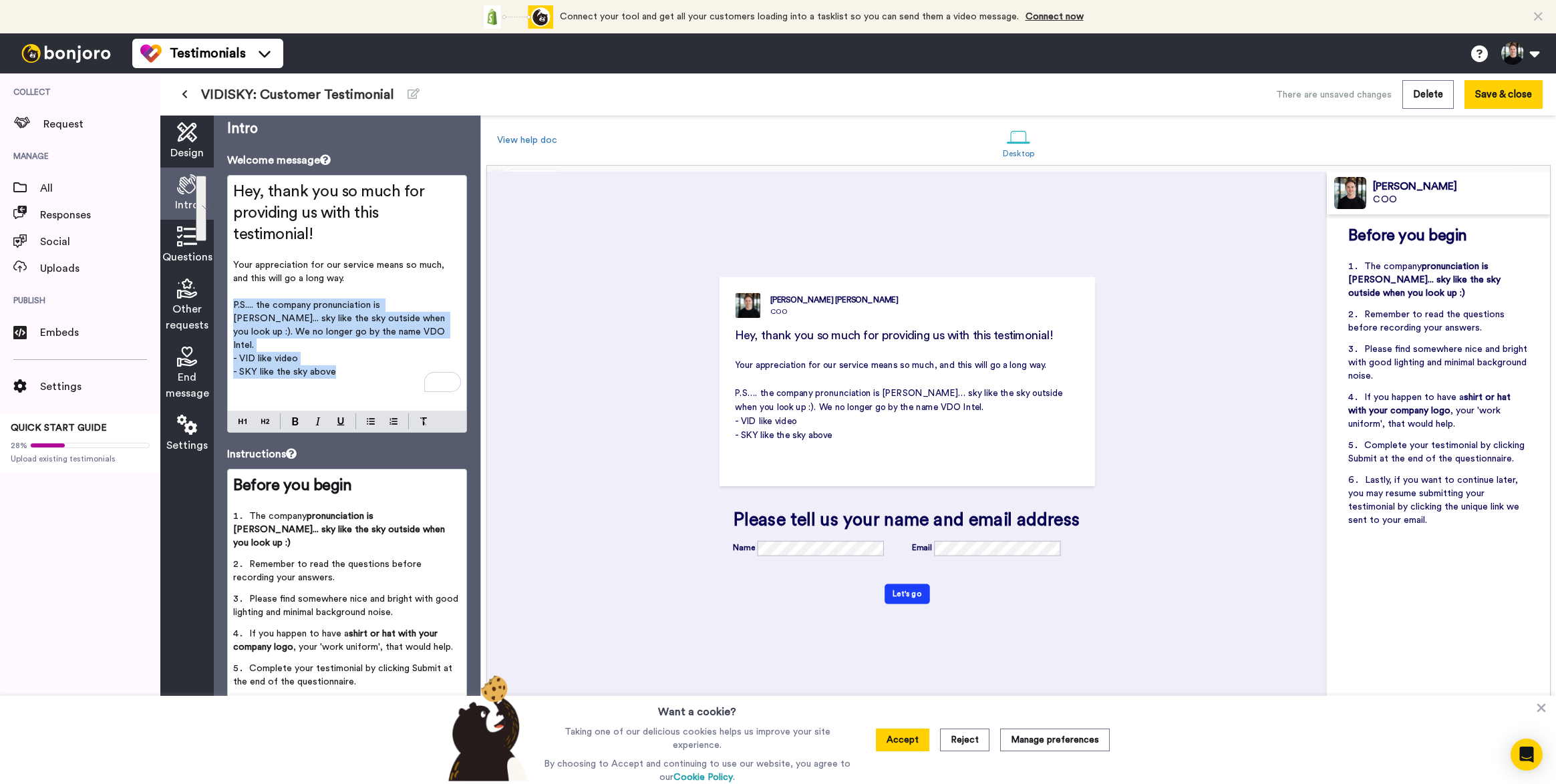
drag, startPoint x: 367, startPoint y: 363, endPoint x: 228, endPoint y: 305, distance: 150.6
click at [228, 305] on div "Hey, thank you so much for providing us with this testimonial! ﻿ Your appreciat…" at bounding box center [347, 293] width 239 height 235
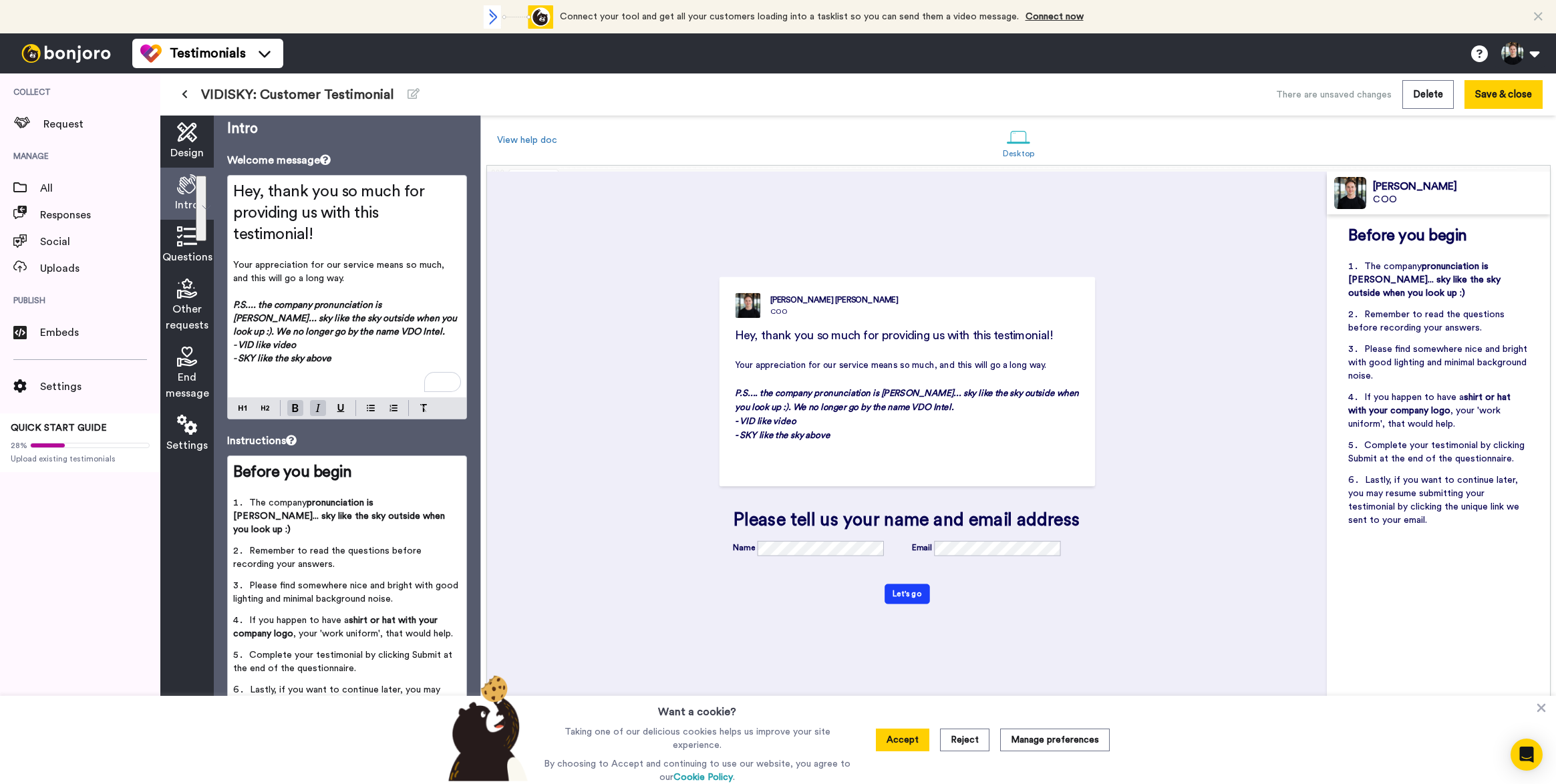
click at [341, 355] on p "- SKY like the sky above" at bounding box center [347, 359] width 228 height 14
click at [629, 468] on div "[PERSON_NAME] COO Hey, thank you so much for providing us with this testimonial…" at bounding box center [907, 466] width 630 height 444
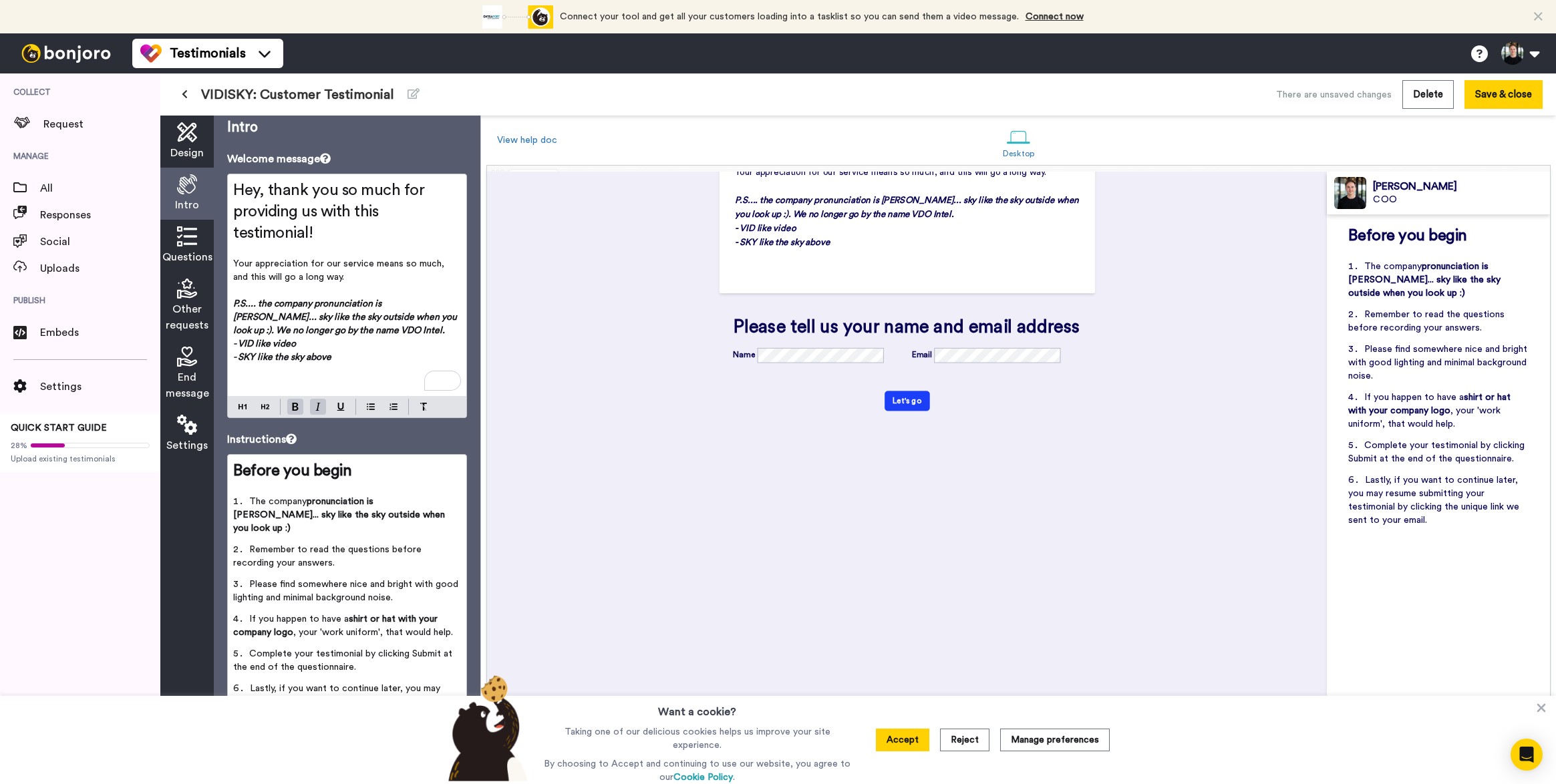
scroll to position [507, 0]
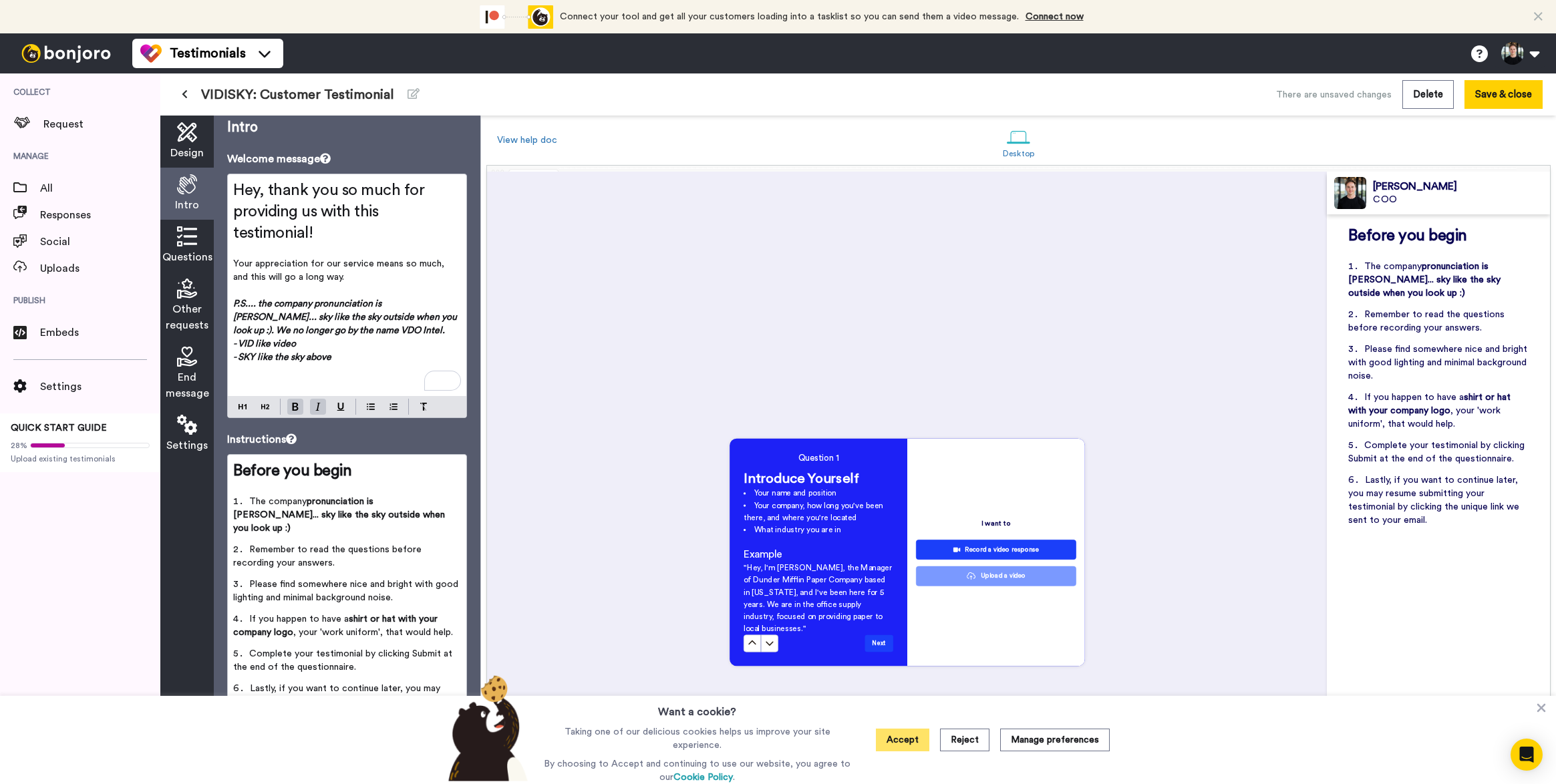
click at [910, 747] on button "Accept" at bounding box center [902, 740] width 53 height 22
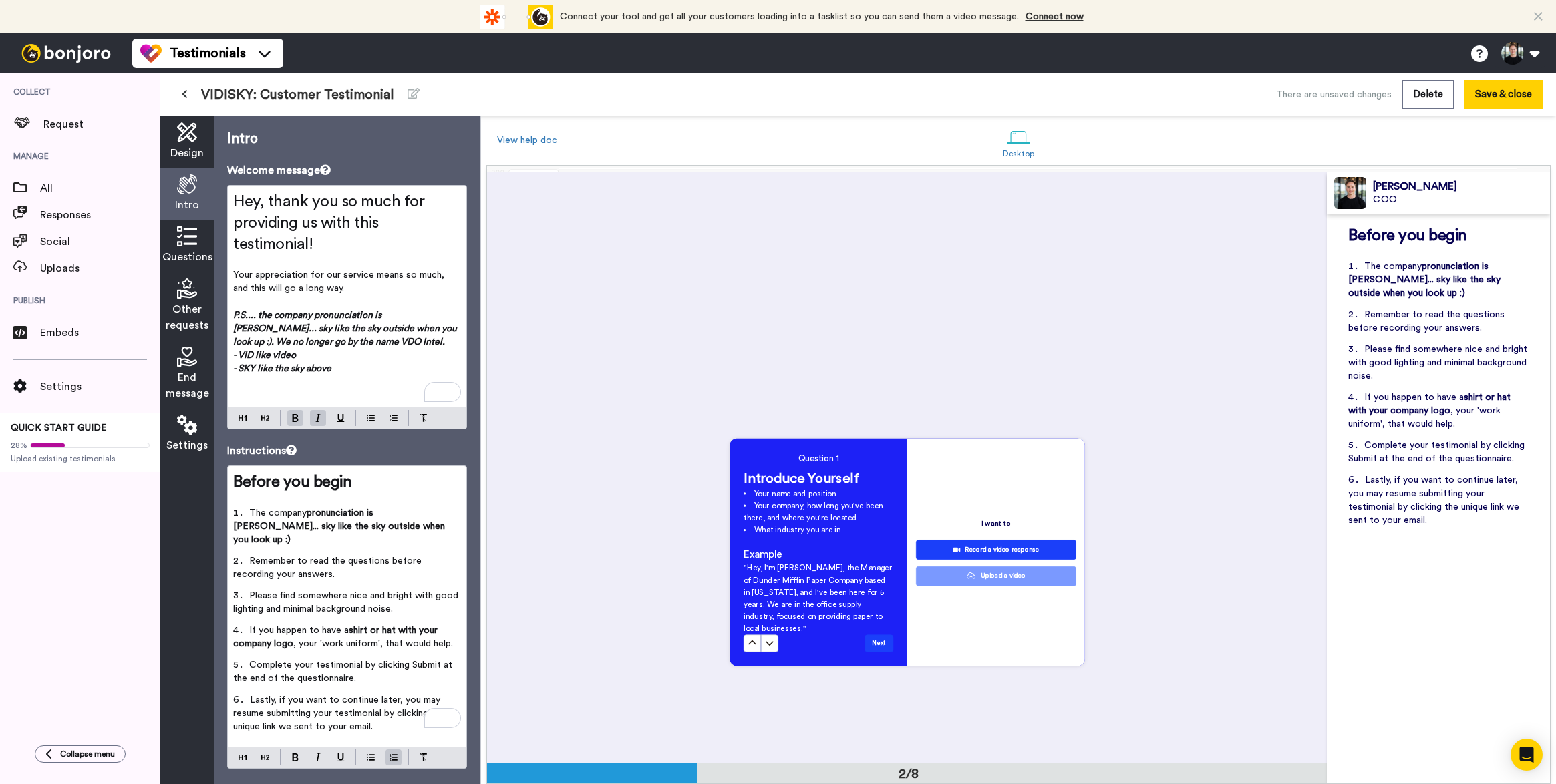
scroll to position [12, 0]
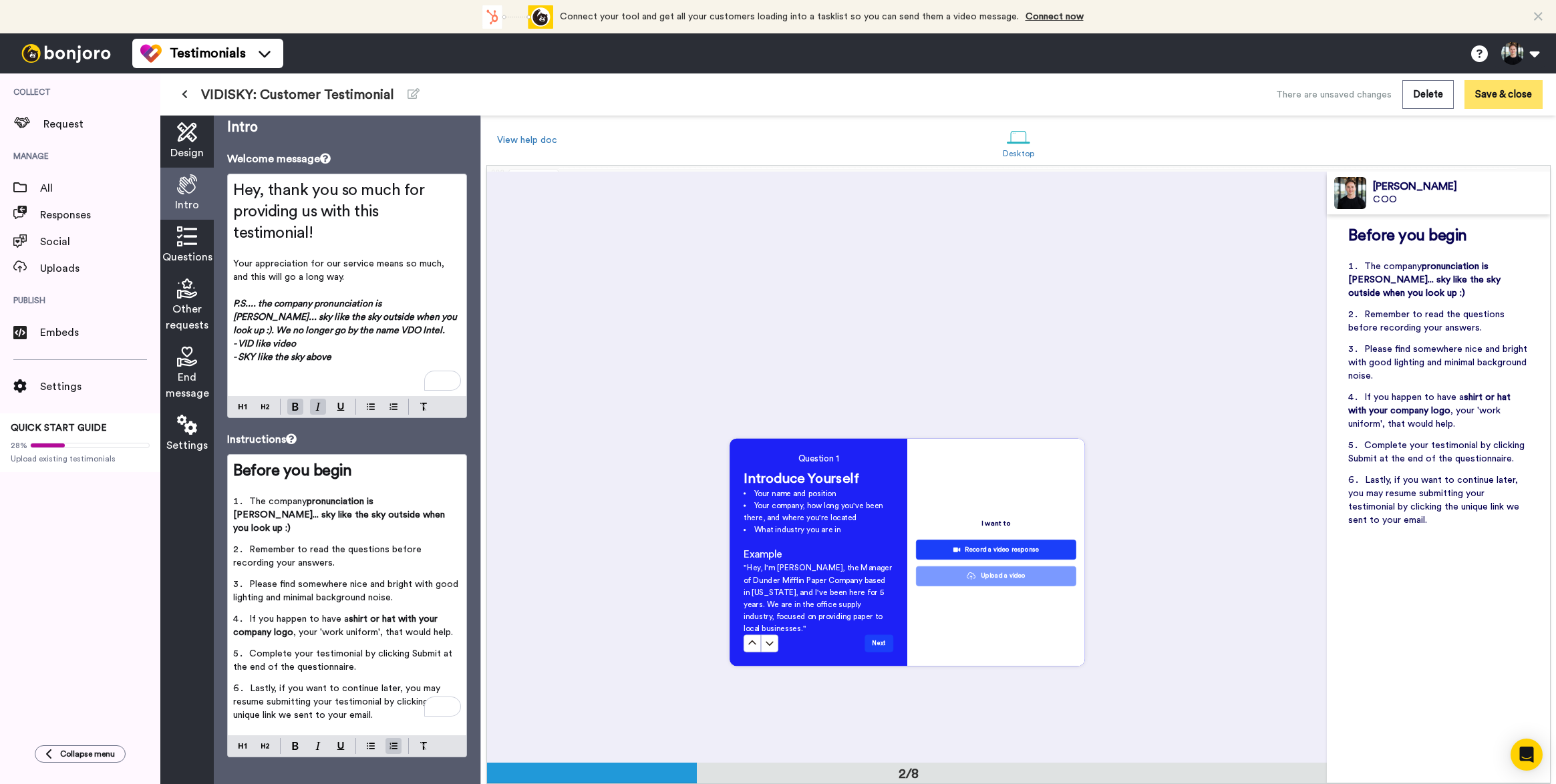
click at [1488, 101] on button "Save & close" at bounding box center [1503, 95] width 78 height 29
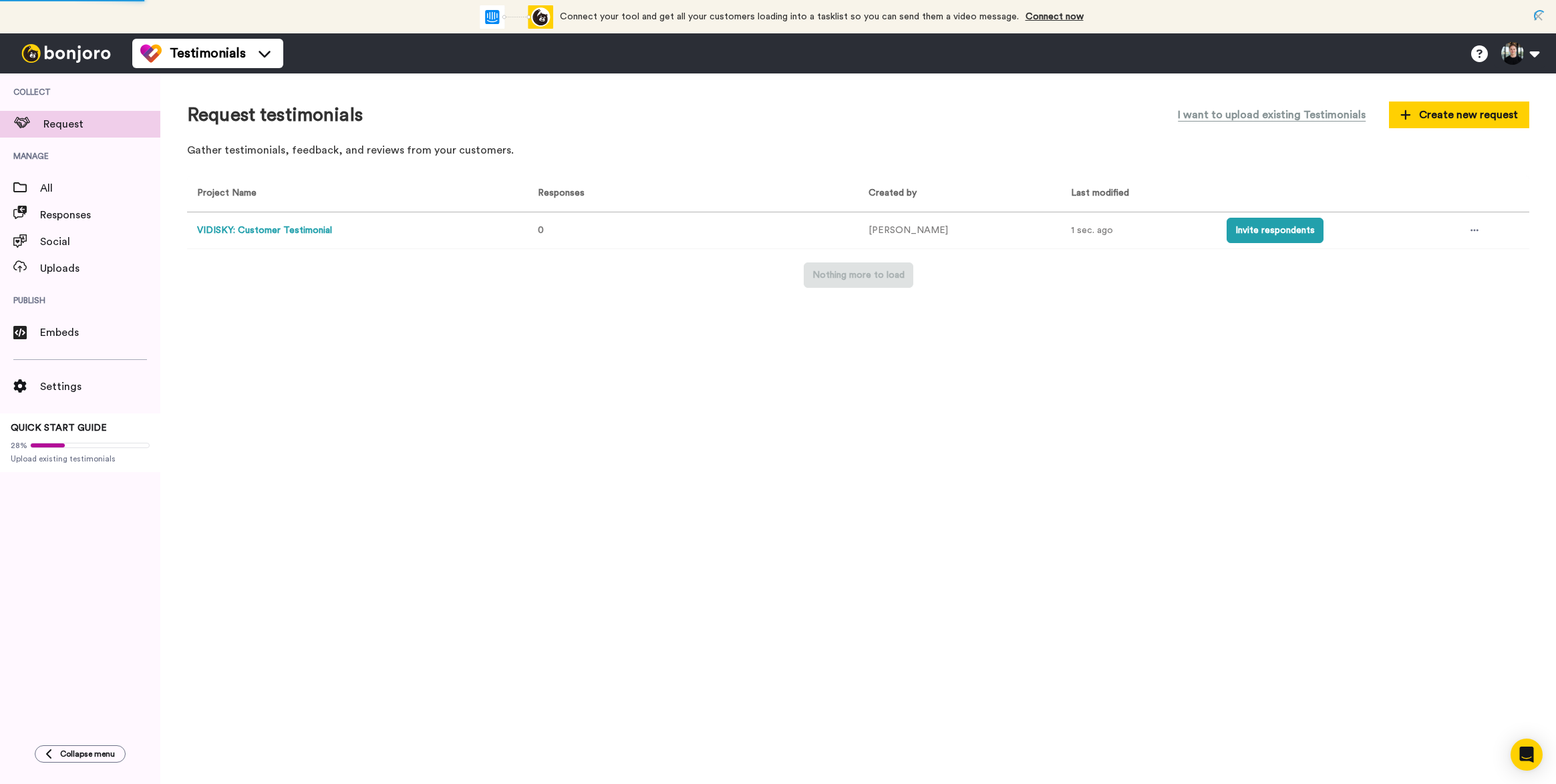
click at [1479, 223] on td at bounding box center [1492, 231] width 75 height 37
click at [1268, 226] on button "Invite respondents" at bounding box center [1275, 230] width 97 height 25
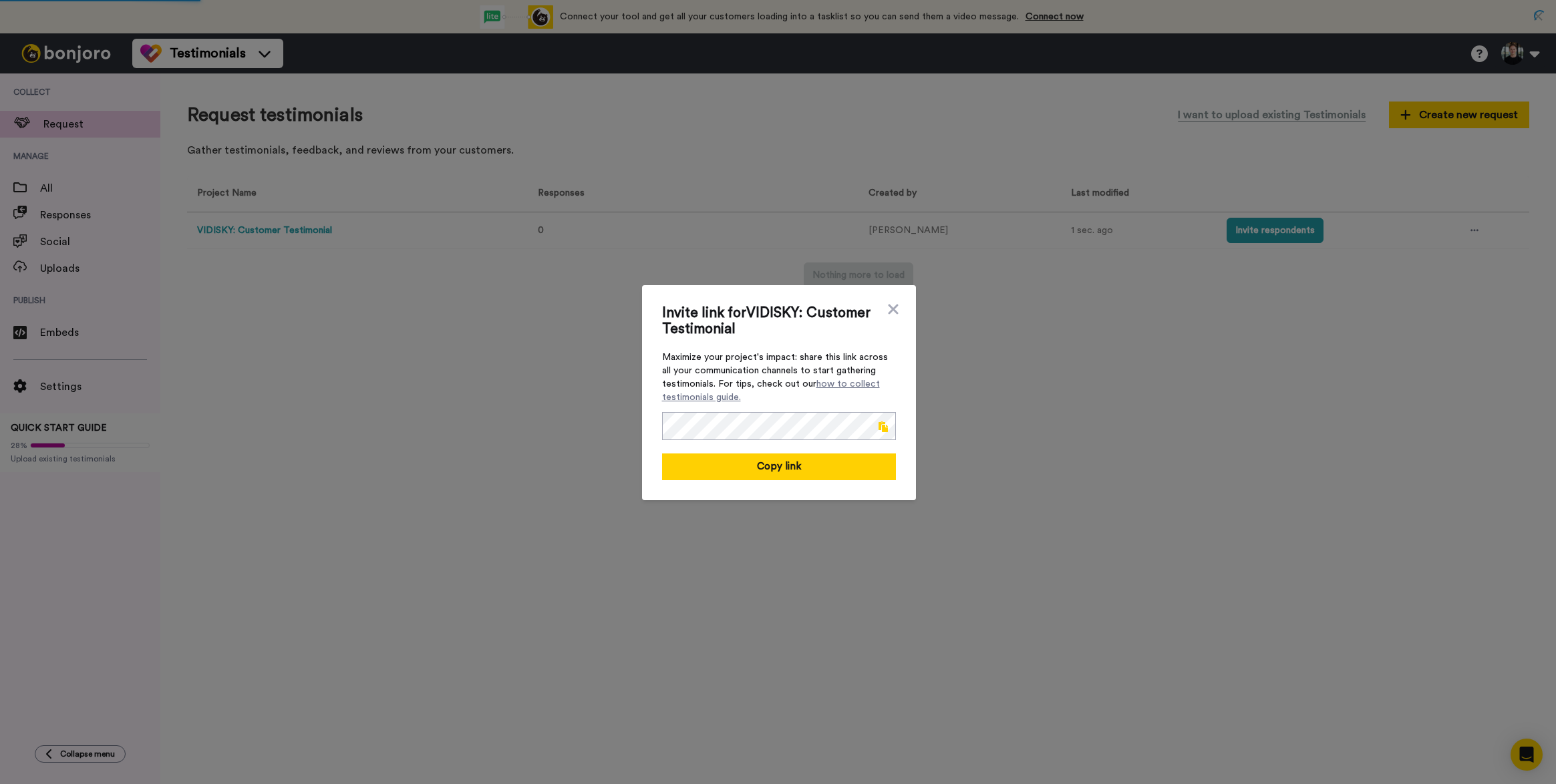
click at [883, 425] on span at bounding box center [883, 427] width 10 height 11
